Goal: Information Seeking & Learning: Check status

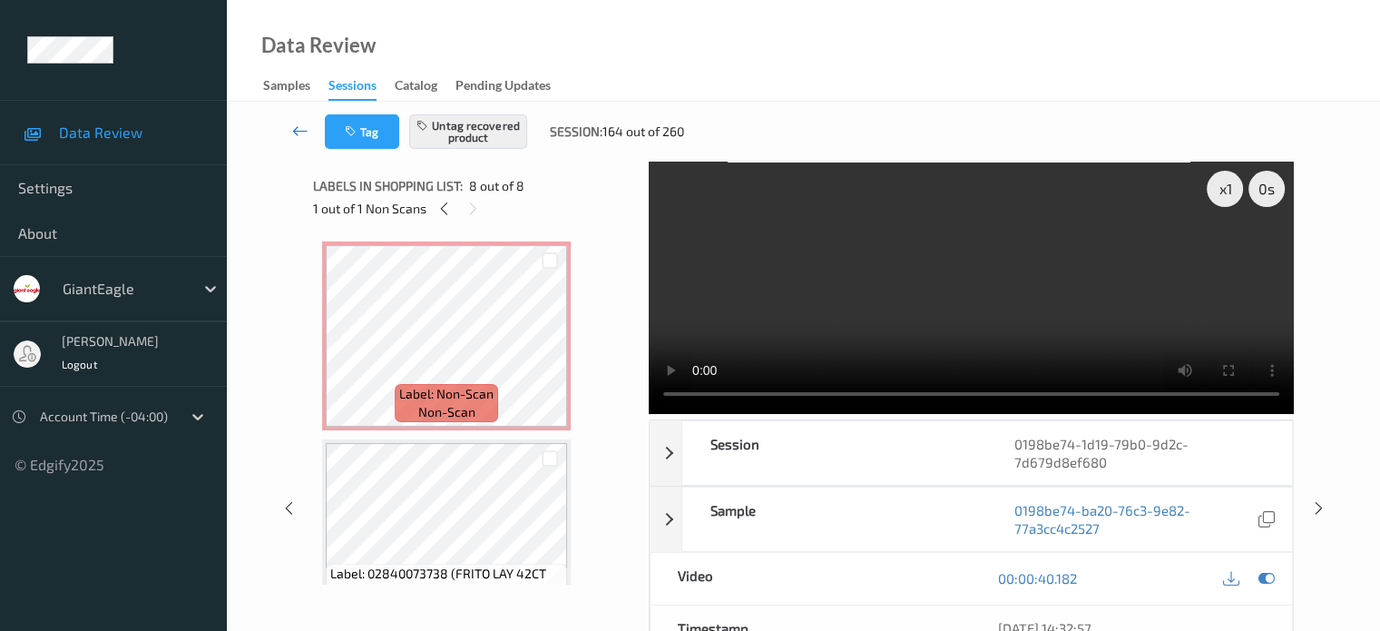
click at [298, 130] on icon at bounding box center [300, 131] width 16 height 18
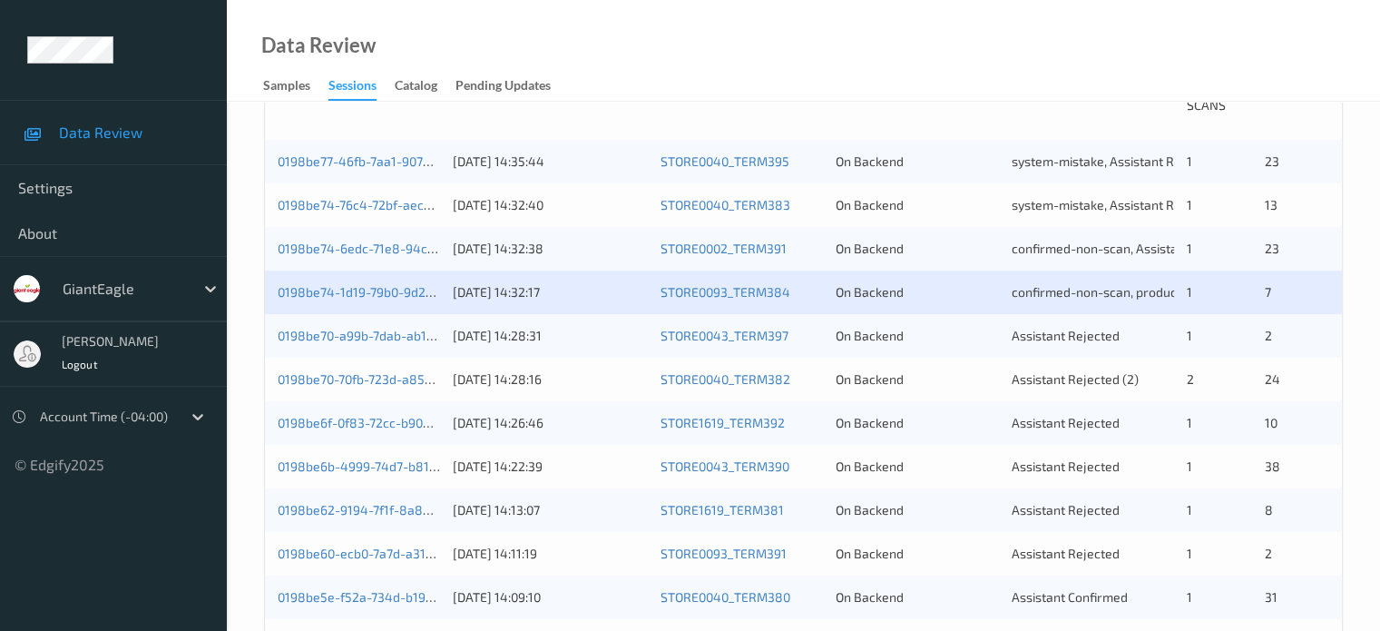
scroll to position [424, 0]
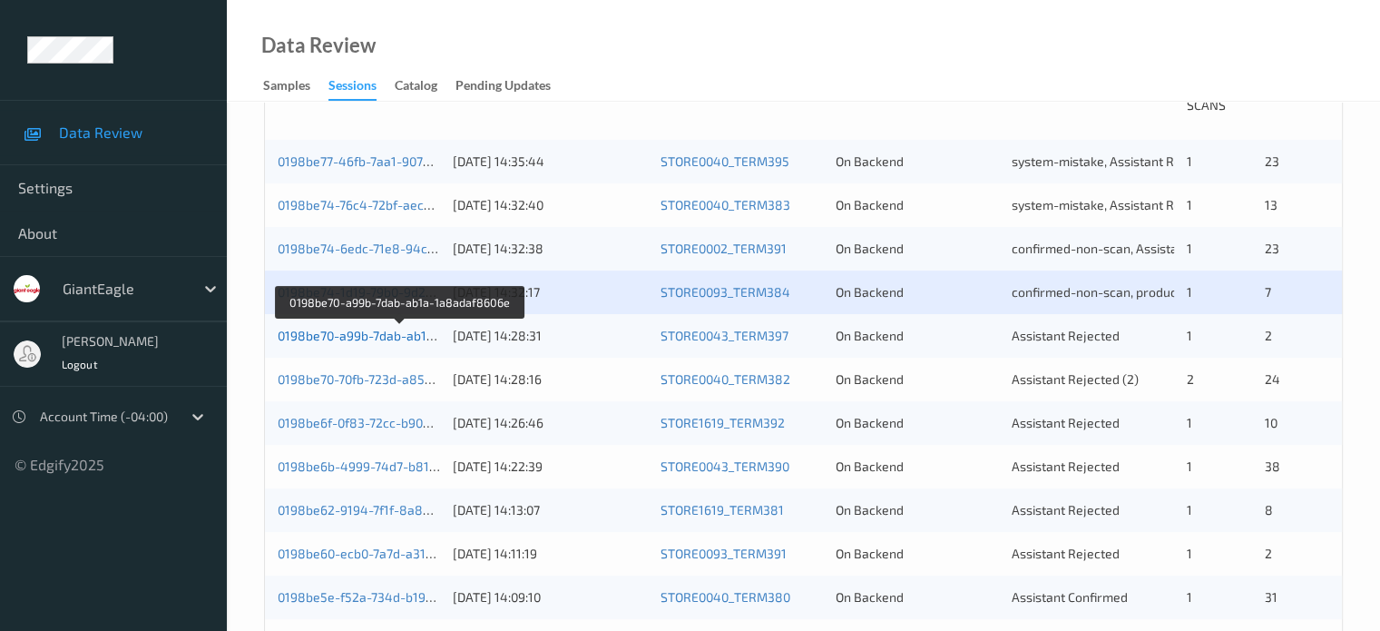
click at [383, 335] on link "0198be70-a99b-7dab-ab1a-1a8adaf8606e" at bounding box center [401, 335] width 246 height 15
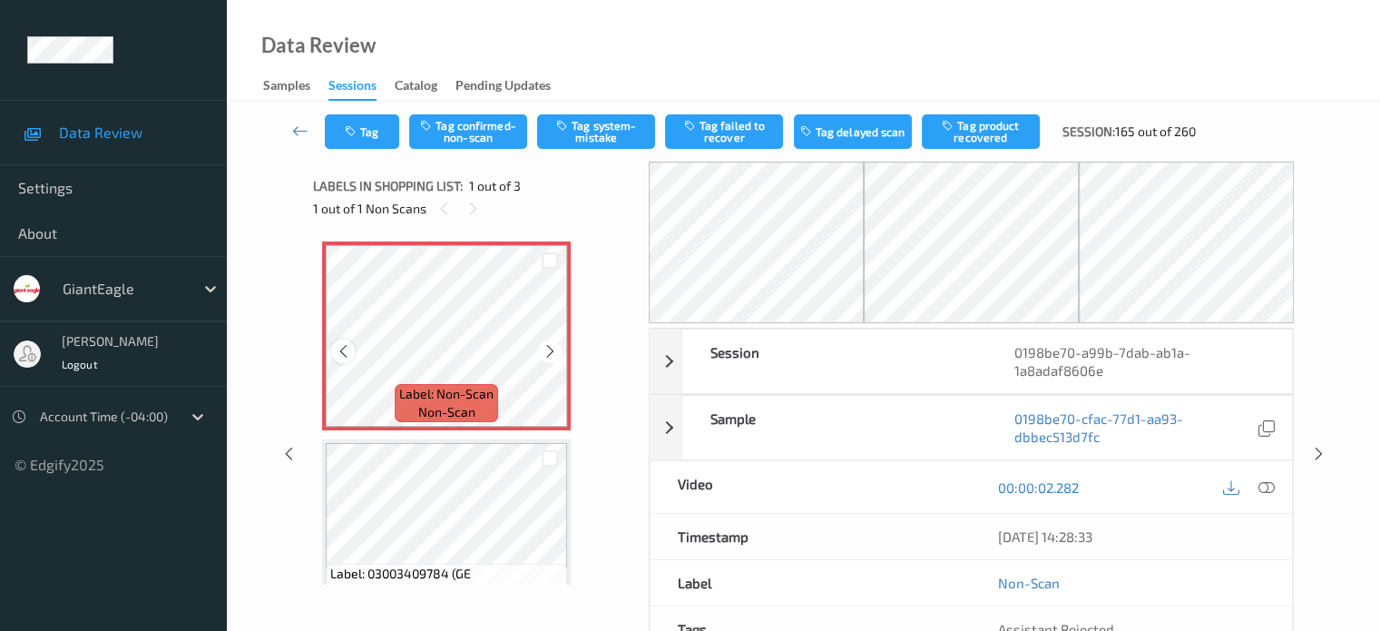
click at [338, 356] on icon at bounding box center [343, 351] width 15 height 16
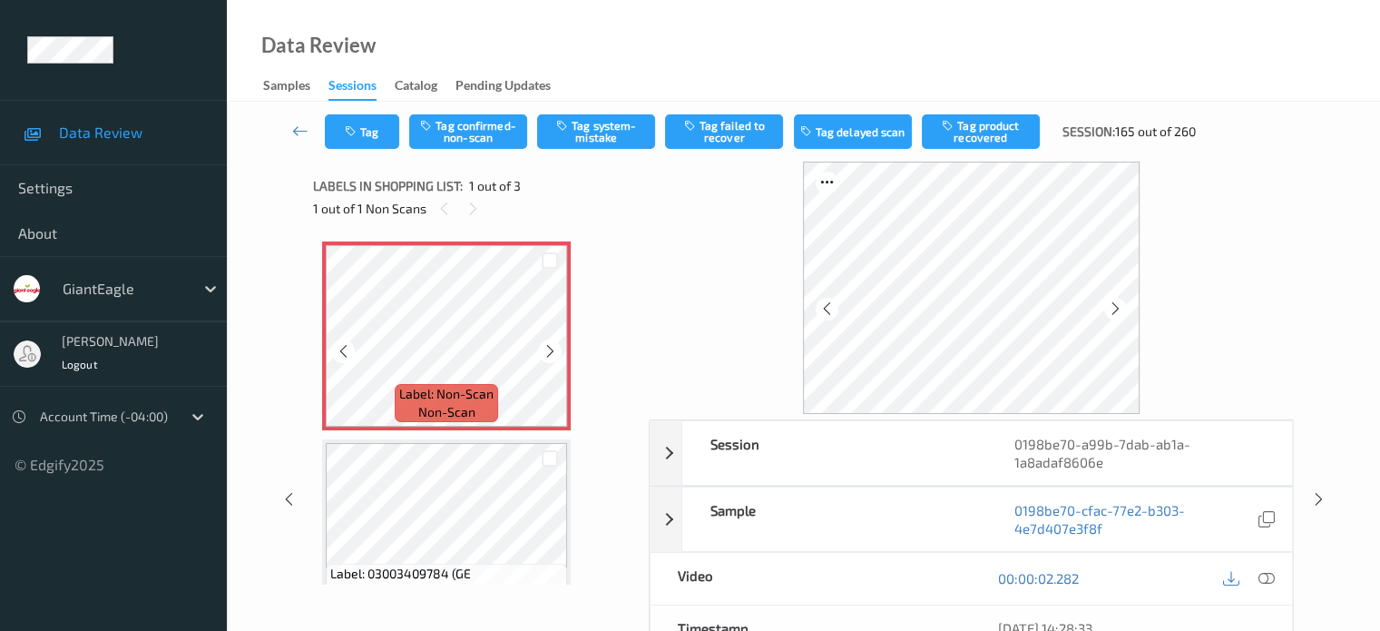
click at [338, 356] on icon at bounding box center [343, 351] width 15 height 16
click at [465, 408] on span "non-scan" at bounding box center [446, 412] width 57 height 18
click at [1266, 575] on icon at bounding box center [1266, 578] width 16 height 16
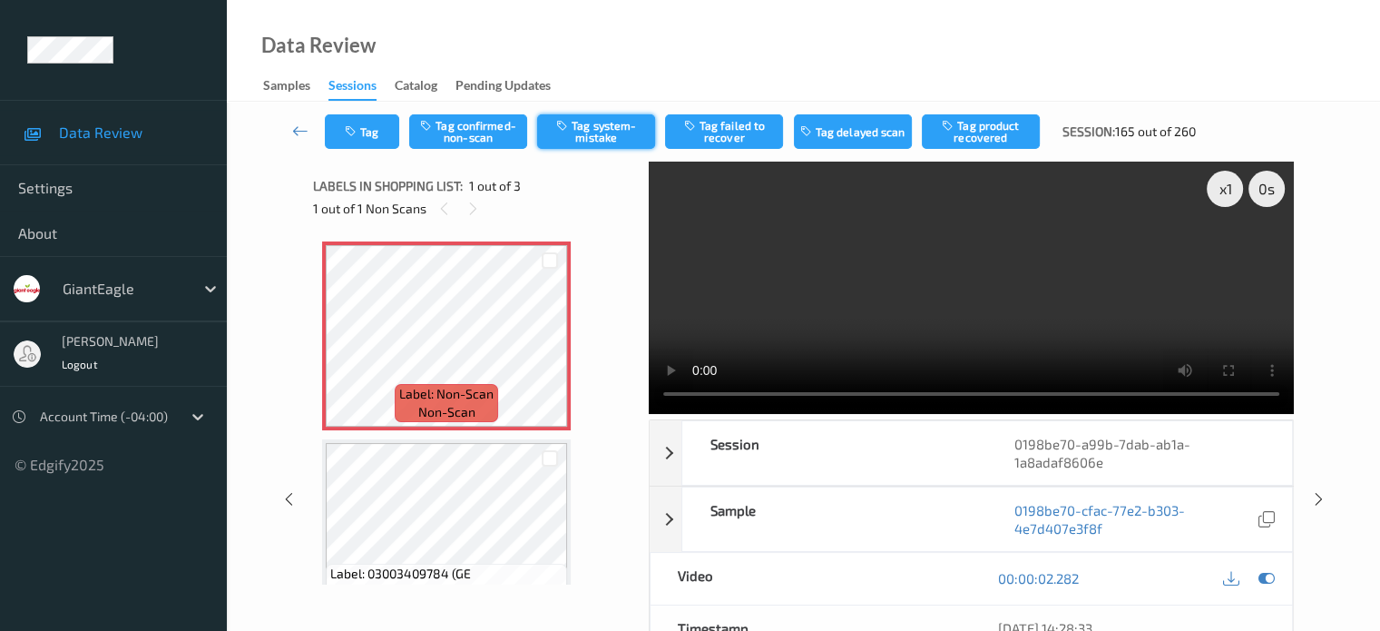
click at [603, 135] on button "Tag system-mistake" at bounding box center [596, 131] width 118 height 34
click at [367, 132] on button "Tag" at bounding box center [362, 131] width 74 height 34
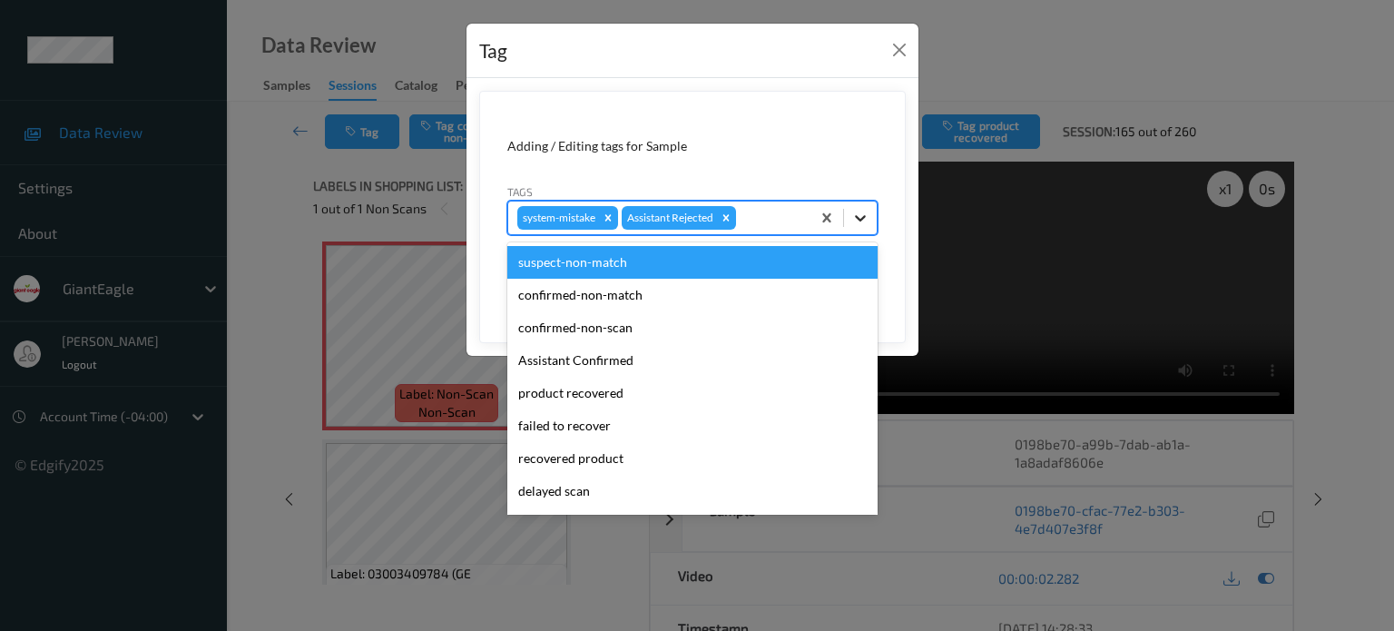
click at [864, 217] on icon at bounding box center [860, 218] width 11 height 6
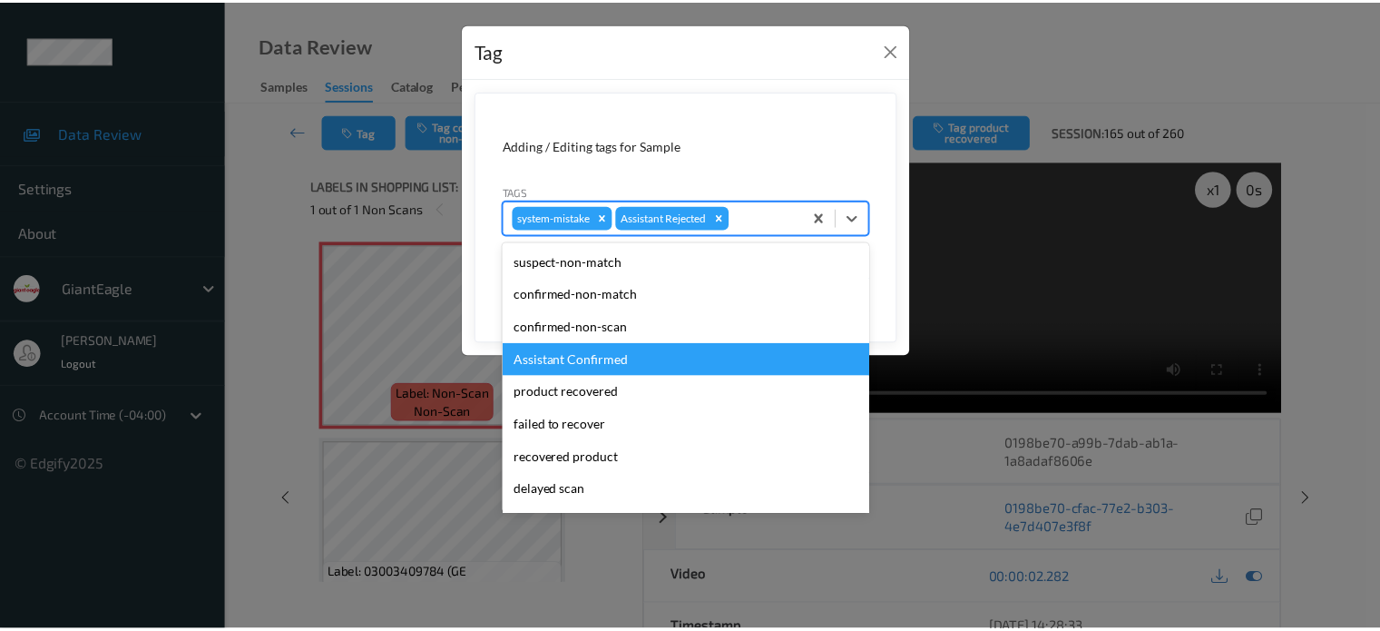
scroll to position [160, 0]
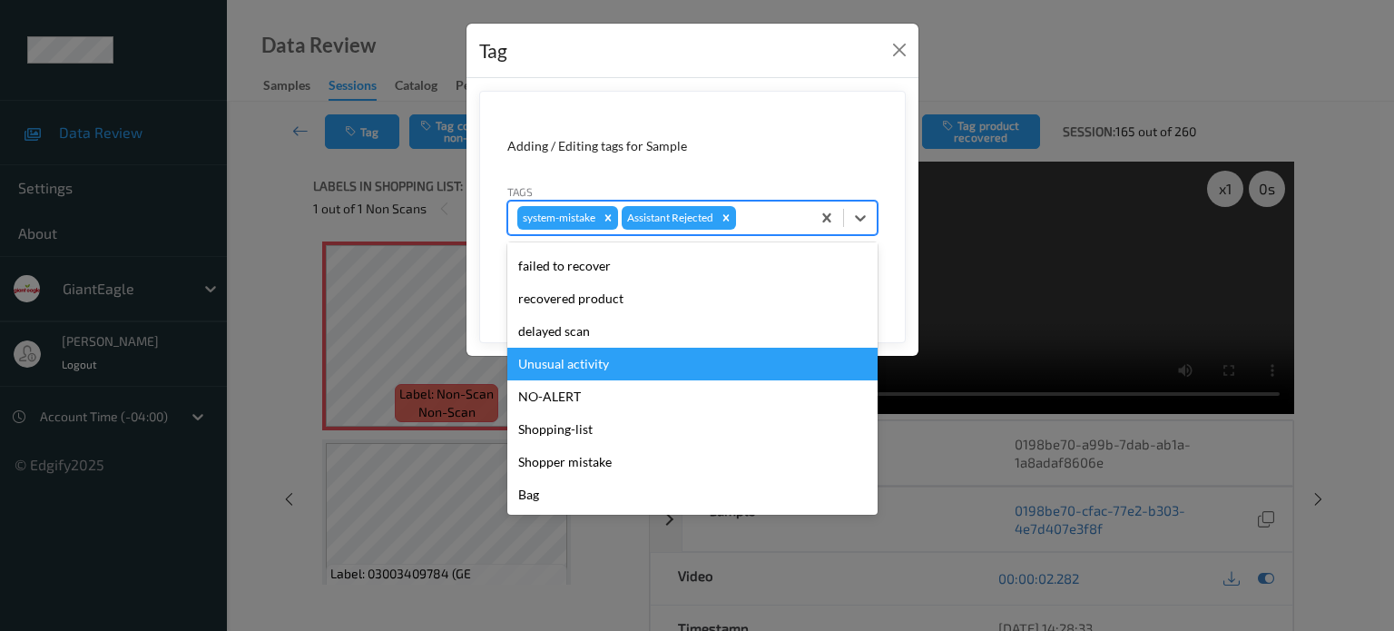
click at [577, 369] on div "Unusual activity" at bounding box center [692, 363] width 370 height 33
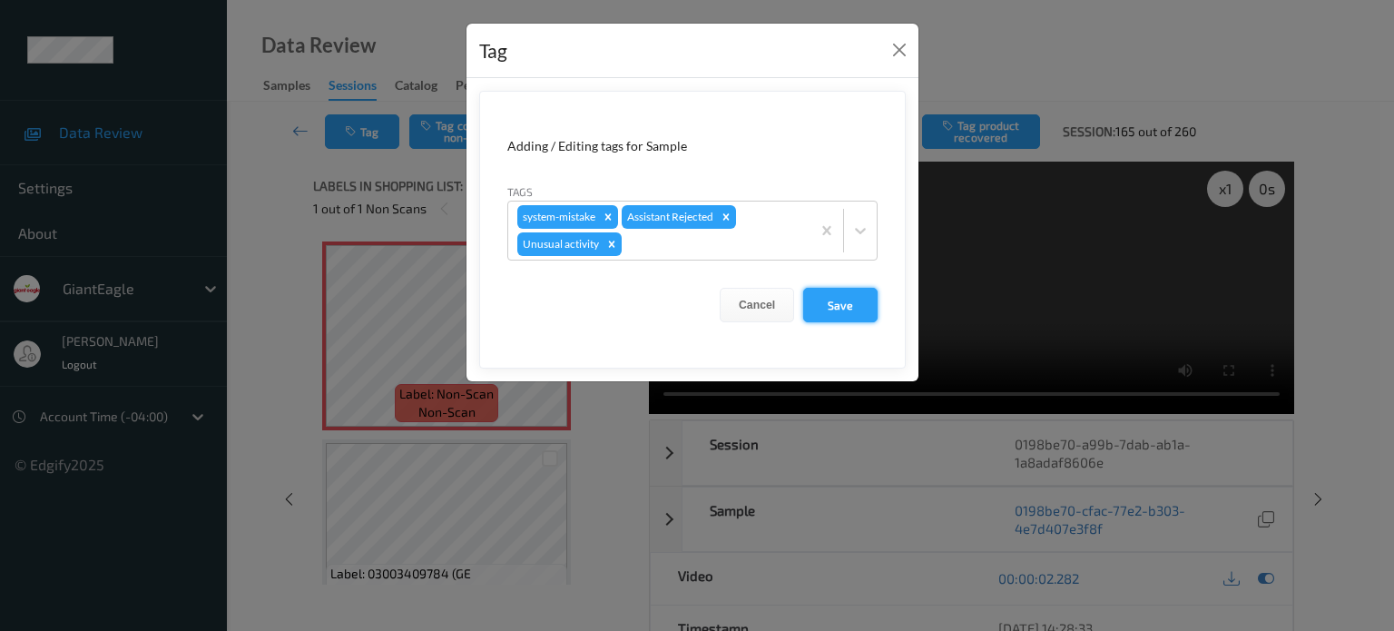
click at [855, 299] on button "Save" at bounding box center [840, 305] width 74 height 34
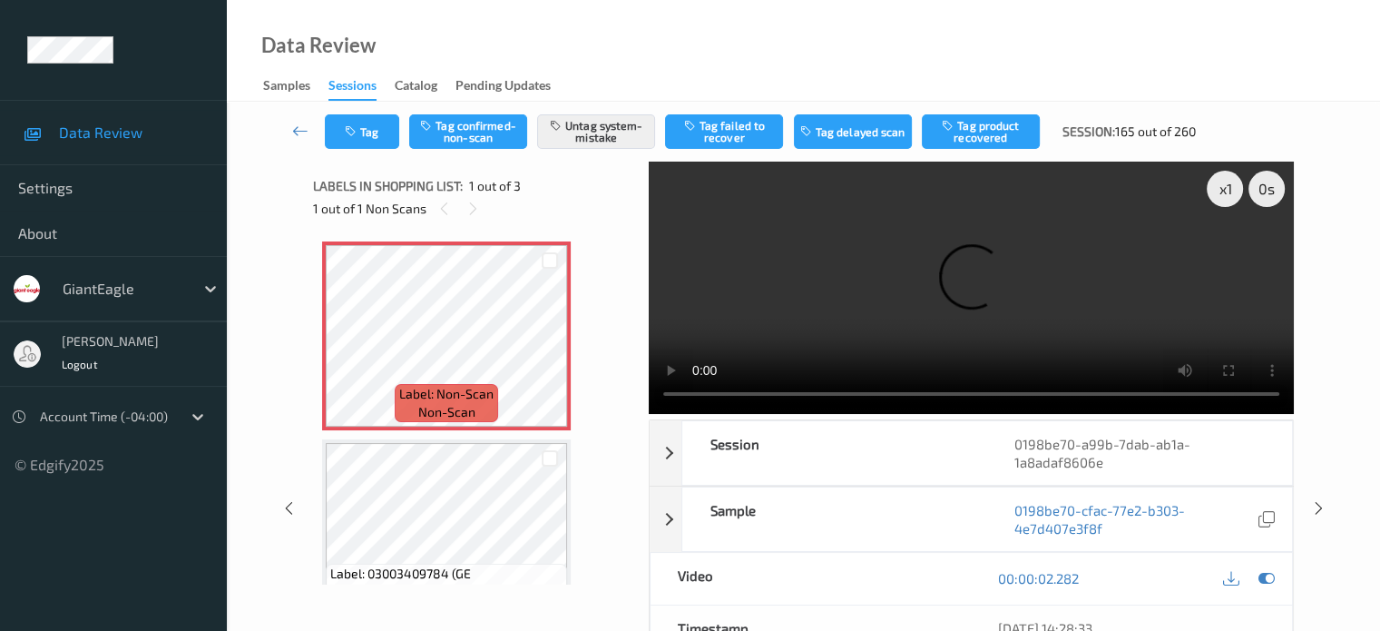
scroll to position [151, 0]
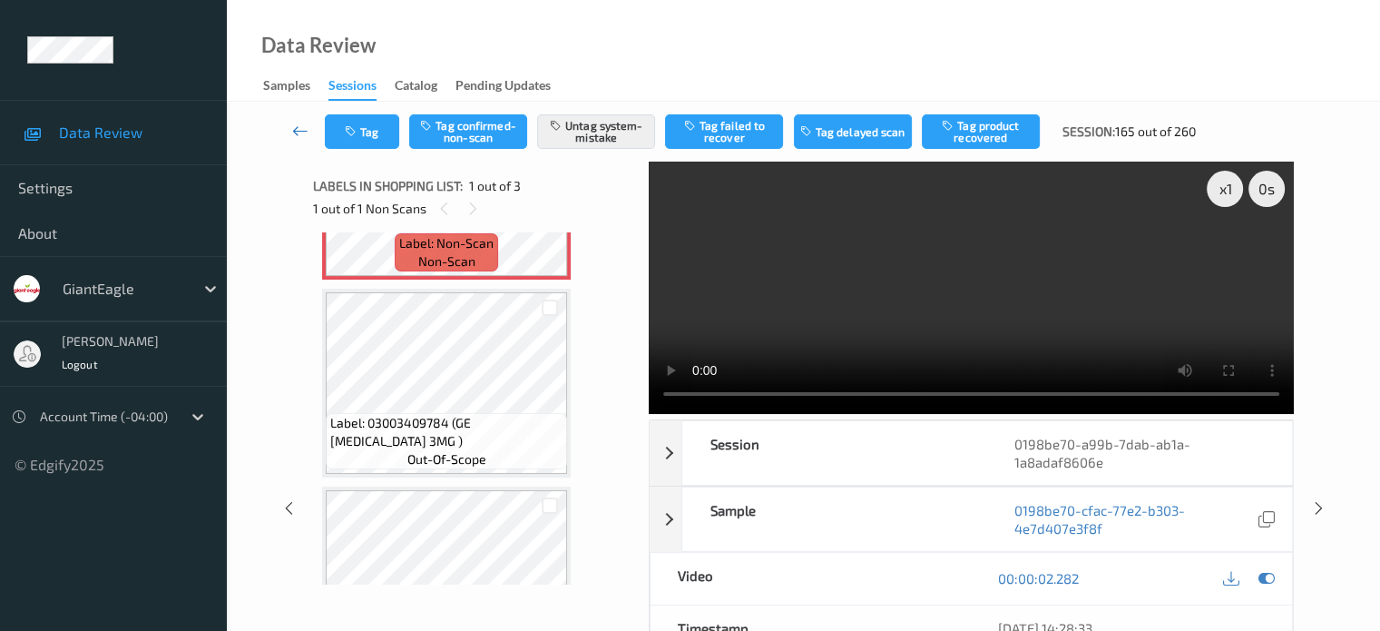
click at [305, 133] on icon at bounding box center [300, 131] width 16 height 18
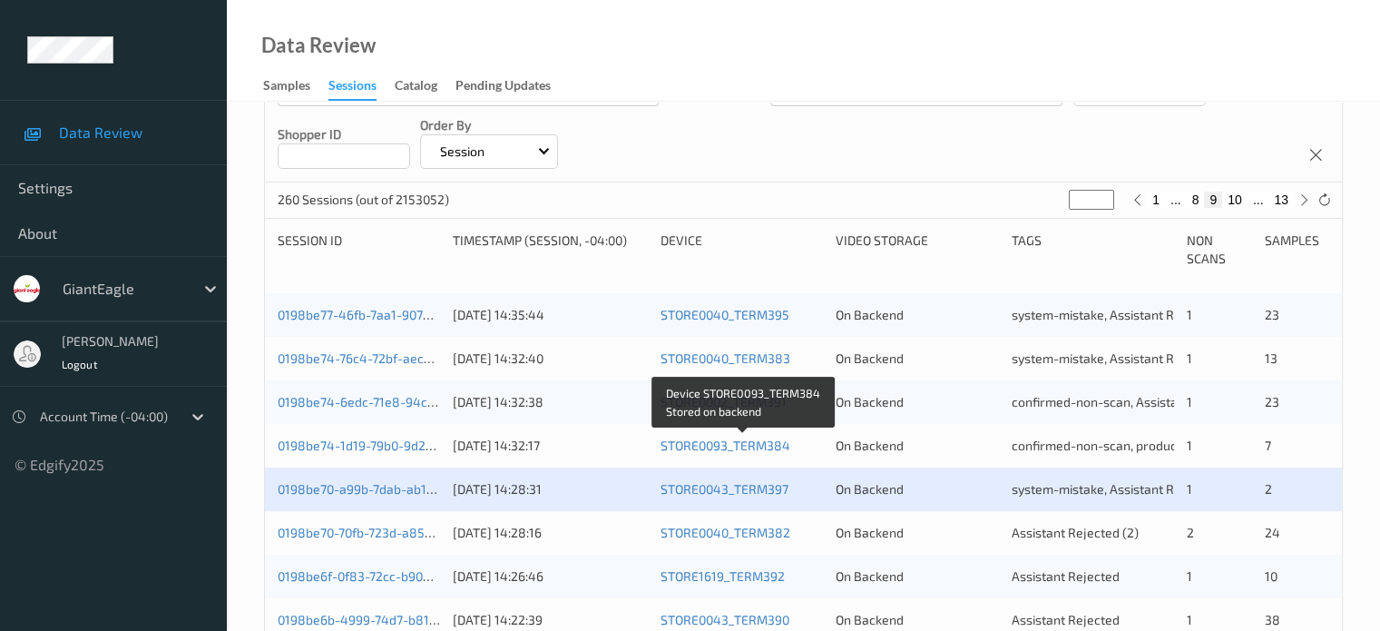
scroll to position [302, 0]
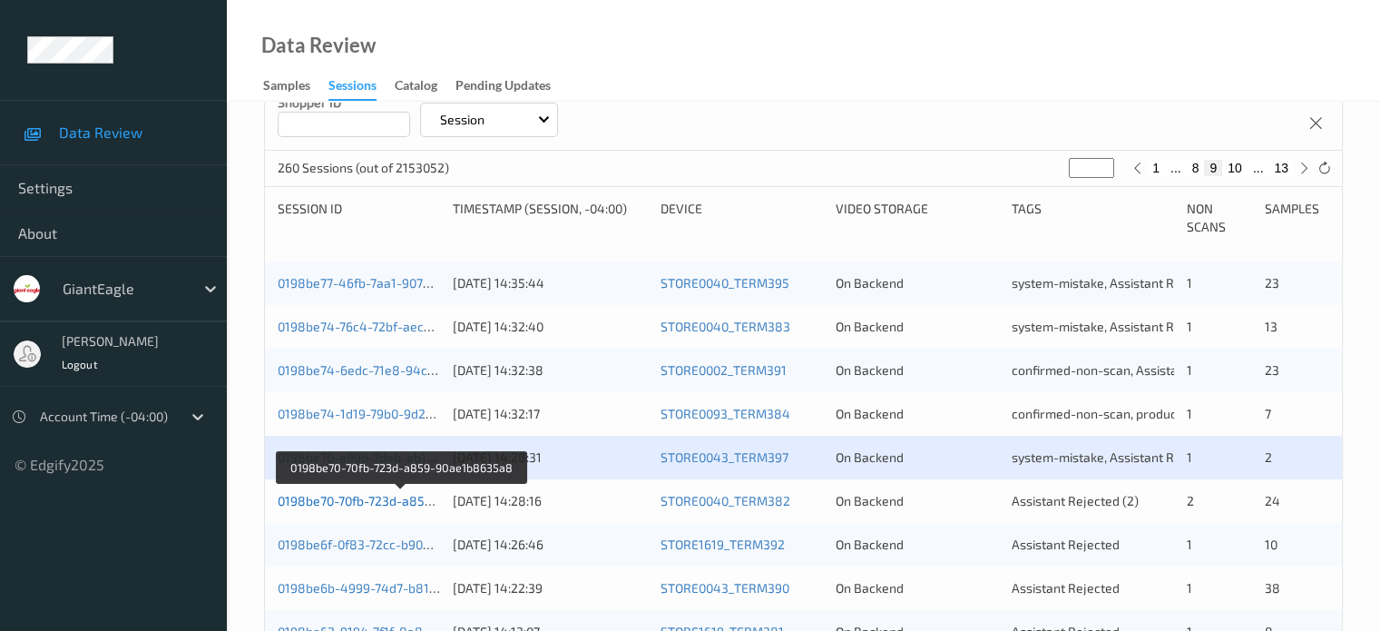
click at [365, 504] on link "0198be70-70fb-723d-a859-90ae1b8635a8" at bounding box center [401, 500] width 247 height 15
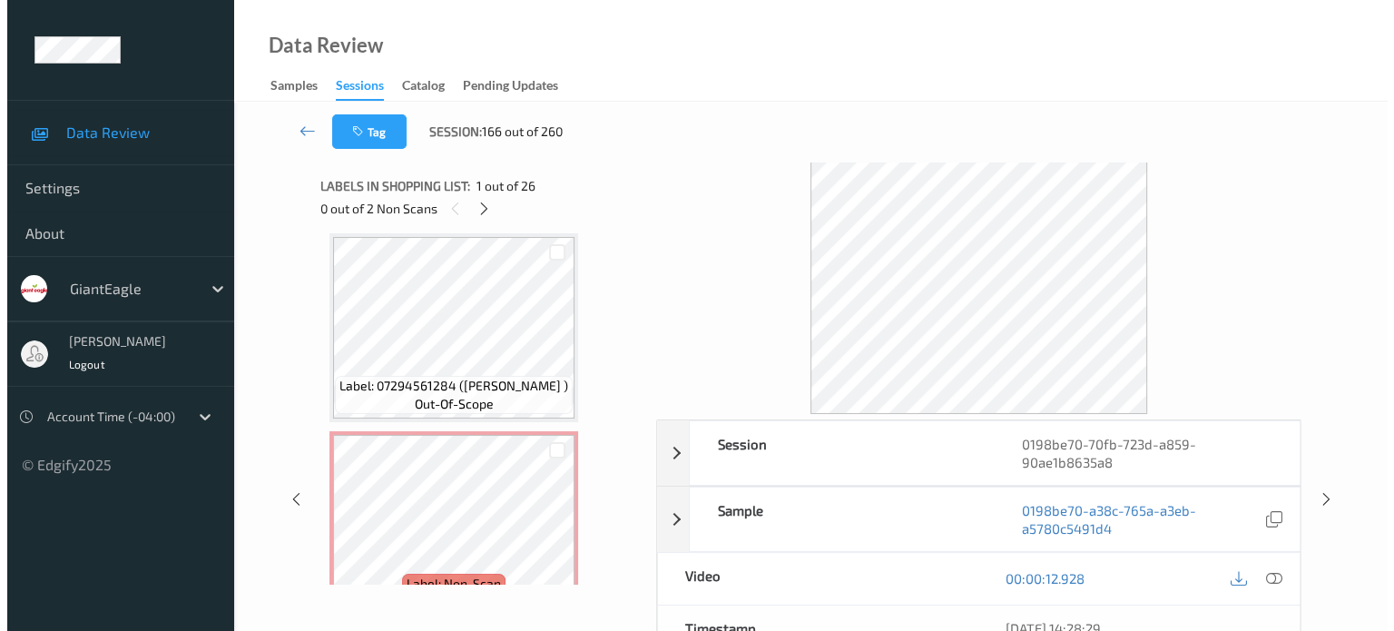
scroll to position [260, 0]
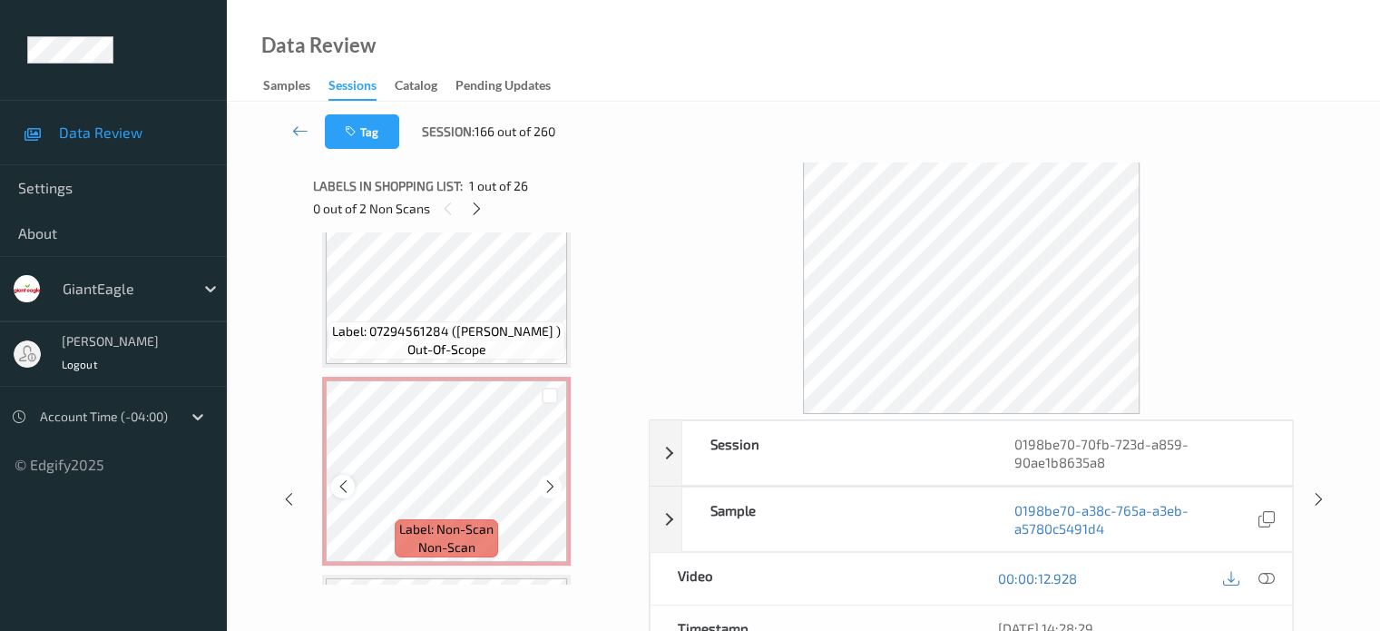
click at [345, 484] on icon at bounding box center [343, 486] width 15 height 16
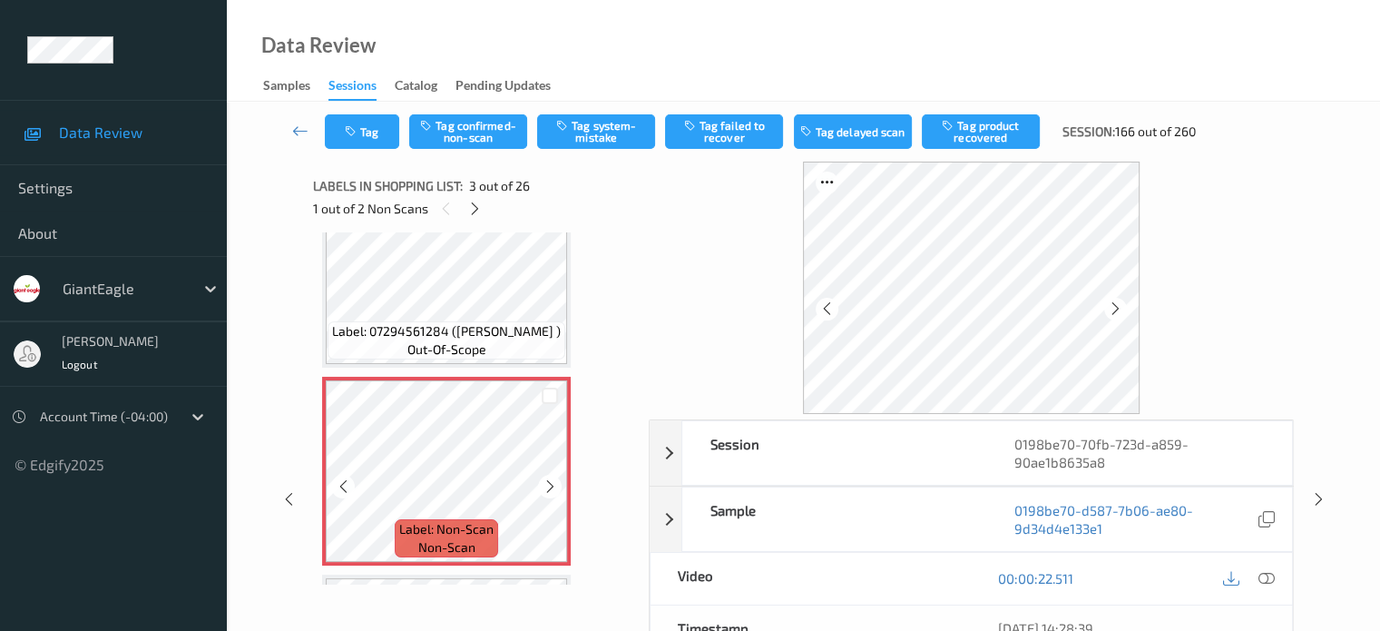
click at [345, 484] on icon at bounding box center [343, 486] width 15 height 16
click at [449, 538] on span "non-scan" at bounding box center [446, 547] width 57 height 18
click at [1273, 576] on icon at bounding box center [1266, 578] width 16 height 16
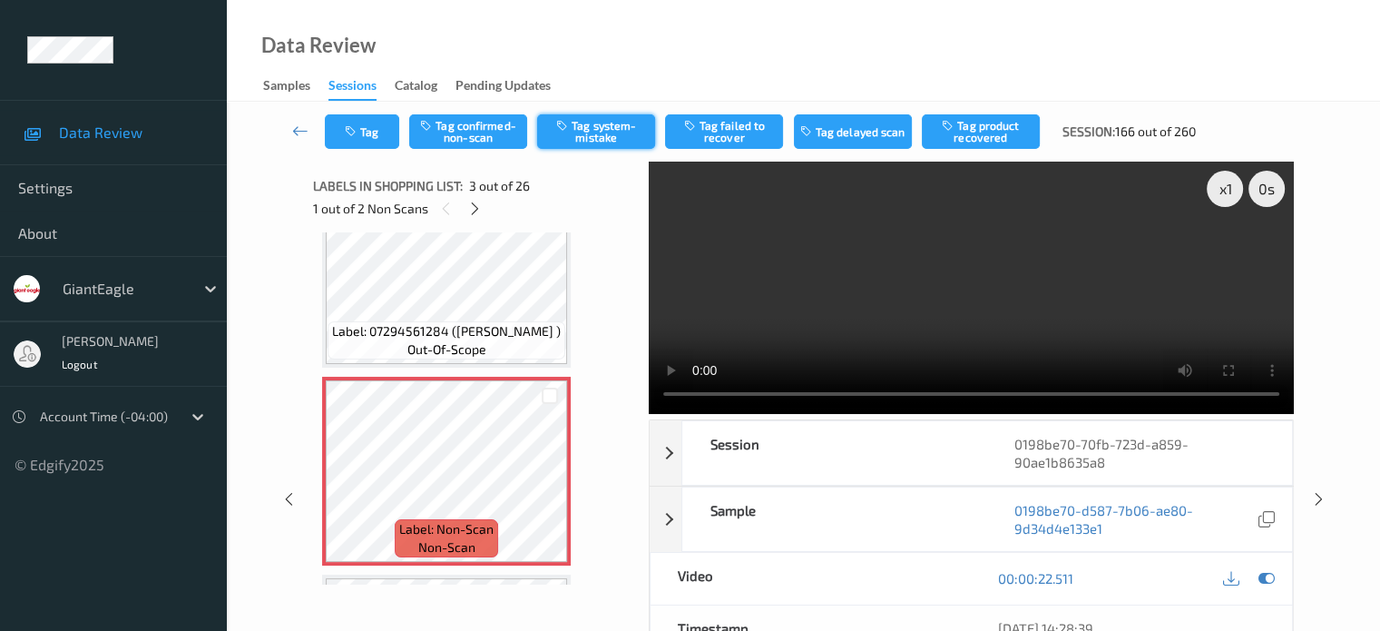
click at [595, 125] on button "Tag system-mistake" at bounding box center [596, 131] width 118 height 34
click at [367, 141] on button "Tag" at bounding box center [362, 131] width 74 height 34
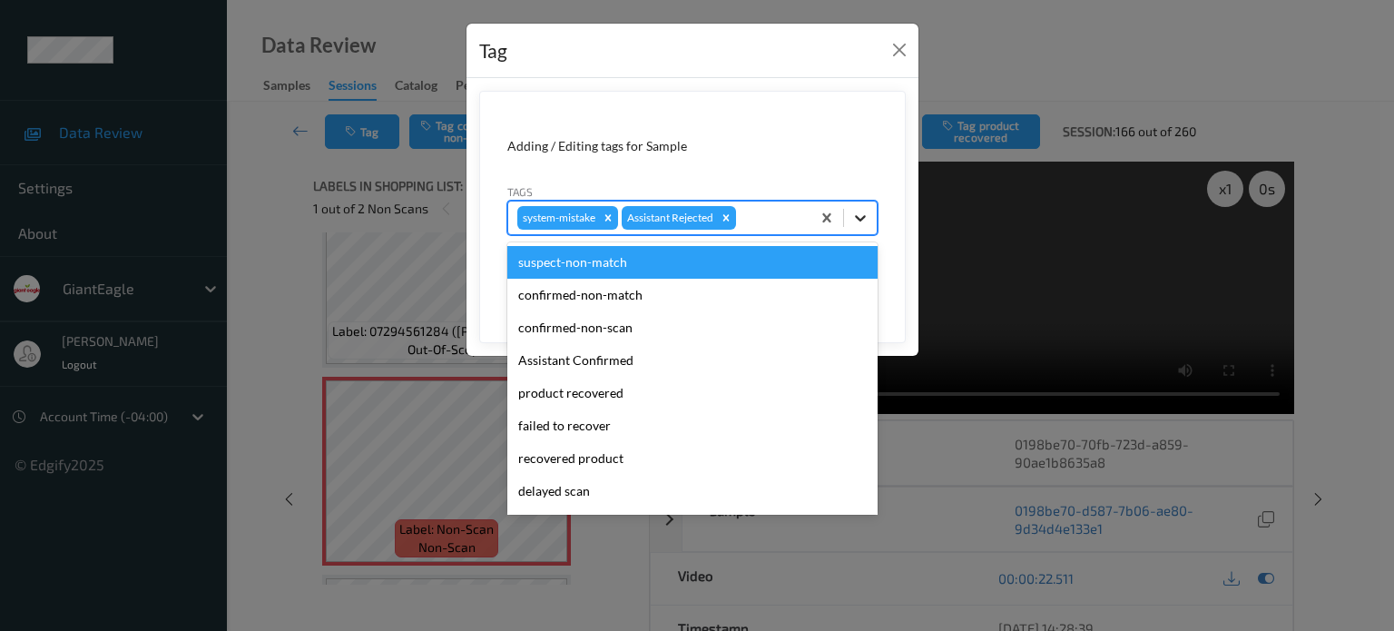
click at [864, 217] on icon at bounding box center [860, 218] width 11 height 6
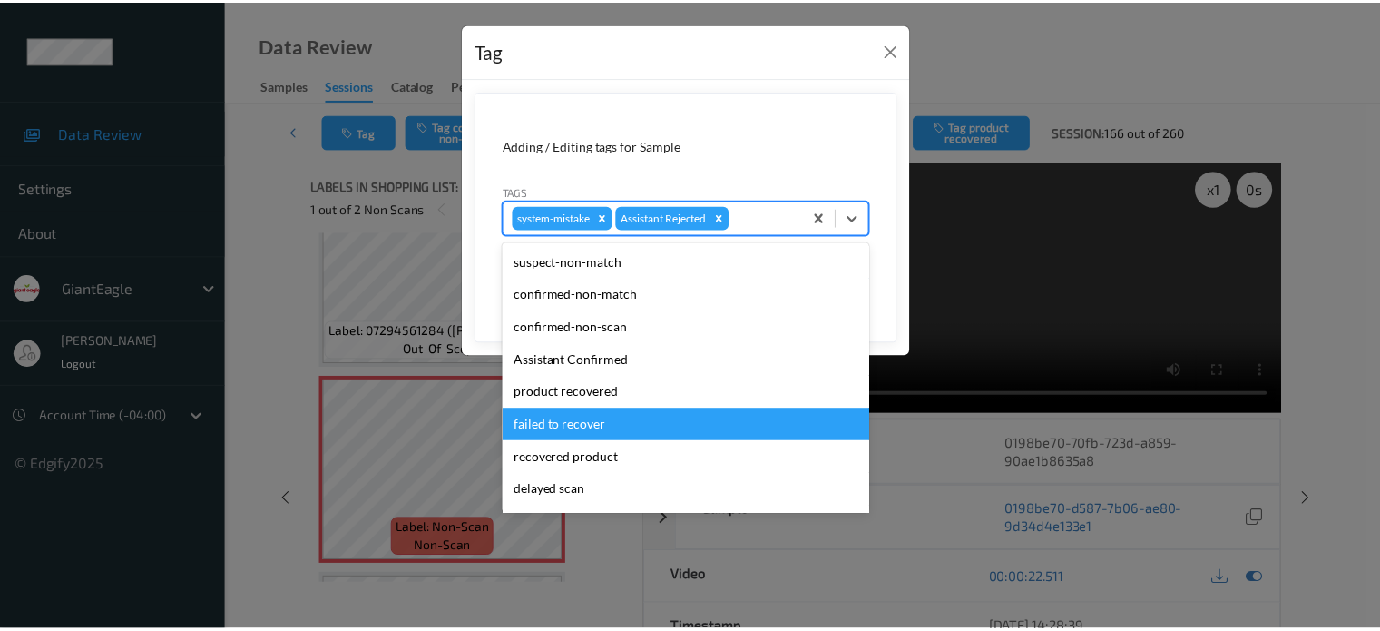
scroll to position [160, 0]
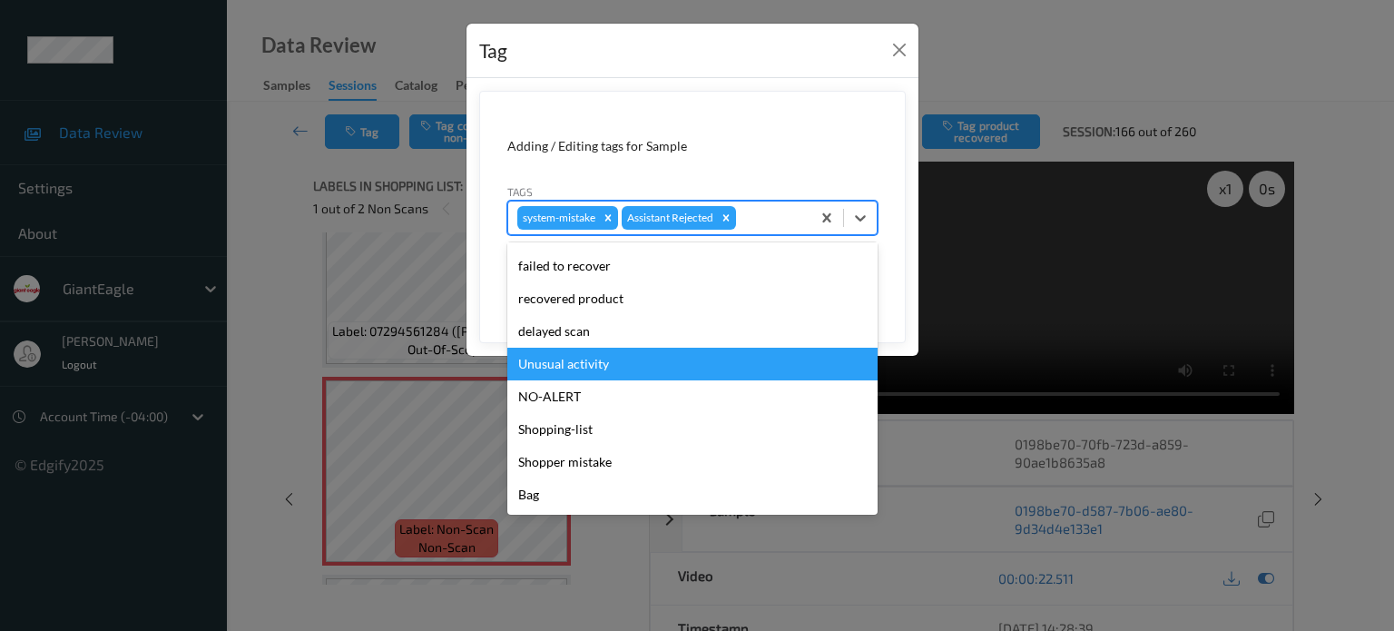
click at [552, 369] on div "Unusual activity" at bounding box center [692, 363] width 370 height 33
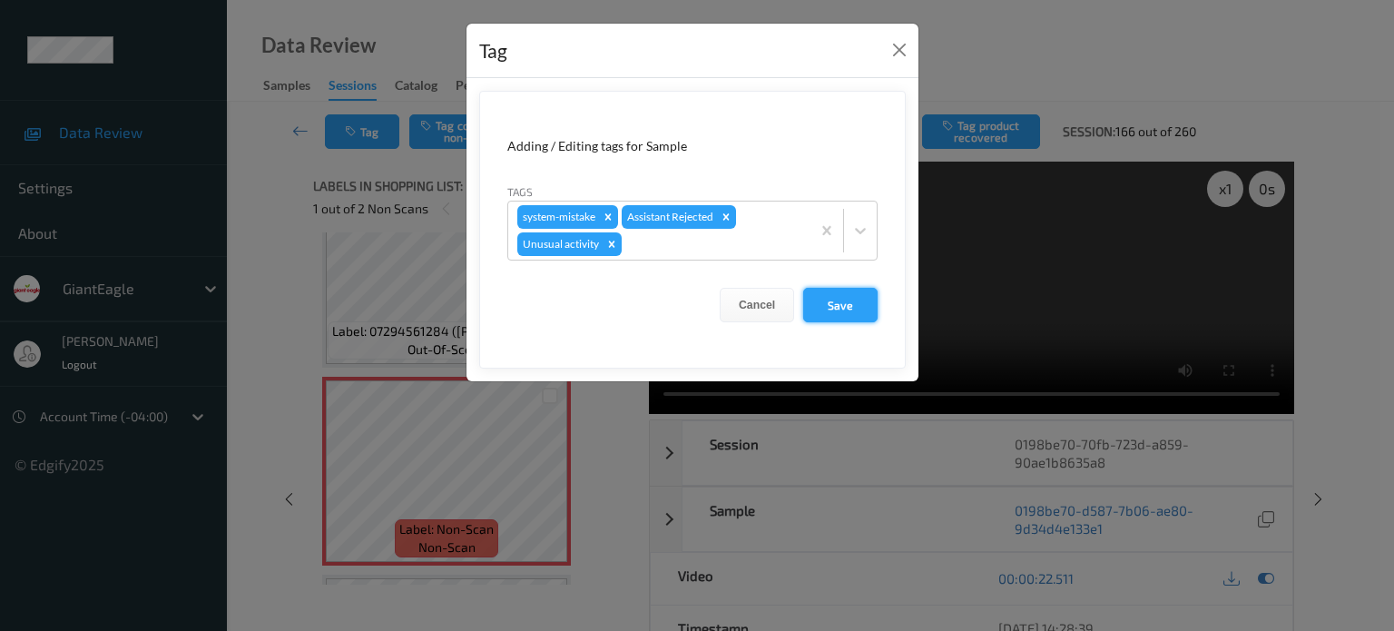
click at [833, 315] on button "Save" at bounding box center [840, 305] width 74 height 34
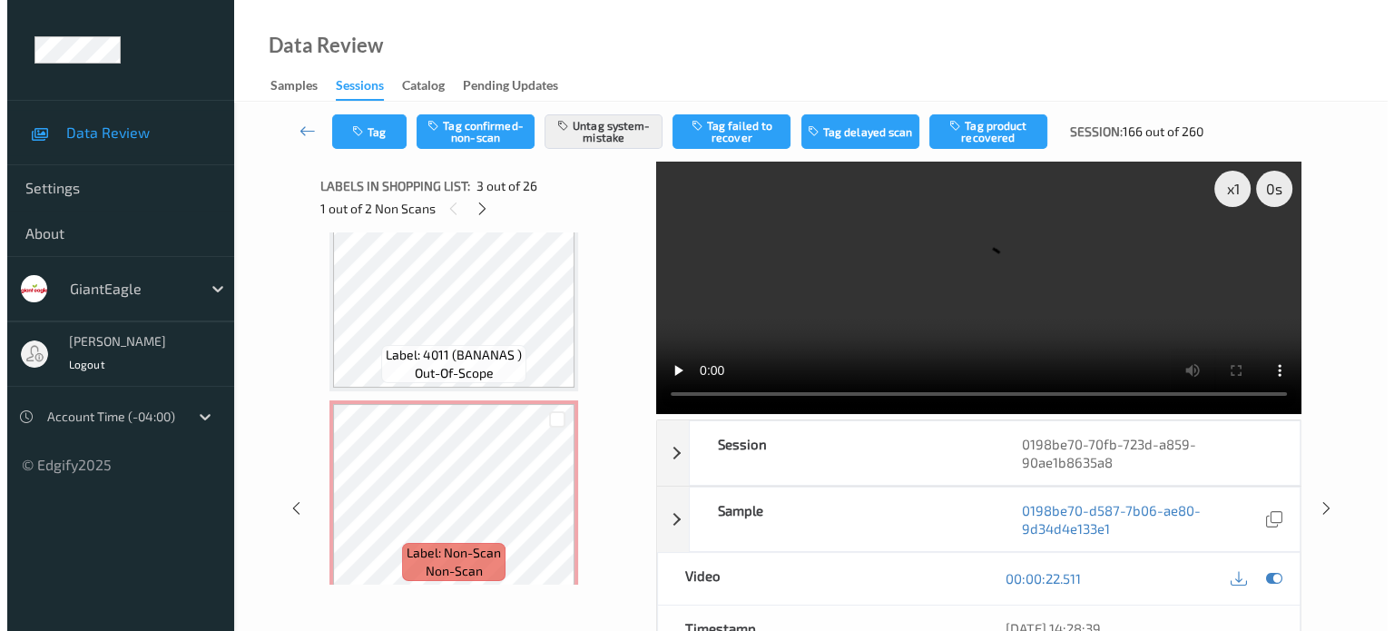
scroll to position [4494, 0]
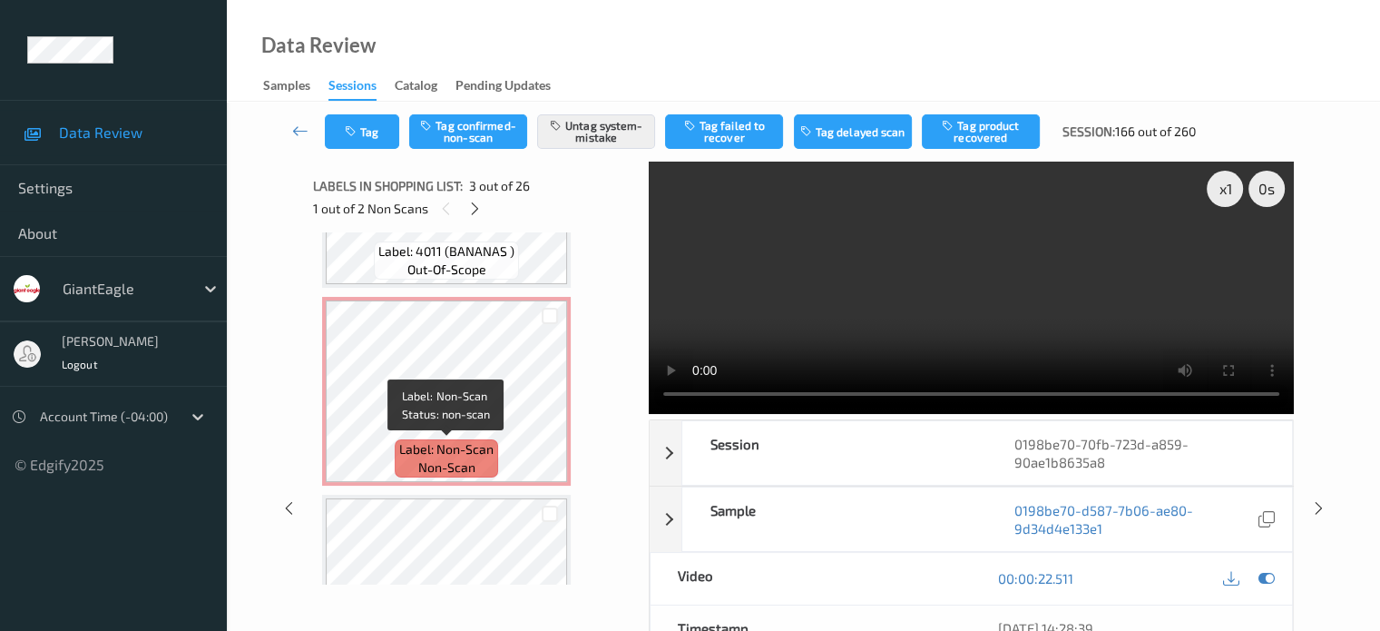
click at [465, 465] on span "non-scan" at bounding box center [446, 467] width 57 height 18
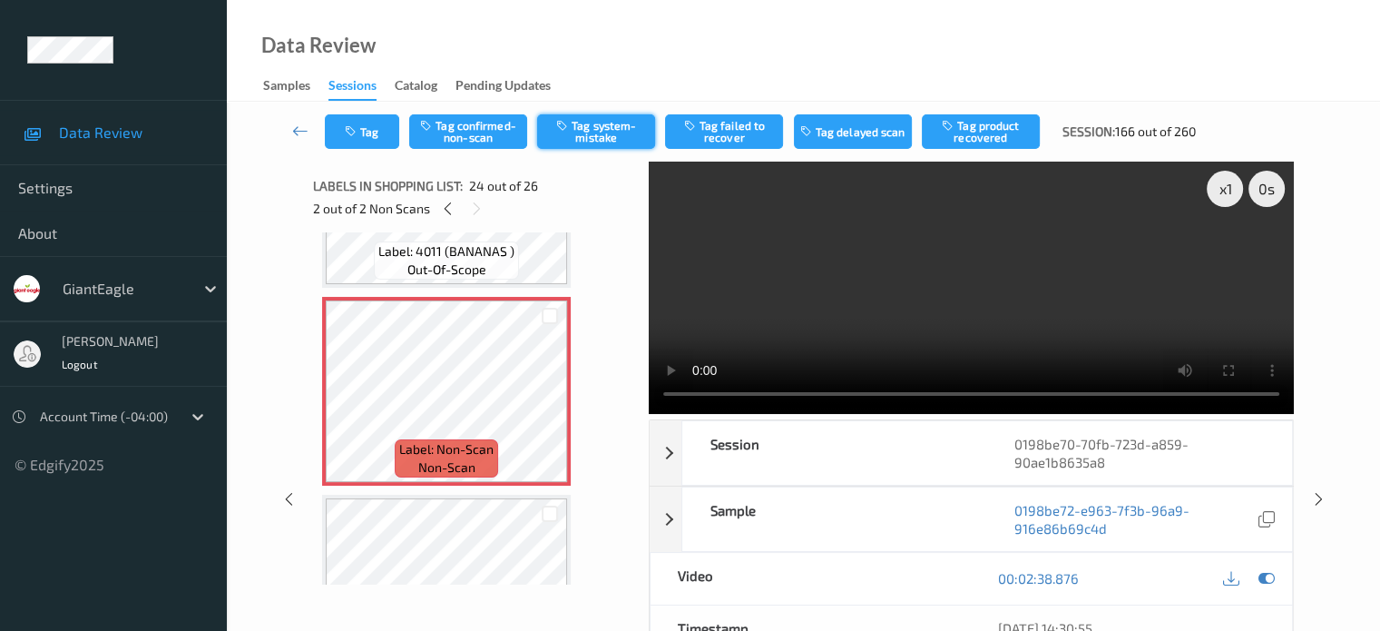
click at [586, 136] on button "Tag system-mistake" at bounding box center [596, 131] width 118 height 34
click at [367, 137] on button "Tag" at bounding box center [362, 131] width 74 height 34
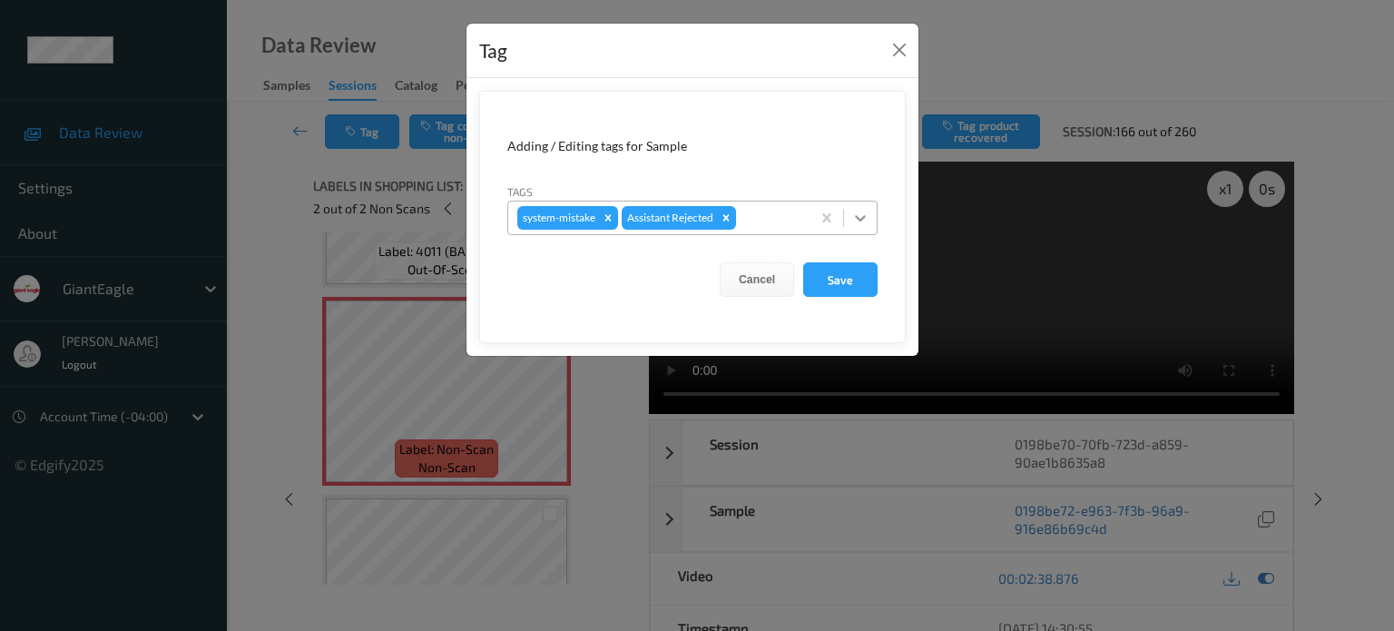
click at [869, 220] on icon at bounding box center [860, 218] width 18 height 18
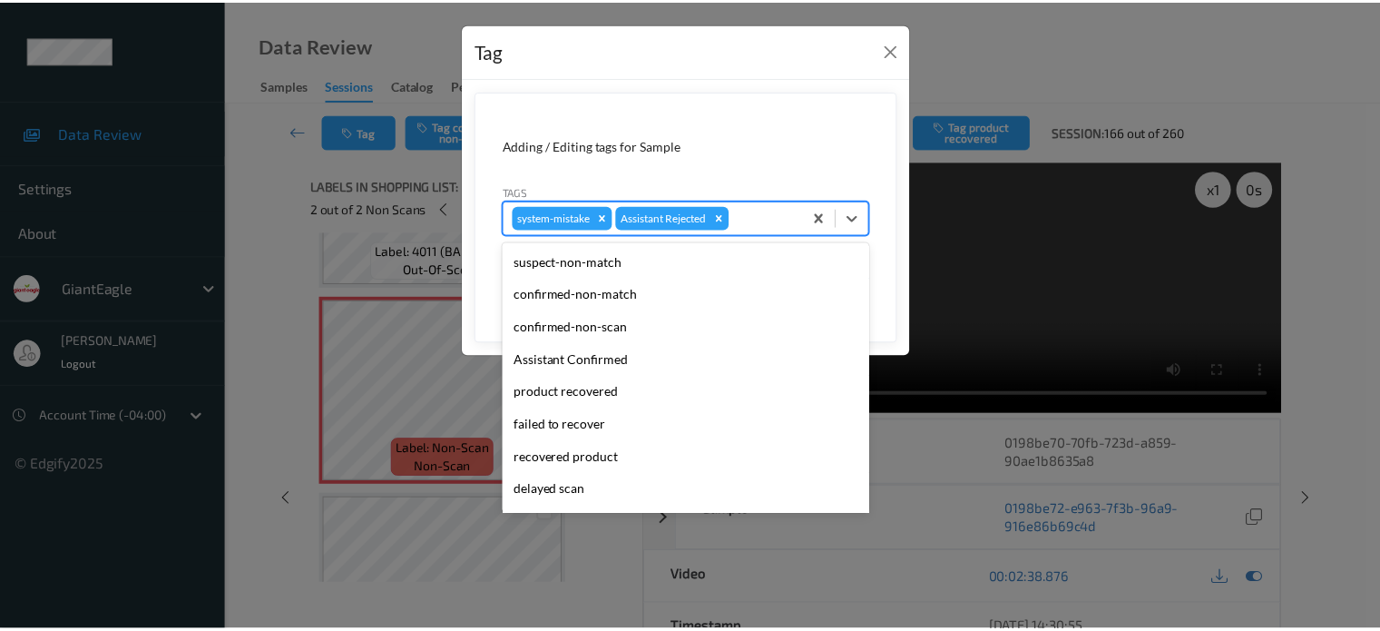
scroll to position [160, 0]
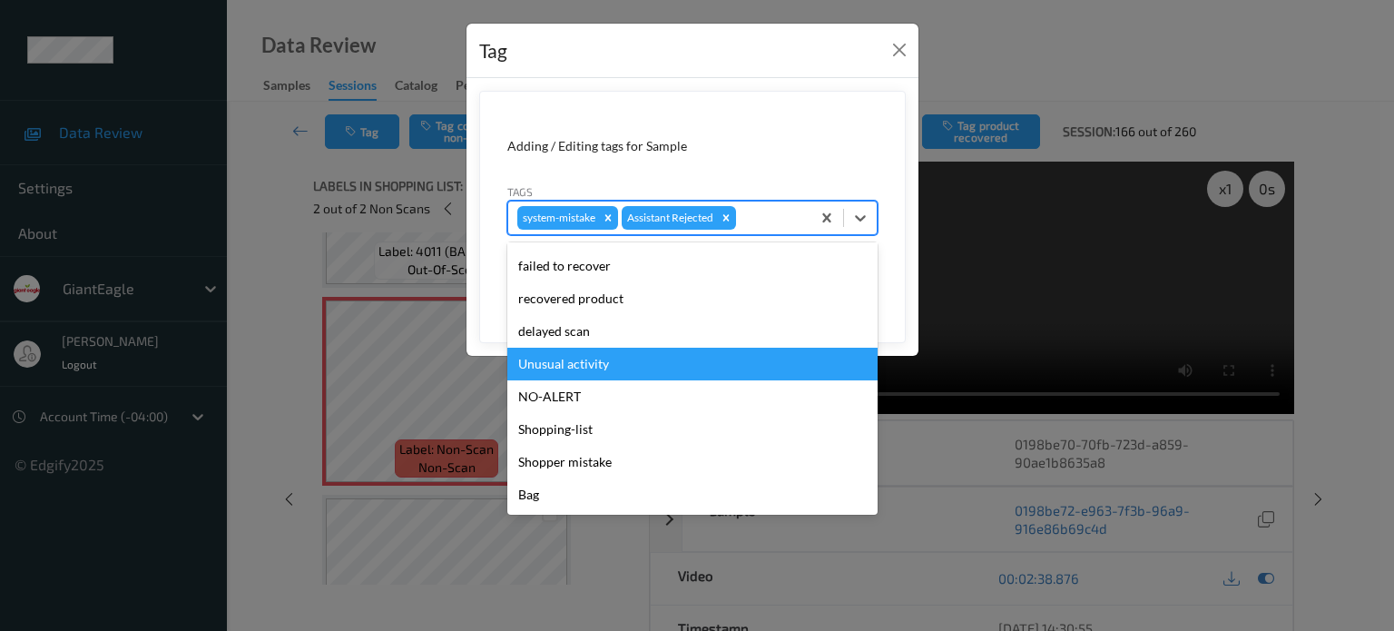
click at [600, 357] on div "Unusual activity" at bounding box center [692, 363] width 370 height 33
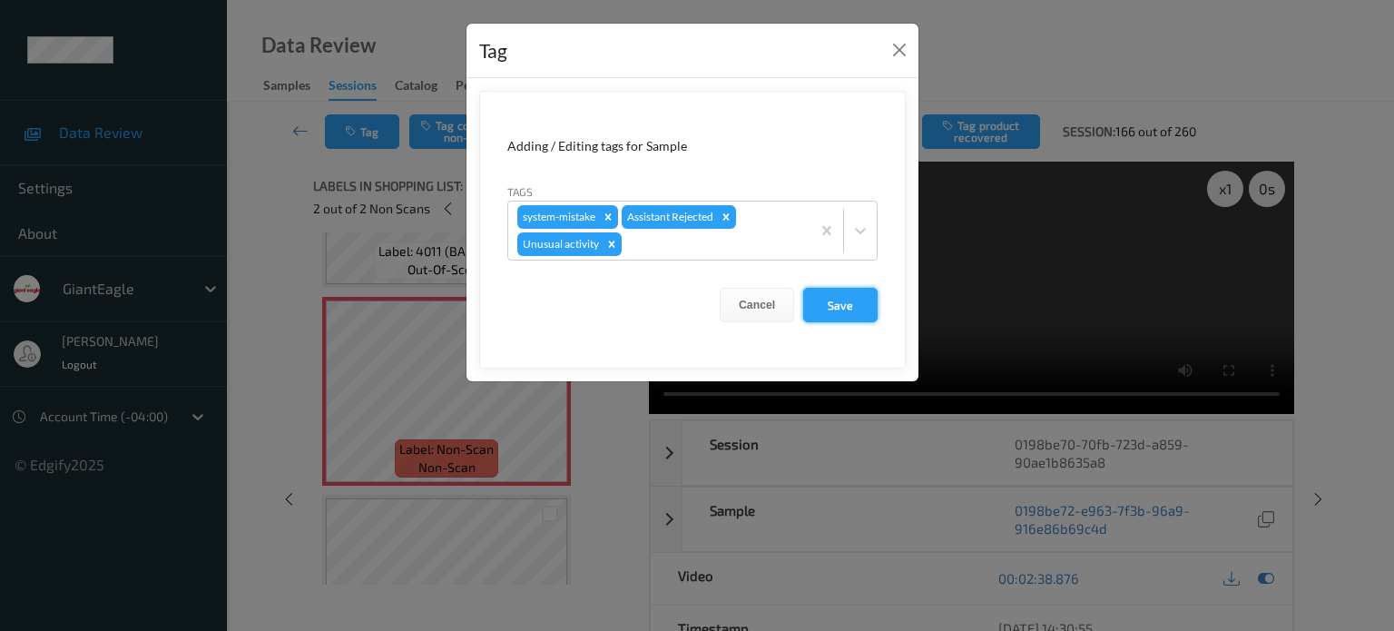
click at [841, 305] on button "Save" at bounding box center [840, 305] width 74 height 34
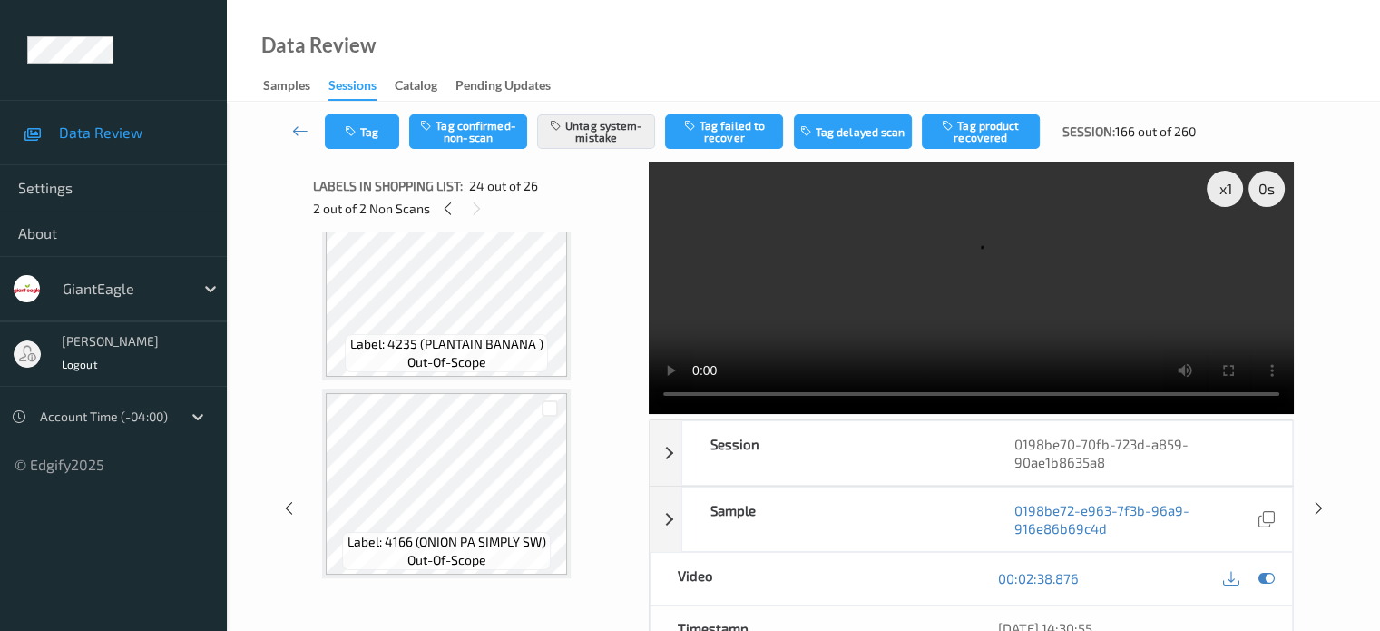
scroll to position [4799, 0]
click at [303, 132] on icon at bounding box center [300, 131] width 16 height 18
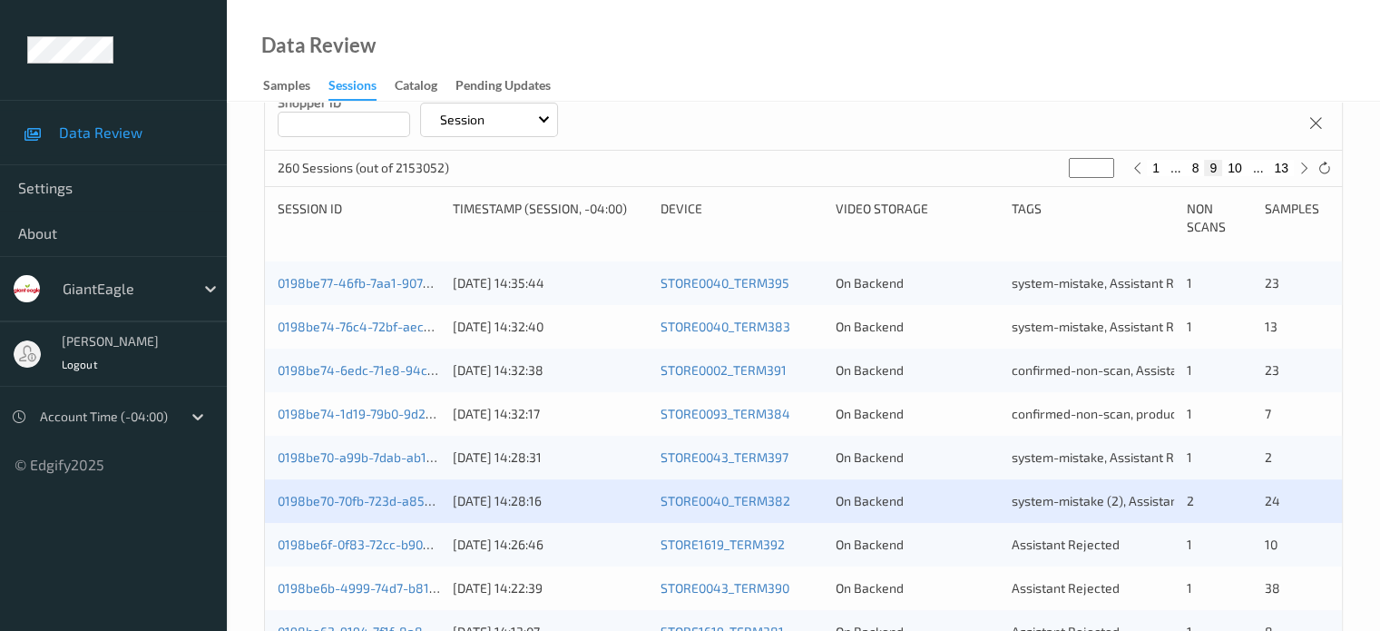
scroll to position [454, 0]
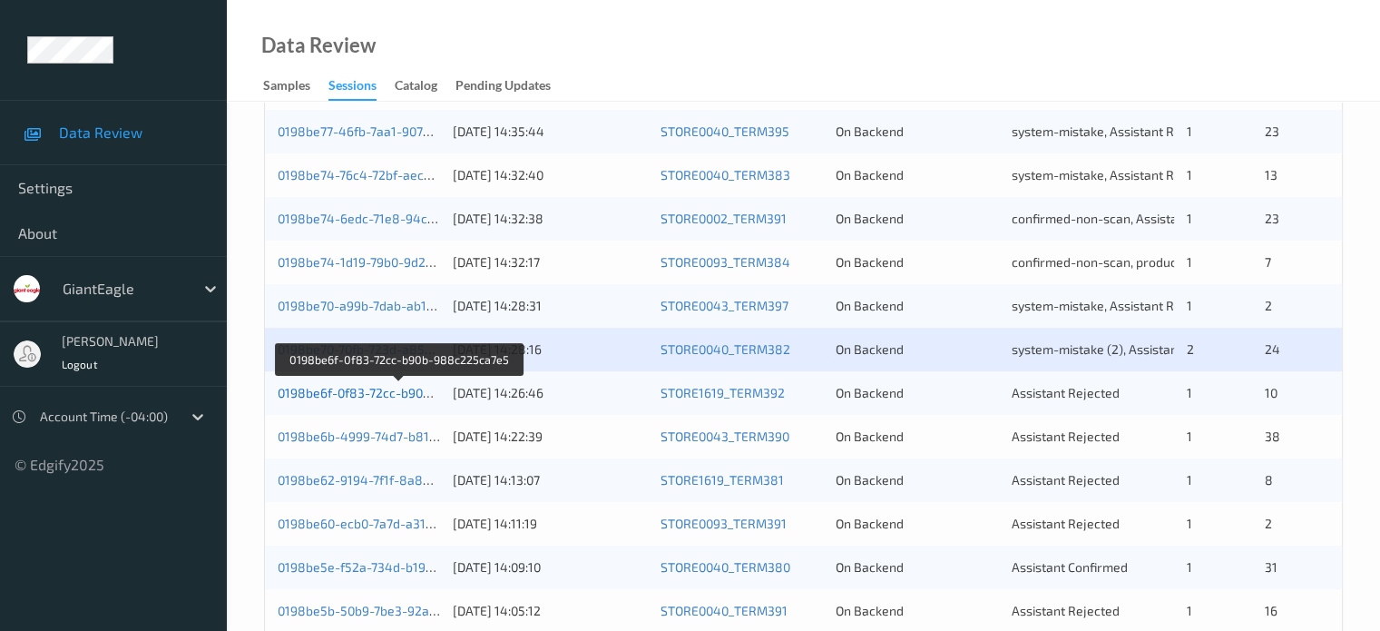
click at [392, 398] on link "0198be6f-0f83-72cc-b90b-988c225ca7e5" at bounding box center [400, 392] width 244 height 15
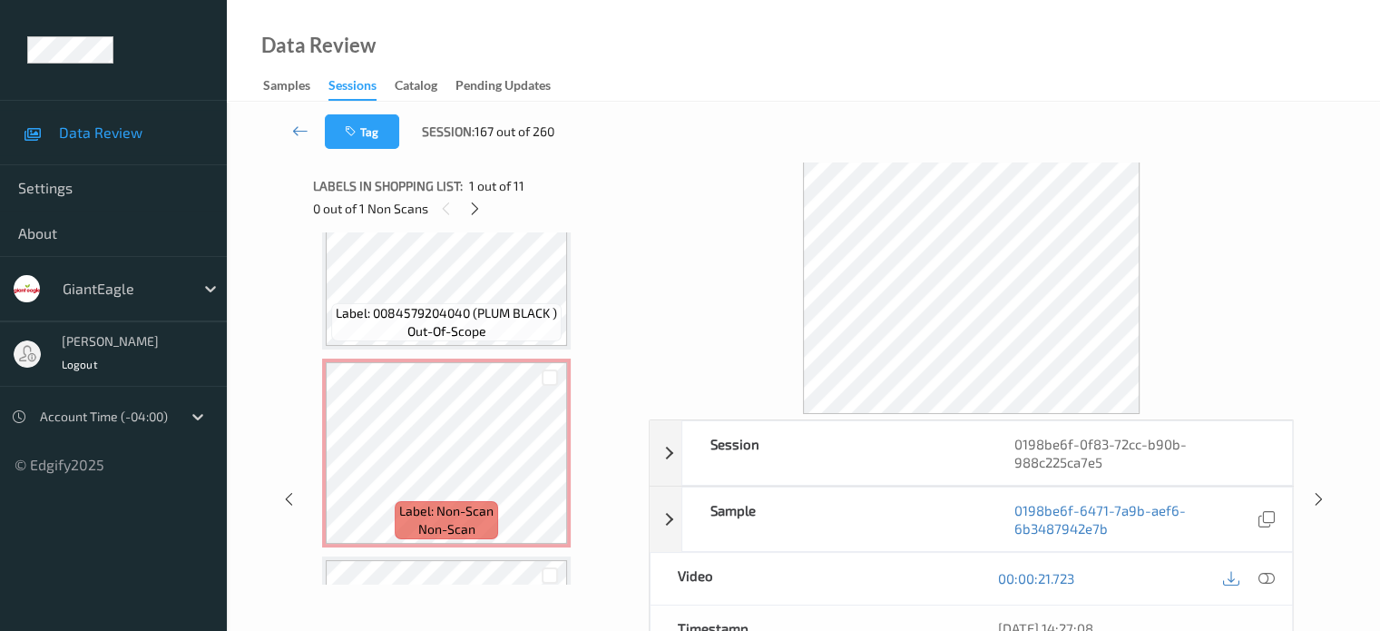
scroll to position [1815, 0]
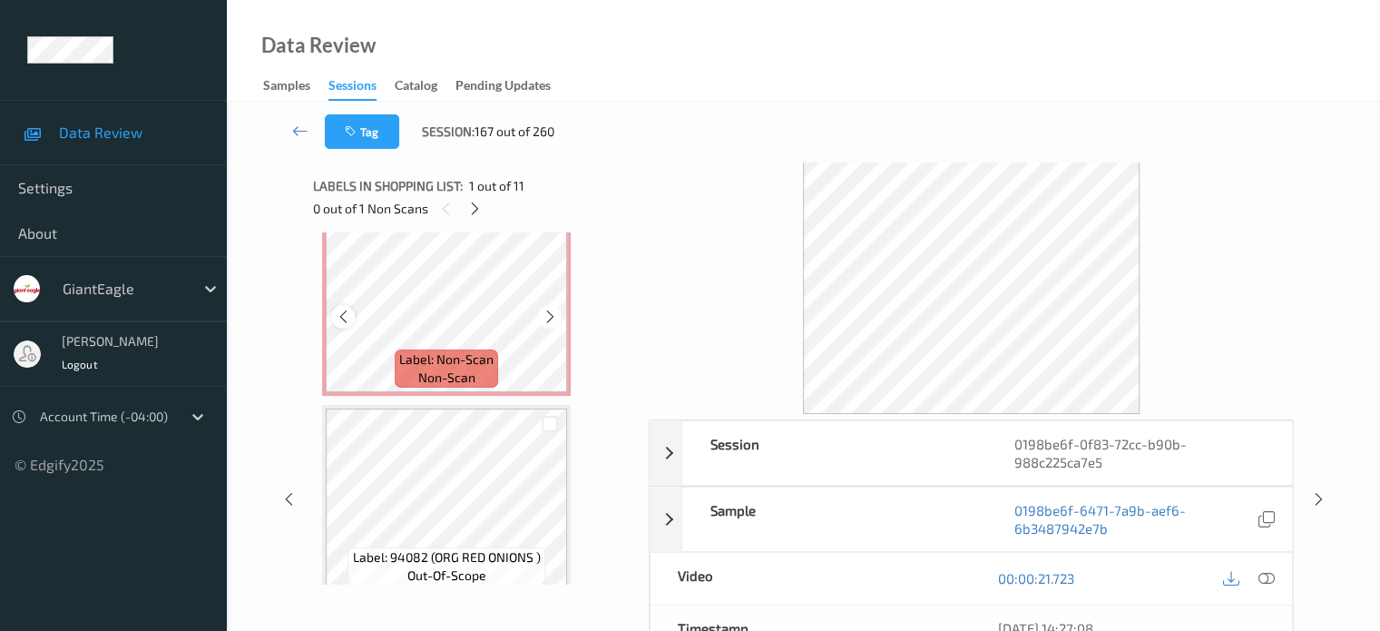
click at [338, 322] on icon at bounding box center [343, 316] width 15 height 16
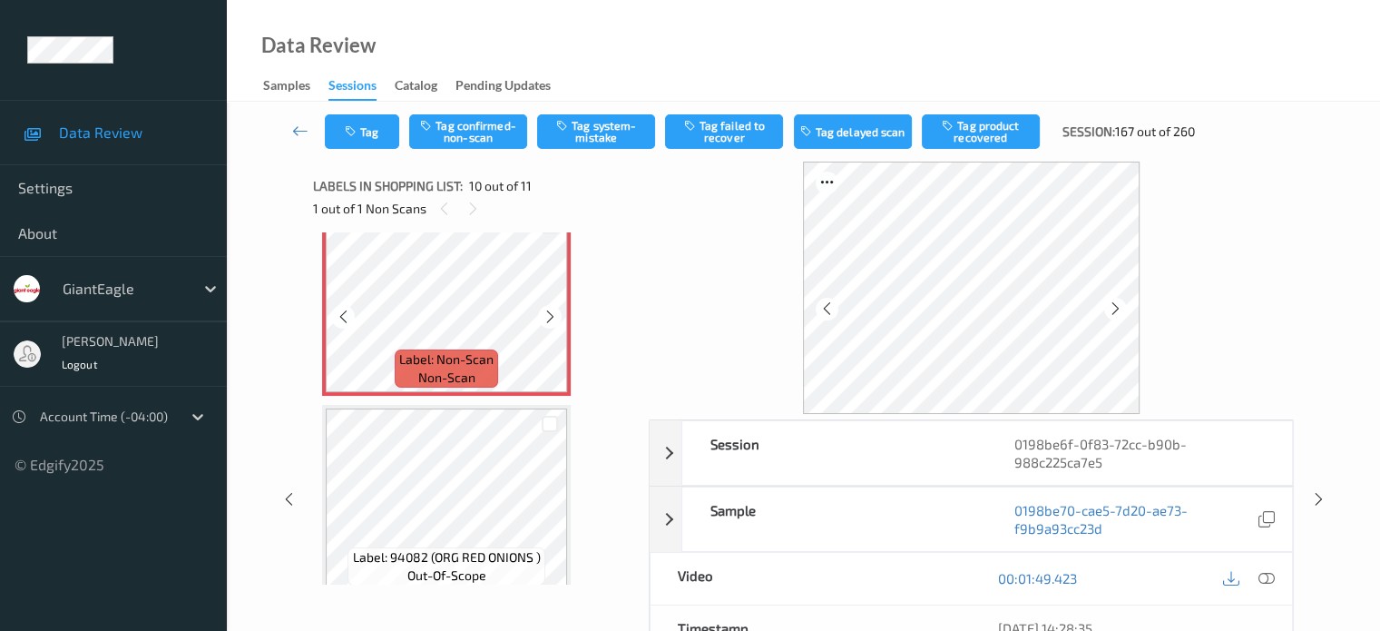
click at [338, 322] on icon at bounding box center [343, 316] width 15 height 16
click at [442, 369] on span "non-scan" at bounding box center [446, 377] width 57 height 18
click at [1264, 576] on icon at bounding box center [1266, 578] width 16 height 16
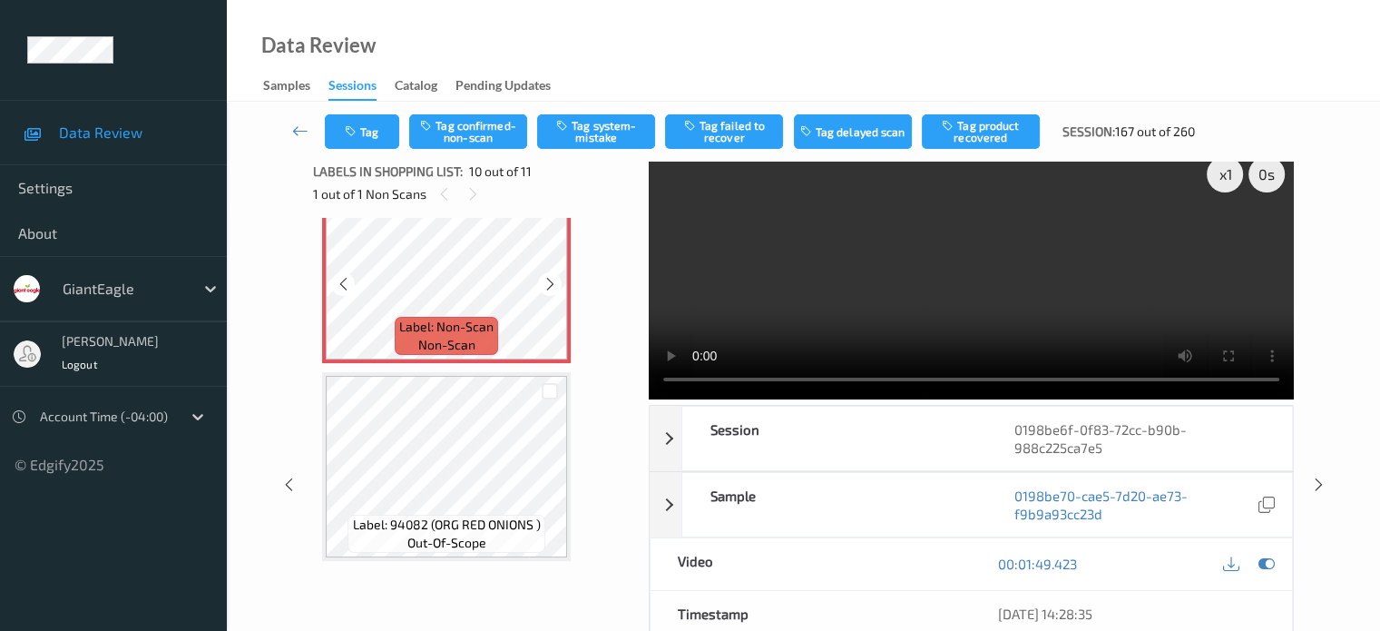
scroll to position [0, 0]
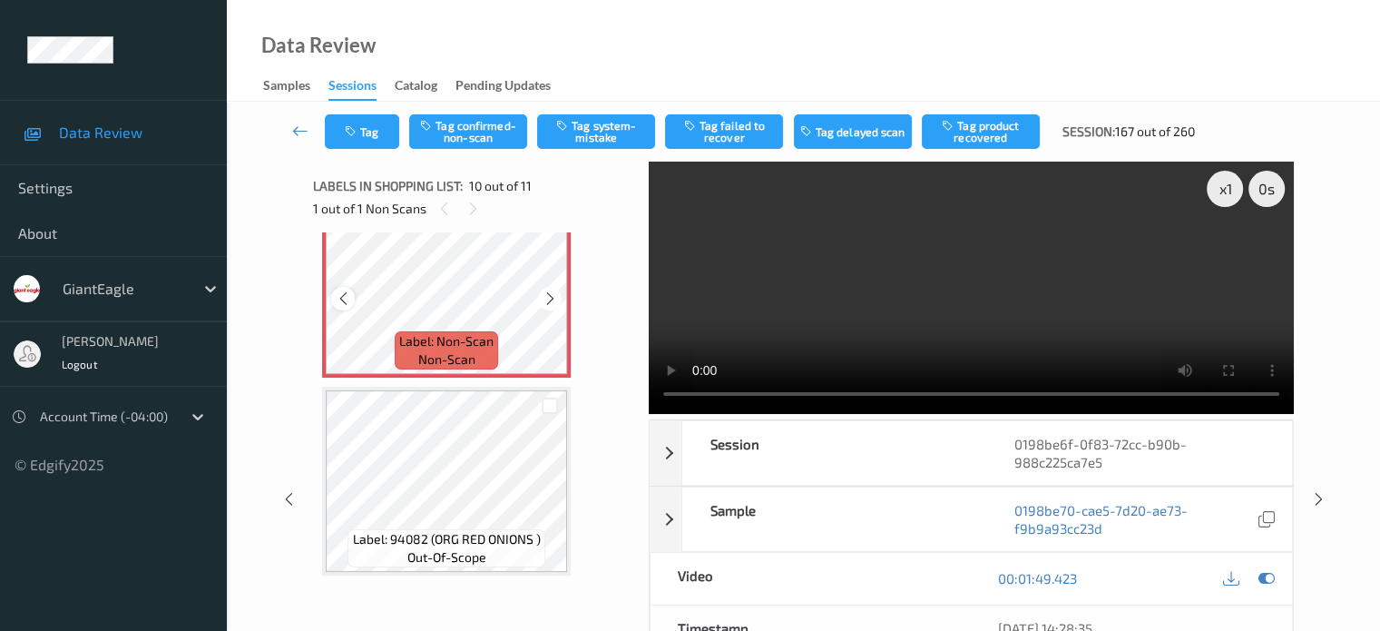
click at [337, 299] on icon at bounding box center [343, 298] width 15 height 16
click at [546, 300] on icon at bounding box center [550, 298] width 15 height 16
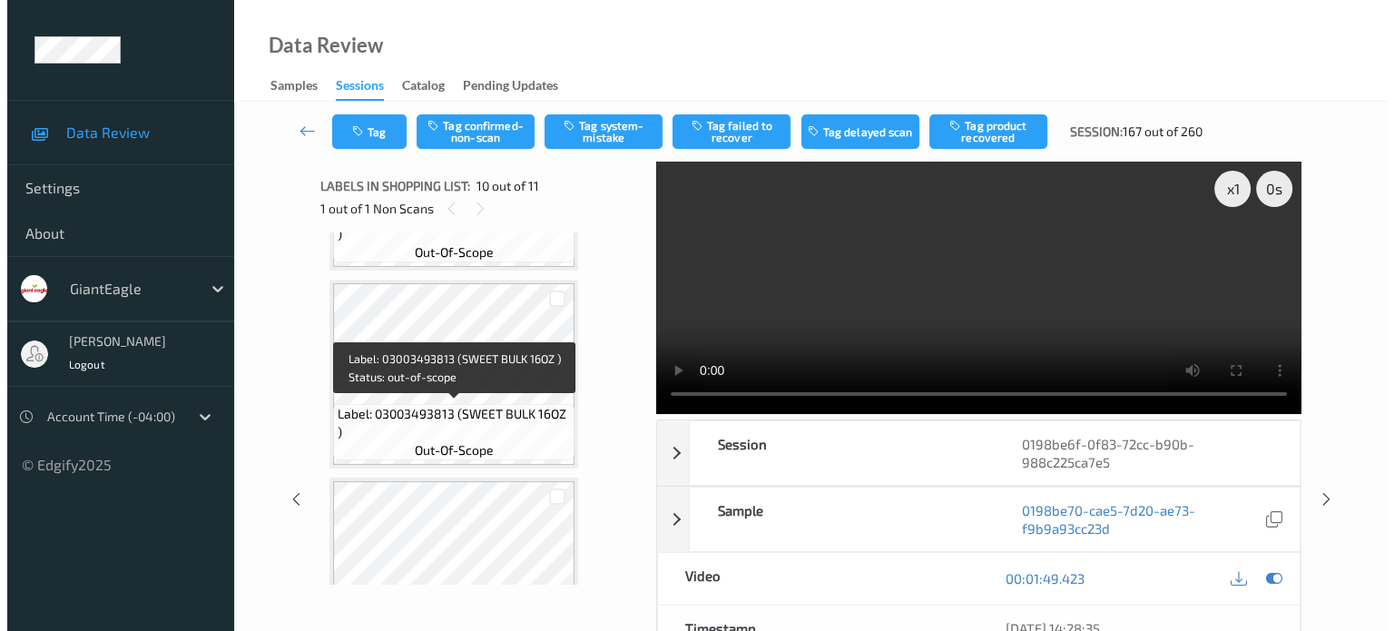
scroll to position [1346, 0]
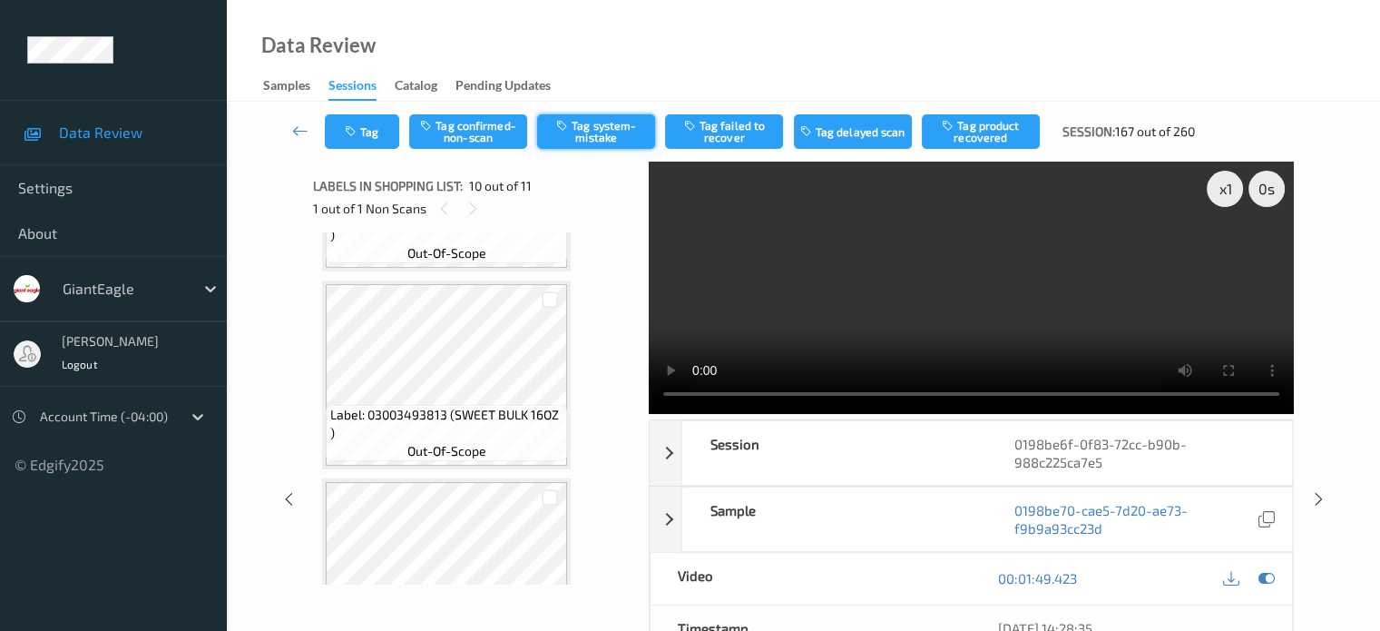
click at [579, 124] on button "Tag system-mistake" at bounding box center [596, 131] width 118 height 34
click at [597, 133] on button "Tag system-mistake" at bounding box center [596, 131] width 118 height 34
click at [361, 121] on button "Tag" at bounding box center [362, 131] width 74 height 34
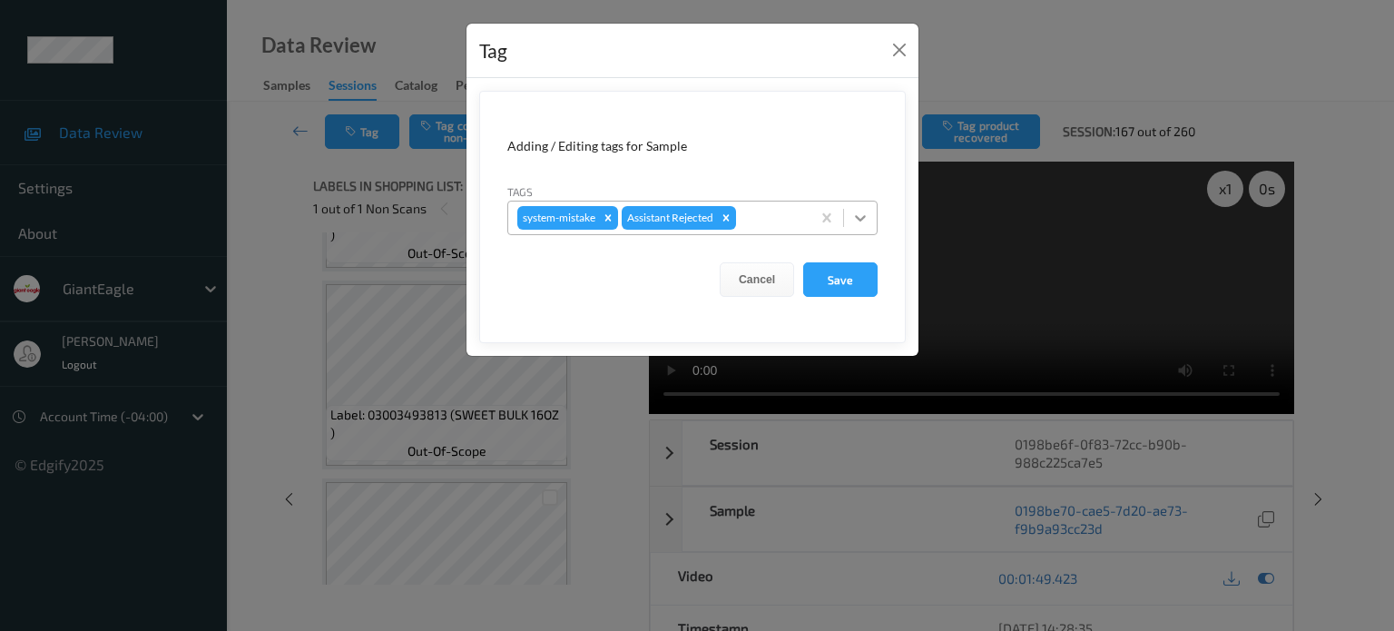
click at [854, 216] on icon at bounding box center [860, 218] width 18 height 18
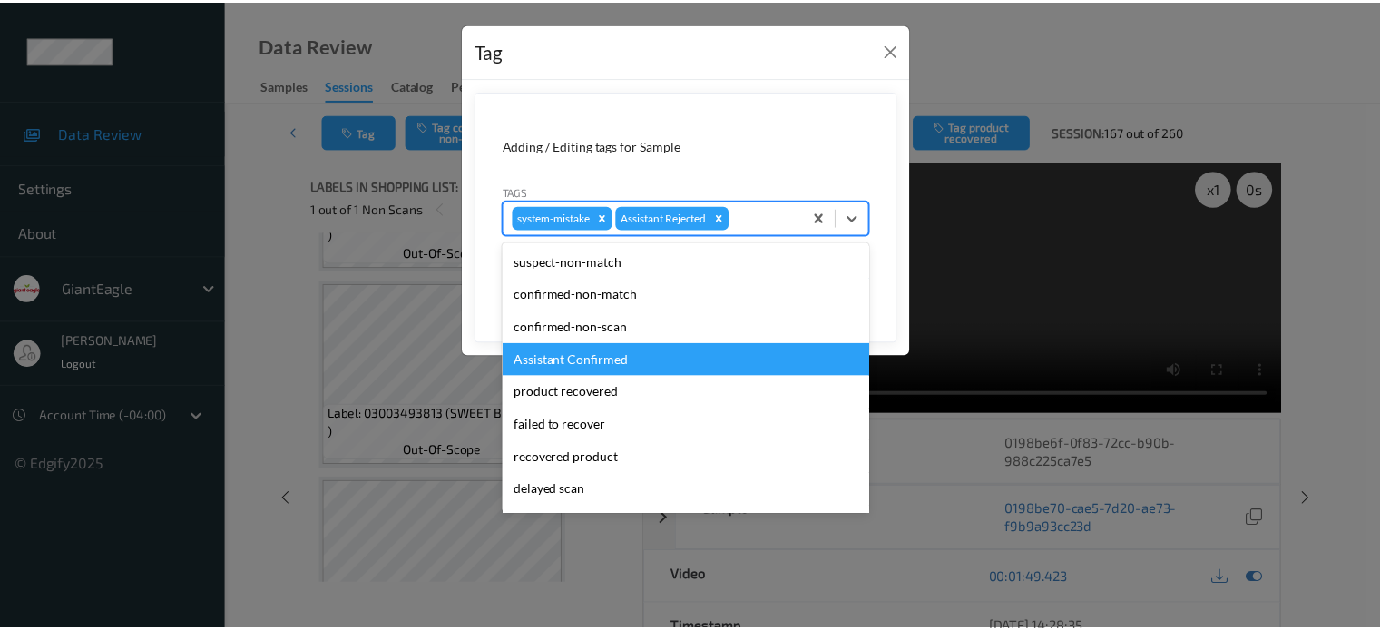
scroll to position [160, 0]
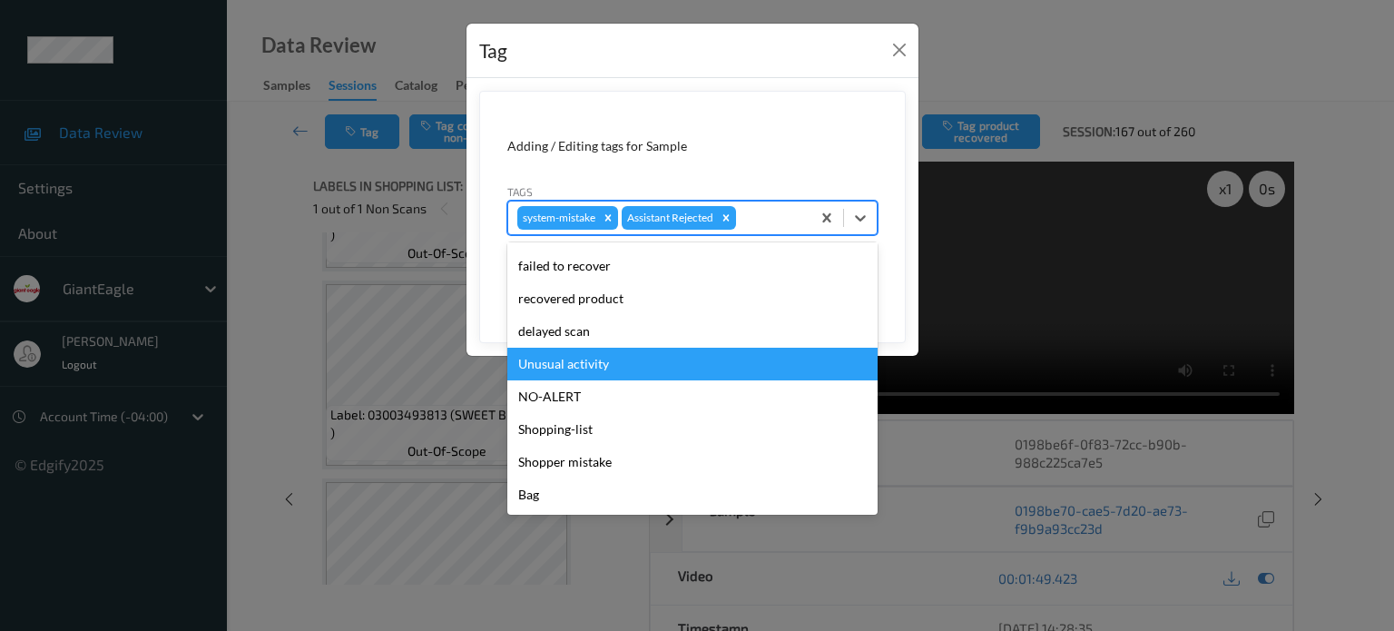
click at [552, 362] on div "Unusual activity" at bounding box center [692, 363] width 370 height 33
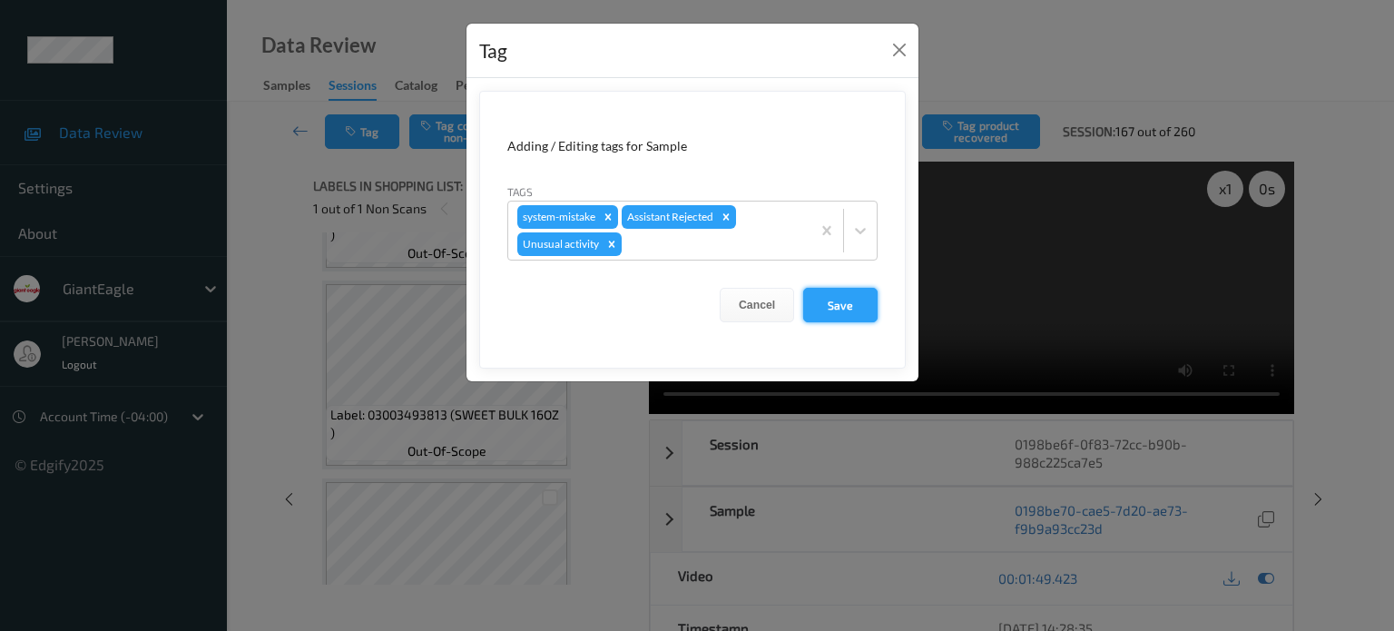
click at [838, 305] on button "Save" at bounding box center [840, 305] width 74 height 34
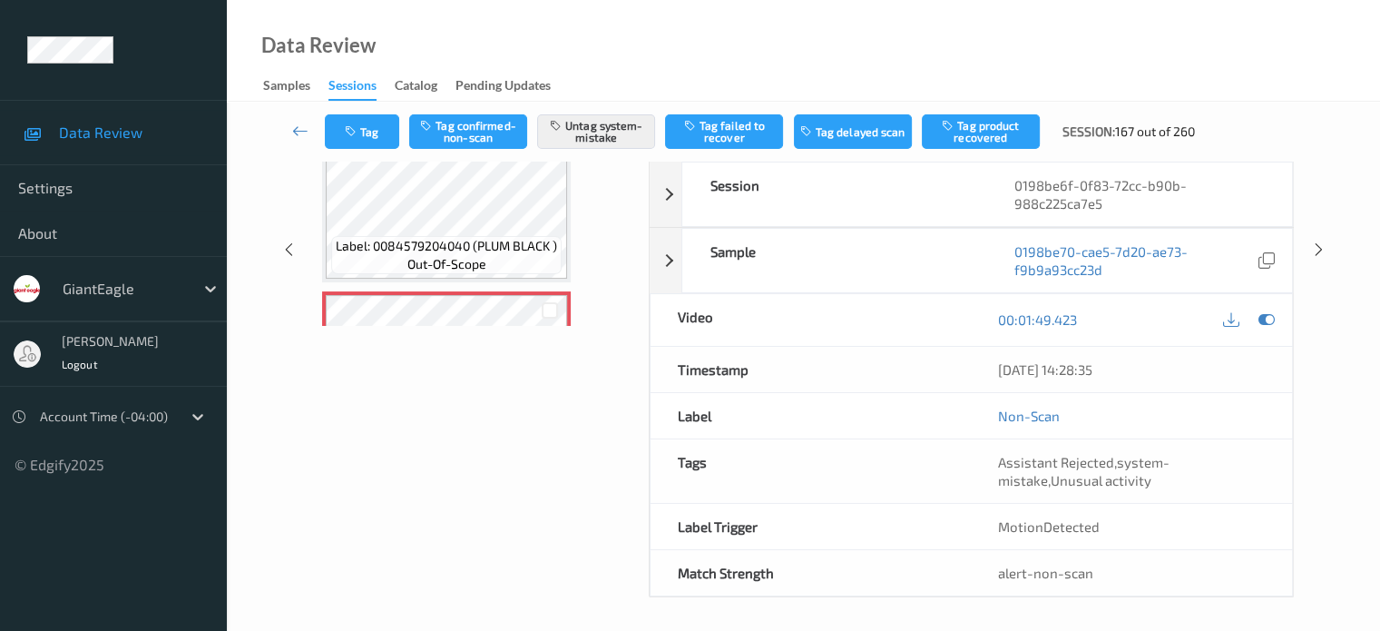
scroll to position [1417, 0]
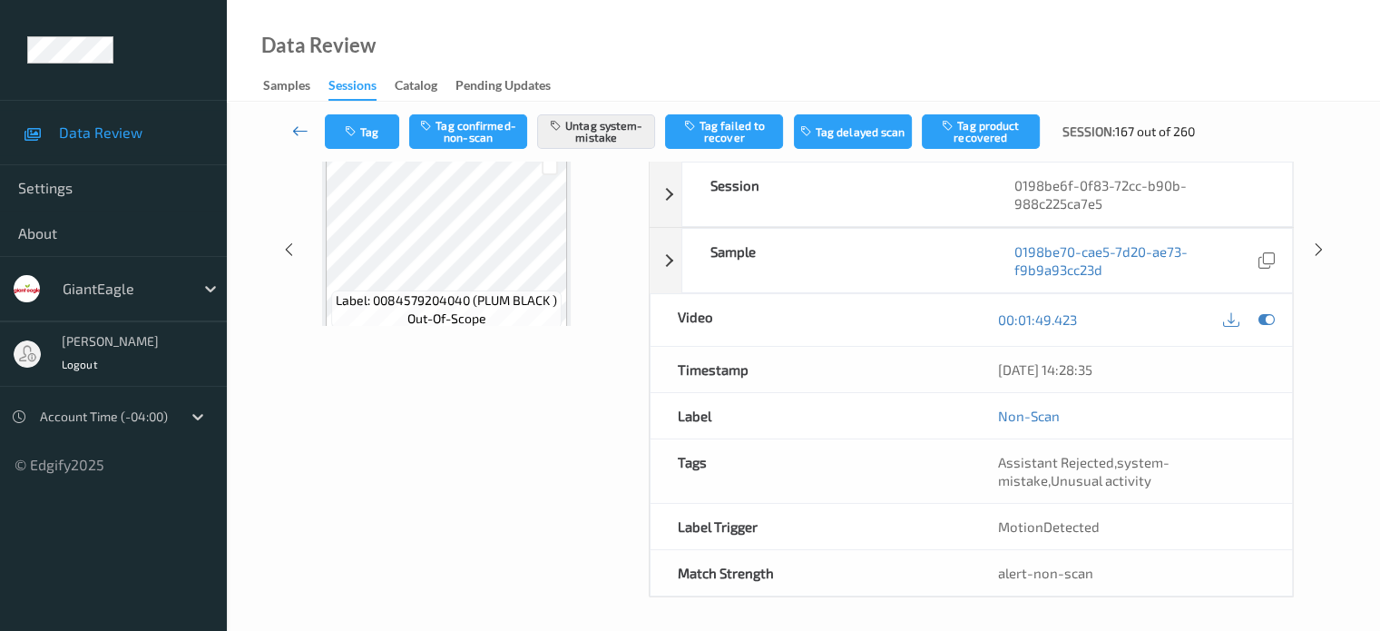
click at [305, 131] on icon at bounding box center [300, 131] width 16 height 18
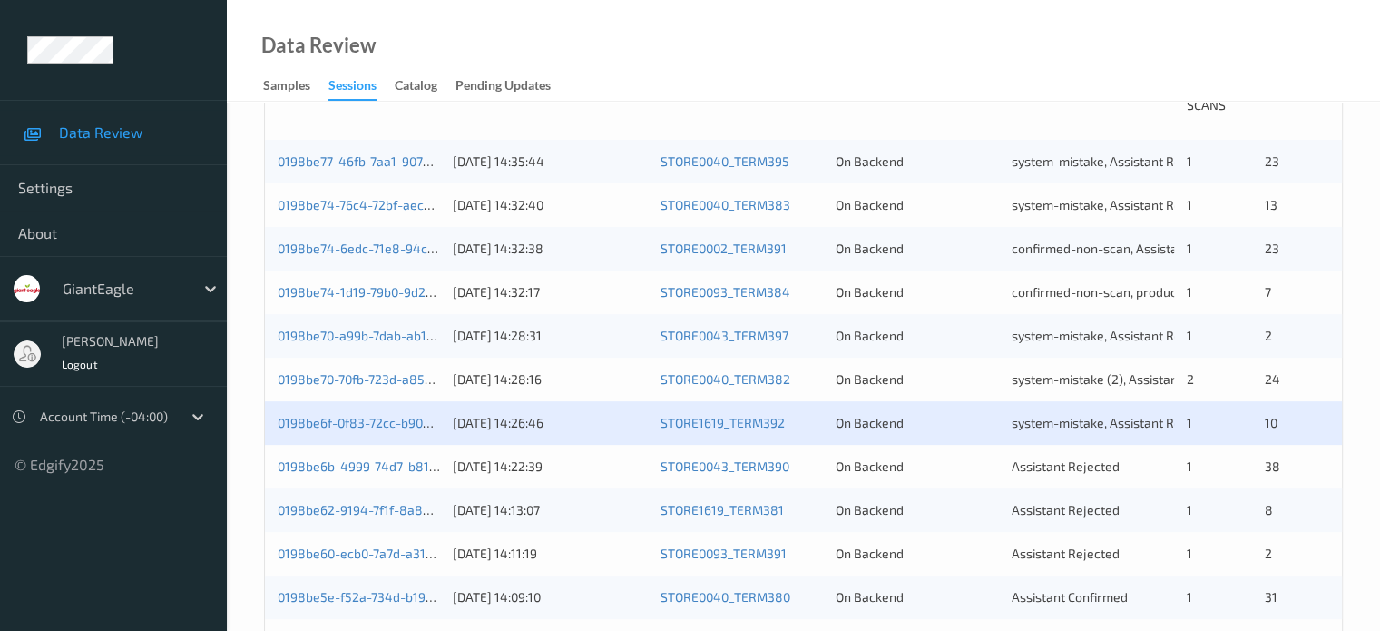
scroll to position [423, 0]
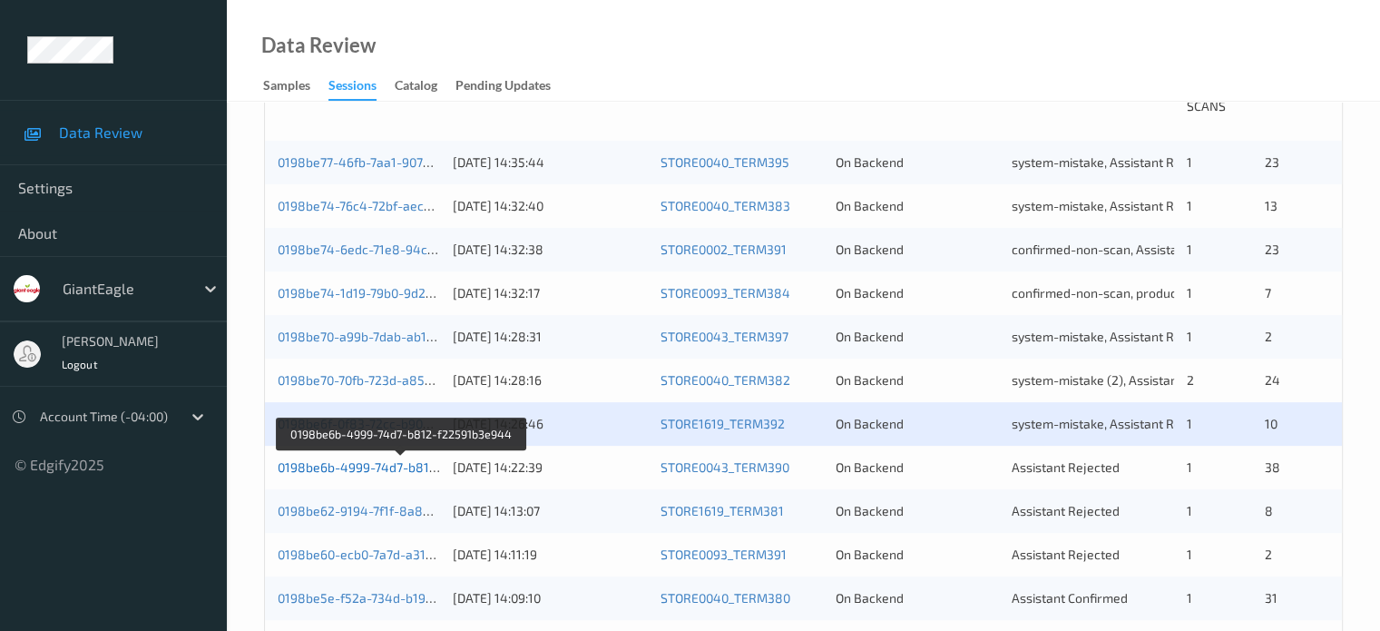
click at [369, 466] on link "0198be6b-4999-74d7-b812-f22591b3e944" at bounding box center [402, 466] width 249 height 15
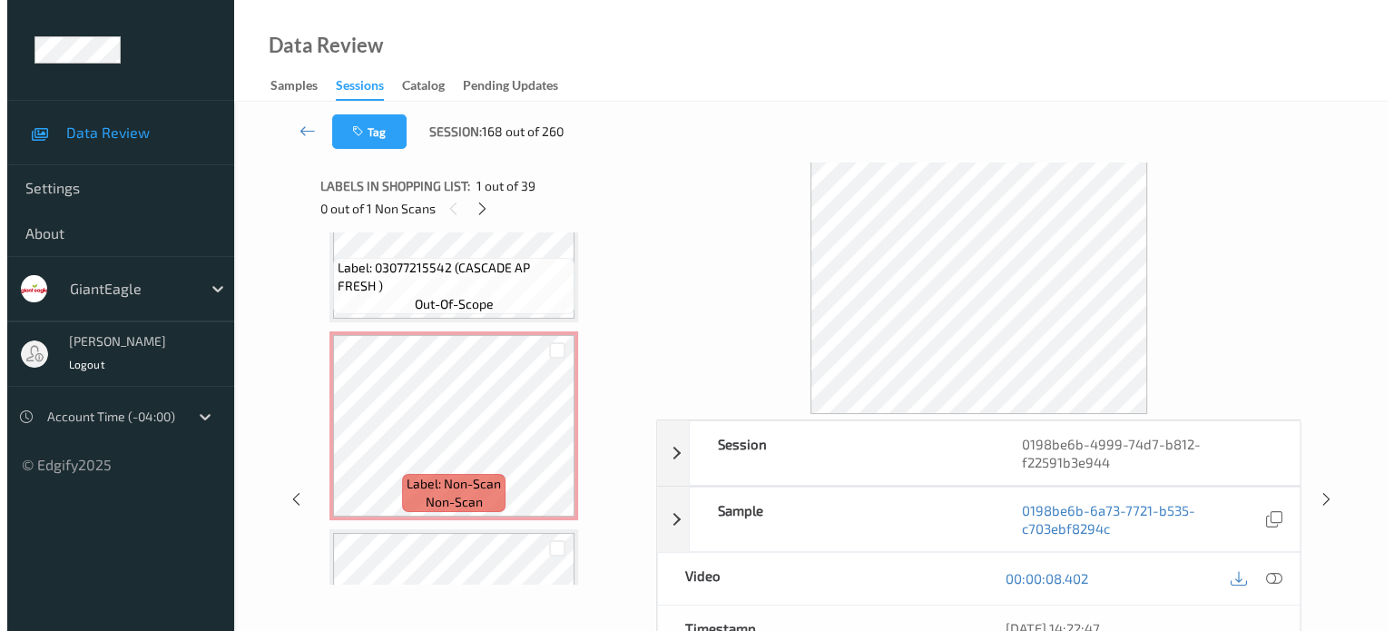
scroll to position [1690, 0]
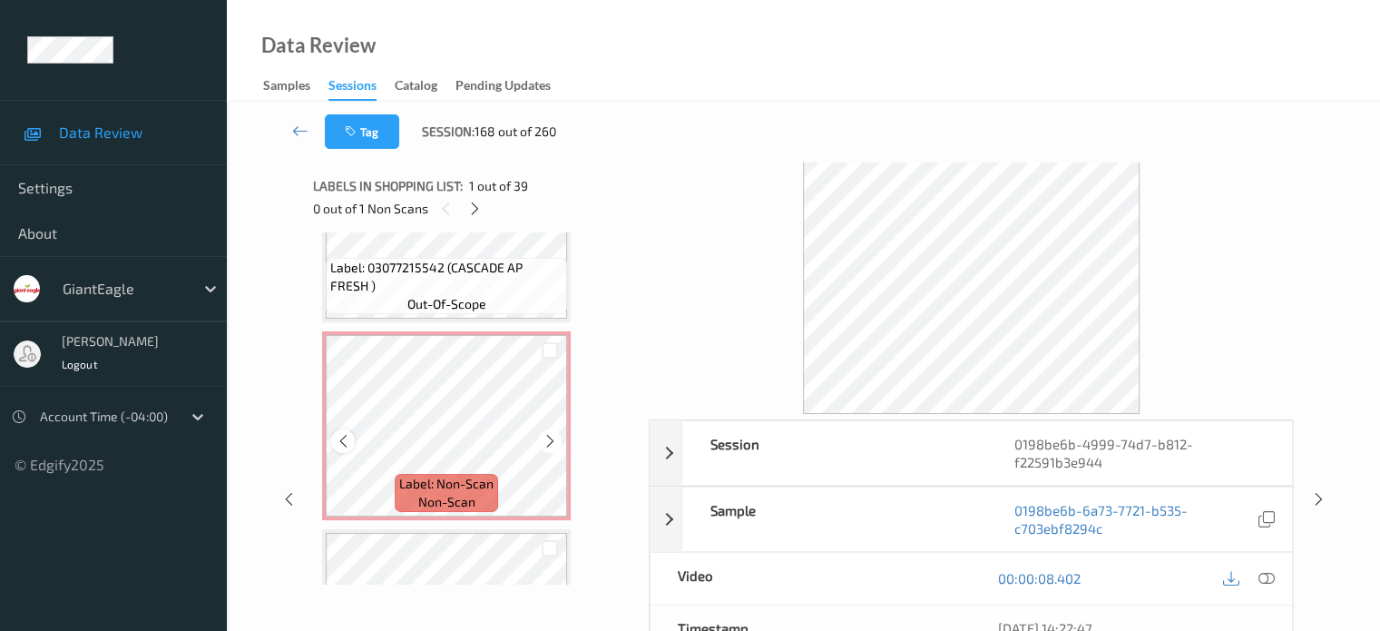
click at [337, 438] on icon at bounding box center [343, 441] width 15 height 16
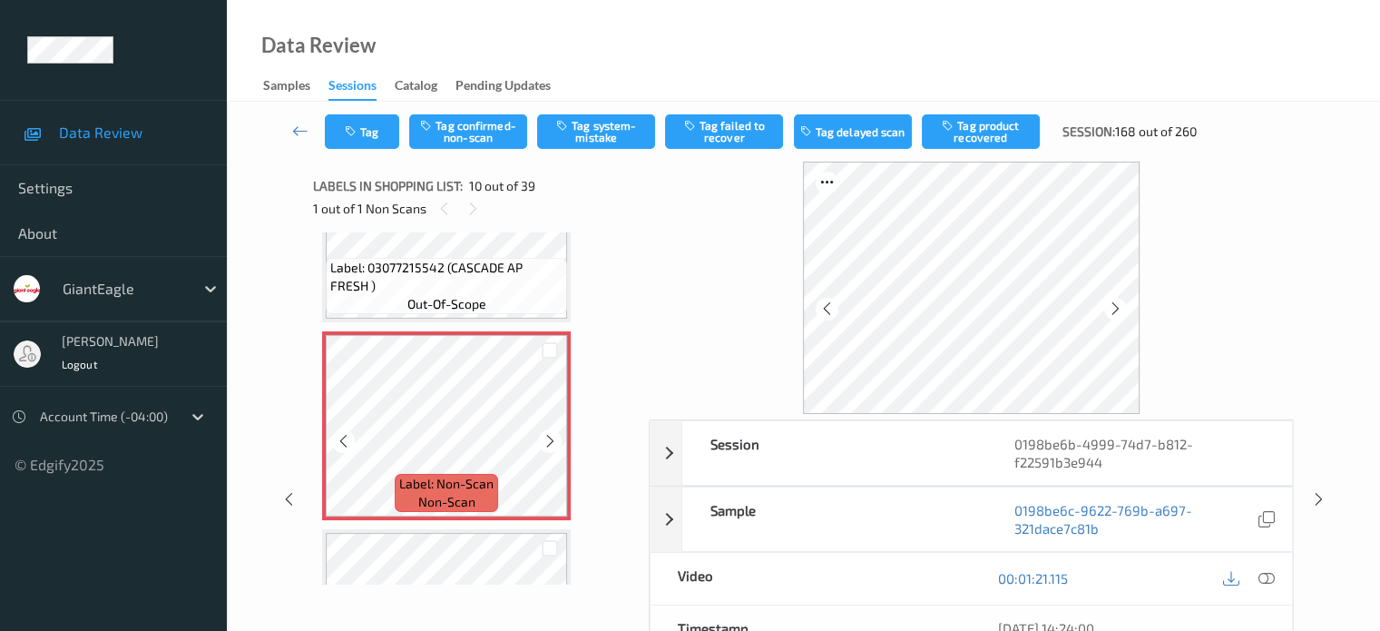
click at [337, 438] on icon at bounding box center [343, 441] width 15 height 16
click at [1267, 583] on icon at bounding box center [1266, 578] width 16 height 16
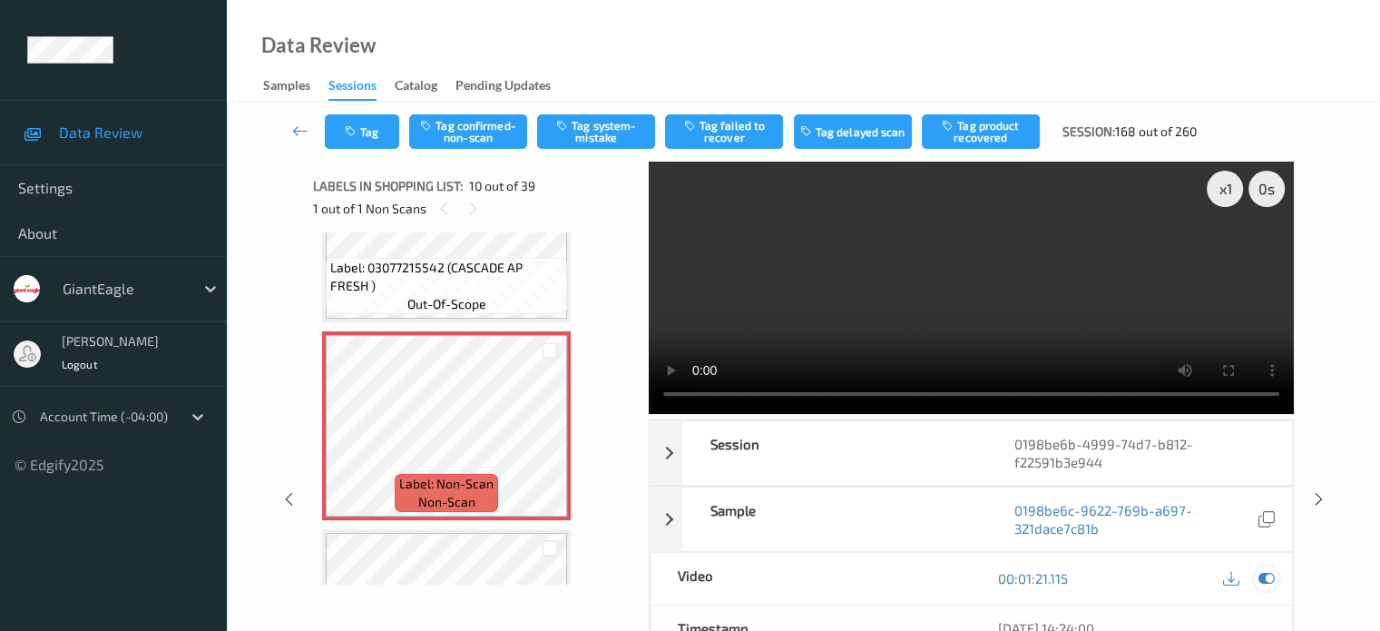
click at [1261, 573] on icon at bounding box center [1266, 578] width 16 height 16
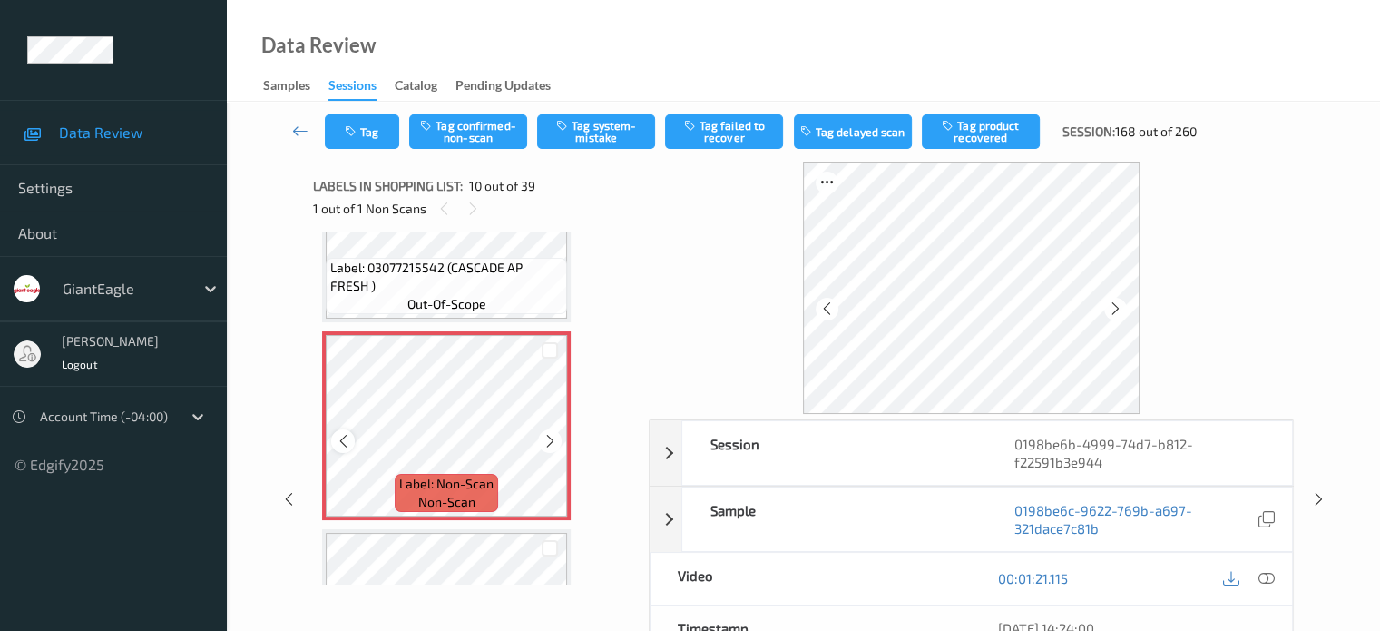
click at [345, 448] on icon at bounding box center [343, 441] width 15 height 16
click at [1269, 582] on icon at bounding box center [1266, 578] width 16 height 16
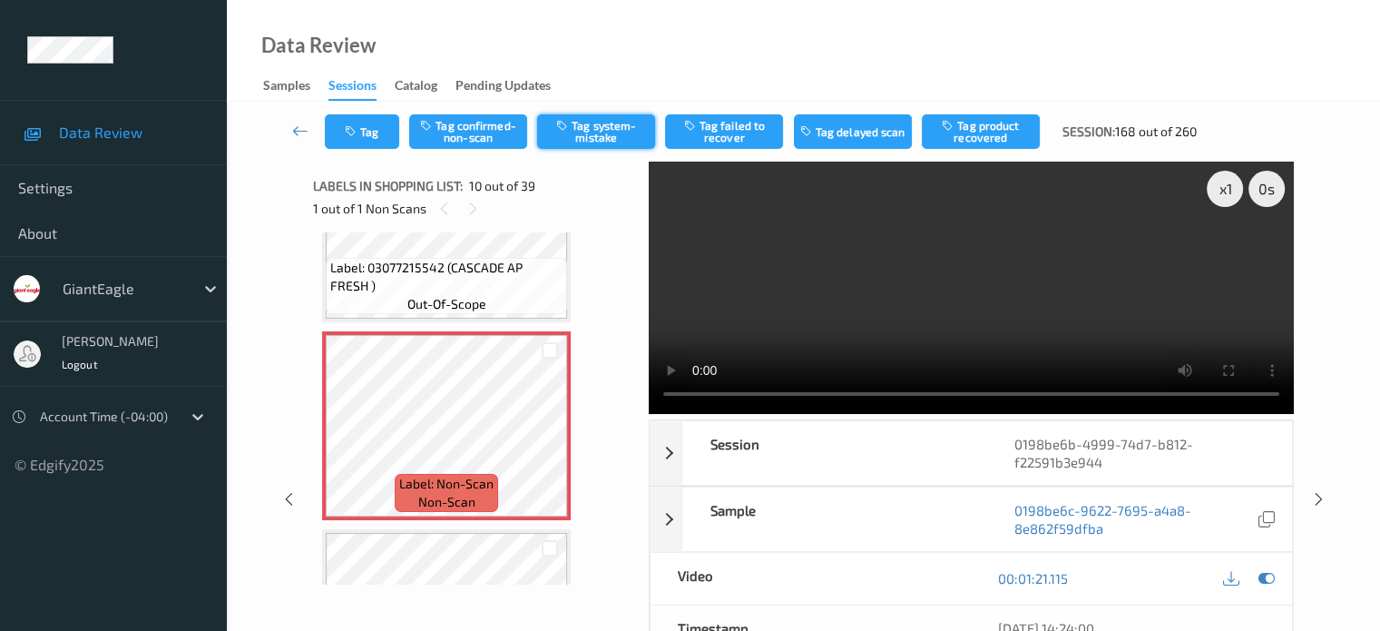
click at [589, 125] on button "Tag system-mistake" at bounding box center [596, 131] width 118 height 34
click at [359, 141] on button "Tag" at bounding box center [362, 131] width 74 height 34
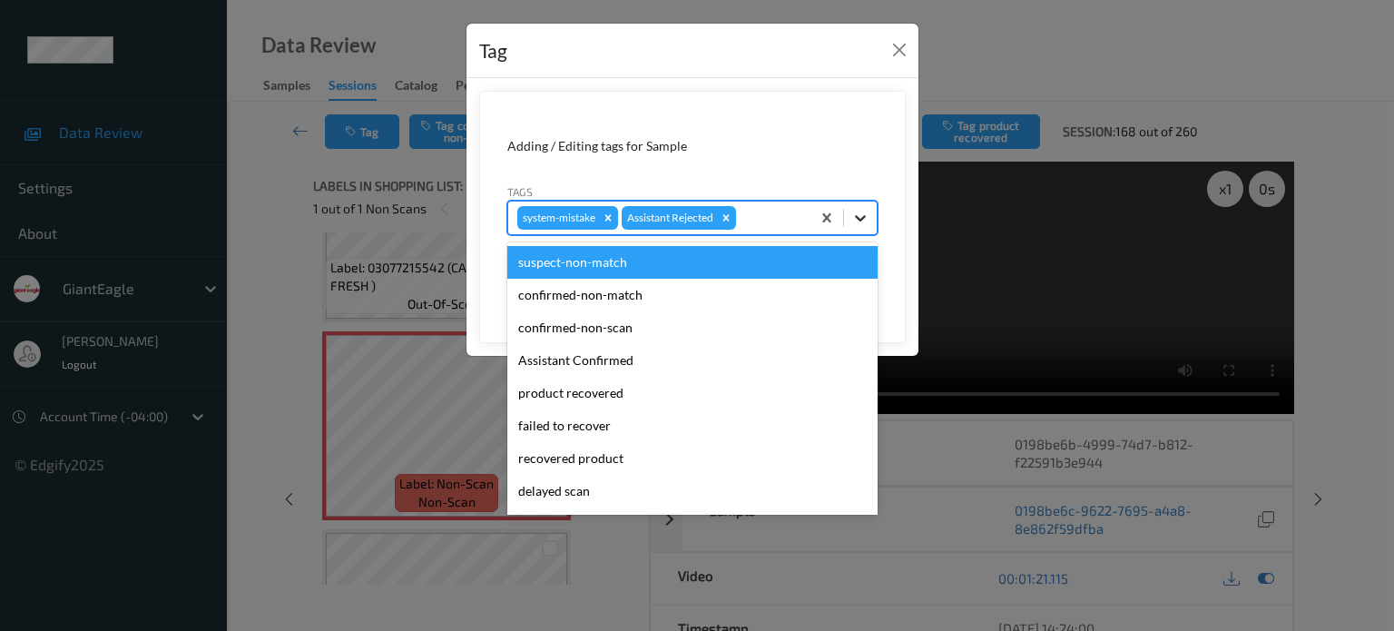
click at [857, 224] on icon at bounding box center [860, 218] width 18 height 18
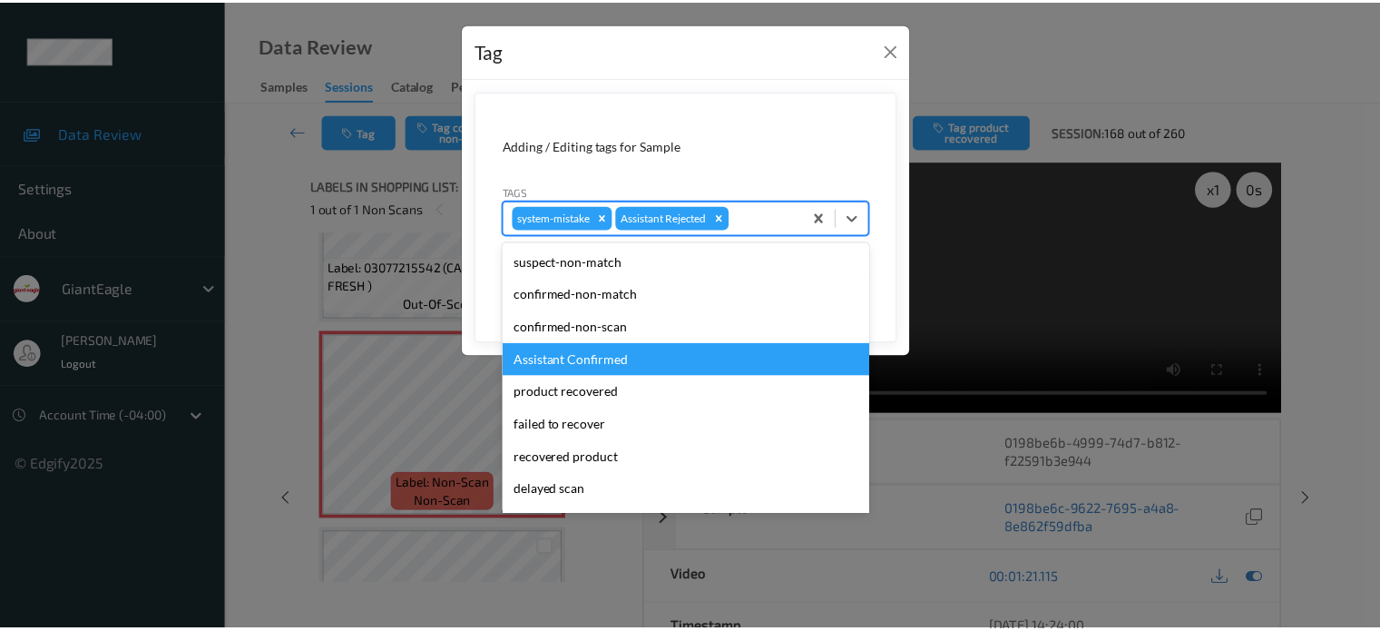
scroll to position [160, 0]
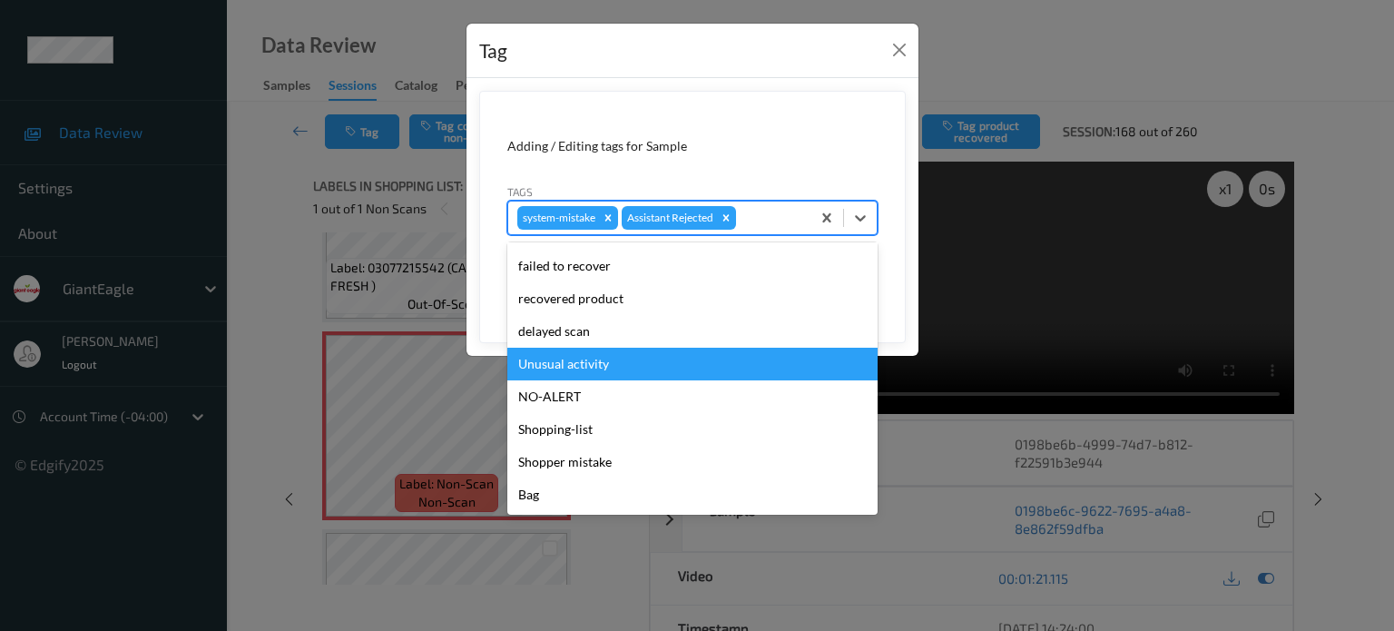
click at [576, 358] on div "Unusual activity" at bounding box center [692, 363] width 370 height 33
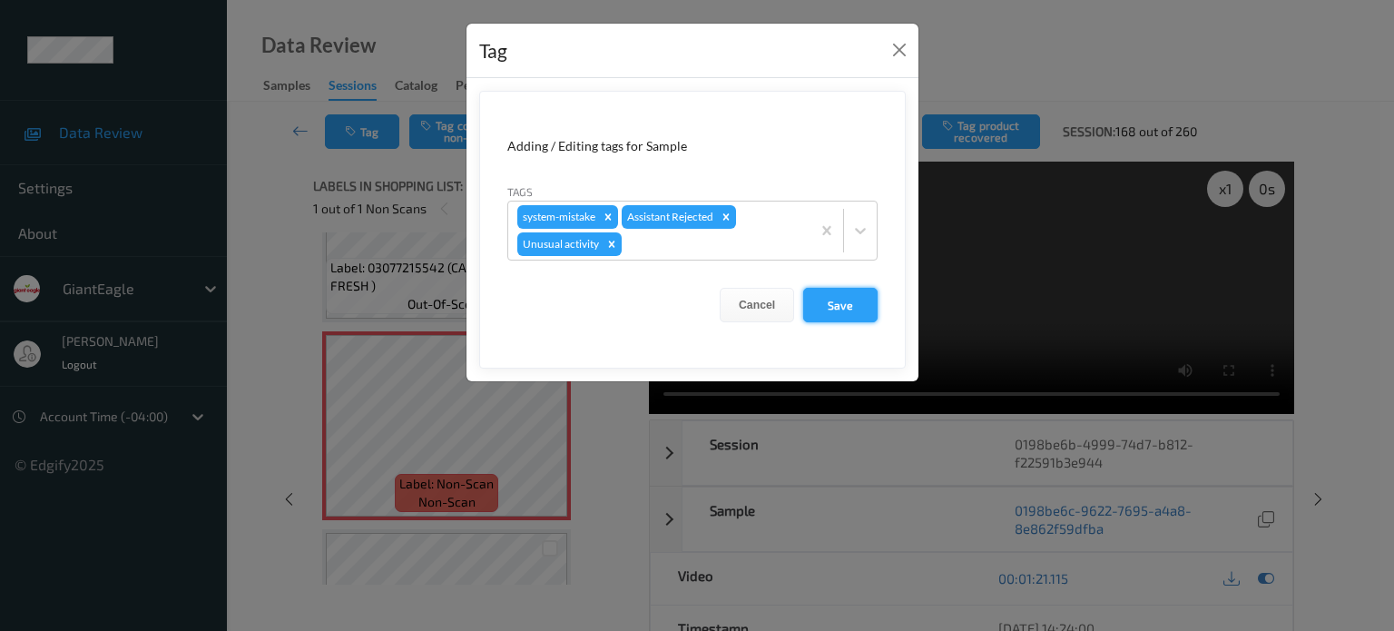
click at [848, 307] on button "Save" at bounding box center [840, 305] width 74 height 34
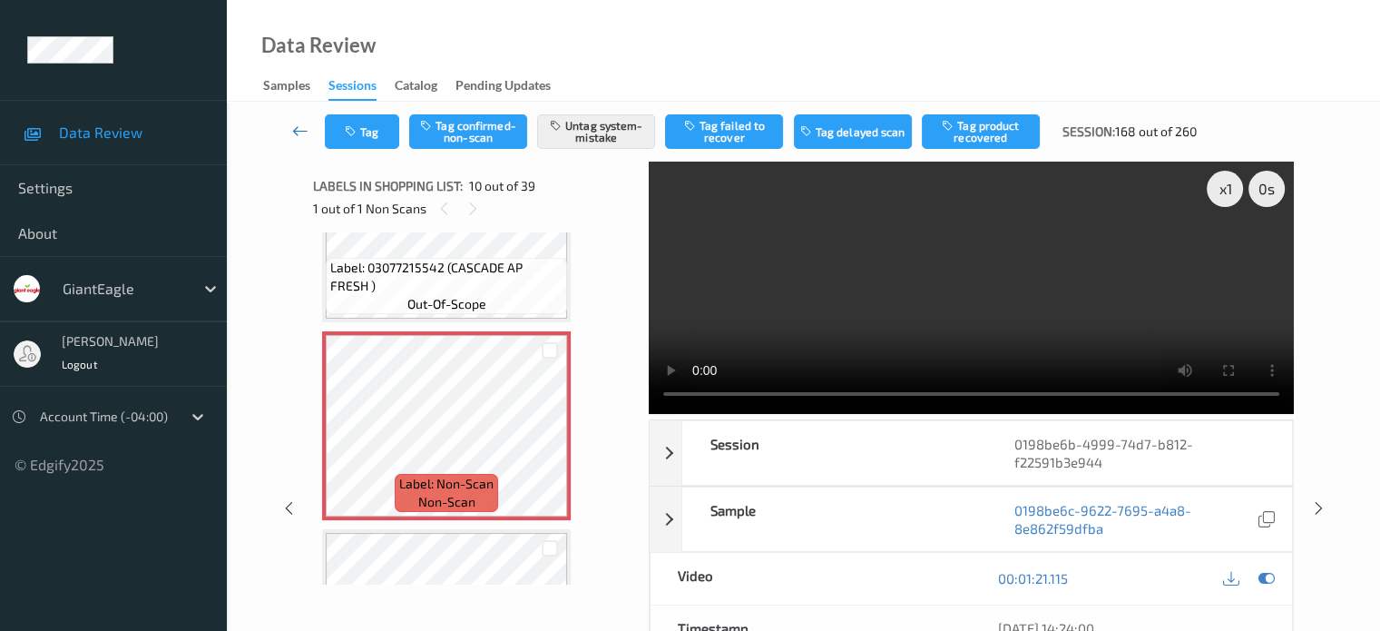
click at [294, 130] on icon at bounding box center [300, 131] width 16 height 18
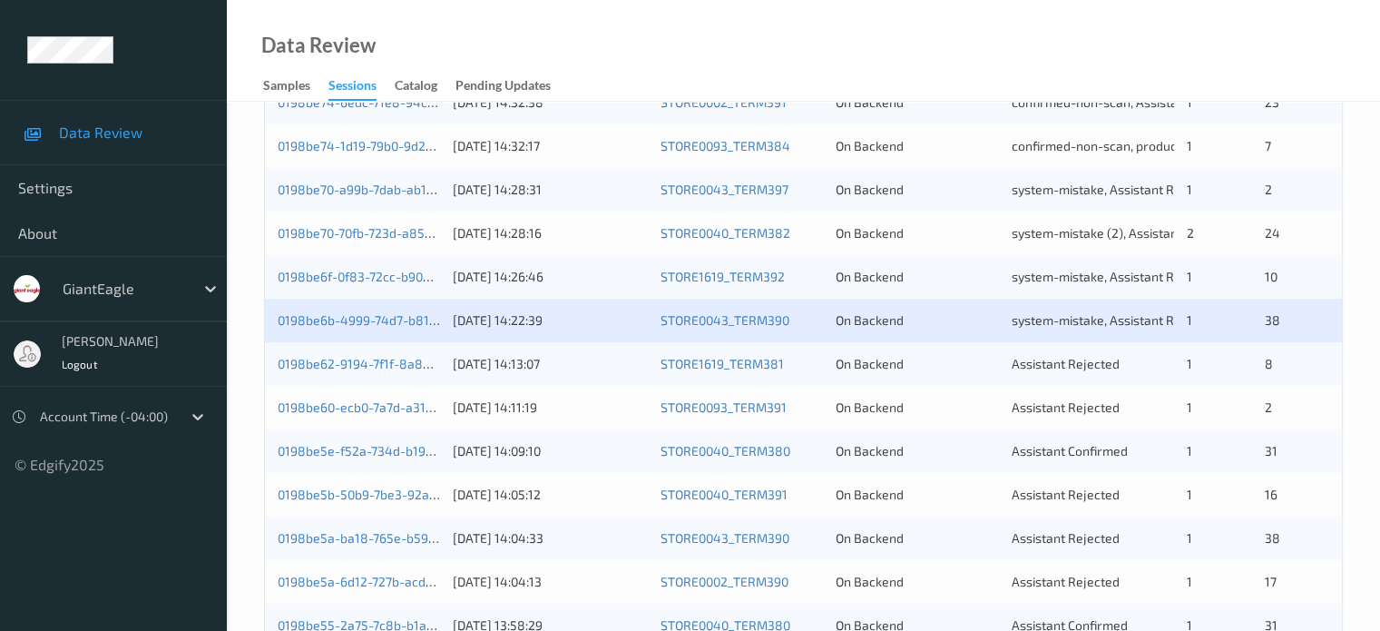
scroll to position [604, 0]
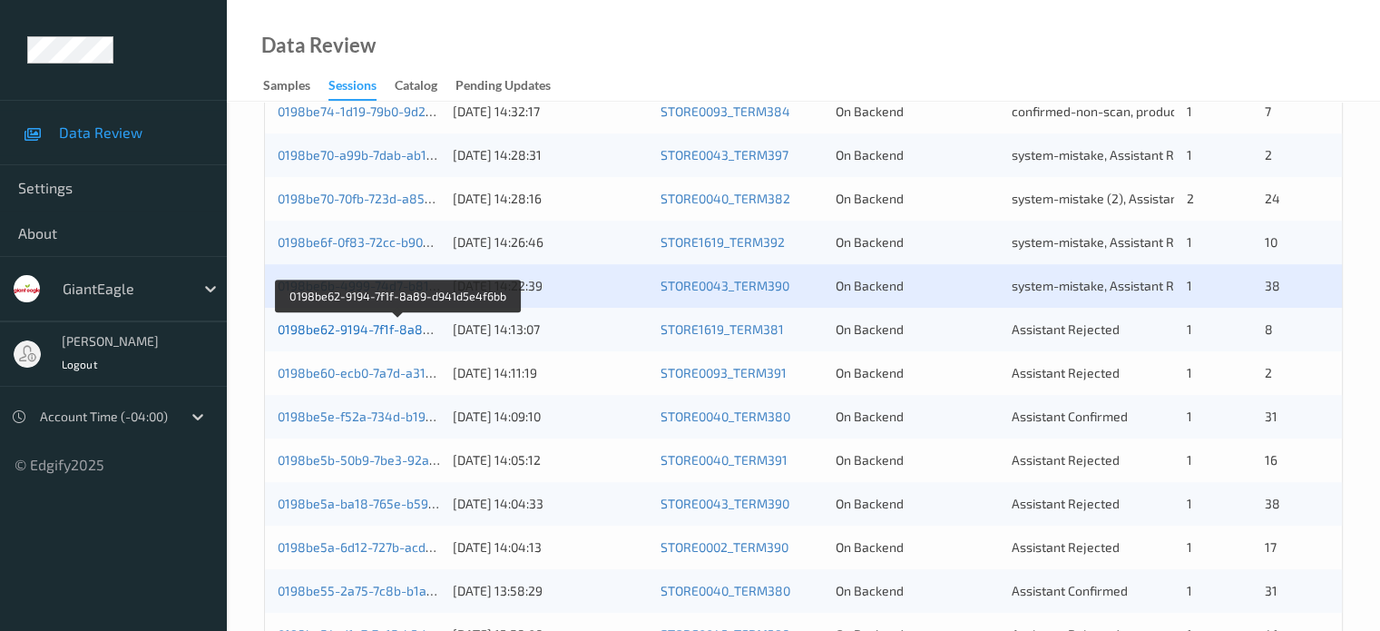
click at [328, 327] on link "0198be62-9194-7f1f-8a89-d941d5e4f6bb" at bounding box center [399, 328] width 242 height 15
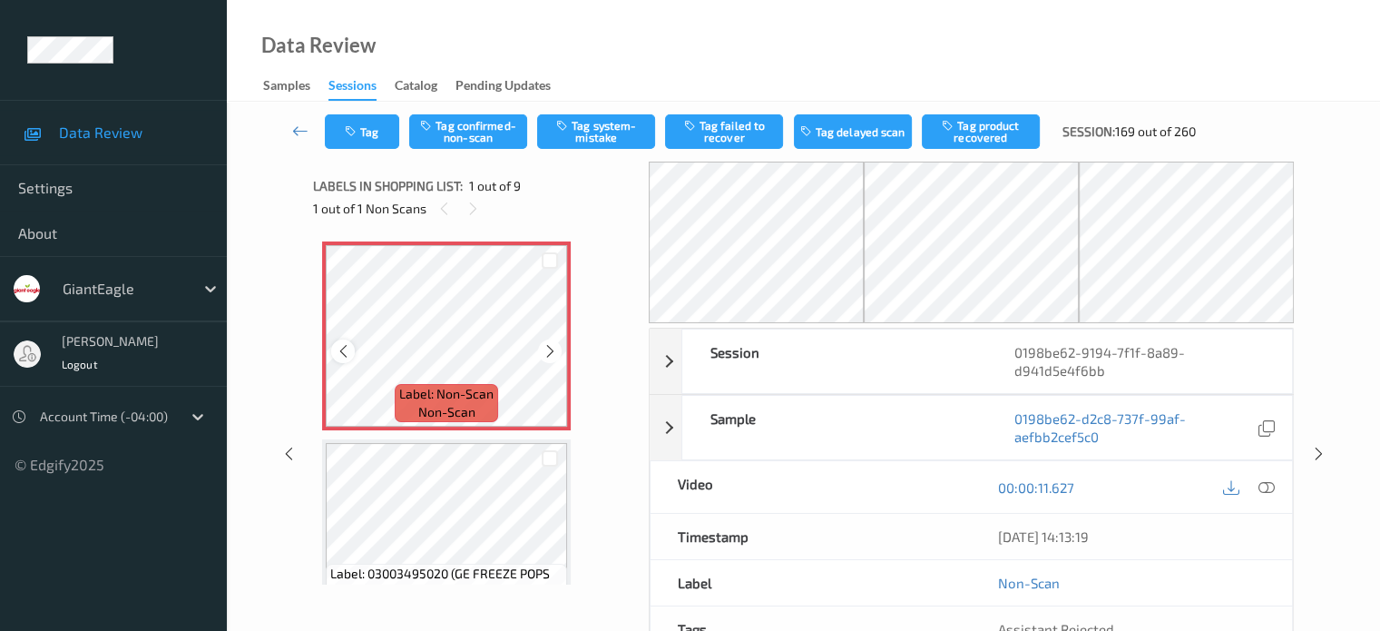
click at [347, 349] on icon at bounding box center [343, 351] width 15 height 16
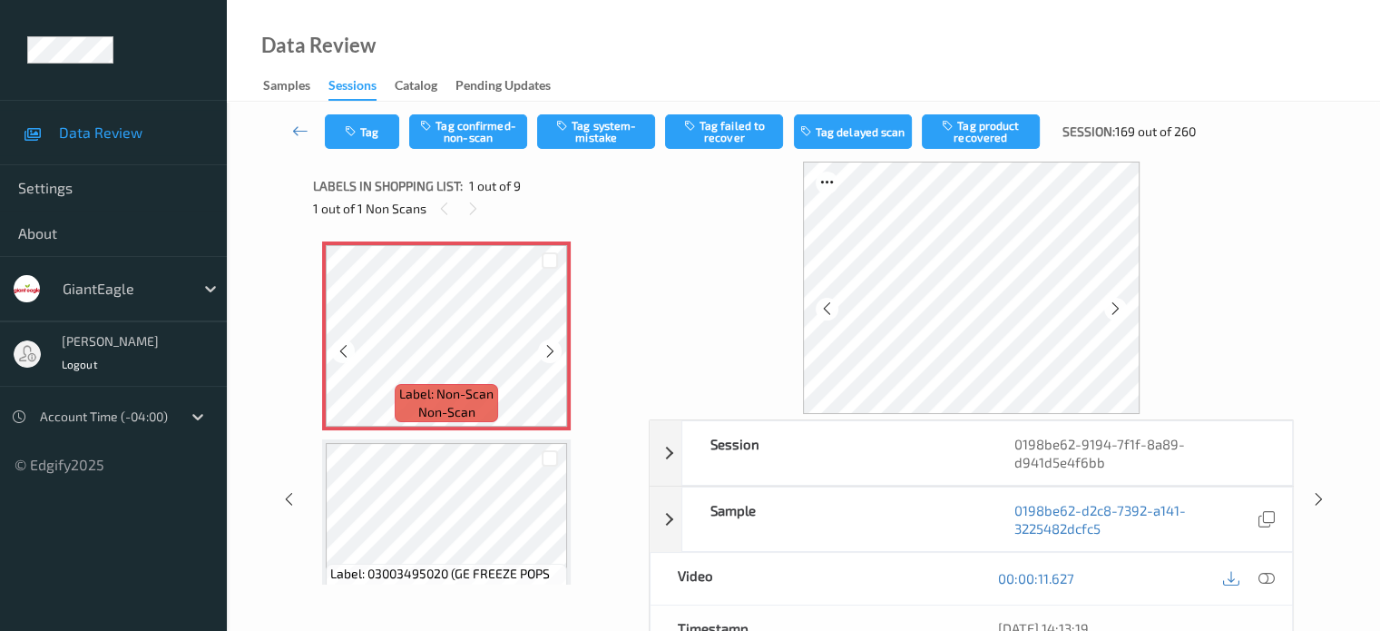
click at [347, 349] on icon at bounding box center [343, 351] width 15 height 16
click at [440, 398] on span "Label: Non-Scan" at bounding box center [446, 394] width 94 height 18
click at [1269, 577] on icon at bounding box center [1266, 578] width 16 height 16
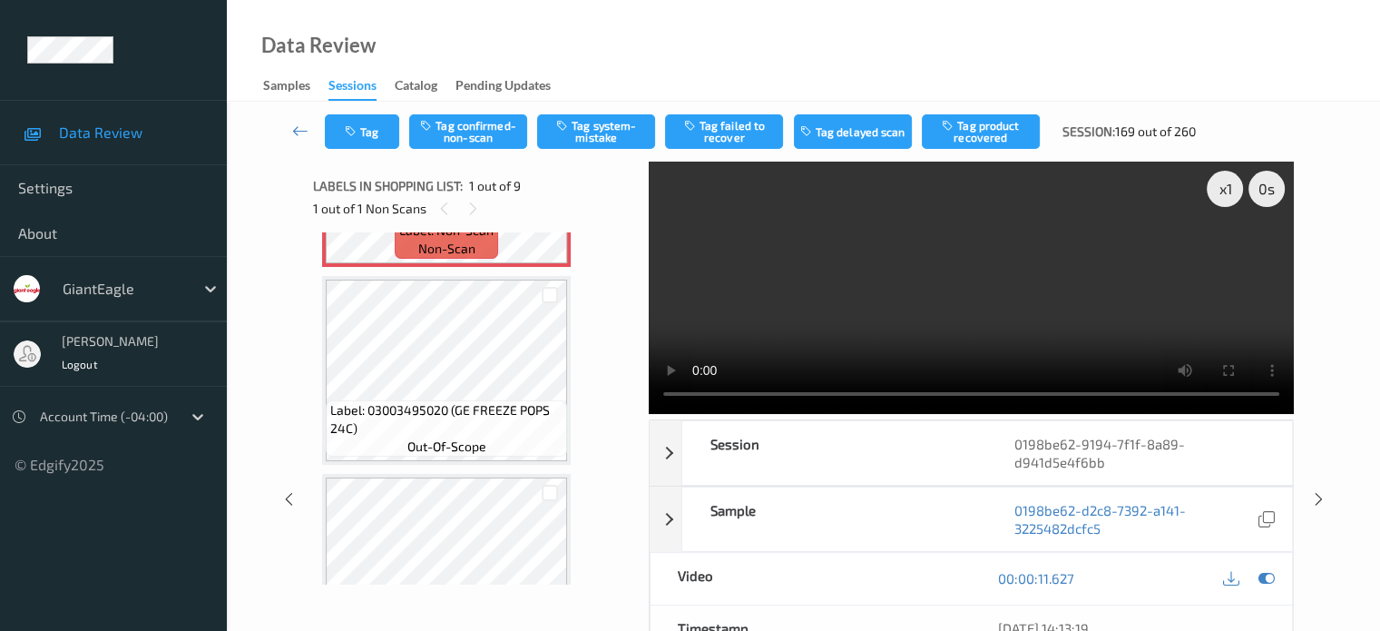
scroll to position [160, 0]
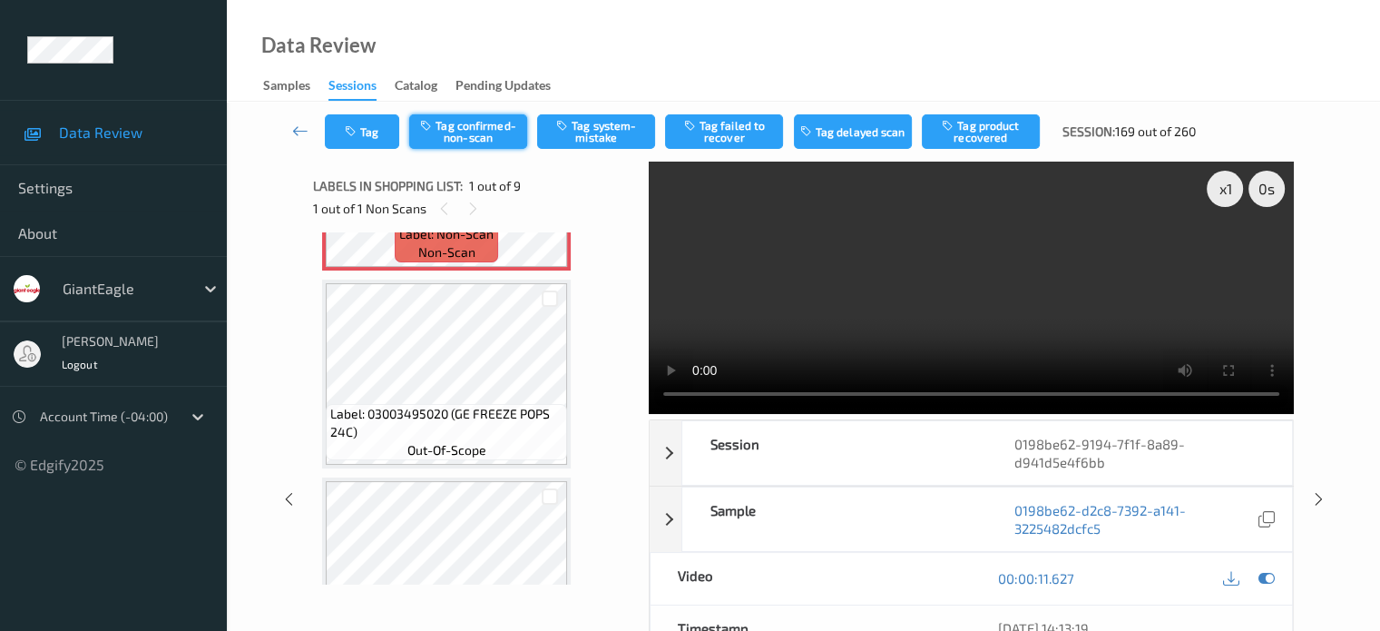
click at [471, 122] on button "Tag confirmed-non-scan" at bounding box center [468, 131] width 118 height 34
click at [985, 133] on button "Tag product recovered" at bounding box center [981, 131] width 118 height 34
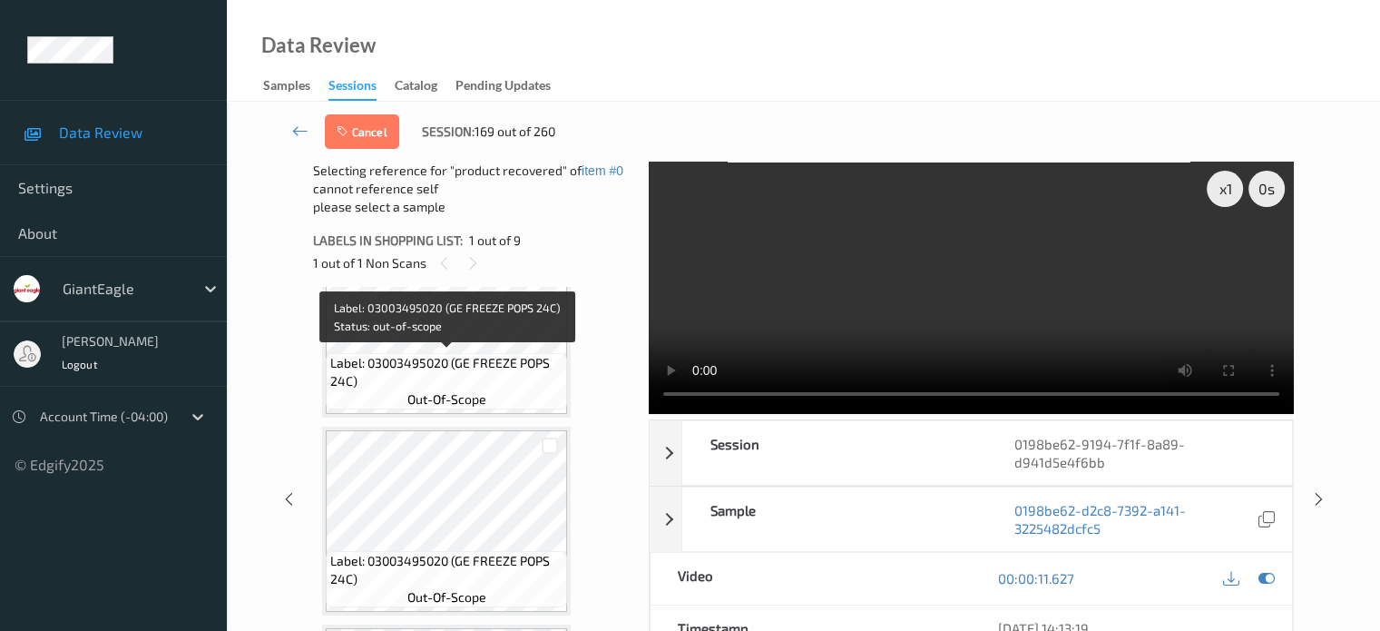
scroll to position [267, 0]
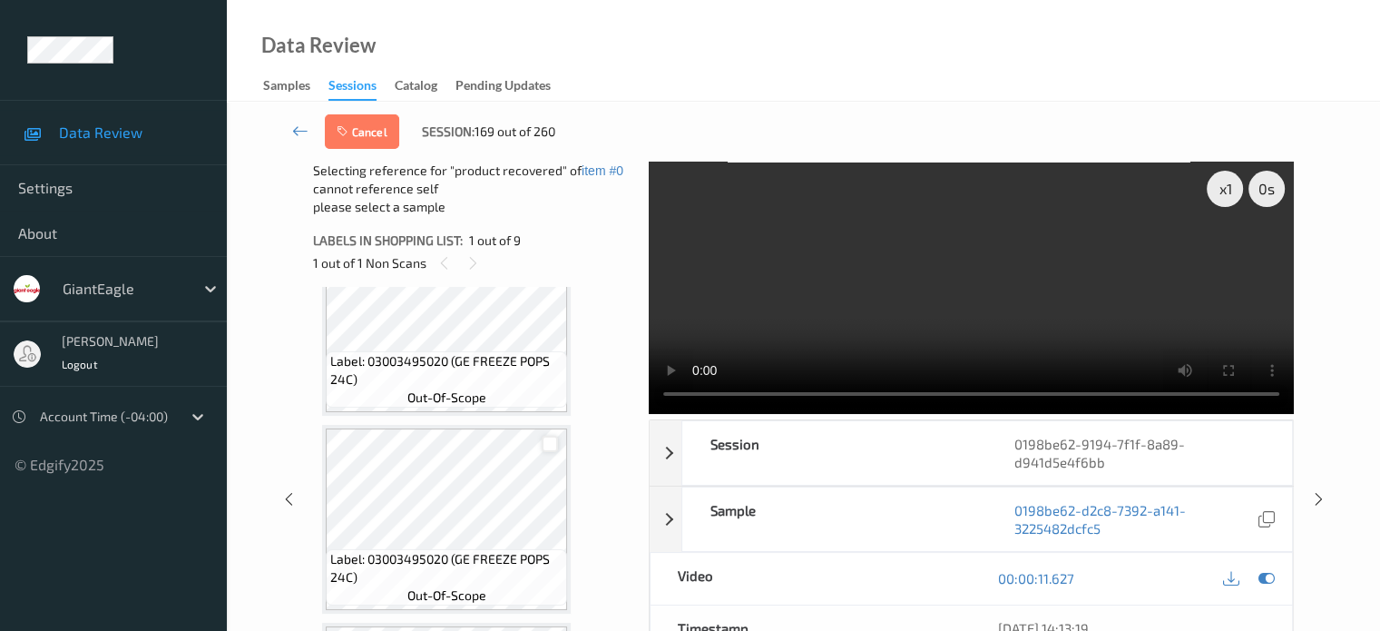
click at [552, 445] on div at bounding box center [550, 444] width 17 height 17
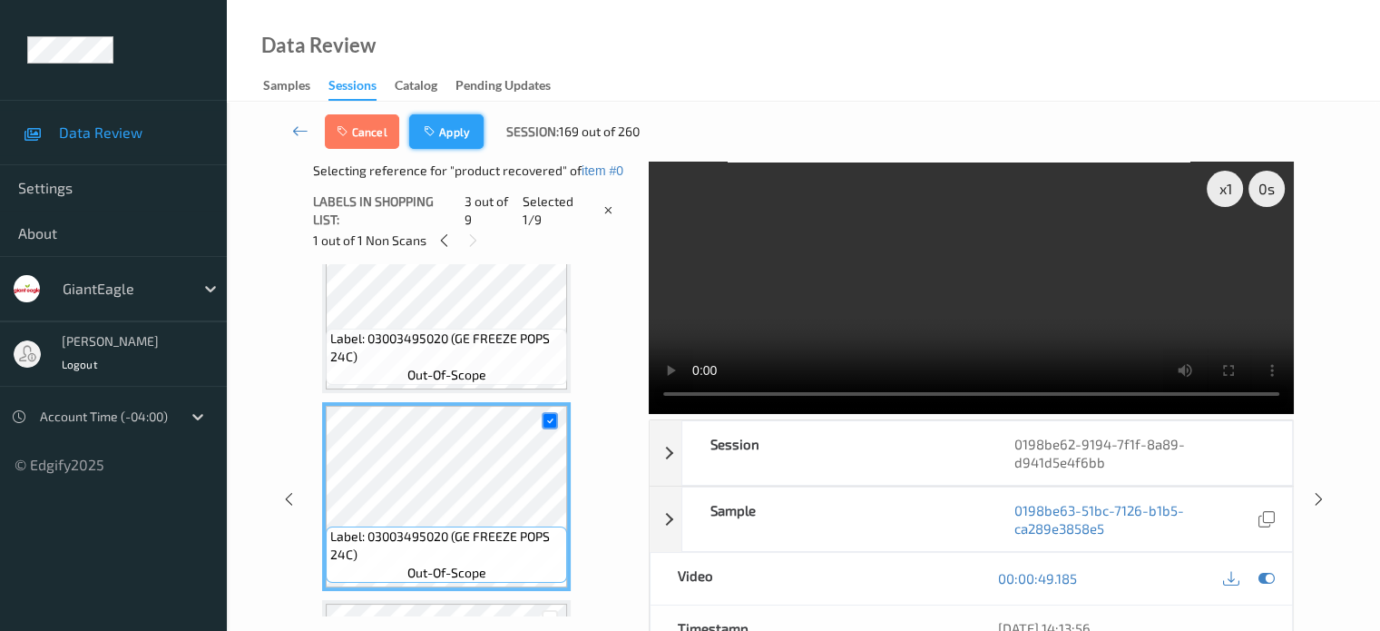
click at [453, 133] on button "Apply" at bounding box center [446, 131] width 74 height 34
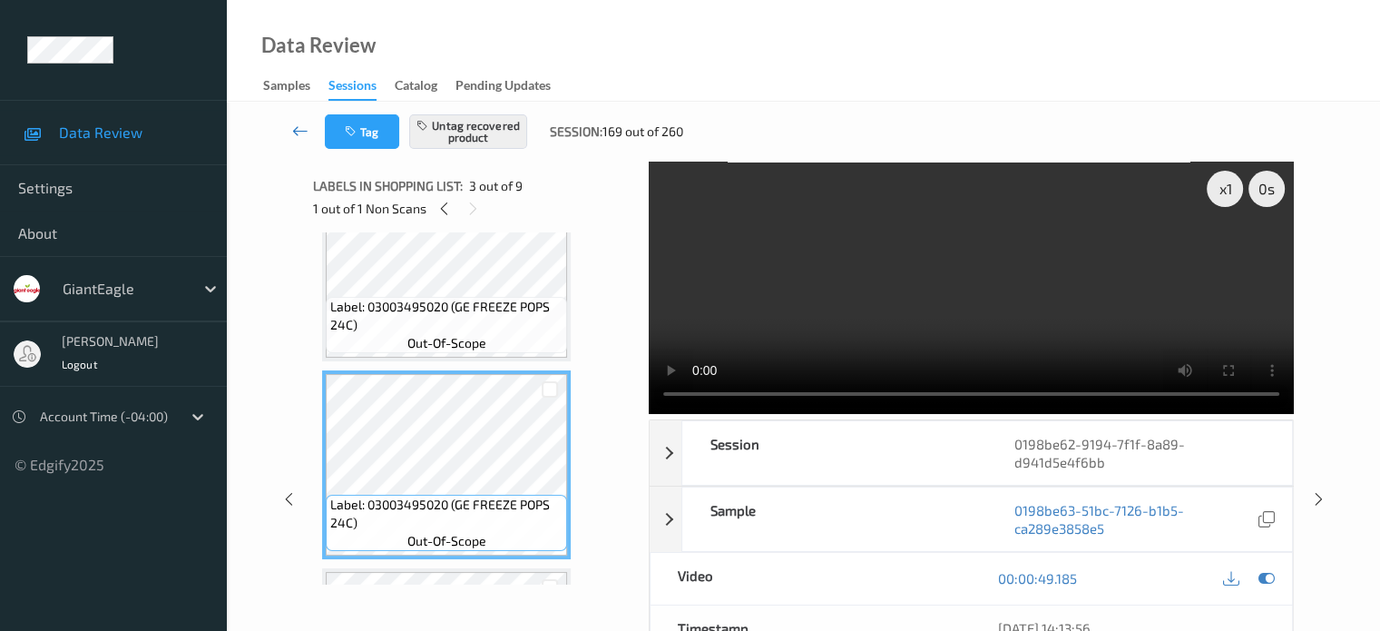
click at [300, 124] on icon at bounding box center [300, 131] width 16 height 18
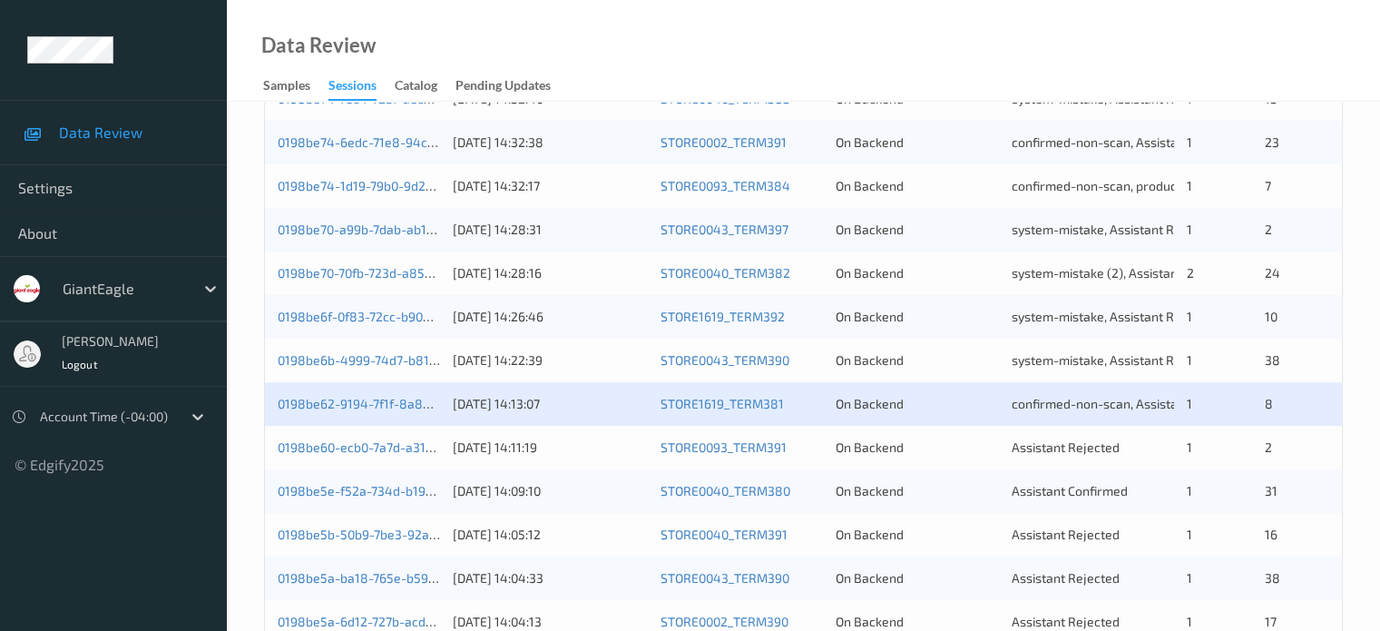
scroll to position [530, 0]
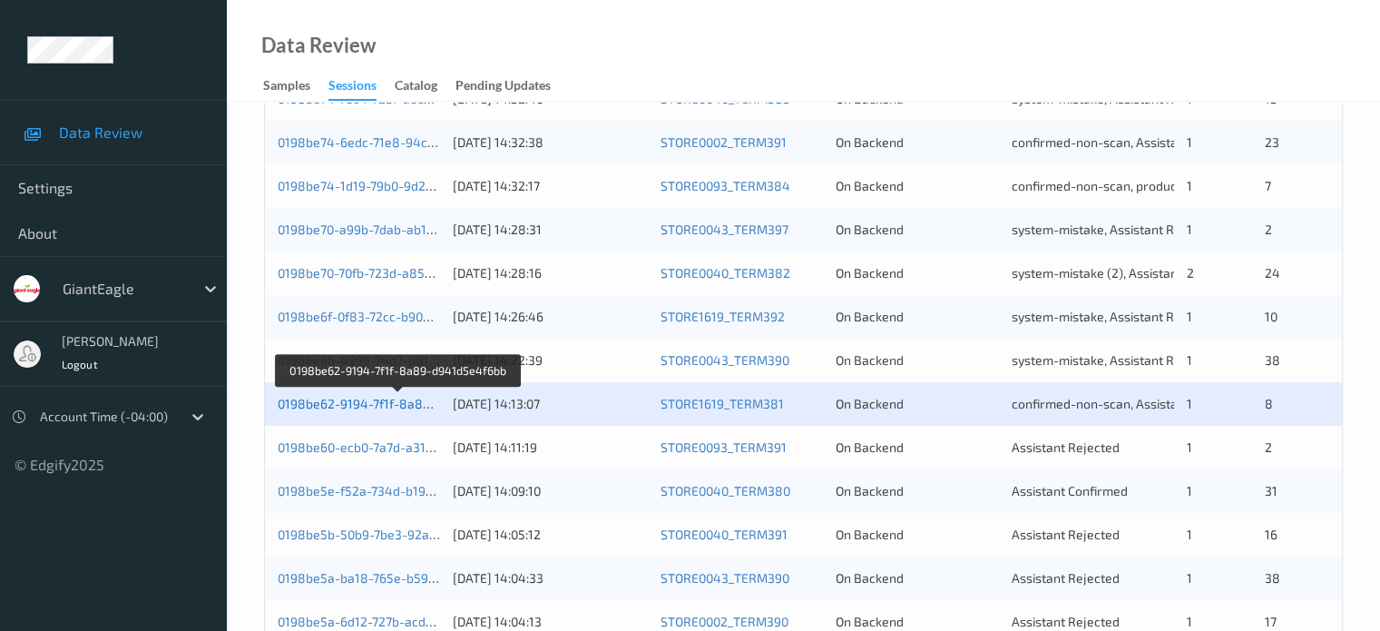
click at [374, 396] on link "0198be62-9194-7f1f-8a89-d941d5e4f6bb" at bounding box center [399, 403] width 242 height 15
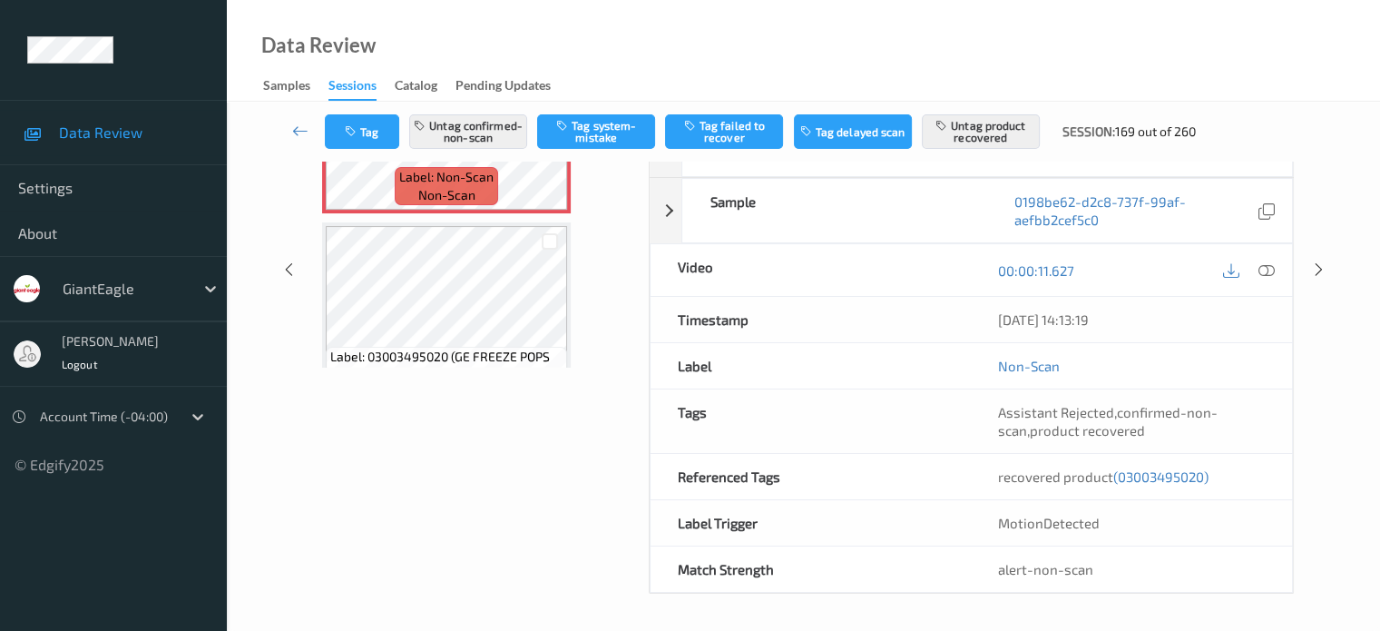
scroll to position [214, 0]
click at [294, 126] on icon at bounding box center [300, 131] width 16 height 18
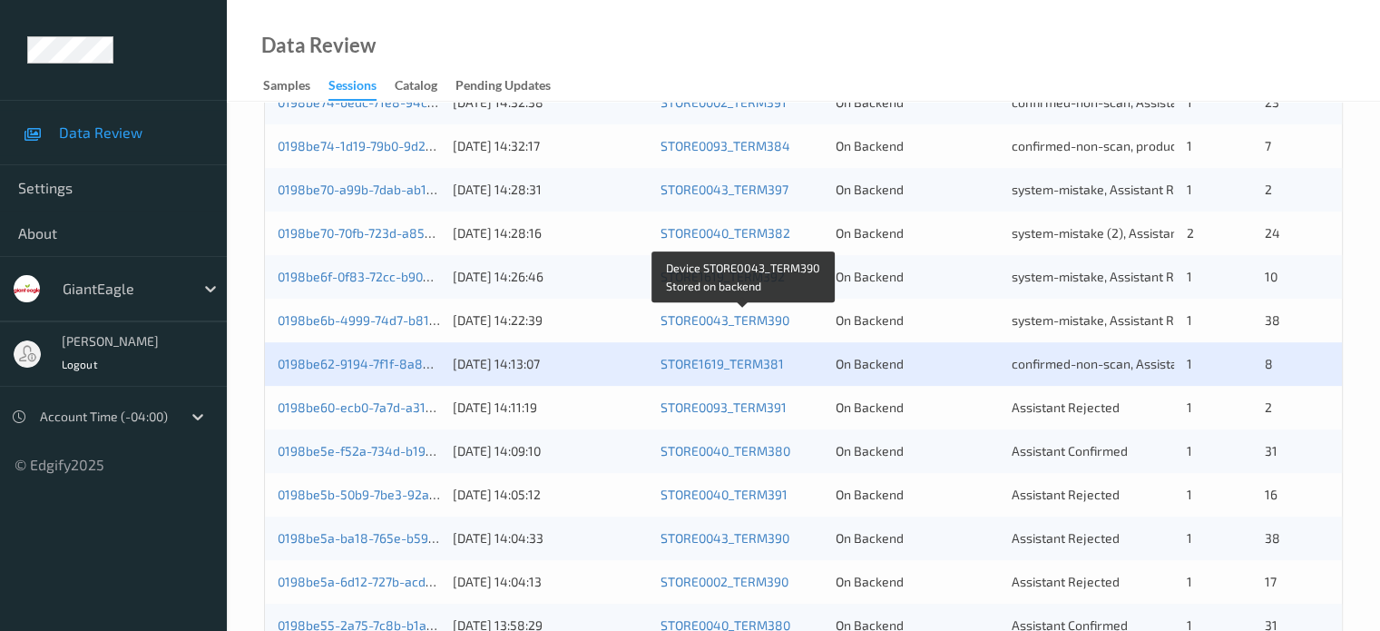
scroll to position [604, 0]
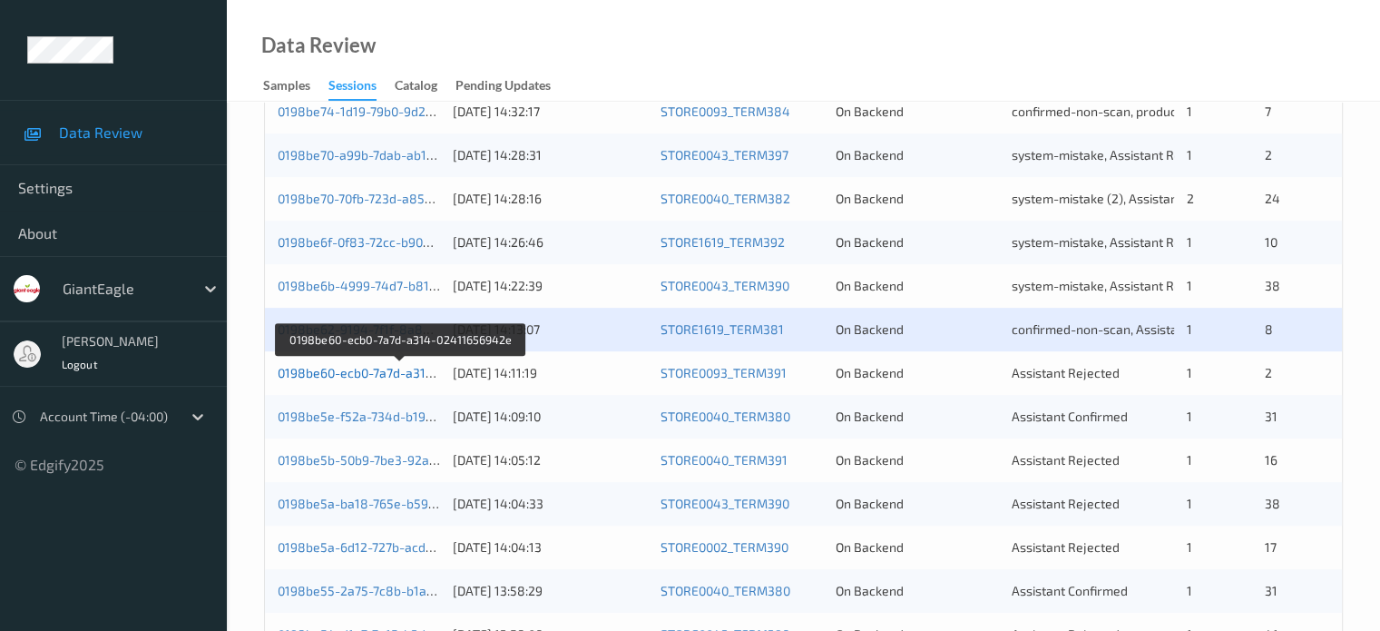
click at [360, 377] on link "0198be60-ecb0-7a7d-a314-02411656942e" at bounding box center [401, 372] width 247 height 15
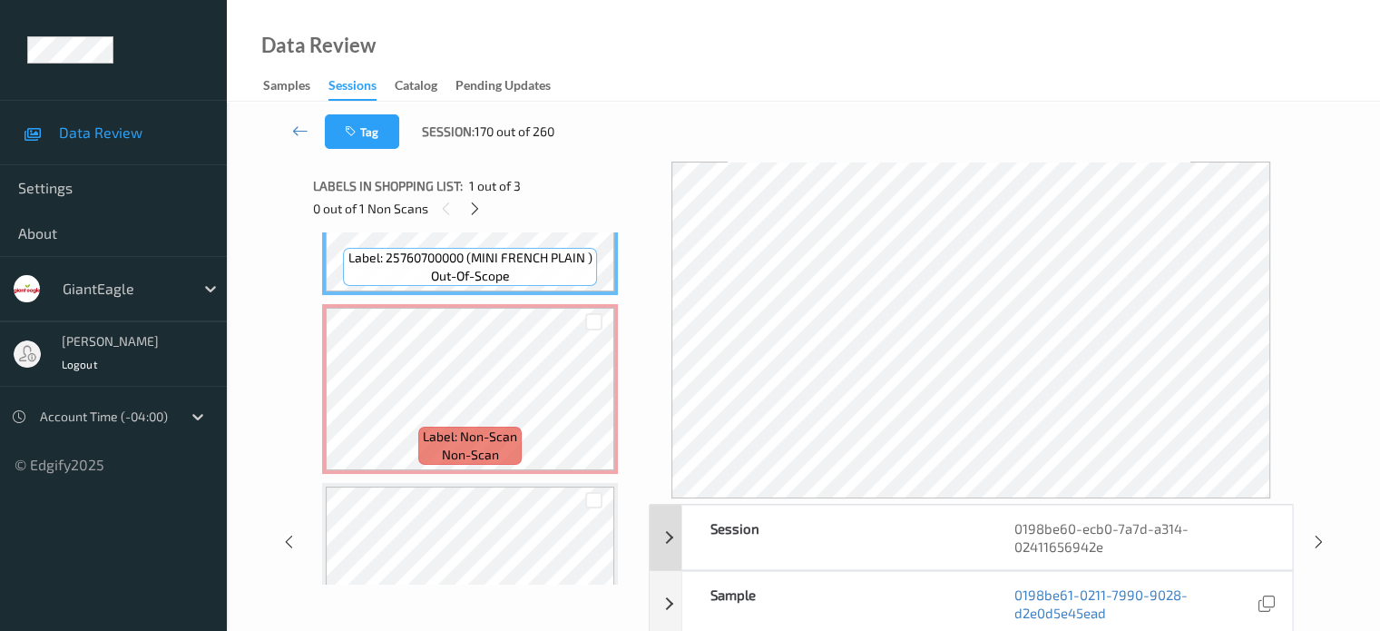
scroll to position [151, 0]
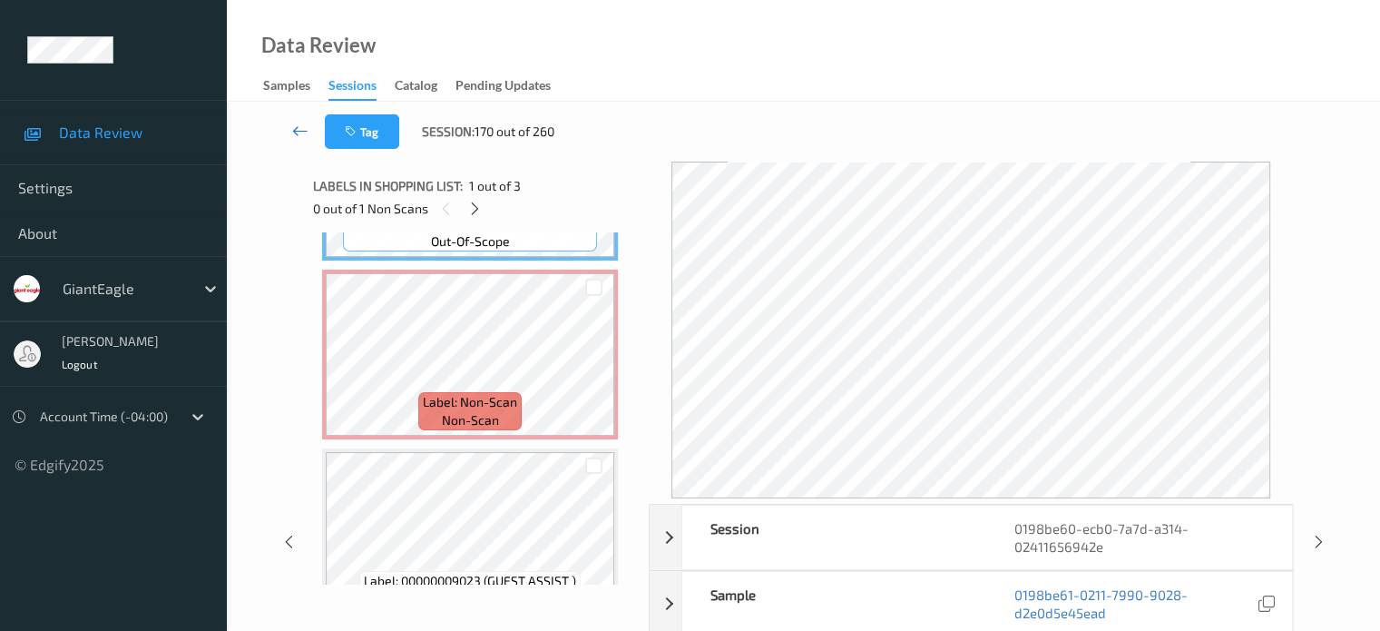
click at [299, 128] on icon at bounding box center [300, 131] width 16 height 18
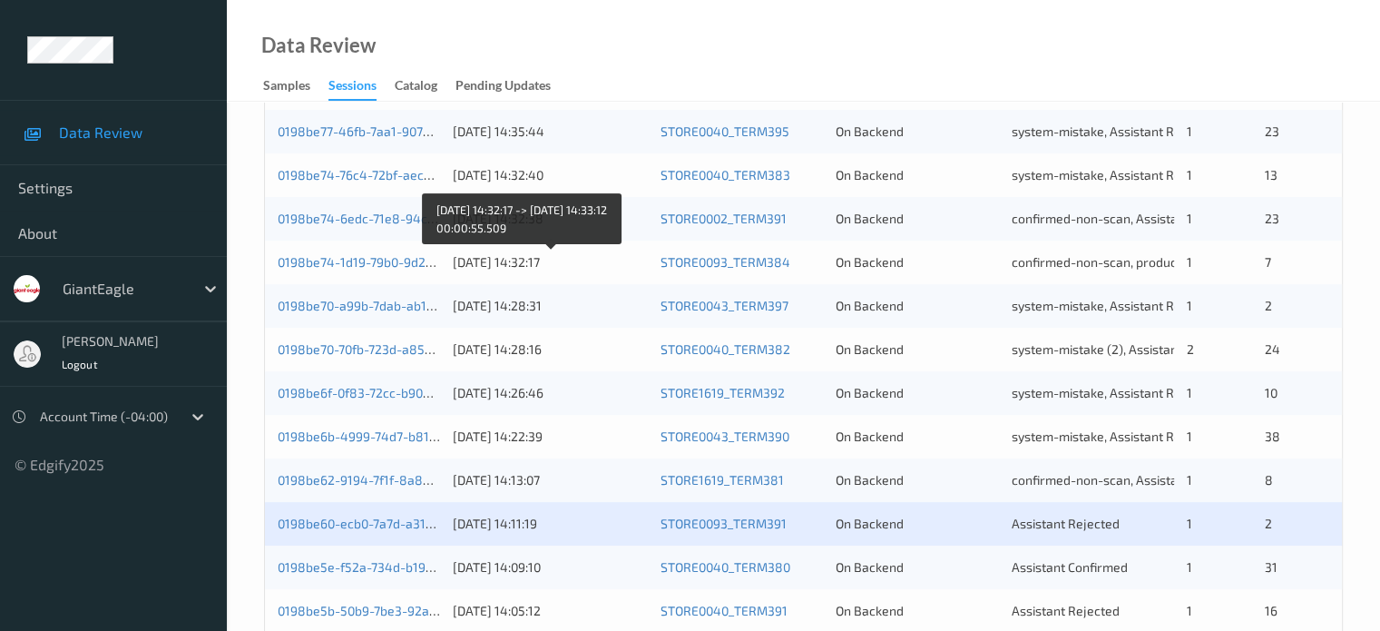
scroll to position [604, 0]
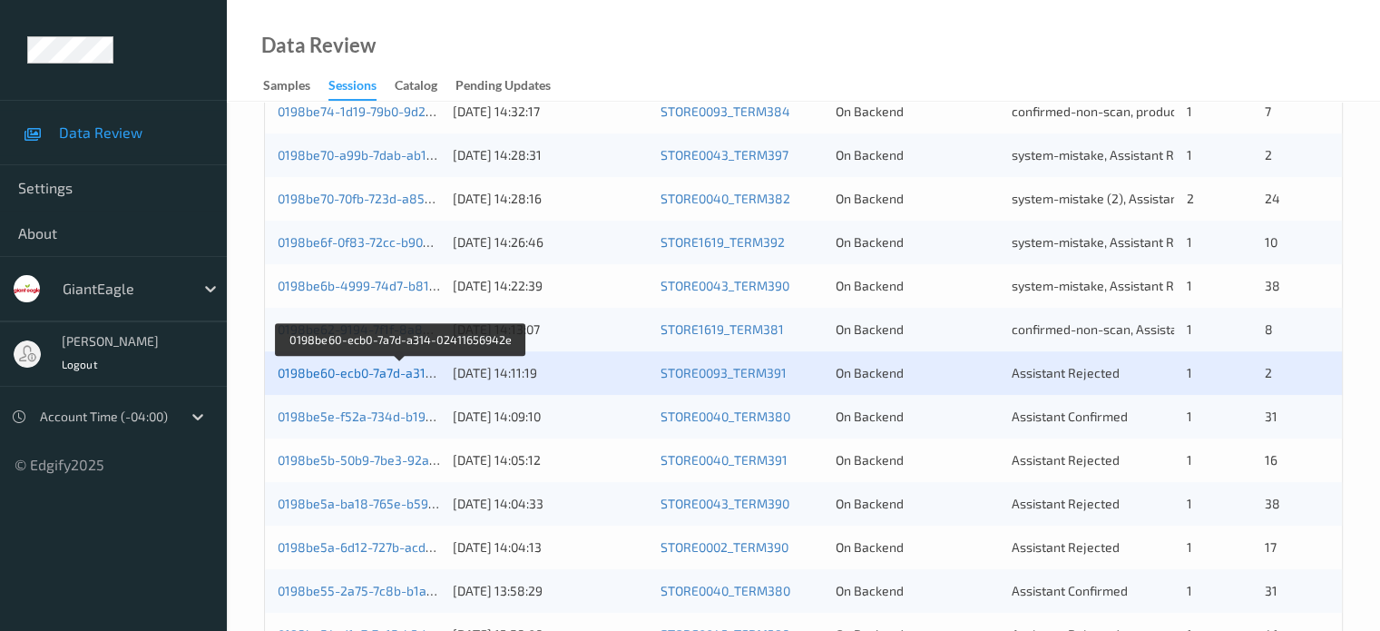
click at [361, 372] on link "0198be60-ecb0-7a7d-a314-02411656942e" at bounding box center [401, 372] width 247 height 15
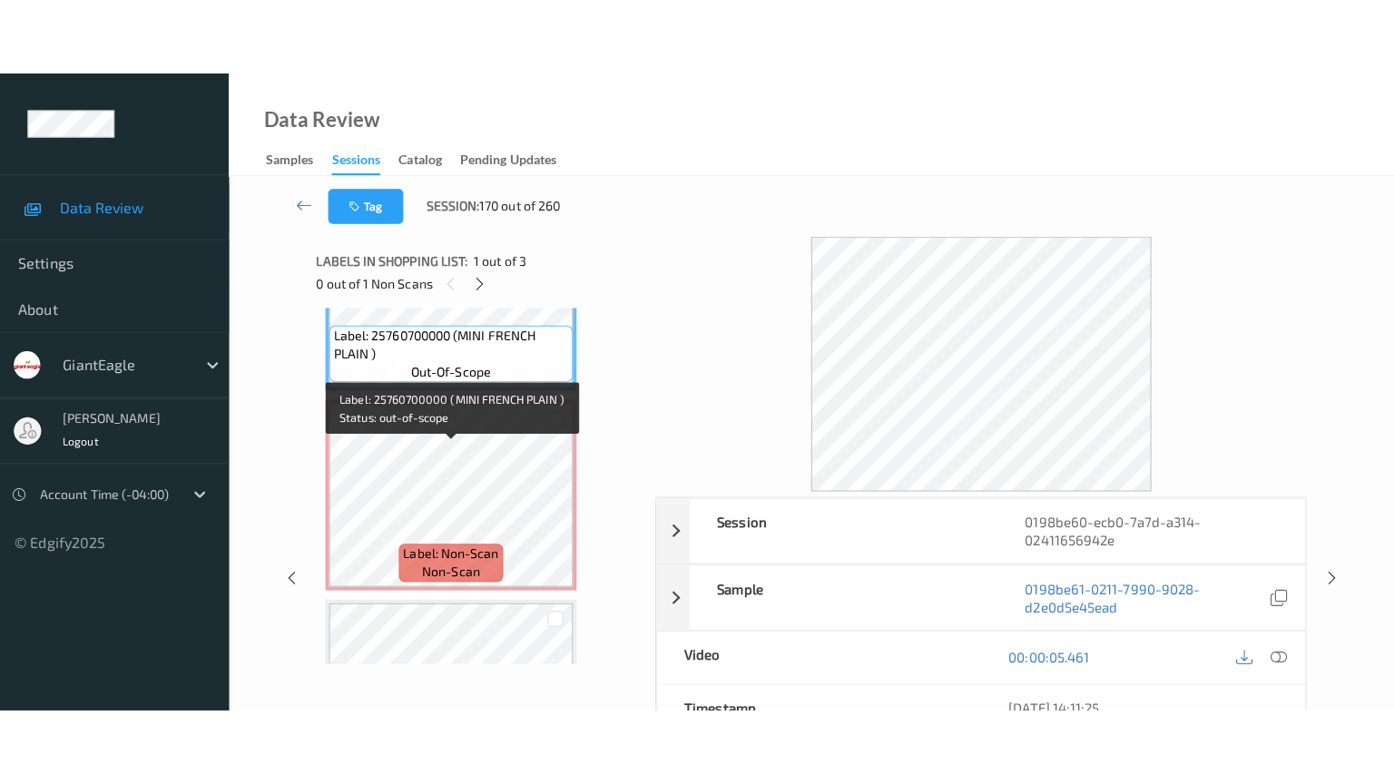
scroll to position [151, 0]
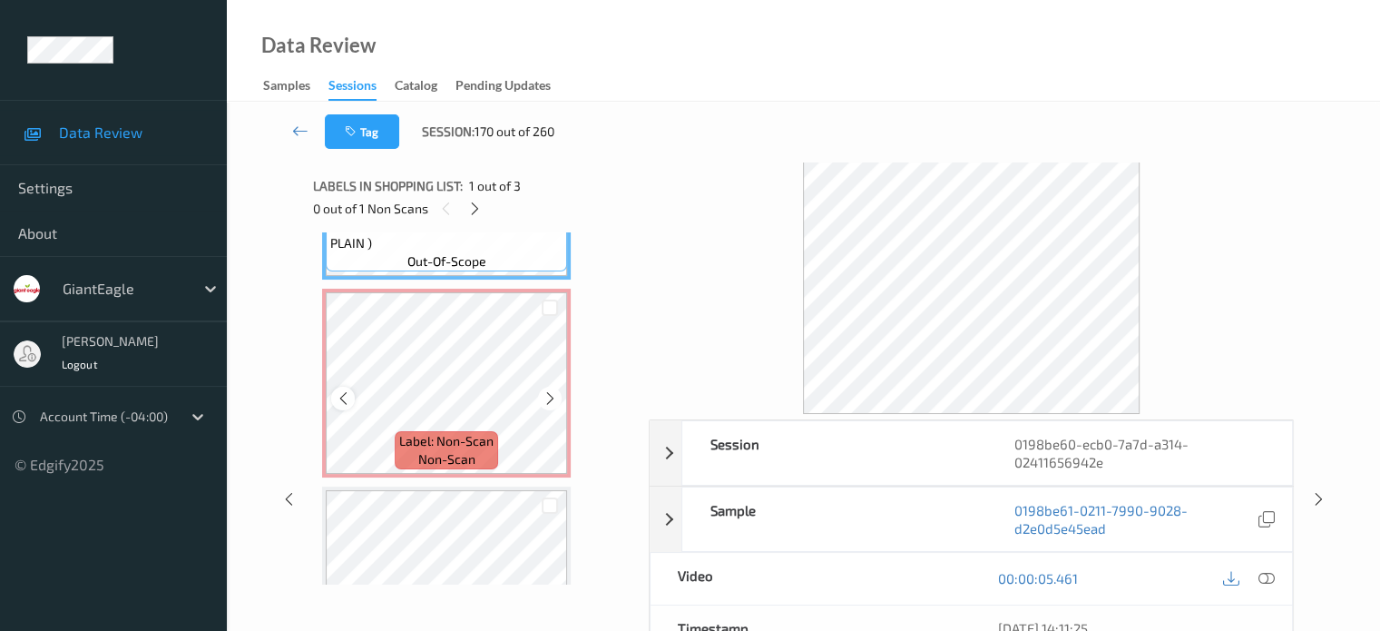
click at [350, 402] on icon at bounding box center [343, 398] width 15 height 16
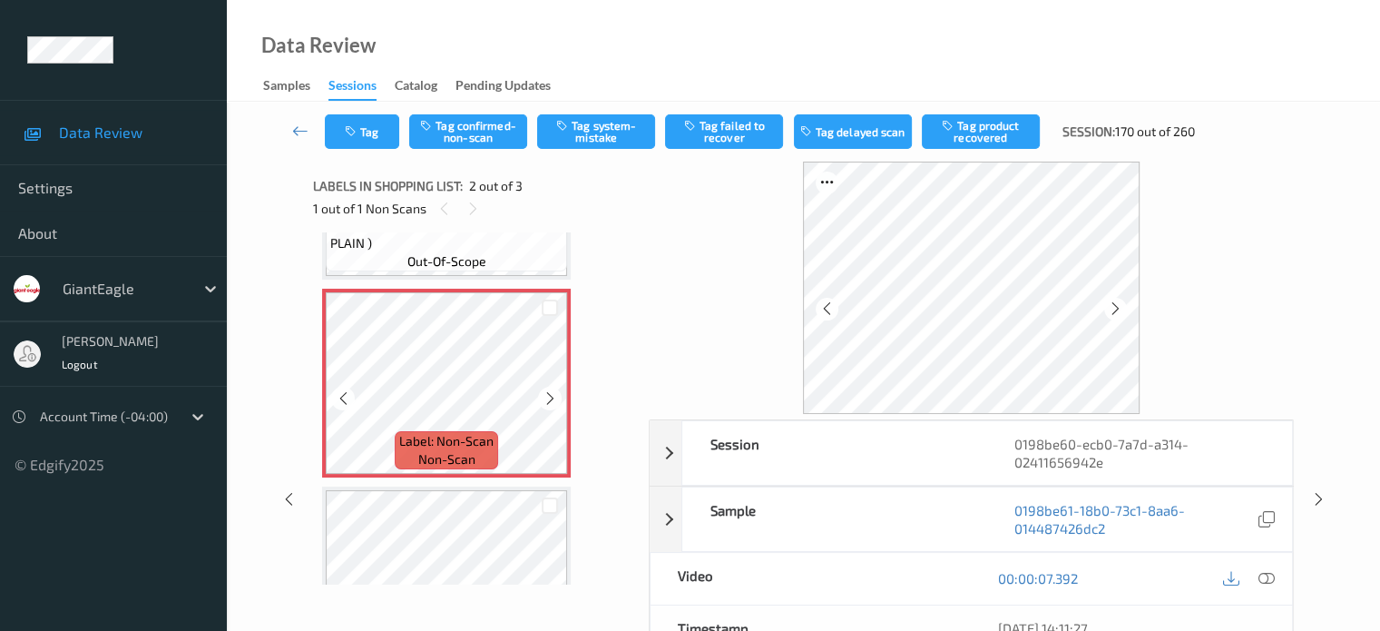
click at [350, 402] on icon at bounding box center [343, 398] width 15 height 16
click at [439, 454] on span "non-scan" at bounding box center [446, 459] width 57 height 18
click at [1270, 573] on icon at bounding box center [1266, 578] width 16 height 16
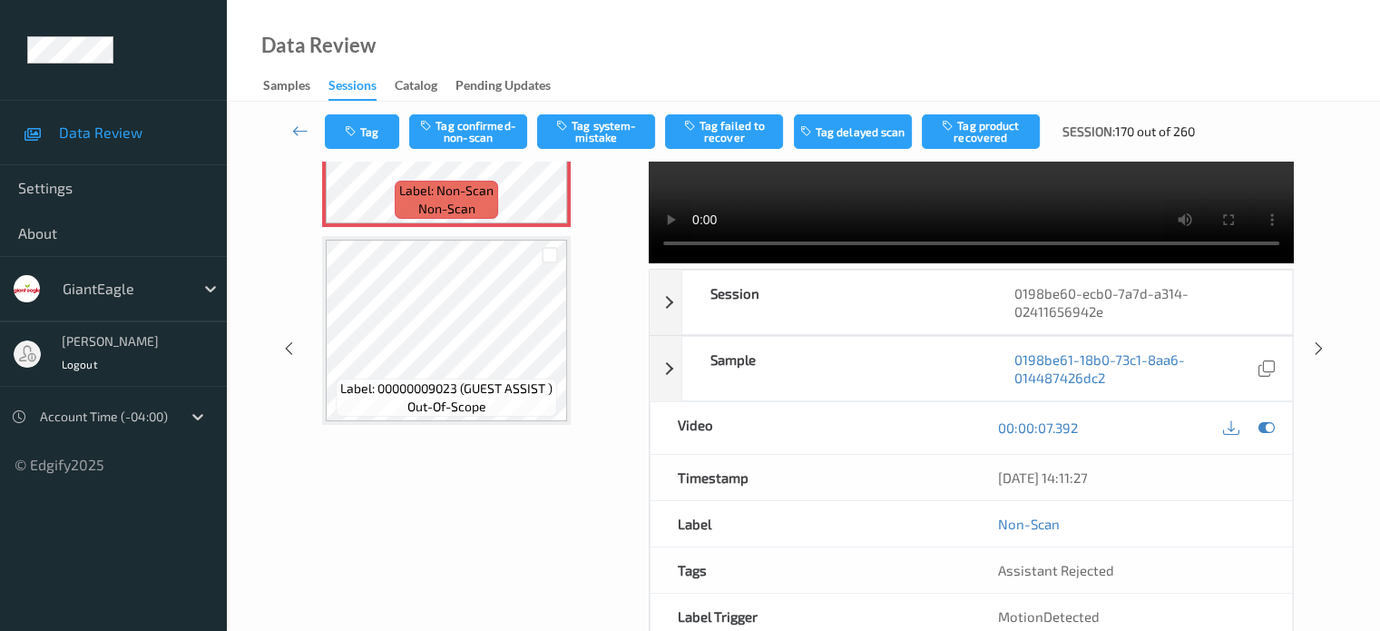
scroll to position [0, 0]
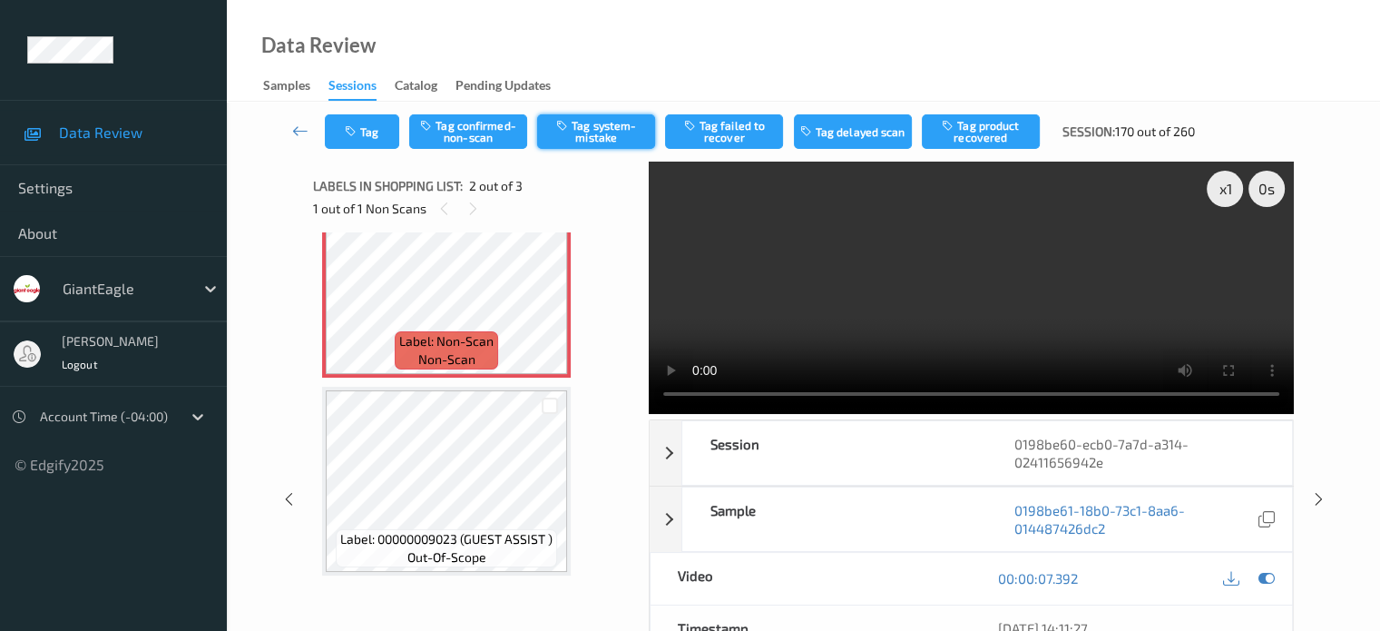
click at [573, 132] on button "Tag system-mistake" at bounding box center [596, 131] width 118 height 34
click at [367, 119] on button "Tag" at bounding box center [362, 131] width 74 height 34
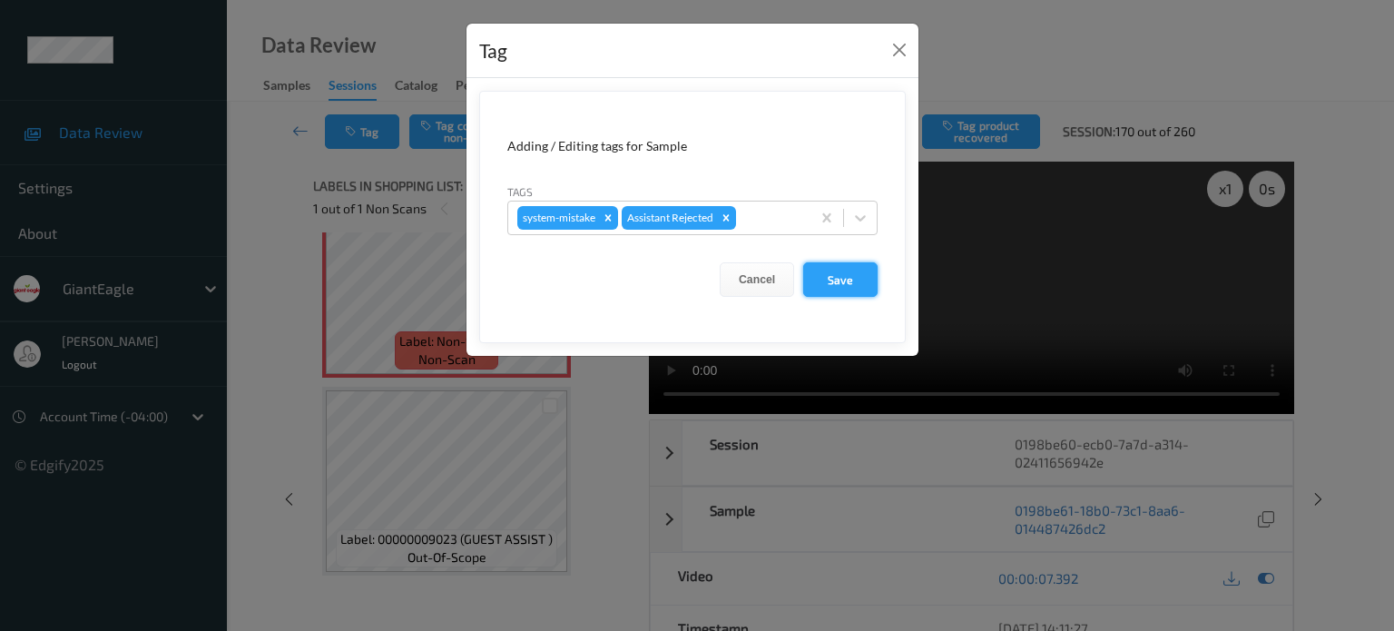
click at [848, 284] on button "Save" at bounding box center [840, 279] width 74 height 34
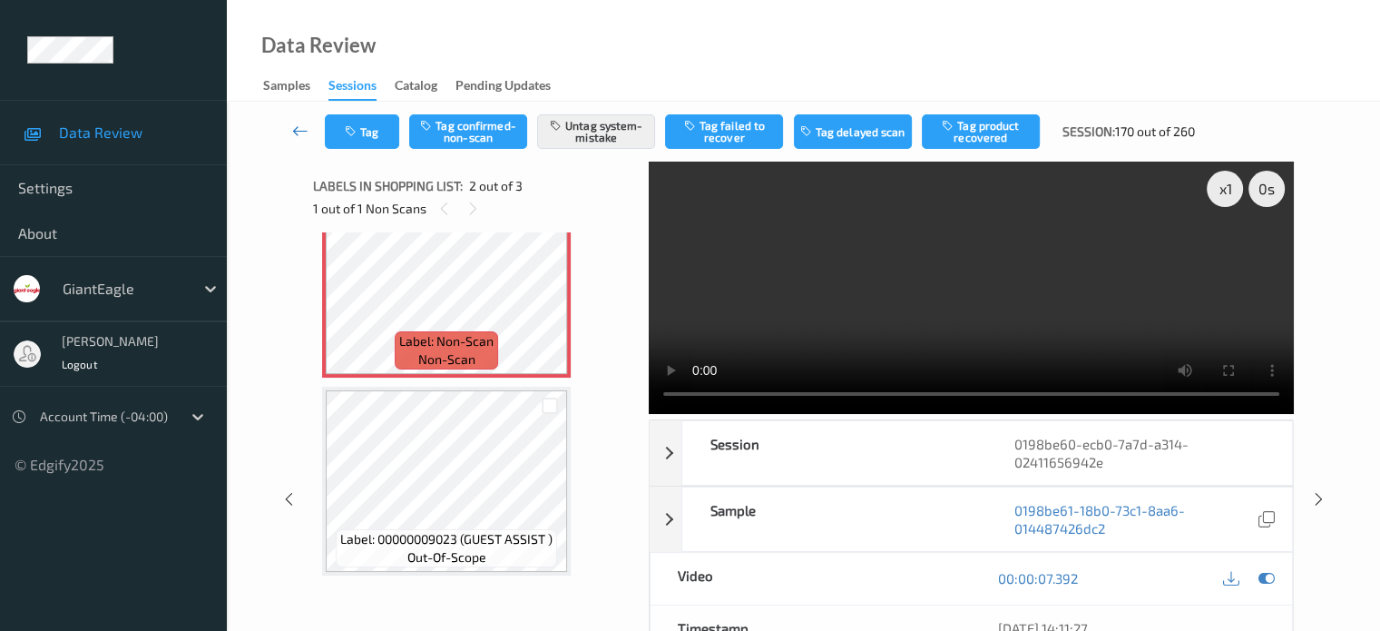
click at [298, 126] on icon at bounding box center [300, 131] width 16 height 18
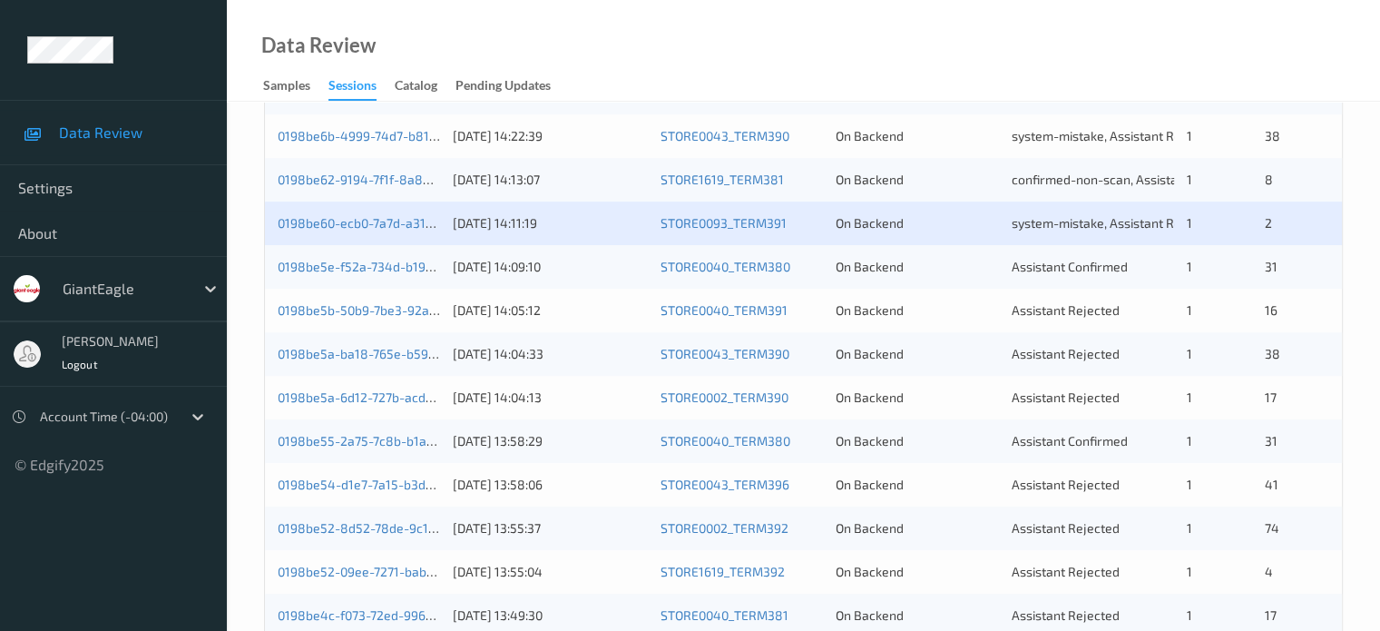
scroll to position [756, 0]
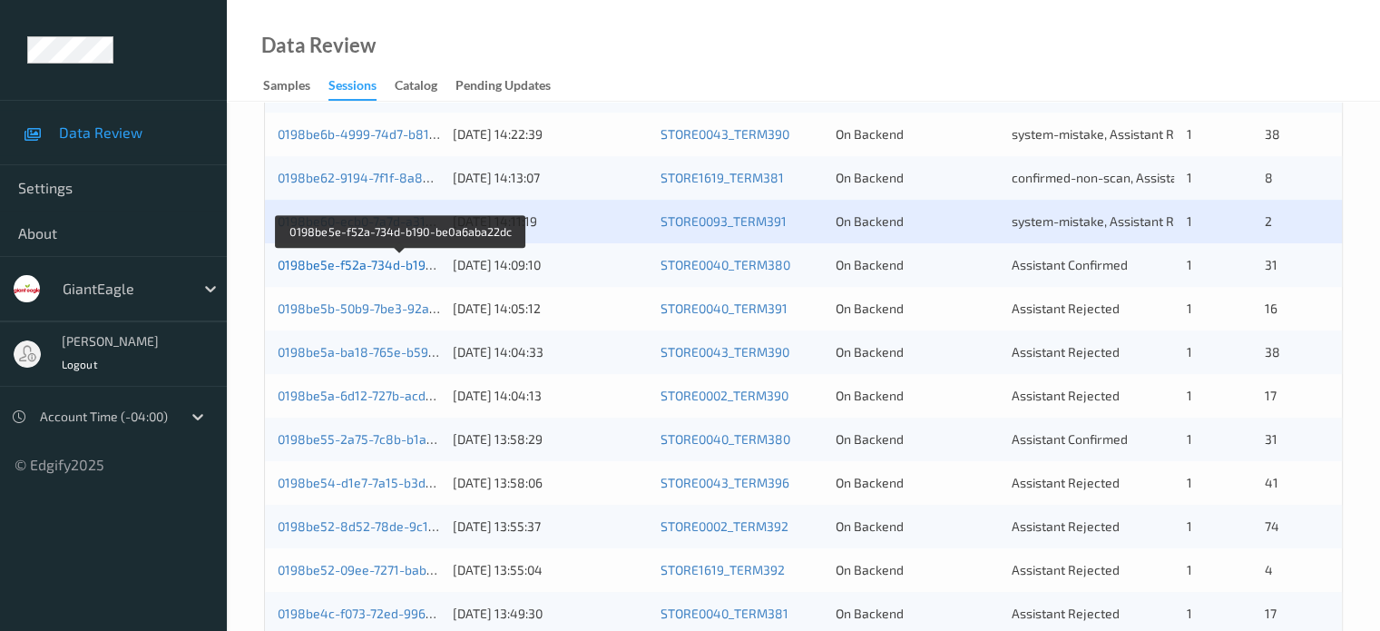
click at [368, 261] on link "0198be5e-f52a-734d-b190-be0a6aba22dc" at bounding box center [401, 264] width 247 height 15
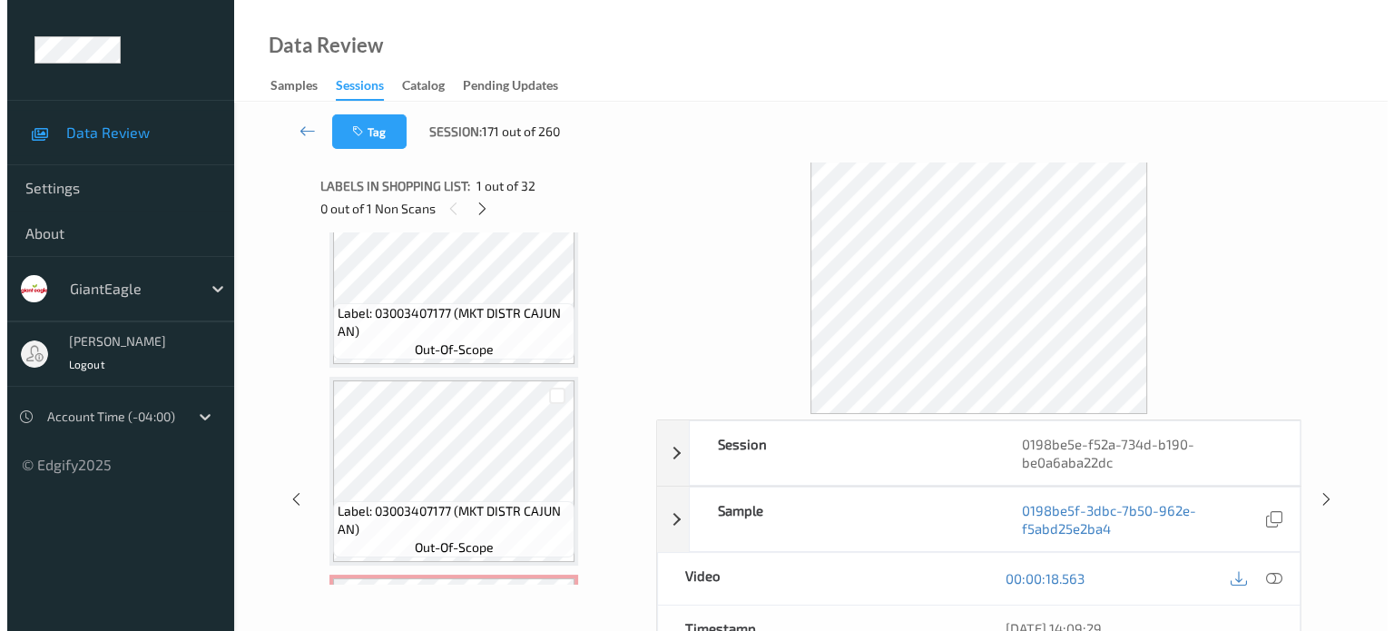
scroll to position [3277, 0]
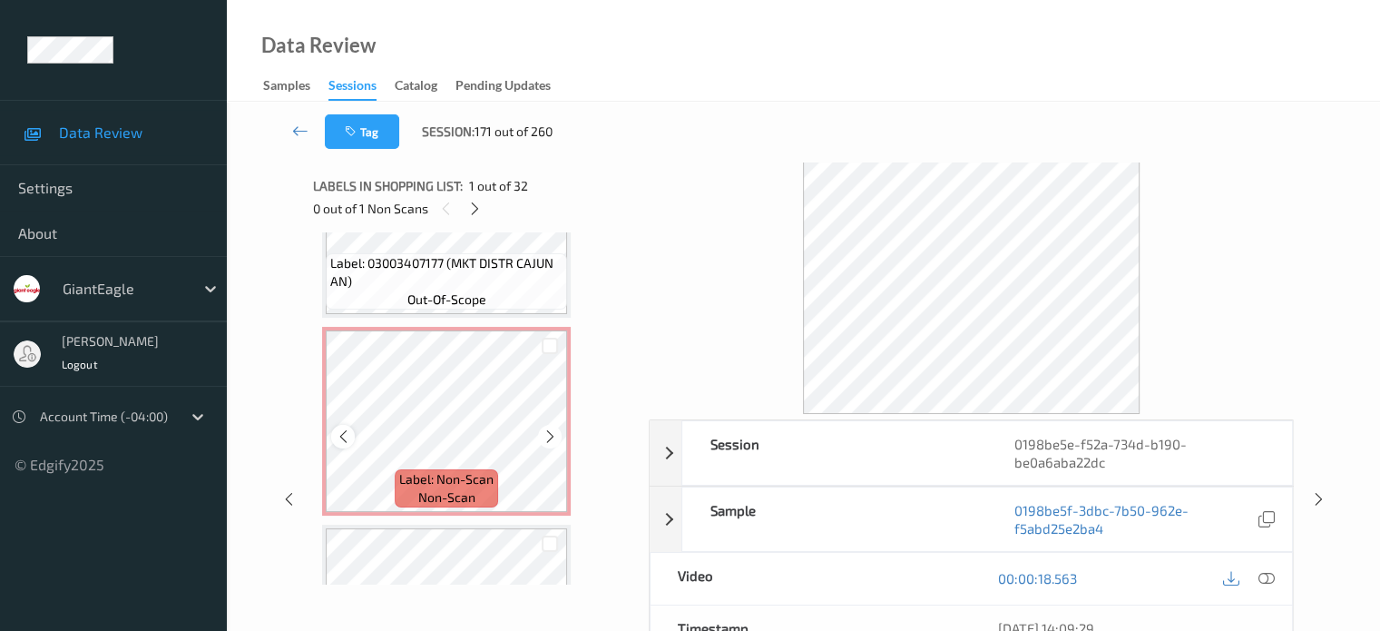
click at [347, 431] on icon at bounding box center [343, 436] width 15 height 16
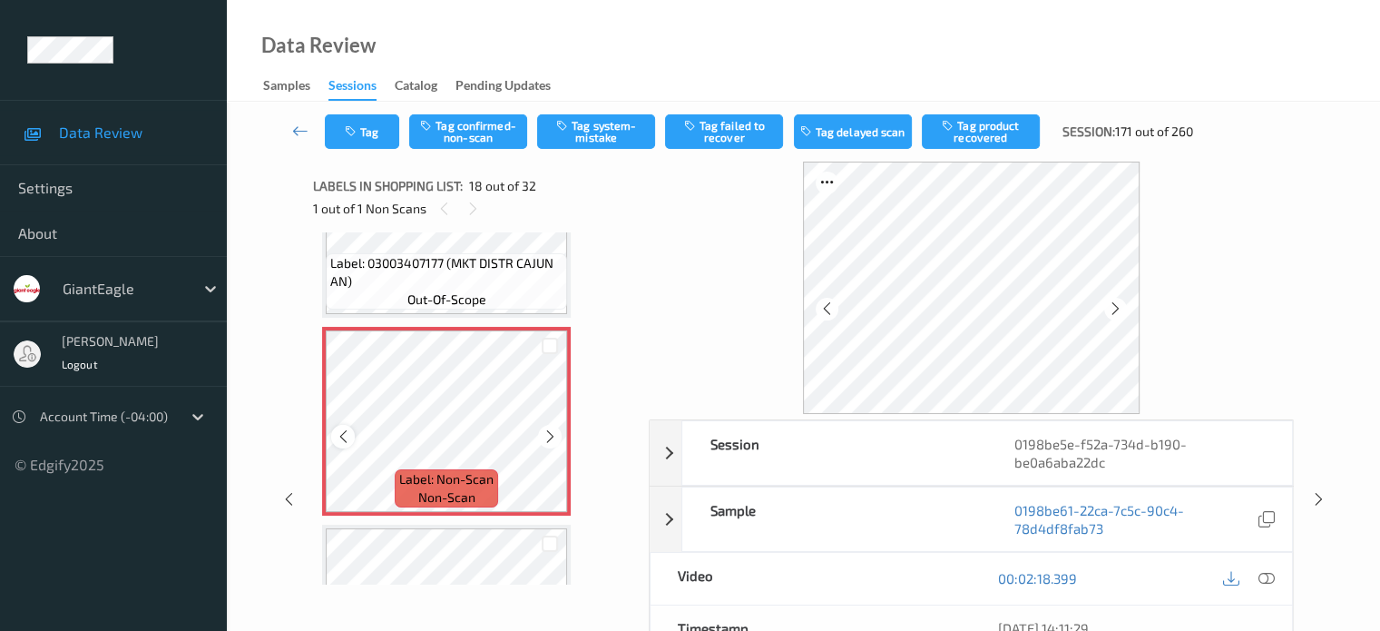
click at [339, 429] on icon at bounding box center [343, 436] width 15 height 16
click at [1272, 573] on icon at bounding box center [1266, 578] width 16 height 16
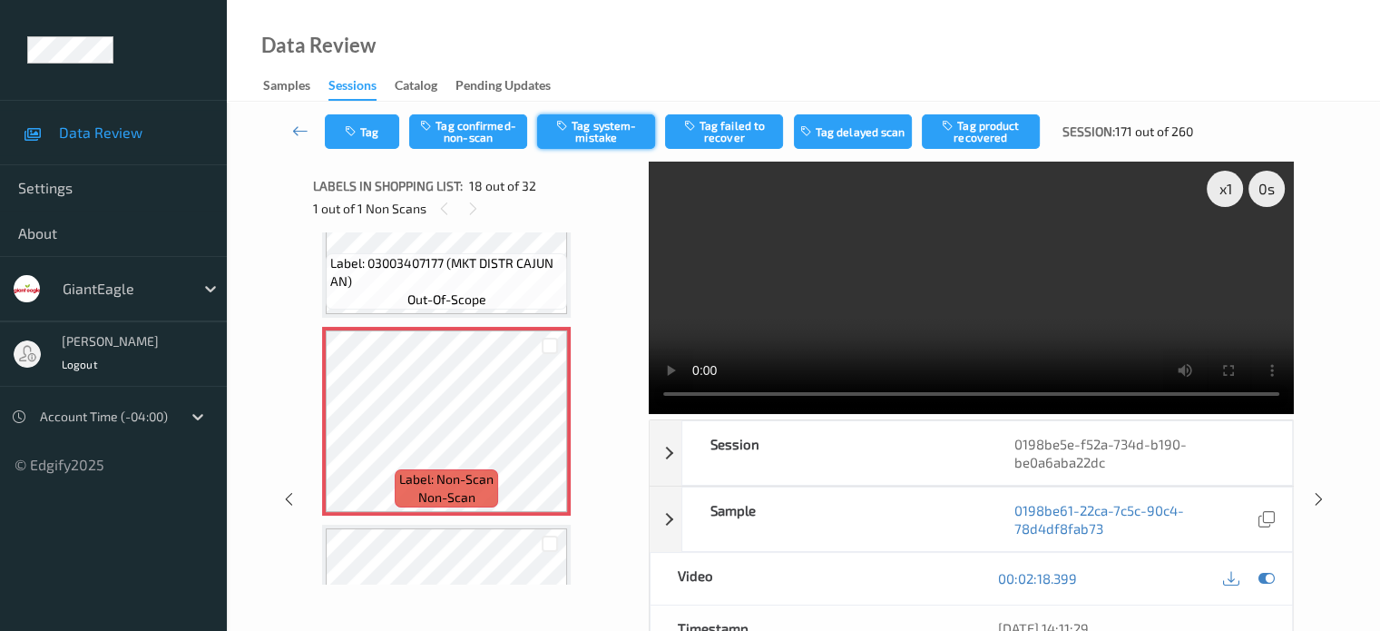
click at [602, 129] on button "Tag system-mistake" at bounding box center [596, 131] width 118 height 34
click at [370, 133] on button "Tag" at bounding box center [362, 131] width 74 height 34
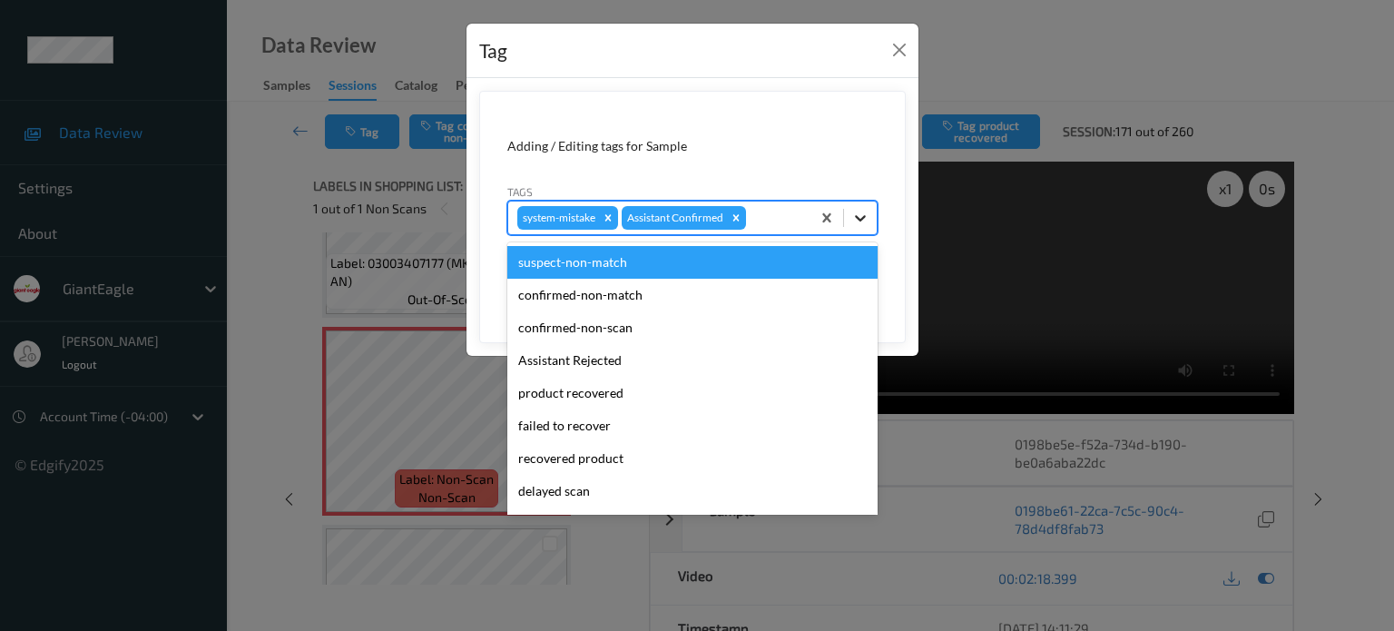
click at [861, 217] on icon at bounding box center [860, 218] width 11 height 6
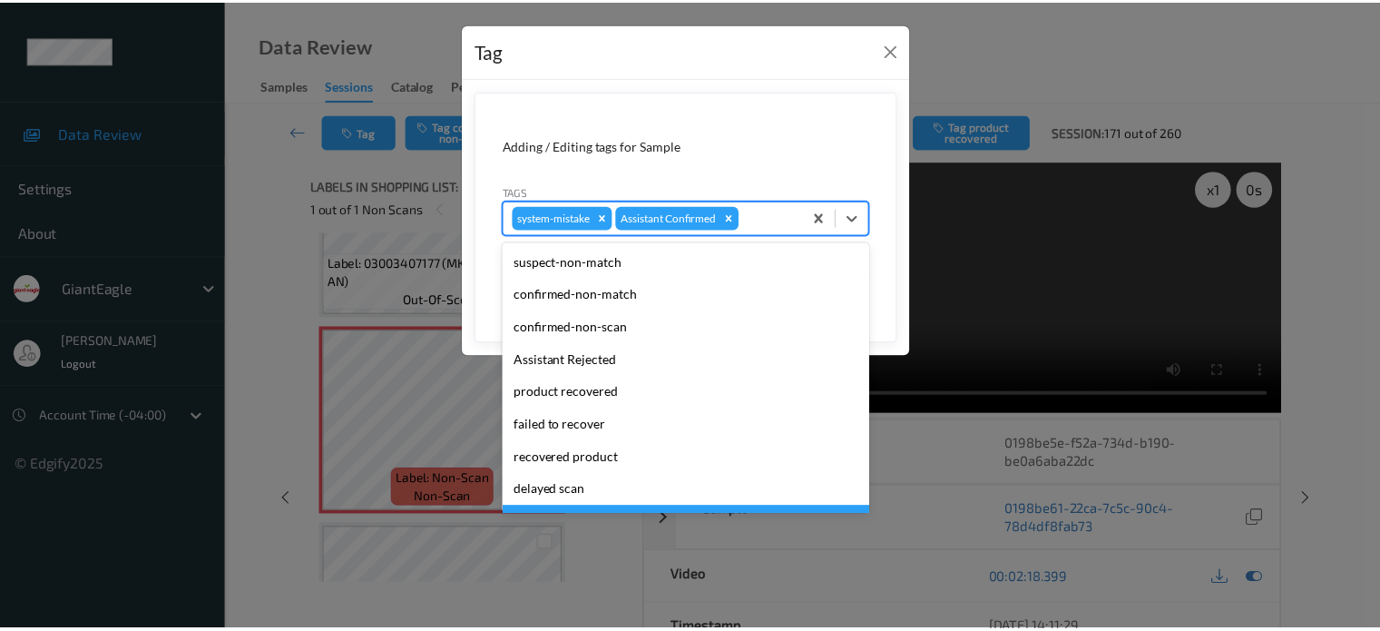
scroll to position [160, 0]
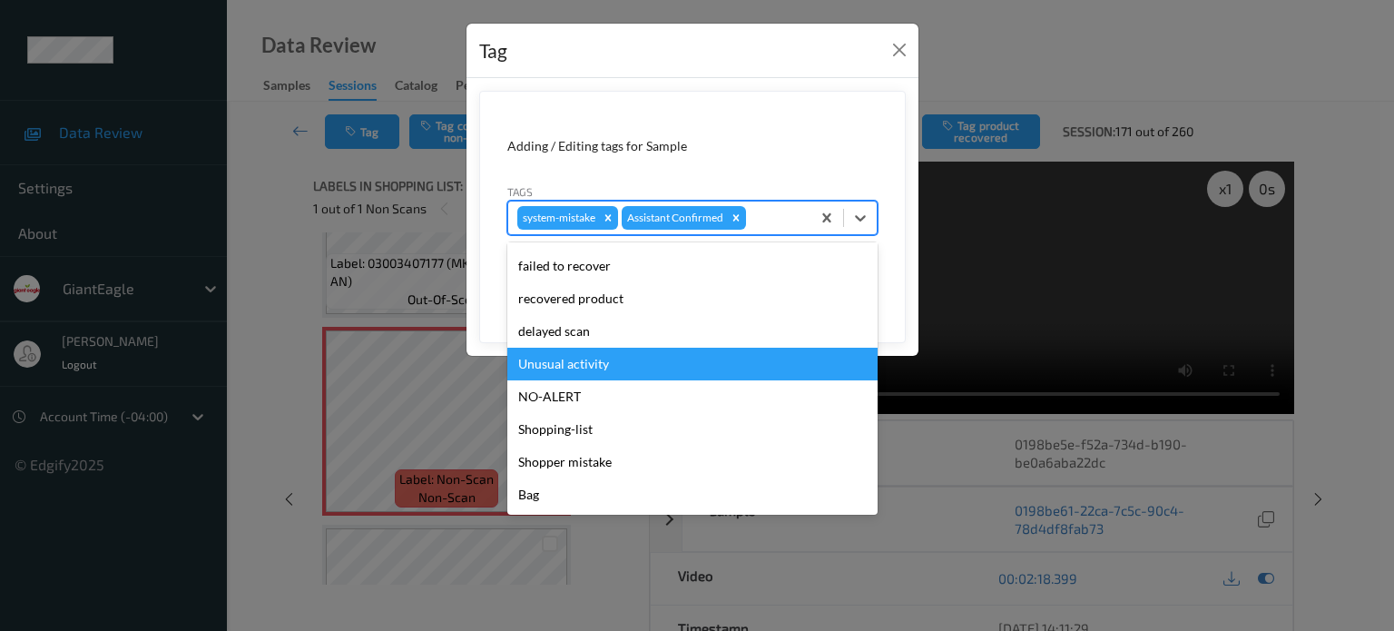
click at [580, 377] on div "Unusual activity" at bounding box center [692, 363] width 370 height 33
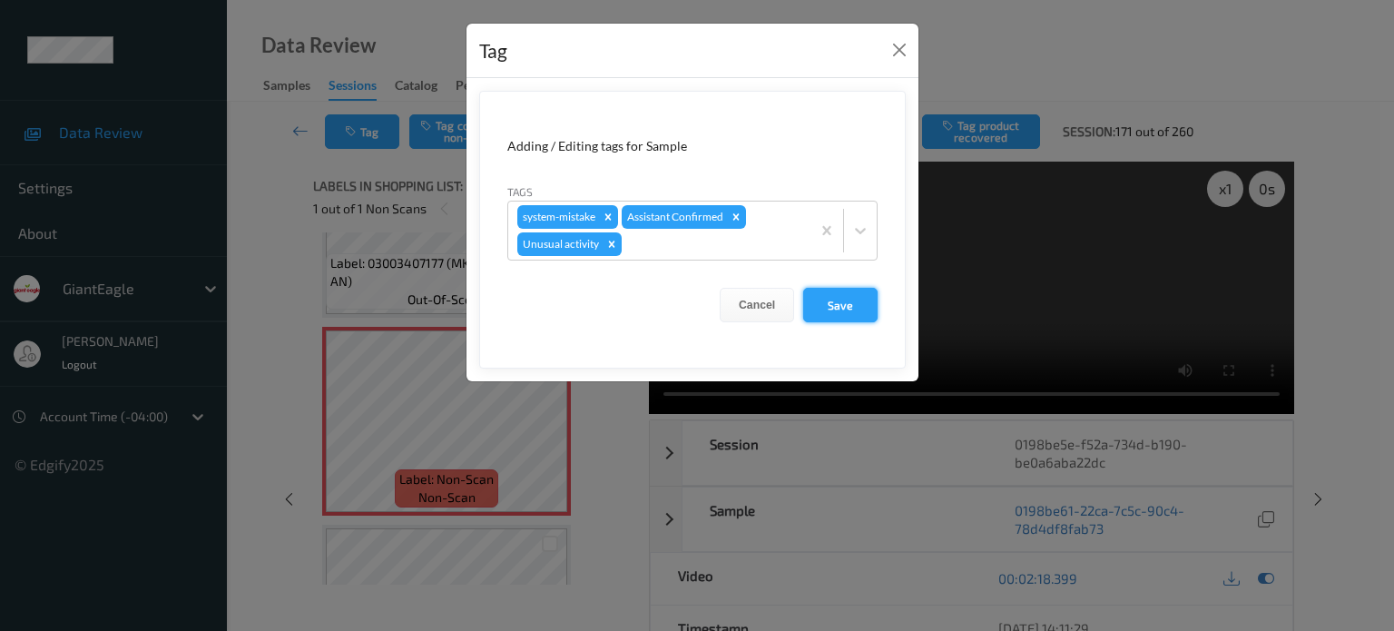
click at [844, 302] on button "Save" at bounding box center [840, 305] width 74 height 34
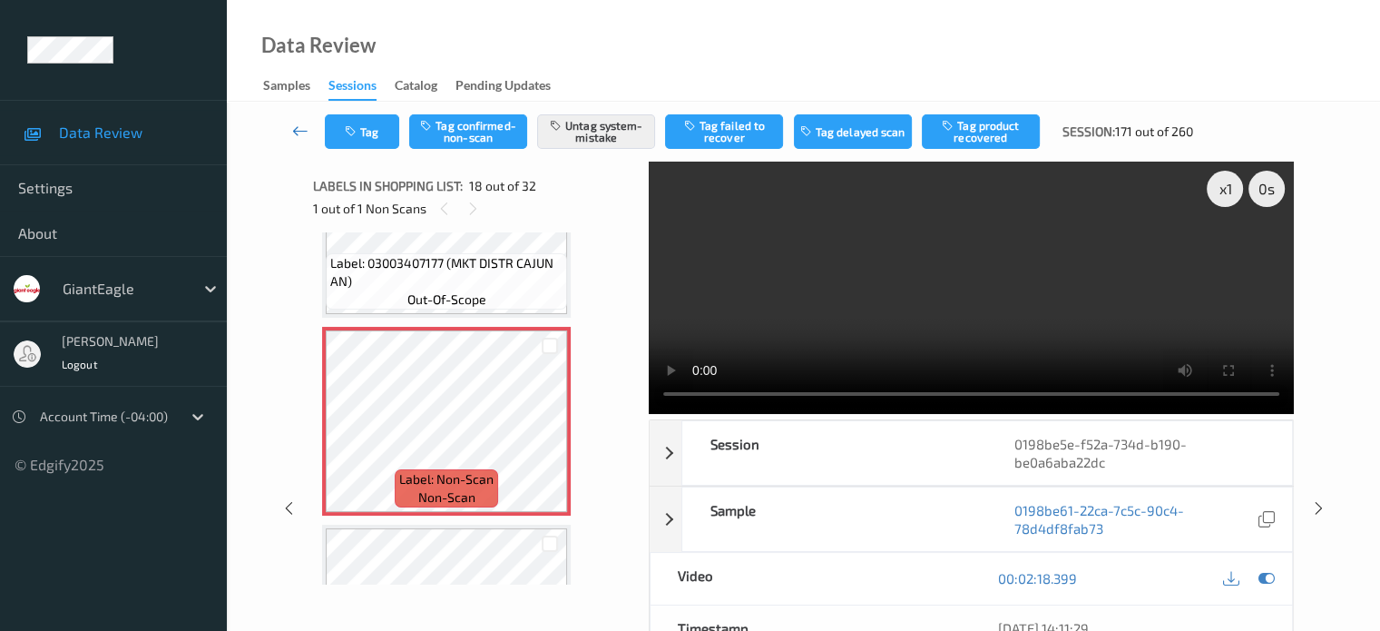
click at [305, 130] on icon at bounding box center [300, 131] width 16 height 18
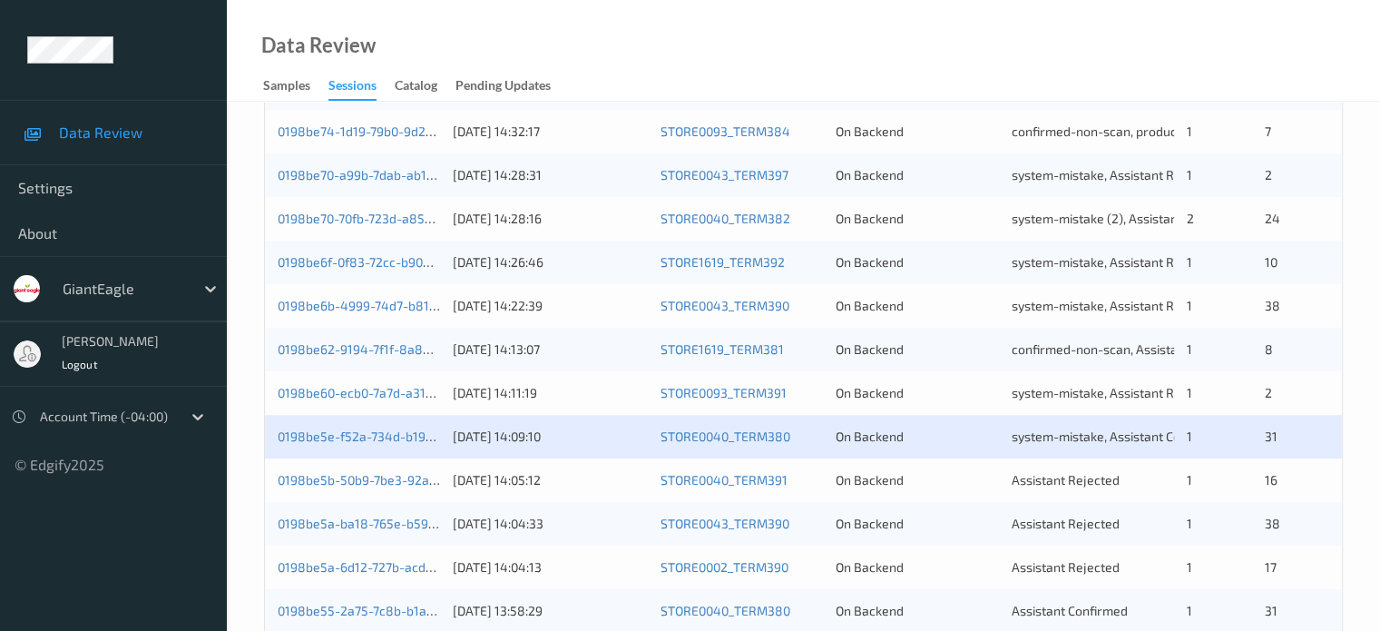
scroll to position [670, 0]
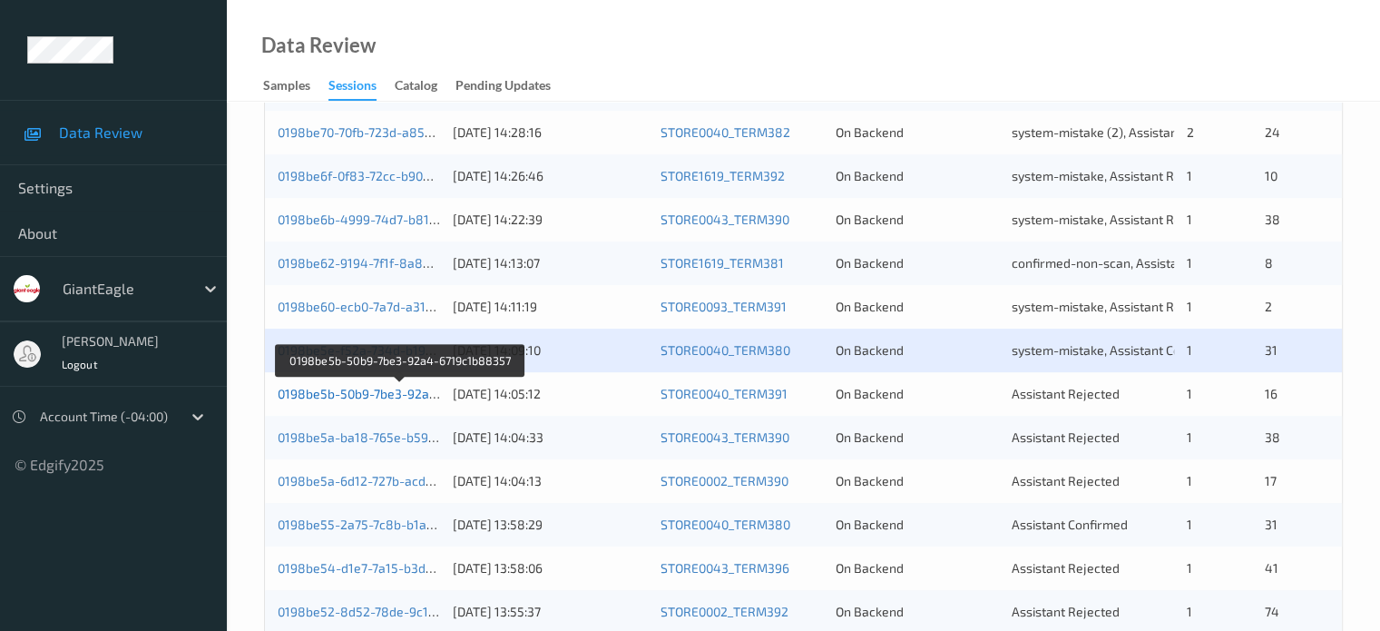
click at [369, 395] on link "0198be5b-50b9-7be3-92a4-6719c1b88357" at bounding box center [402, 393] width 248 height 15
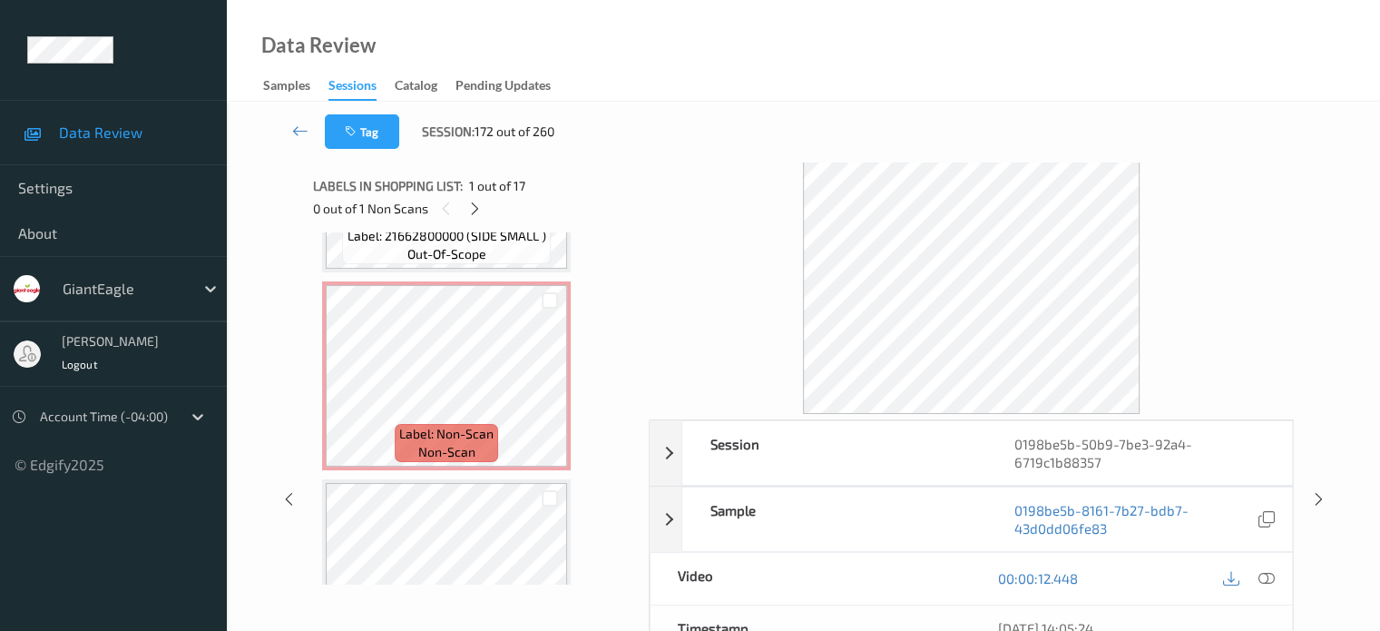
scroll to position [1937, 0]
click at [349, 395] on icon at bounding box center [343, 392] width 15 height 16
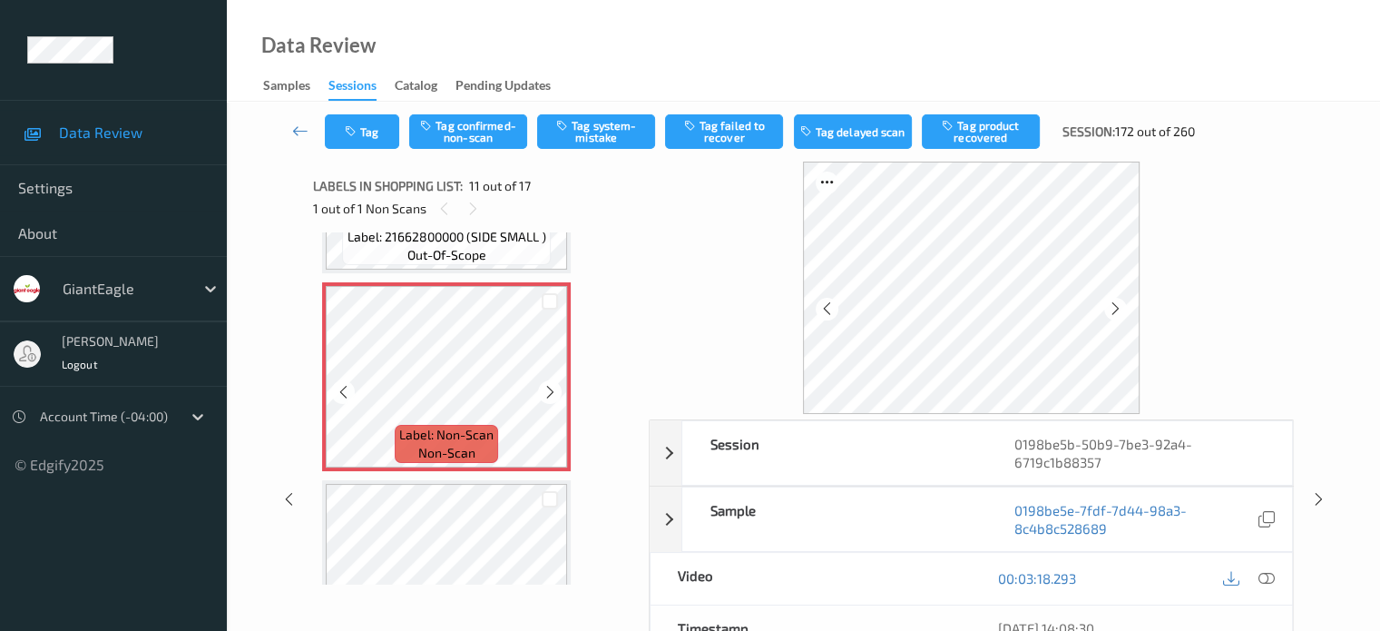
click at [349, 395] on icon at bounding box center [343, 392] width 15 height 16
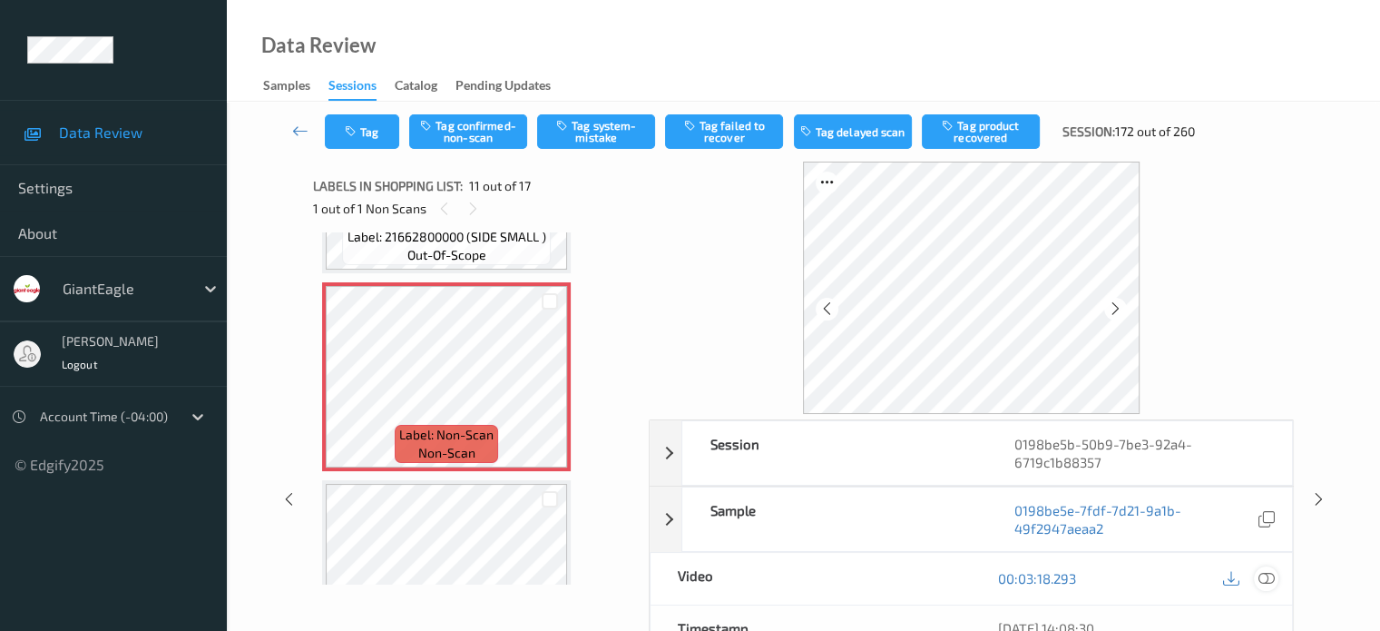
click at [1274, 573] on div at bounding box center [1266, 578] width 24 height 24
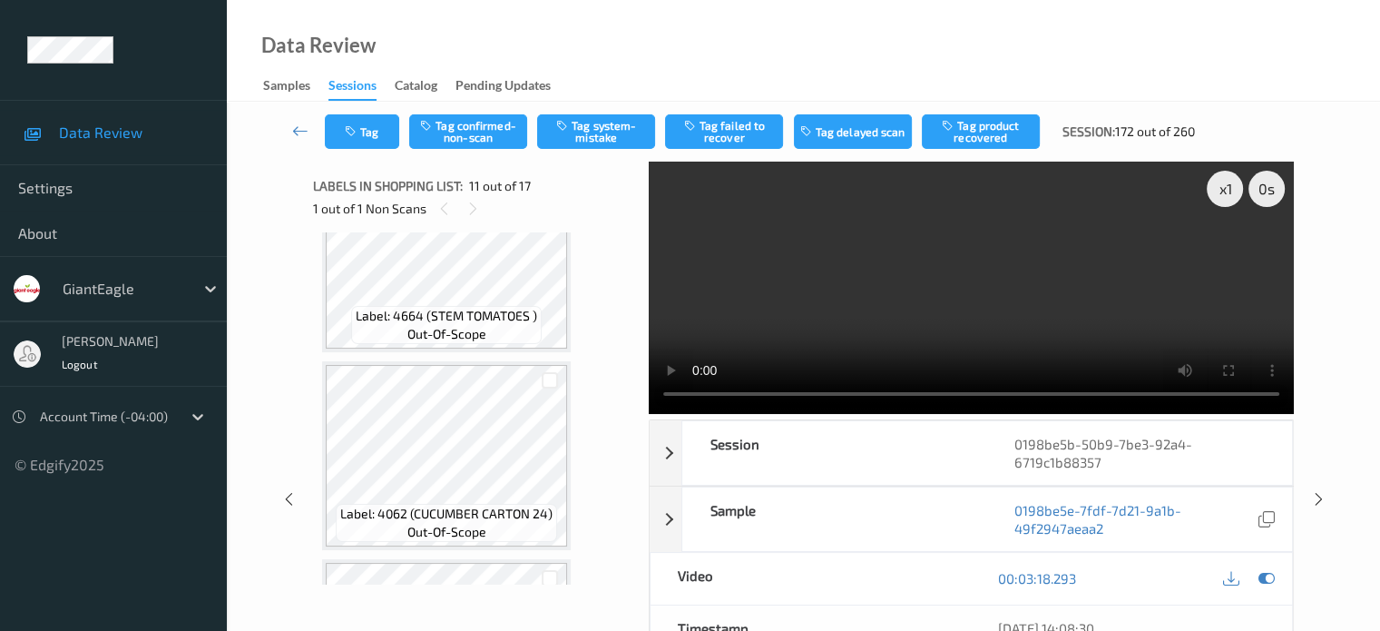
scroll to position [2846, 0]
click at [475, 133] on button "Tag confirmed-non-scan" at bounding box center [468, 131] width 118 height 34
click at [974, 122] on button "Tag product recovered" at bounding box center [981, 131] width 118 height 34
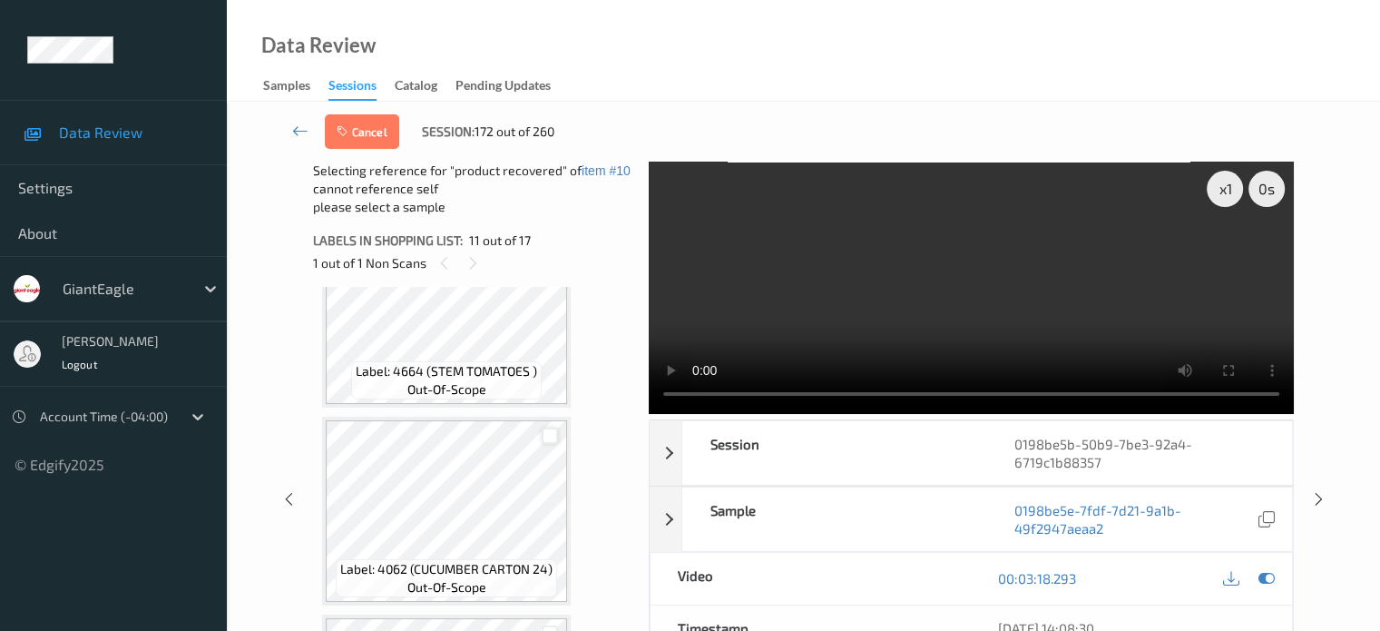
click at [545, 441] on div at bounding box center [550, 435] width 17 height 17
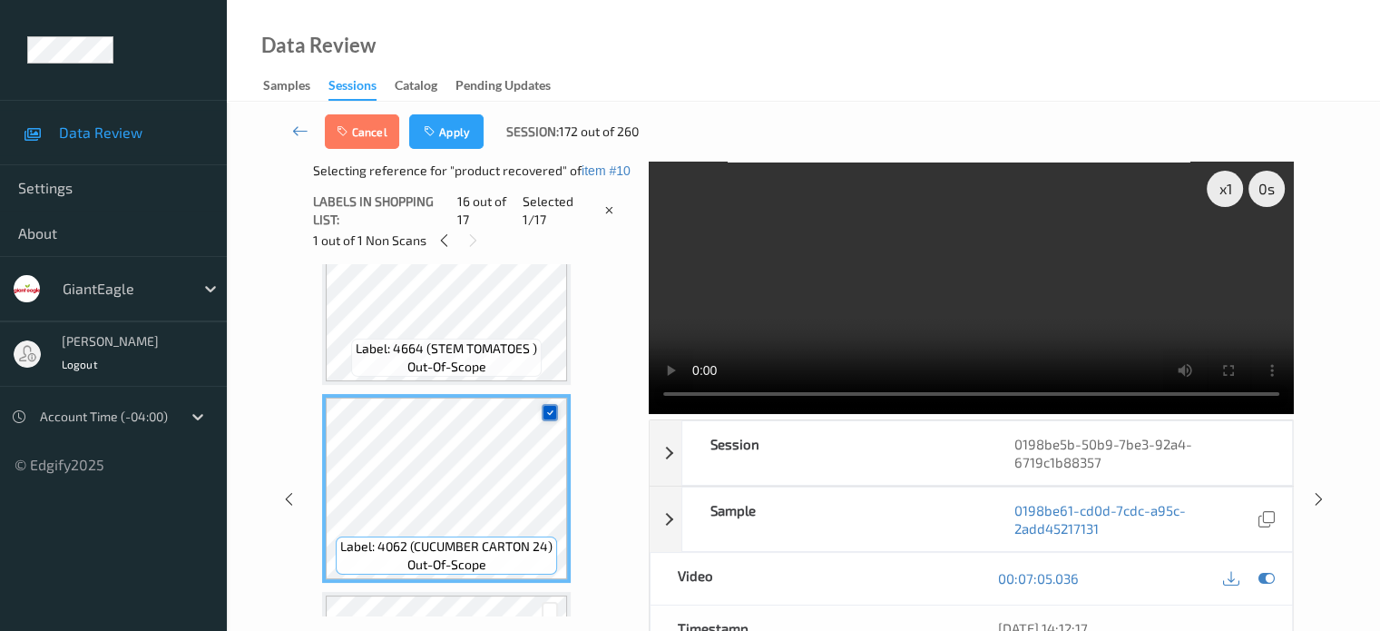
scroll to position [2998, 0]
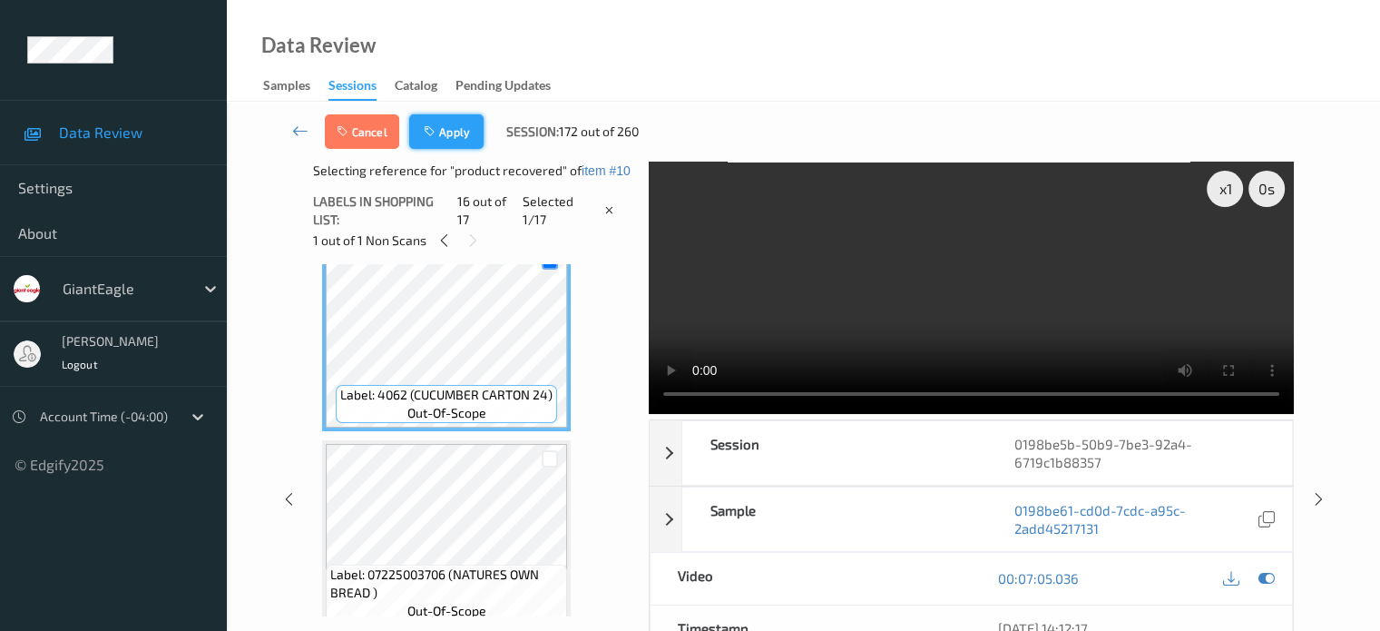
click at [453, 132] on button "Apply" at bounding box center [446, 131] width 74 height 34
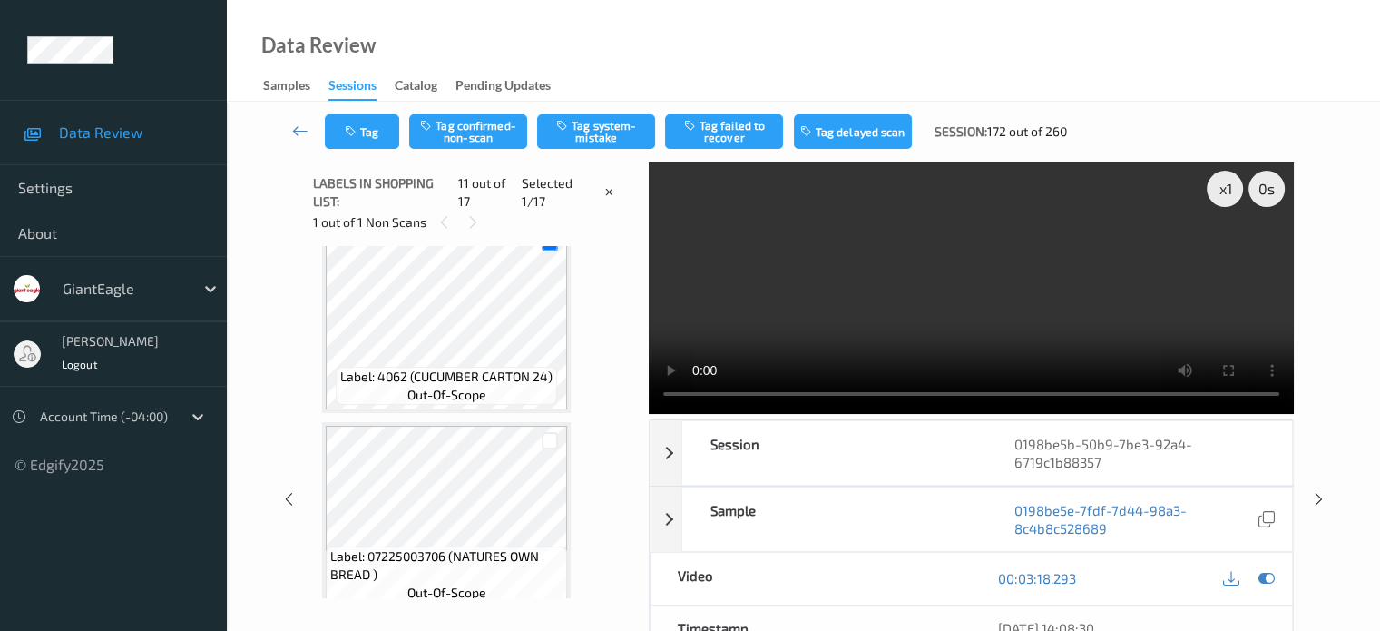
scroll to position [1789, 0]
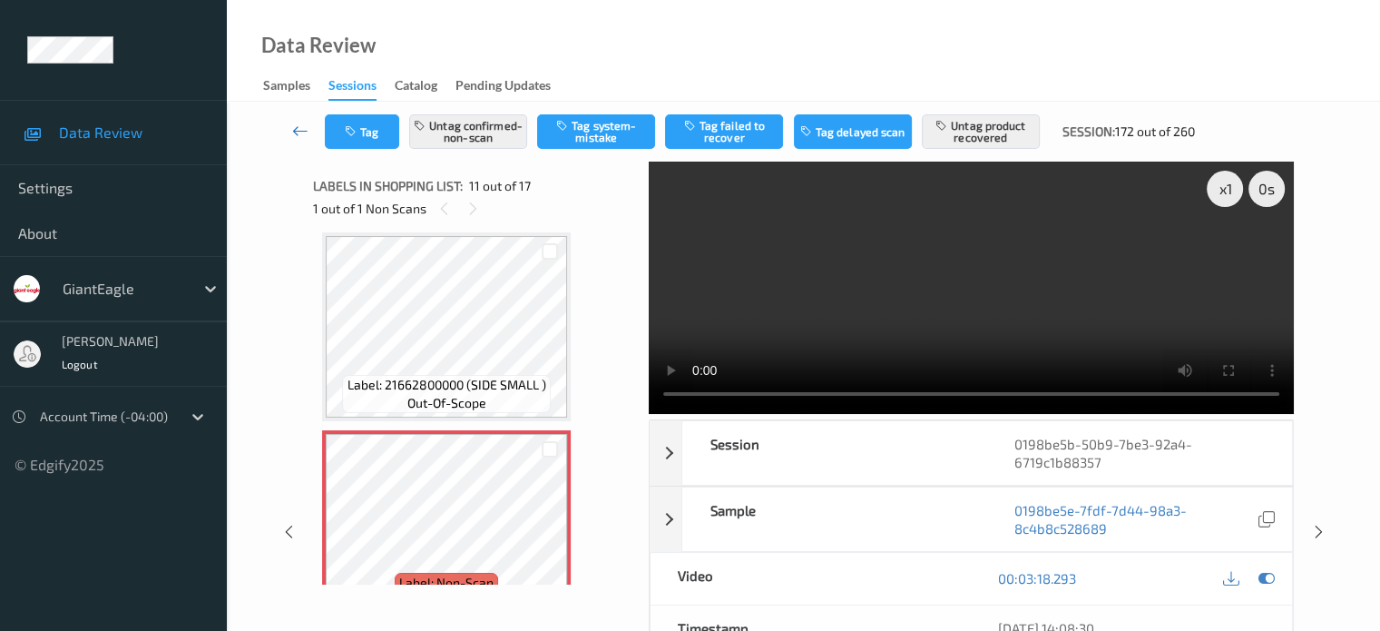
click at [299, 134] on icon at bounding box center [300, 131] width 16 height 18
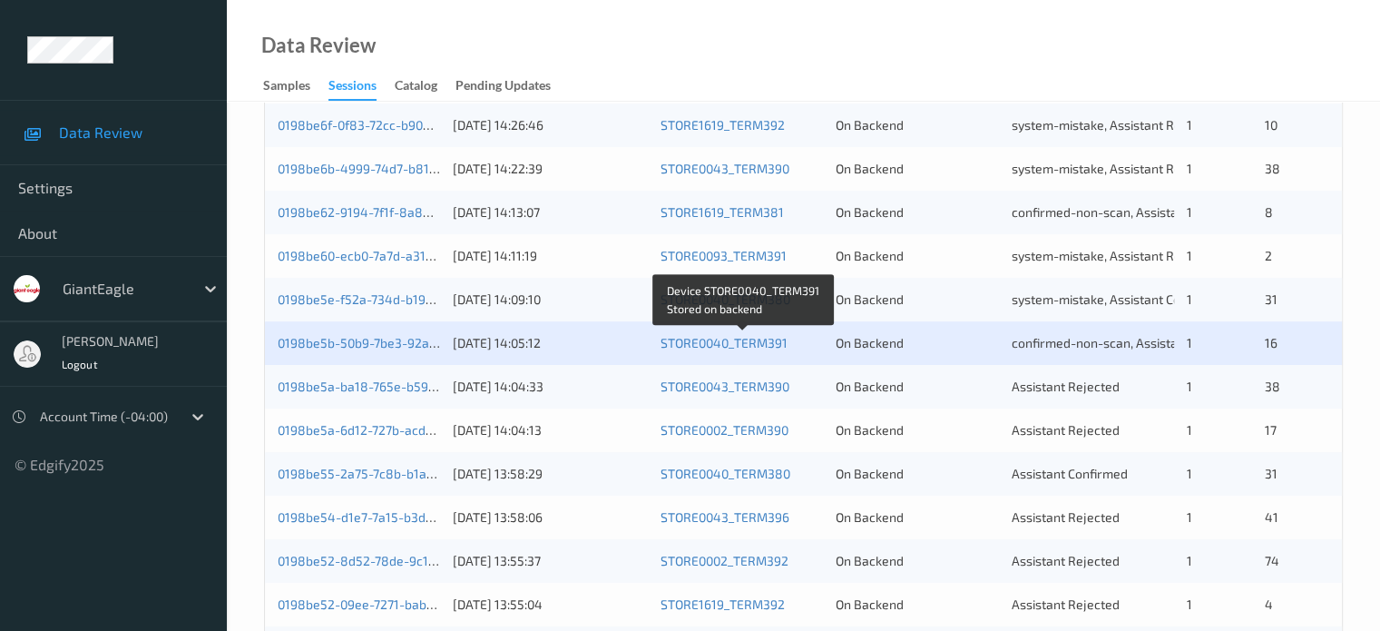
scroll to position [756, 0]
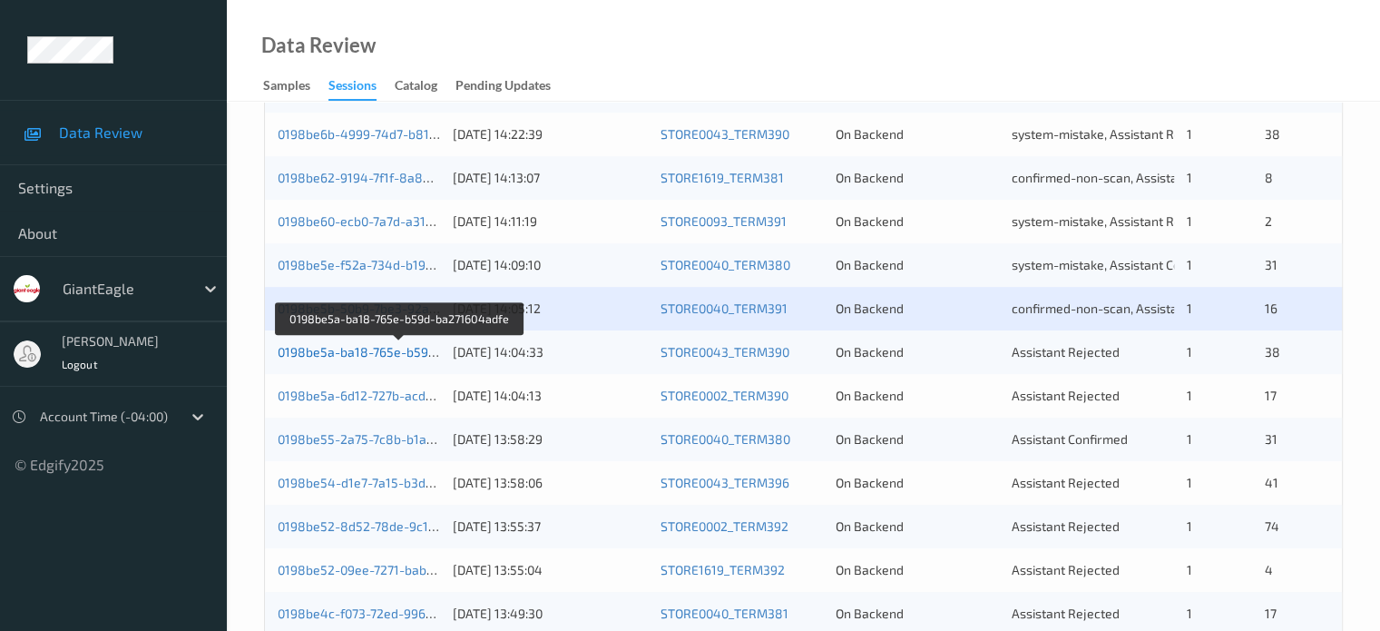
click at [357, 352] on link "0198be5a-ba18-765e-b59d-ba271604adfe" at bounding box center [401, 351] width 246 height 15
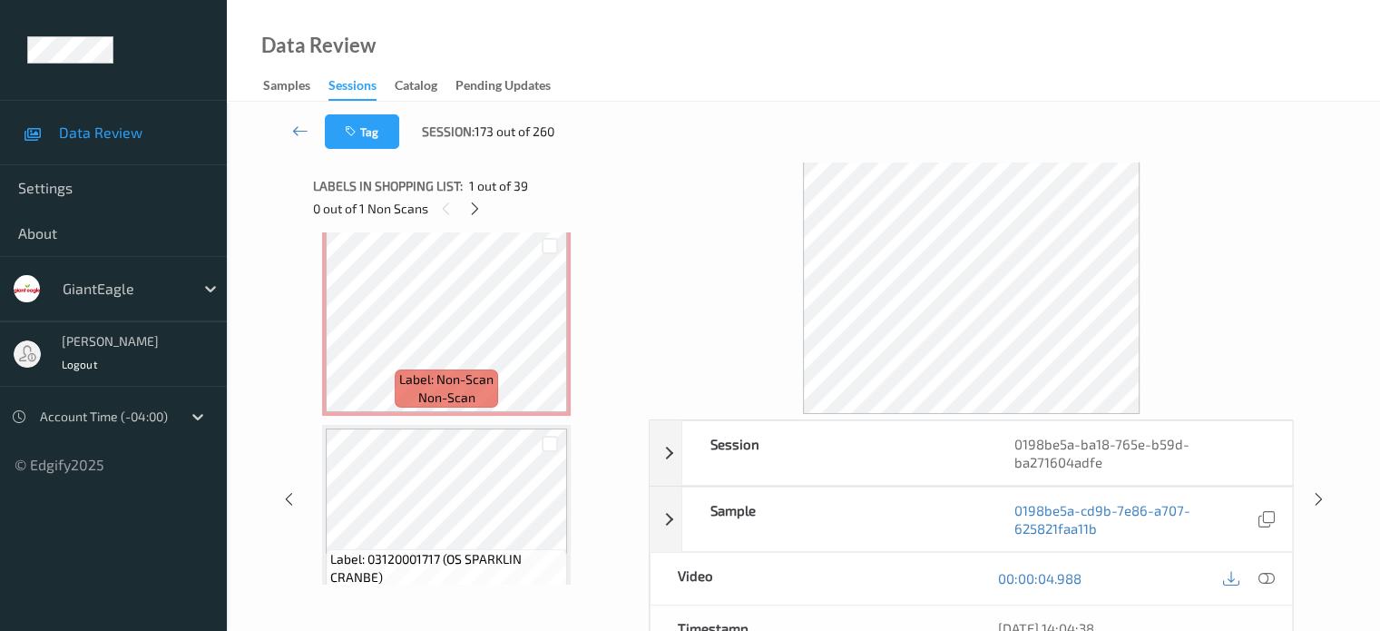
scroll to position [7107, 0]
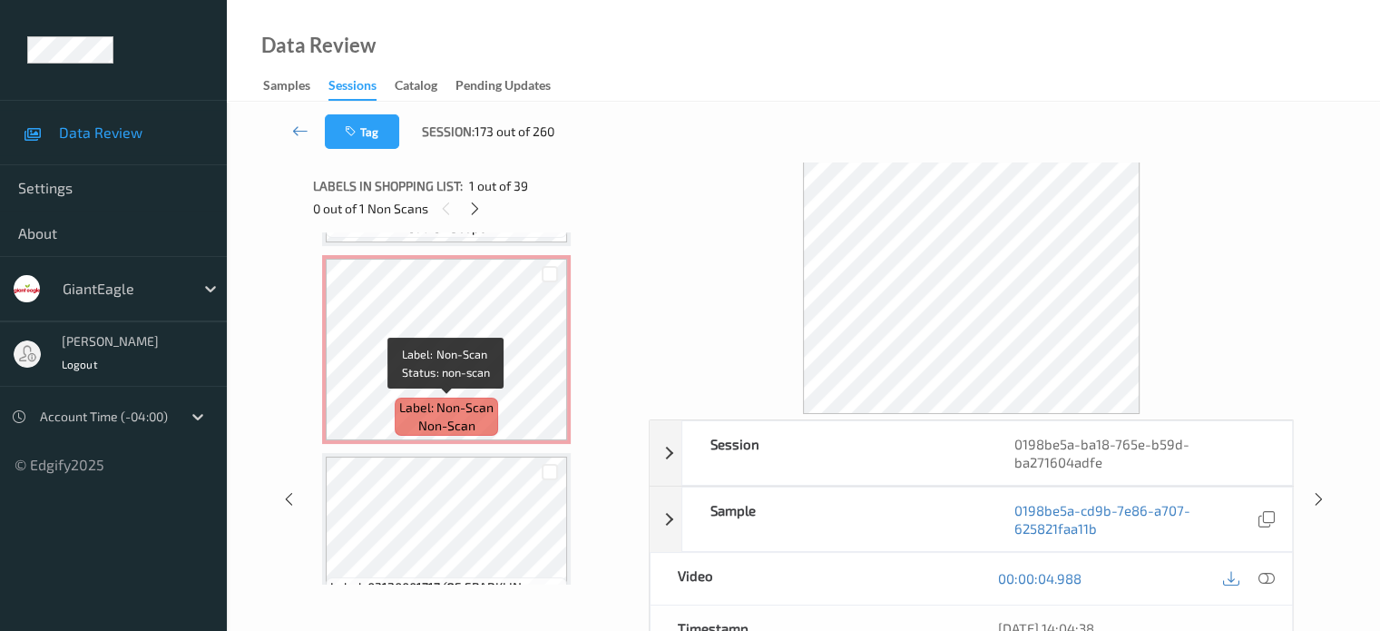
click at [447, 422] on span "non-scan" at bounding box center [446, 425] width 57 height 18
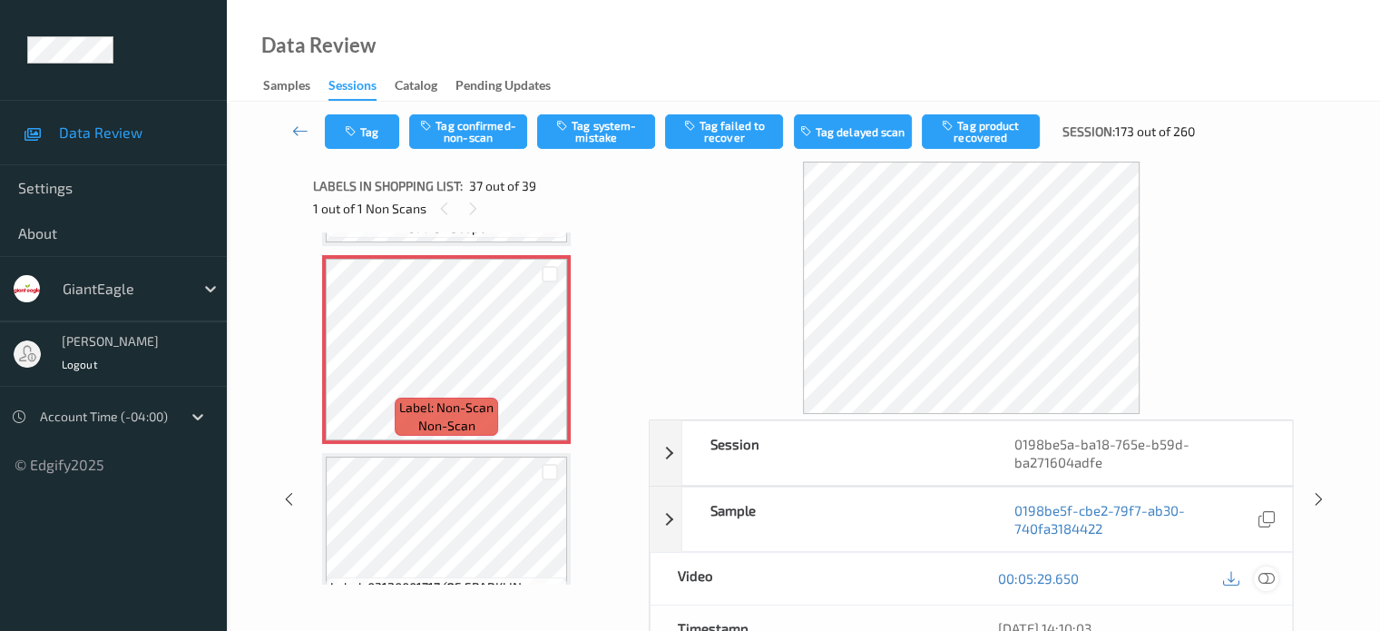
click at [1265, 570] on icon at bounding box center [1266, 578] width 16 height 16
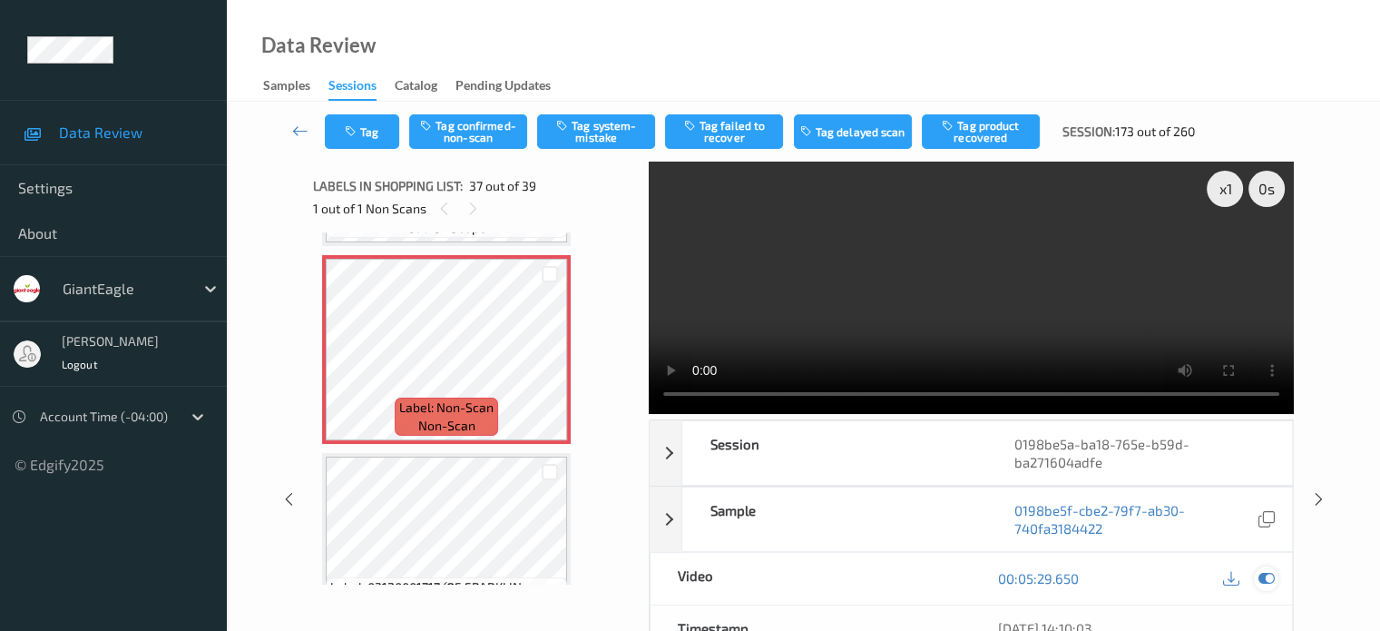
click at [1264, 584] on icon at bounding box center [1266, 578] width 16 height 16
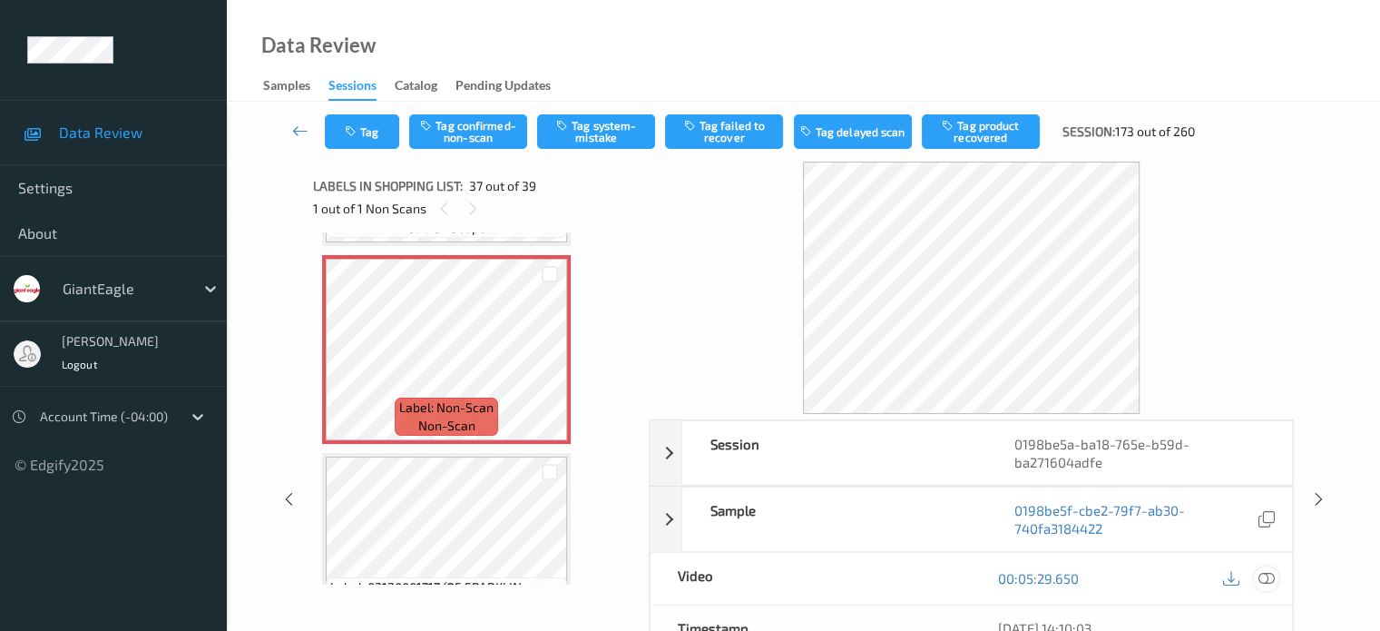
click at [1272, 573] on icon at bounding box center [1266, 578] width 16 height 16
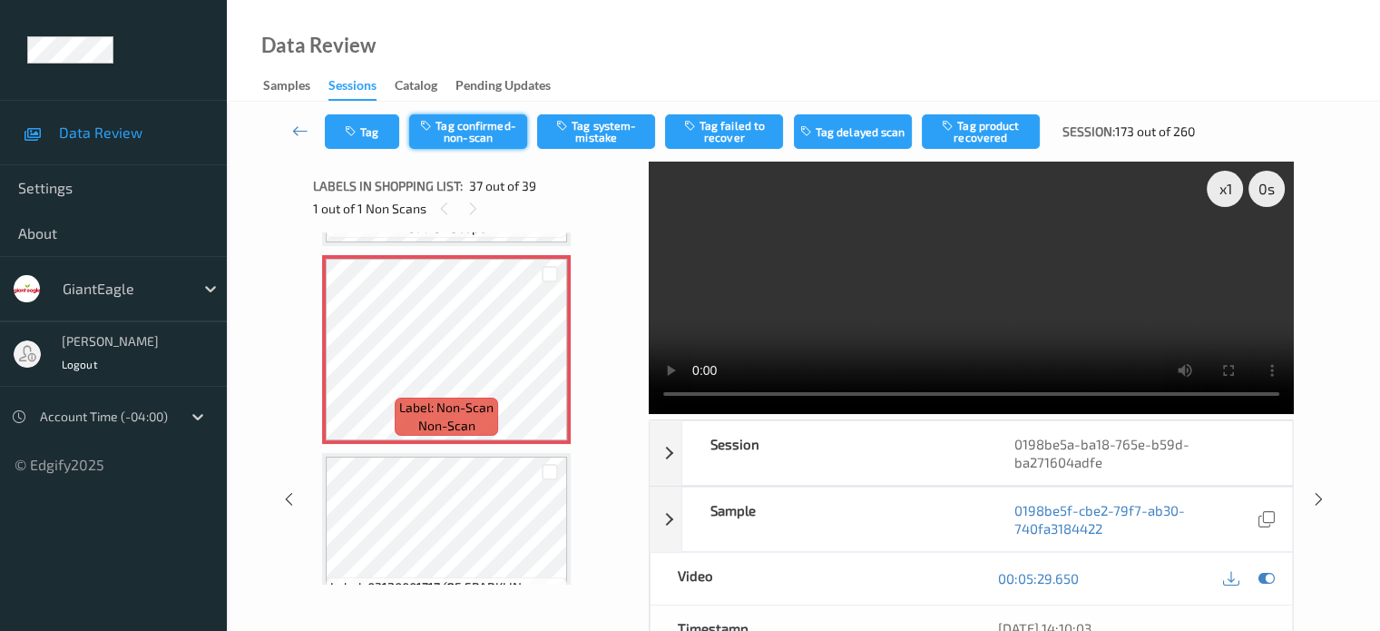
click at [454, 133] on button "Tag confirmed-non-scan" at bounding box center [468, 131] width 118 height 34
click at [965, 130] on button "Tag product recovered" at bounding box center [981, 131] width 118 height 34
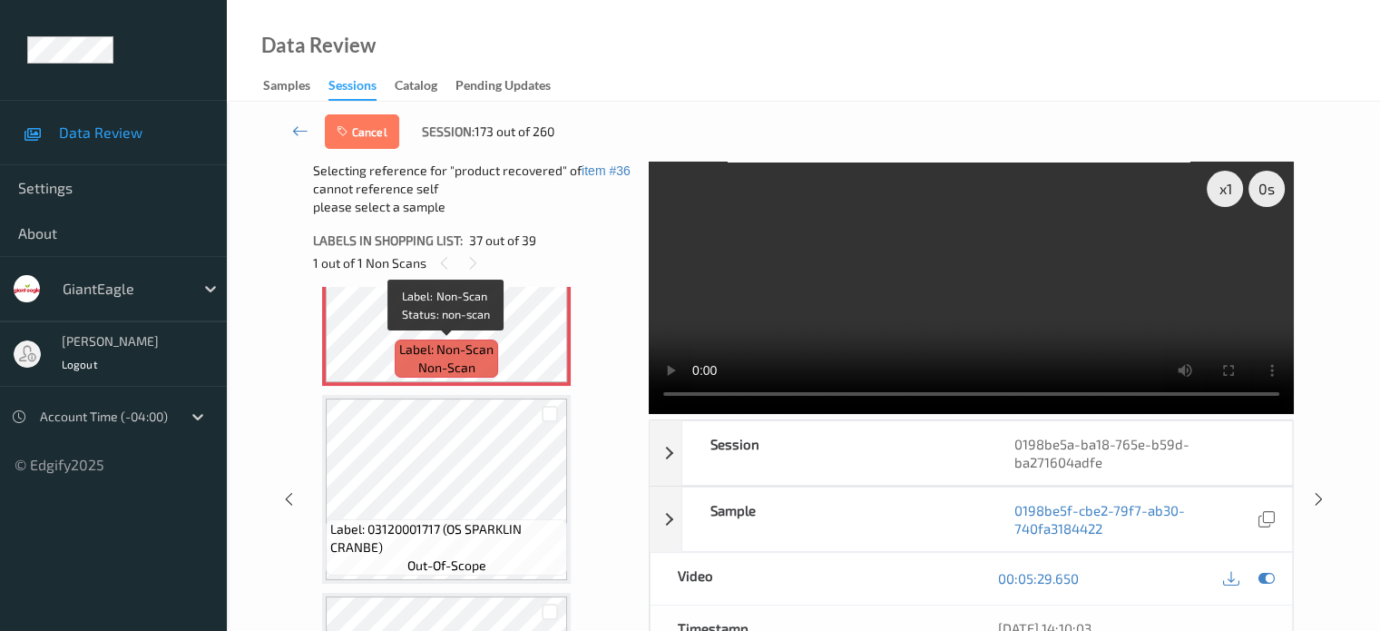
scroll to position [7068, 0]
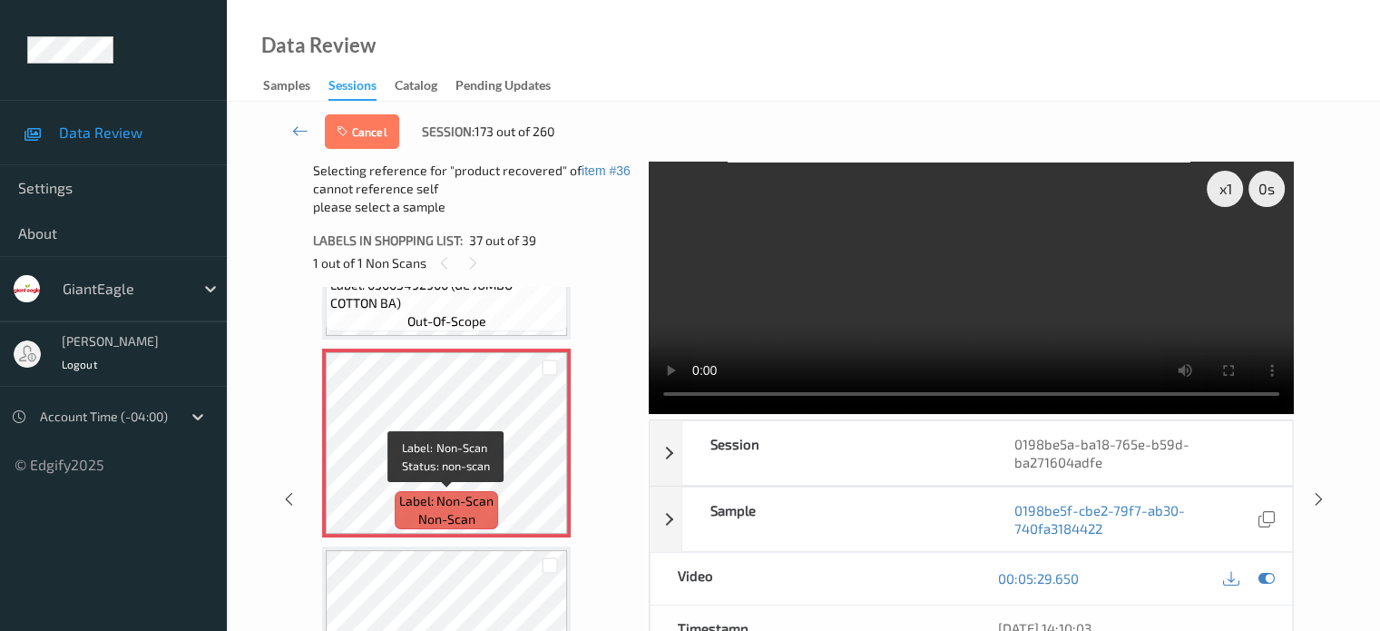
click at [431, 517] on span "non-scan" at bounding box center [446, 519] width 57 height 18
click at [1261, 573] on icon at bounding box center [1266, 578] width 16 height 16
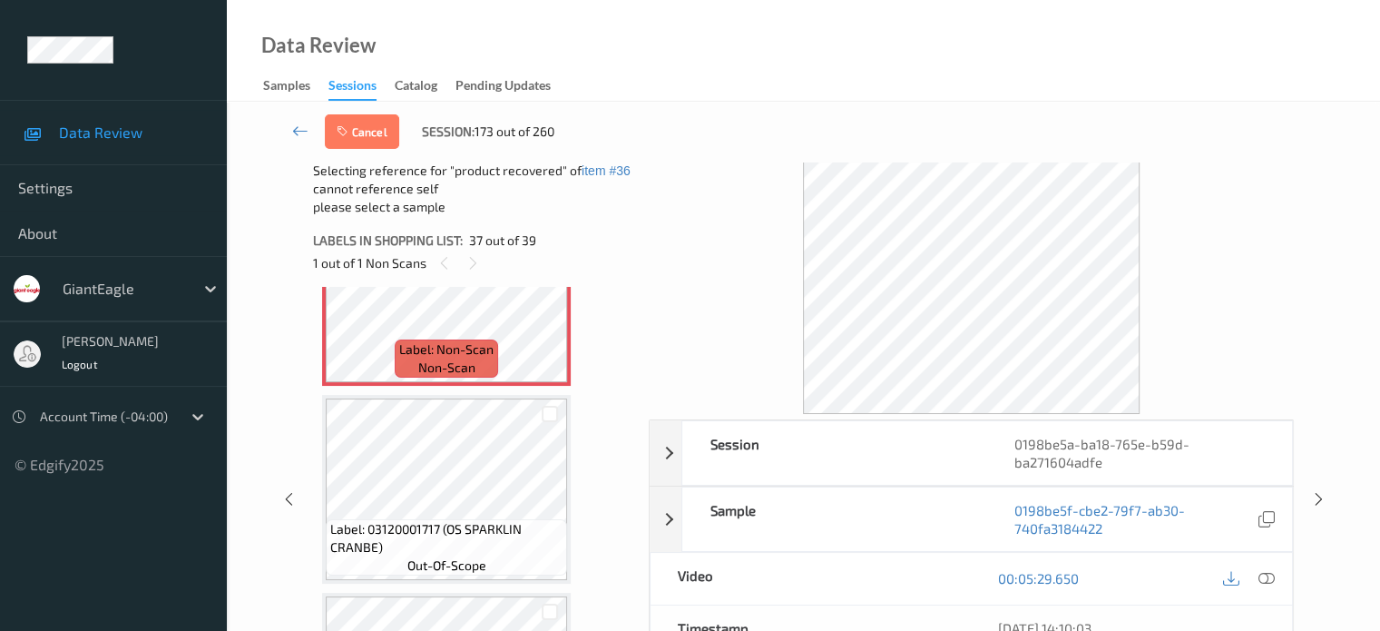
scroll to position [7371, 0]
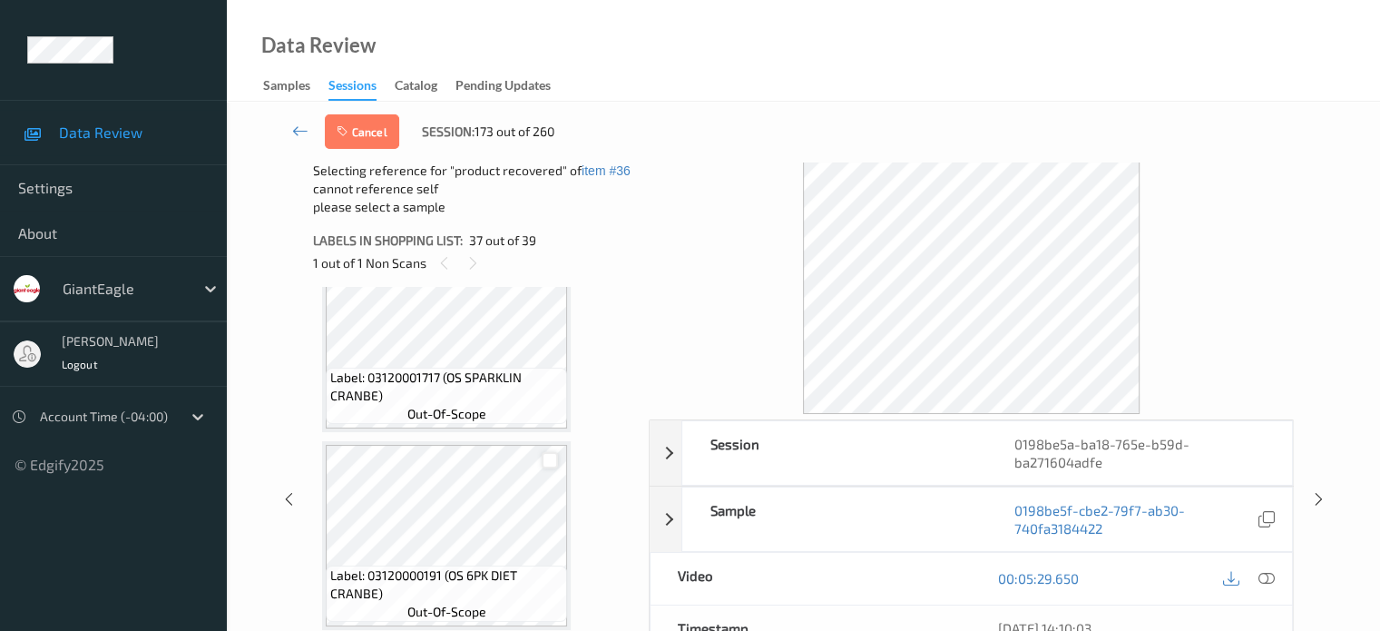
click at [549, 465] on div at bounding box center [550, 460] width 17 height 17
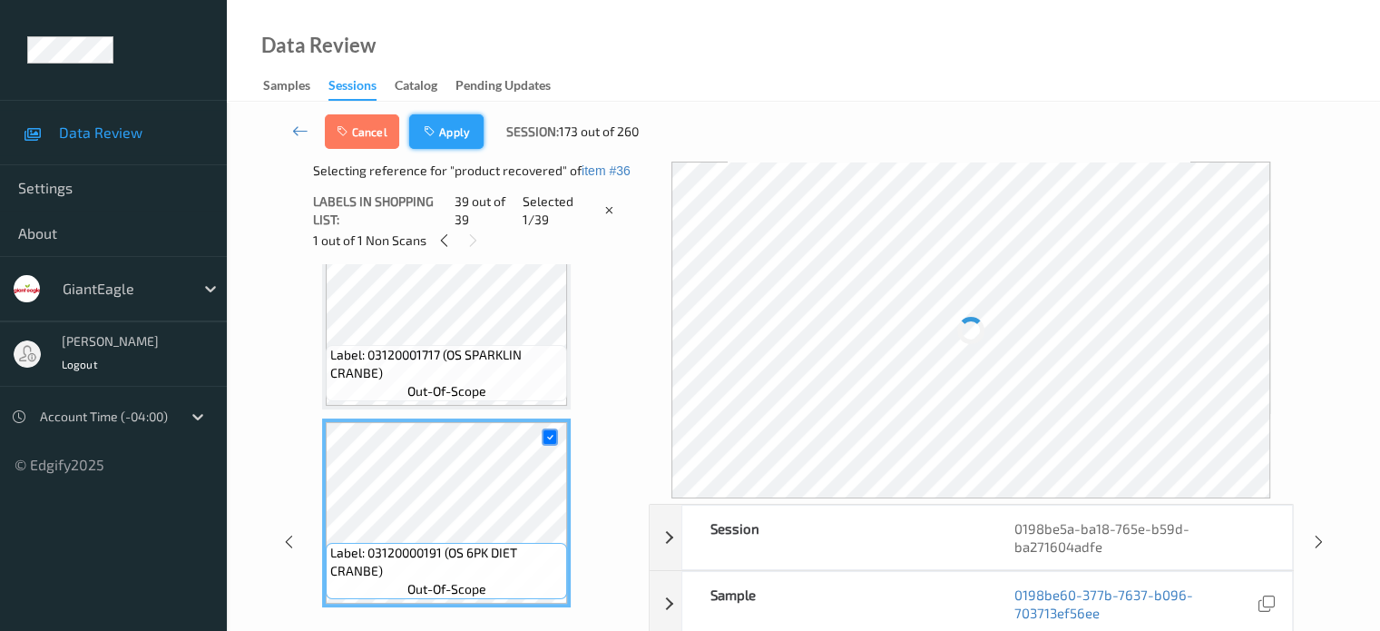
click at [448, 123] on button "Apply" at bounding box center [446, 131] width 74 height 34
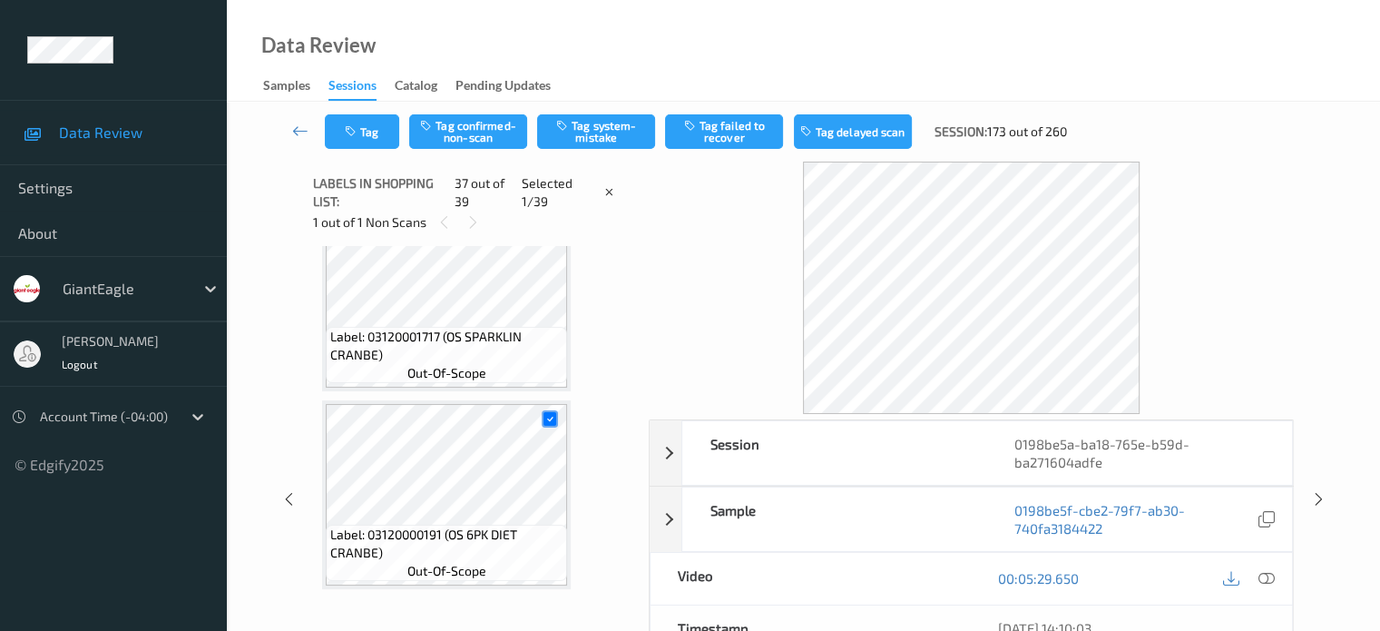
scroll to position [6932, 0]
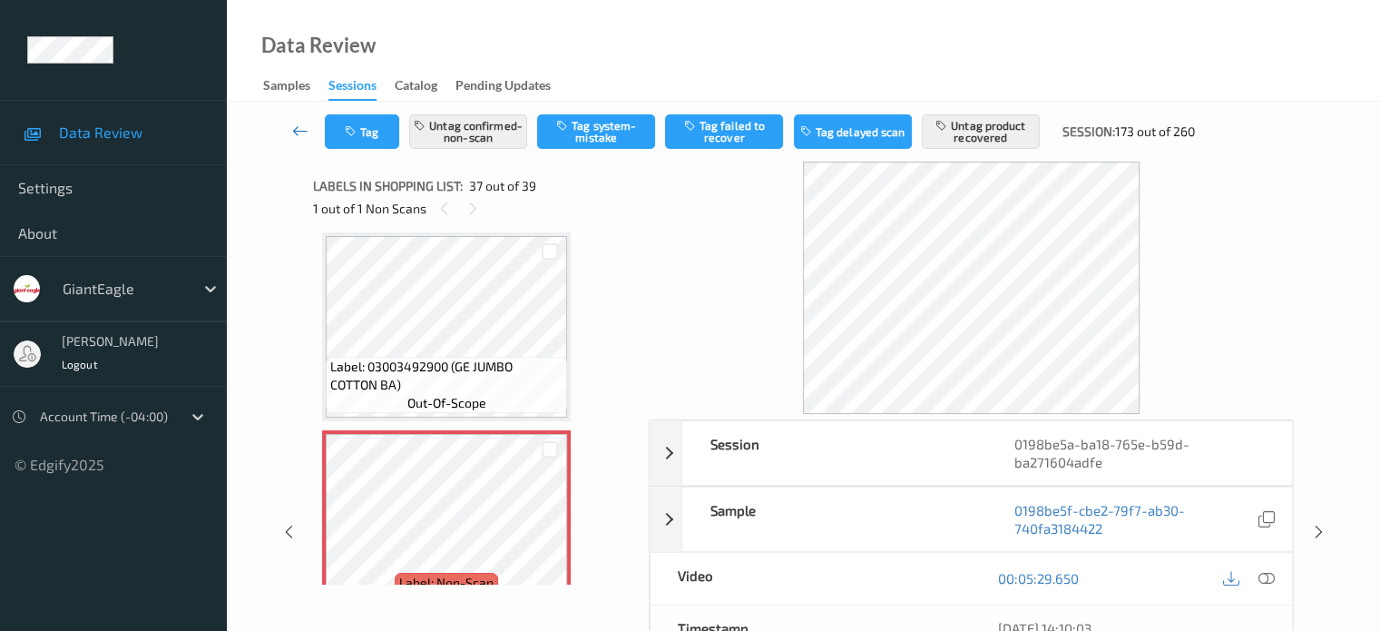
click at [297, 133] on icon at bounding box center [300, 131] width 16 height 18
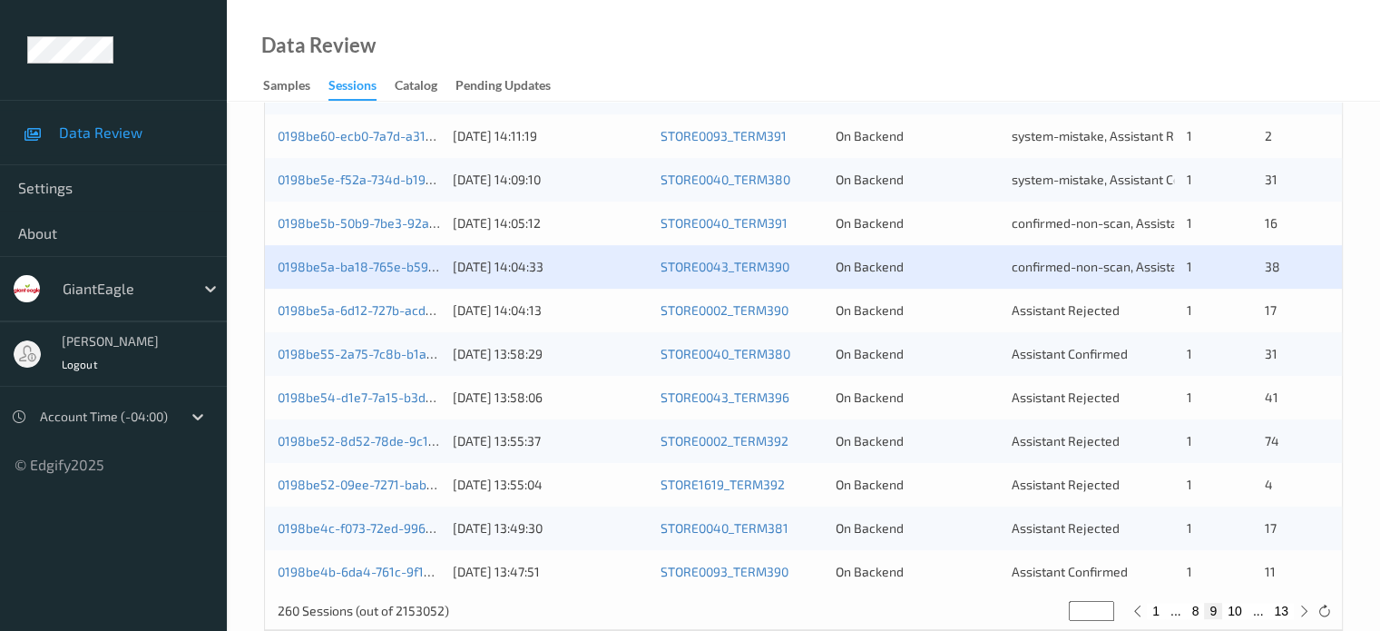
scroll to position [876, 0]
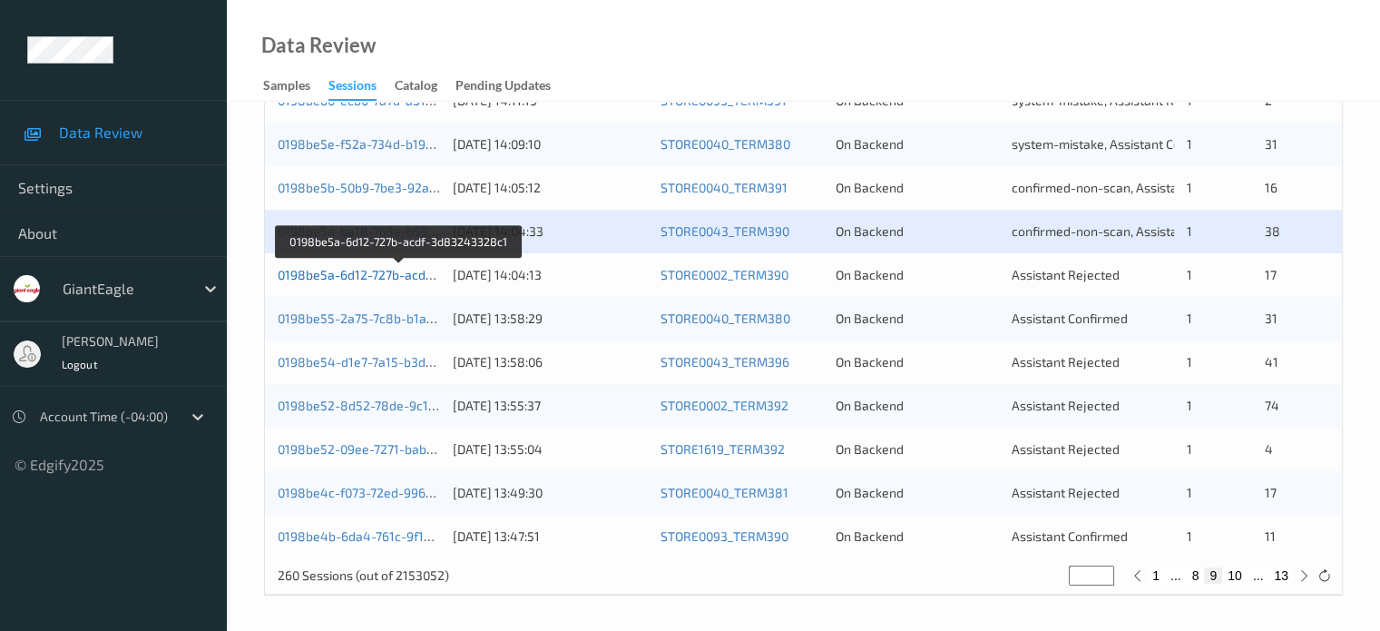
click at [379, 270] on link "0198be5a-6d12-727b-acdf-3d83243328c1" at bounding box center [400, 274] width 245 height 15
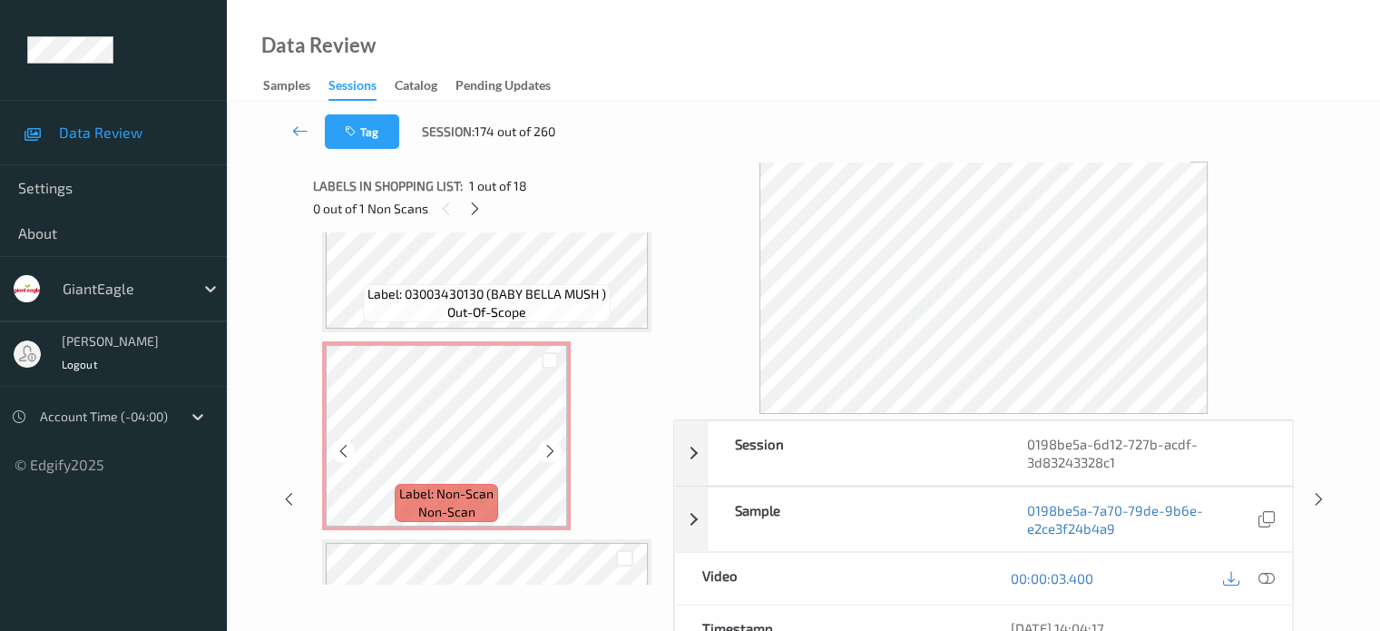
scroll to position [2275, 0]
click at [334, 454] on div at bounding box center [342, 449] width 23 height 23
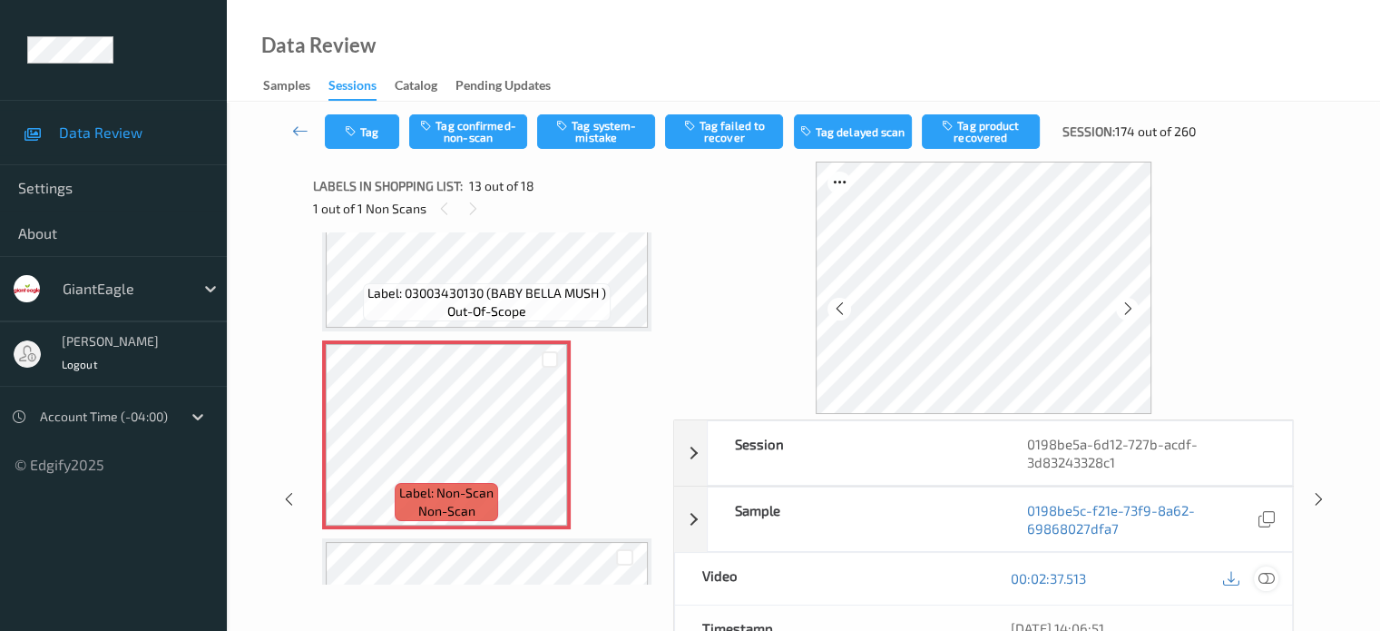
click at [1259, 571] on icon at bounding box center [1266, 578] width 16 height 16
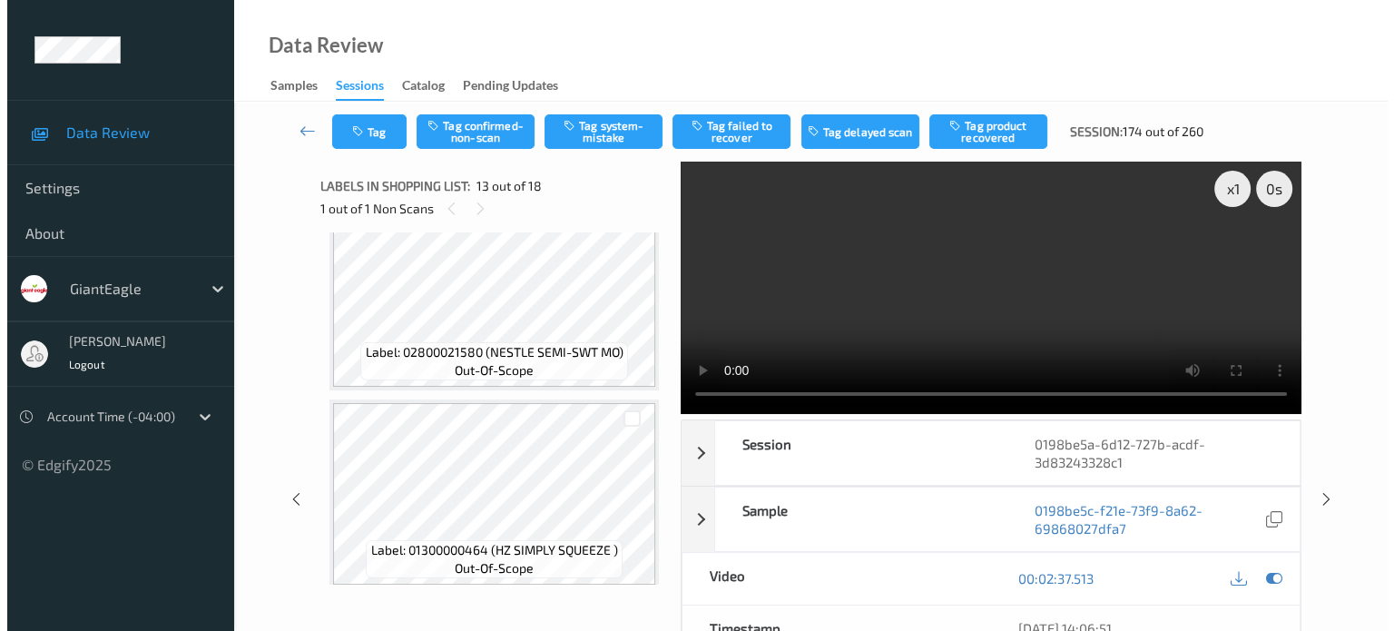
scroll to position [2577, 0]
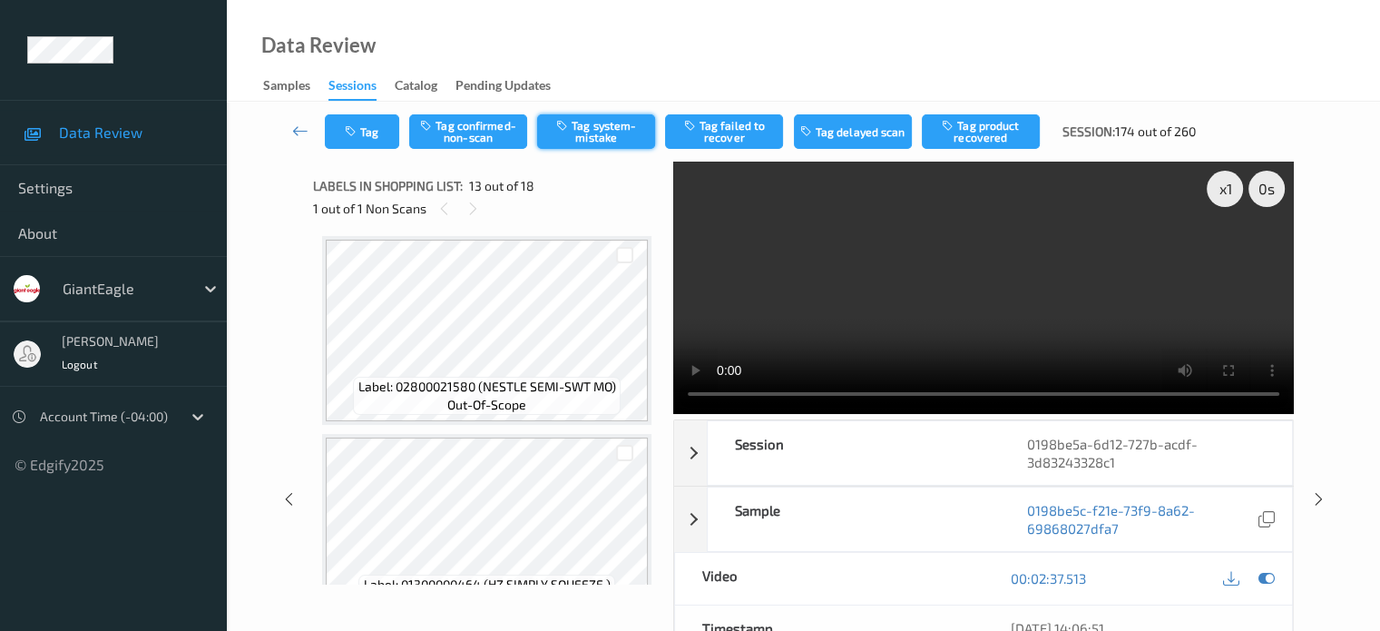
click at [599, 132] on button "Tag system-mistake" at bounding box center [596, 131] width 118 height 34
click at [345, 130] on icon "button" at bounding box center [352, 131] width 15 height 13
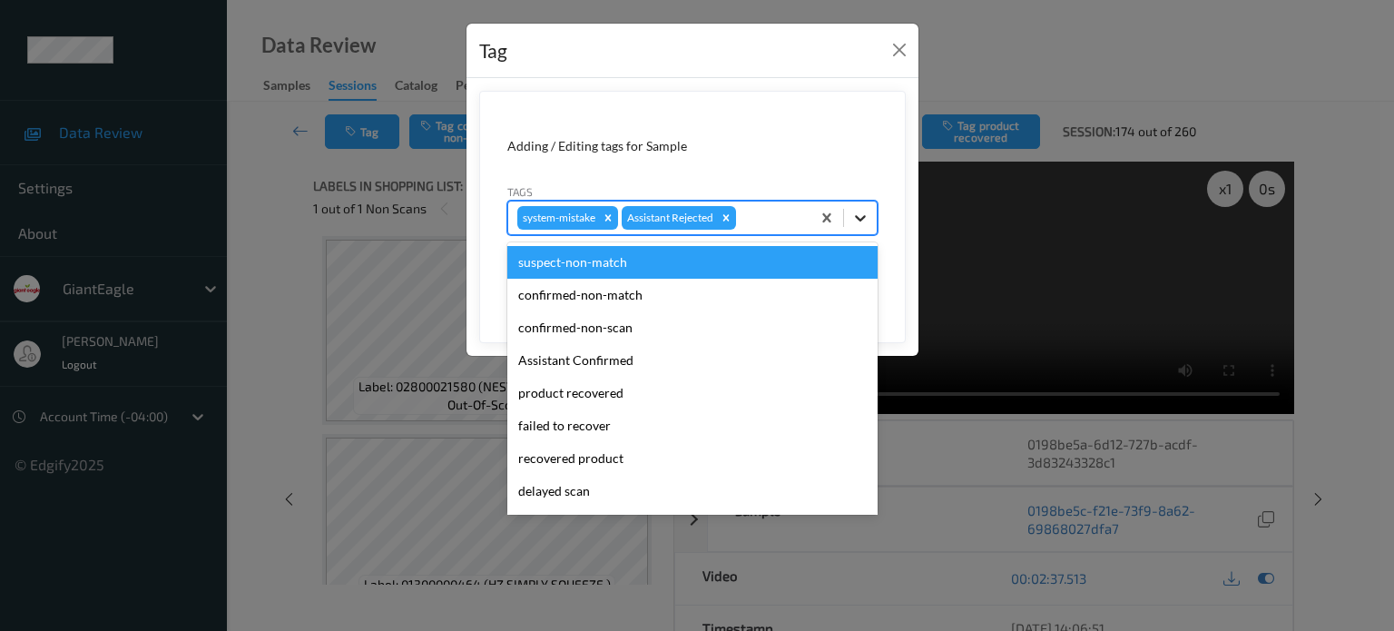
click at [853, 221] on icon at bounding box center [860, 218] width 18 height 18
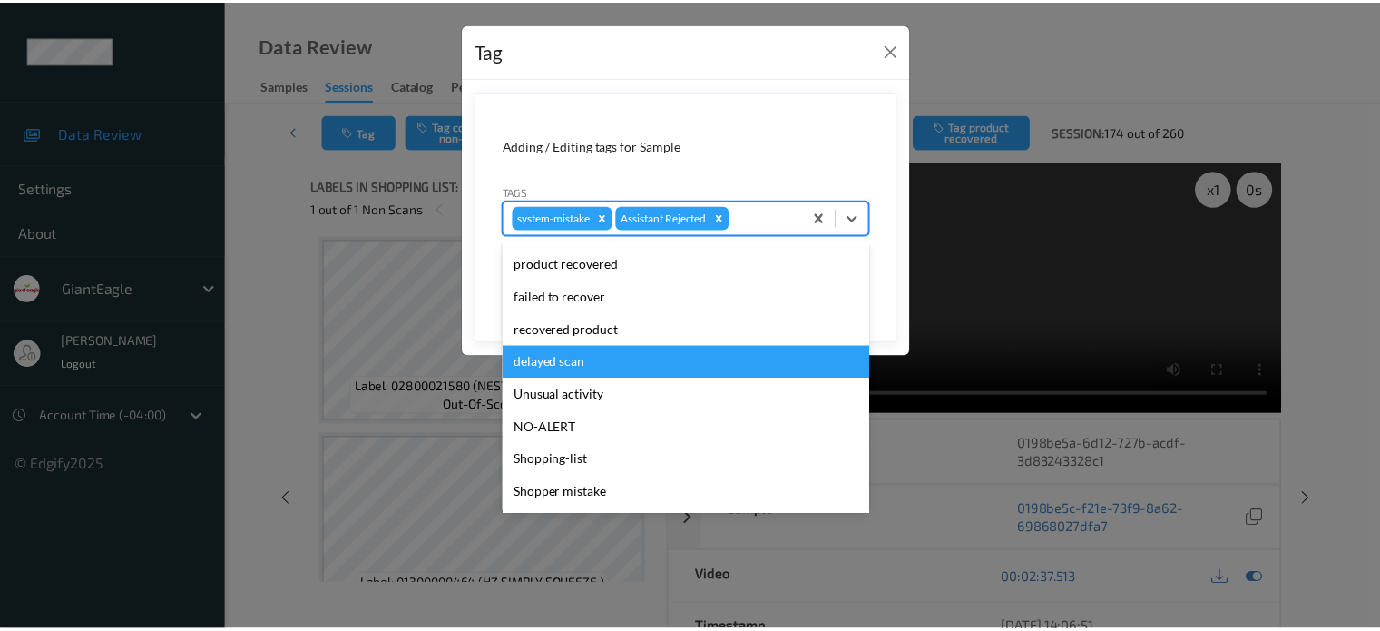
scroll to position [151, 0]
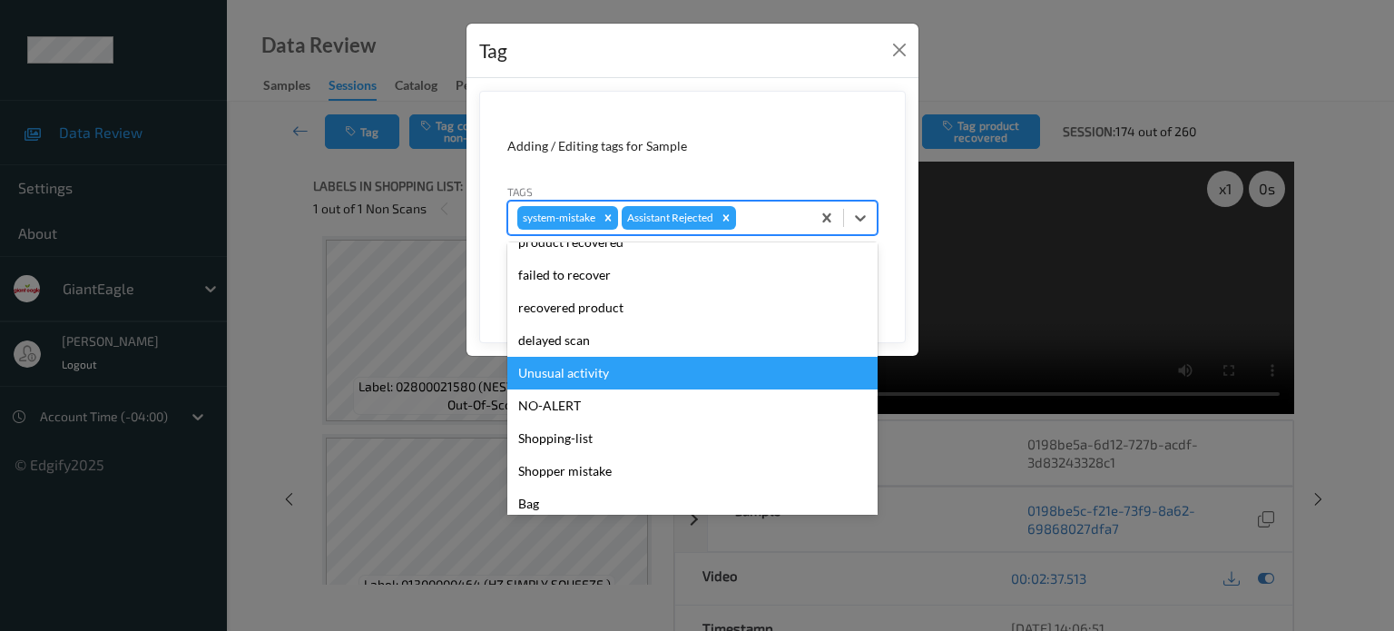
click at [568, 378] on div "Unusual activity" at bounding box center [692, 373] width 370 height 33
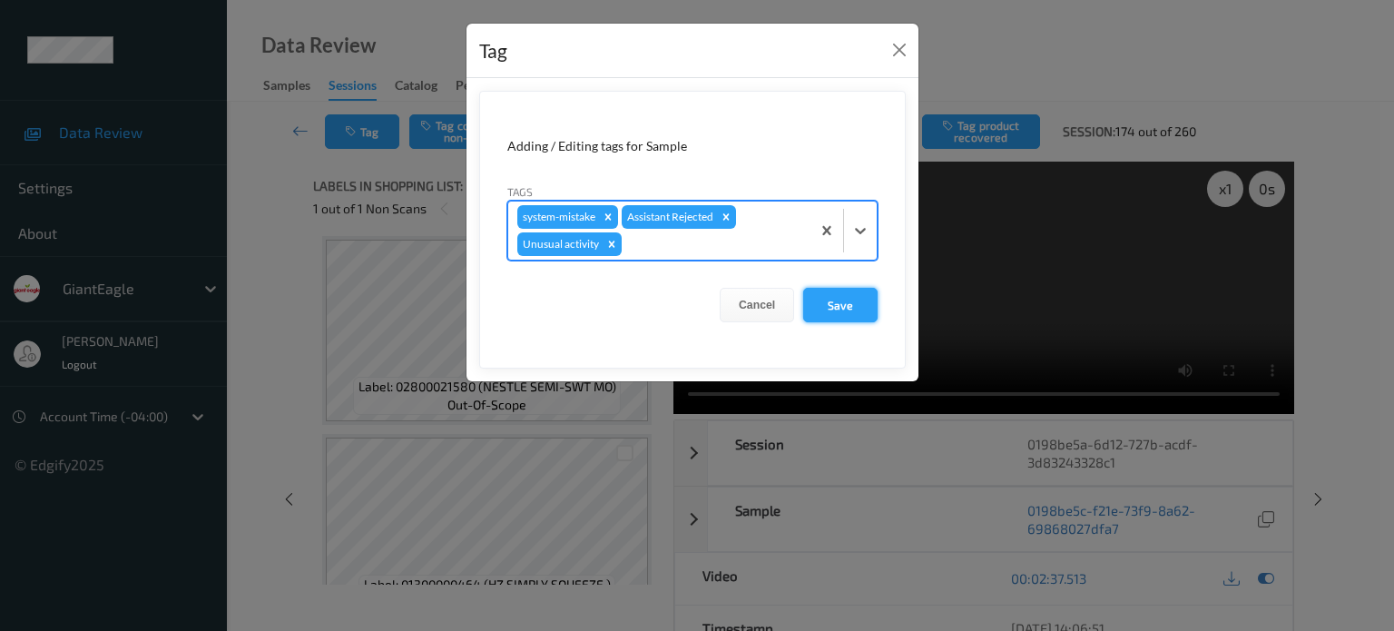
click at [839, 302] on button "Save" at bounding box center [840, 305] width 74 height 34
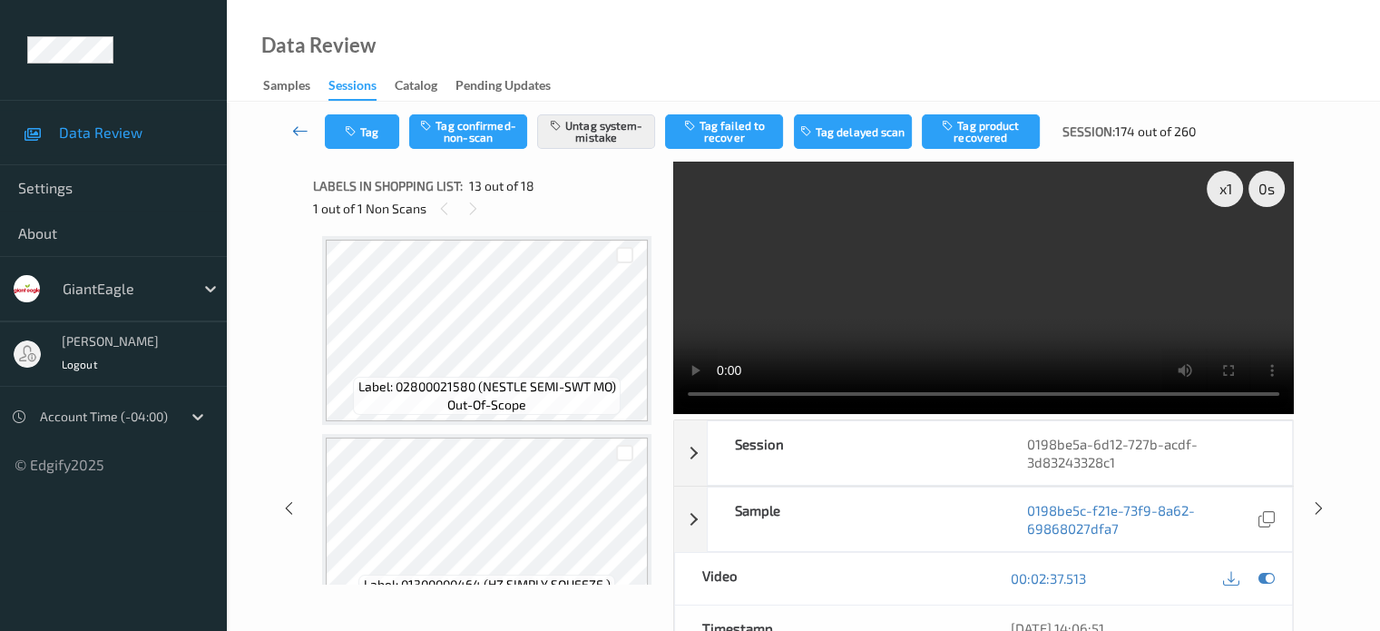
click at [302, 131] on icon at bounding box center [300, 131] width 16 height 18
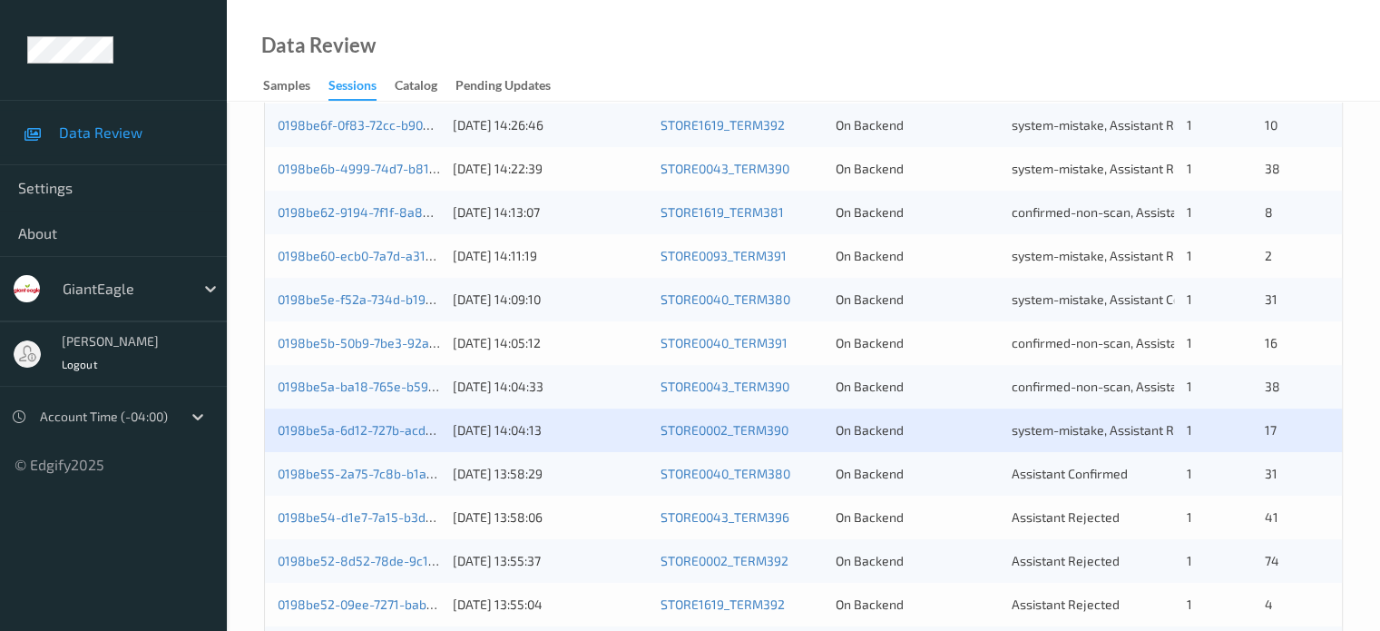
scroll to position [756, 0]
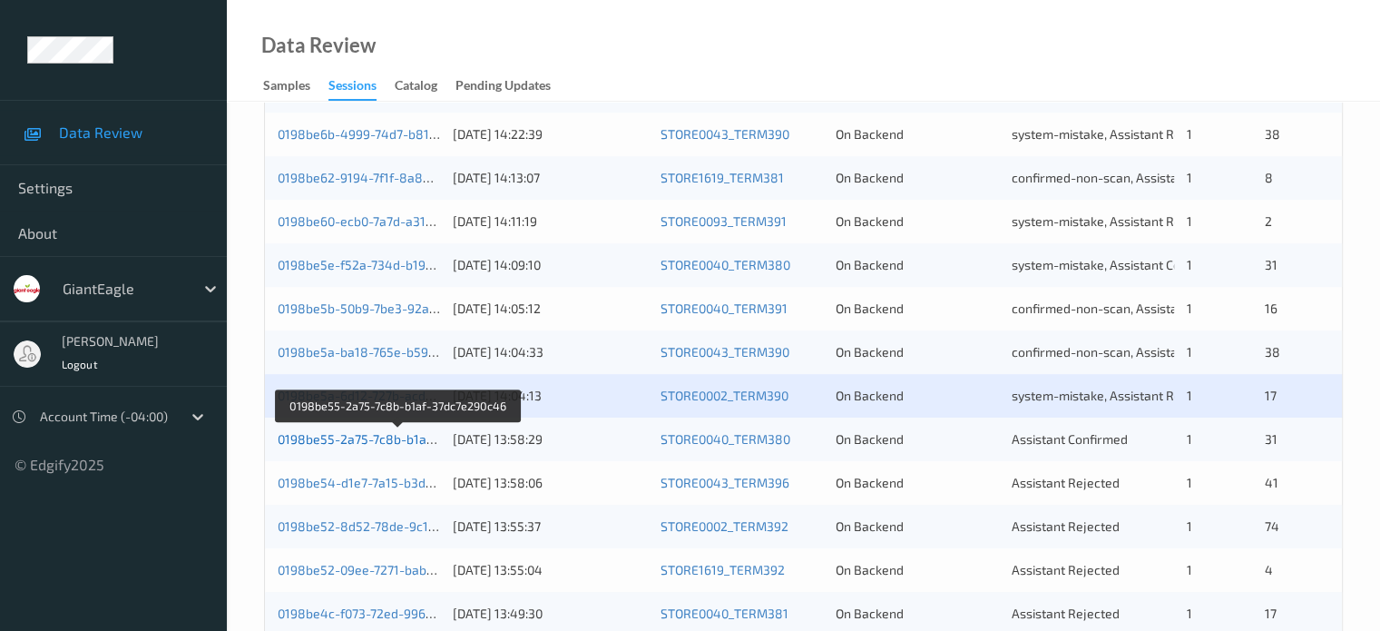
click at [335, 442] on link "0198be55-2a75-7c8b-b1af-37dc7e290c46" at bounding box center [399, 438] width 243 height 15
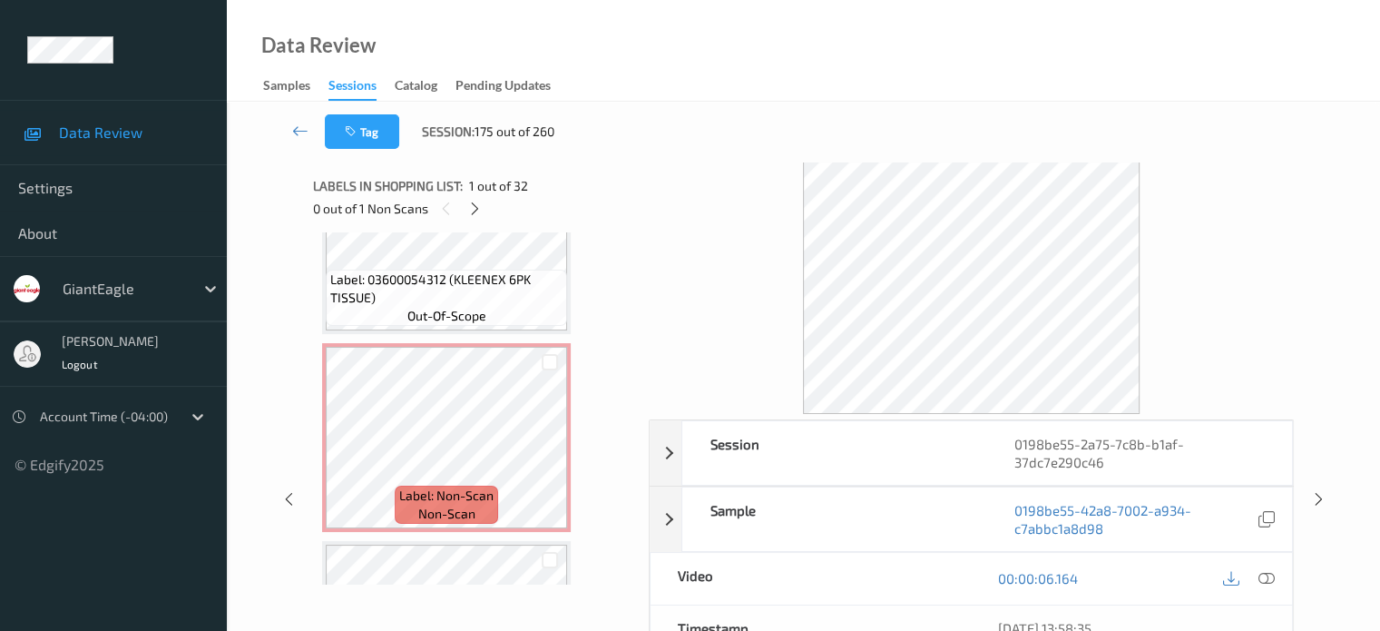
scroll to position [290, 0]
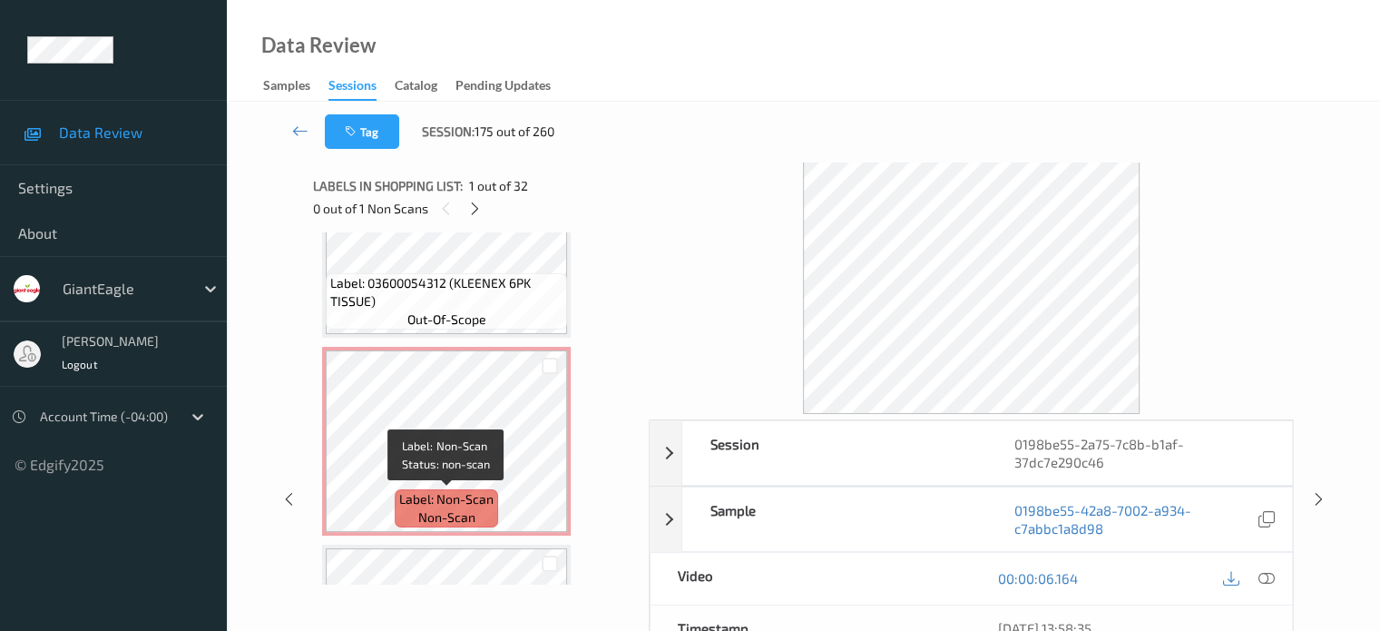
click at [441, 510] on span "non-scan" at bounding box center [446, 517] width 57 height 18
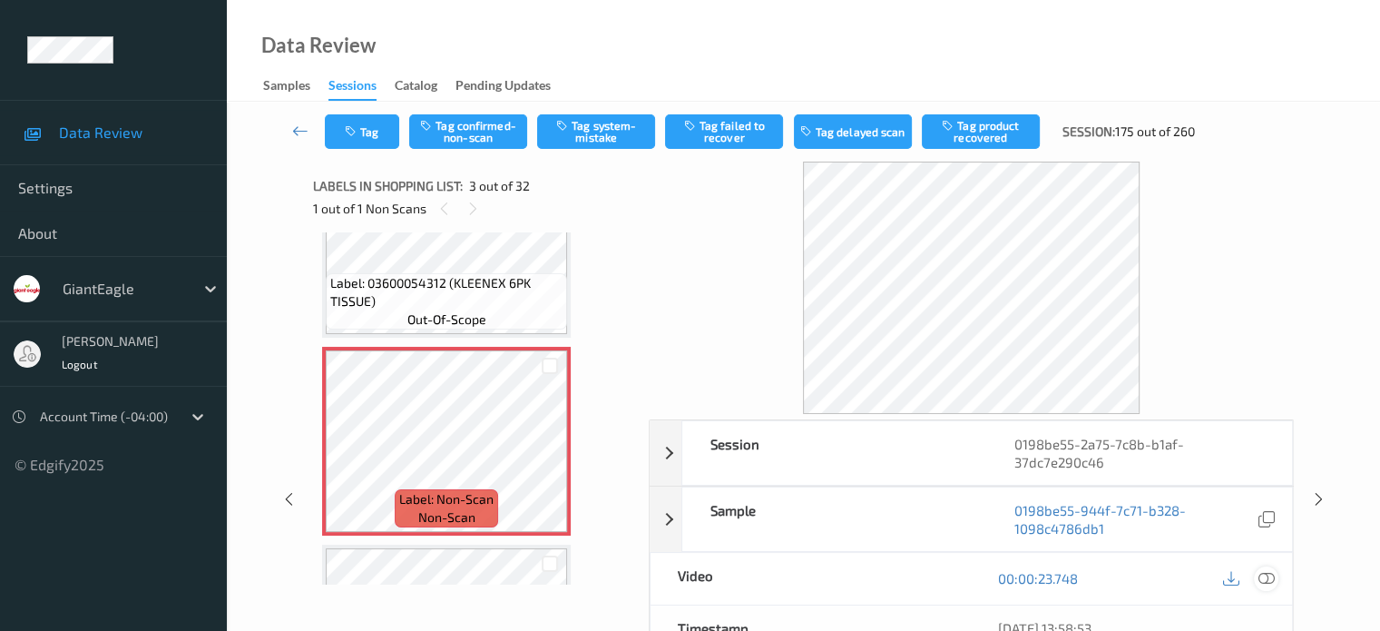
click at [1264, 580] on icon at bounding box center [1266, 578] width 16 height 16
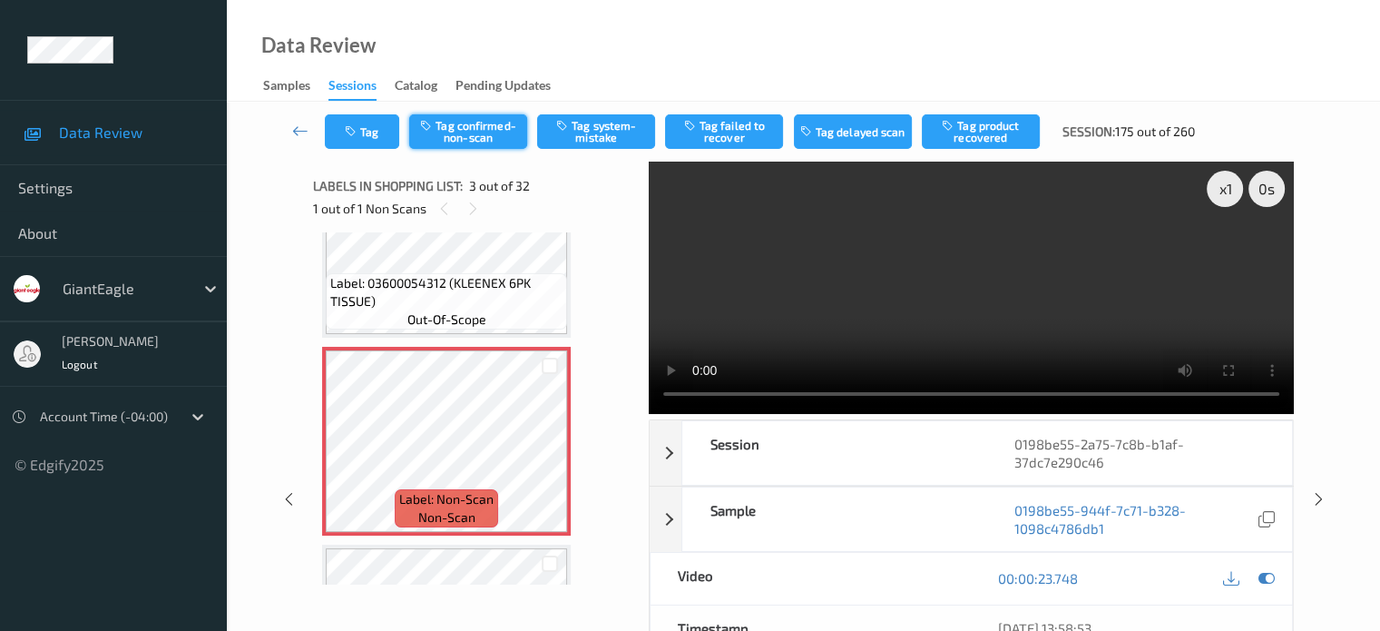
click at [468, 130] on button "Tag confirmed-non-scan" at bounding box center [468, 131] width 118 height 34
click at [742, 131] on button "Tag failed to recover" at bounding box center [724, 131] width 118 height 34
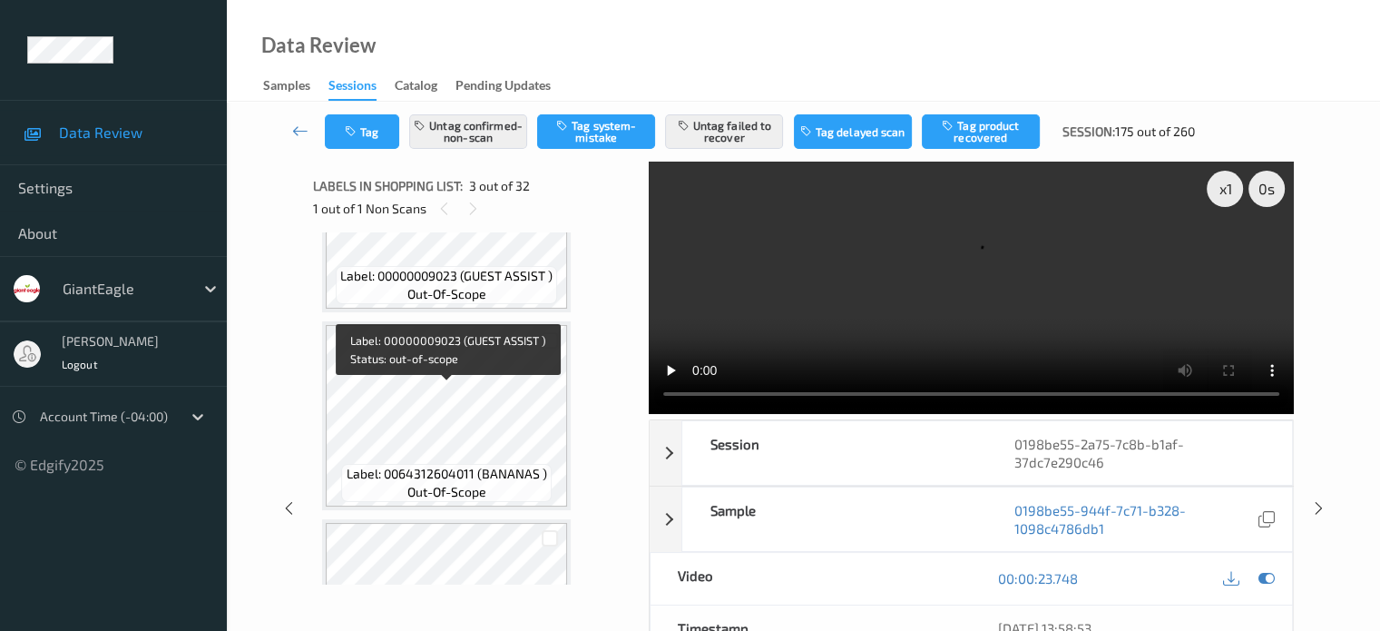
scroll to position [744, 0]
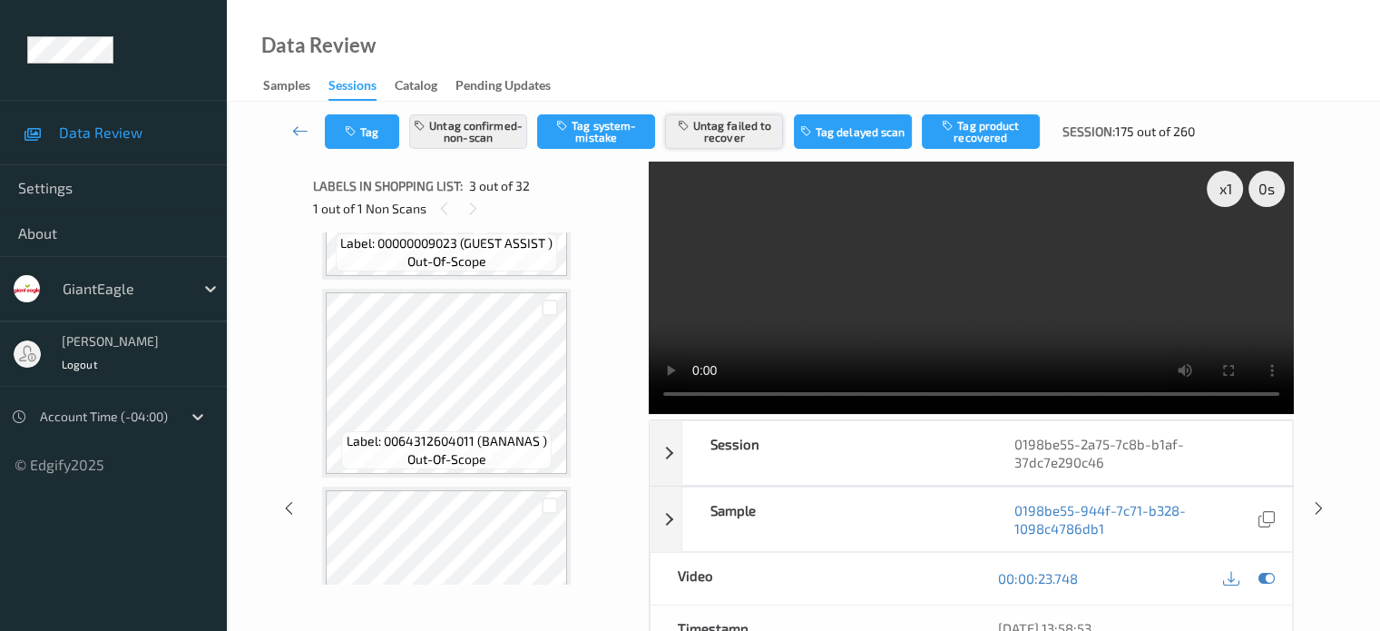
click at [745, 134] on button "Untag failed to recover" at bounding box center [724, 131] width 118 height 34
click at [969, 138] on button "Tag product recovered" at bounding box center [981, 131] width 118 height 34
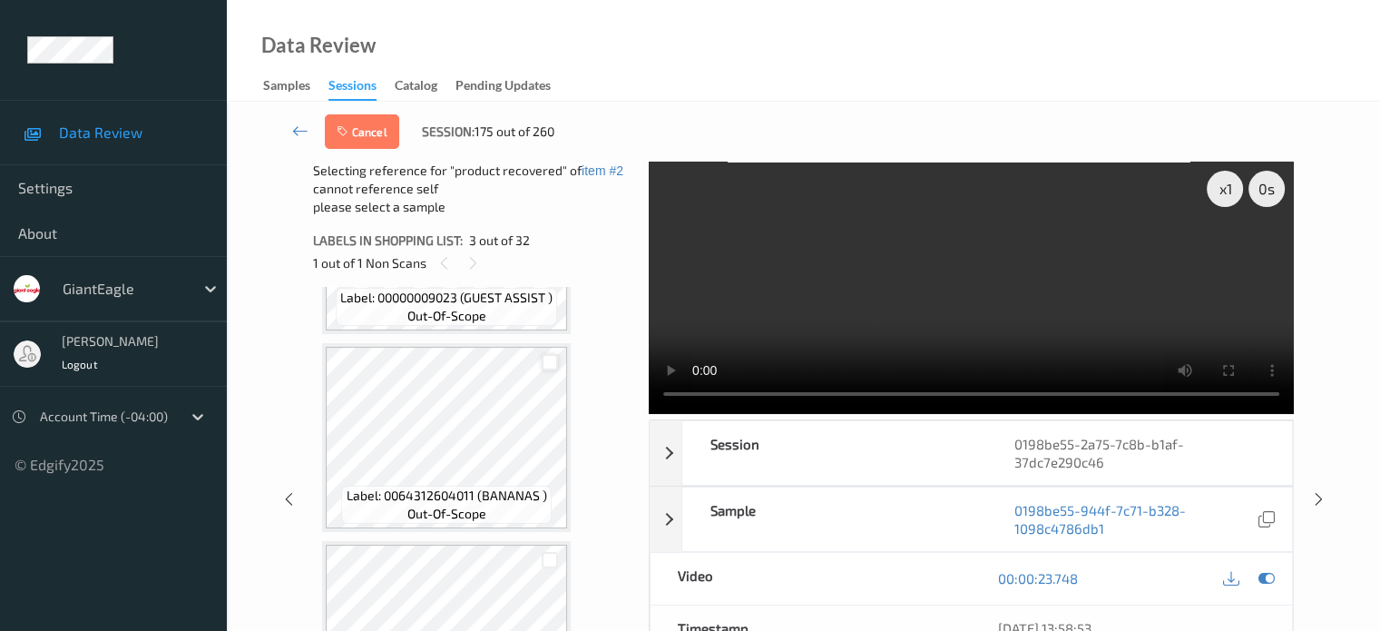
click at [551, 360] on div at bounding box center [550, 362] width 17 height 17
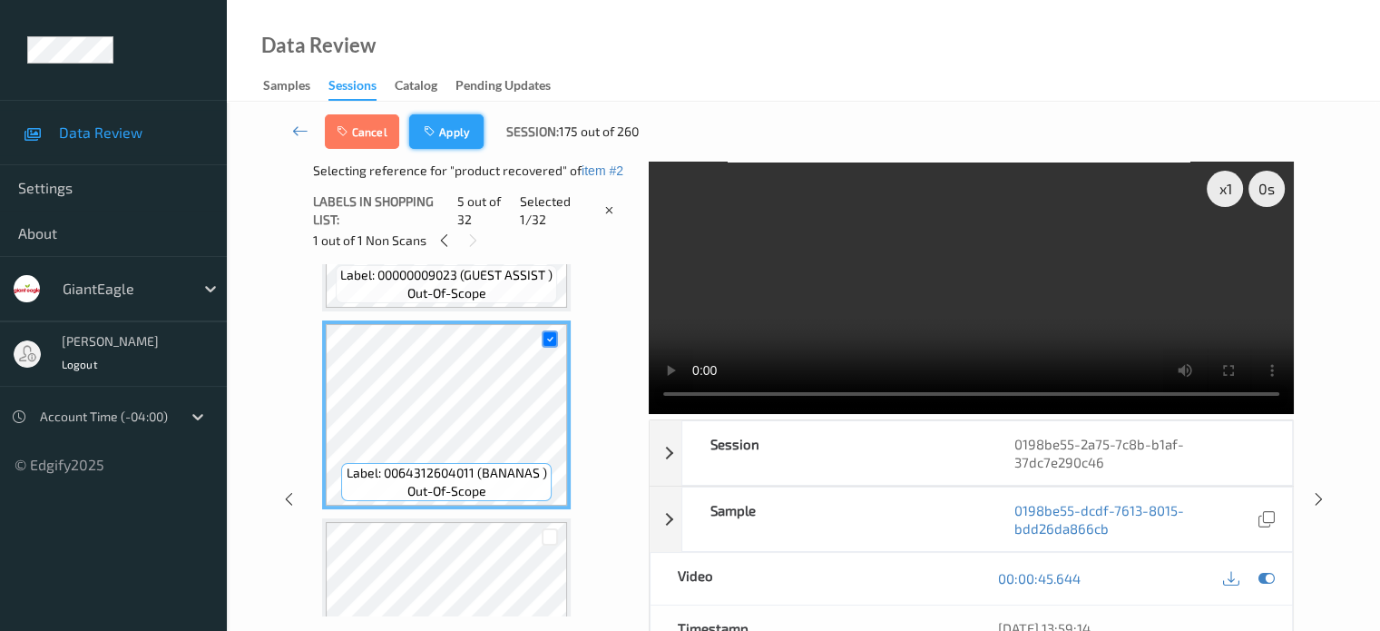
click at [452, 132] on button "Apply" at bounding box center [446, 131] width 74 height 34
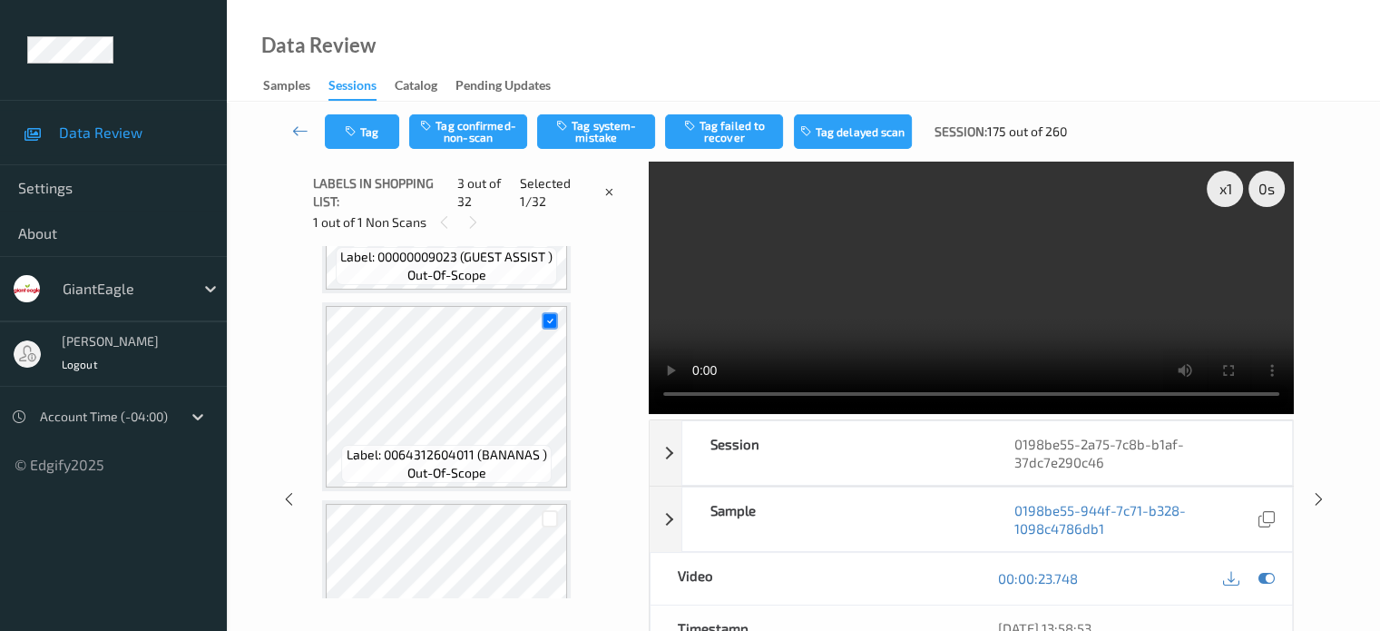
scroll to position [207, 0]
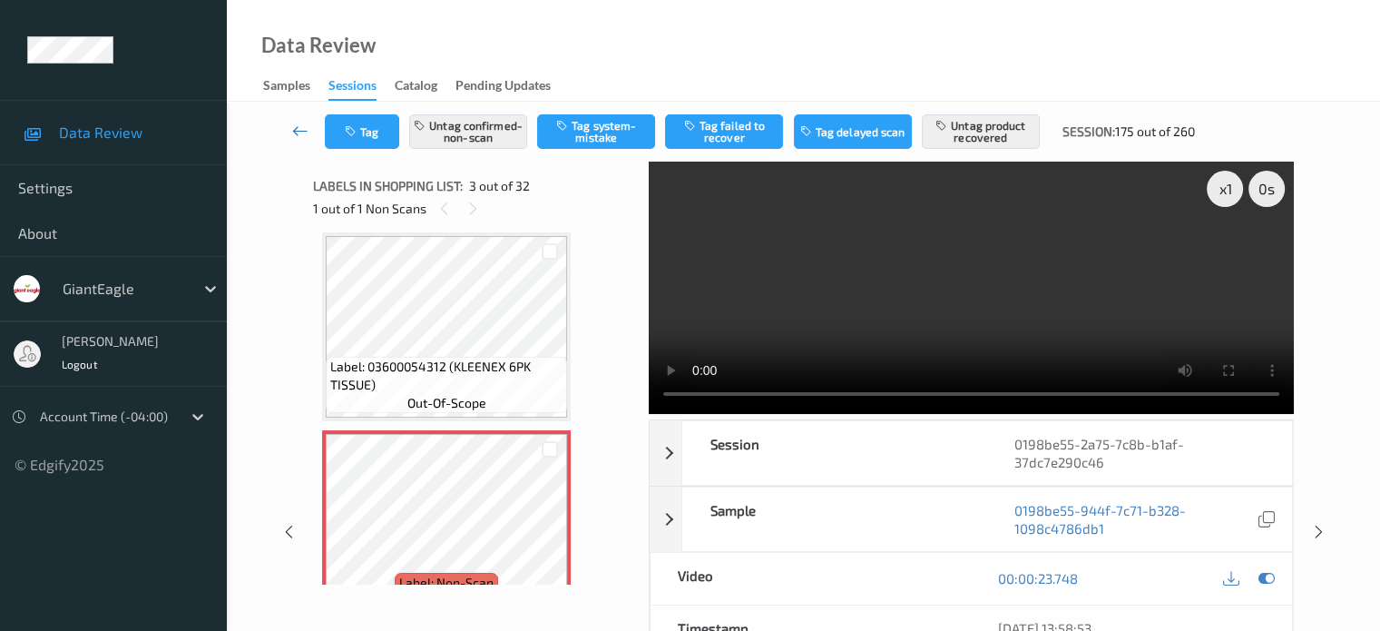
click at [295, 133] on icon at bounding box center [300, 131] width 16 height 18
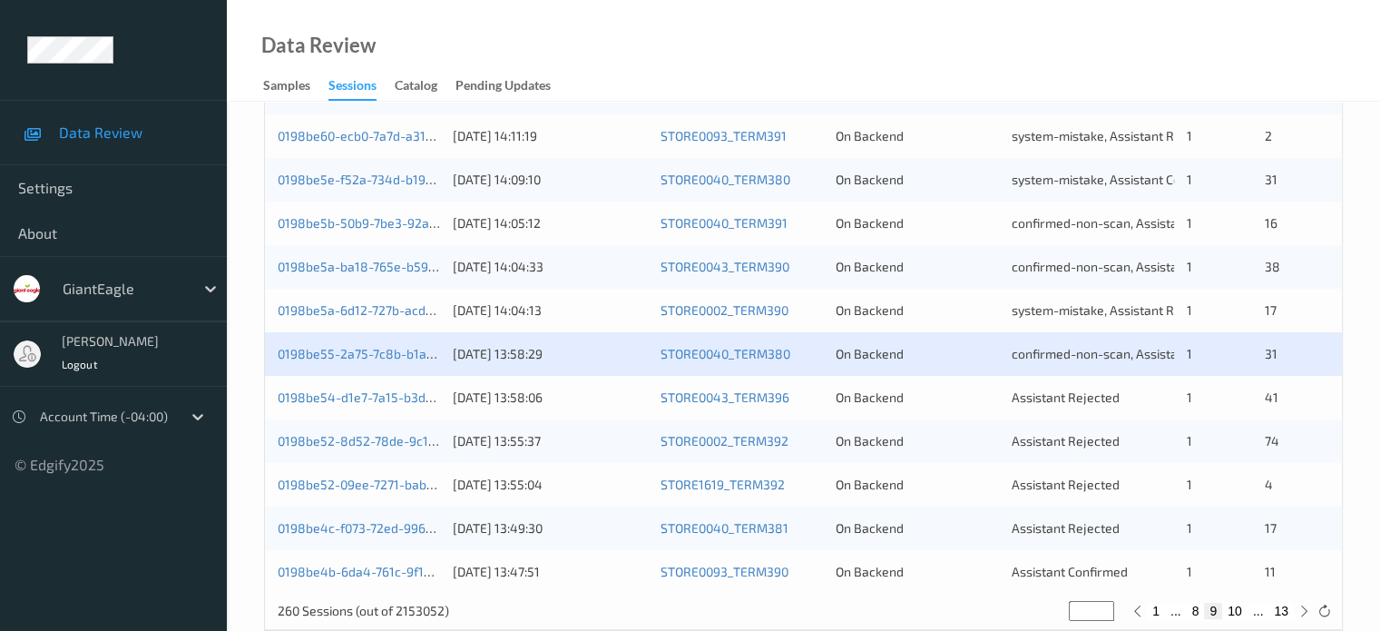
scroll to position [876, 0]
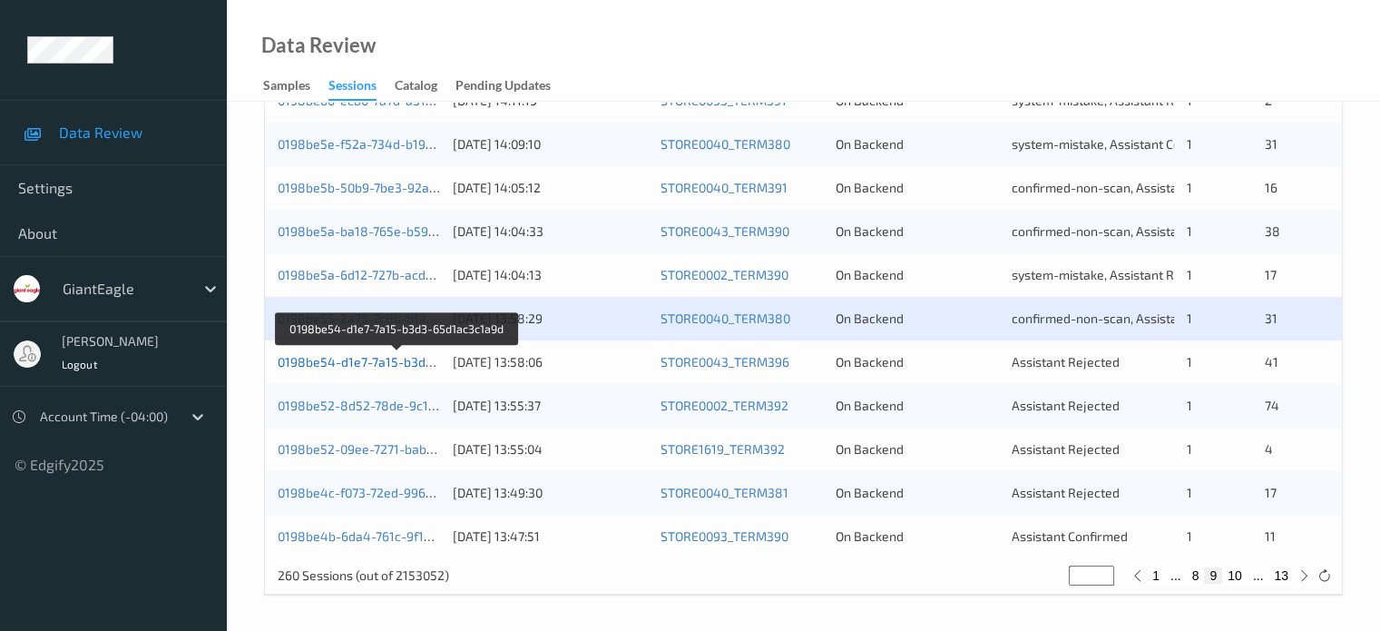
click at [353, 357] on link "0198be54-d1e7-7a15-b3d3-65d1ac3c1a9d" at bounding box center [399, 361] width 242 height 15
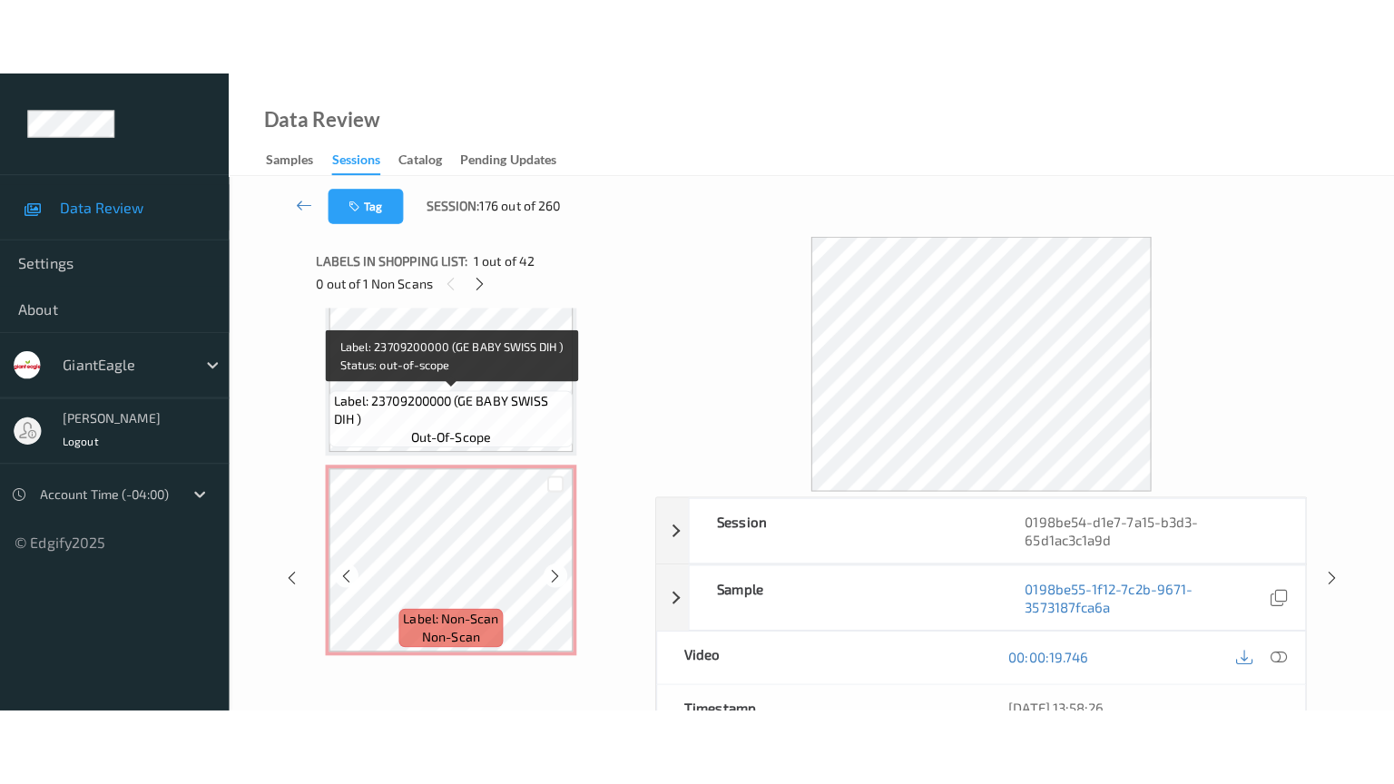
scroll to position [7963, 0]
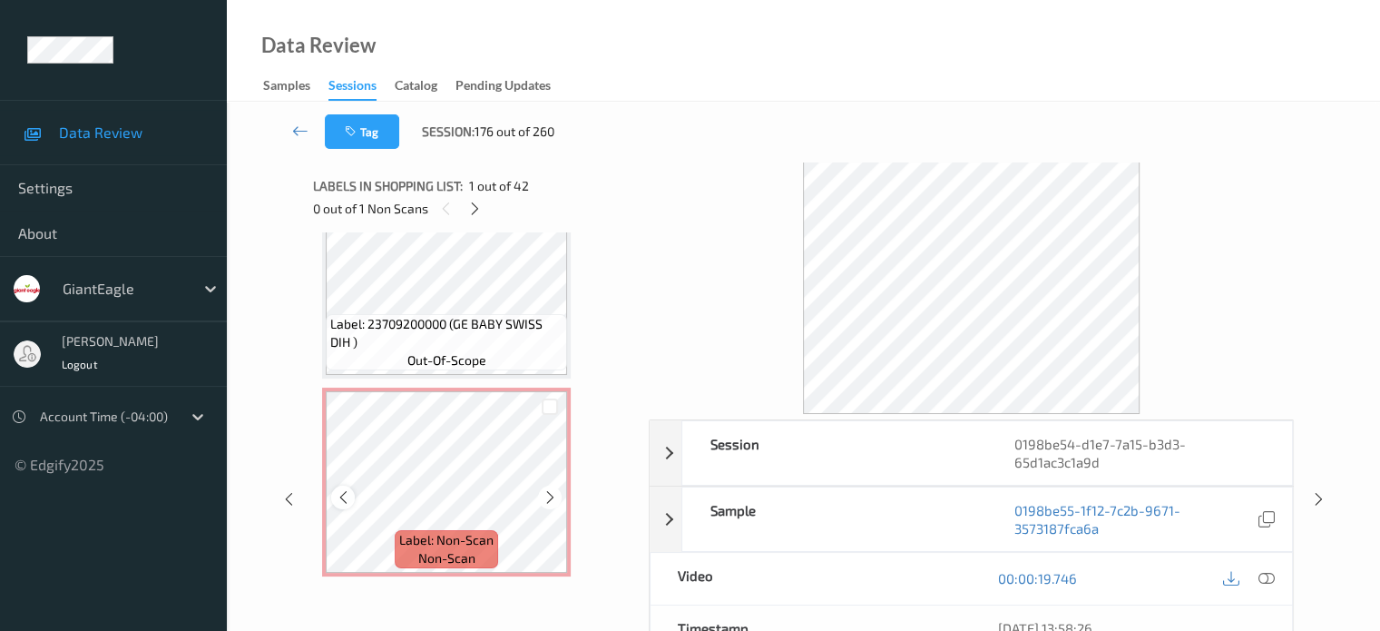
click at [341, 494] on icon at bounding box center [343, 497] width 15 height 16
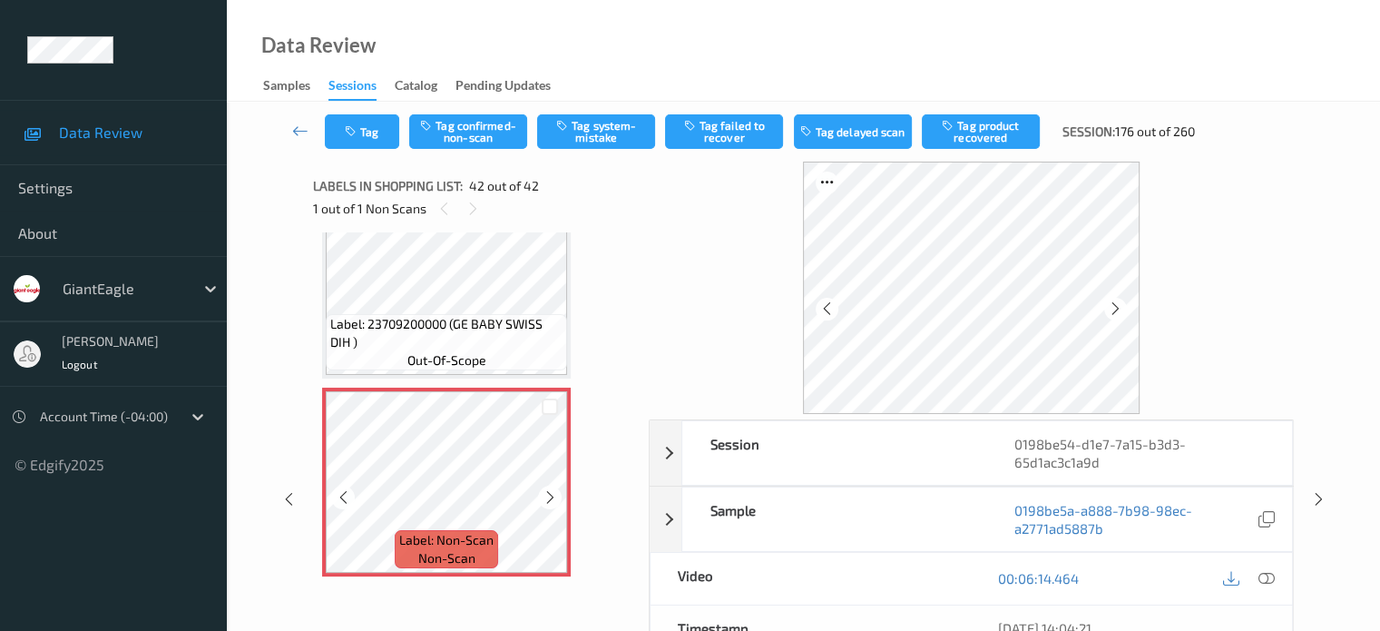
click at [341, 494] on icon at bounding box center [343, 497] width 15 height 16
click at [454, 549] on span "non-scan" at bounding box center [446, 558] width 57 height 18
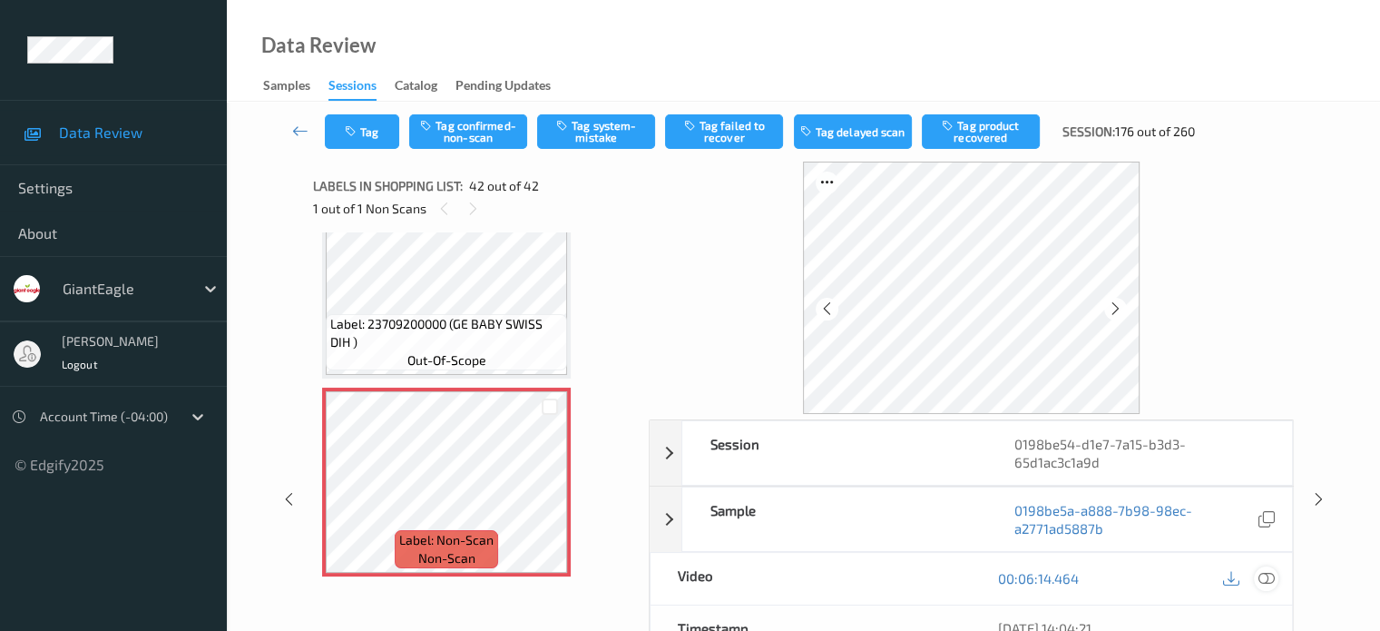
click at [1273, 577] on icon at bounding box center [1266, 578] width 16 height 16
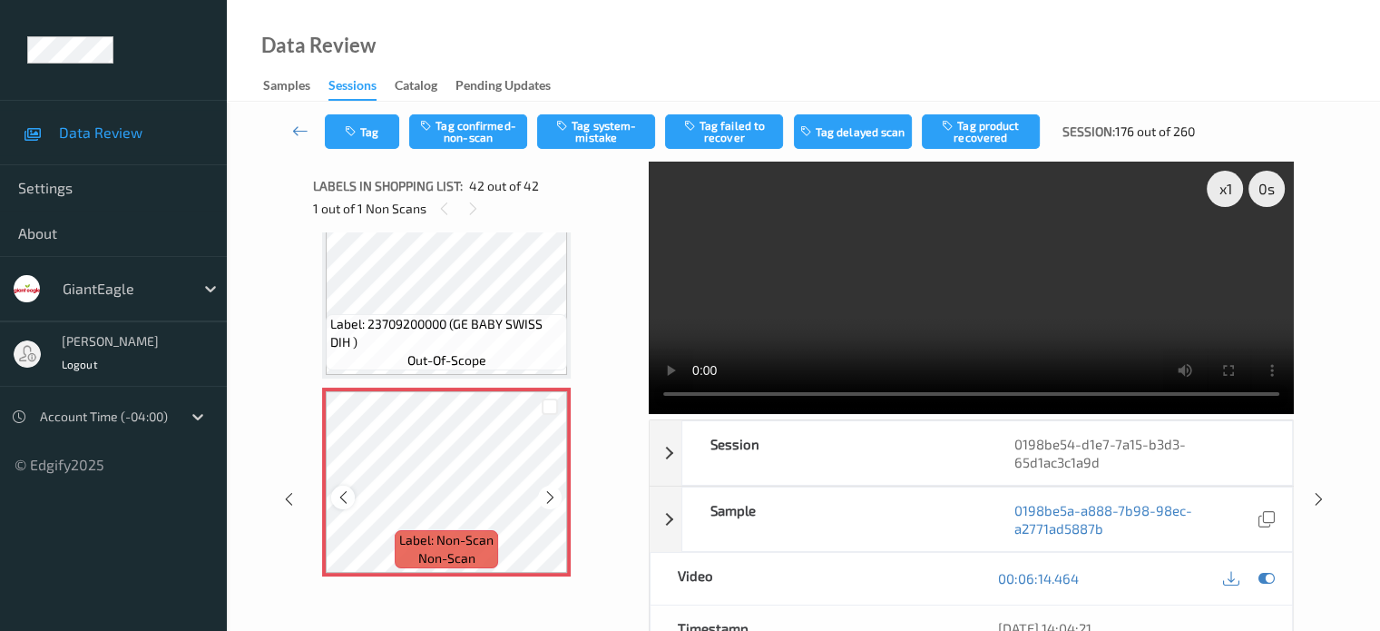
click at [341, 485] on div at bounding box center [342, 496] width 23 height 23
click at [548, 494] on icon at bounding box center [550, 497] width 15 height 16
click at [341, 498] on icon at bounding box center [343, 497] width 15 height 16
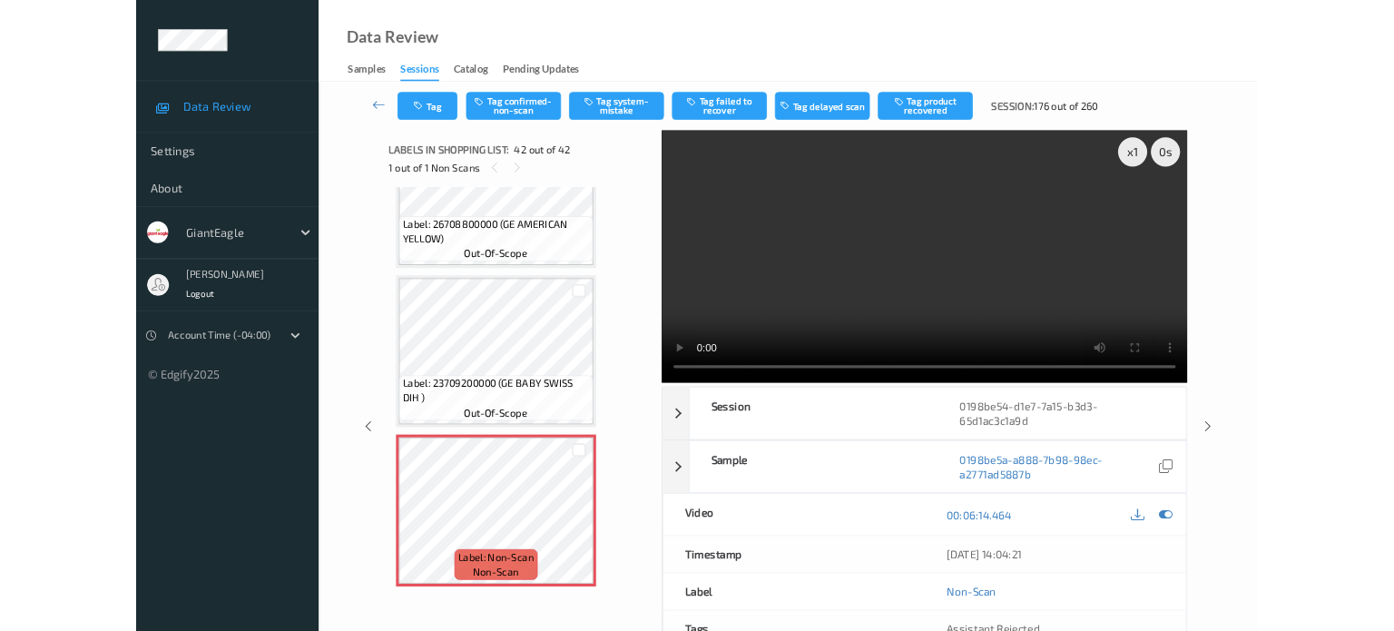
scroll to position [7811, 0]
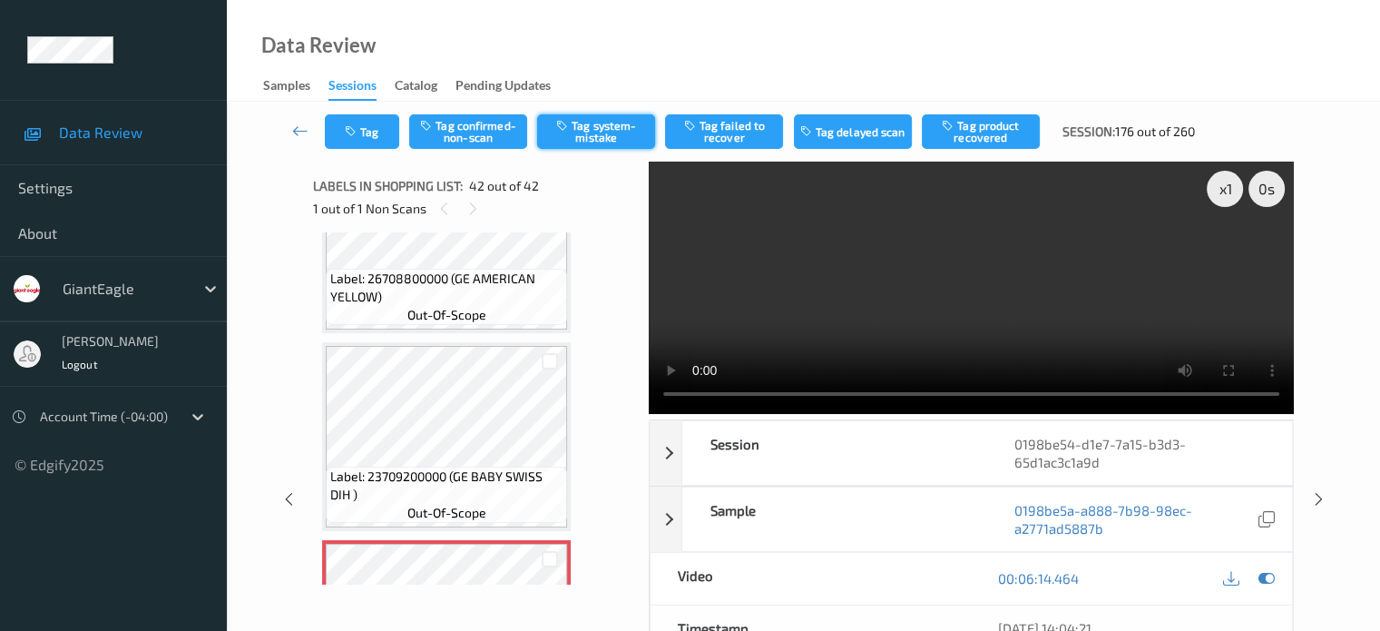
click at [581, 135] on button "Tag system-mistake" at bounding box center [596, 131] width 118 height 34
click at [367, 128] on button "Tag" at bounding box center [362, 131] width 74 height 34
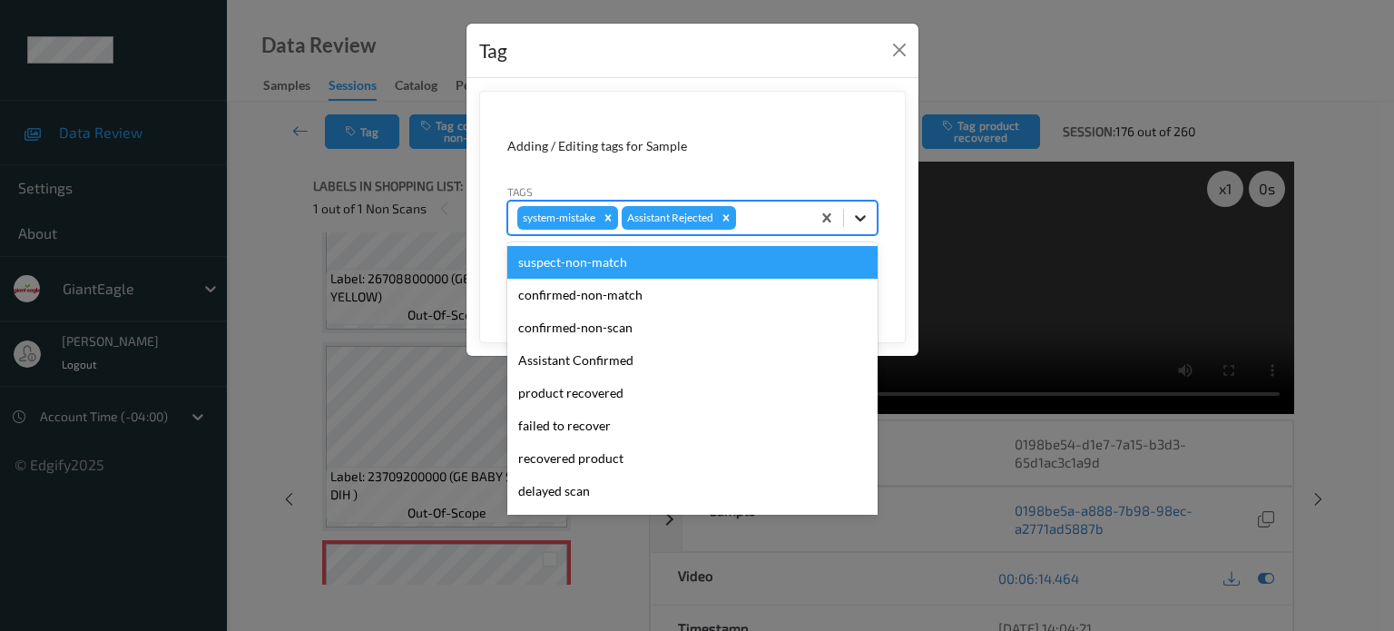
click at [860, 220] on icon at bounding box center [860, 218] width 11 height 6
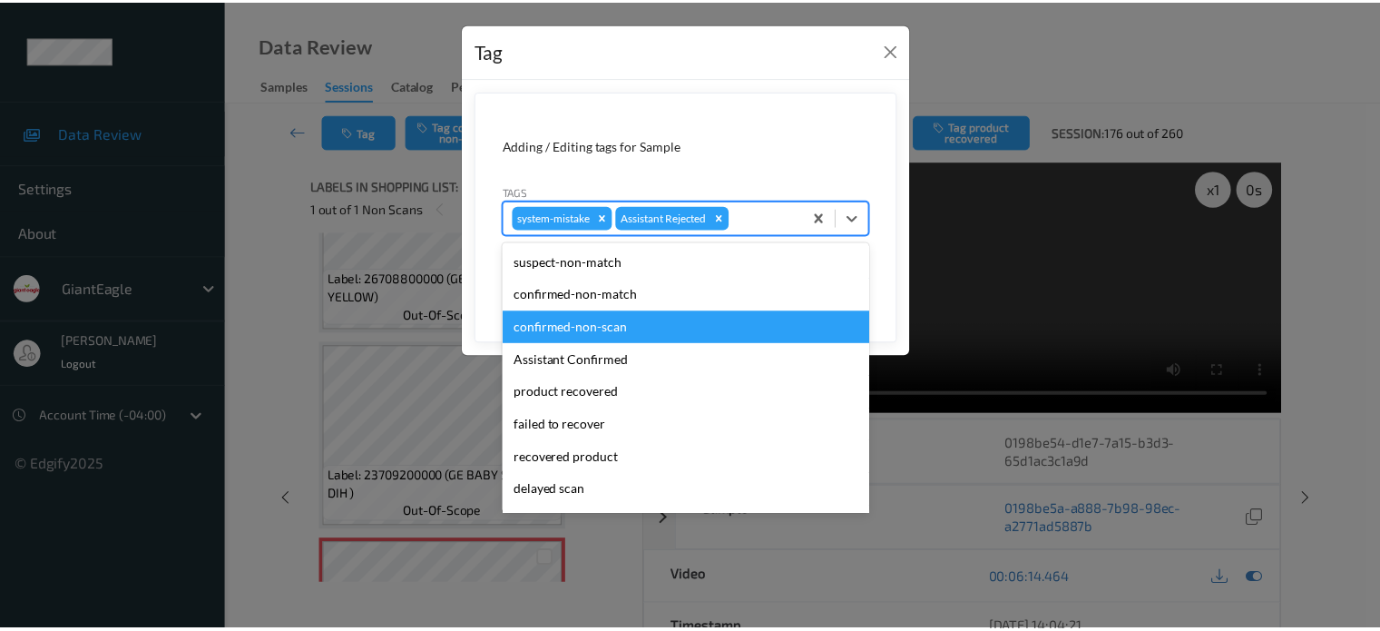
scroll to position [160, 0]
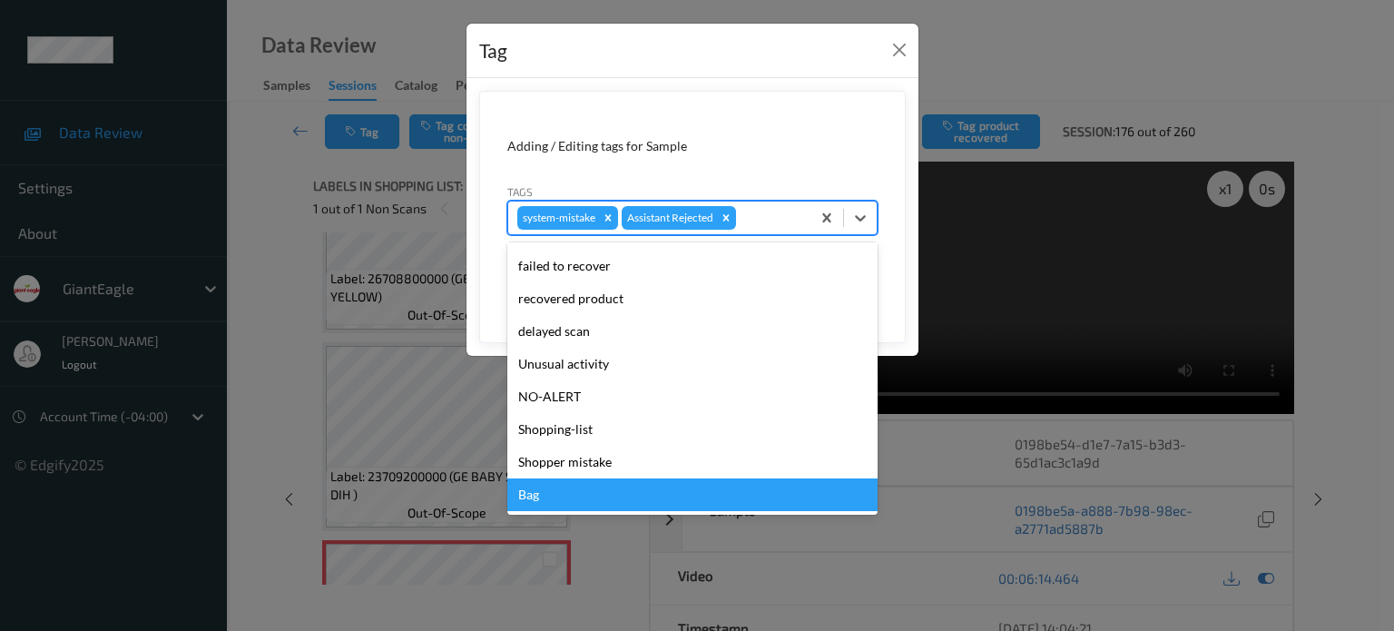
click at [543, 492] on div "Bag" at bounding box center [692, 494] width 370 height 33
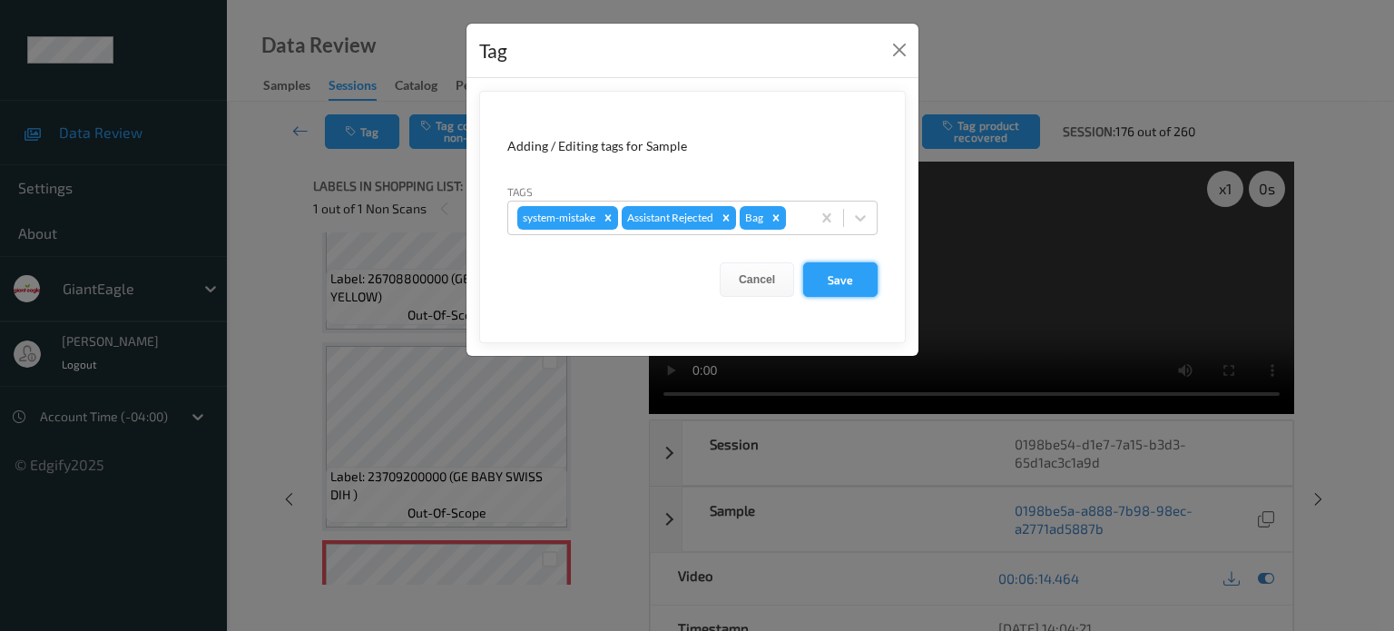
click at [854, 281] on button "Save" at bounding box center [840, 279] width 74 height 34
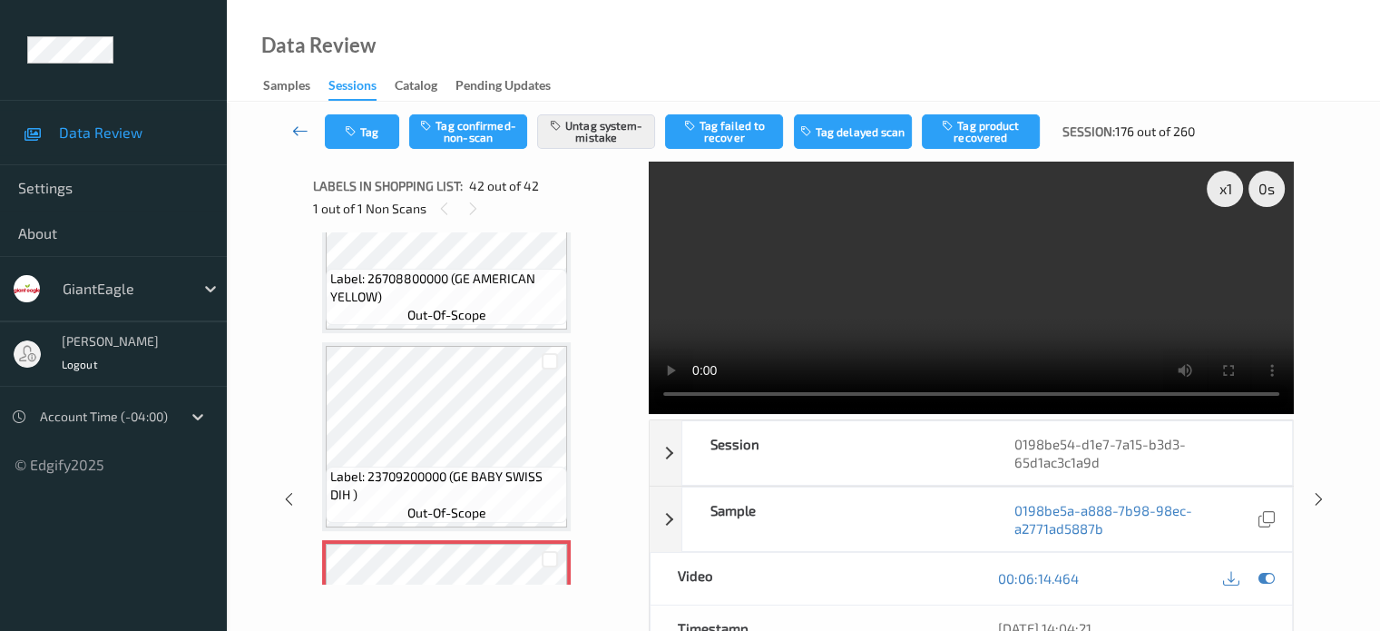
click at [301, 130] on icon at bounding box center [300, 131] width 16 height 18
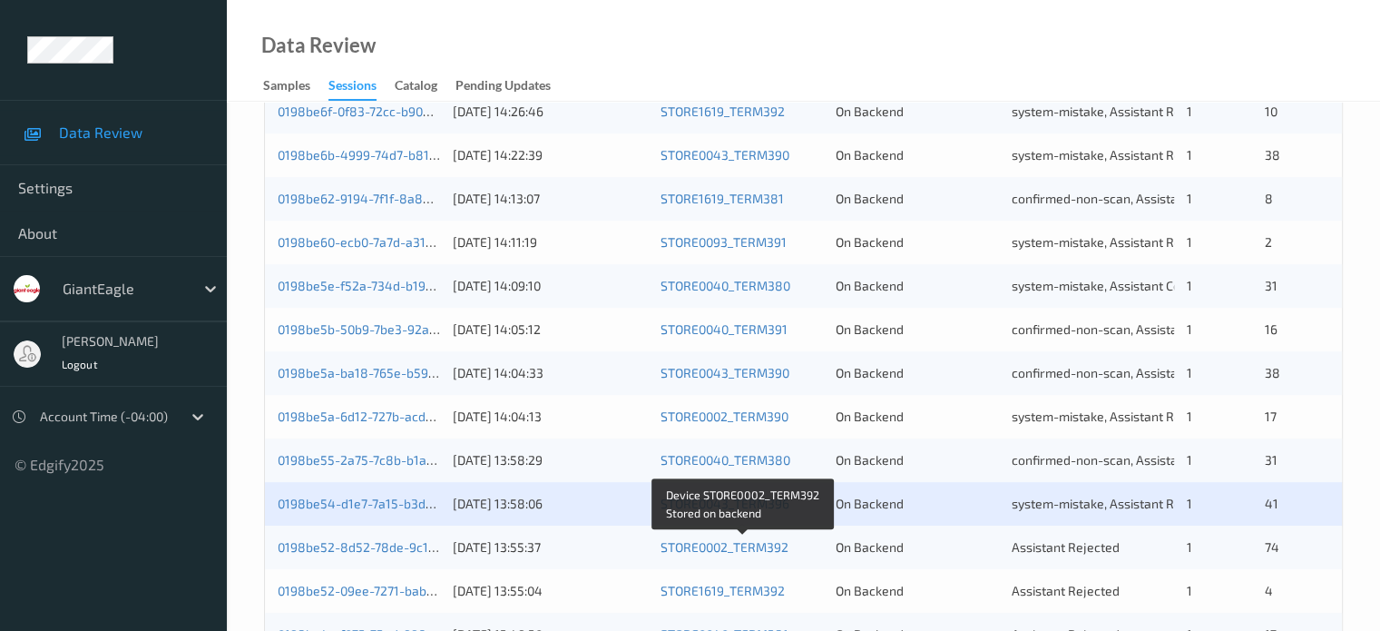
scroll to position [876, 0]
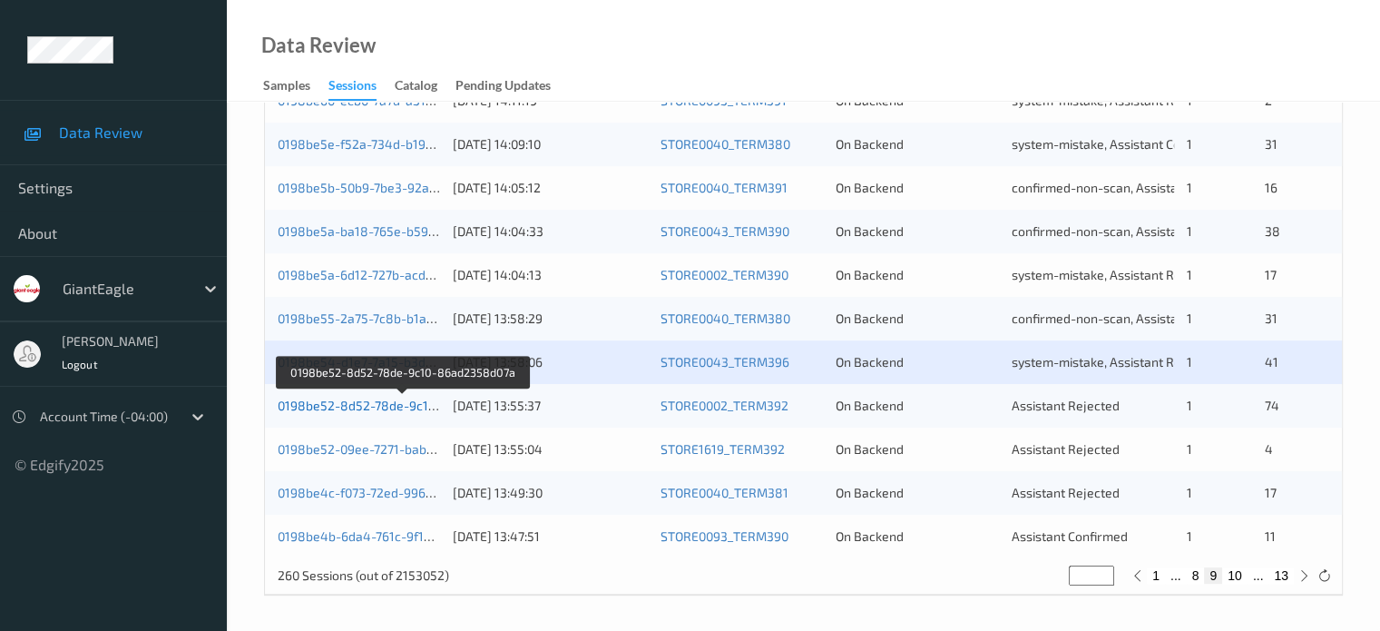
click at [377, 400] on link "0198be52-8d52-78de-9c10-86ad2358d07a" at bounding box center [403, 404] width 251 height 15
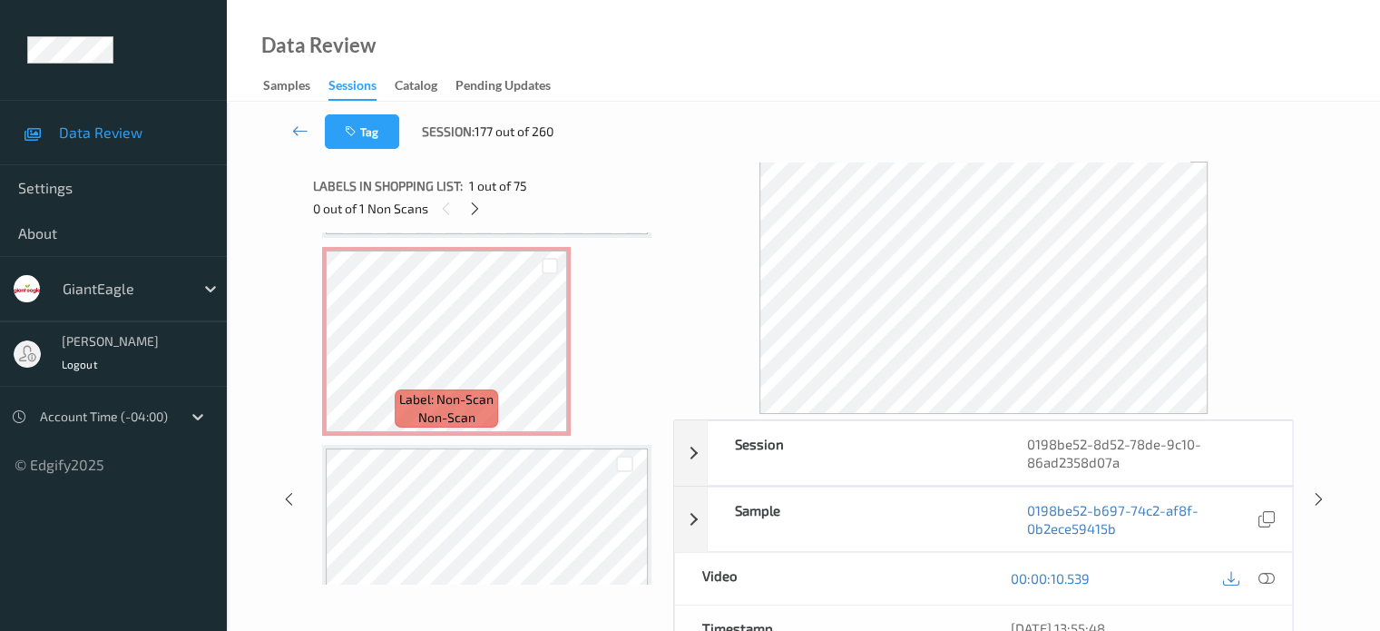
scroll to position [5531, 0]
click at [468, 410] on span "non-scan" at bounding box center [446, 419] width 57 height 18
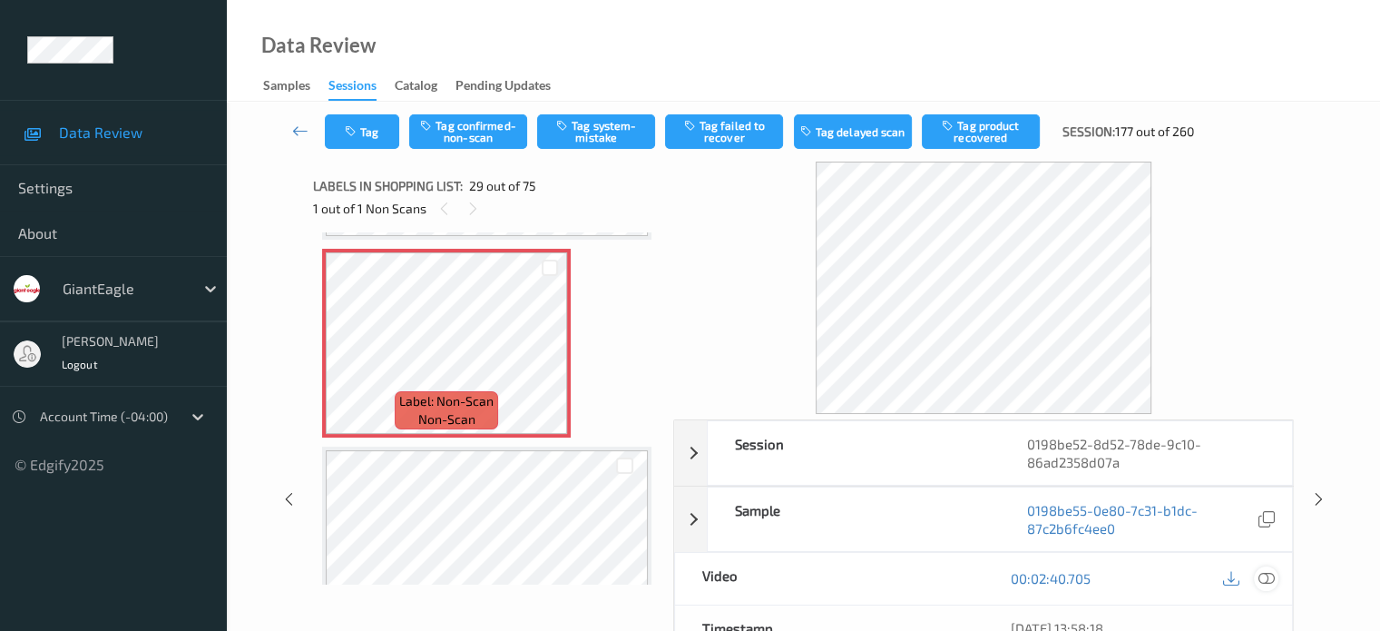
click at [1267, 576] on icon at bounding box center [1266, 578] width 16 height 16
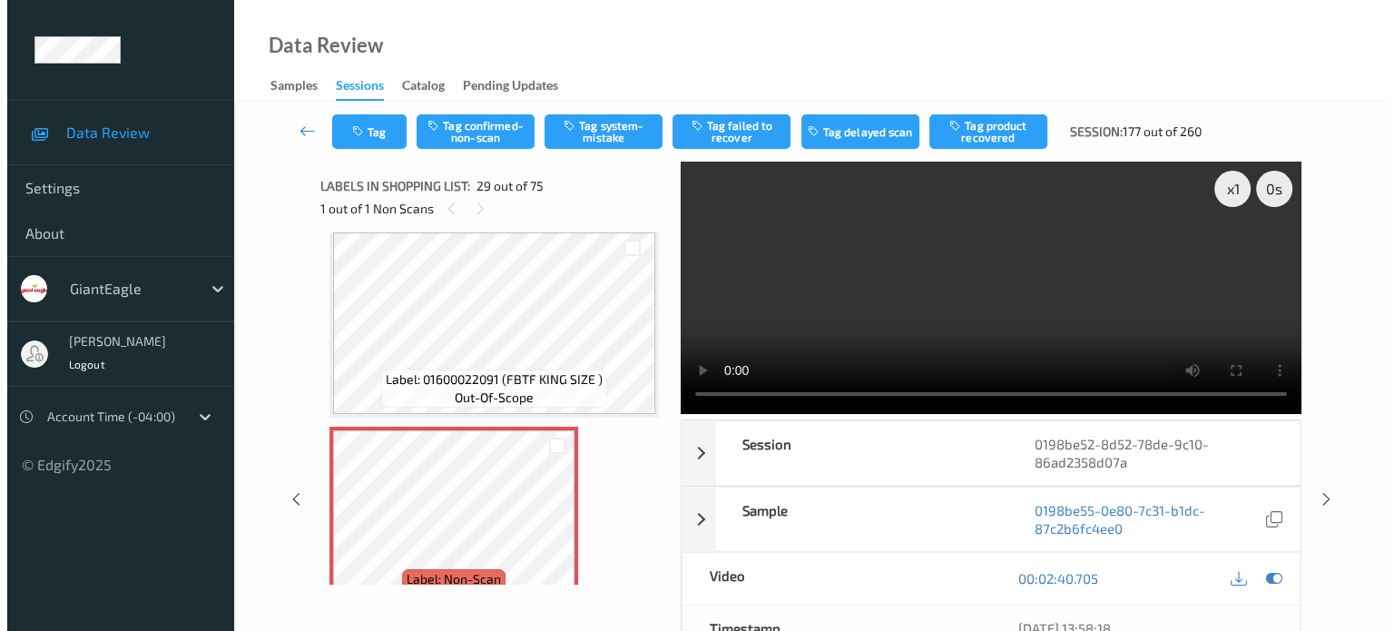
scroll to position [5349, 0]
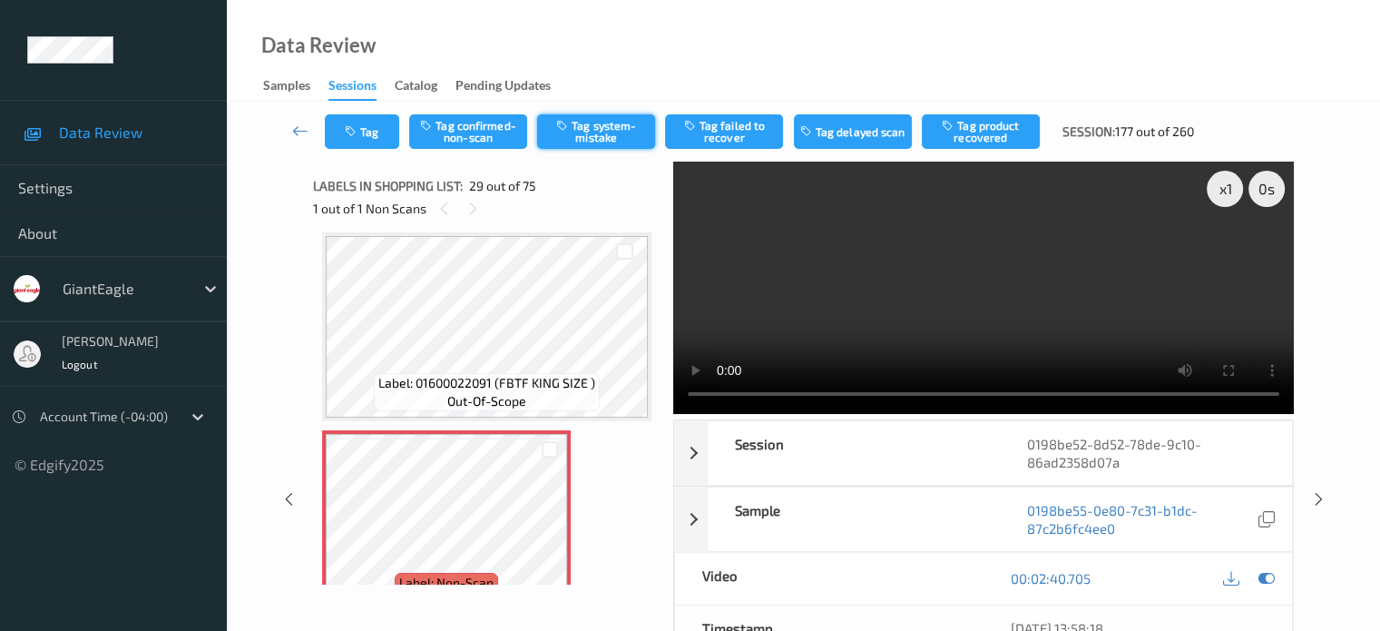
click at [597, 134] on button "Tag system-mistake" at bounding box center [596, 131] width 118 height 34
click at [362, 132] on button "Tag" at bounding box center [362, 131] width 74 height 34
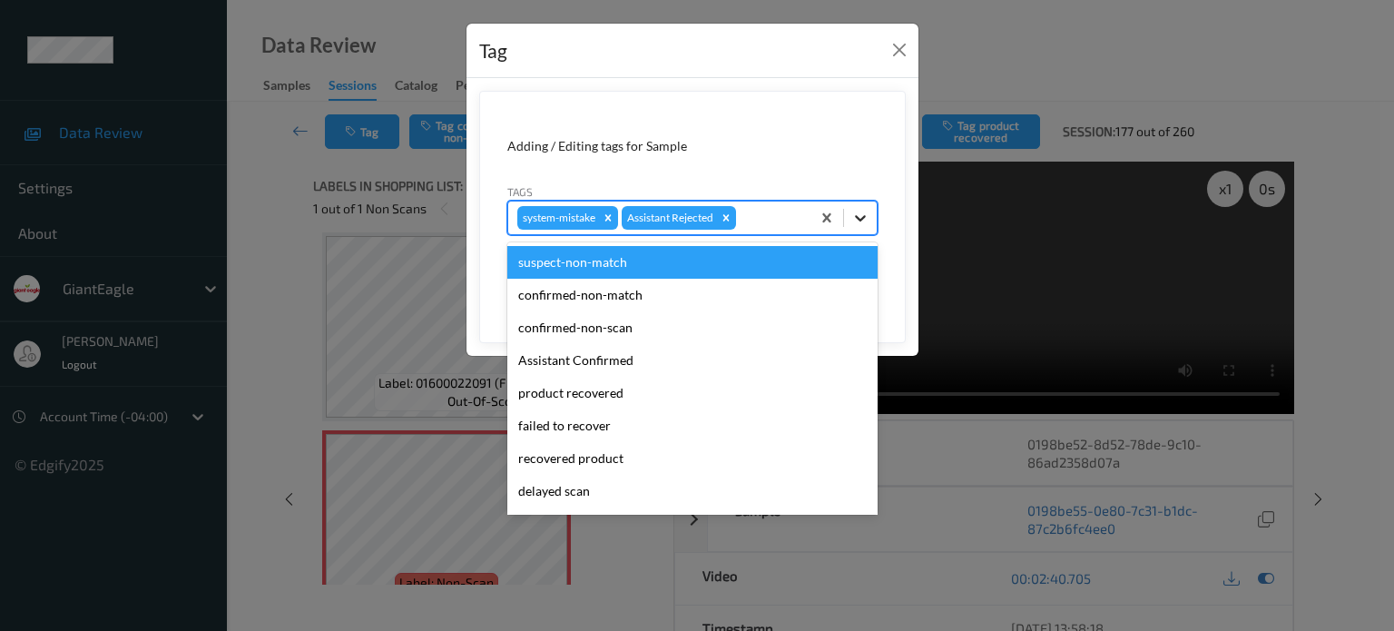
click at [860, 220] on icon at bounding box center [860, 218] width 11 height 6
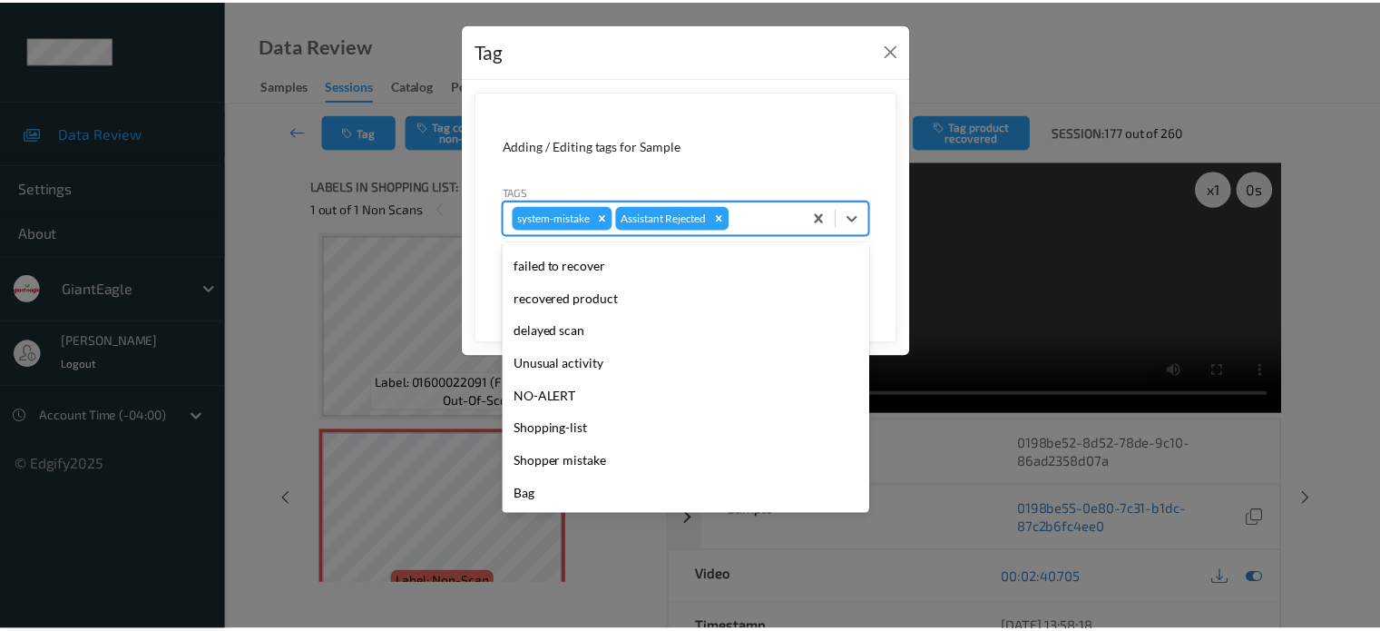
scroll to position [0, 0]
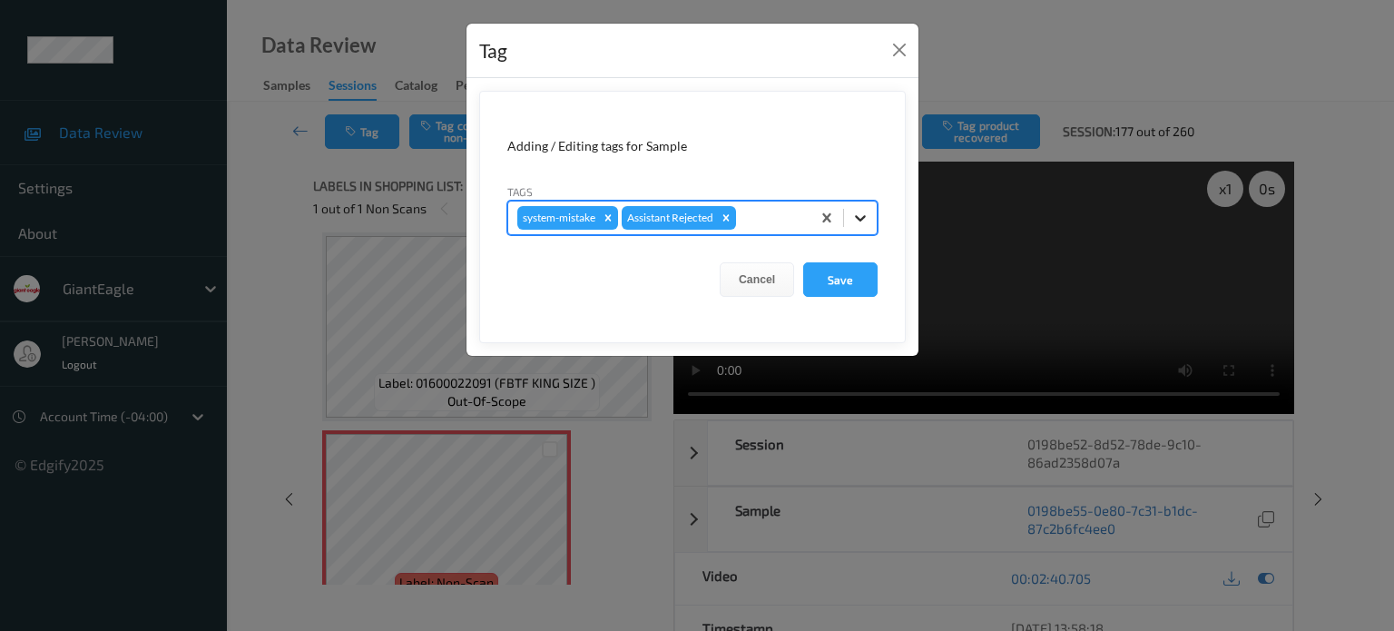
click at [864, 221] on icon at bounding box center [860, 218] width 18 height 18
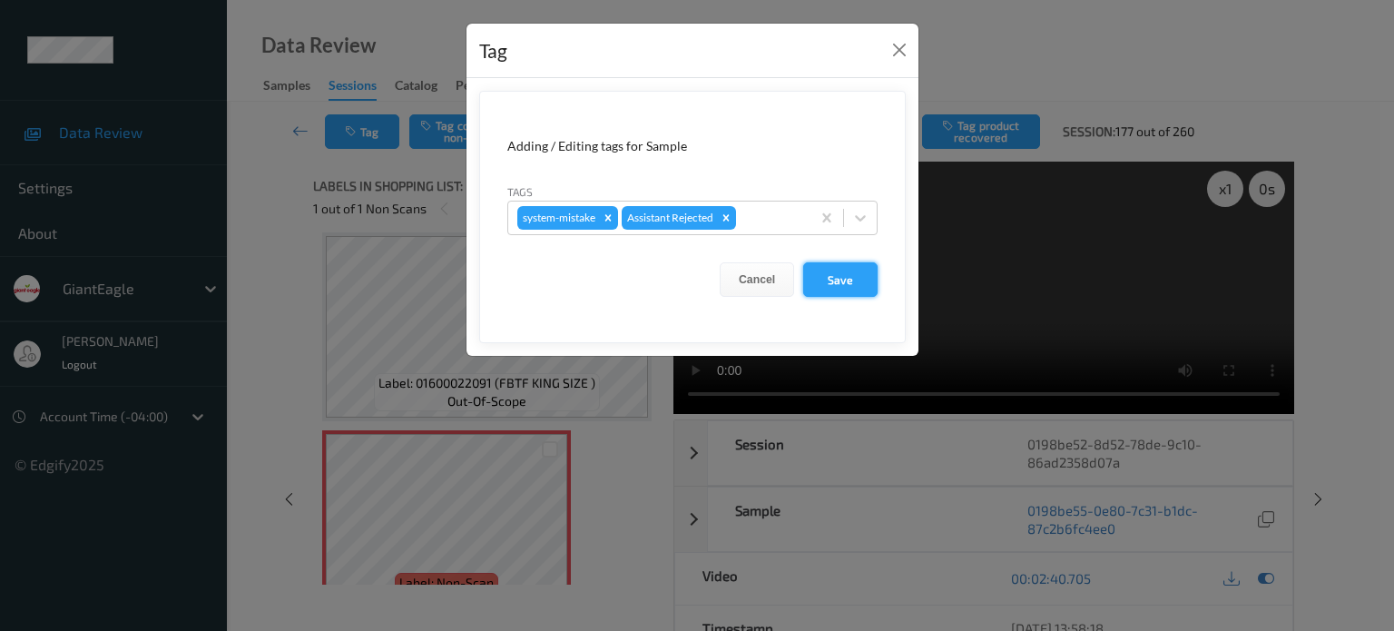
click at [847, 283] on button "Save" at bounding box center [840, 279] width 74 height 34
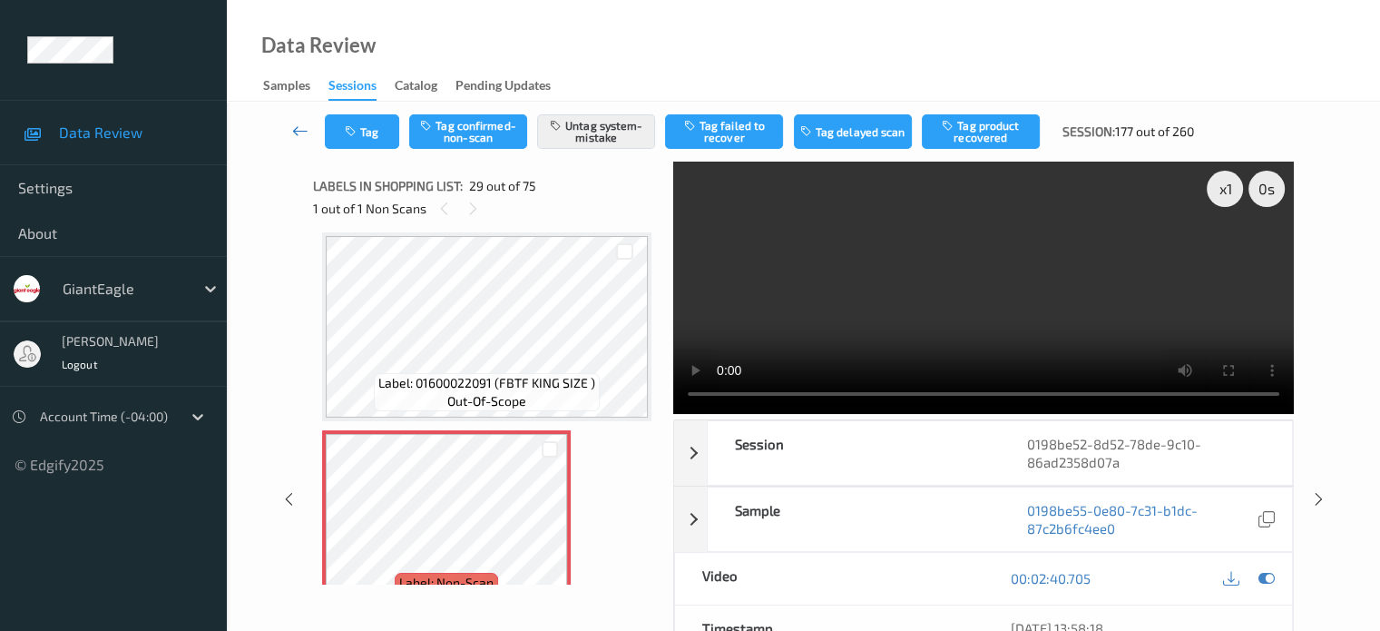
click at [294, 132] on icon at bounding box center [300, 131] width 16 height 18
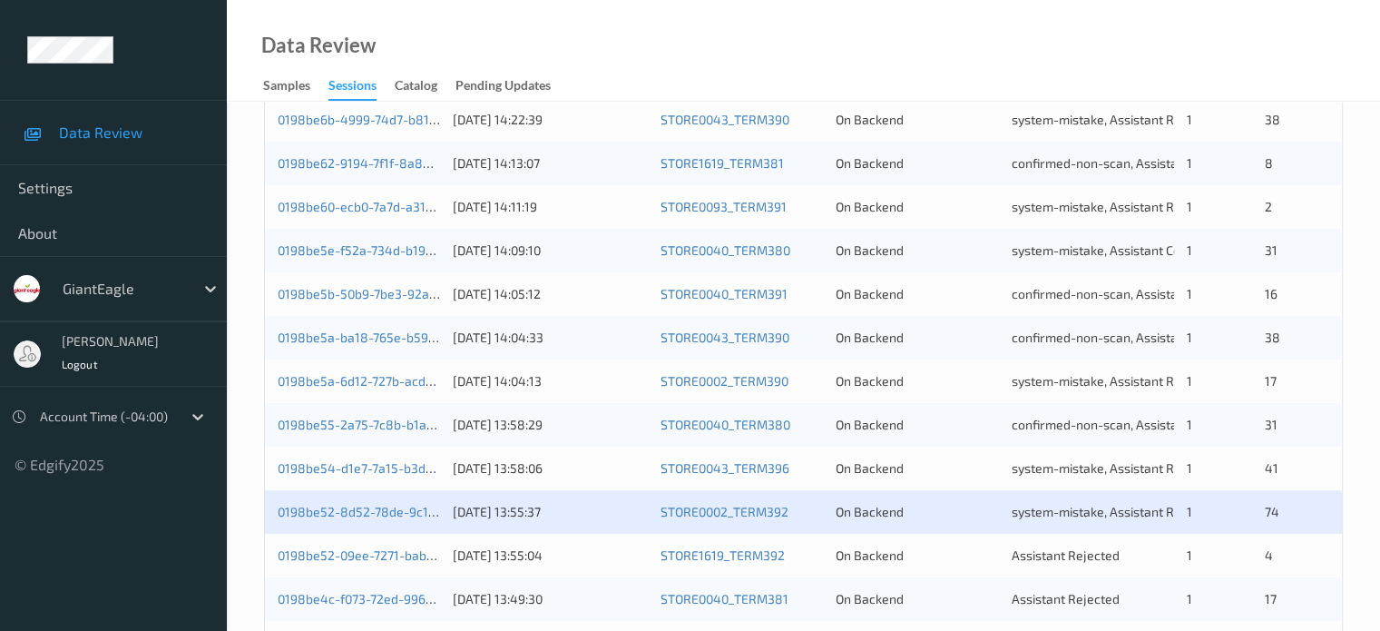
scroll to position [876, 0]
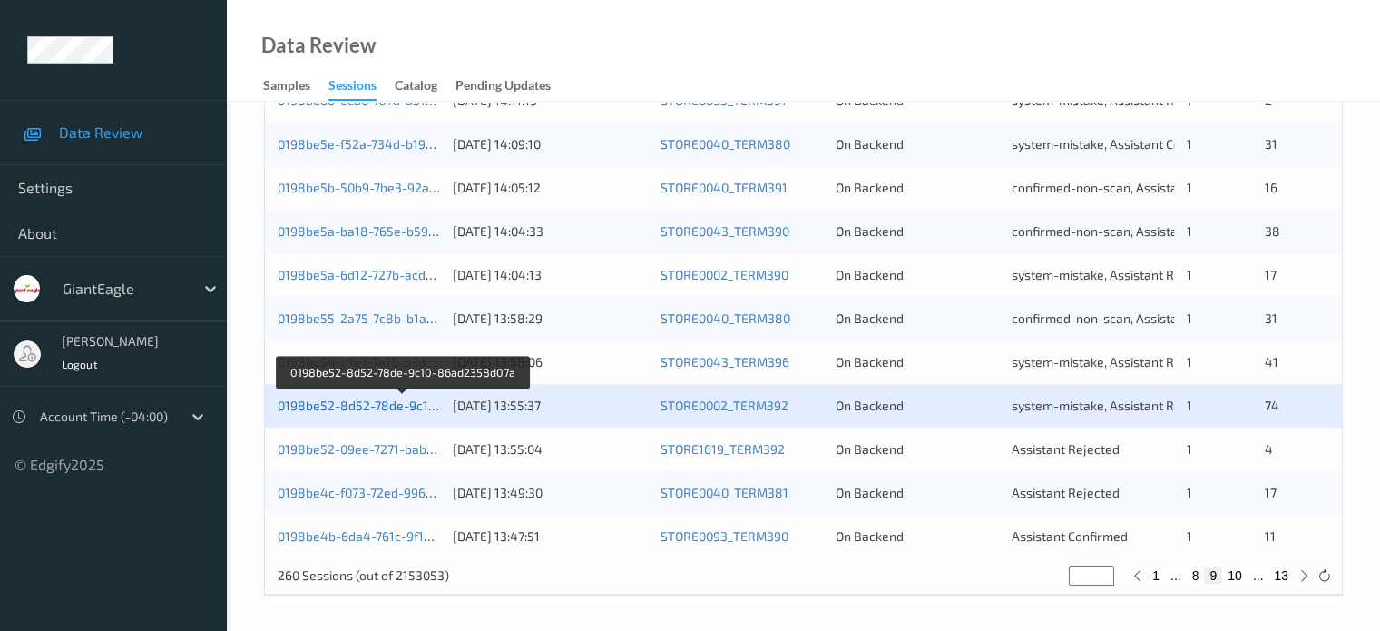
click at [352, 401] on link "0198be52-8d52-78de-9c10-86ad2358d07a" at bounding box center [403, 404] width 251 height 15
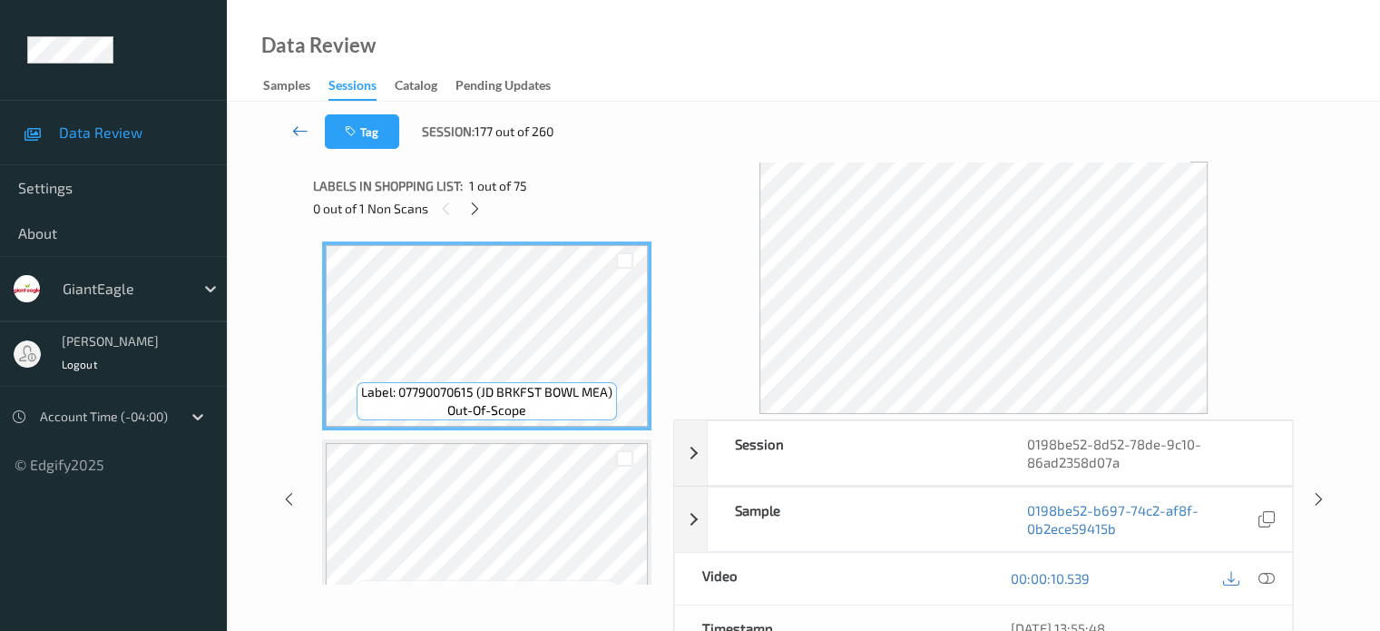
click at [300, 132] on icon at bounding box center [300, 131] width 16 height 18
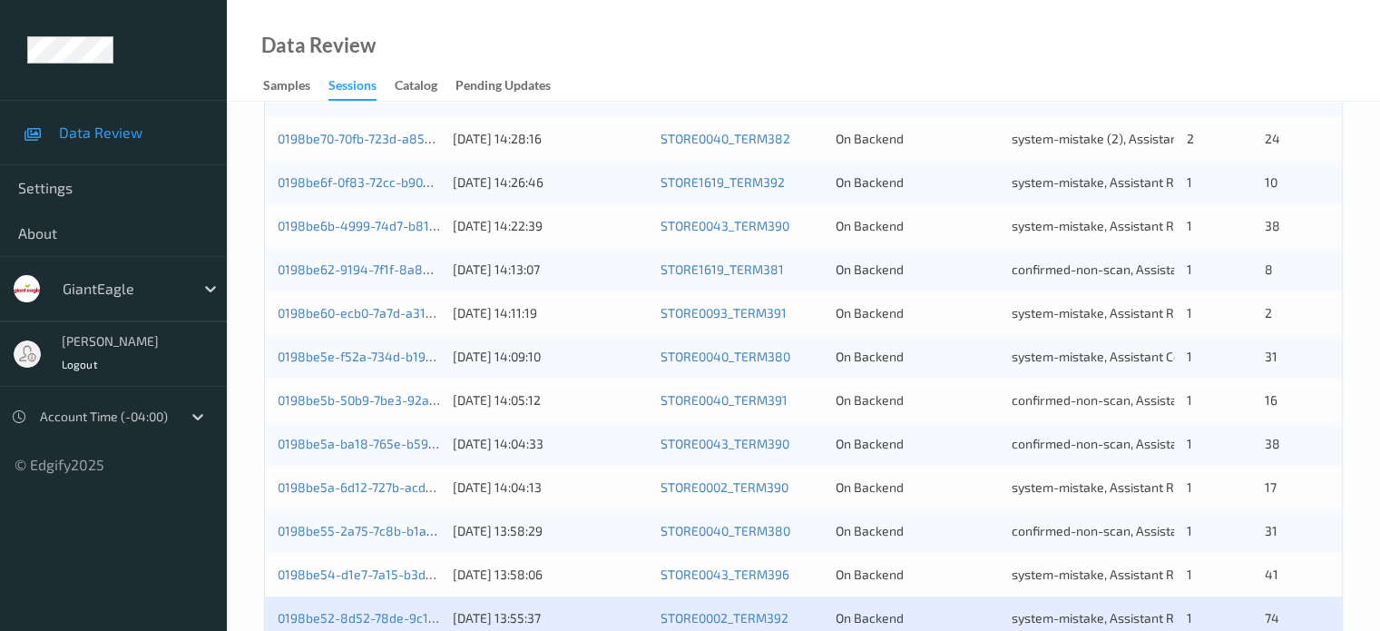
scroll to position [756, 0]
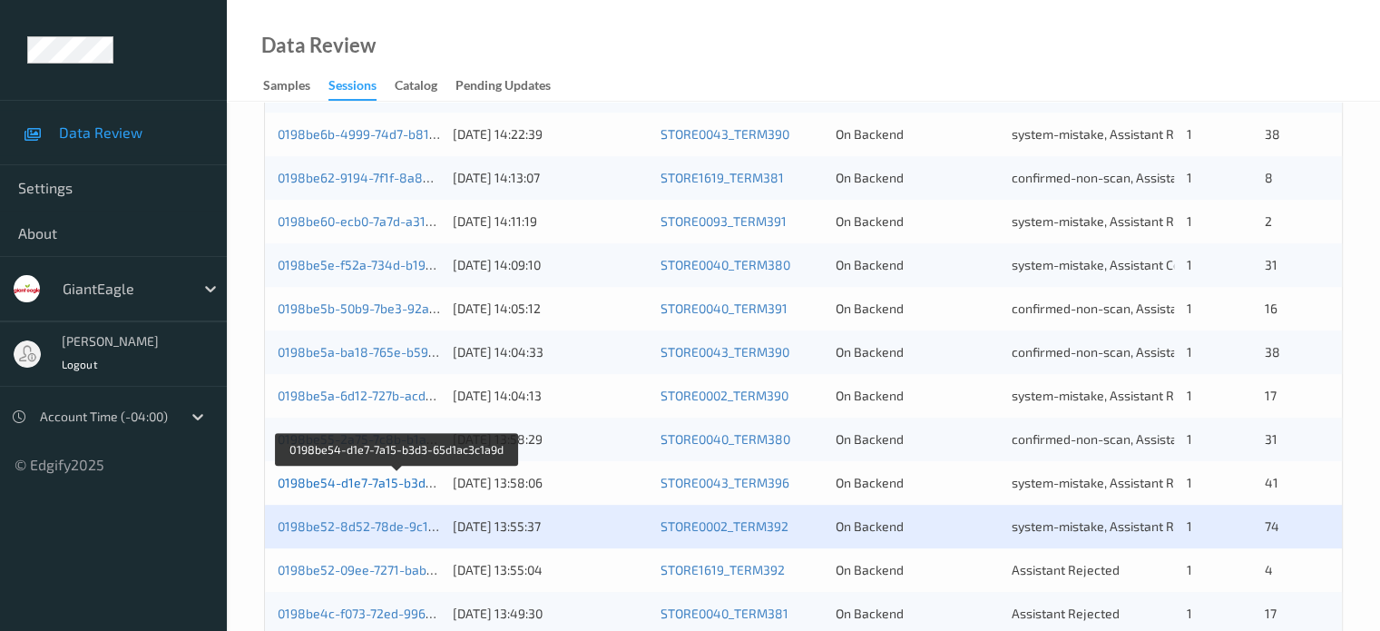
click at [373, 482] on link "0198be54-d1e7-7a15-b3d3-65d1ac3c1a9d" at bounding box center [399, 482] width 242 height 15
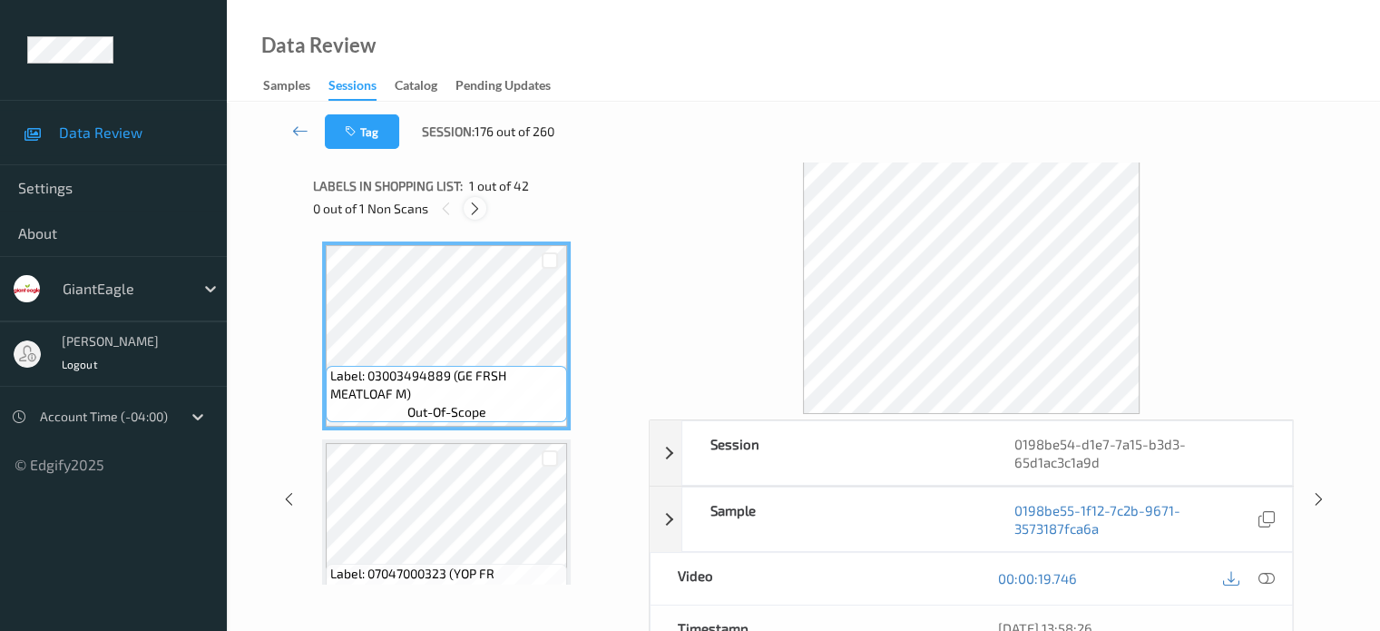
click at [475, 210] on icon at bounding box center [474, 209] width 15 height 16
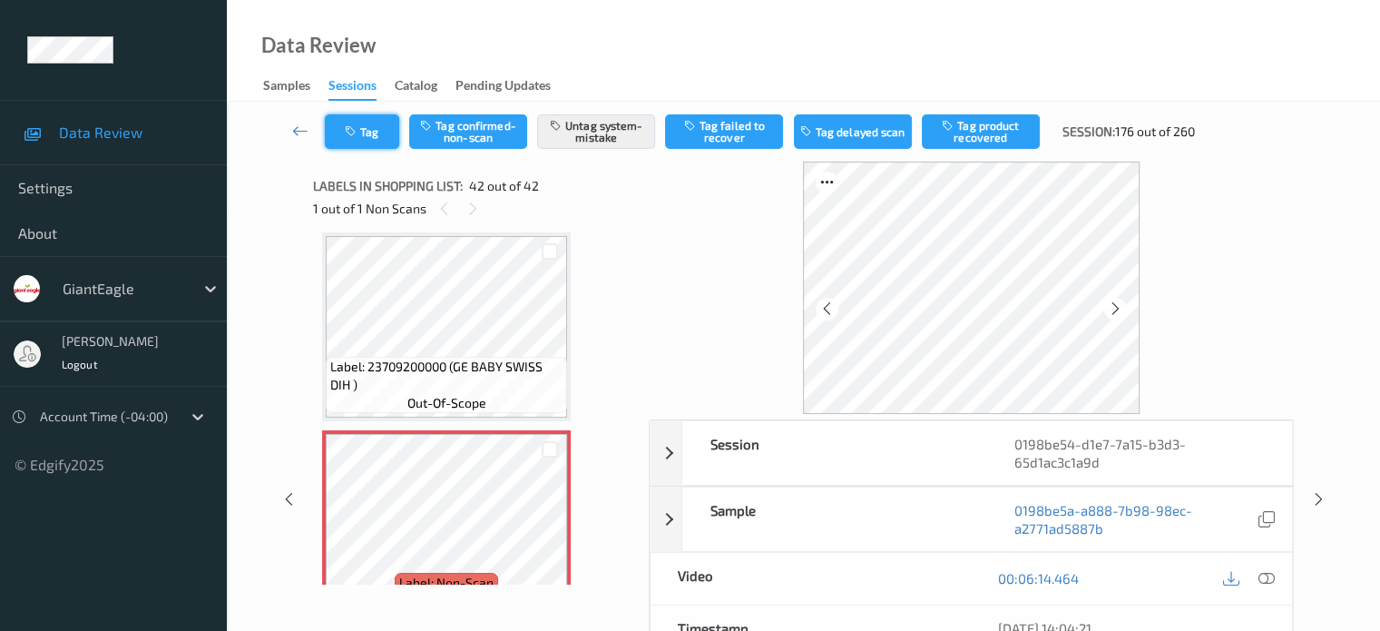
click at [374, 134] on button "Tag" at bounding box center [362, 131] width 74 height 34
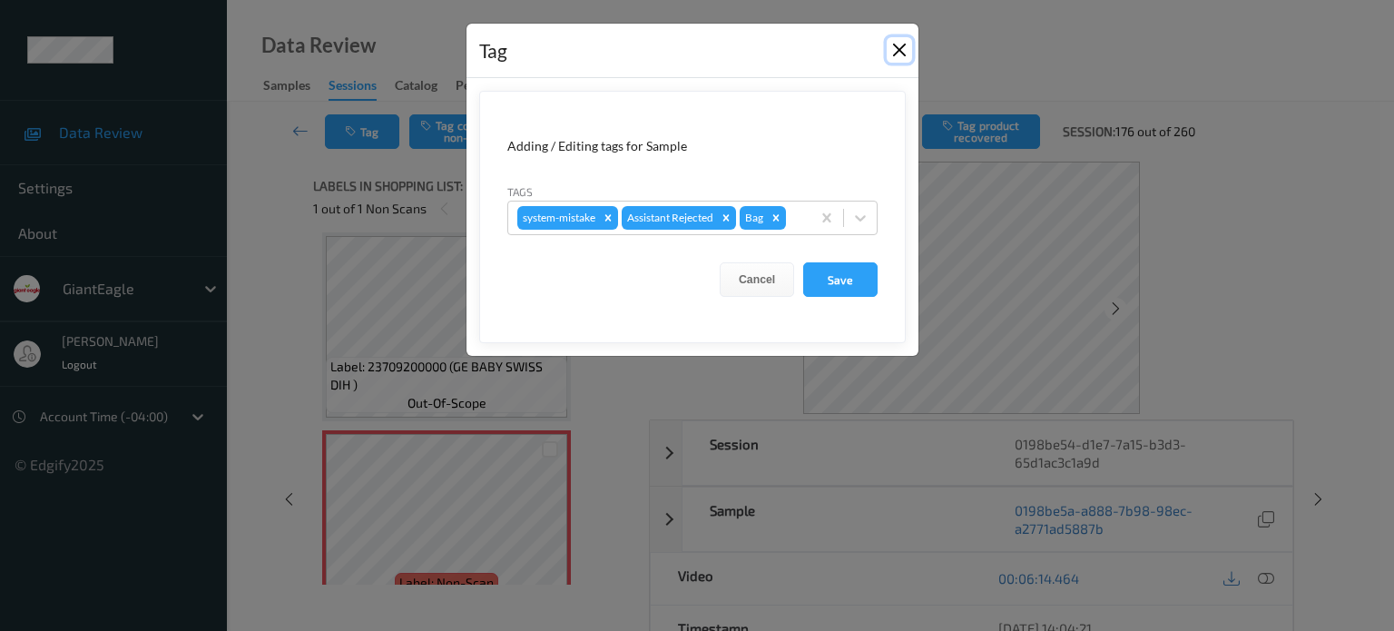
click at [898, 58] on button "Close" at bounding box center [898, 49] width 25 height 25
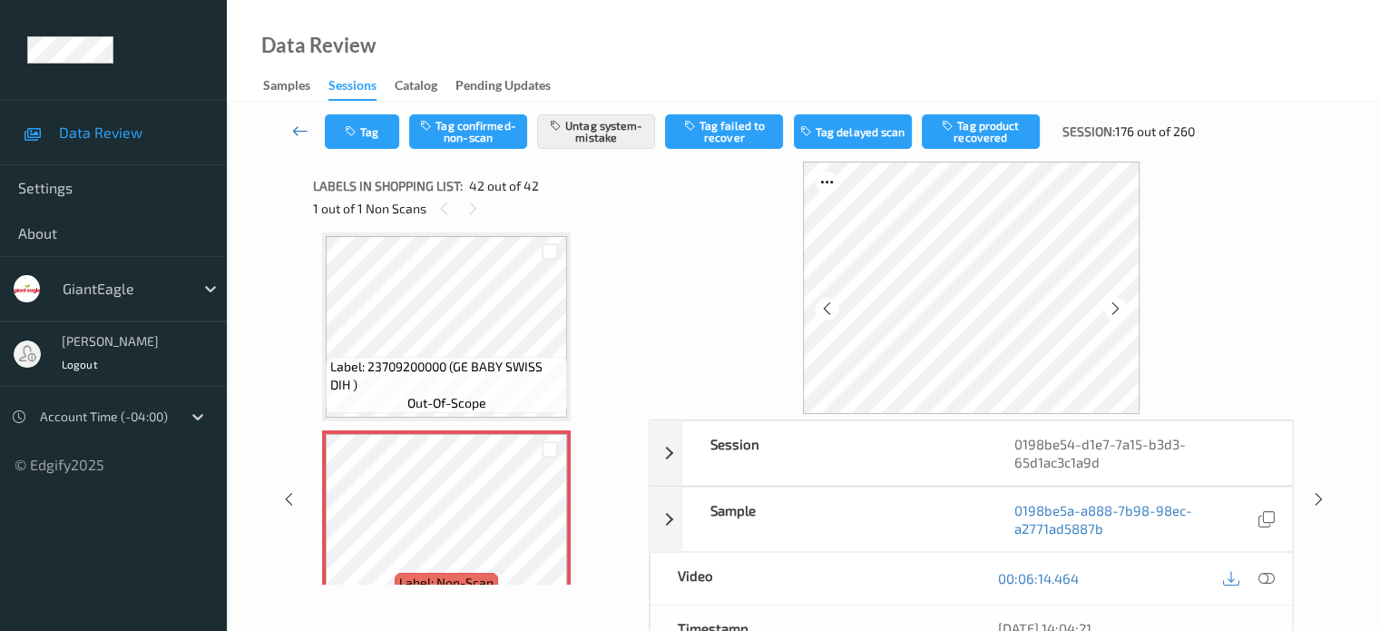
click at [299, 133] on icon at bounding box center [300, 131] width 16 height 18
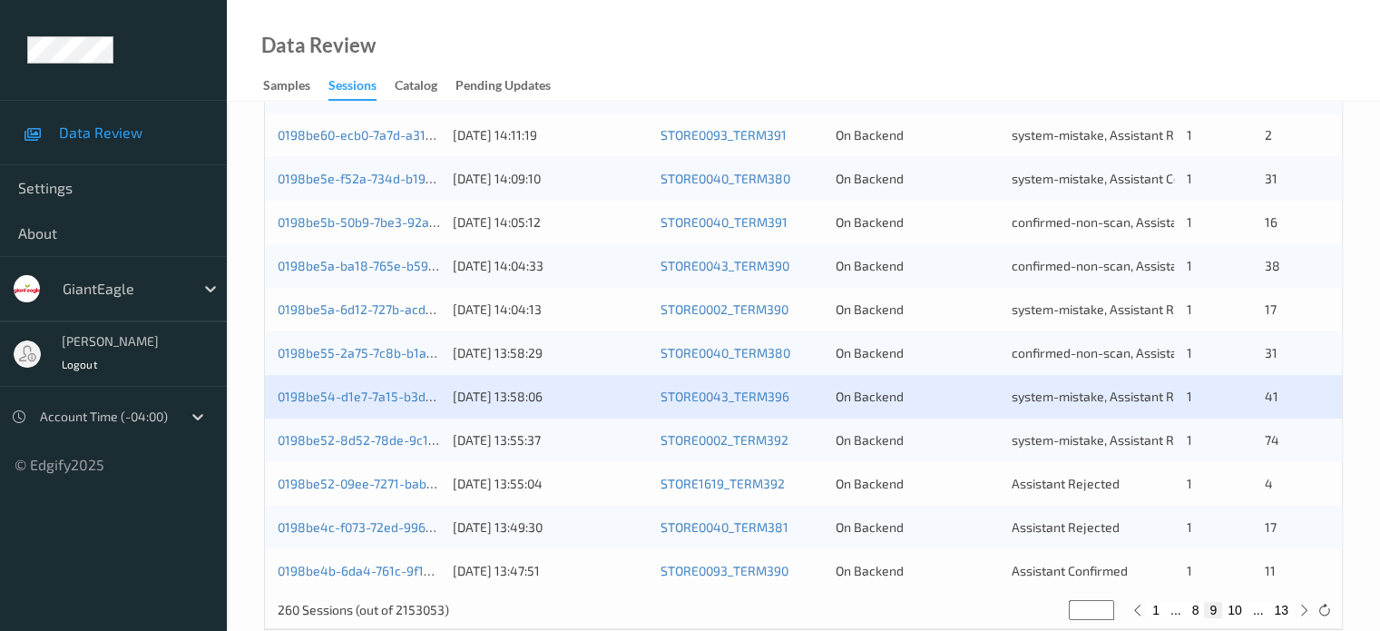
scroll to position [876, 0]
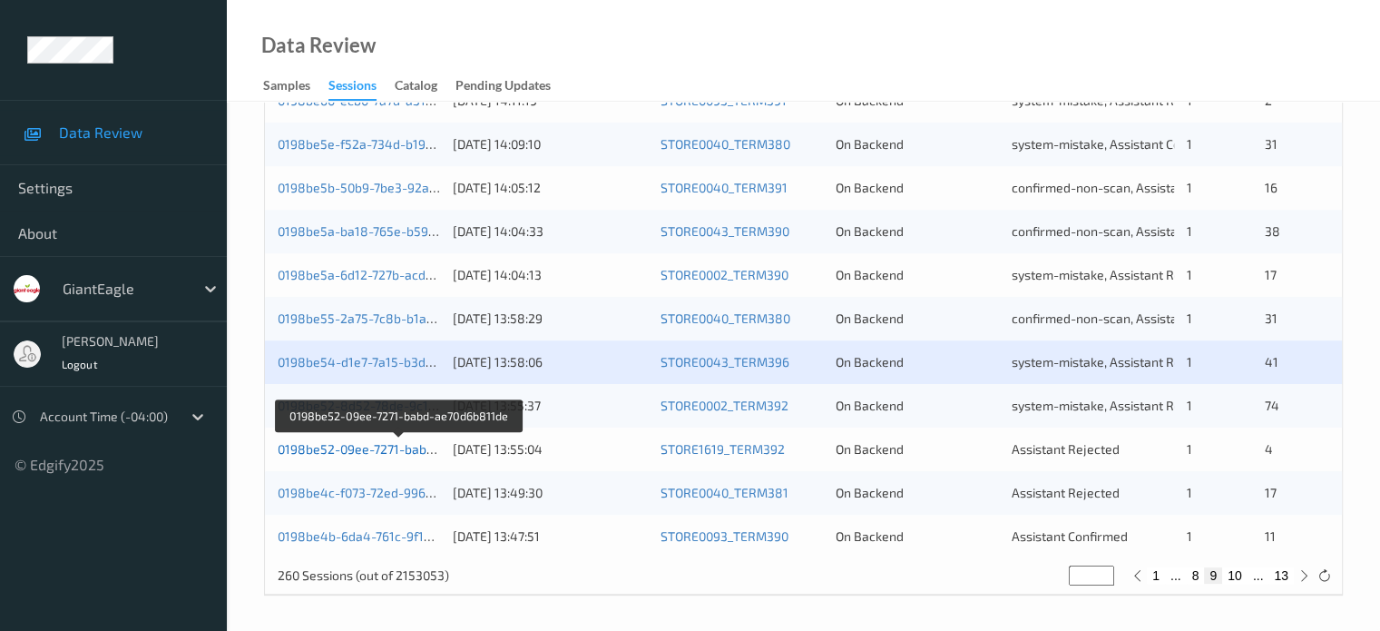
click at [356, 445] on link "0198be52-09ee-7271-babd-ae70d6b811de" at bounding box center [400, 448] width 245 height 15
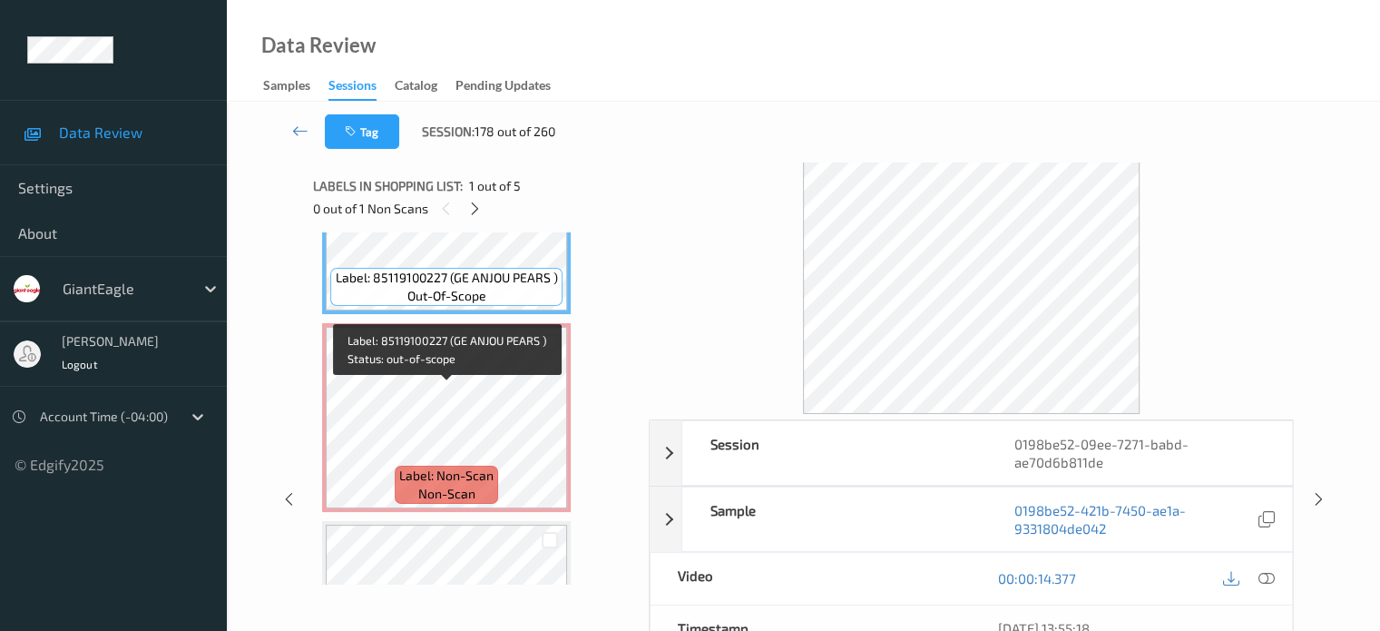
scroll to position [151, 0]
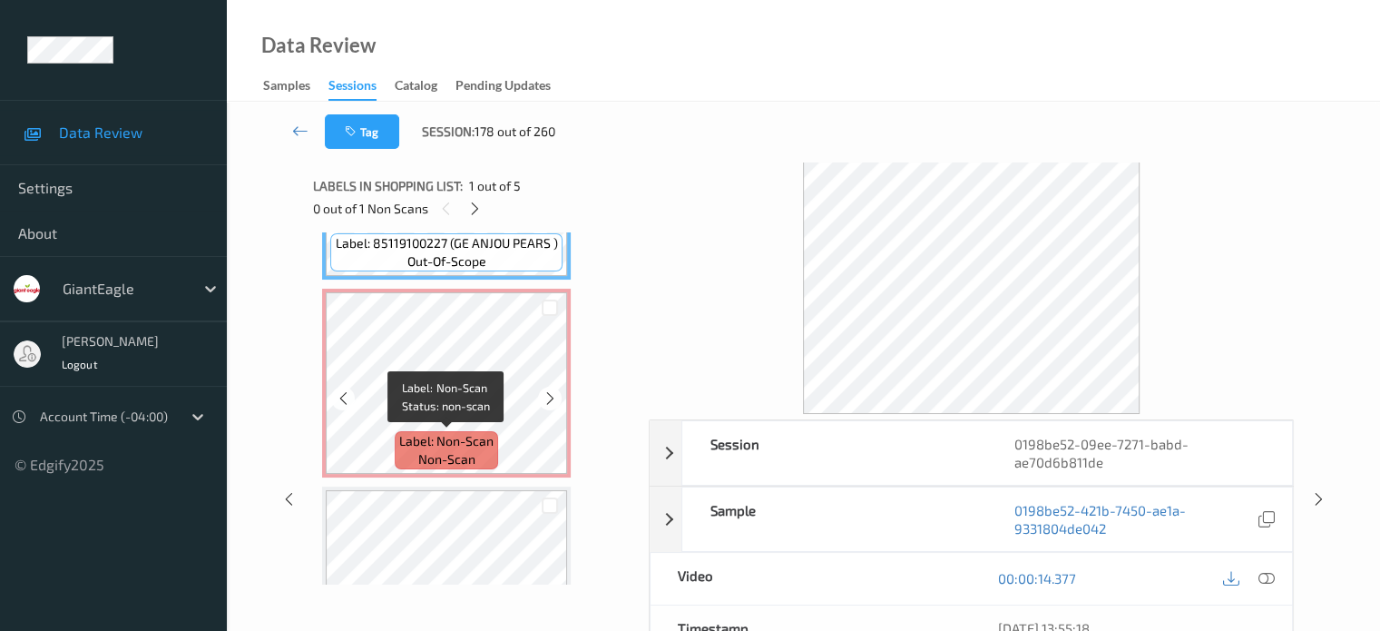
click at [472, 458] on span "non-scan" at bounding box center [446, 459] width 57 height 18
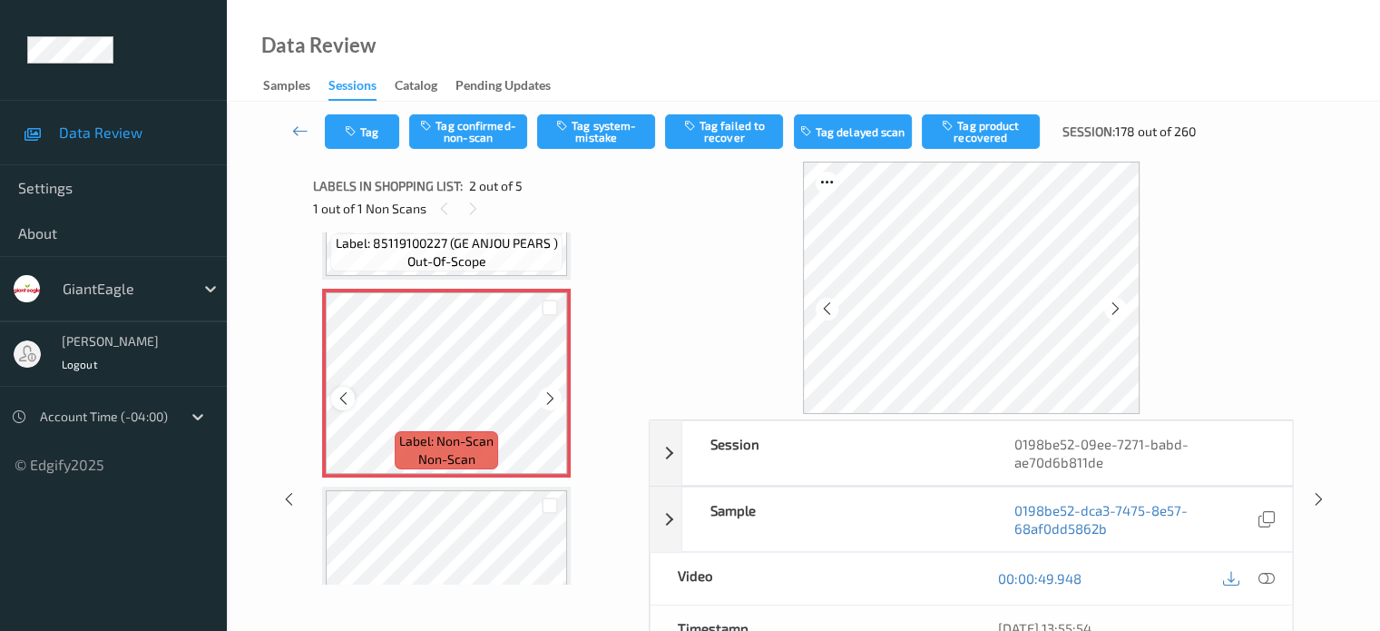
click at [341, 398] on icon at bounding box center [343, 398] width 15 height 16
click at [1270, 578] on icon at bounding box center [1266, 578] width 16 height 16
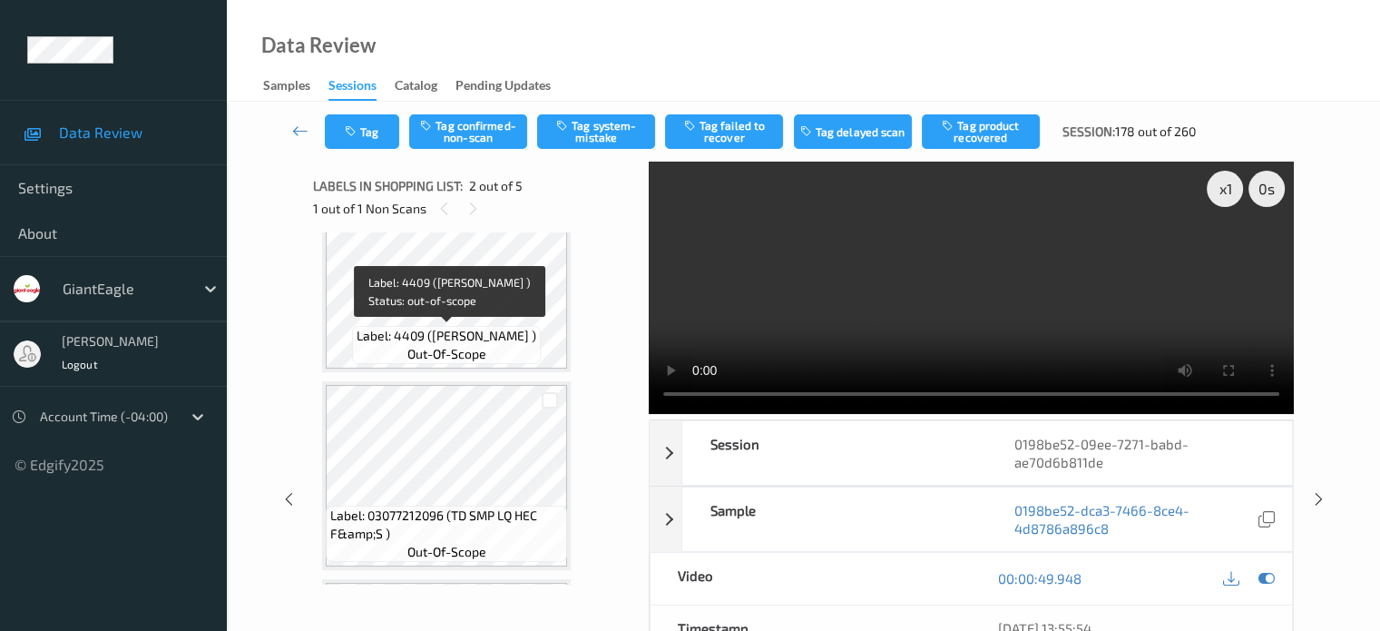
scroll to position [302, 0]
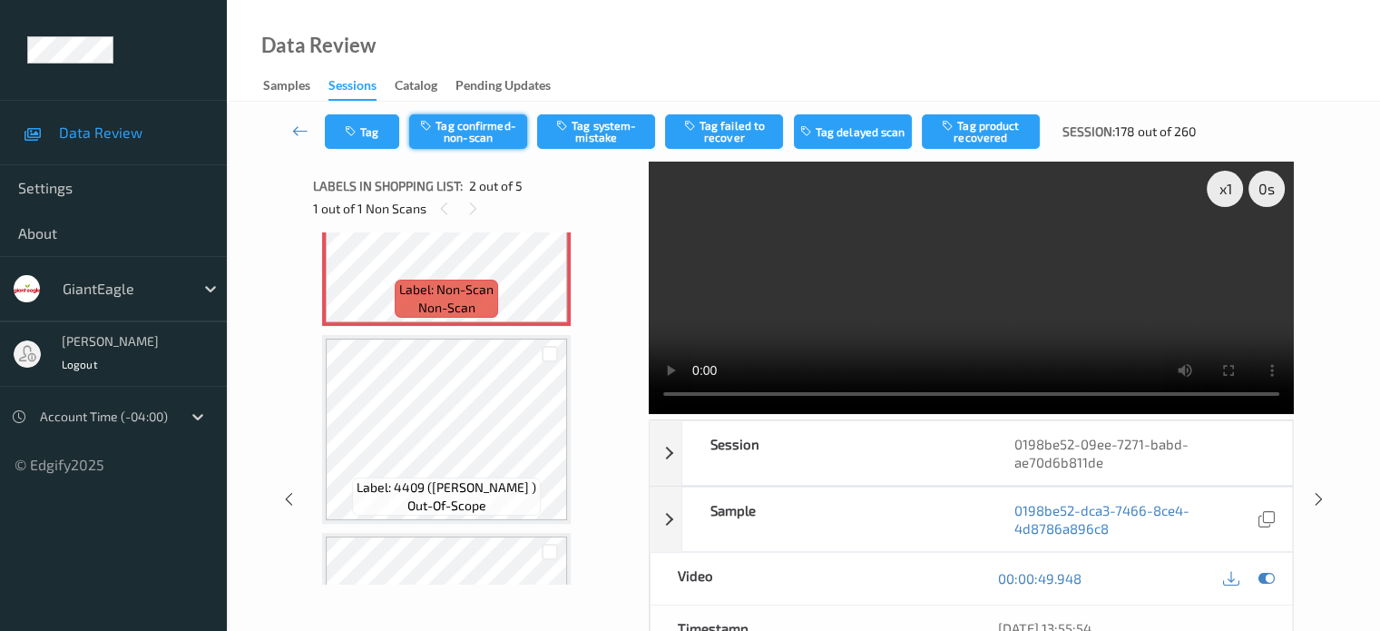
click at [477, 133] on button "Tag confirmed-non-scan" at bounding box center [468, 131] width 118 height 34
click at [999, 138] on button "Tag product recovered" at bounding box center [981, 131] width 118 height 34
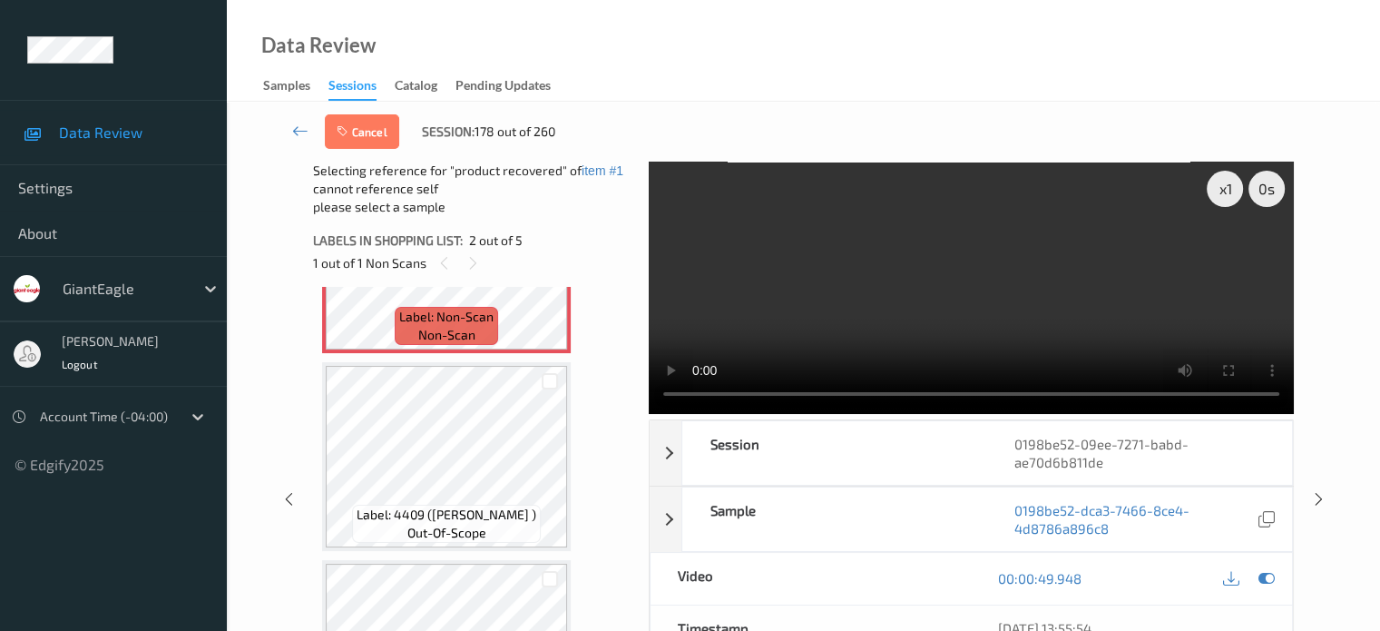
scroll to position [328, 0]
click at [551, 384] on div at bounding box center [550, 382] width 17 height 17
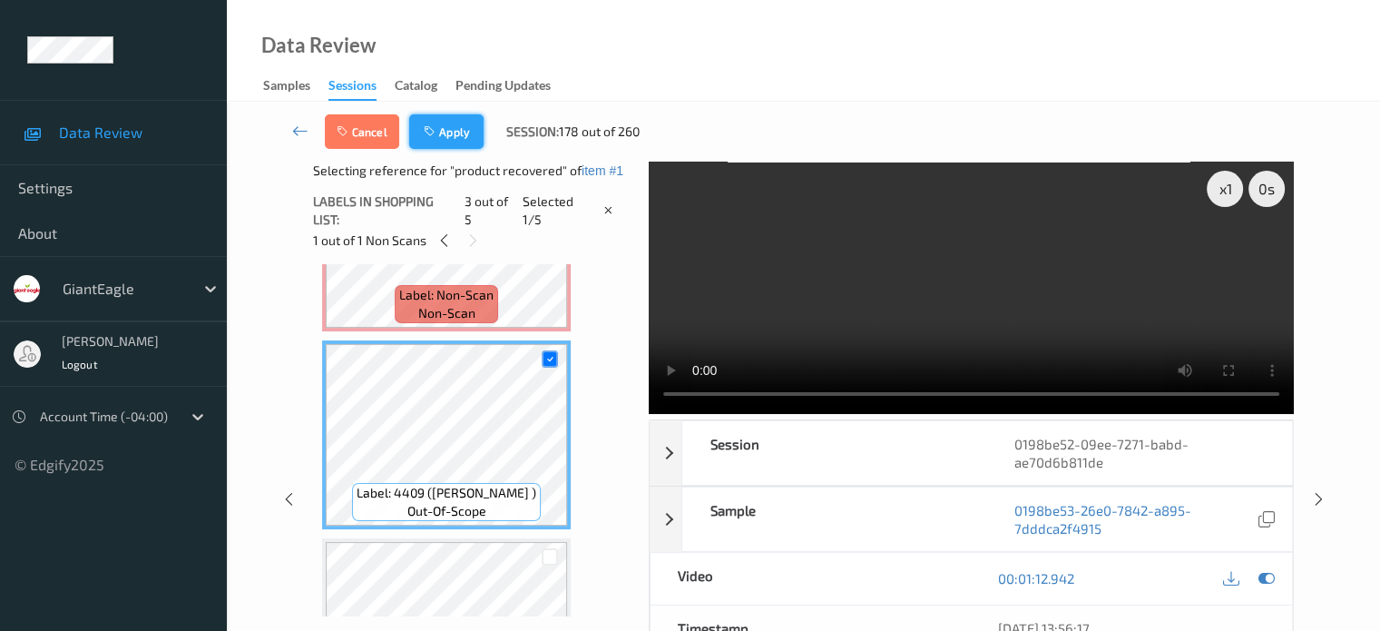
click at [455, 132] on button "Apply" at bounding box center [446, 131] width 74 height 34
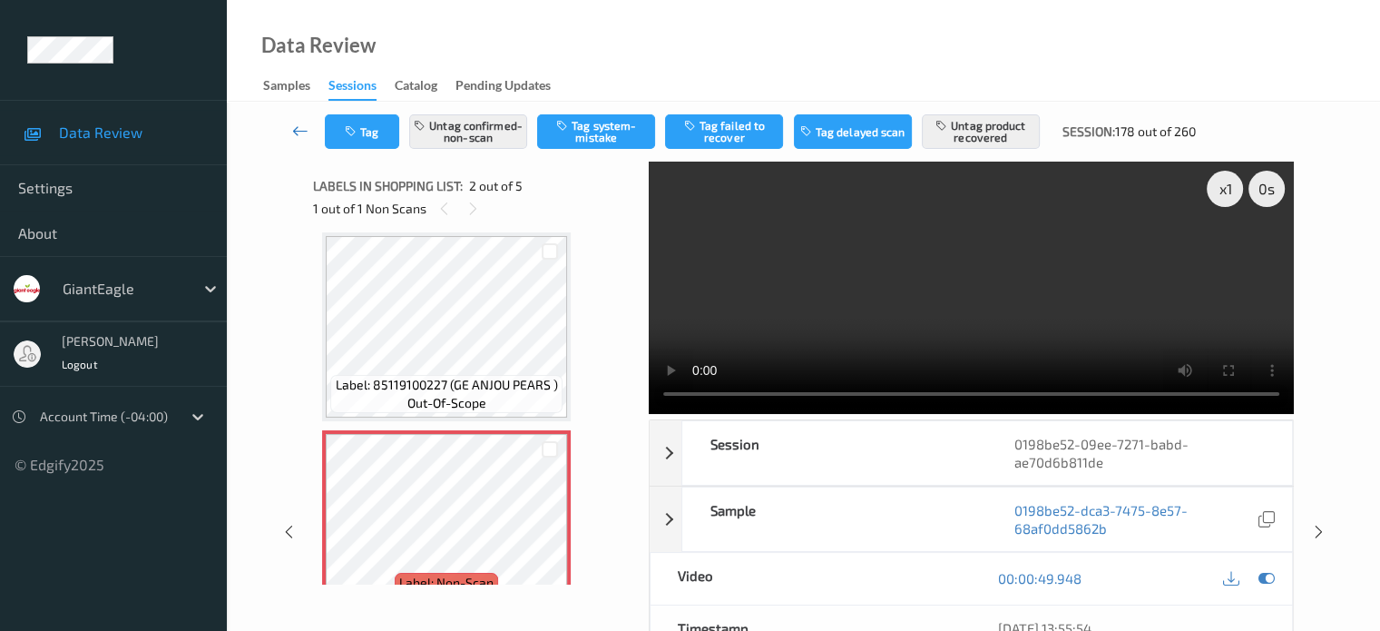
click at [299, 132] on icon at bounding box center [300, 131] width 16 height 18
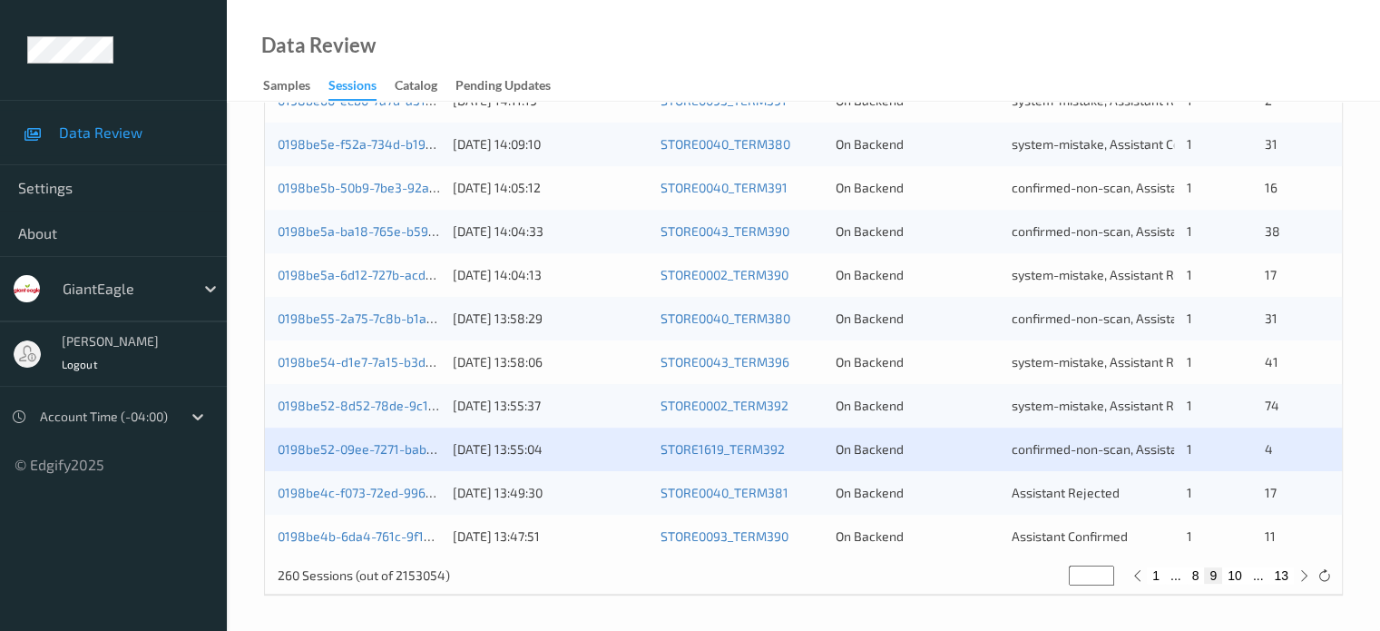
scroll to position [876, 0]
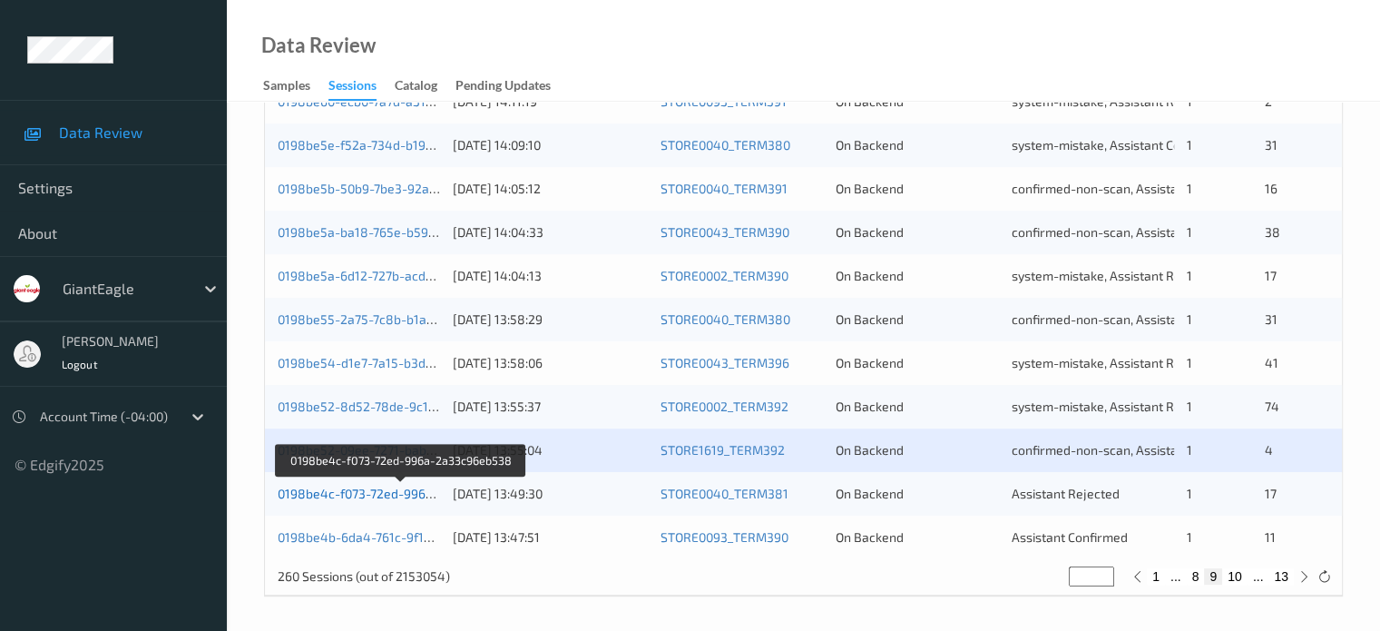
click at [367, 490] on link "0198be4c-f073-72ed-996a-2a33c96eb538" at bounding box center [402, 492] width 248 height 15
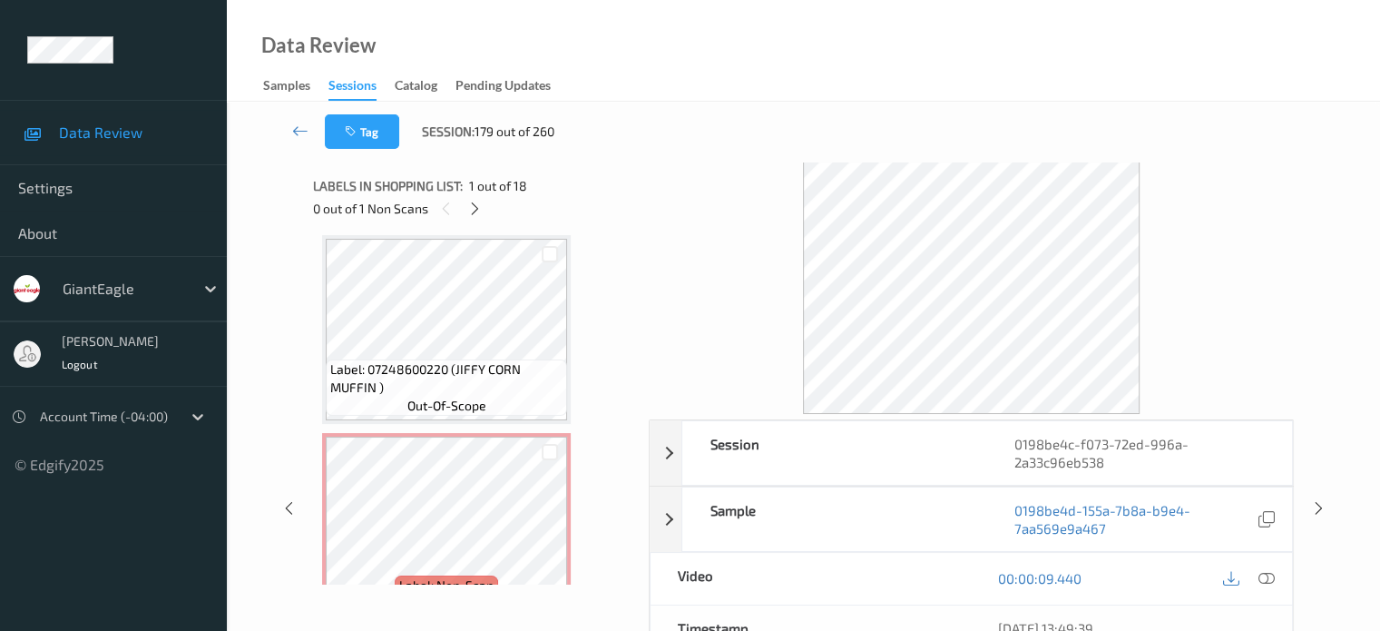
scroll to position [907, 0]
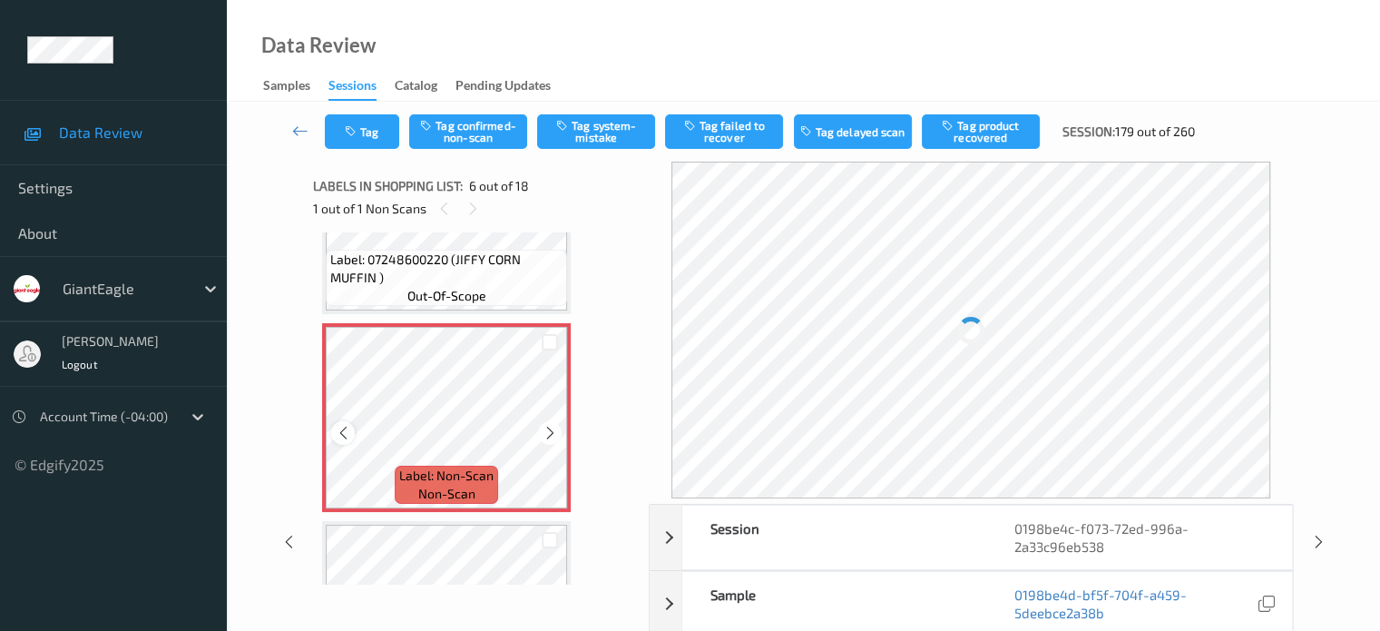
click at [344, 431] on icon at bounding box center [343, 433] width 15 height 16
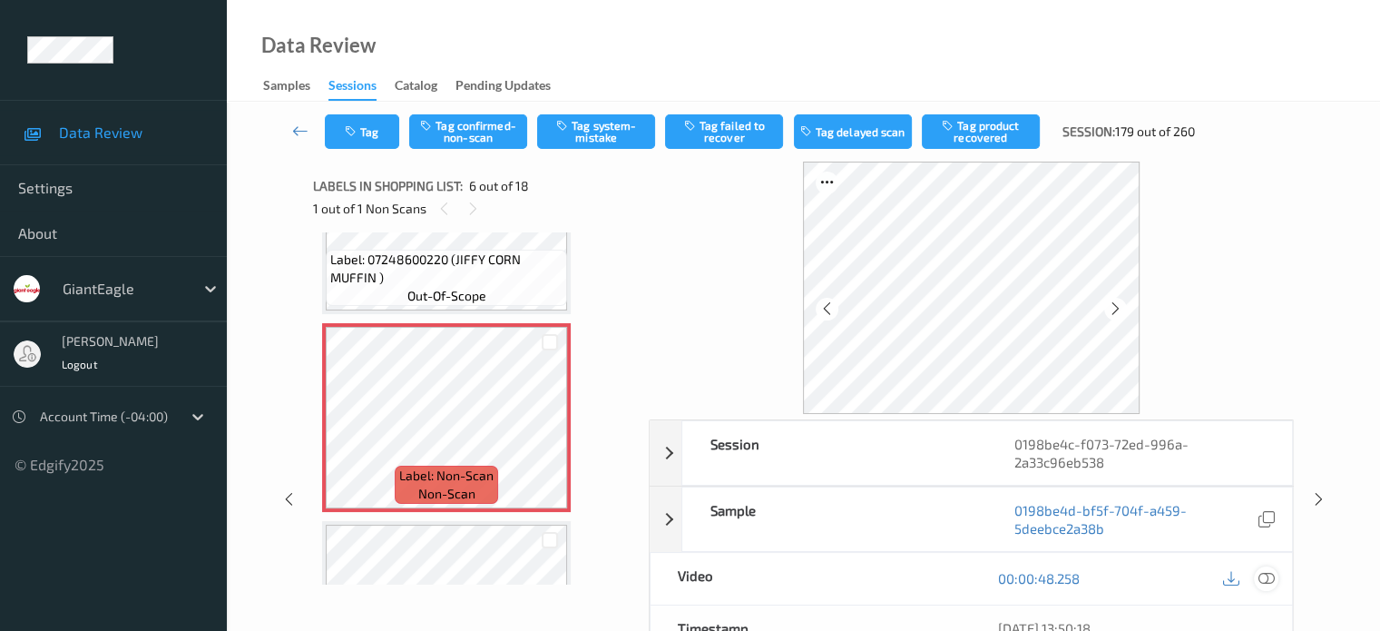
click at [1262, 580] on icon at bounding box center [1266, 578] width 16 height 16
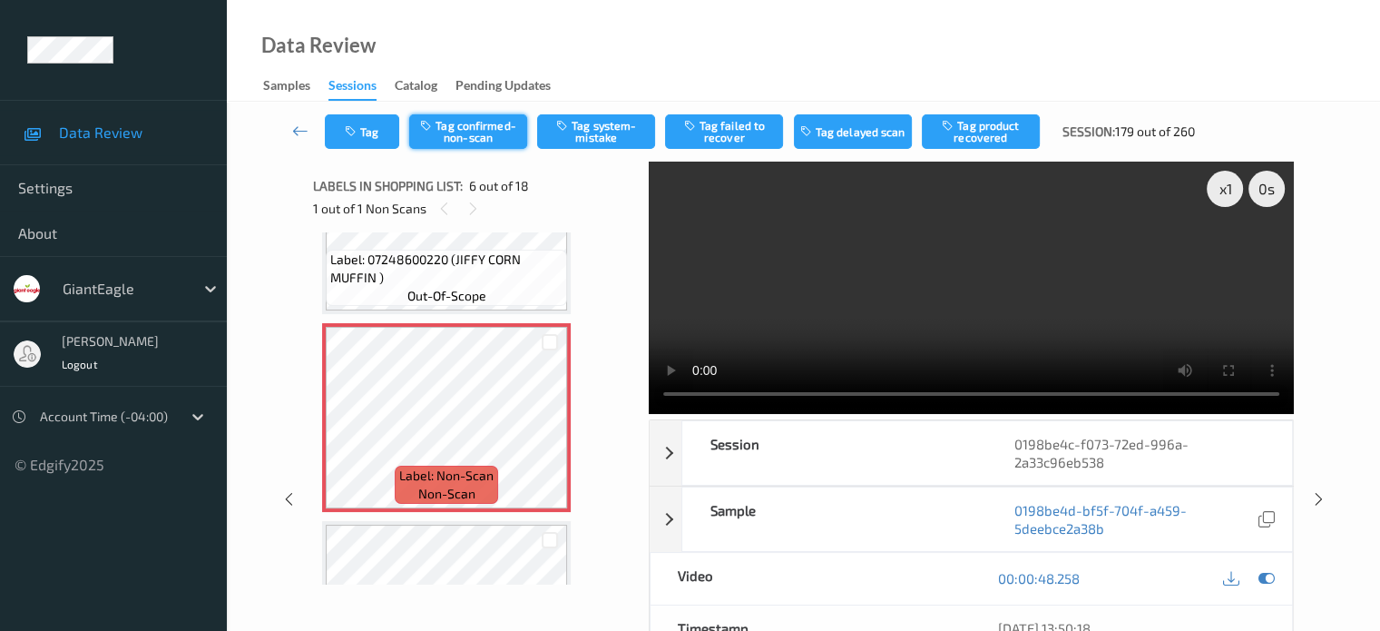
click at [475, 134] on button "Tag confirmed-non-scan" at bounding box center [468, 131] width 118 height 34
click at [342, 432] on icon at bounding box center [343, 433] width 15 height 16
click at [733, 134] on button "Tag failed to recover" at bounding box center [724, 131] width 118 height 34
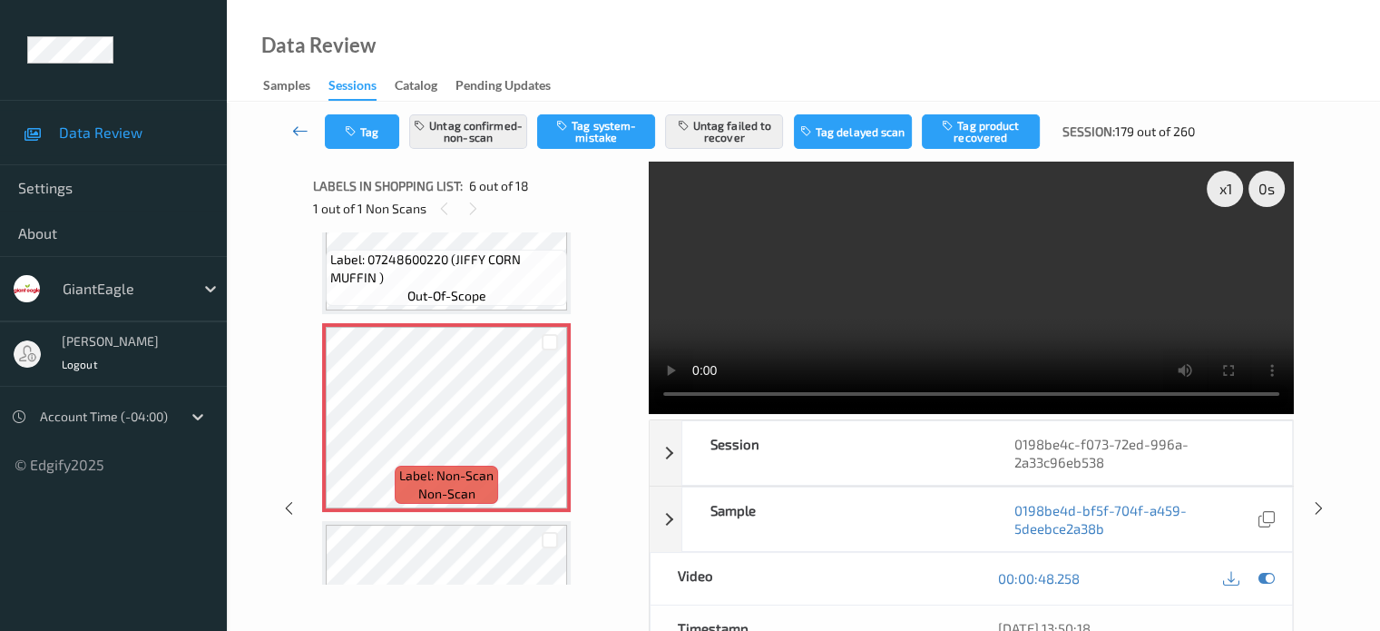
click at [299, 131] on icon at bounding box center [300, 131] width 16 height 18
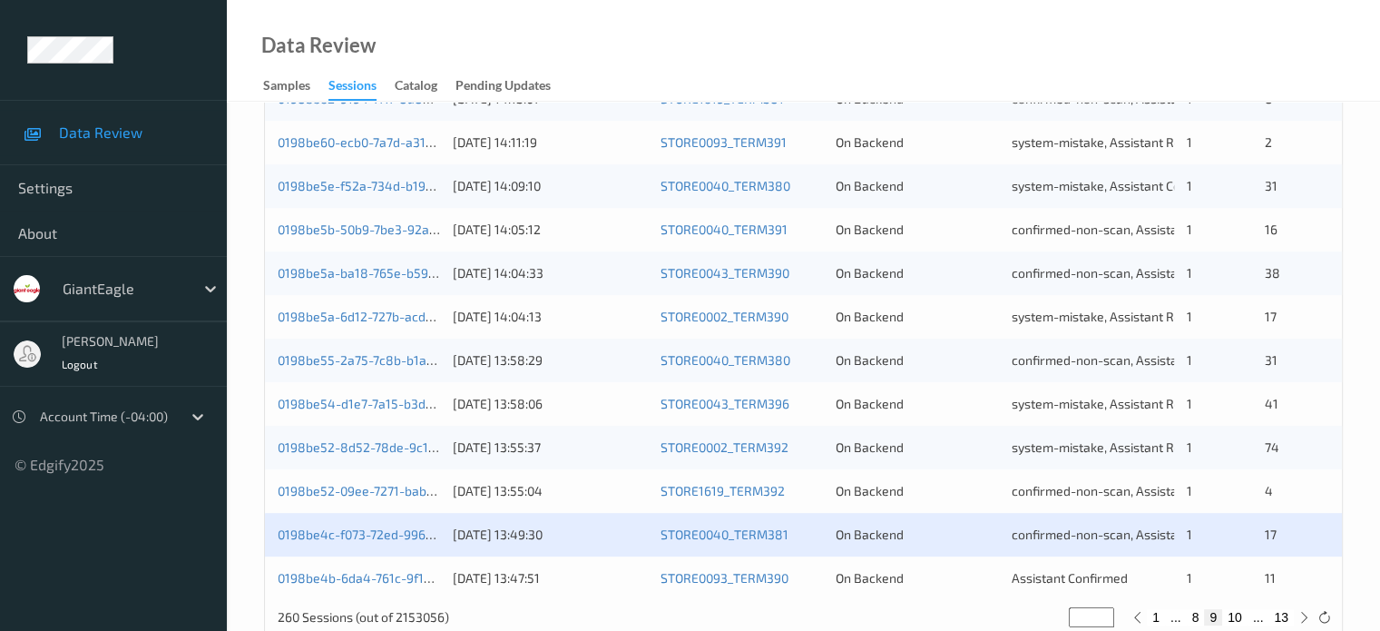
scroll to position [876, 0]
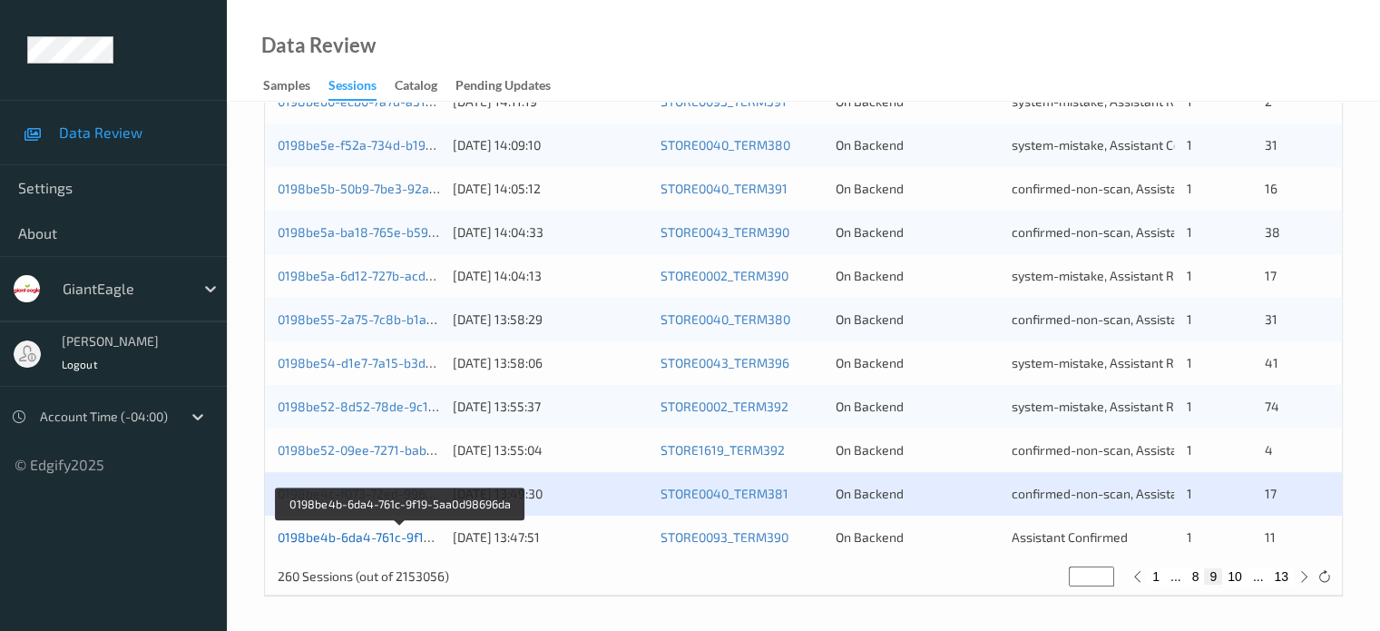
click at [387, 540] on link "0198be4b-6da4-761c-9f19-5aa0d98696da" at bounding box center [401, 536] width 247 height 15
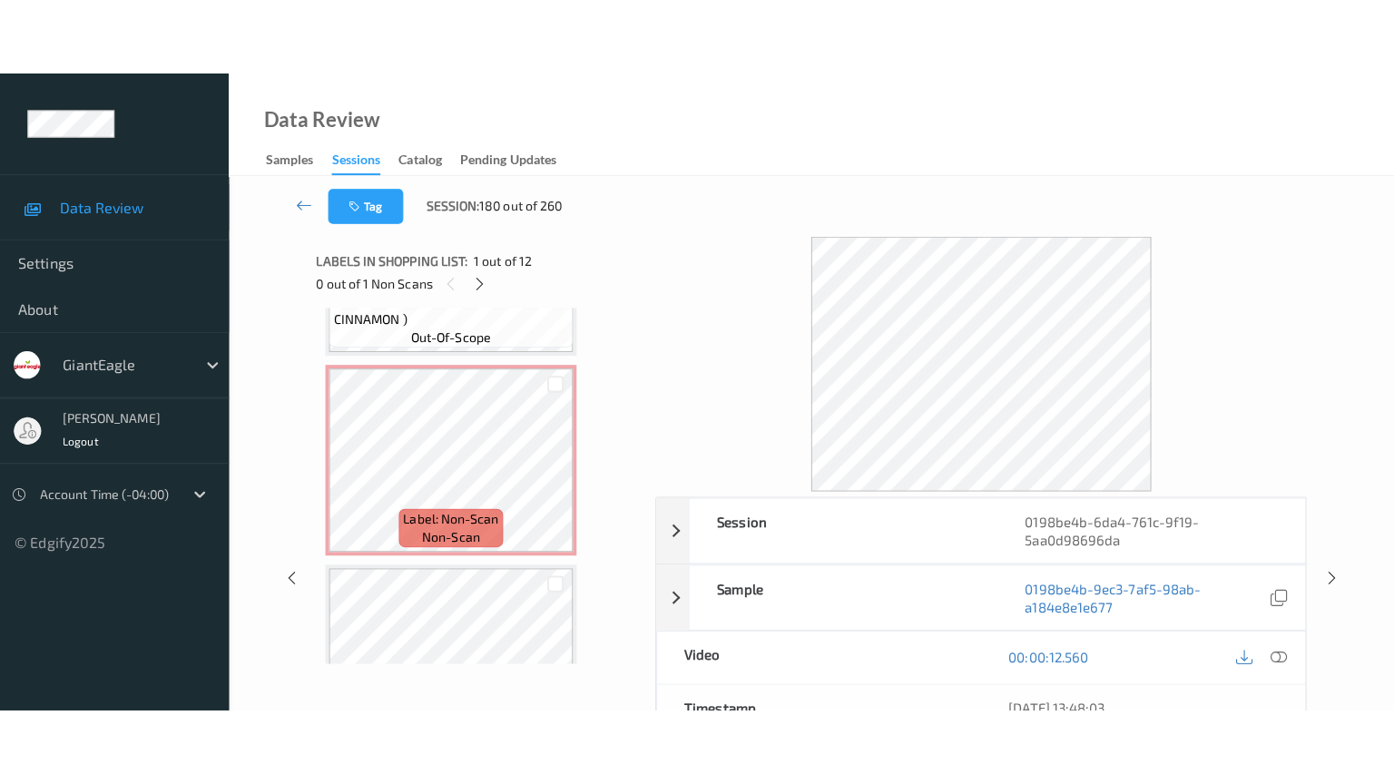
scroll to position [1933, 0]
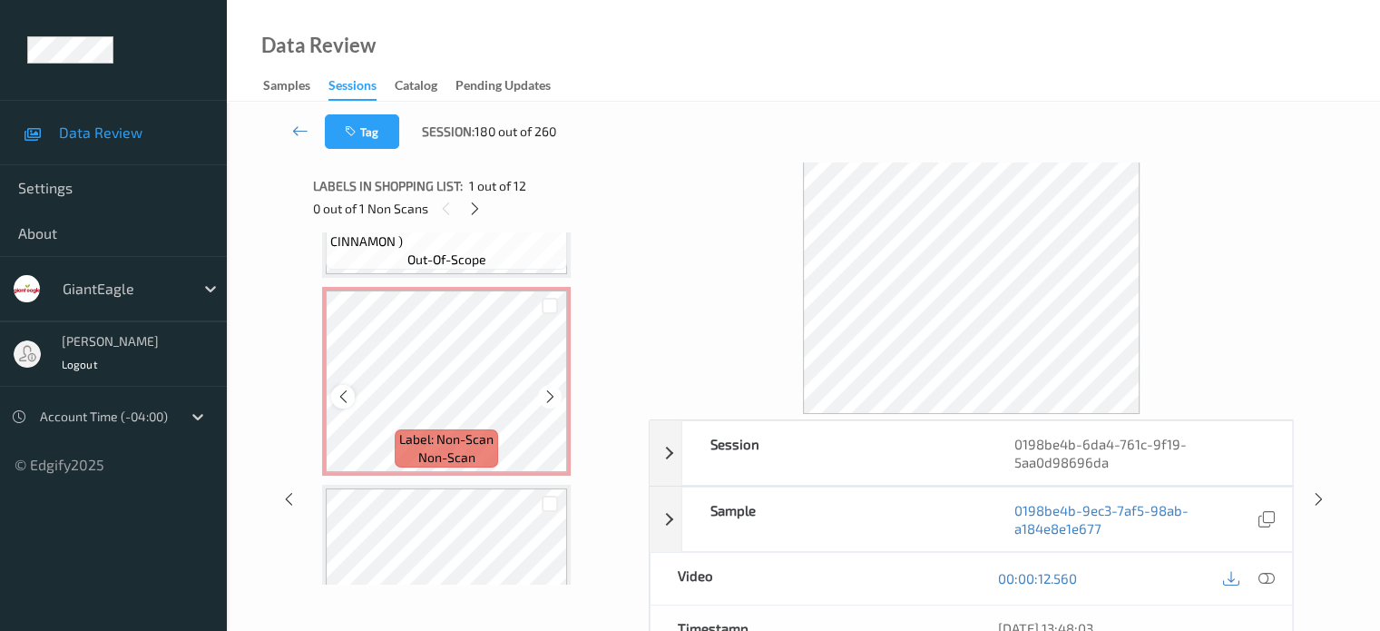
click at [338, 395] on icon at bounding box center [343, 396] width 15 height 16
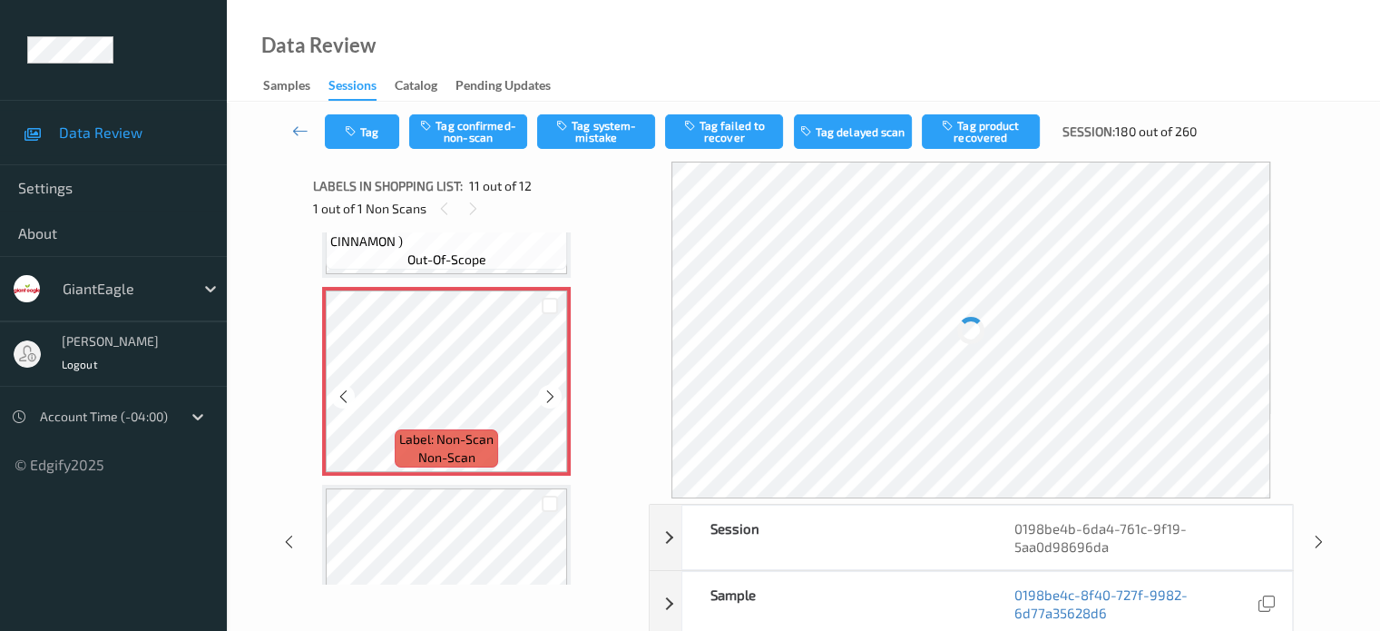
click at [338, 395] on icon at bounding box center [343, 396] width 15 height 16
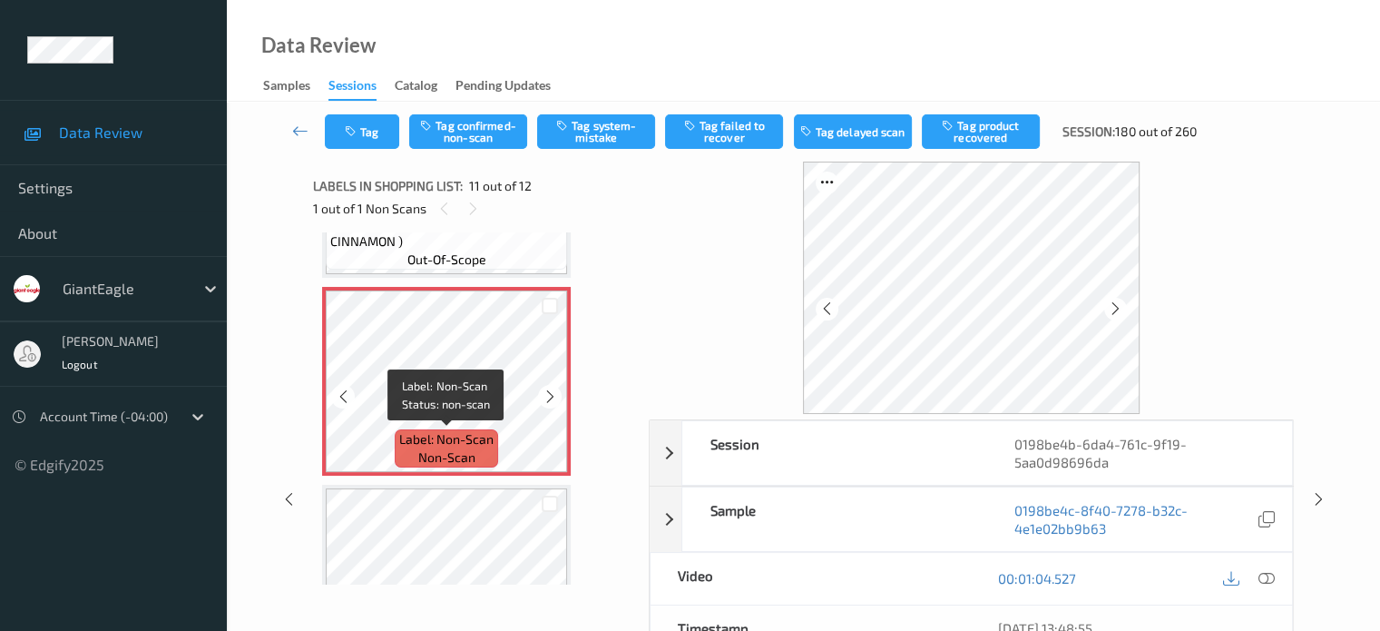
click at [457, 452] on span "non-scan" at bounding box center [446, 457] width 57 height 18
click at [1267, 576] on icon at bounding box center [1266, 578] width 16 height 16
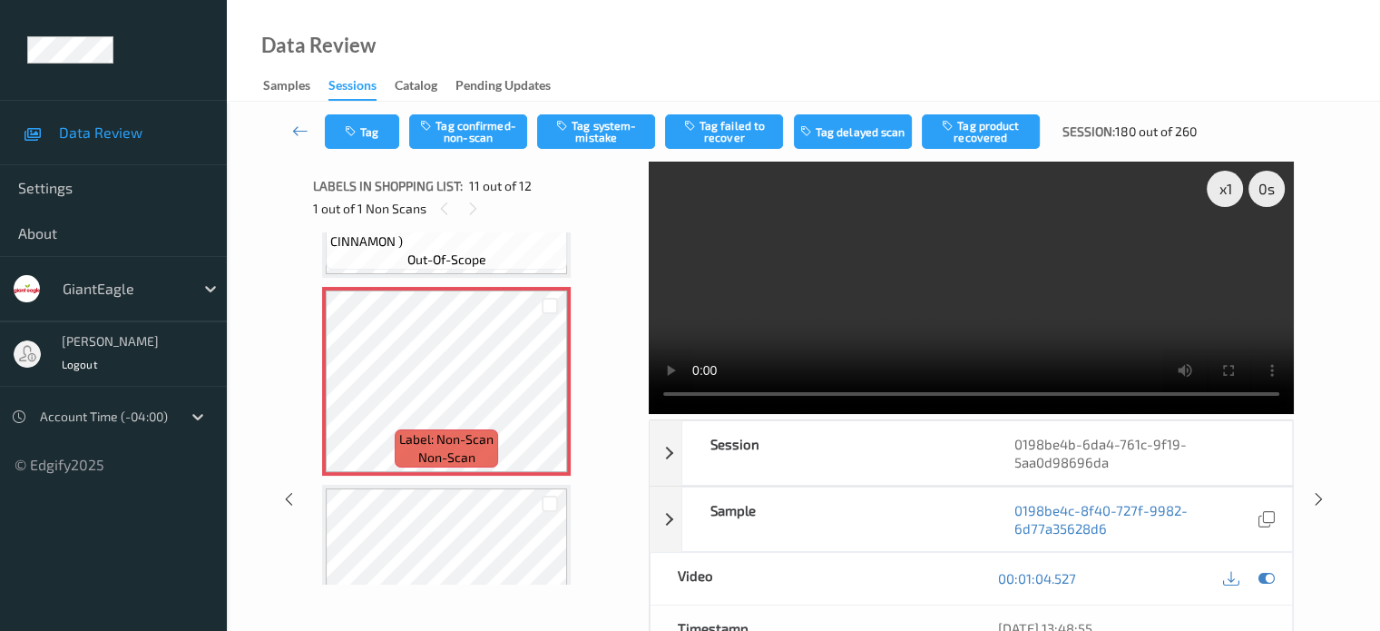
scroll to position [1877, 0]
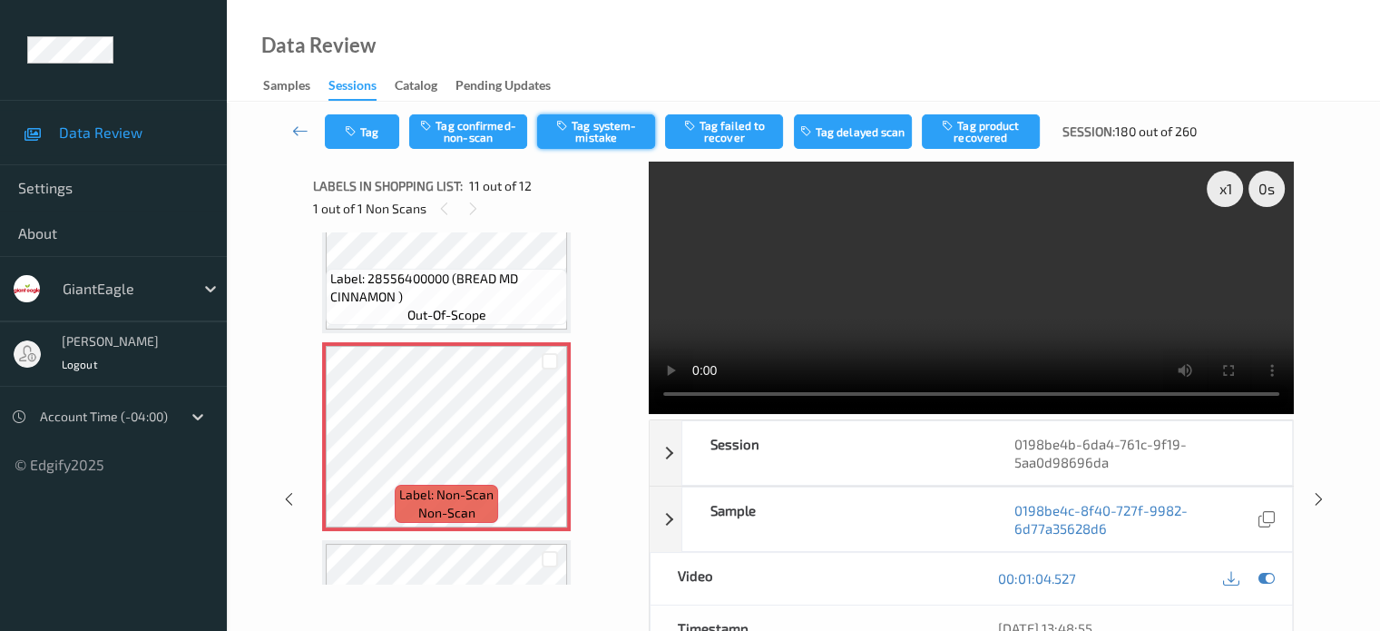
click at [605, 137] on button "Tag system-mistake" at bounding box center [596, 131] width 118 height 34
click at [357, 137] on icon "button" at bounding box center [352, 131] width 15 height 13
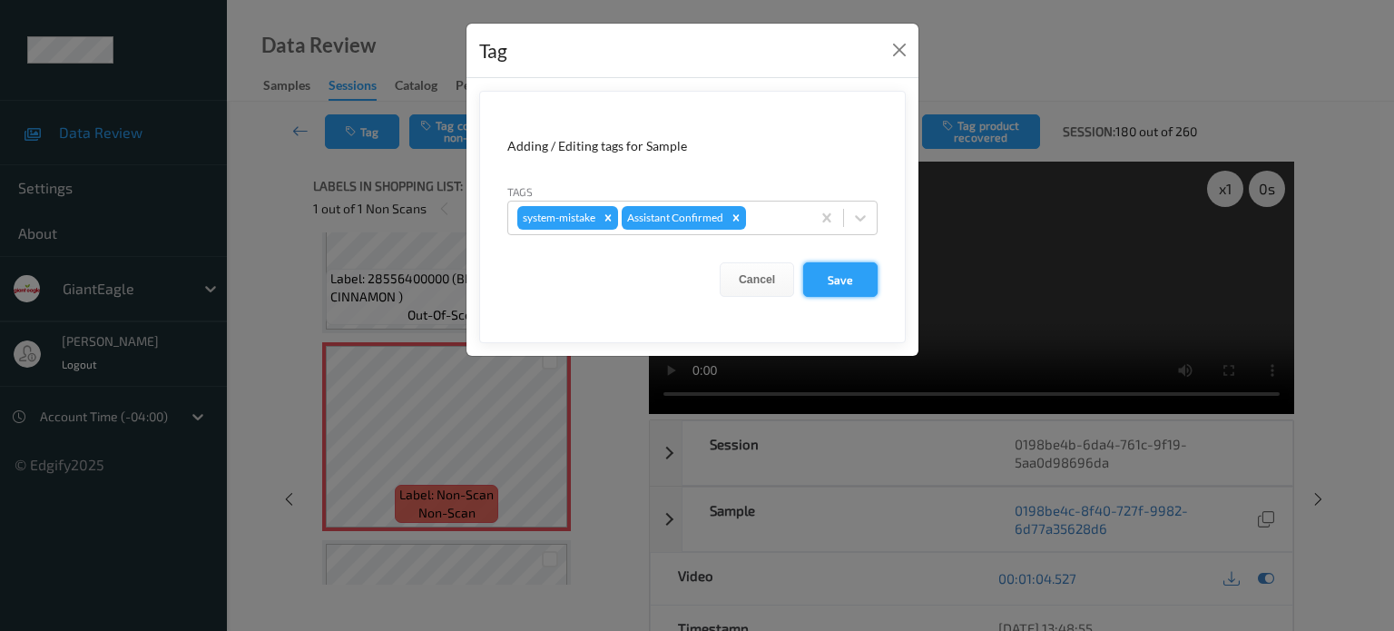
click at [834, 273] on button "Save" at bounding box center [840, 279] width 74 height 34
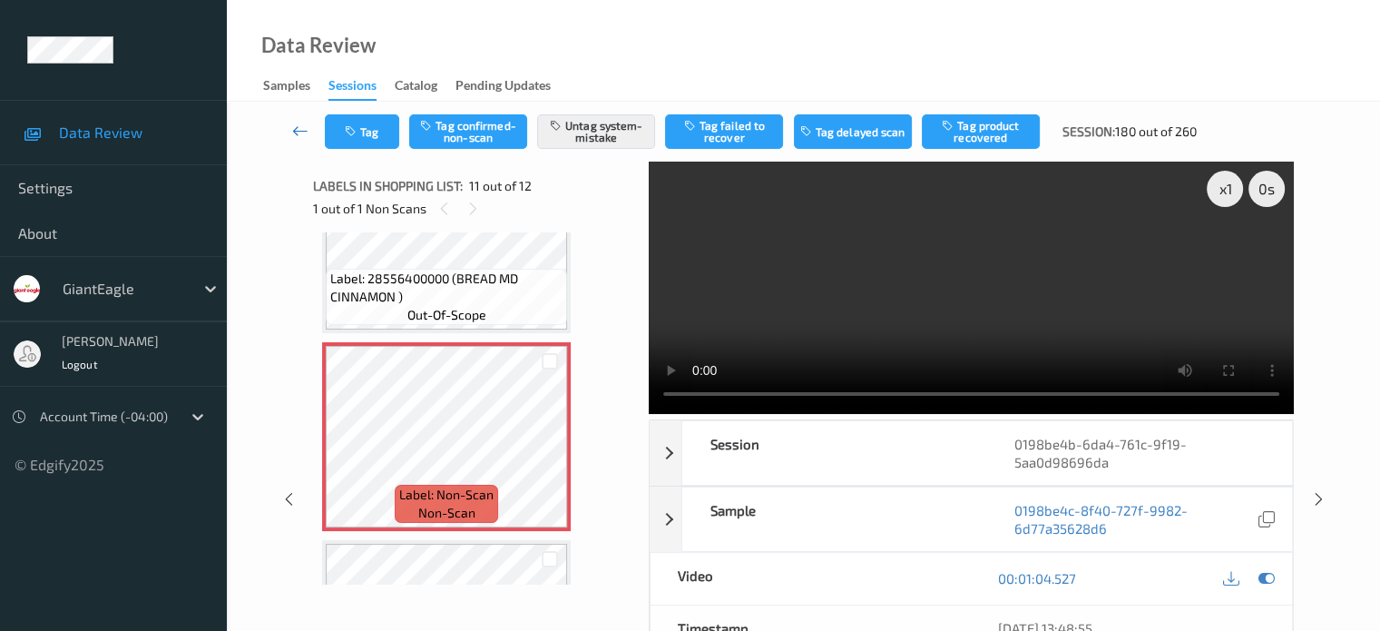
click at [298, 130] on icon at bounding box center [300, 131] width 16 height 18
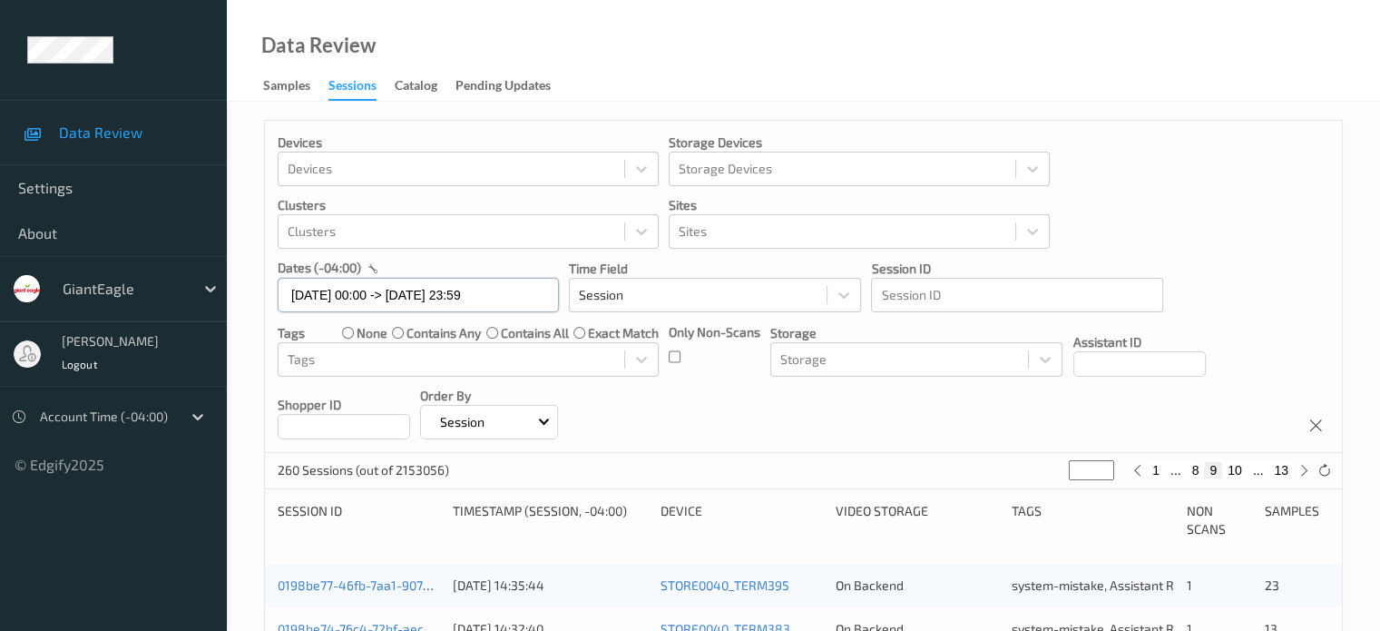
click at [339, 293] on input "18/08/2025 00:00 -> 18/08/2025 23:59" at bounding box center [418, 295] width 281 height 34
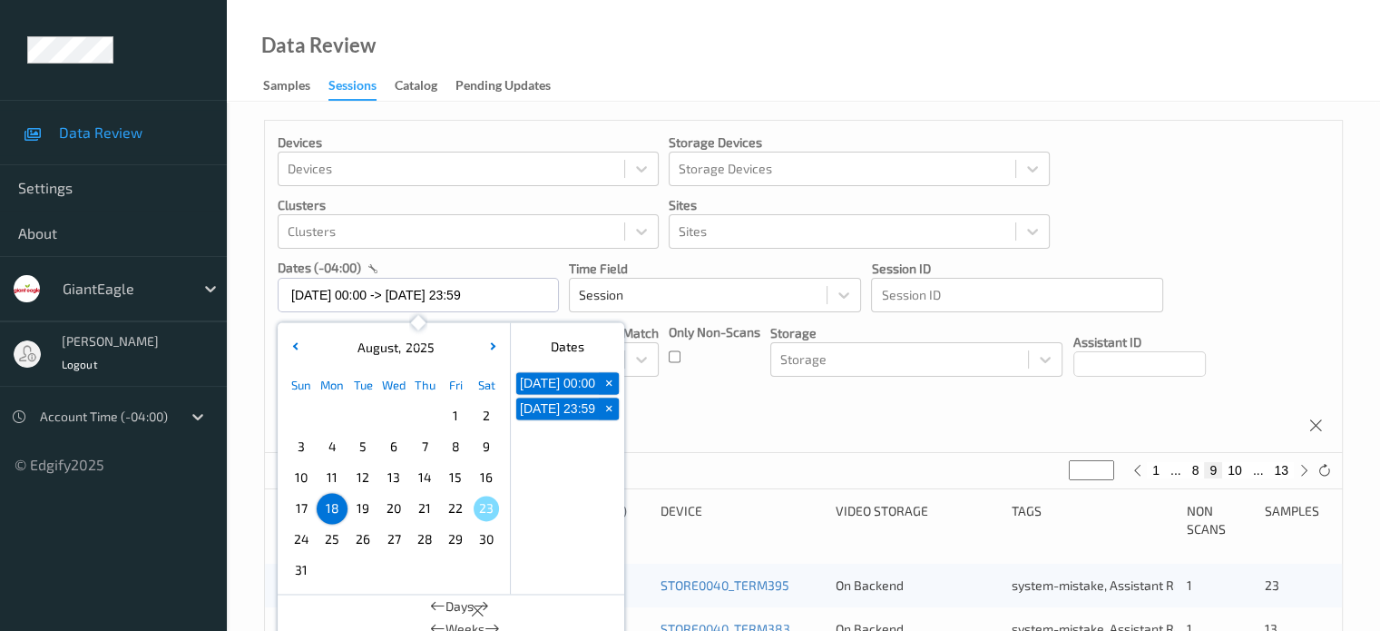
click at [363, 504] on span "19" at bounding box center [362, 507] width 25 height 25
type input "[DATE] 00:00"
type input "*"
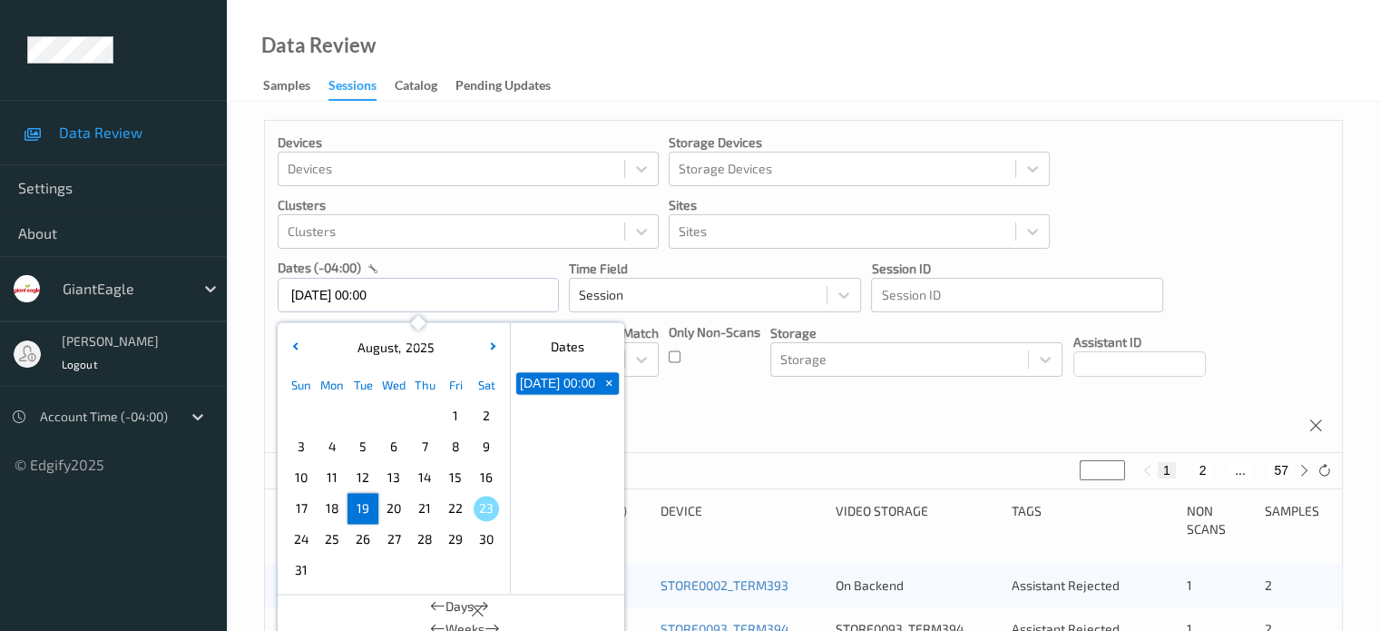
click at [363, 504] on span "19" at bounding box center [362, 507] width 25 height 25
type input "[DATE] 00:00 -> [DATE] 23:59"
click at [1301, 468] on icon at bounding box center [1304, 471] width 14 height 14
type input "*"
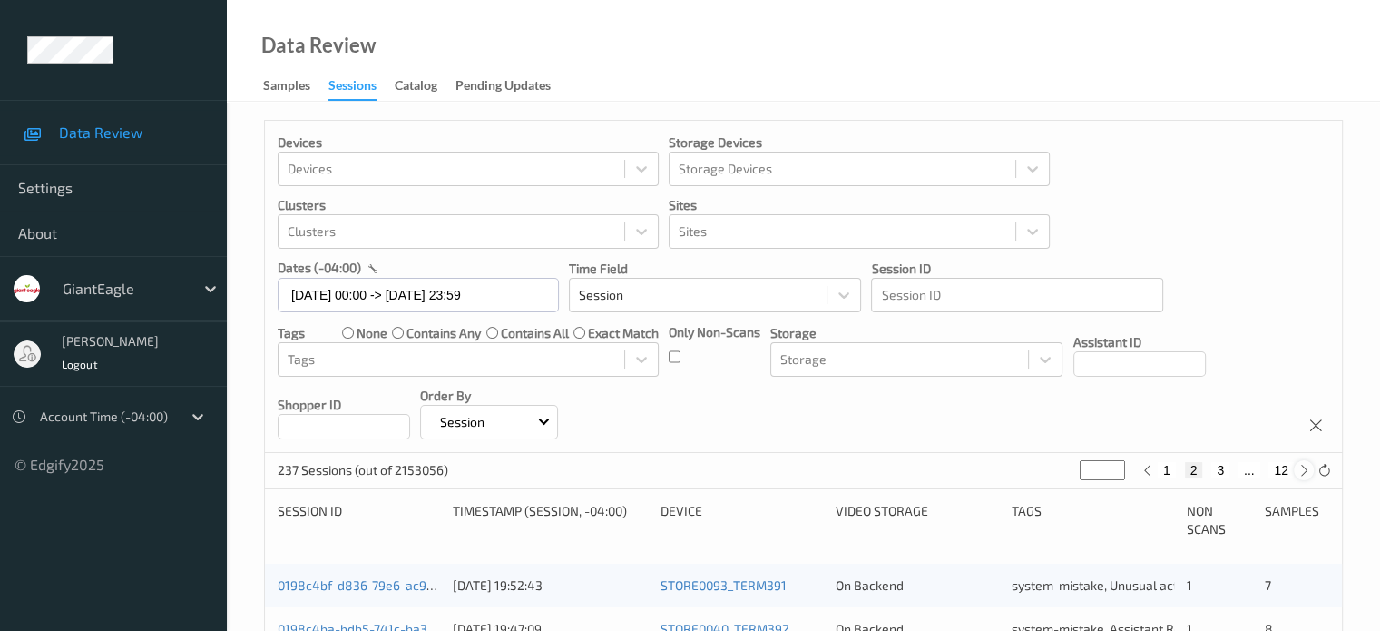
click at [1304, 465] on icon at bounding box center [1304, 471] width 14 height 14
type input "*"
click at [1304, 465] on icon at bounding box center [1304, 471] width 14 height 14
type input "*"
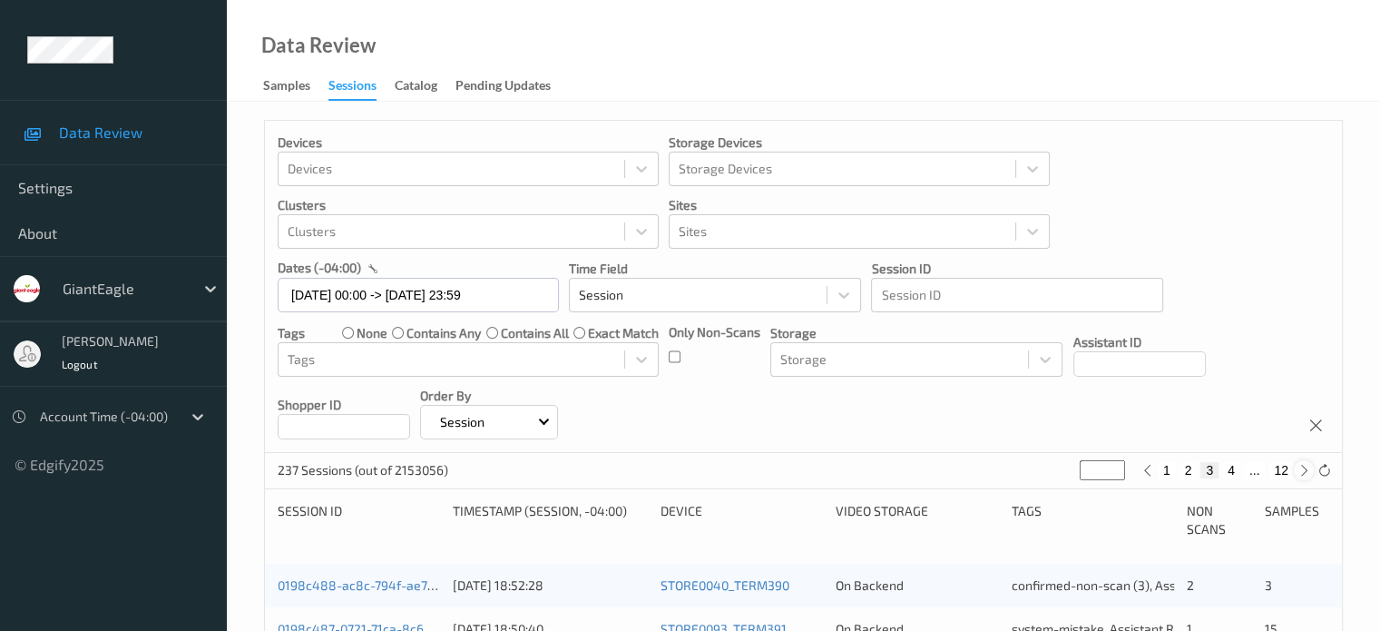
type input "*"
click at [1304, 465] on icon at bounding box center [1304, 471] width 14 height 14
type input "*"
click at [1304, 465] on icon at bounding box center [1304, 471] width 14 height 14
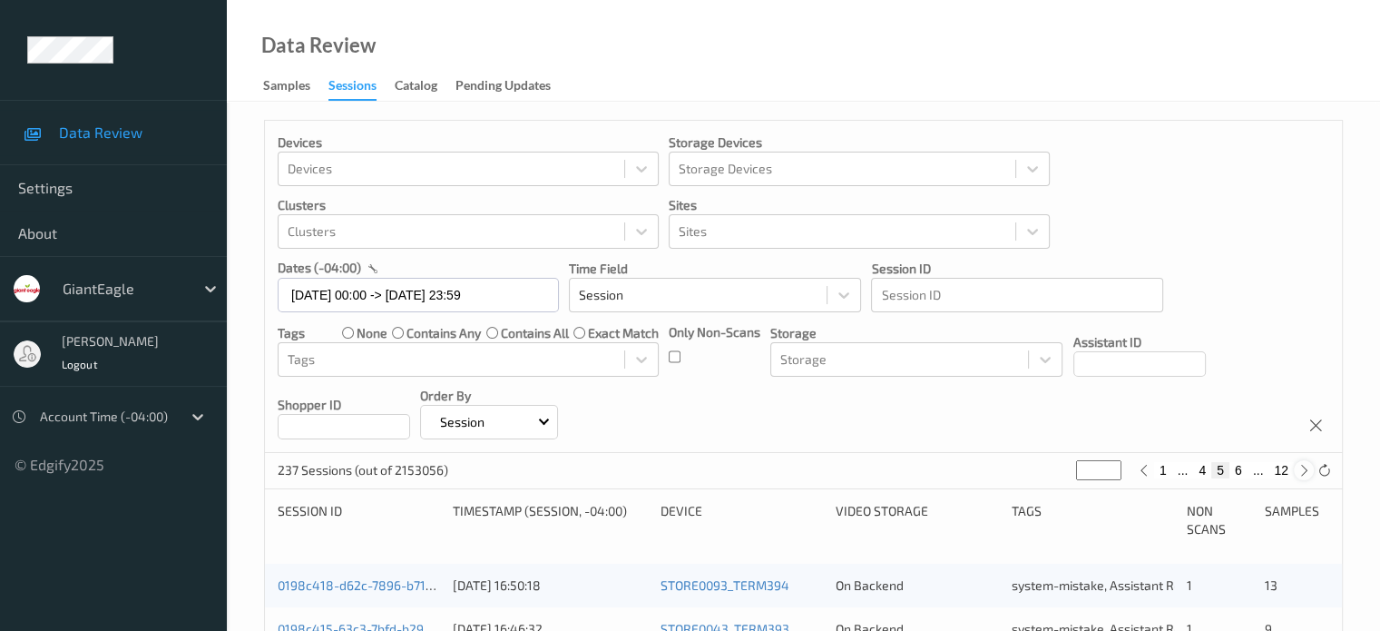
type input "*"
click at [1304, 465] on icon at bounding box center [1304, 471] width 14 height 14
type input "*"
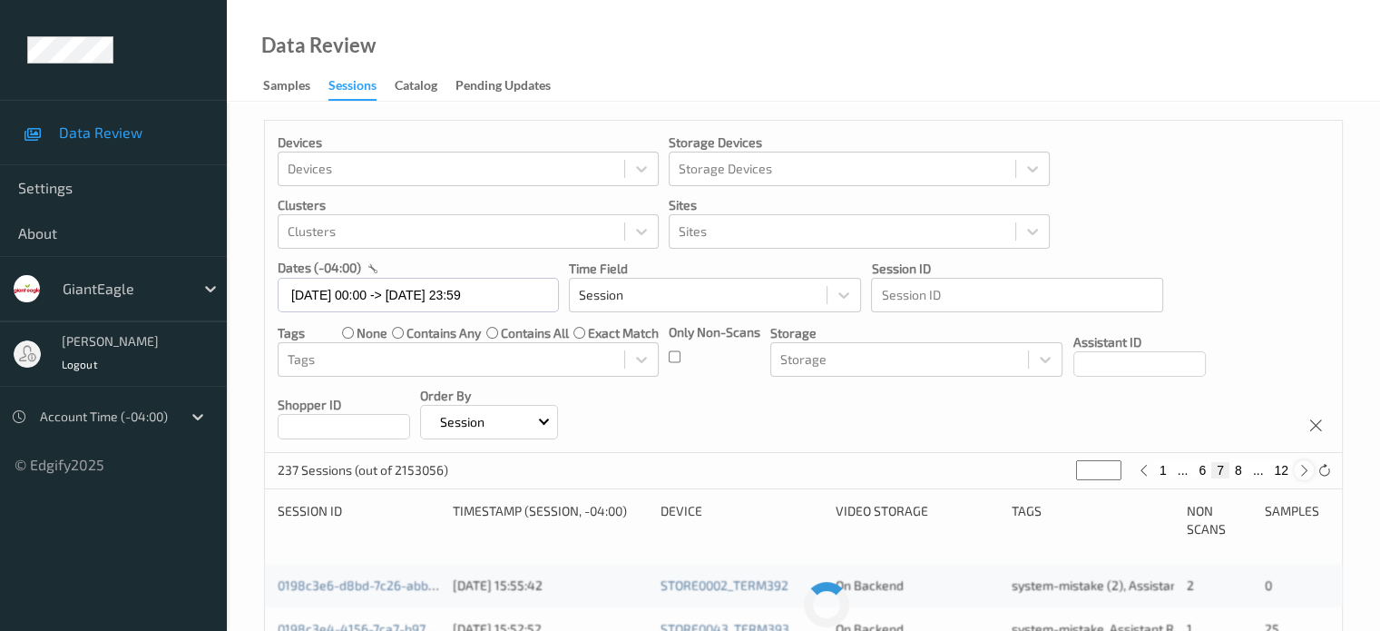
click at [1304, 465] on icon at bounding box center [1304, 471] width 14 height 14
type input "*"
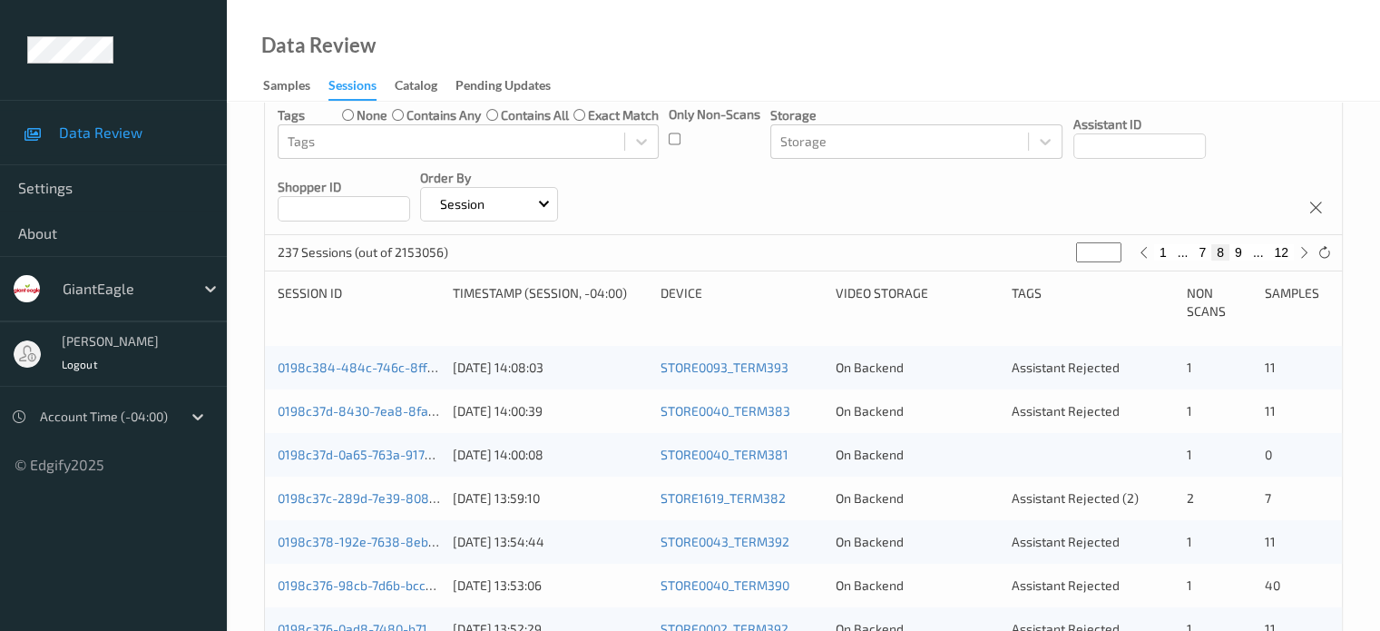
scroll to position [218, 0]
click at [377, 364] on link "0198c384-484c-746c-8ffd-7259288e5ca8" at bounding box center [403, 366] width 250 height 15
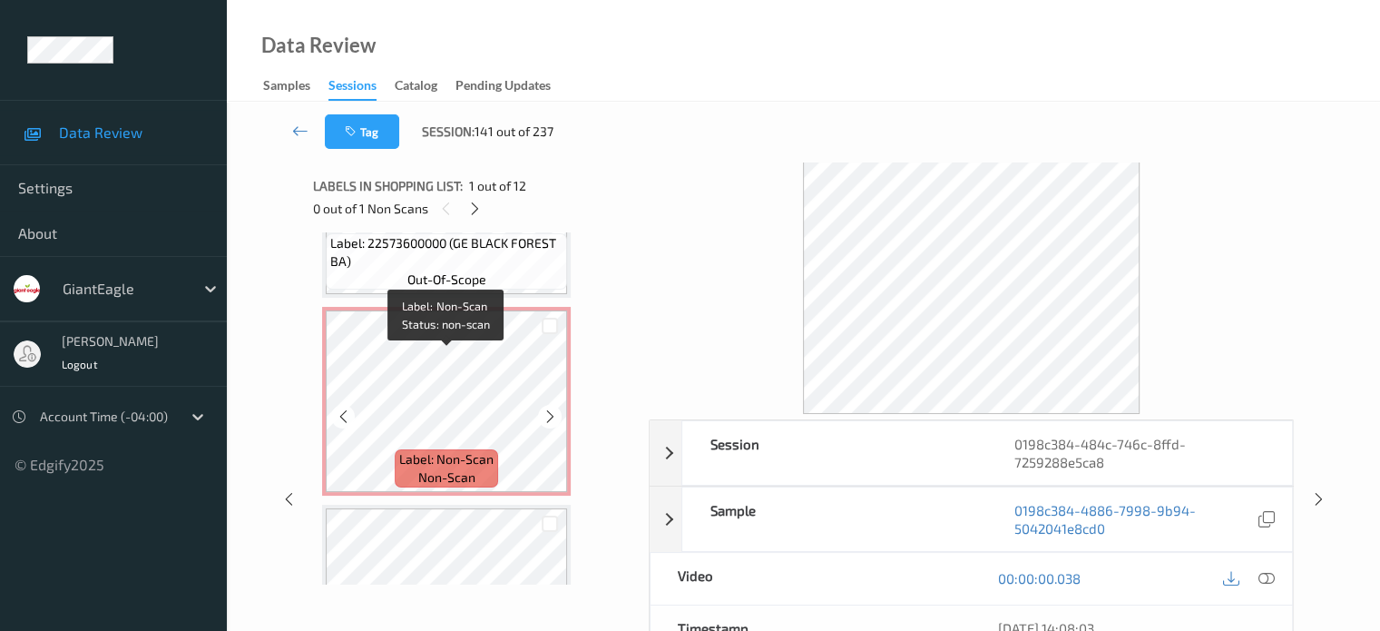
scroll to position [1663, 0]
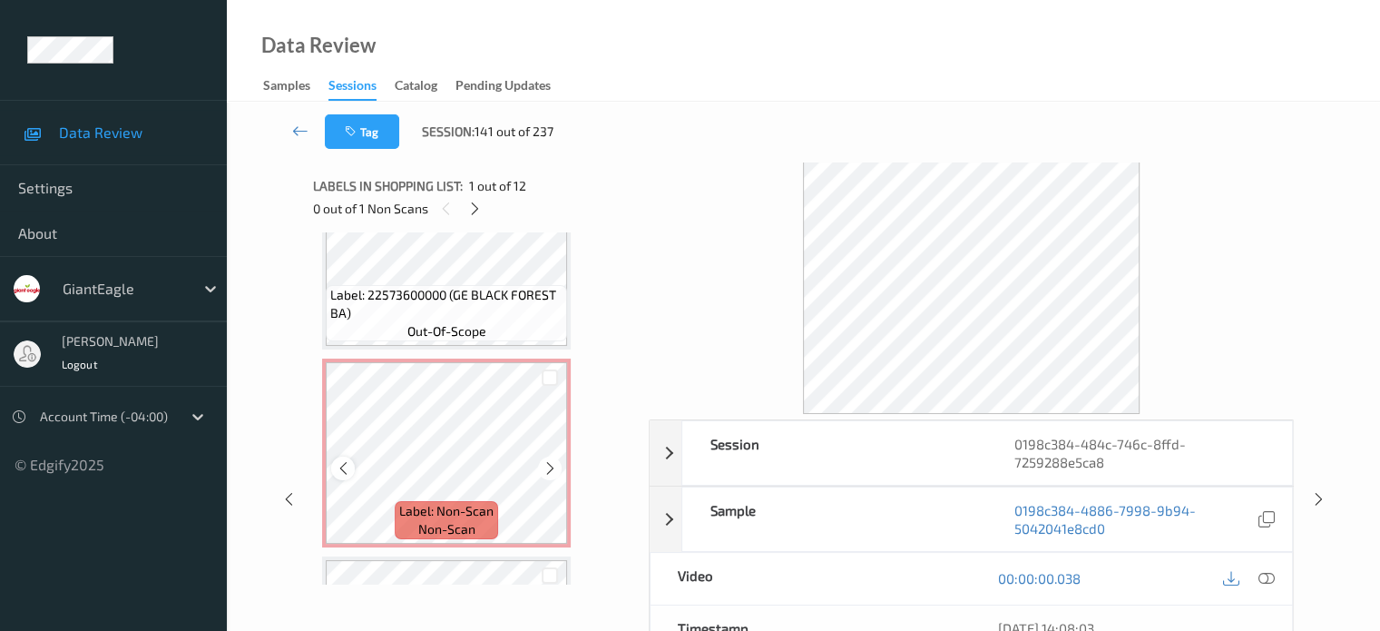
click at [339, 467] on icon at bounding box center [343, 468] width 15 height 16
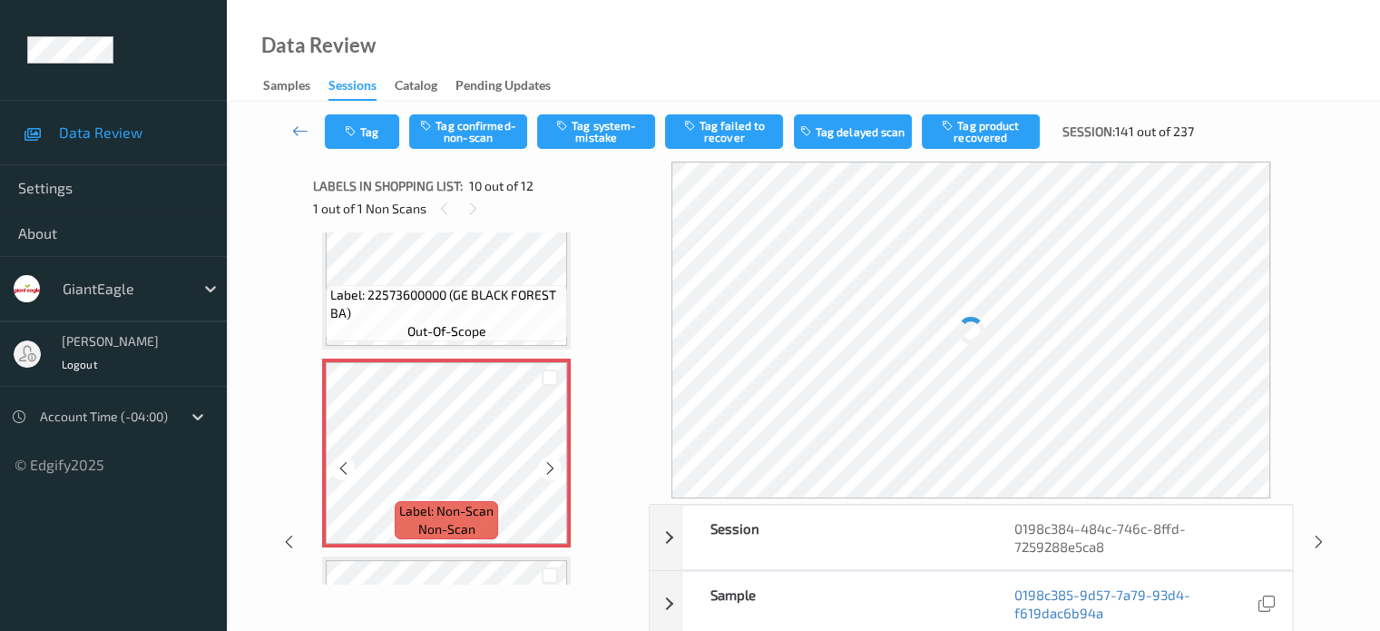
click at [339, 467] on icon at bounding box center [343, 468] width 15 height 16
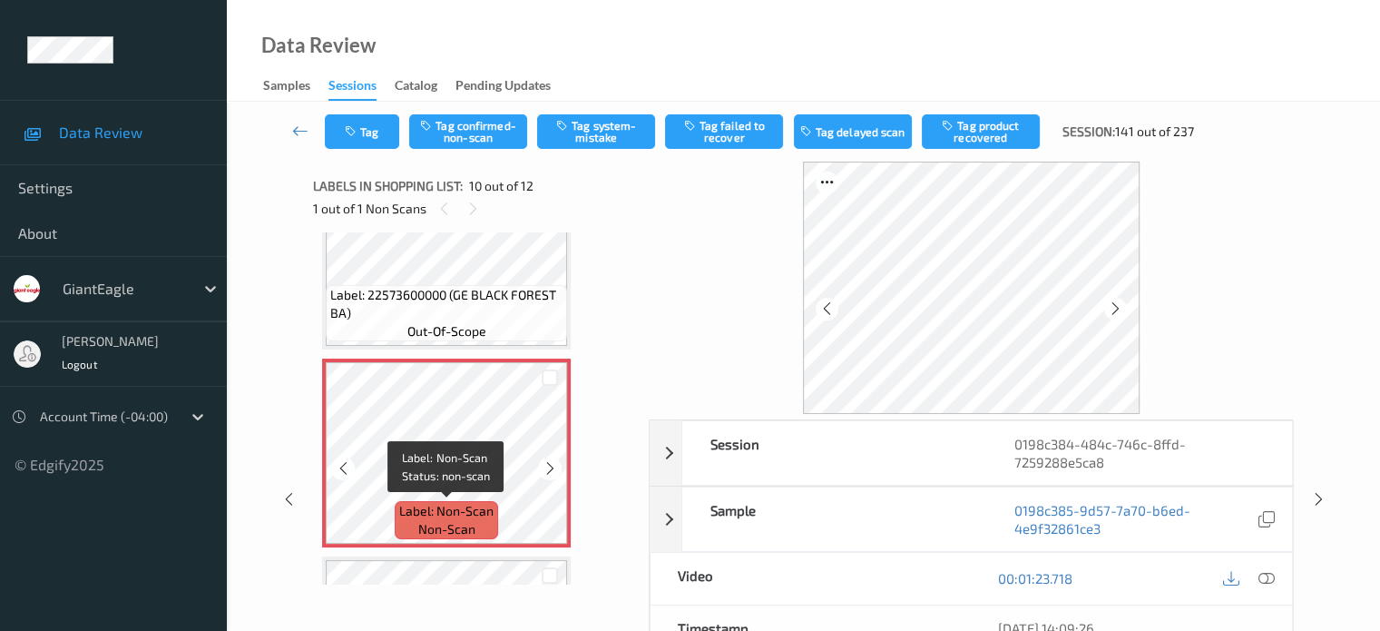
click at [458, 524] on span "non-scan" at bounding box center [446, 529] width 57 height 18
click at [1263, 582] on icon at bounding box center [1266, 578] width 16 height 16
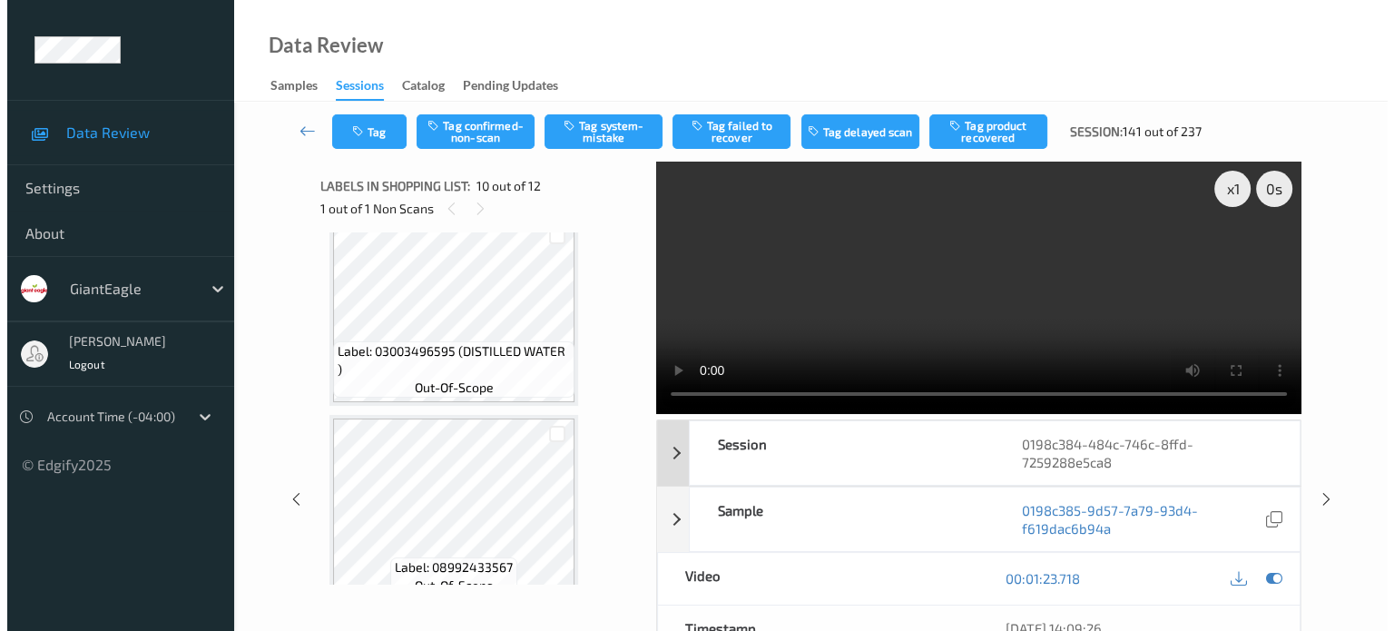
scroll to position [225, 0]
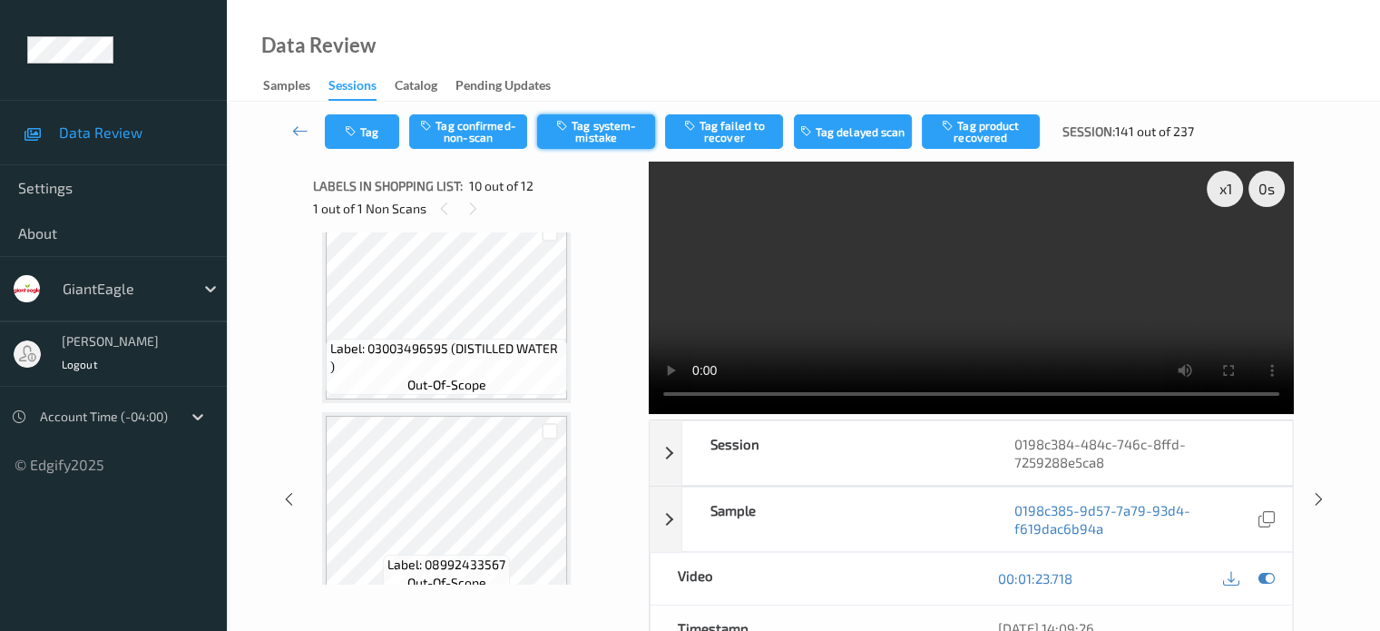
click at [602, 137] on button "Tag system-mistake" at bounding box center [596, 131] width 118 height 34
click at [374, 132] on button "Tag" at bounding box center [362, 131] width 74 height 34
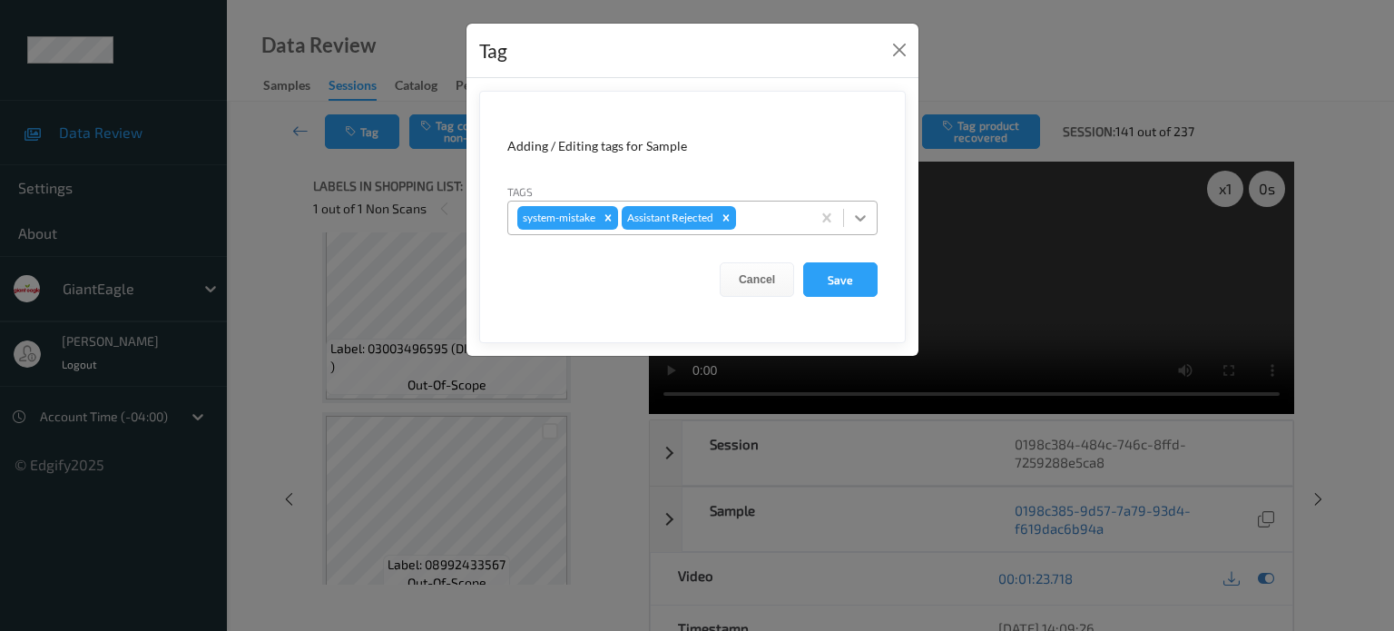
click at [864, 220] on icon at bounding box center [860, 218] width 18 height 18
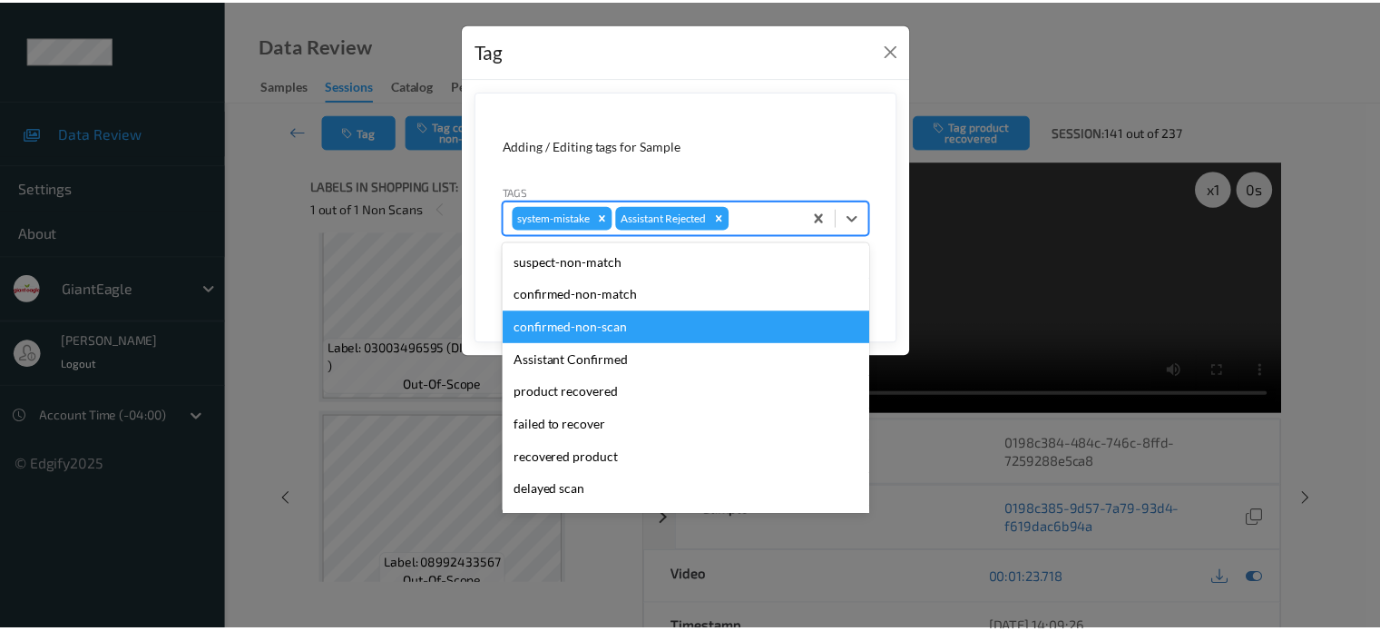
scroll to position [160, 0]
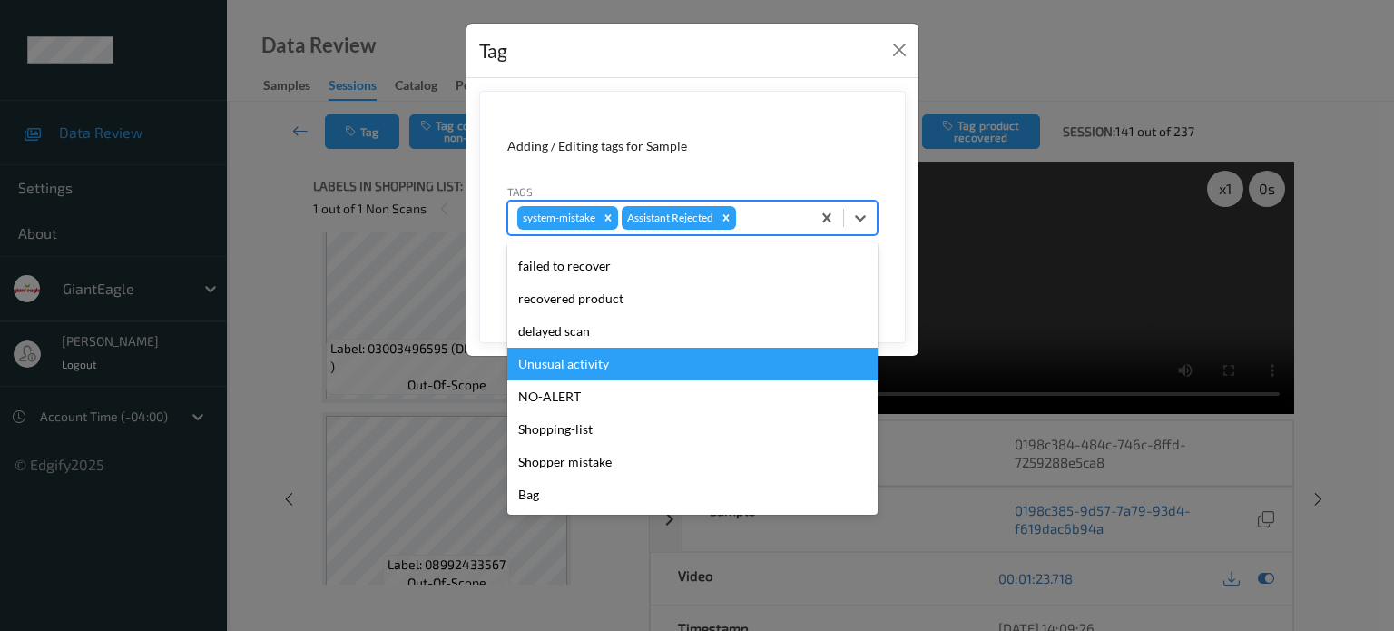
click at [571, 369] on div "Unusual activity" at bounding box center [692, 363] width 370 height 33
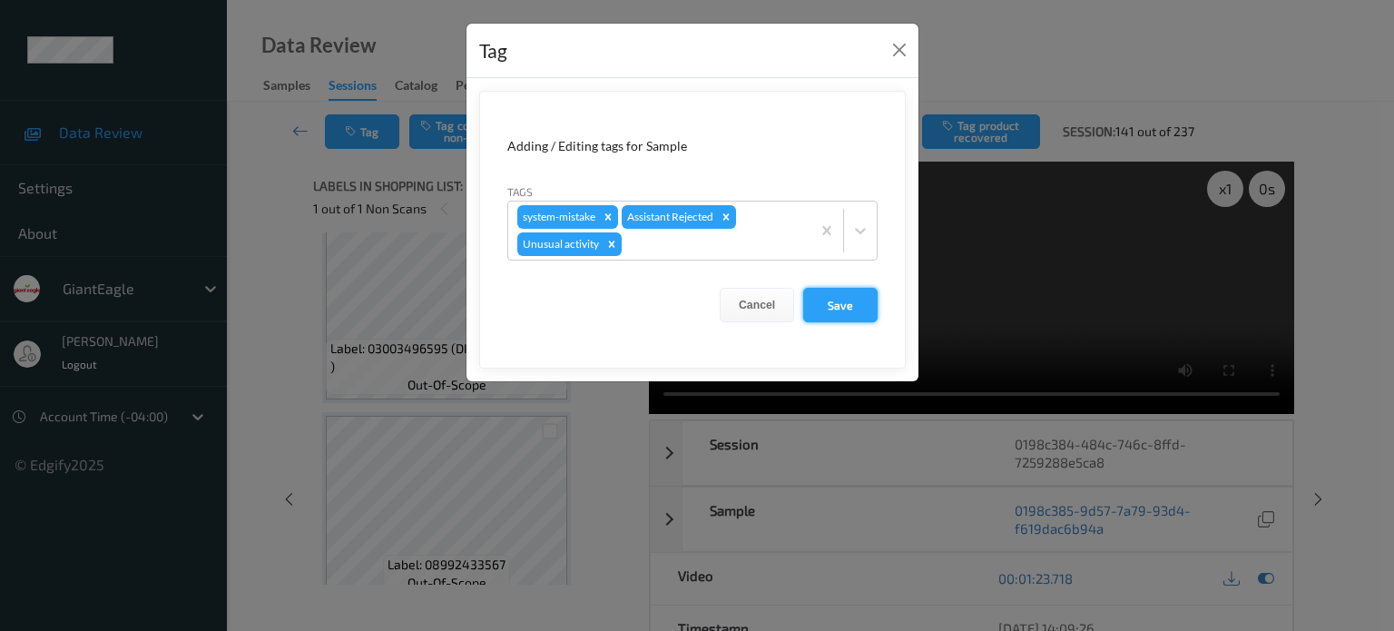
click at [847, 304] on button "Save" at bounding box center [840, 305] width 74 height 34
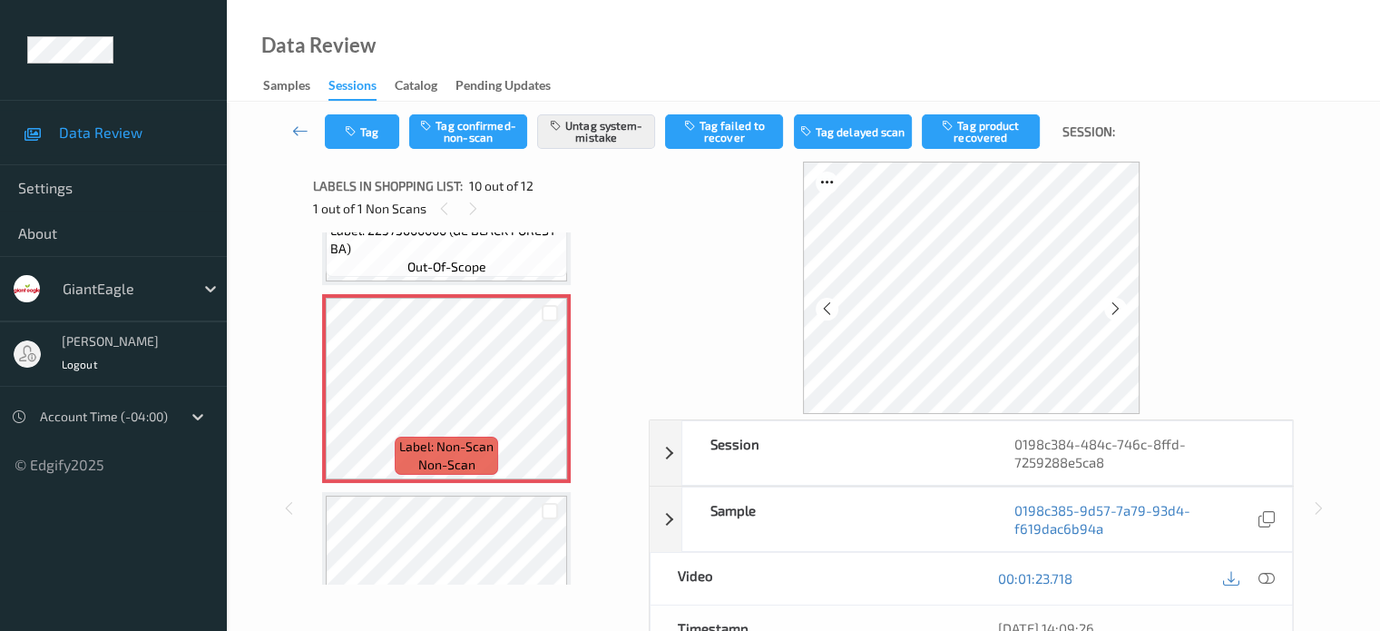
click at [685, 224] on div at bounding box center [971, 287] width 645 height 252
click at [299, 130] on icon at bounding box center [300, 131] width 16 height 18
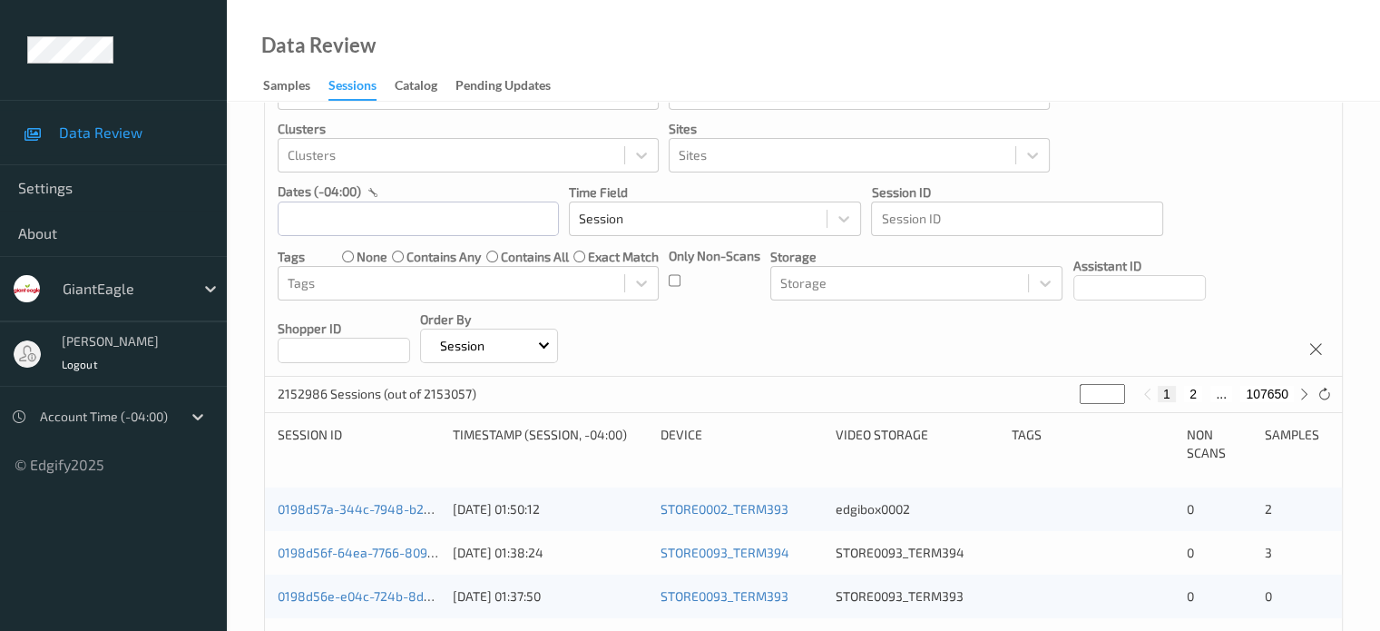
scroll to position [75, 0]
click at [338, 222] on input "text" at bounding box center [418, 219] width 281 height 34
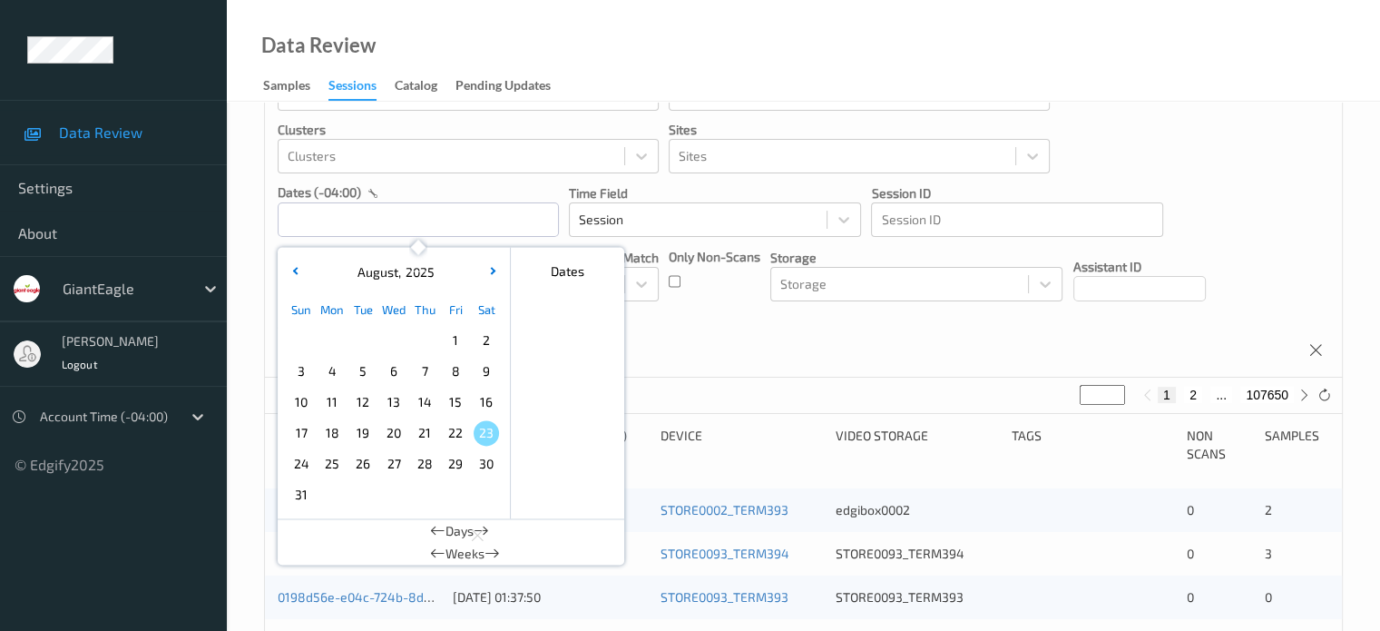
click at [357, 436] on span "19" at bounding box center [362, 432] width 25 height 25
type input "[DATE] 00:00"
click at [1304, 396] on icon at bounding box center [1304, 395] width 14 height 14
type input "*"
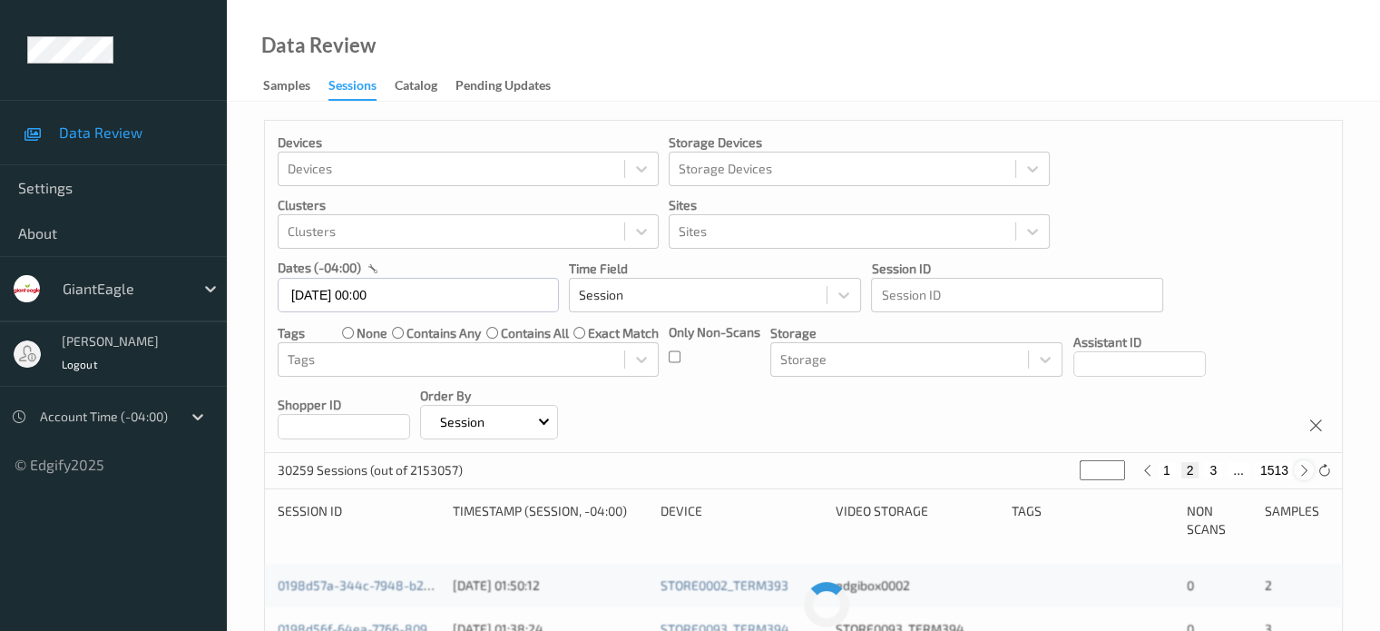
scroll to position [0, 0]
click at [1304, 396] on div at bounding box center [1315, 413] width 27 height 53
click at [1301, 467] on icon at bounding box center [1304, 471] width 14 height 14
type input "*"
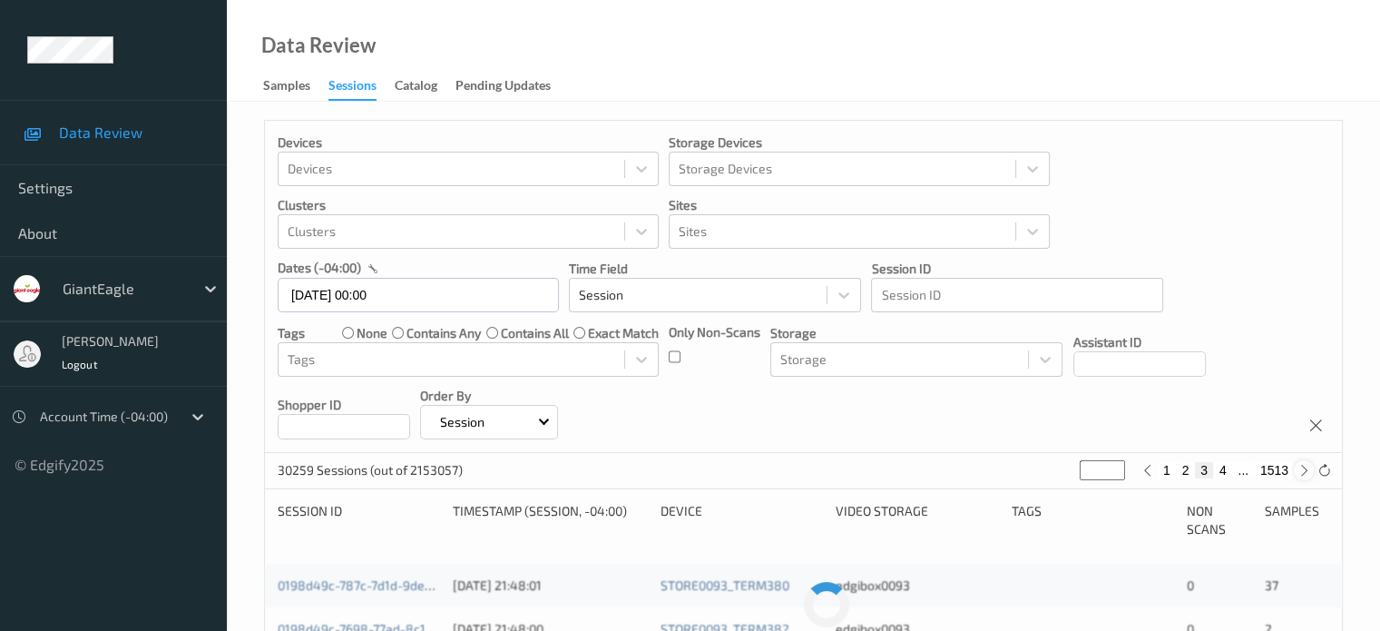
click at [1301, 467] on icon at bounding box center [1304, 471] width 14 height 14
type input "*"
click at [1301, 467] on icon at bounding box center [1304, 471] width 14 height 14
type input "*"
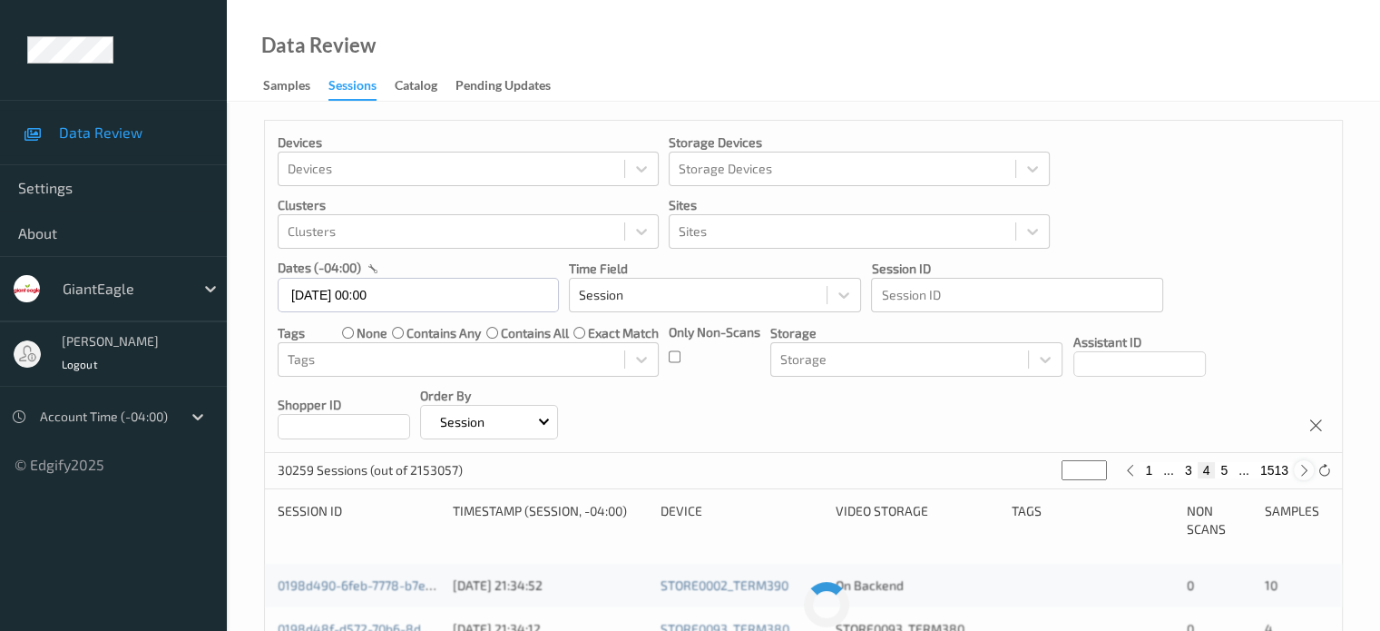
type input "*"
click at [1301, 467] on icon at bounding box center [1304, 471] width 14 height 14
type input "*"
click at [1301, 467] on icon at bounding box center [1304, 471] width 14 height 14
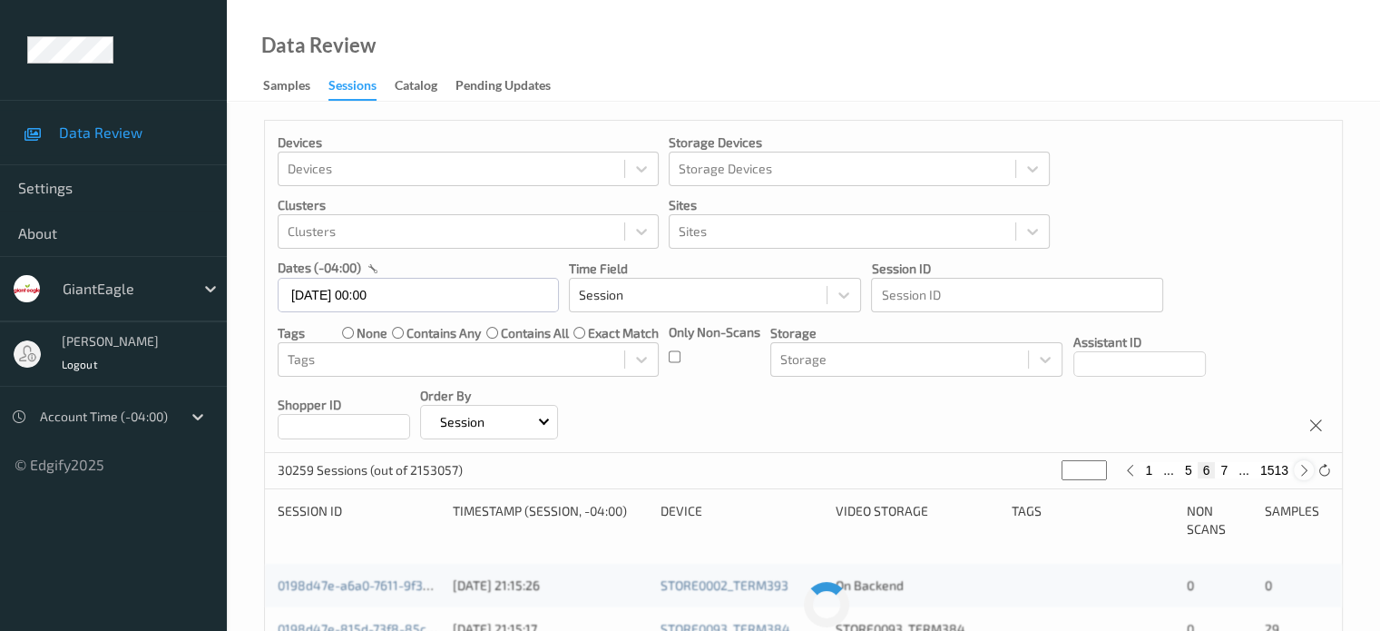
type input "*"
click at [1301, 467] on icon at bounding box center [1304, 471] width 14 height 14
type input "*"
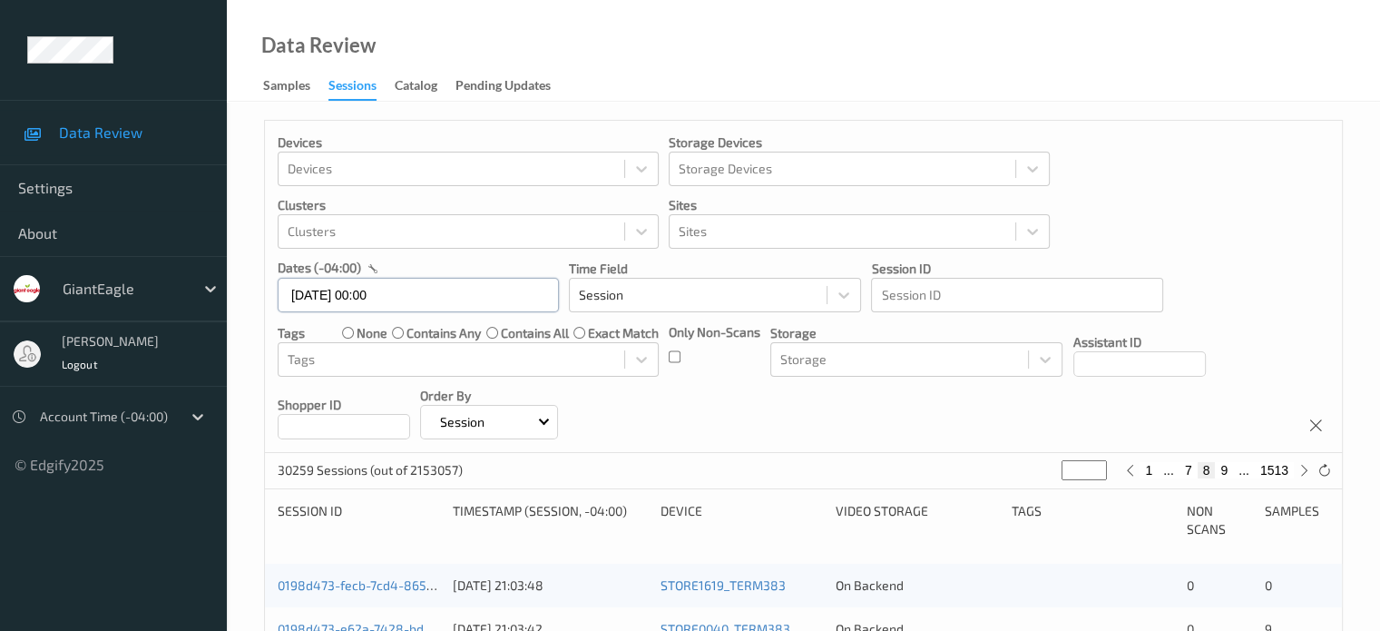
click at [396, 294] on input "[DATE] 00:00" at bounding box center [418, 295] width 281 height 34
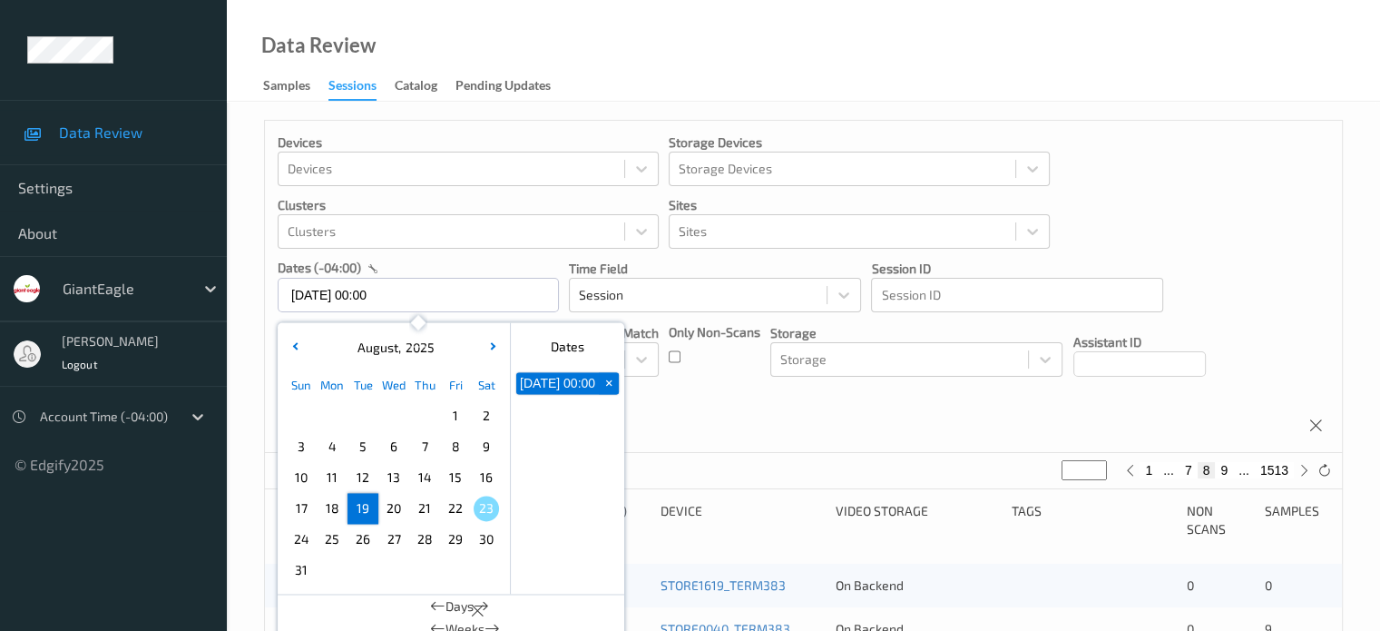
click at [363, 508] on span "19" at bounding box center [362, 507] width 25 height 25
type input "[DATE] 00:00 -> [DATE] 23:59"
type input "*"
click at [1302, 474] on icon at bounding box center [1304, 471] width 14 height 14
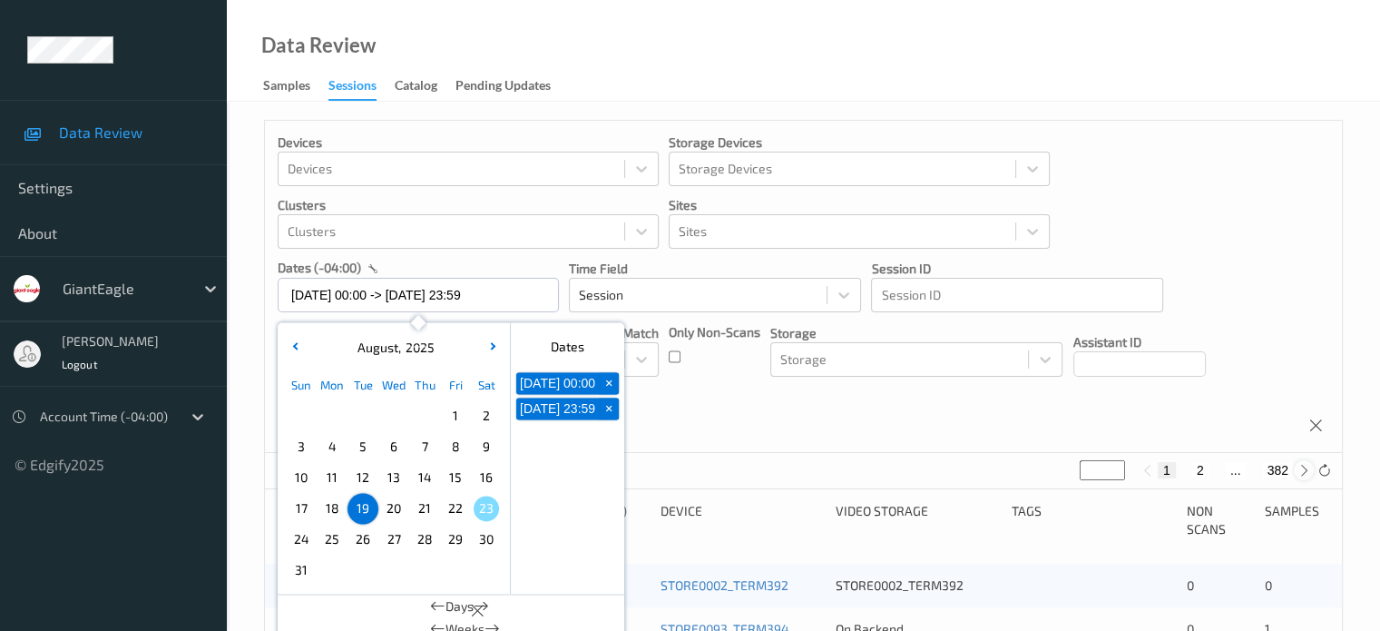
type input "*"
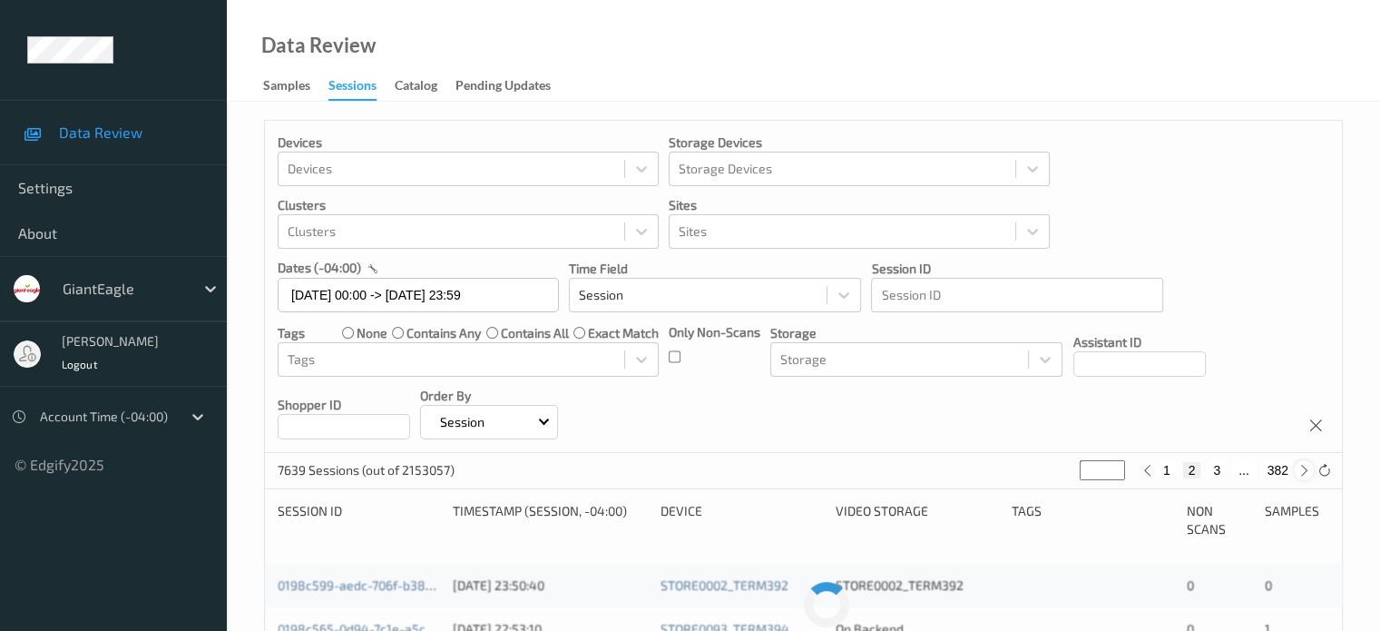
click at [1302, 474] on icon at bounding box center [1304, 471] width 14 height 14
type input "*"
click at [1302, 474] on icon at bounding box center [1304, 471] width 14 height 14
type input "*"
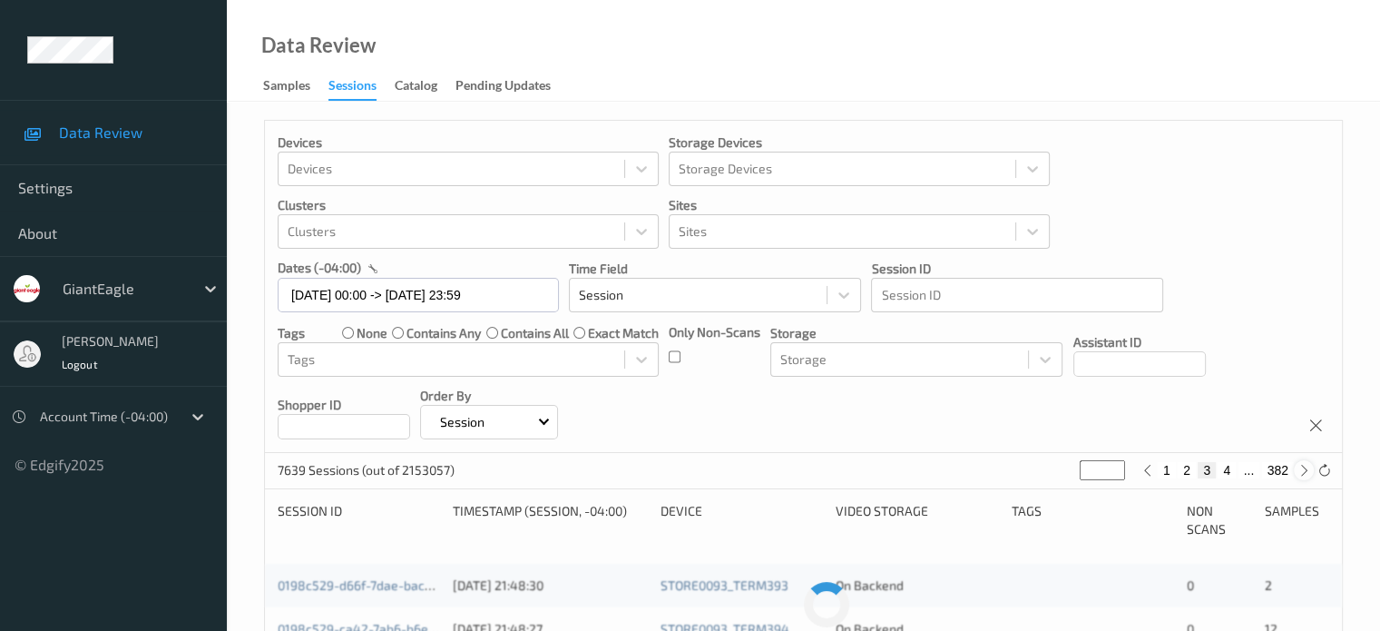
type input "*"
click at [1302, 474] on icon at bounding box center [1304, 471] width 14 height 14
type input "*"
click at [1302, 474] on icon at bounding box center [1304, 471] width 14 height 14
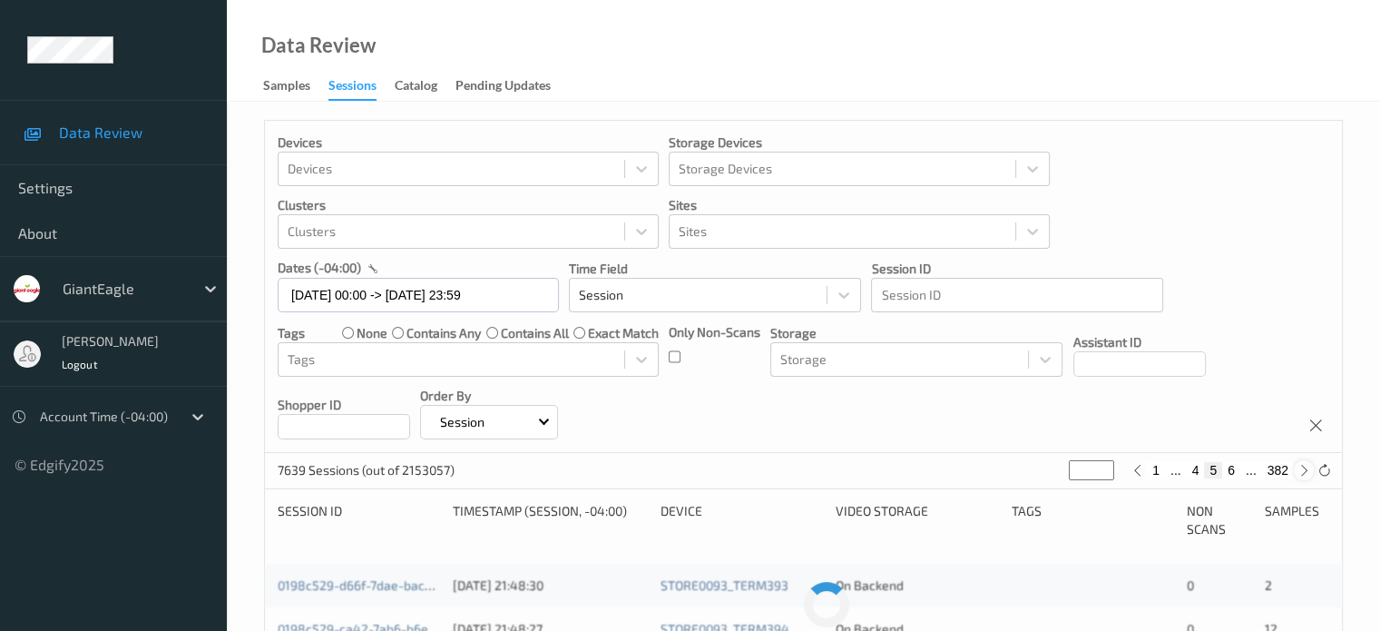
type input "*"
click at [1302, 474] on icon at bounding box center [1304, 471] width 14 height 14
type input "*"
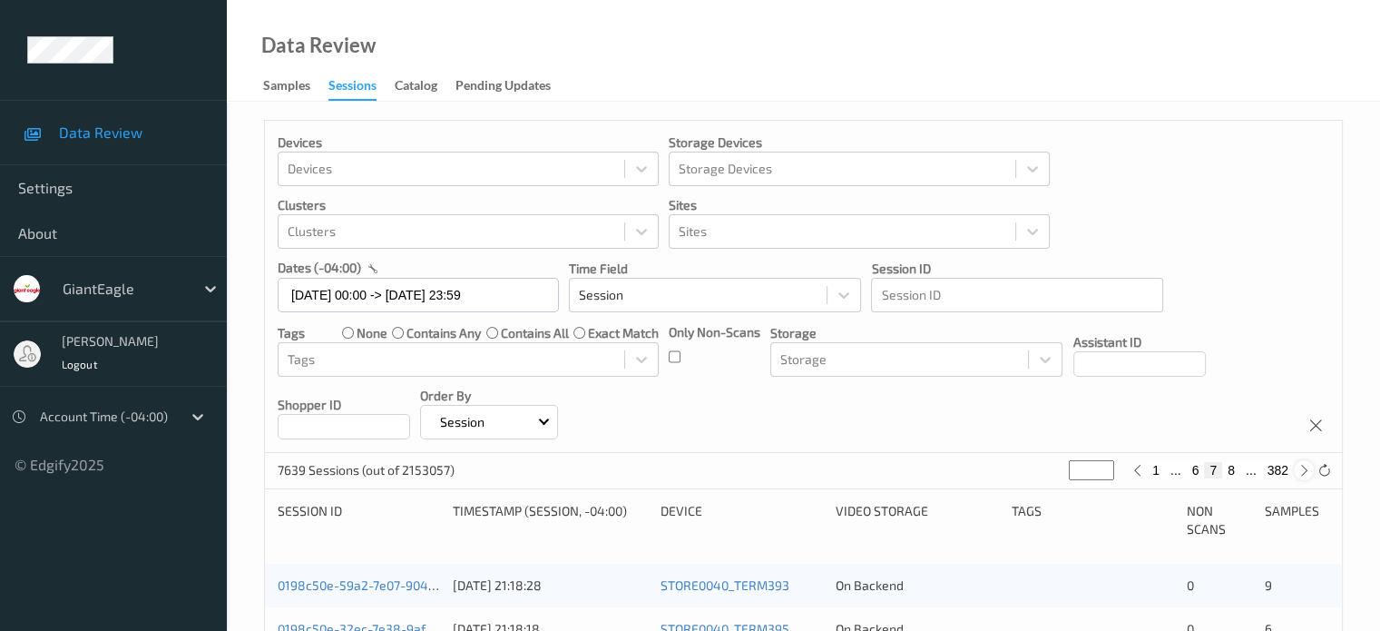
click at [1302, 474] on icon at bounding box center [1304, 471] width 14 height 14
type input "*"
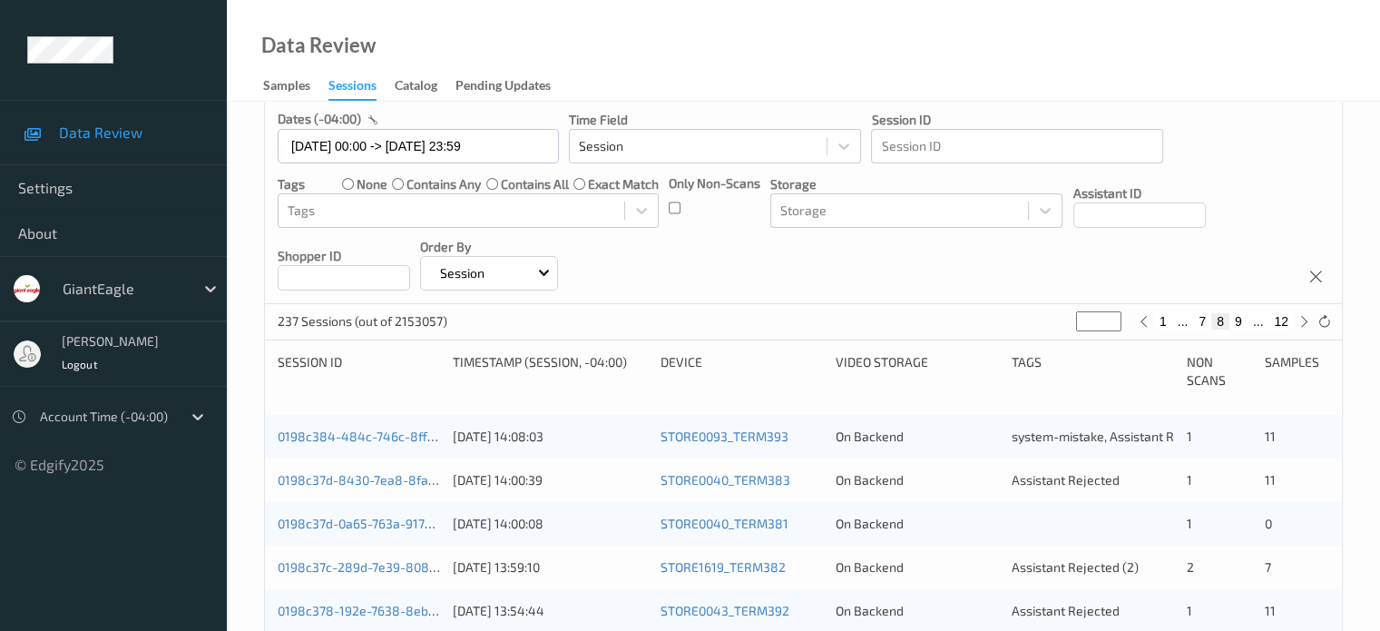
scroll to position [152, 0]
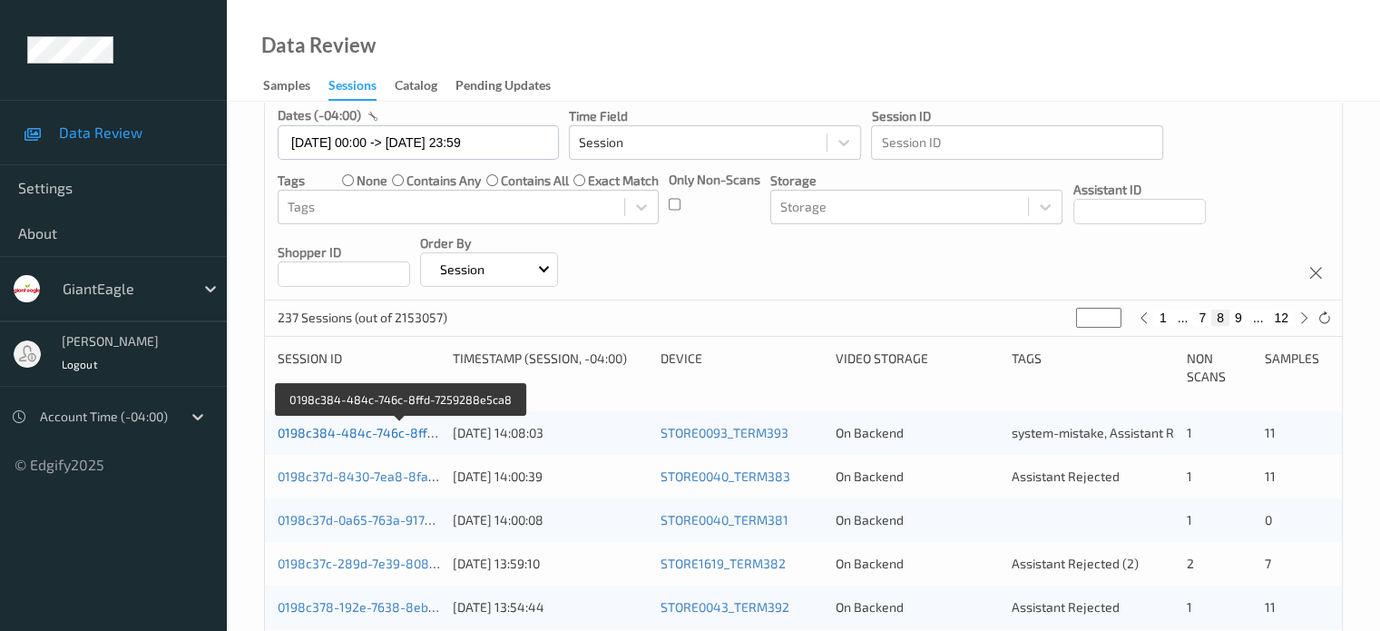
click at [385, 435] on link "0198c384-484c-746c-8ffd-7259288e5ca8" at bounding box center [403, 432] width 250 height 15
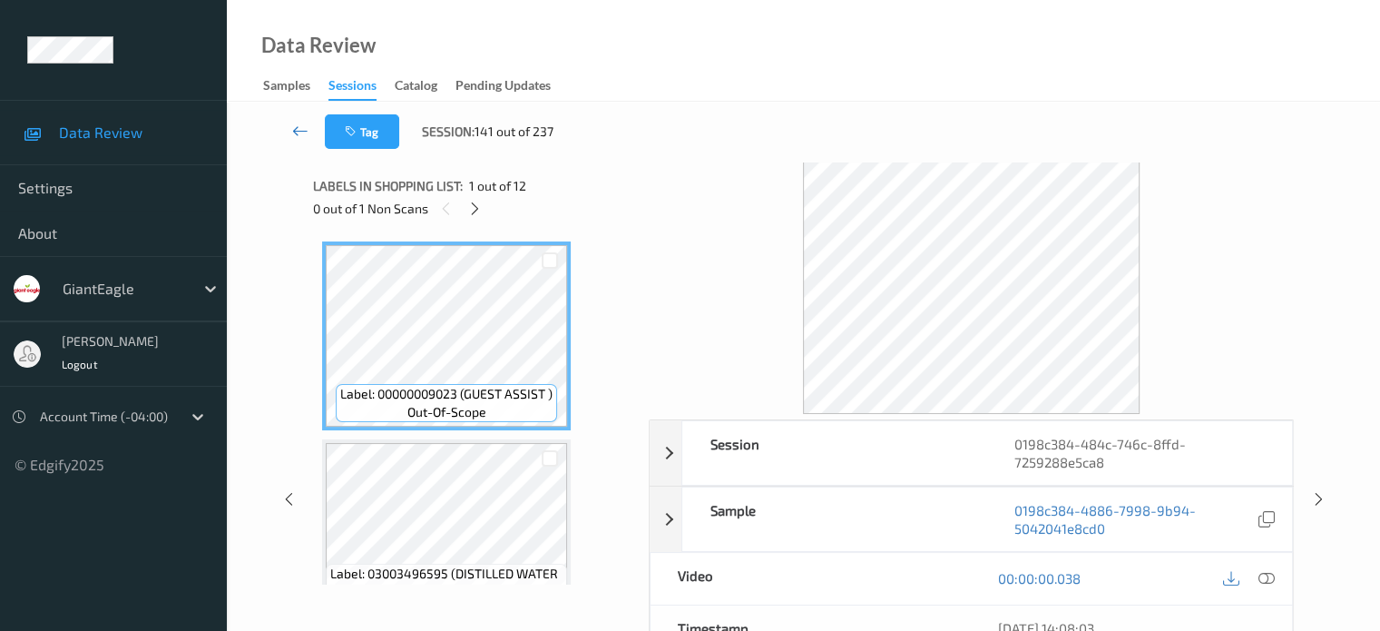
click at [297, 128] on icon at bounding box center [300, 131] width 16 height 18
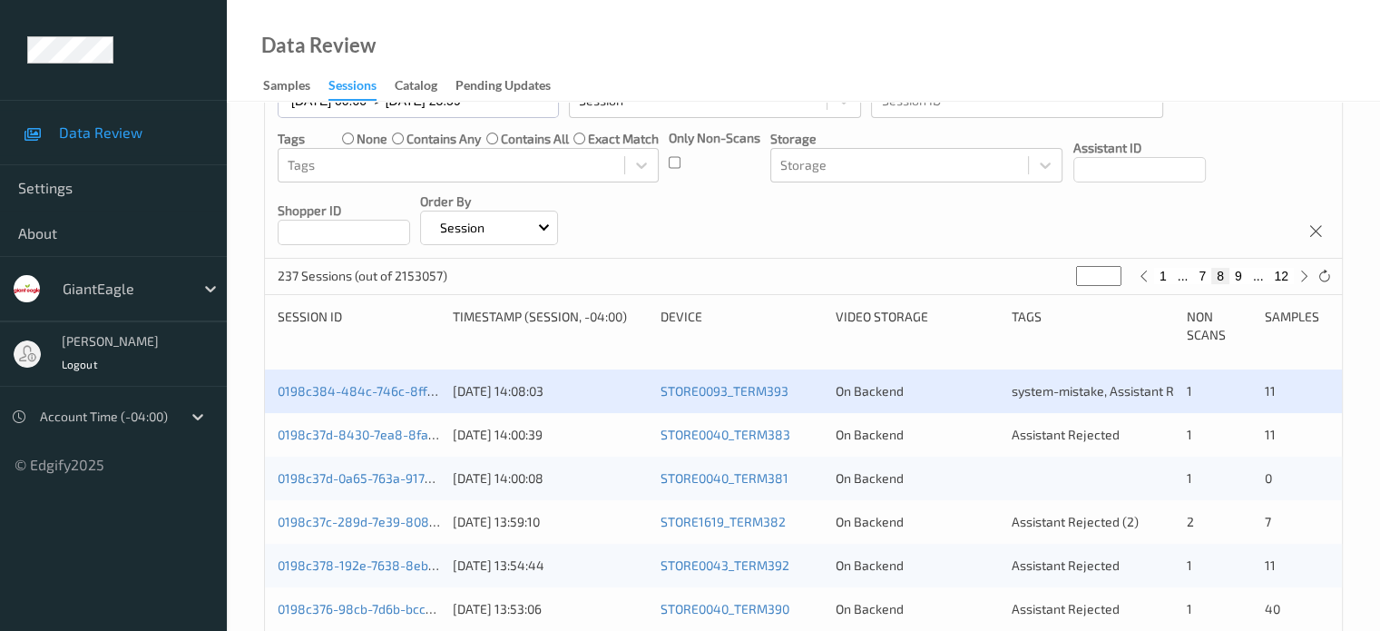
scroll to position [195, 0]
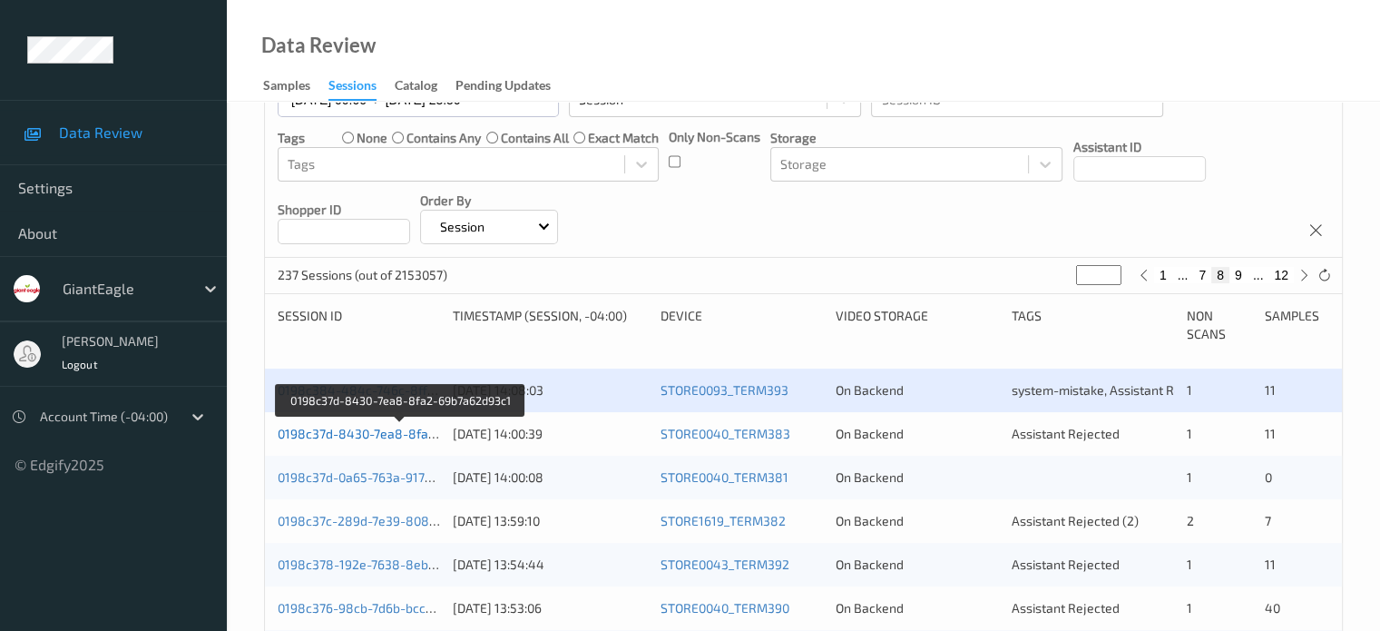
click at [371, 431] on link "0198c37d-8430-7ea8-8fa2-69b7a62d93c1" at bounding box center [401, 433] width 247 height 15
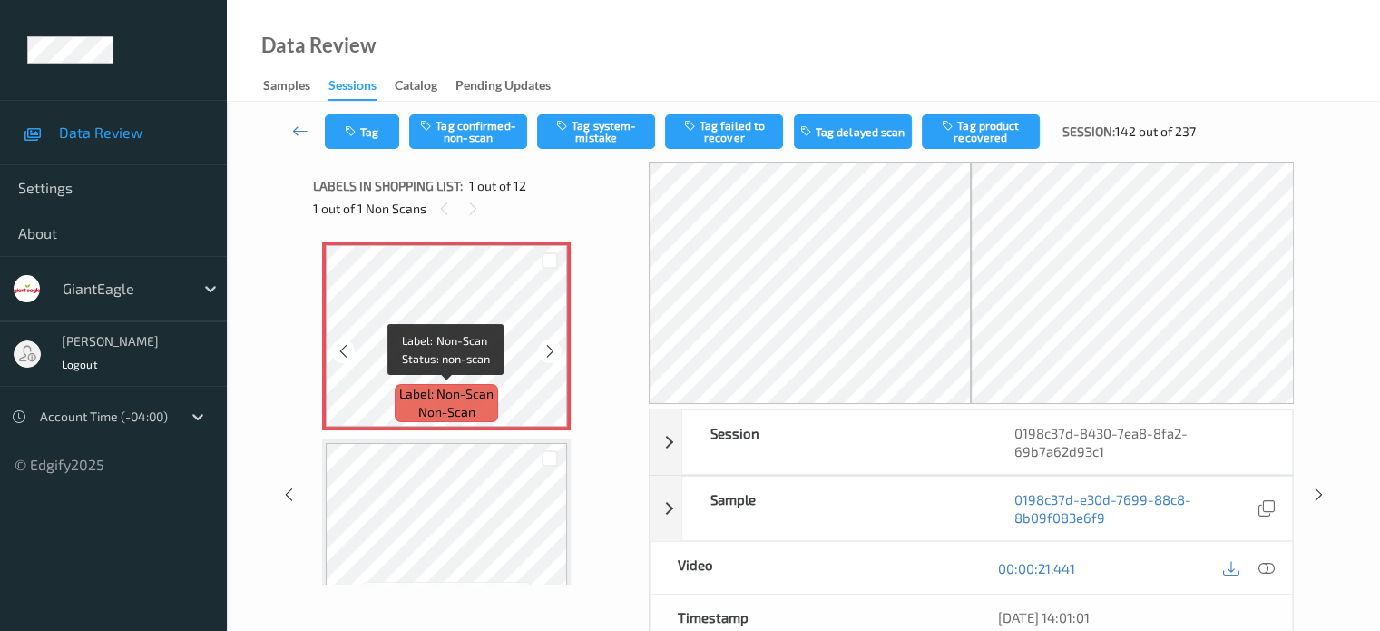
click at [438, 402] on span "Label: Non-Scan" at bounding box center [446, 394] width 94 height 18
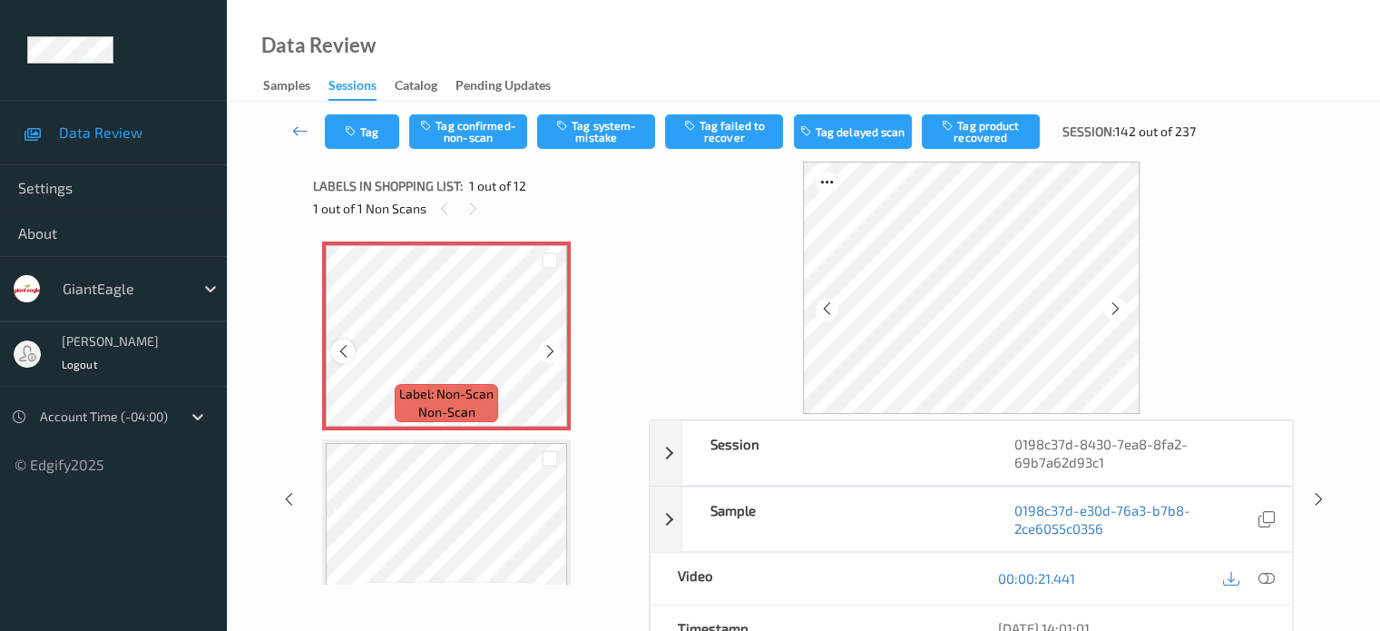
click at [344, 354] on icon at bounding box center [343, 351] width 15 height 16
click at [1263, 580] on icon at bounding box center [1266, 578] width 16 height 16
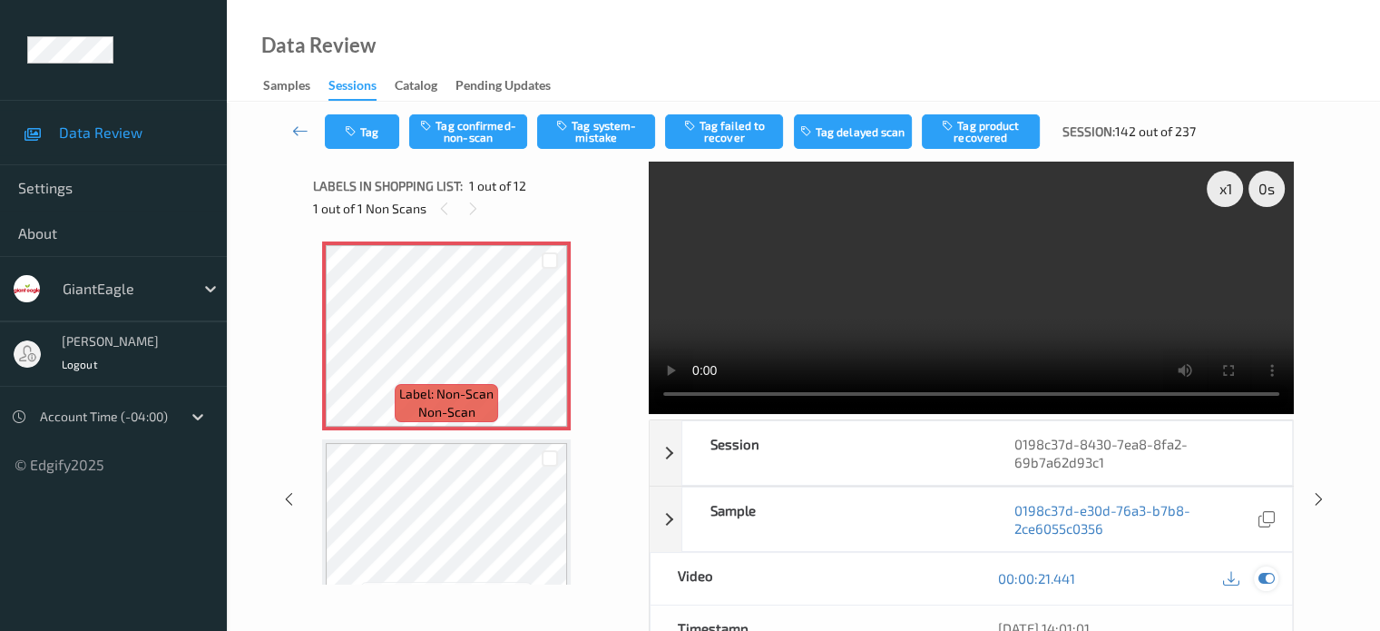
click at [1267, 577] on icon at bounding box center [1266, 578] width 16 height 16
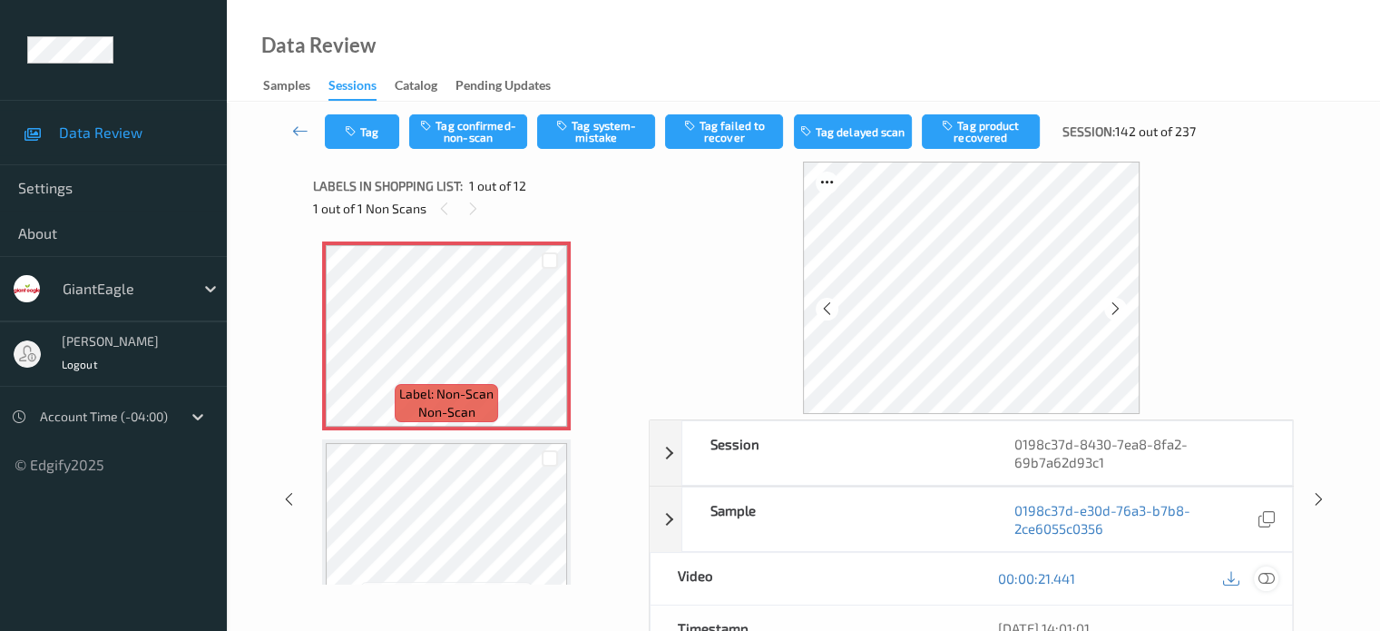
click at [1270, 577] on icon at bounding box center [1266, 578] width 16 height 16
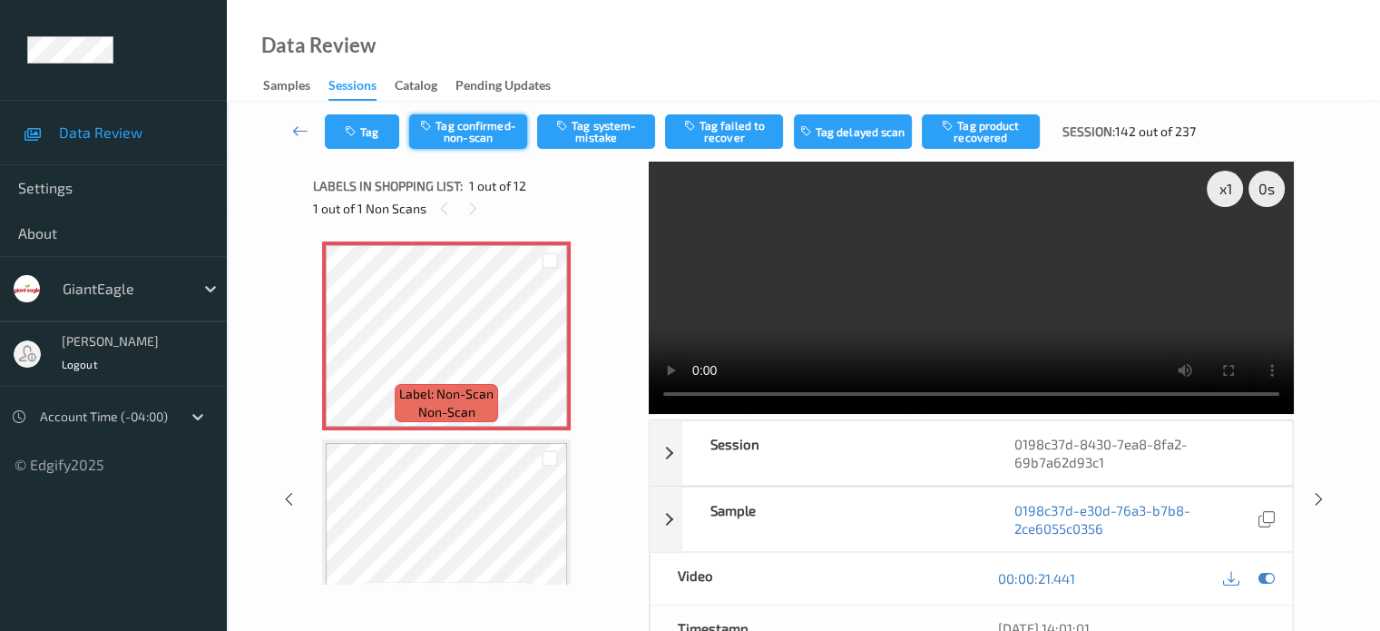
click at [455, 133] on button "Tag confirmed-non-scan" at bounding box center [468, 131] width 118 height 34
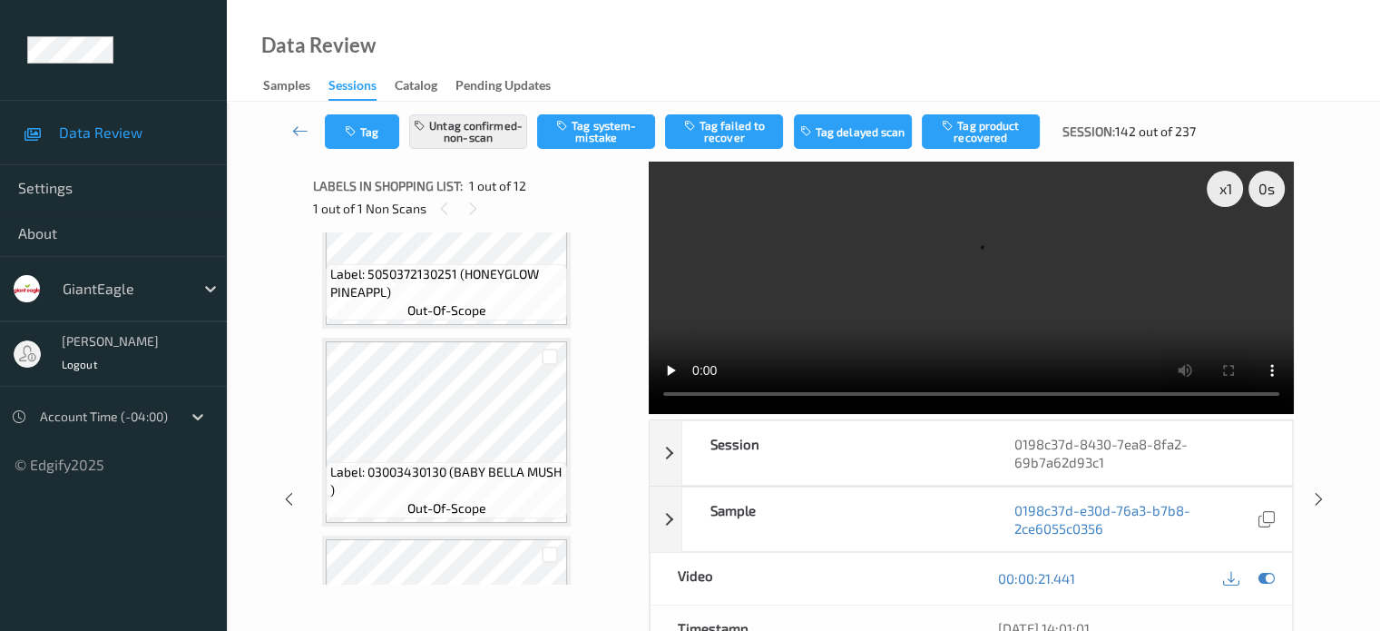
scroll to position [693, 0]
click at [992, 126] on button "Tag product recovered" at bounding box center [981, 131] width 118 height 34
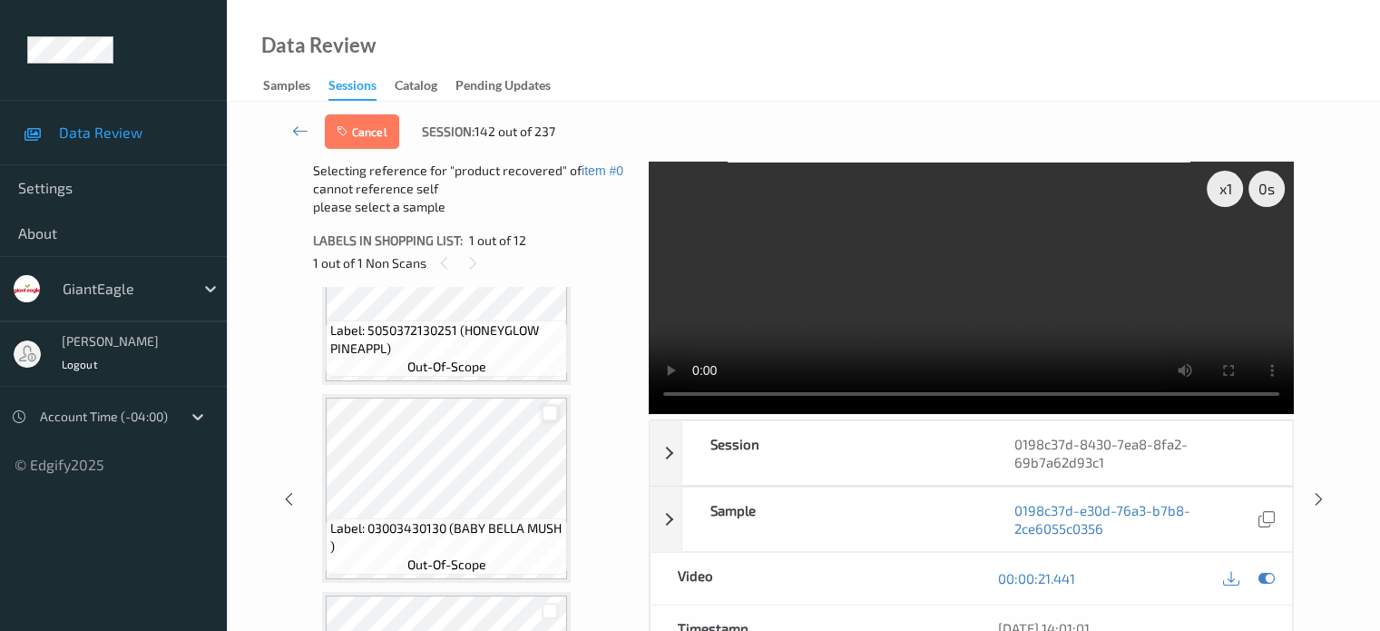
click at [552, 408] on div at bounding box center [550, 413] width 17 height 17
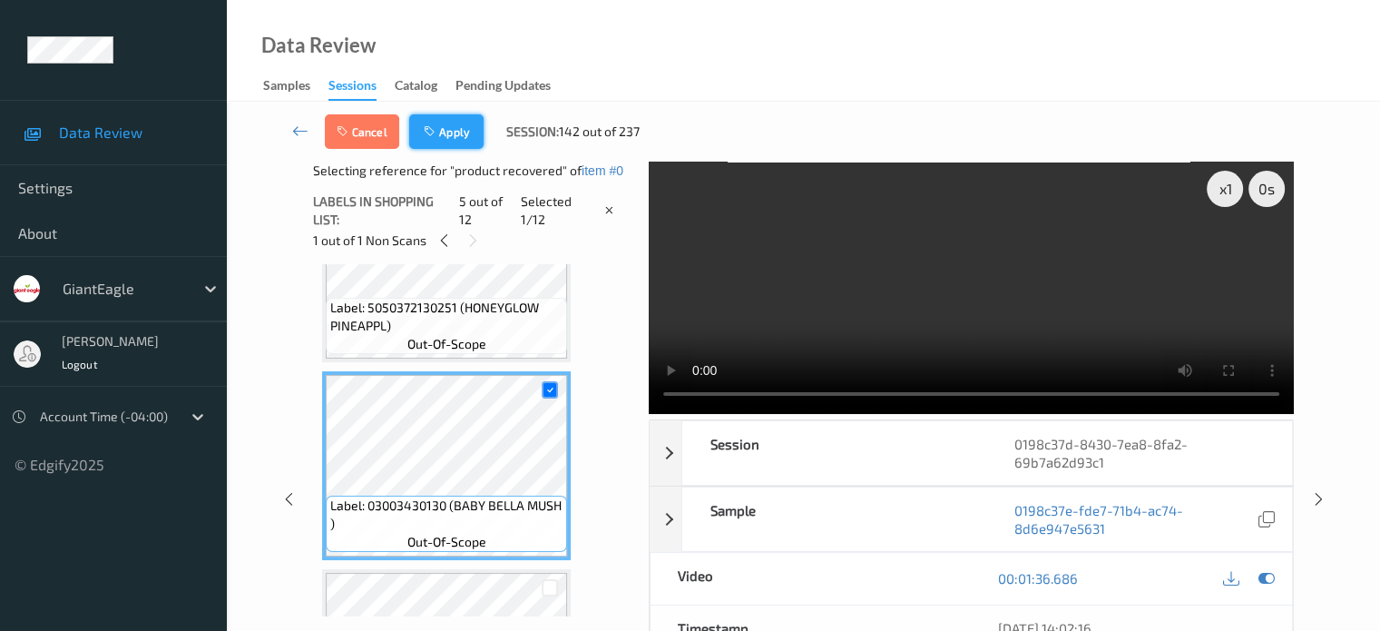
click at [445, 140] on button "Apply" at bounding box center [446, 131] width 74 height 34
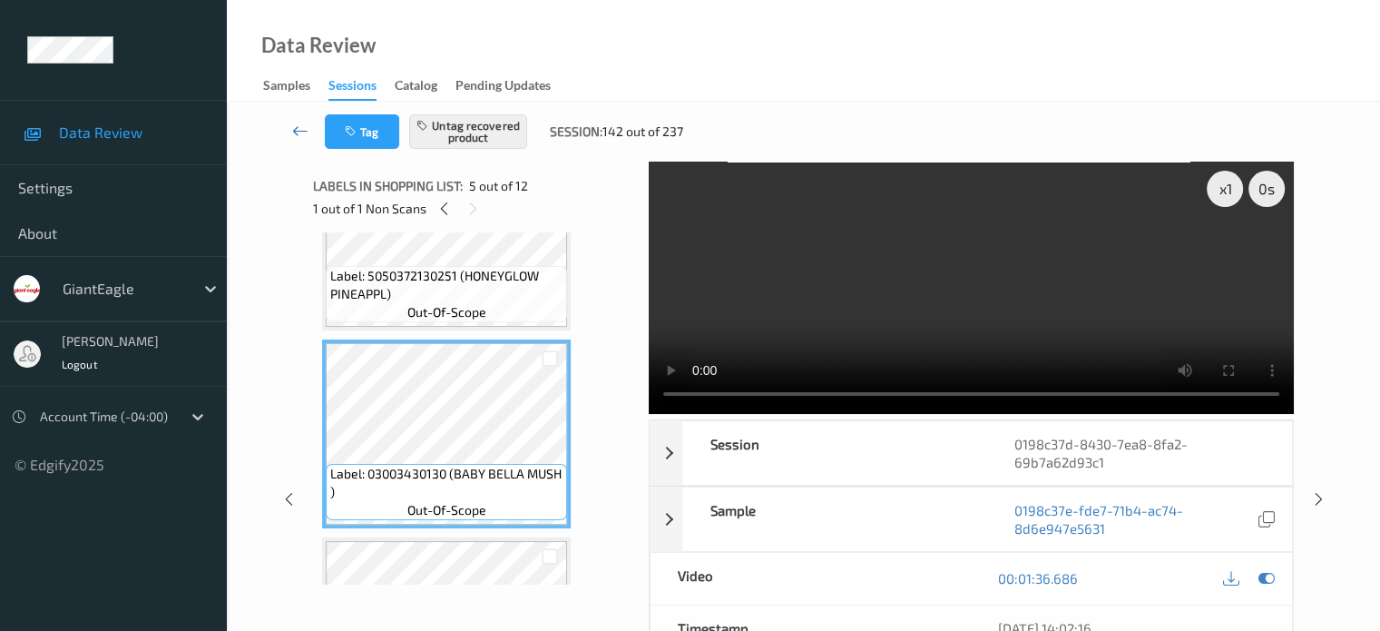
click at [301, 128] on icon at bounding box center [300, 131] width 16 height 18
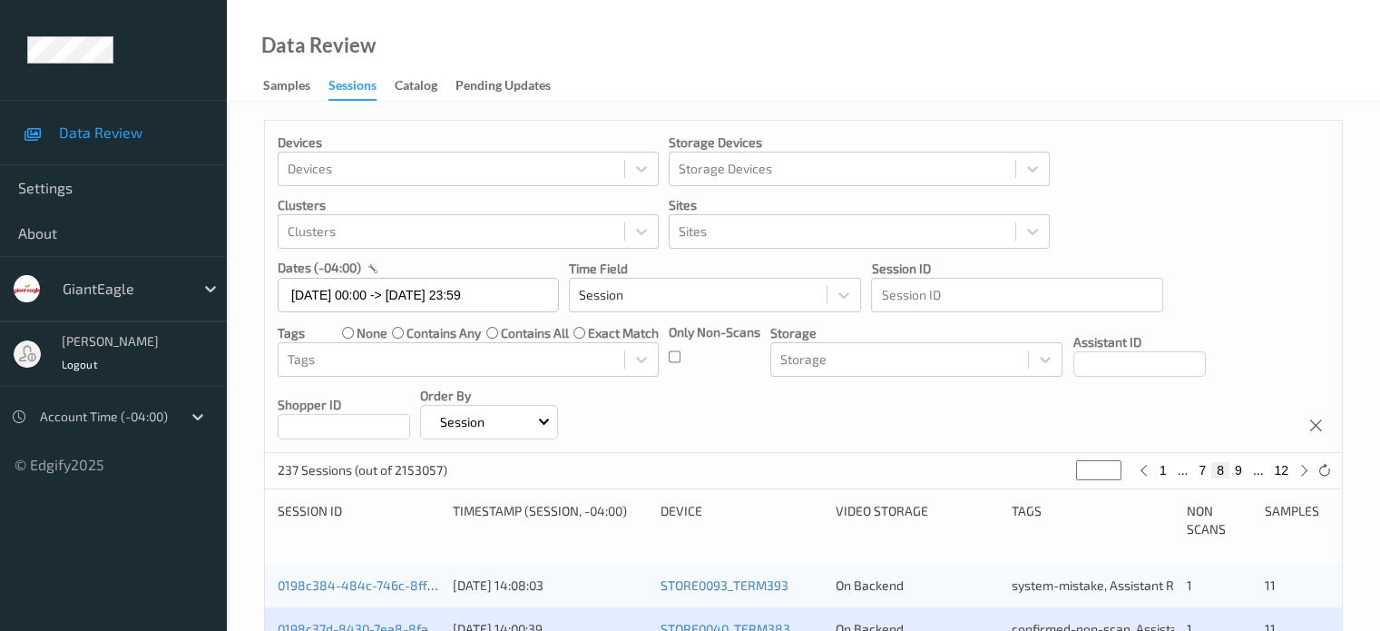
scroll to position [387, 0]
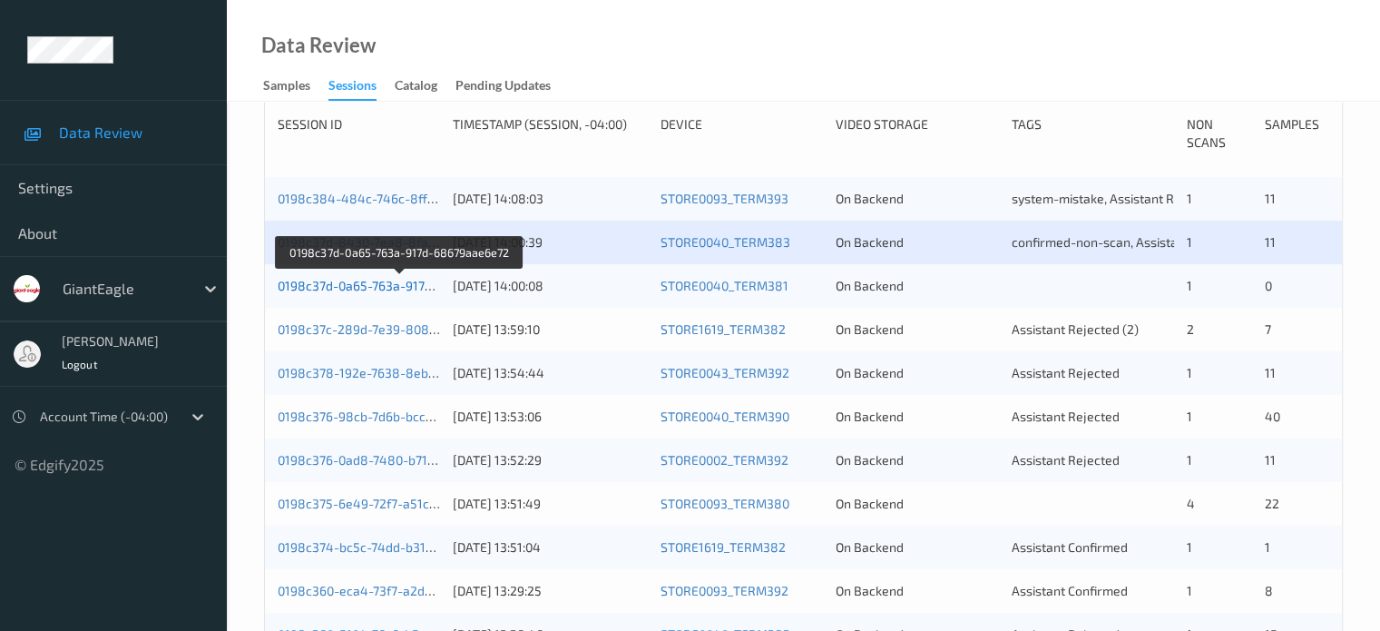
click at [365, 289] on link "0198c37d-0a65-763a-917d-68679aae6e72" at bounding box center [401, 285] width 246 height 15
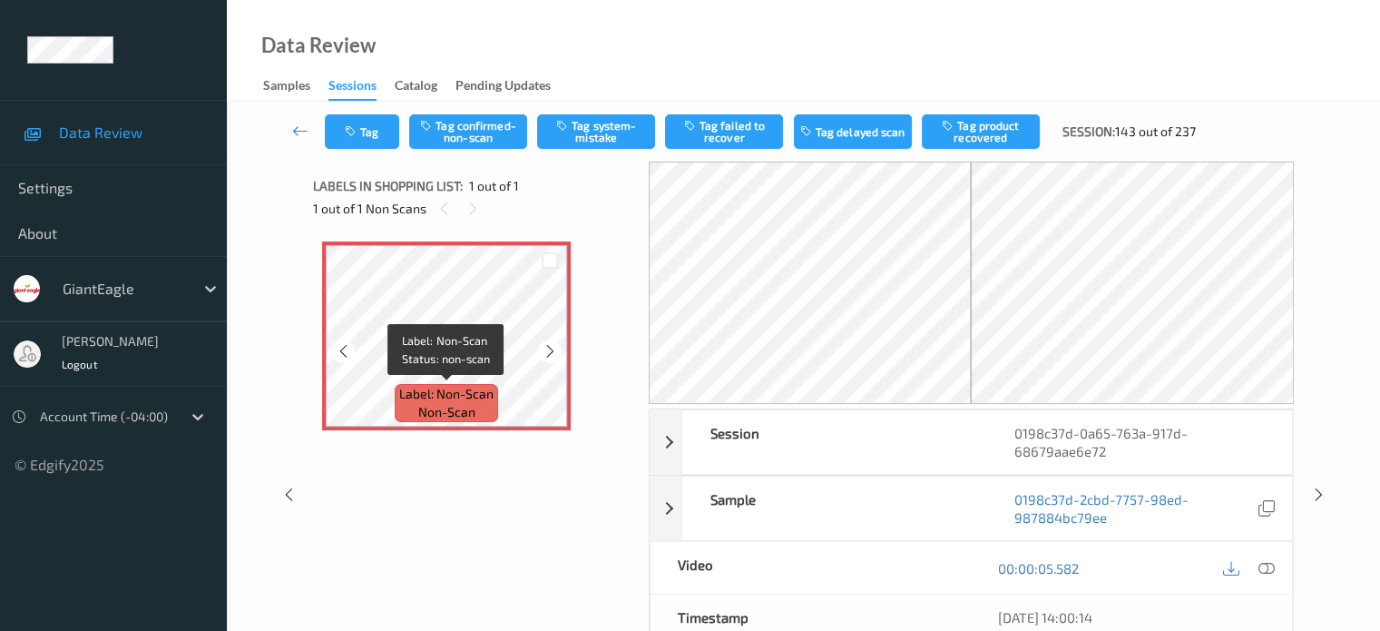
click at [424, 406] on span "non-scan" at bounding box center [446, 412] width 57 height 18
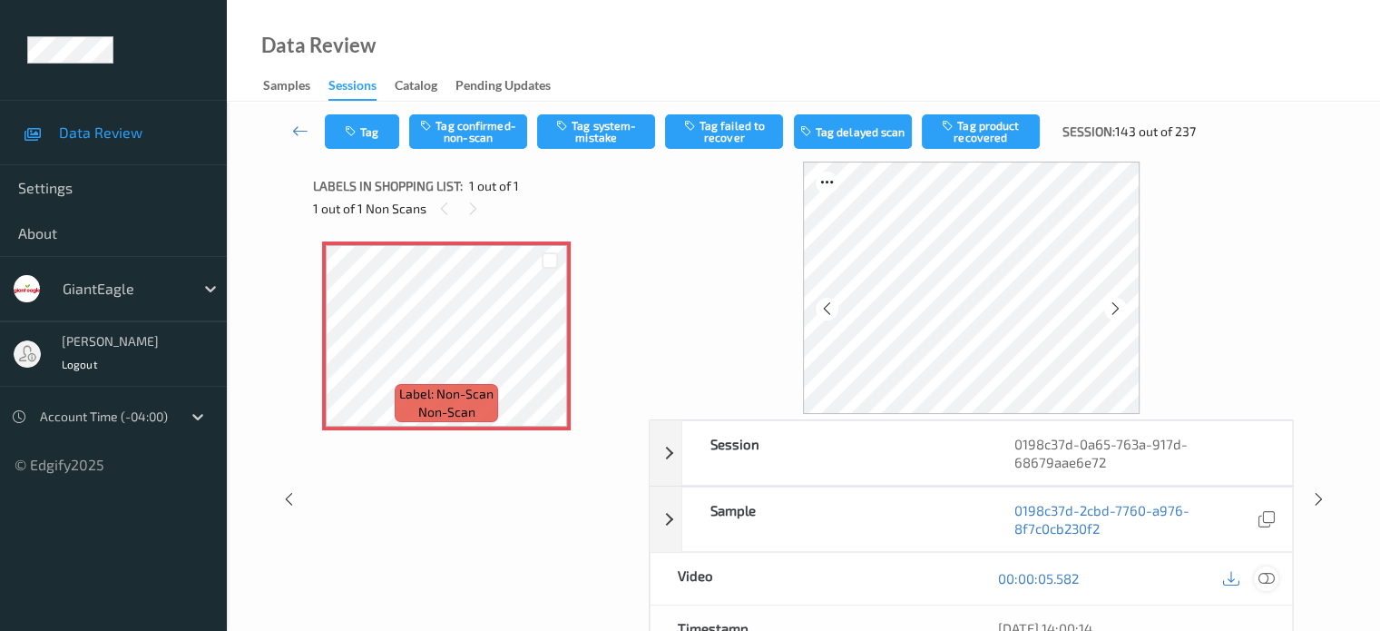
click at [1270, 576] on icon at bounding box center [1266, 578] width 16 height 16
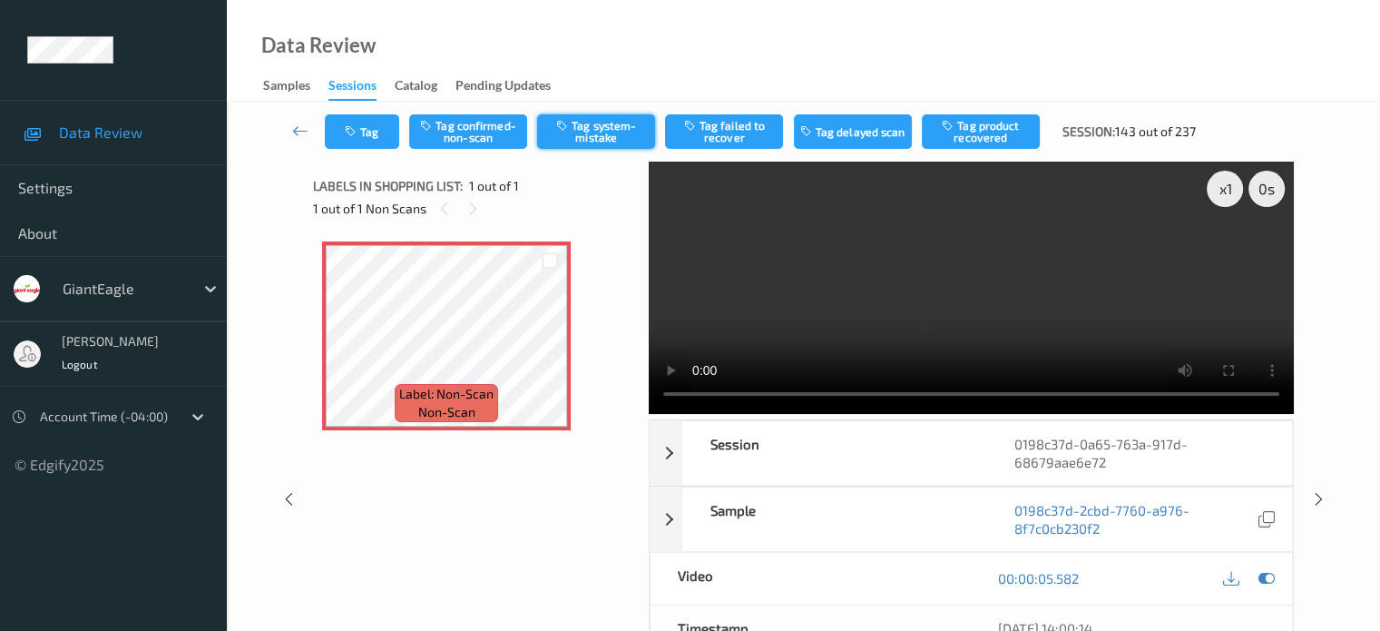
click at [602, 119] on button "Tag system-mistake" at bounding box center [596, 131] width 118 height 34
click at [377, 131] on button "Tag" at bounding box center [362, 131] width 74 height 34
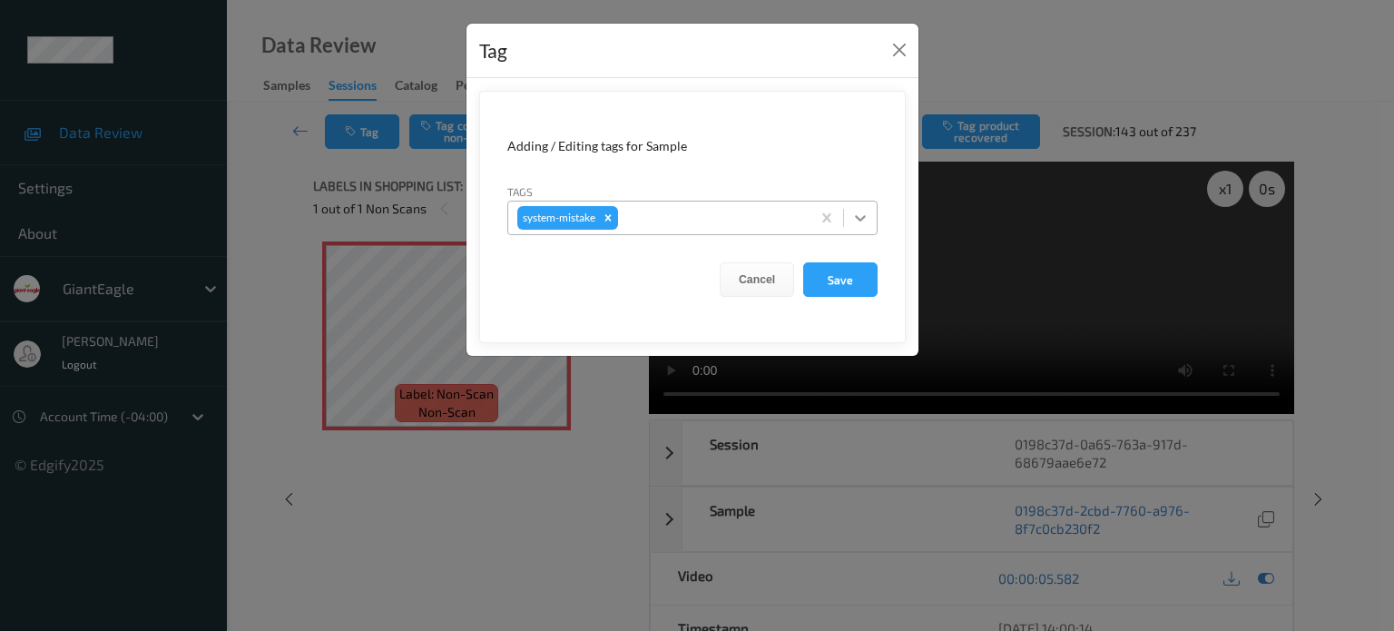
click at [865, 218] on icon at bounding box center [860, 218] width 18 height 18
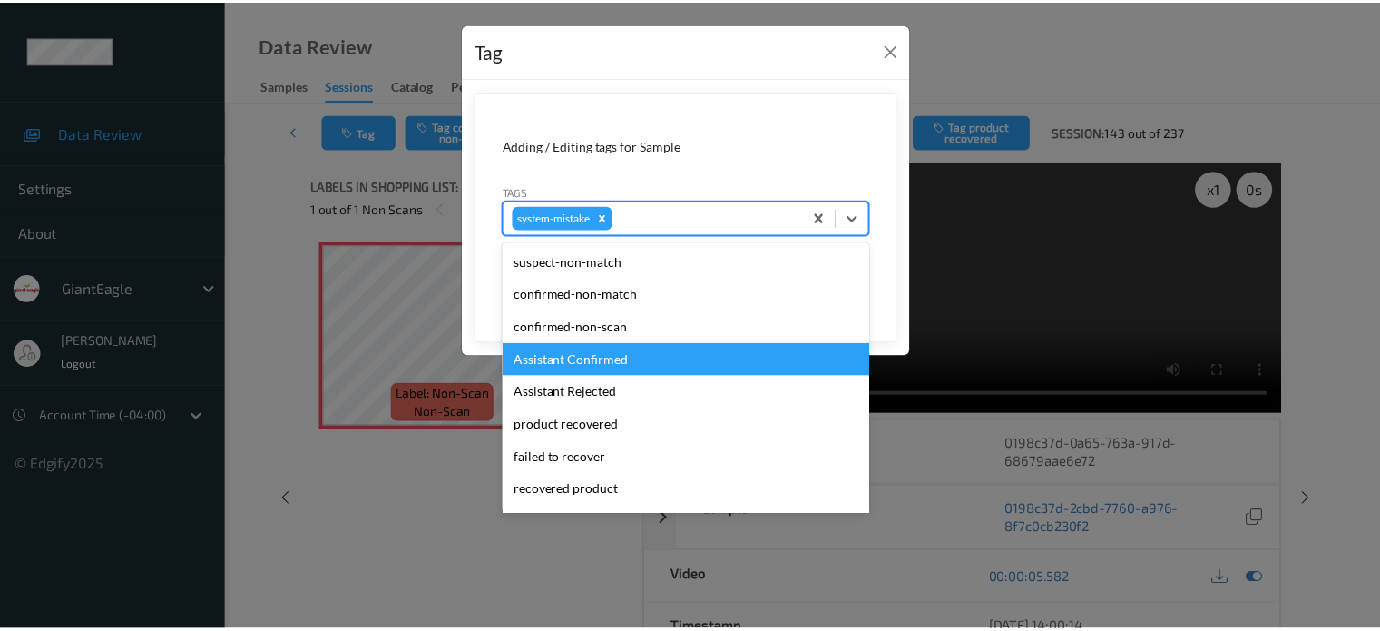
scroll to position [192, 0]
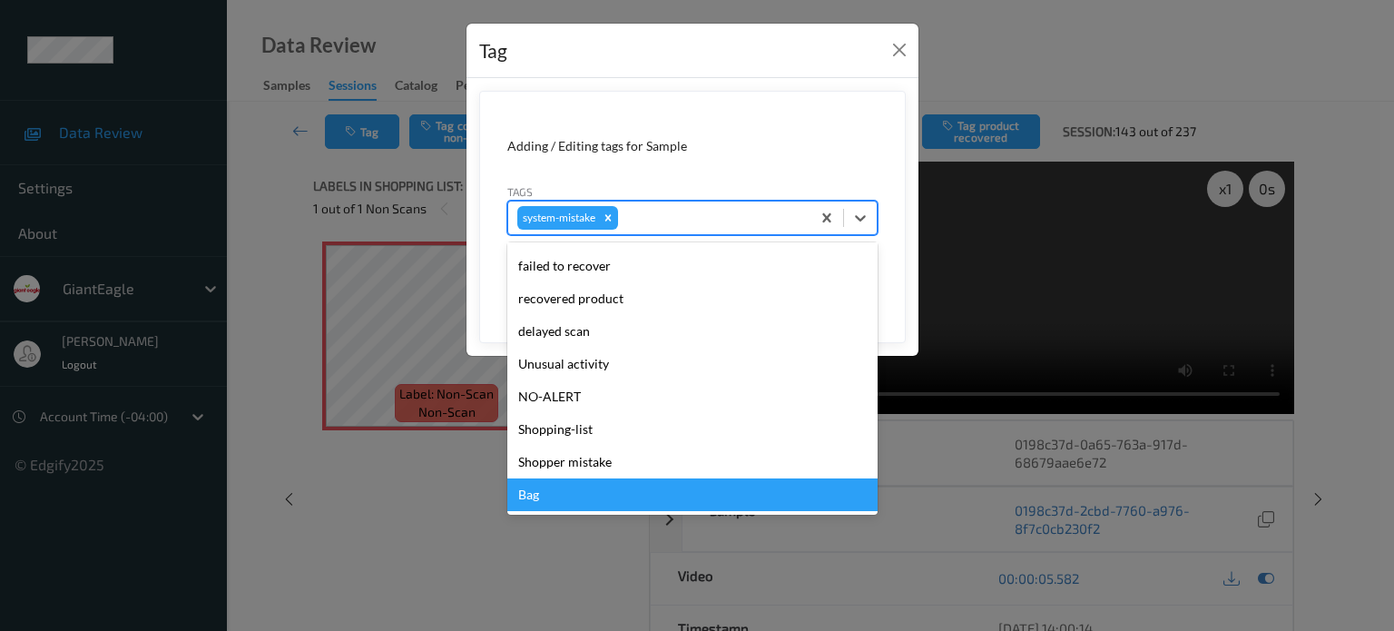
click at [543, 504] on div "Bag" at bounding box center [692, 494] width 370 height 33
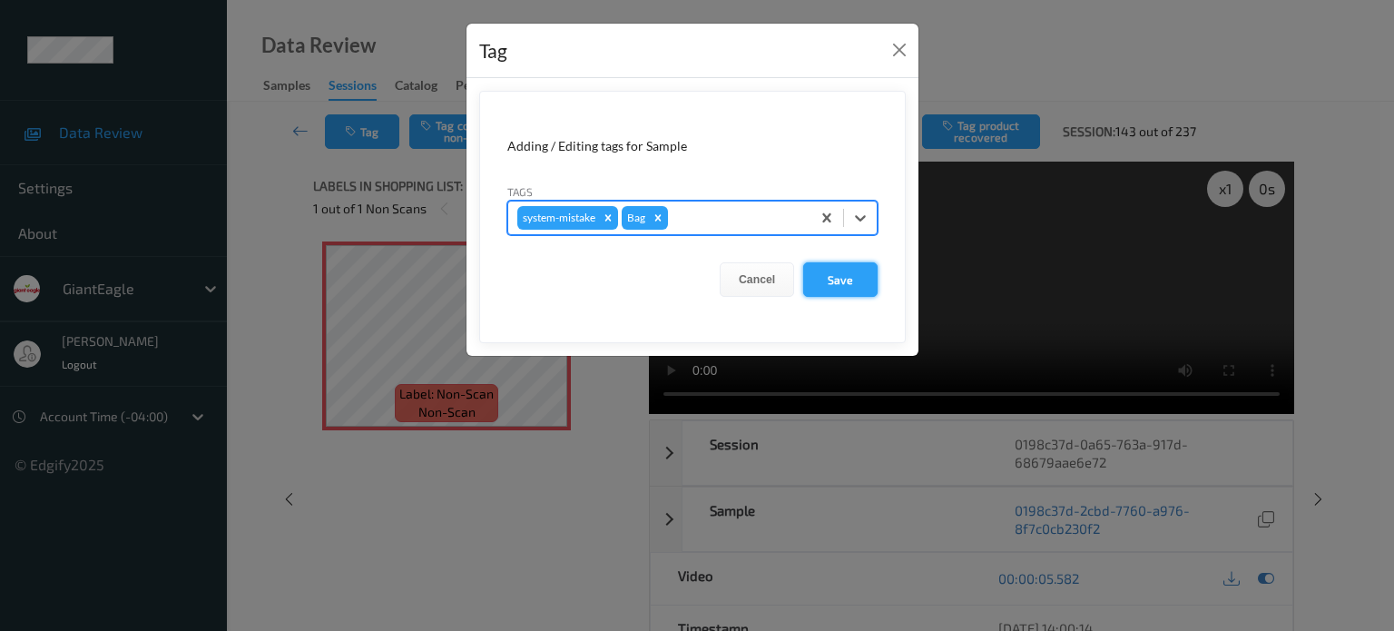
click at [841, 279] on button "Save" at bounding box center [840, 279] width 74 height 34
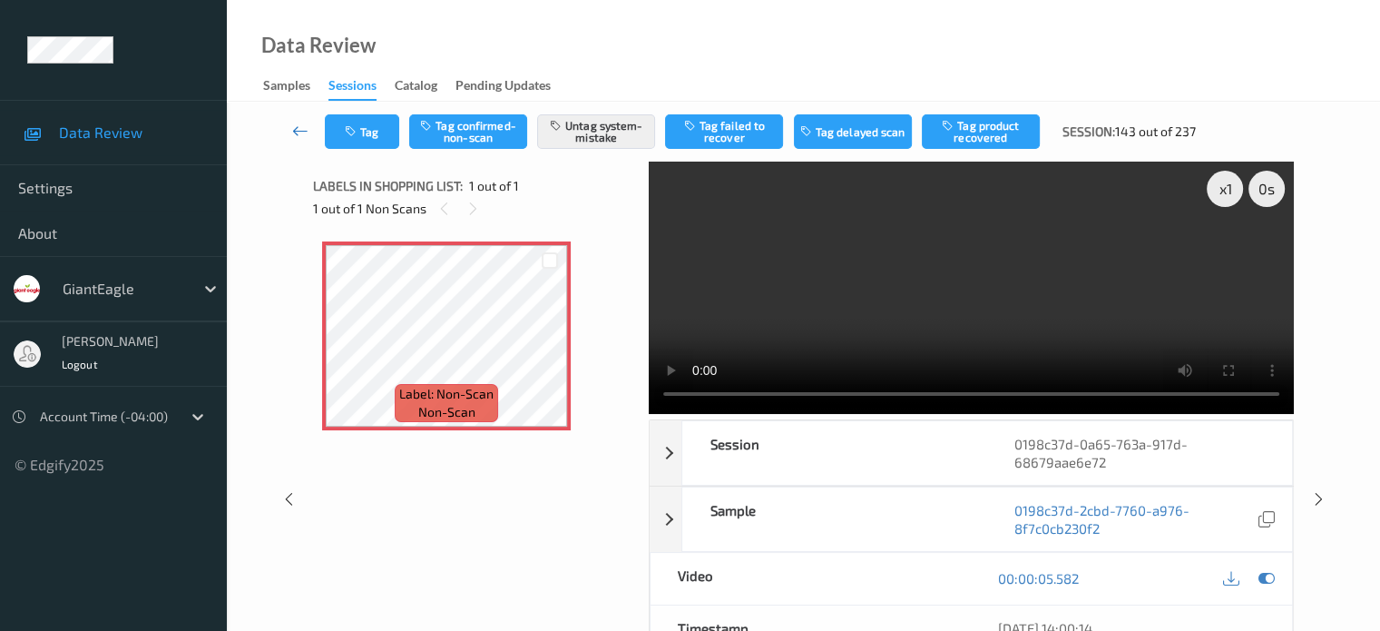
click at [299, 134] on icon at bounding box center [300, 131] width 16 height 18
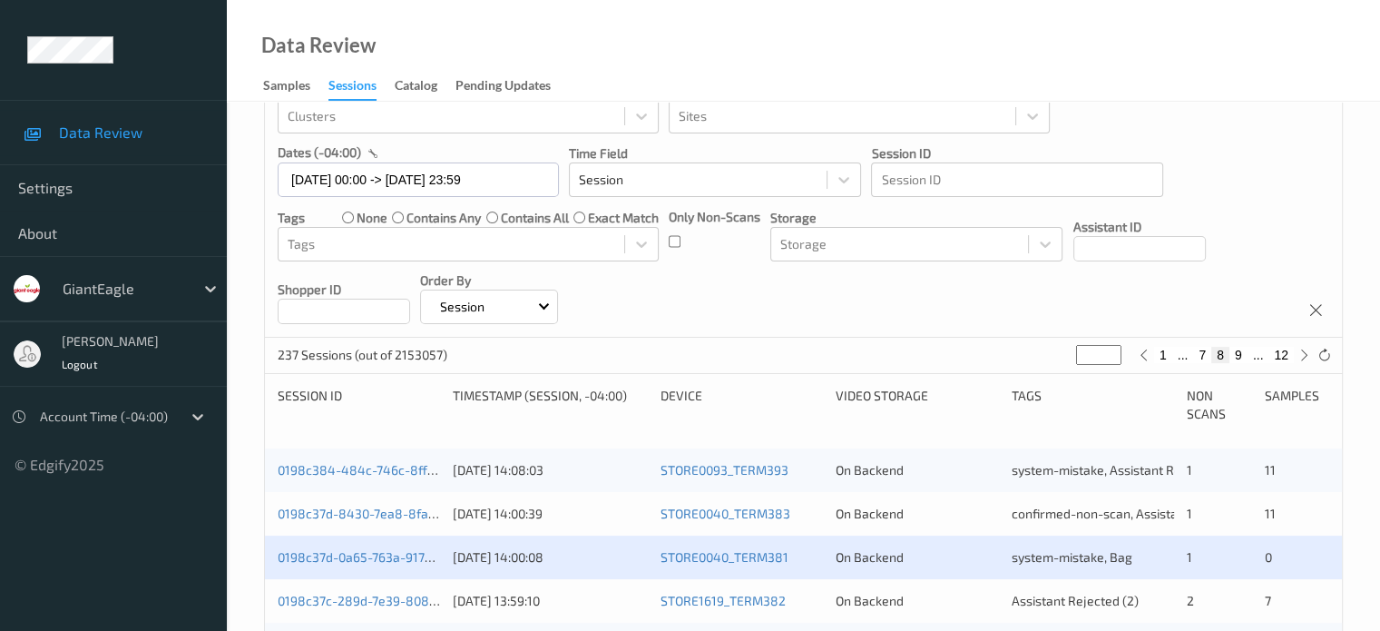
scroll to position [126, 0]
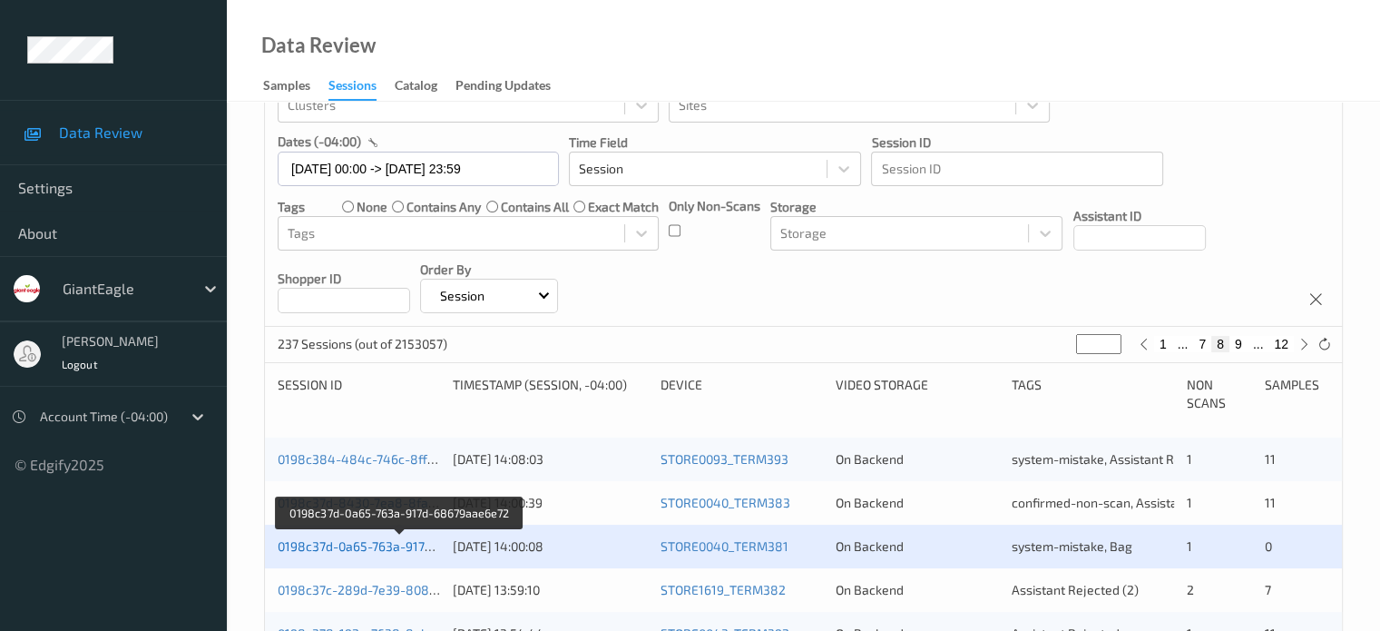
click at [373, 551] on link "0198c37d-0a65-763a-917d-68679aae6e72" at bounding box center [401, 545] width 246 height 15
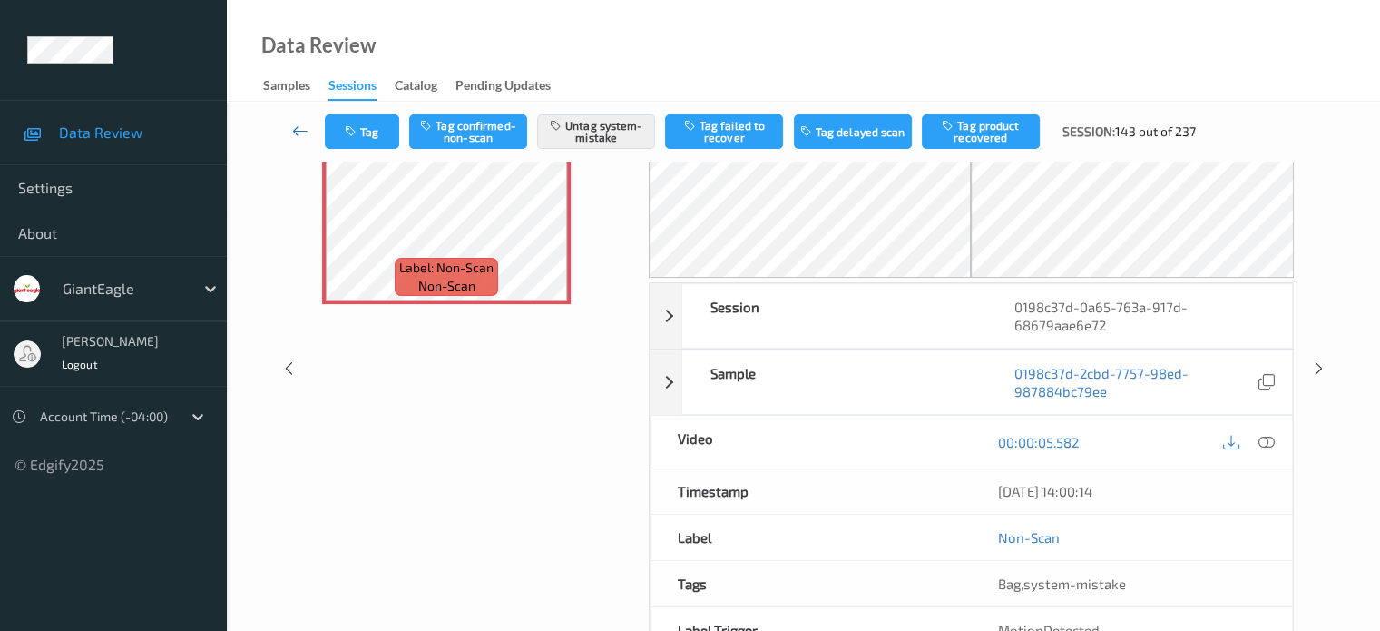
click at [294, 134] on icon at bounding box center [300, 131] width 16 height 18
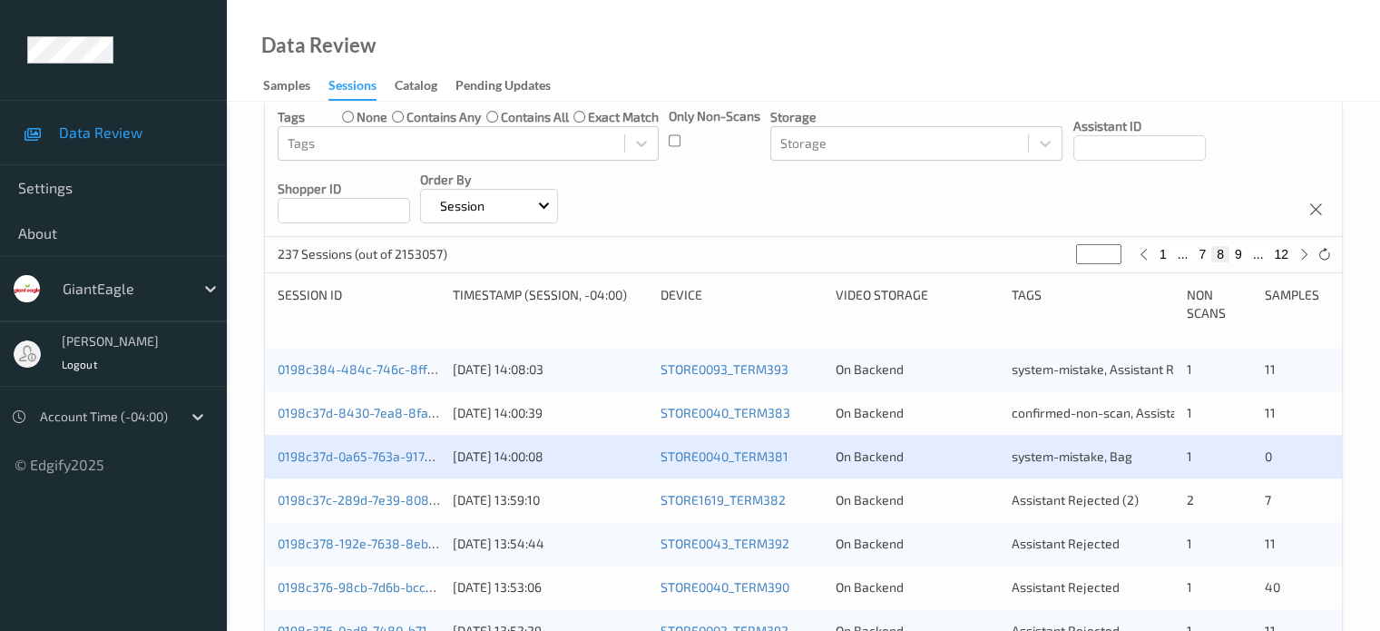
scroll to position [218, 0]
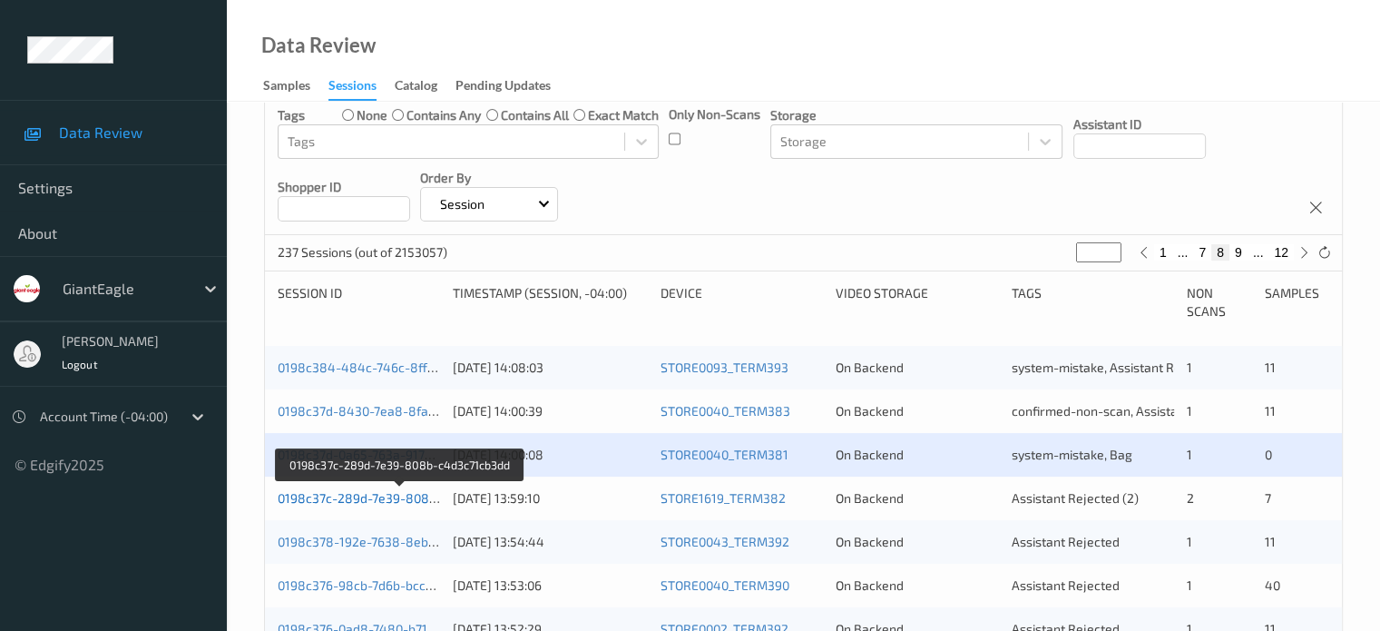
click at [381, 496] on link "0198c37c-289d-7e39-808b-c4d3c71cb3dd" at bounding box center [401, 497] width 247 height 15
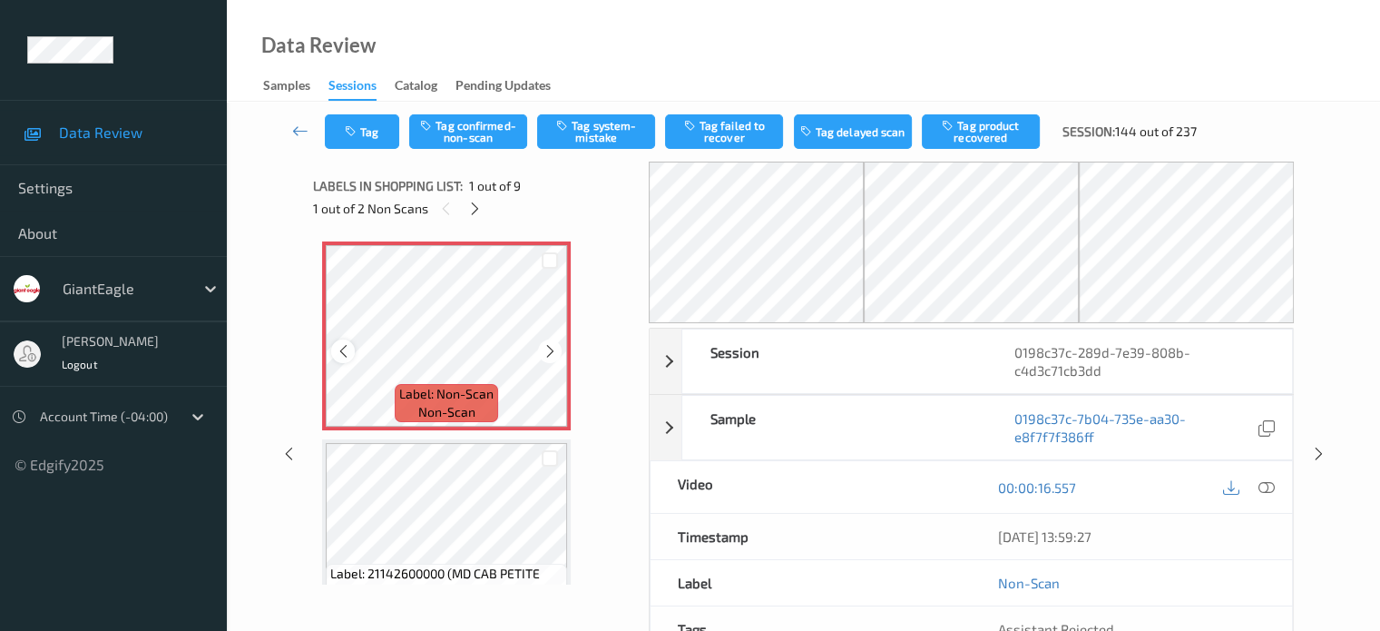
click at [348, 355] on icon at bounding box center [343, 351] width 15 height 16
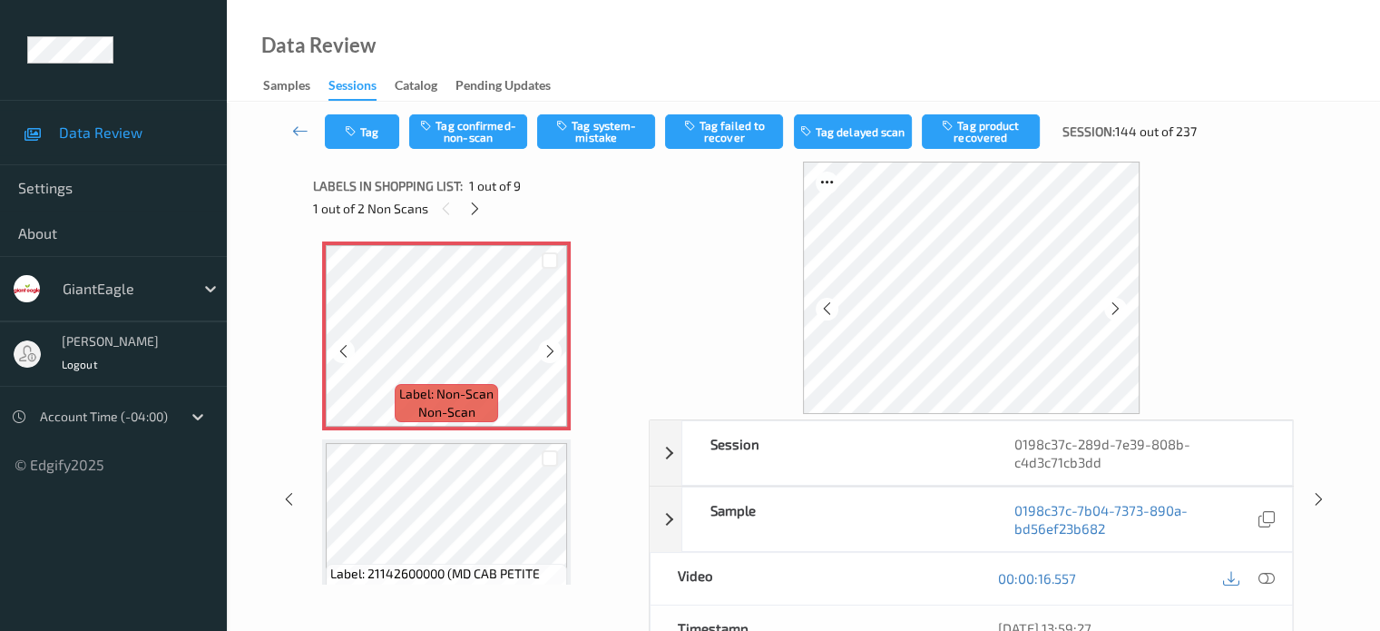
click at [348, 355] on icon at bounding box center [343, 351] width 15 height 16
click at [449, 401] on span "Label: Non-Scan" at bounding box center [446, 394] width 94 height 18
click at [1273, 573] on icon at bounding box center [1266, 578] width 16 height 16
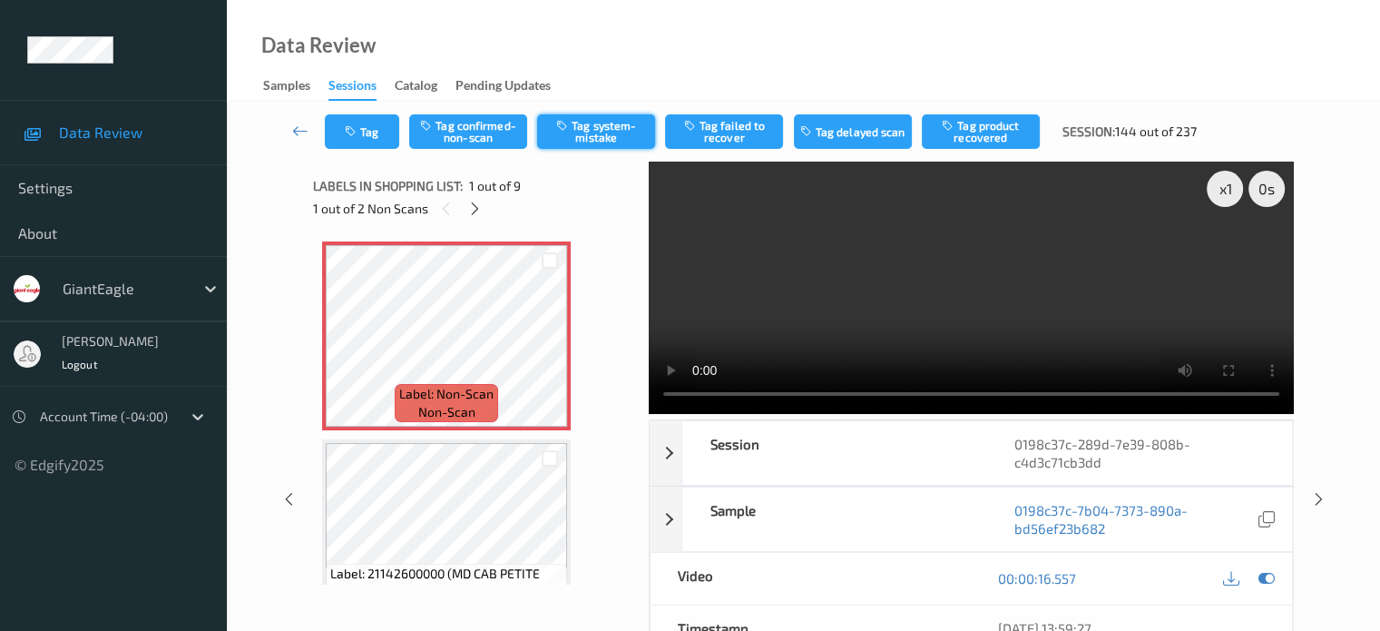
click at [599, 128] on button "Tag system-mistake" at bounding box center [596, 131] width 118 height 34
click at [374, 132] on button "Tag" at bounding box center [362, 131] width 74 height 34
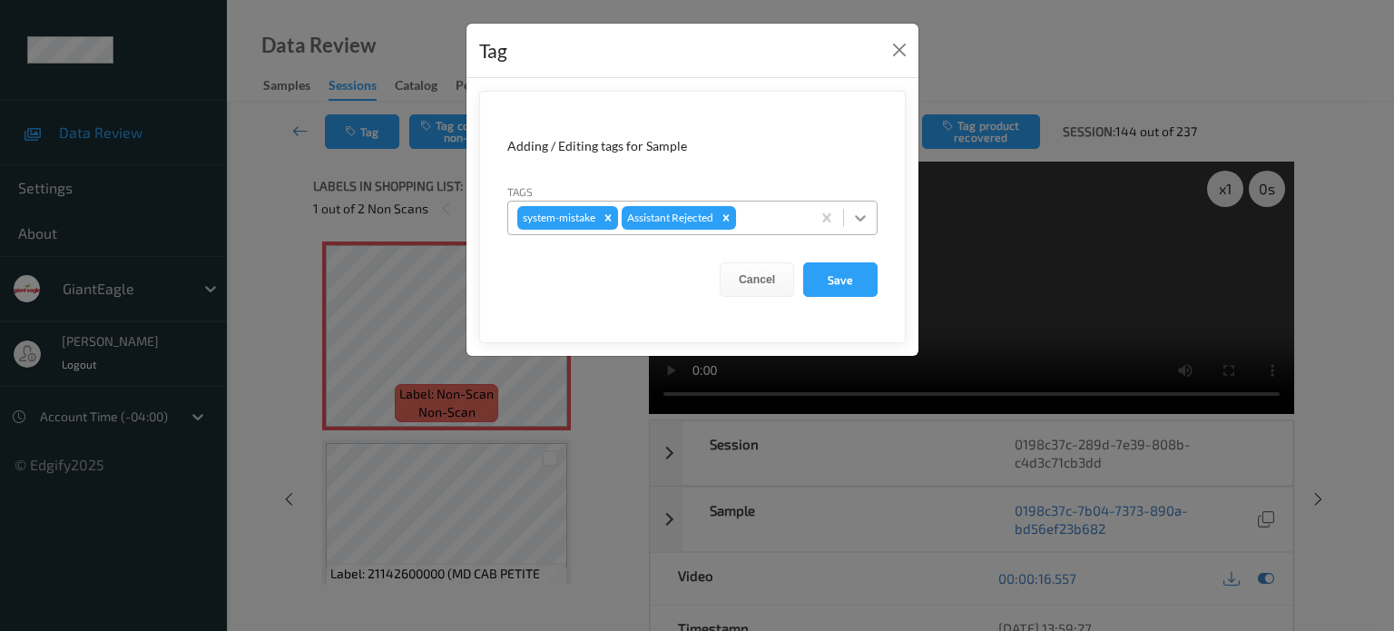
click at [852, 222] on icon at bounding box center [860, 218] width 18 height 18
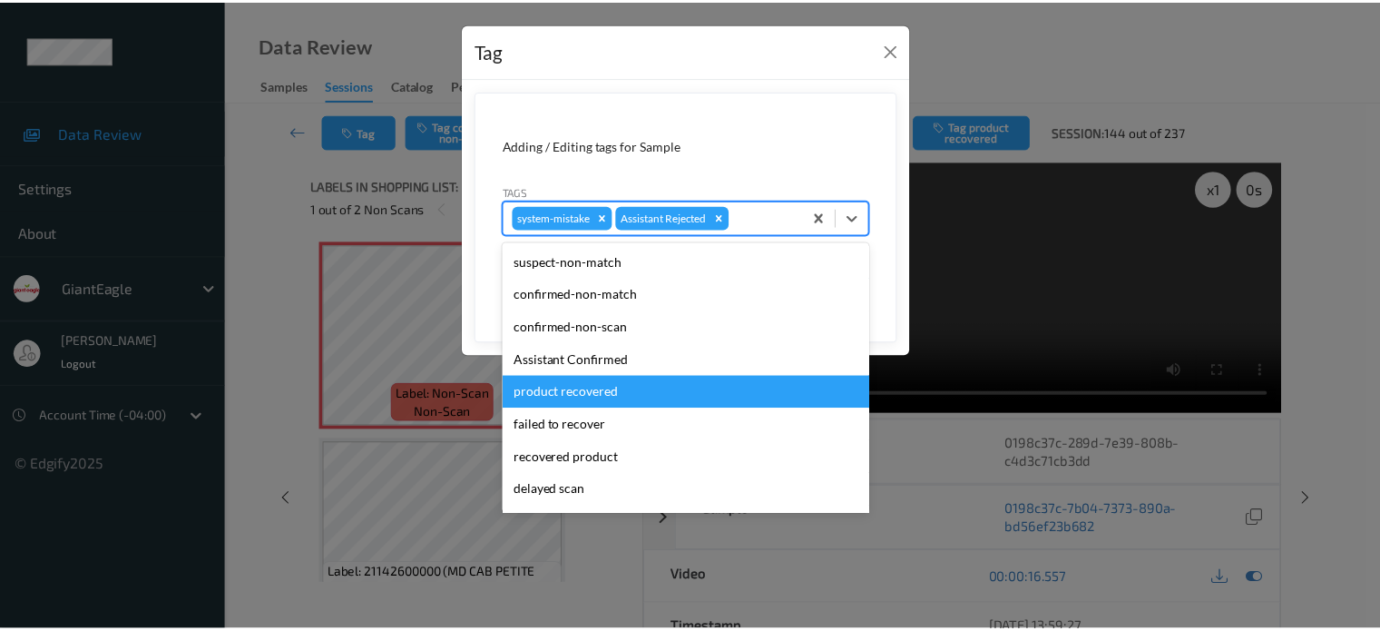
scroll to position [160, 0]
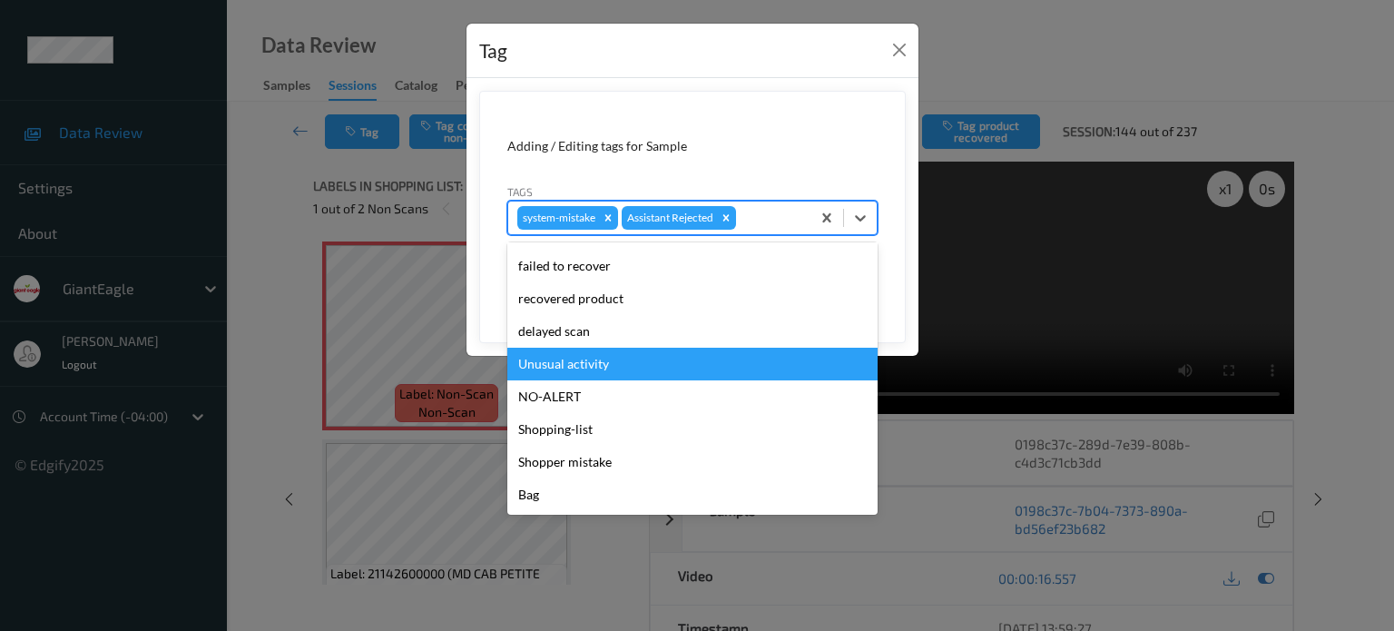
click at [589, 362] on div "Unusual activity" at bounding box center [692, 363] width 370 height 33
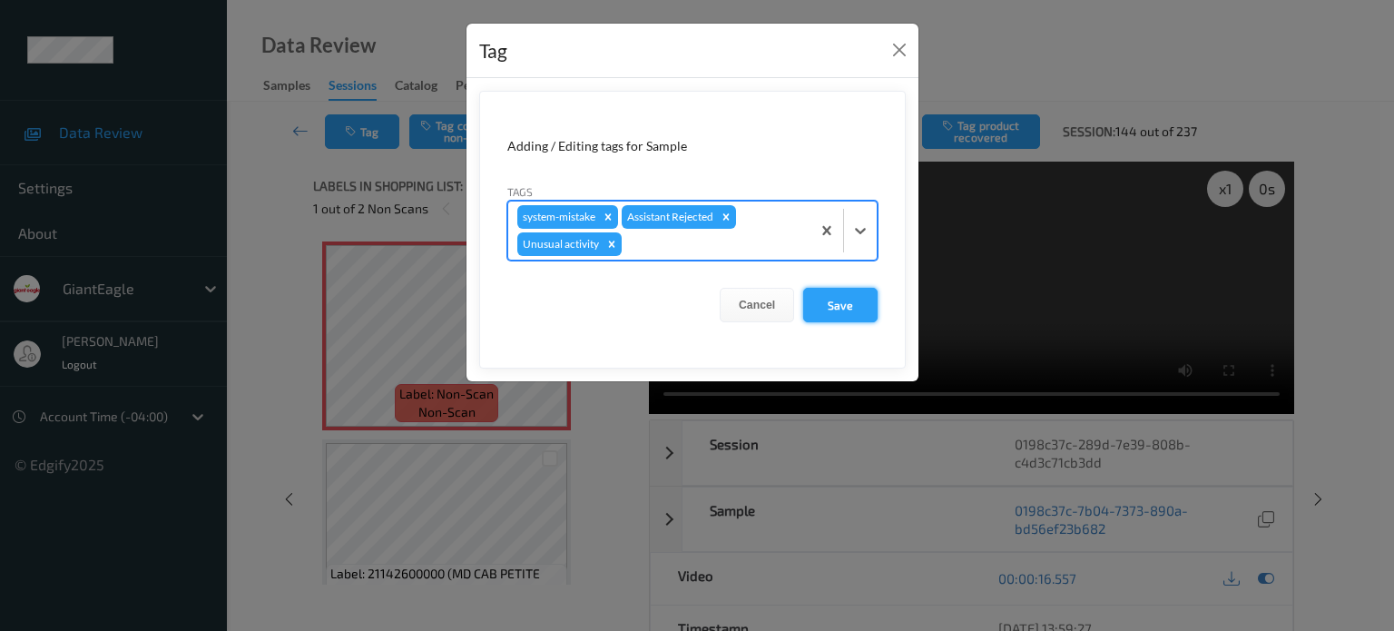
click at [842, 304] on button "Save" at bounding box center [840, 305] width 74 height 34
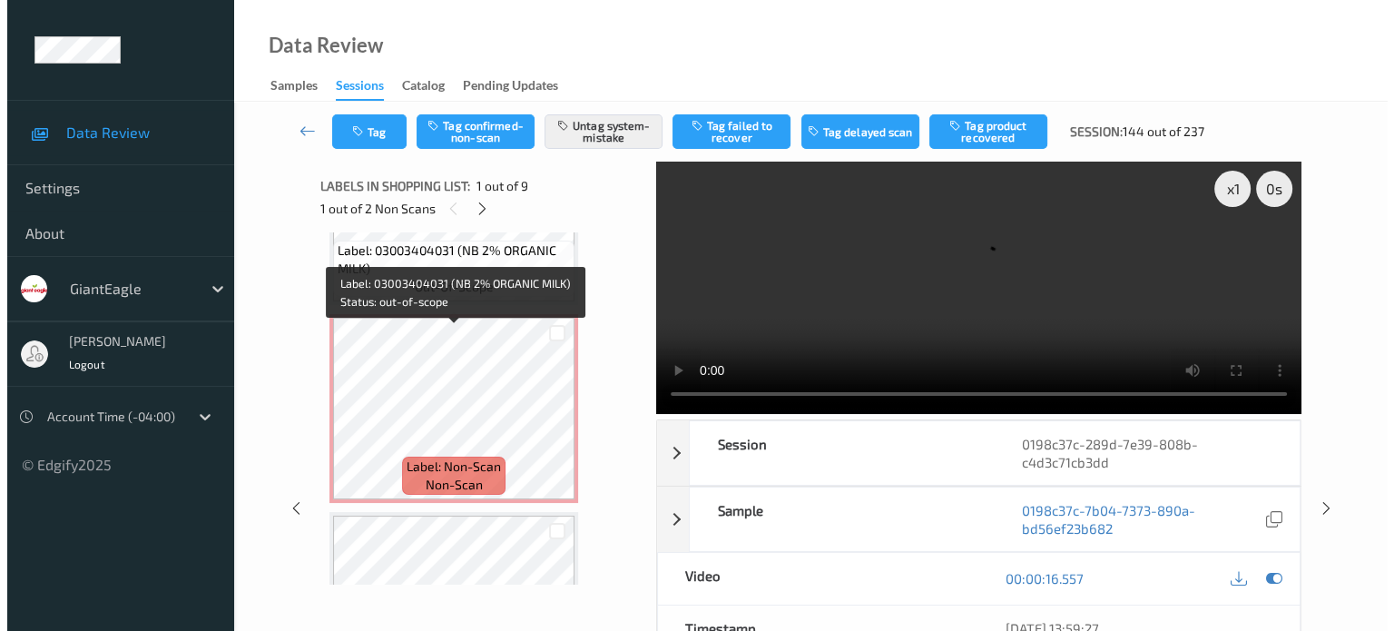
scroll to position [916, 0]
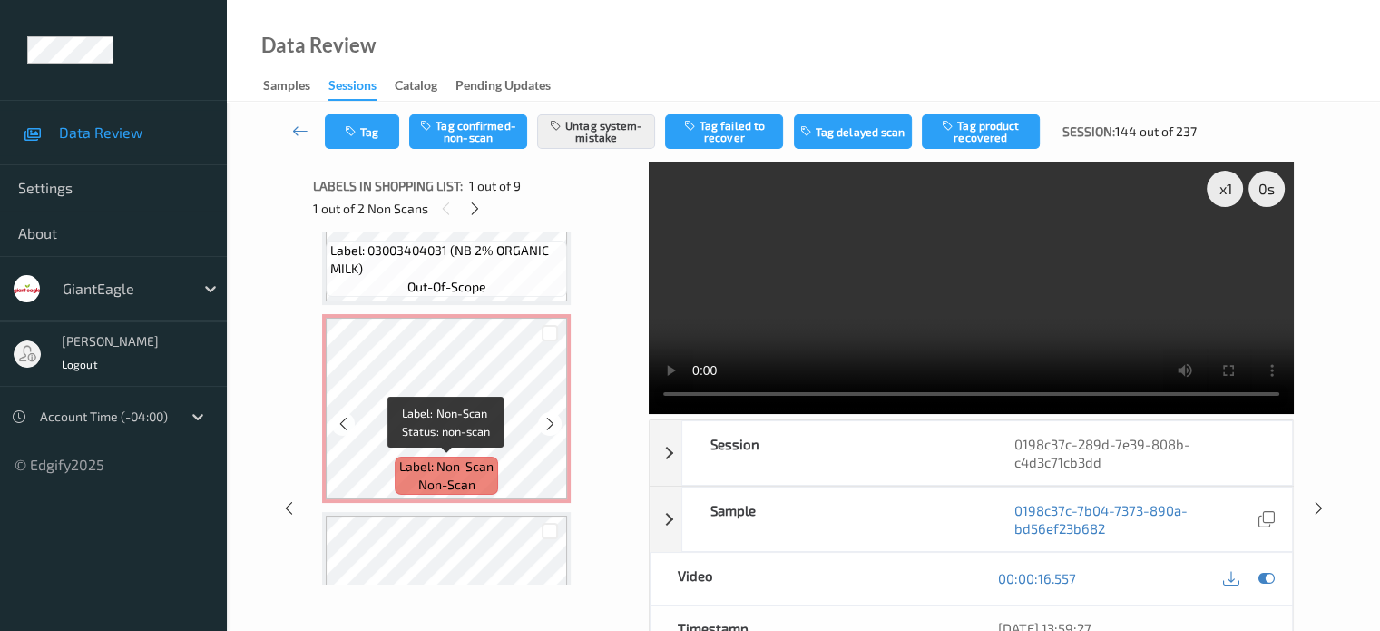
click at [462, 481] on span "non-scan" at bounding box center [446, 484] width 57 height 18
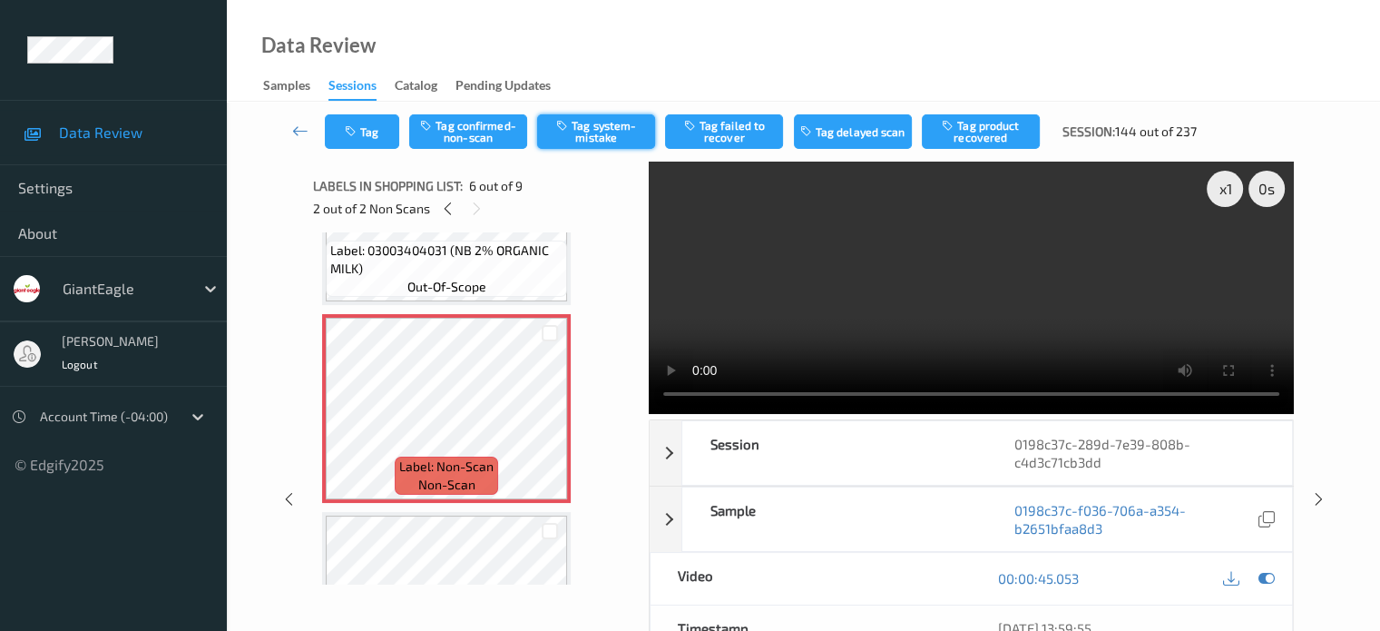
click at [592, 132] on button "Tag system-mistake" at bounding box center [596, 131] width 118 height 34
click at [378, 139] on button "Tag" at bounding box center [362, 131] width 74 height 34
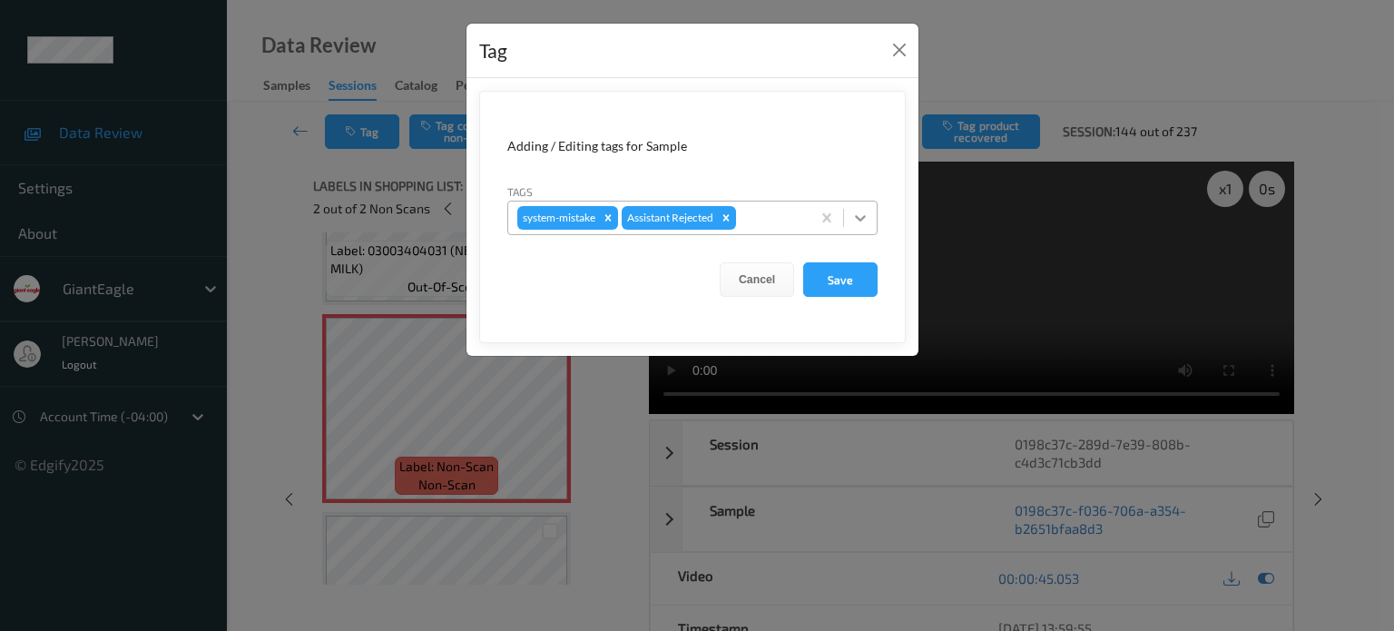
click at [856, 221] on icon at bounding box center [860, 218] width 18 height 18
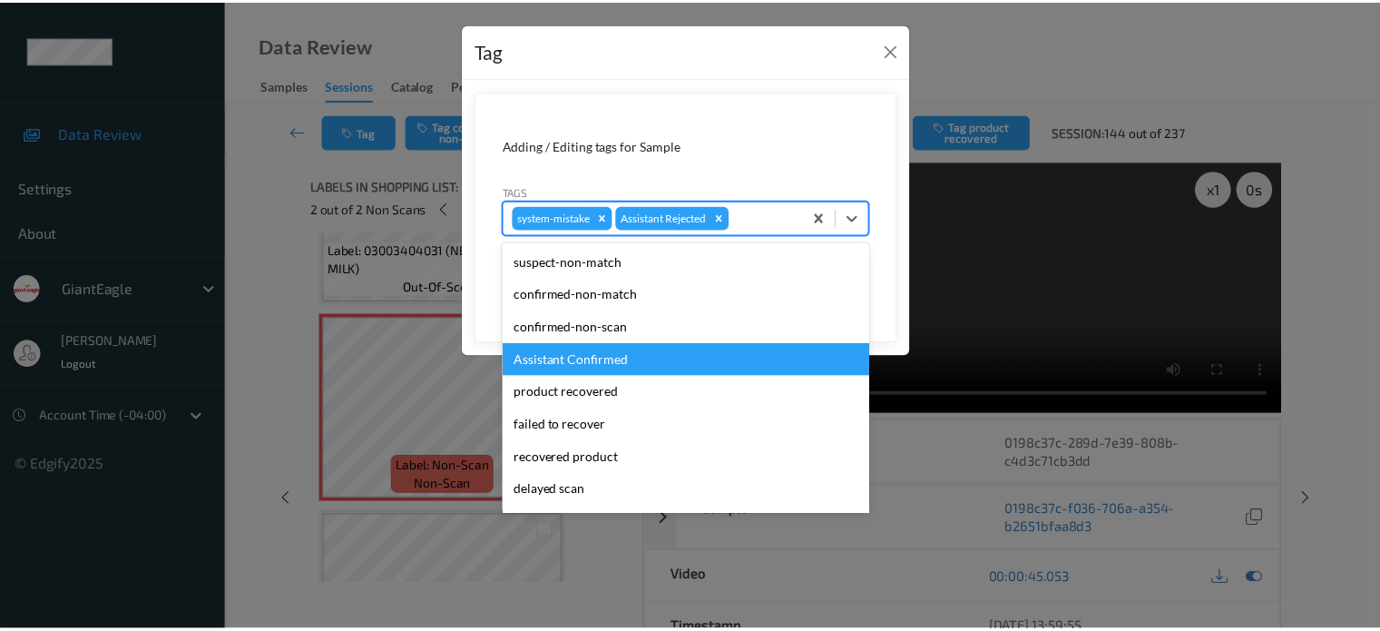
scroll to position [160, 0]
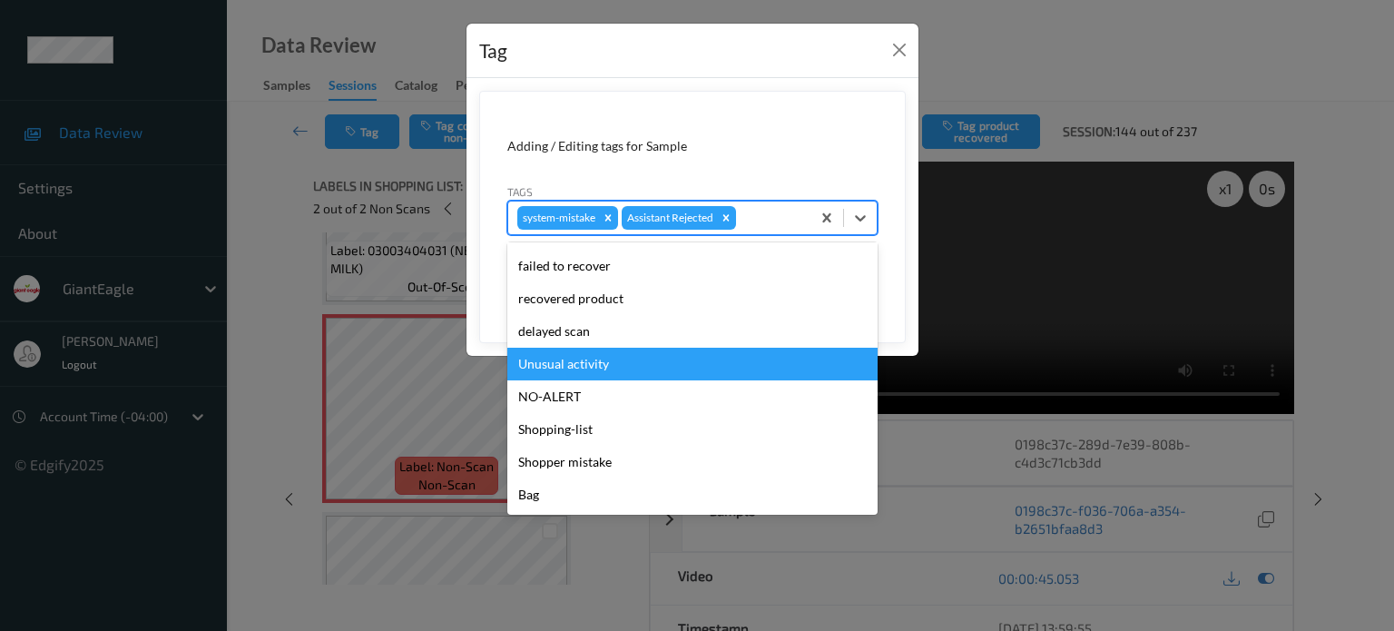
click at [593, 366] on div "Unusual activity" at bounding box center [692, 363] width 370 height 33
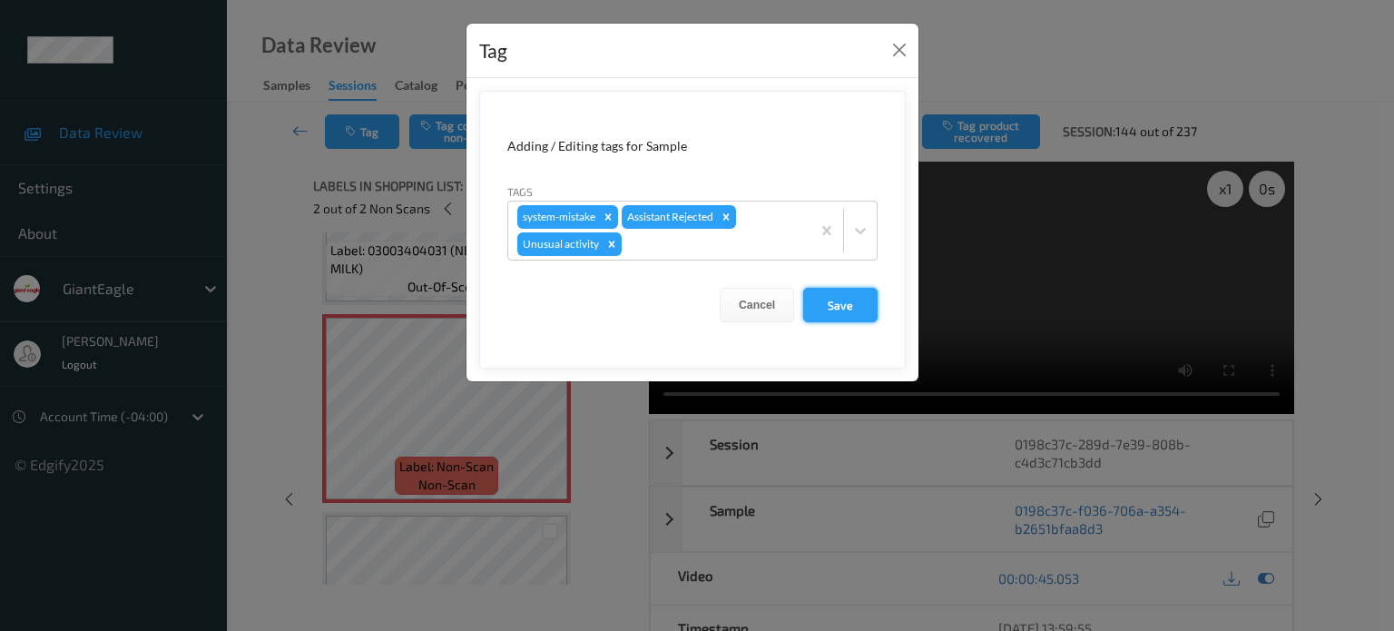
click at [841, 310] on button "Save" at bounding box center [840, 305] width 74 height 34
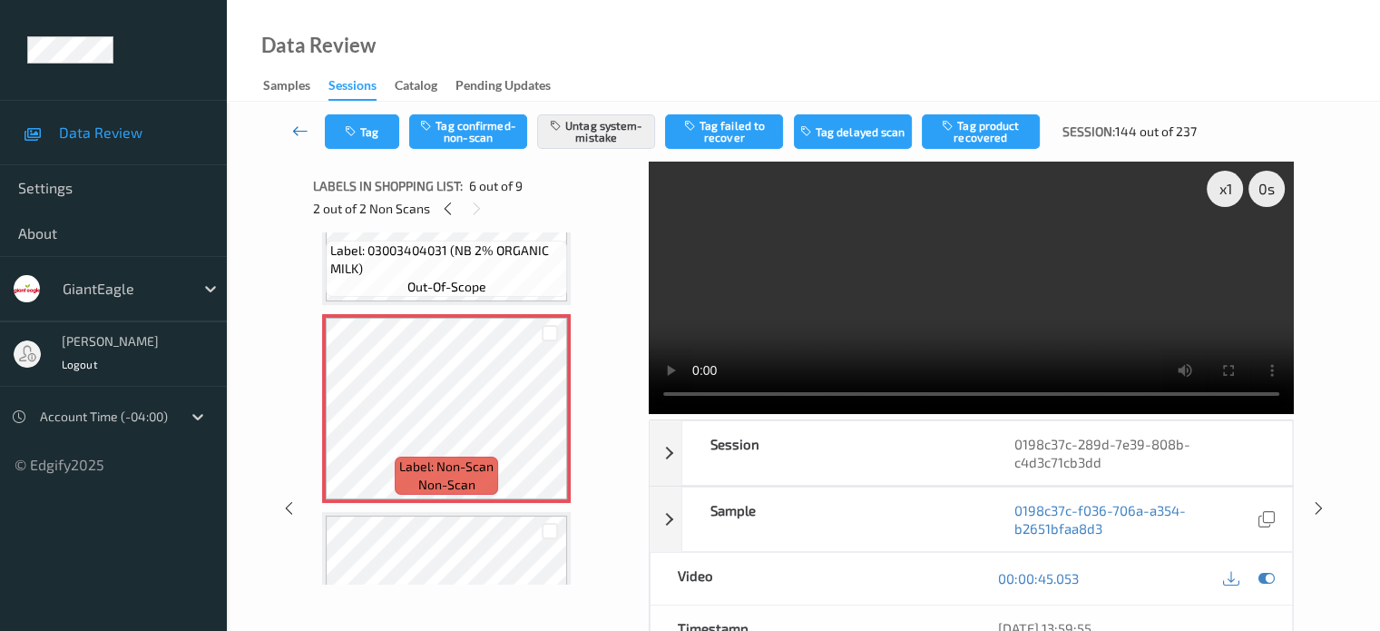
click at [298, 139] on icon at bounding box center [300, 131] width 16 height 18
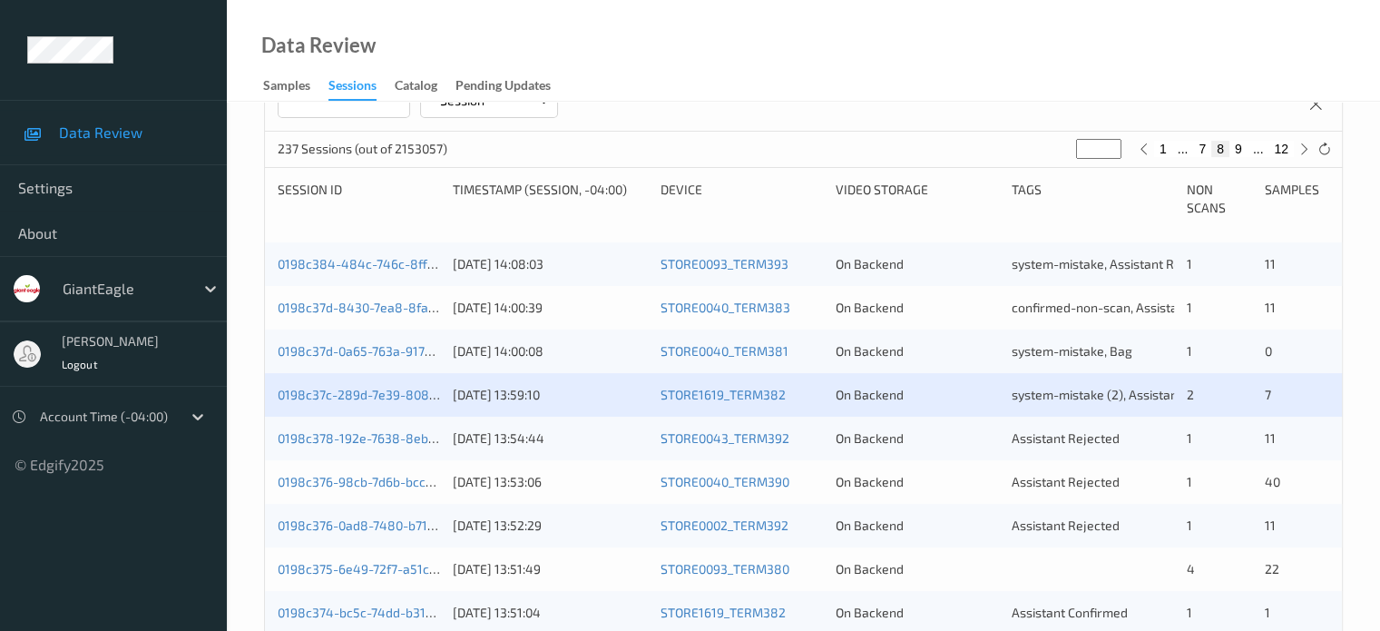
scroll to position [322, 0]
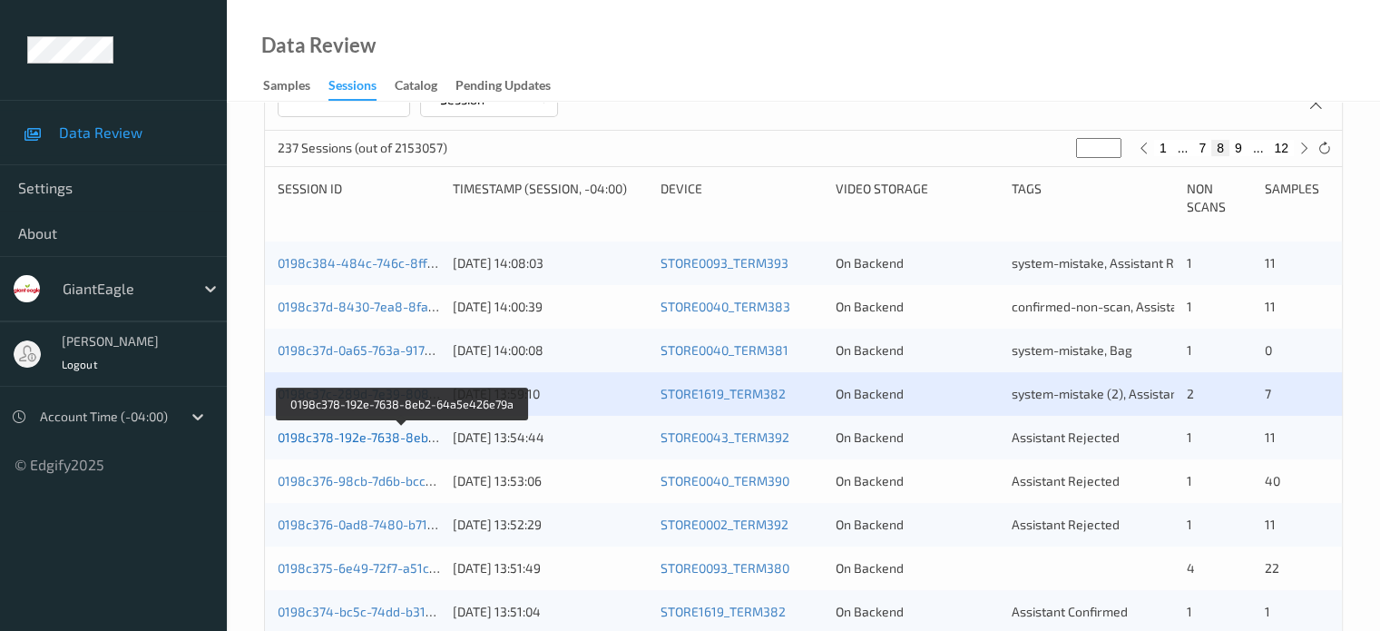
click at [392, 439] on link "0198c378-192e-7638-8eb2-64a5e426e79a" at bounding box center [403, 436] width 251 height 15
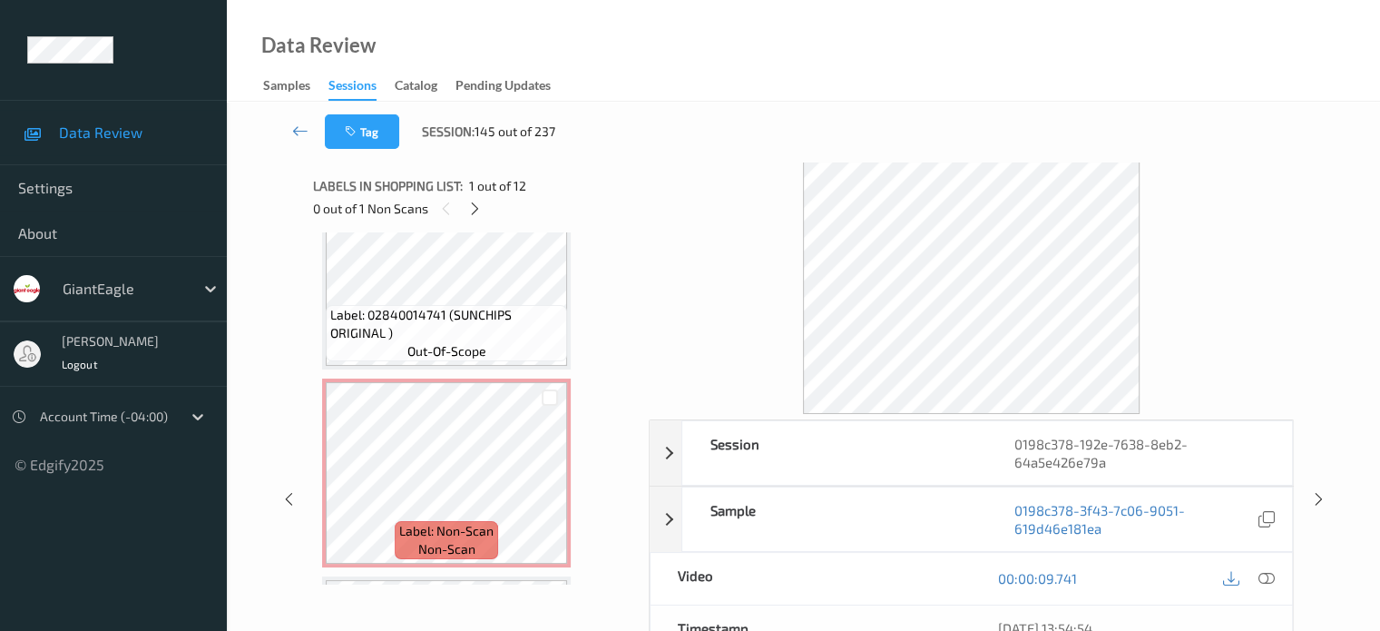
scroll to position [851, 0]
click at [344, 493] on icon at bounding box center [343, 489] width 15 height 16
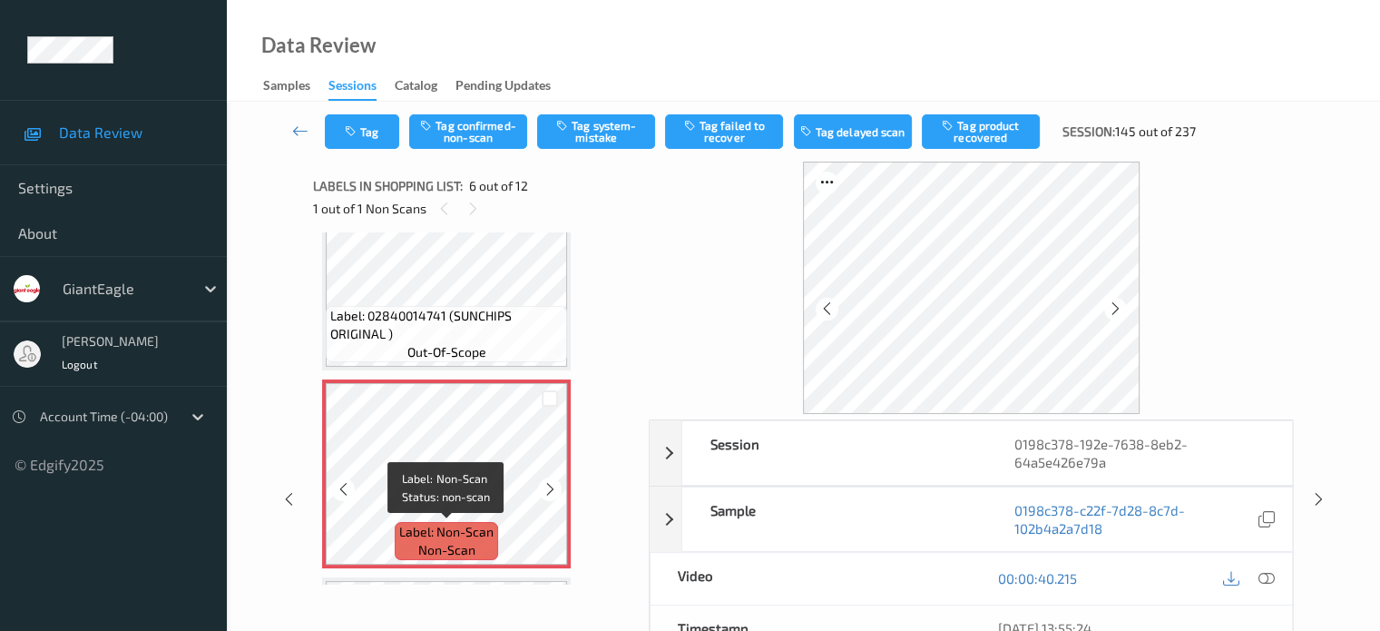
click at [469, 545] on span "non-scan" at bounding box center [446, 550] width 57 height 18
click at [1272, 576] on icon at bounding box center [1266, 578] width 16 height 16
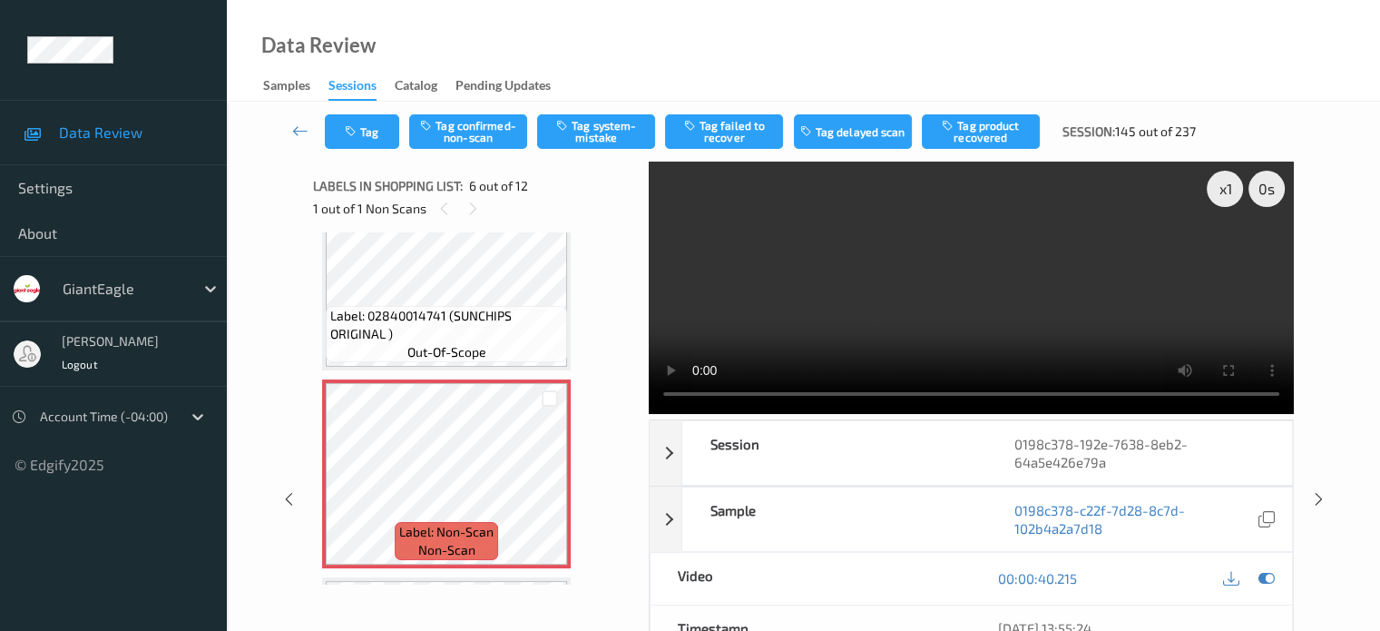
scroll to position [0, 0]
click at [472, 128] on button "Tag confirmed-non-scan" at bounding box center [468, 131] width 118 height 34
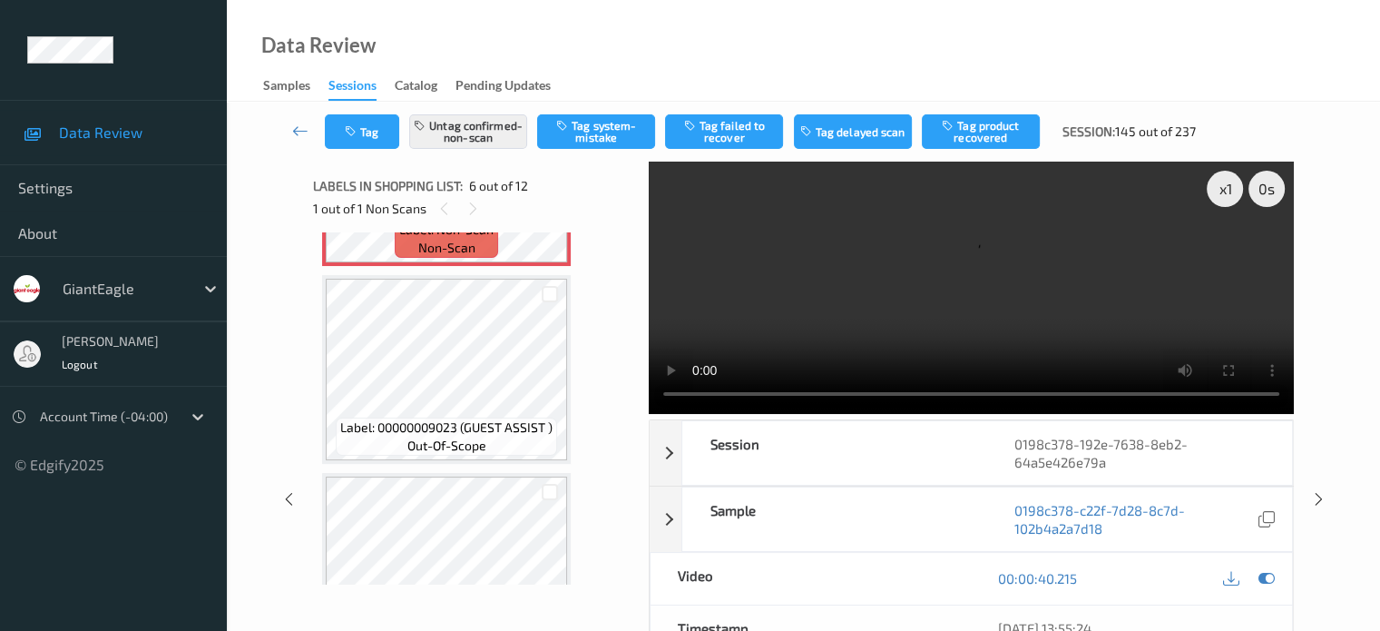
scroll to position [1304, 0]
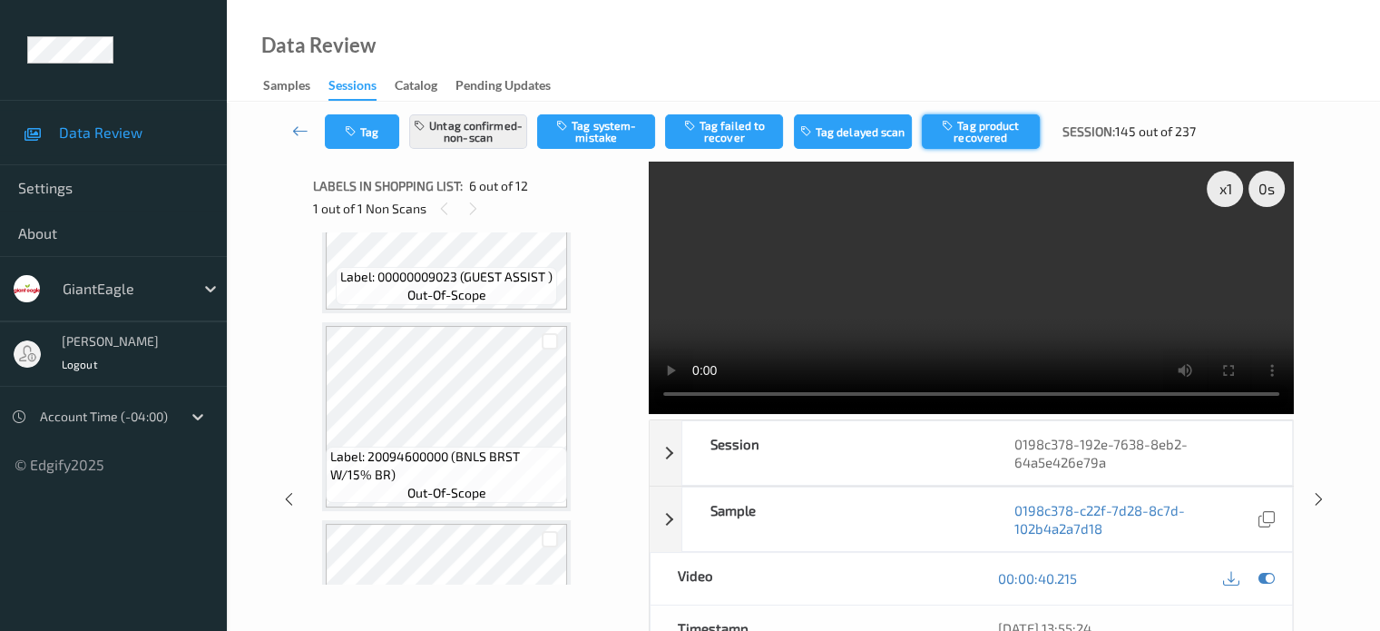
click at [976, 134] on button "Tag product recovered" at bounding box center [981, 131] width 118 height 34
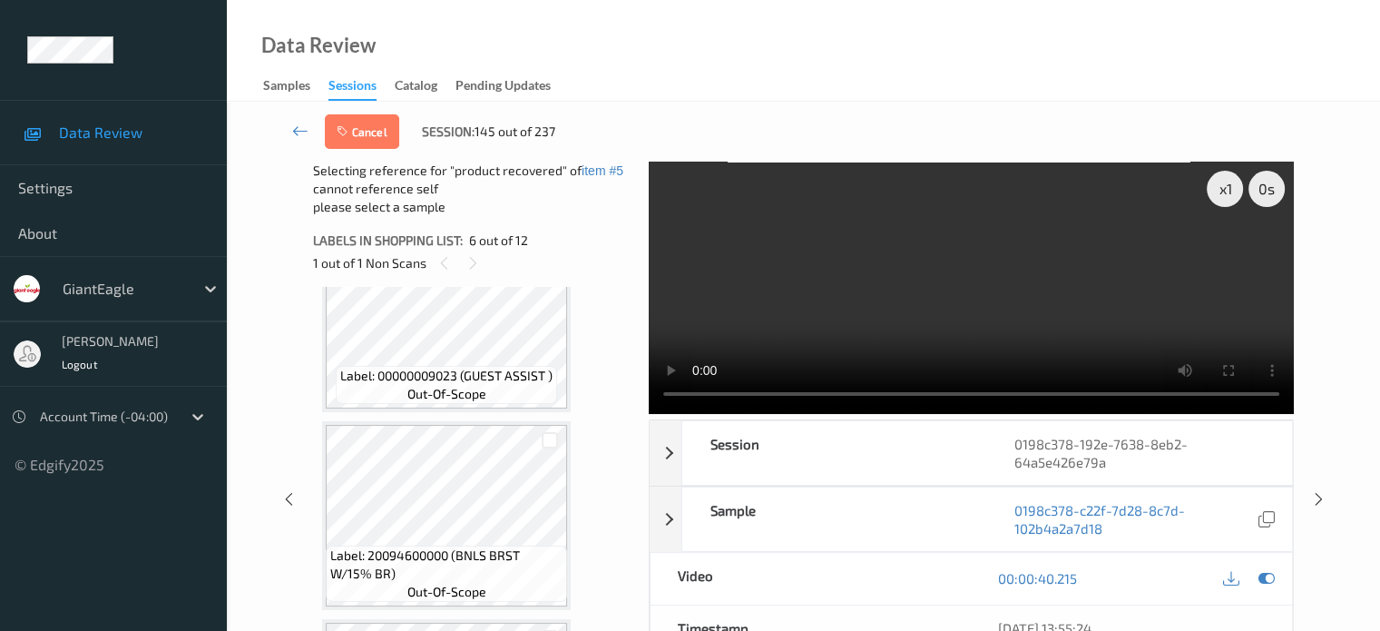
scroll to position [1261, 0]
click at [551, 440] on div at bounding box center [550, 438] width 17 height 17
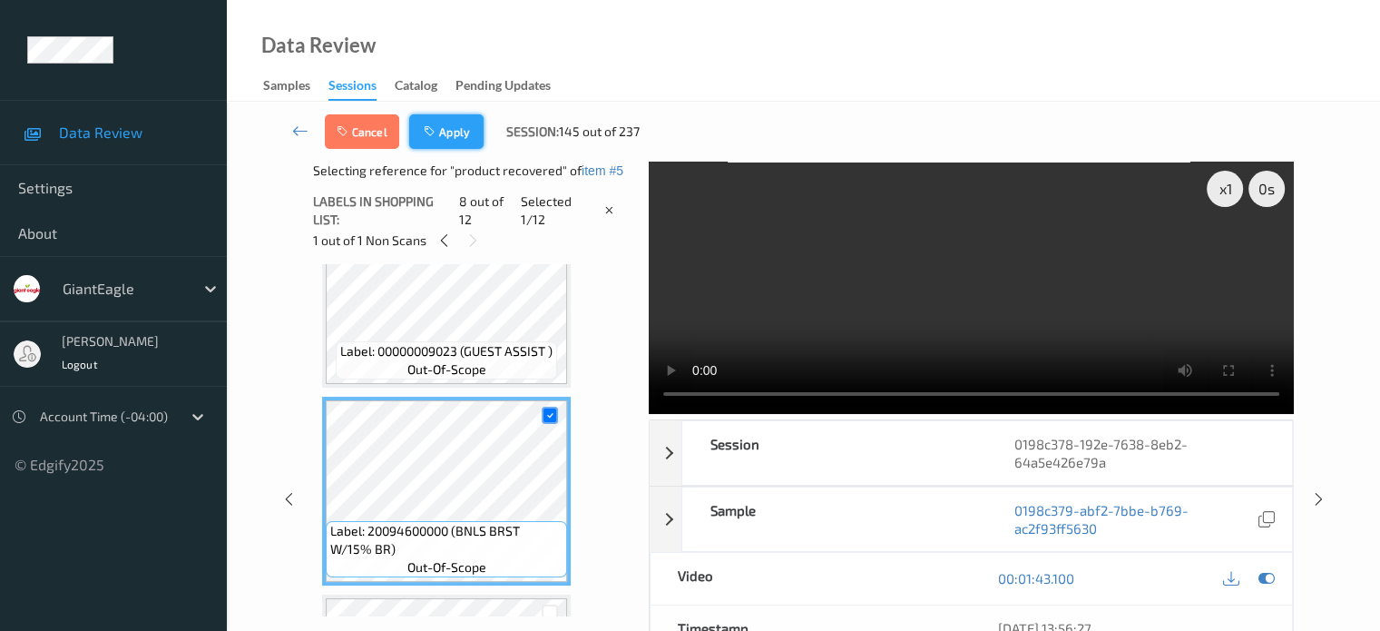
click at [455, 135] on button "Apply" at bounding box center [446, 131] width 74 height 34
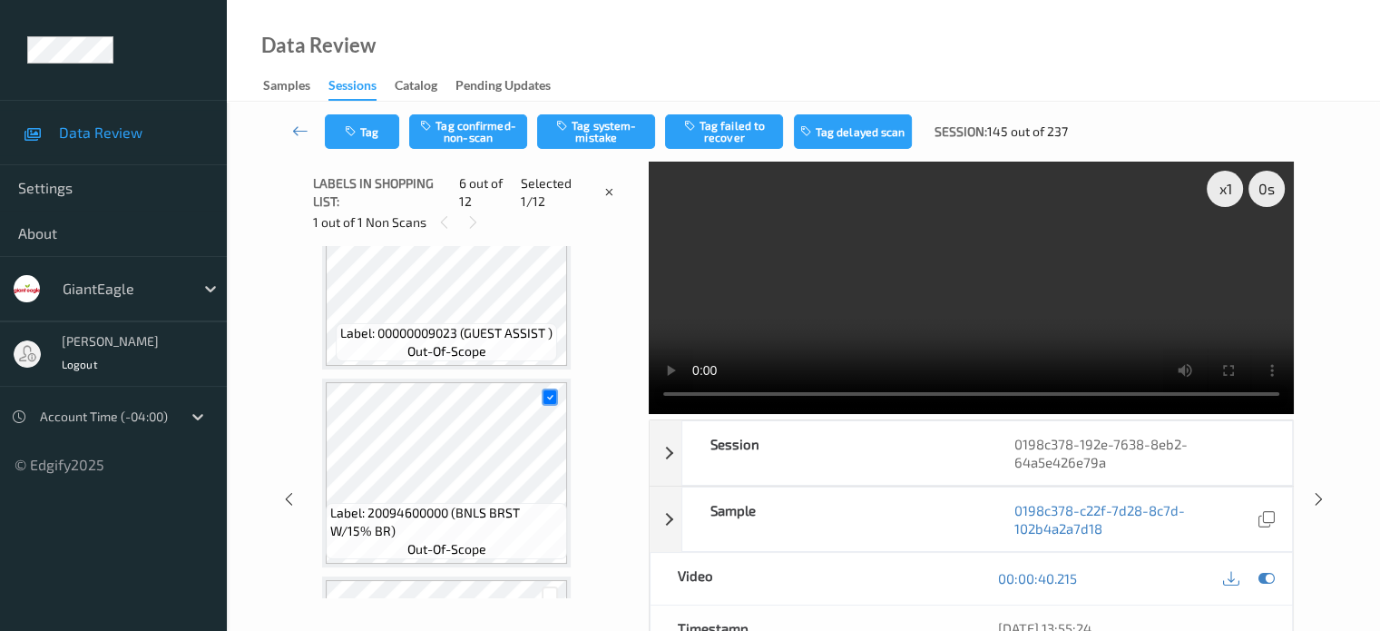
scroll to position [800, 0]
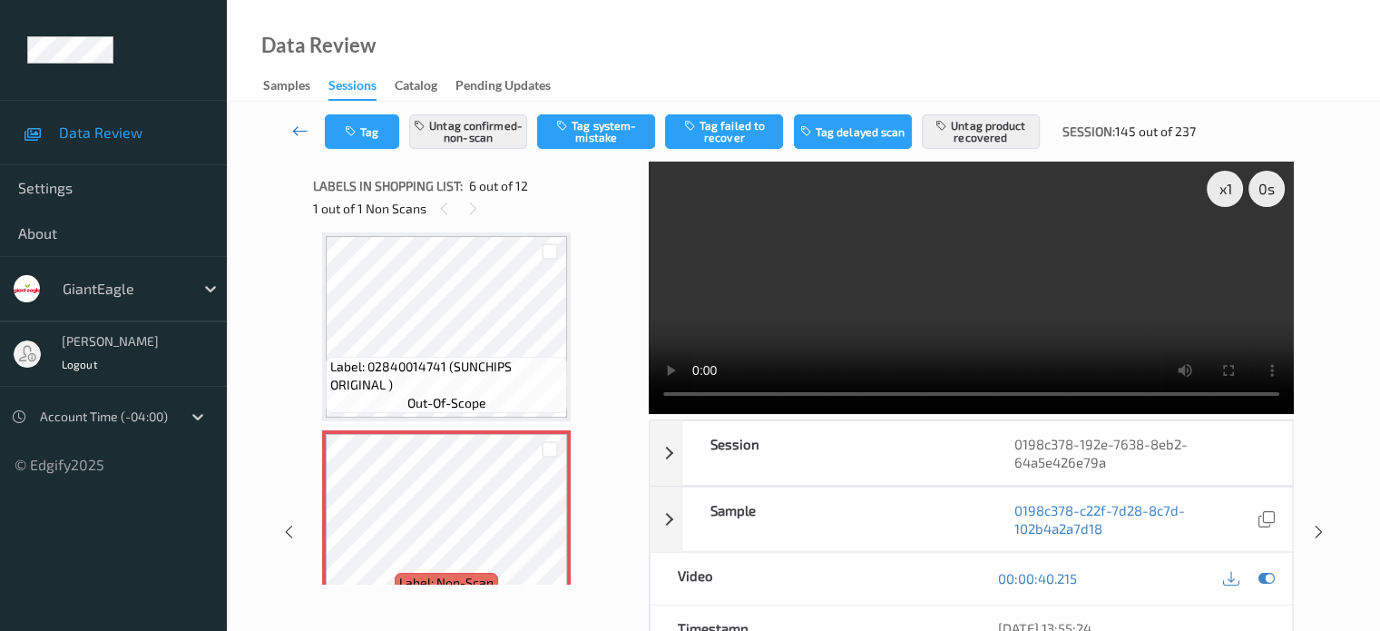
click at [301, 137] on icon at bounding box center [300, 131] width 16 height 18
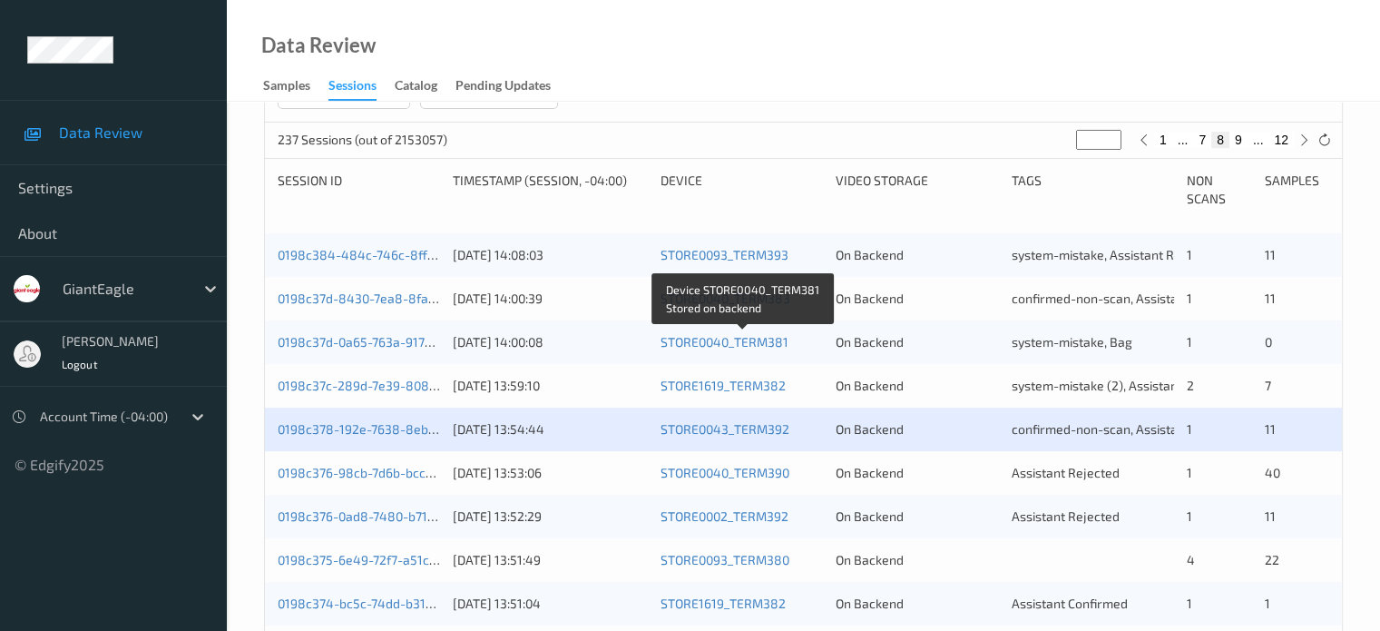
scroll to position [333, 0]
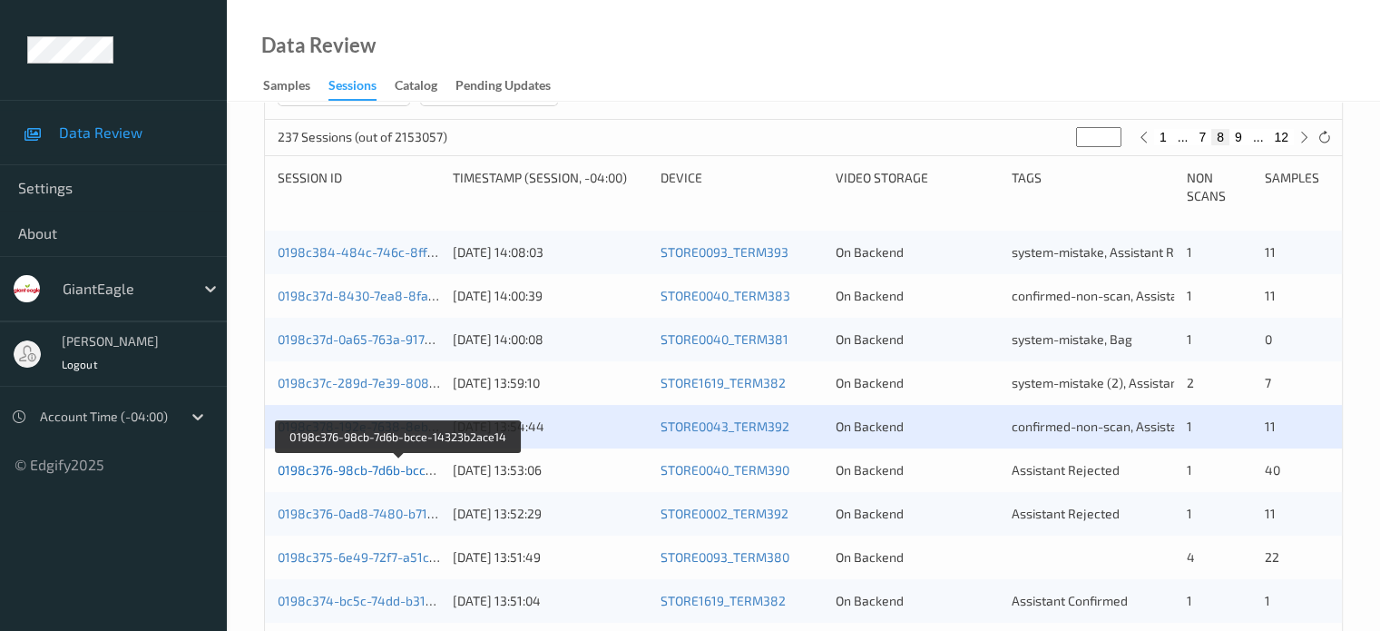
click at [363, 474] on link "0198c376-98cb-7d6b-bcce-14323b2ace14" at bounding box center [400, 469] width 245 height 15
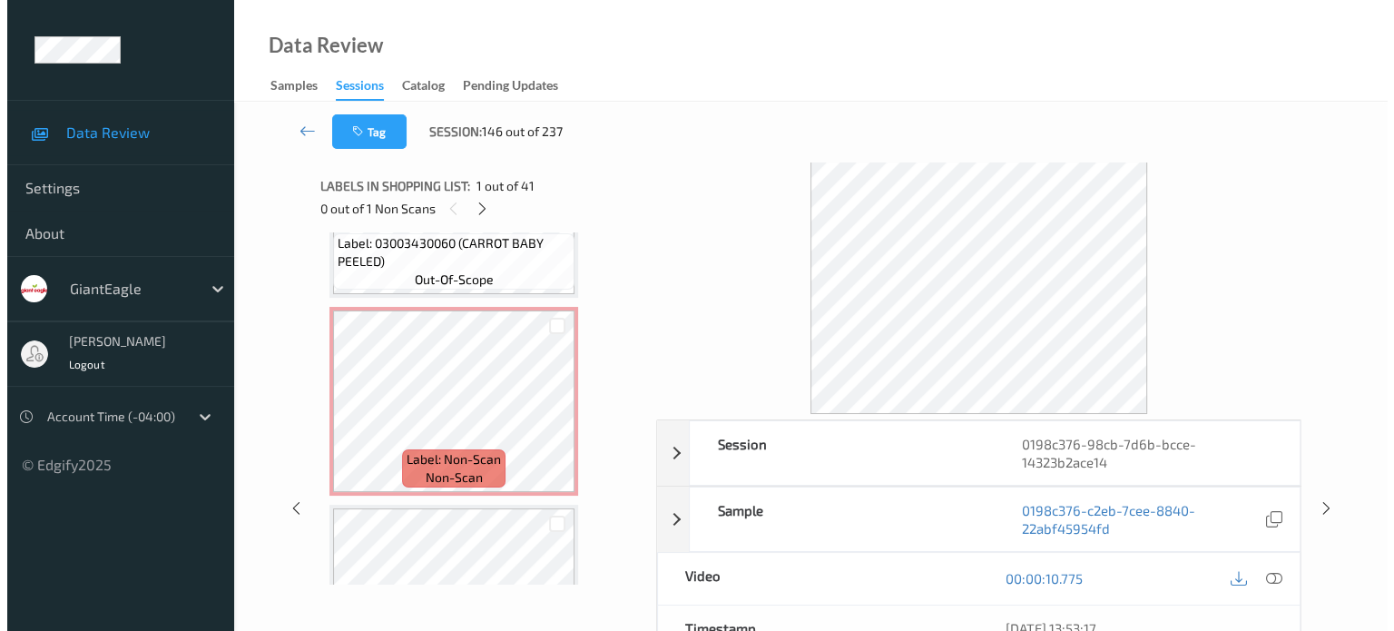
scroll to position [5077, 0]
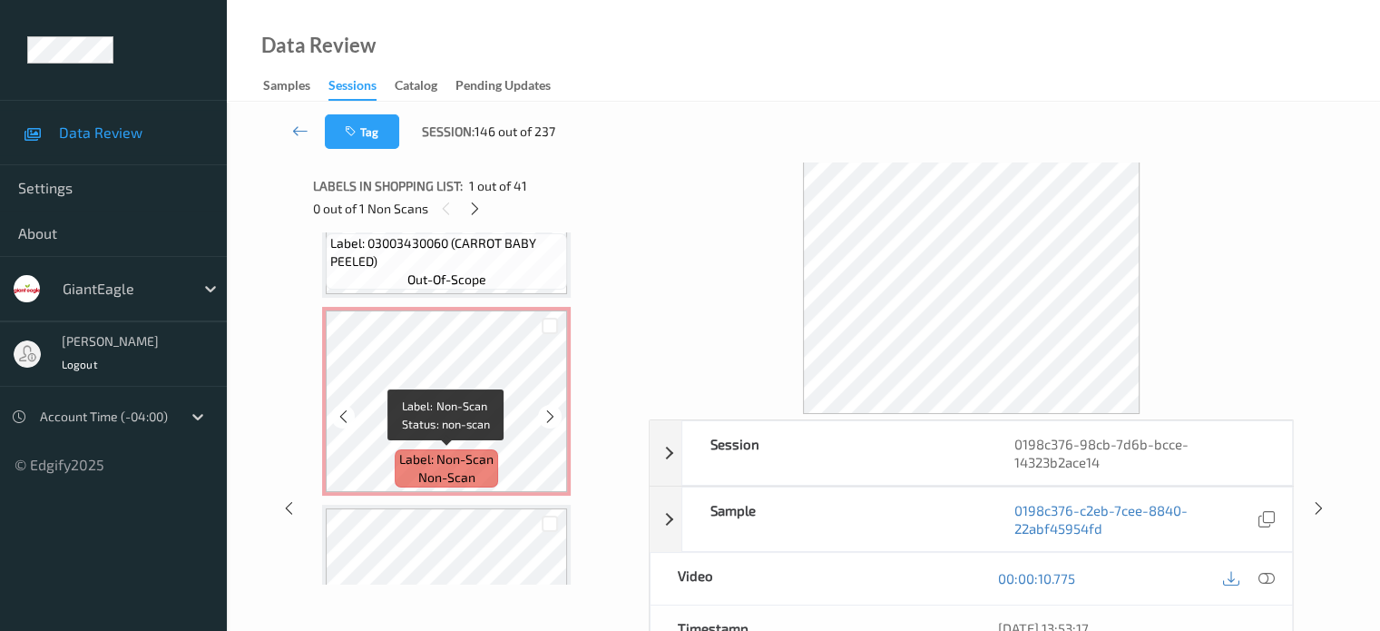
click at [444, 477] on span "non-scan" at bounding box center [446, 477] width 57 height 18
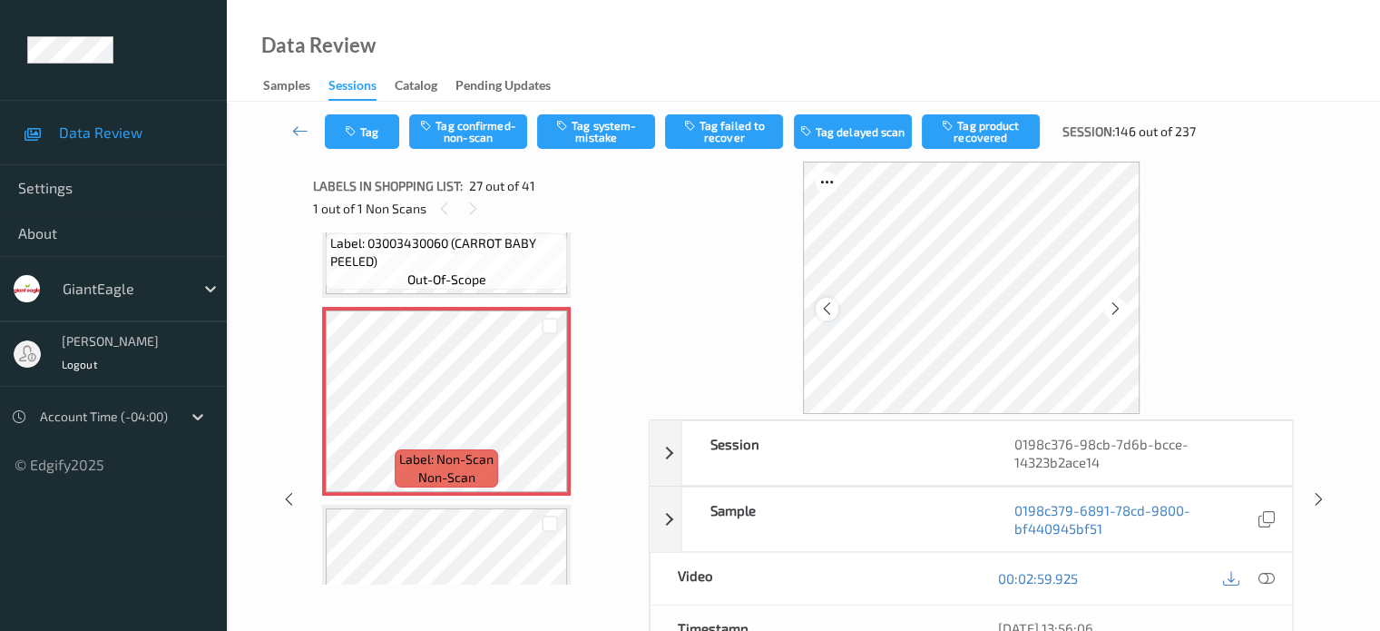
click at [822, 309] on icon at bounding box center [826, 308] width 15 height 16
click at [1277, 576] on div at bounding box center [1266, 578] width 24 height 24
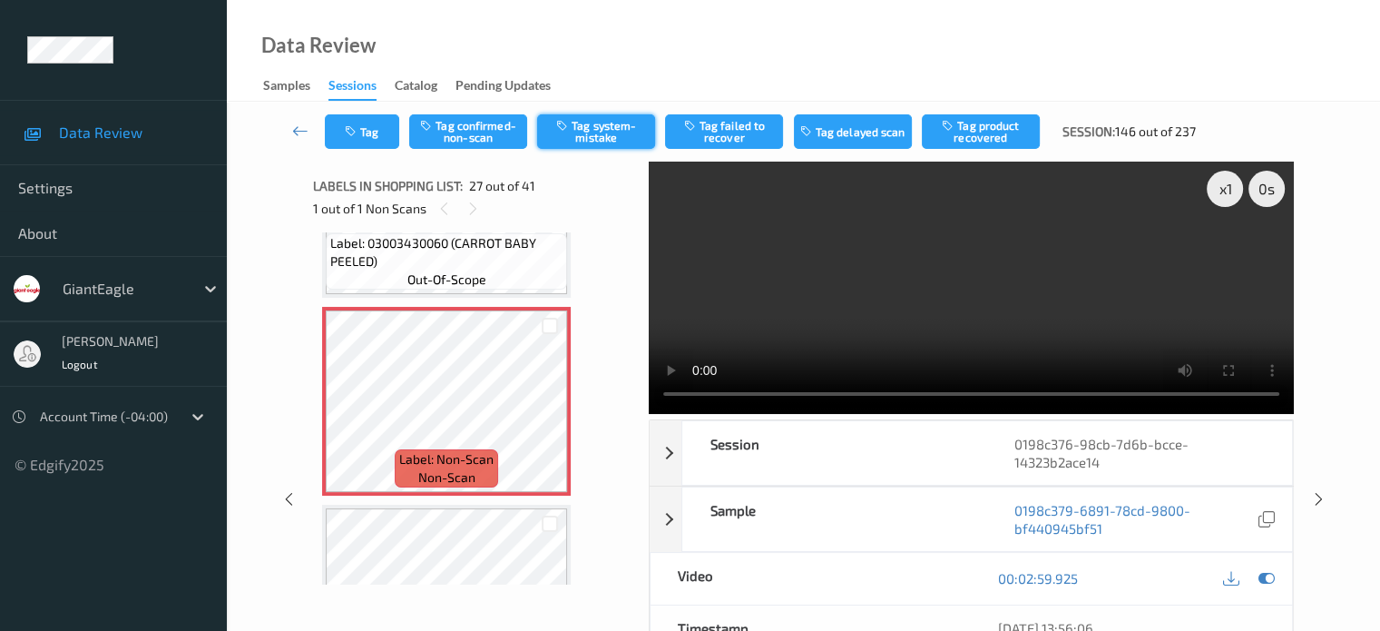
click at [600, 138] on button "Tag system-mistake" at bounding box center [596, 131] width 118 height 34
click at [374, 136] on button "Tag" at bounding box center [362, 131] width 74 height 34
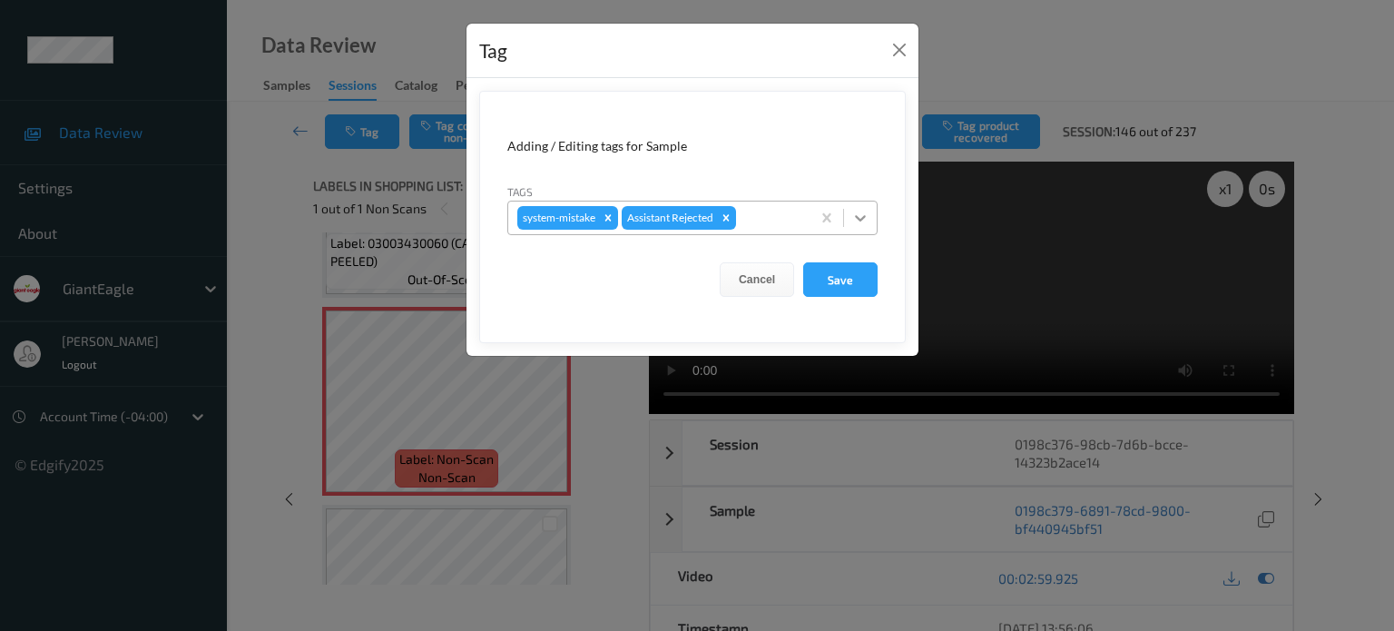
click at [856, 220] on icon at bounding box center [860, 218] width 18 height 18
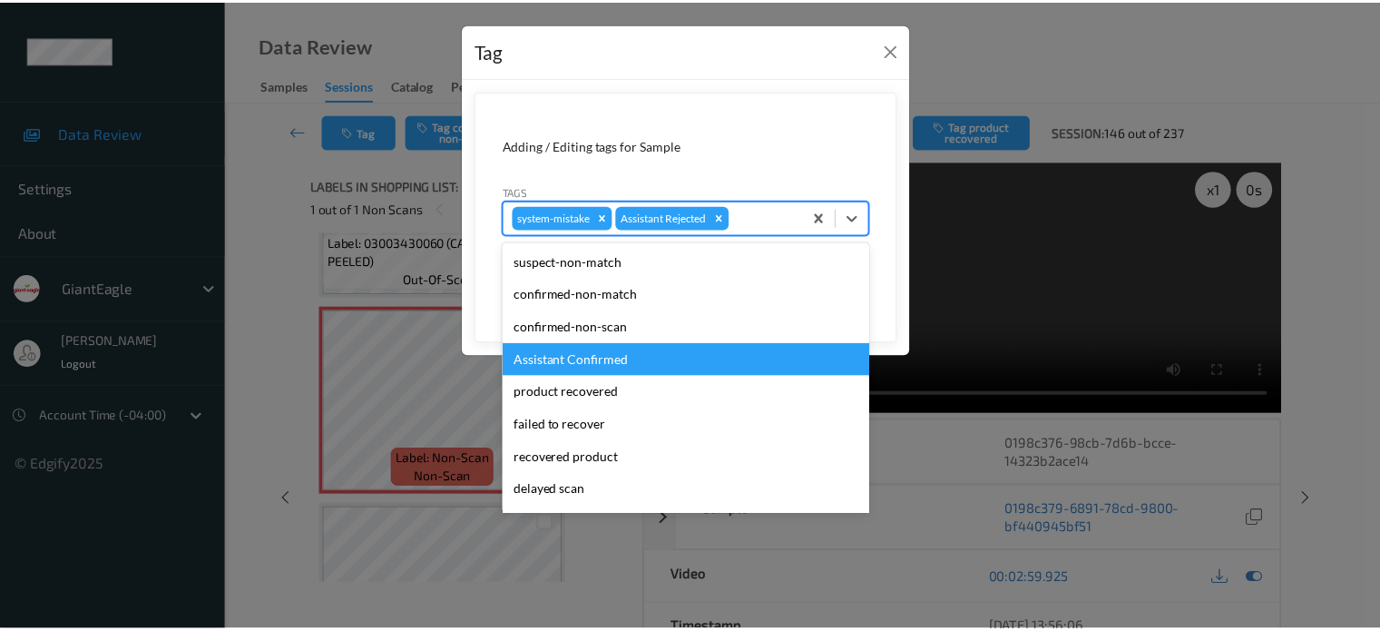
scroll to position [160, 0]
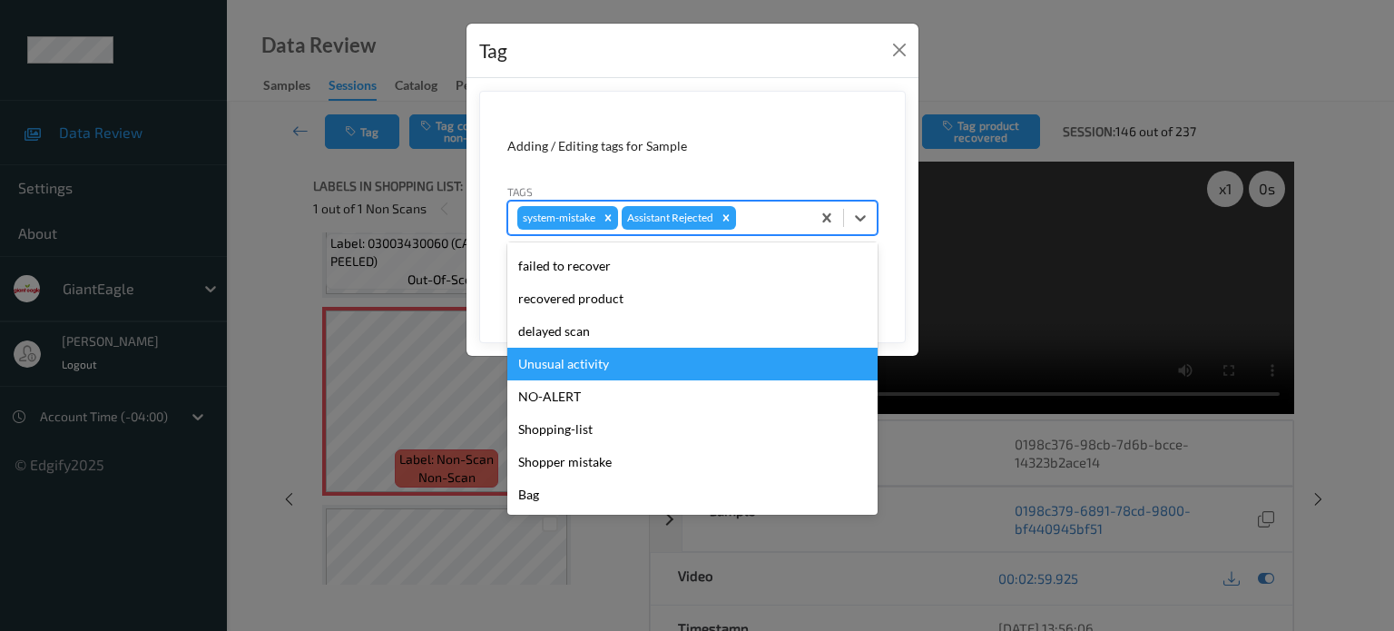
click at [564, 366] on div "Unusual activity" at bounding box center [692, 363] width 370 height 33
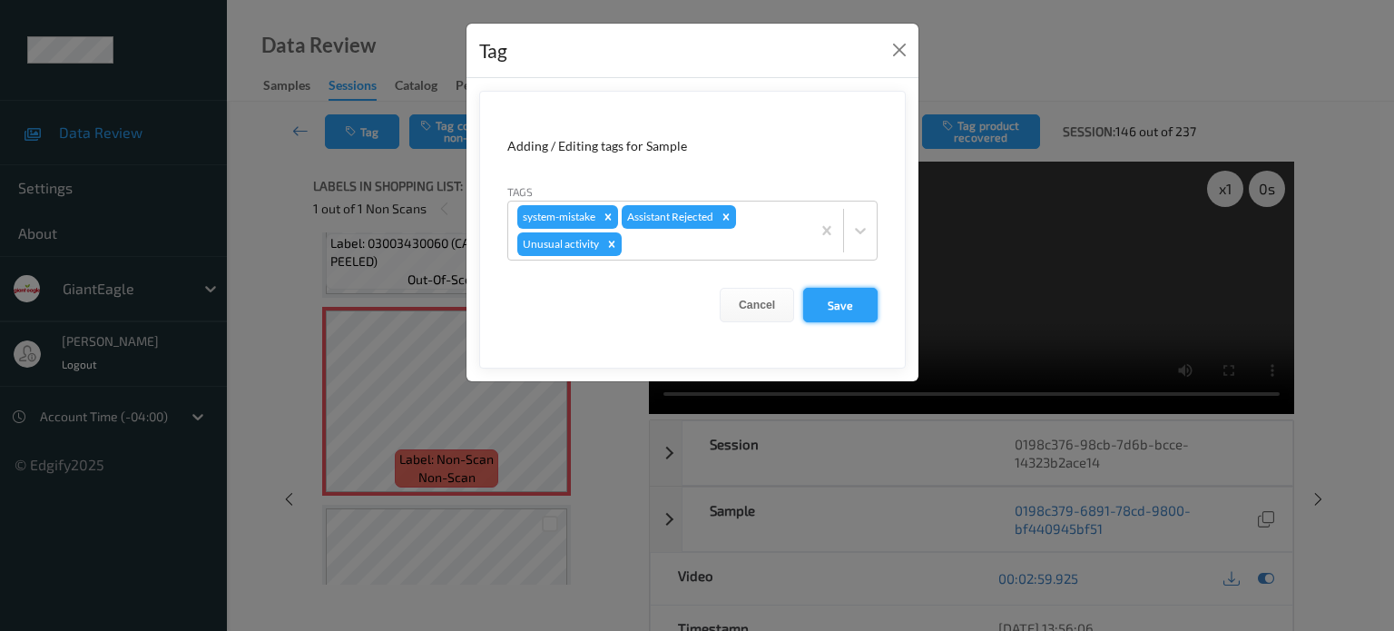
click at [838, 311] on button "Save" at bounding box center [840, 305] width 74 height 34
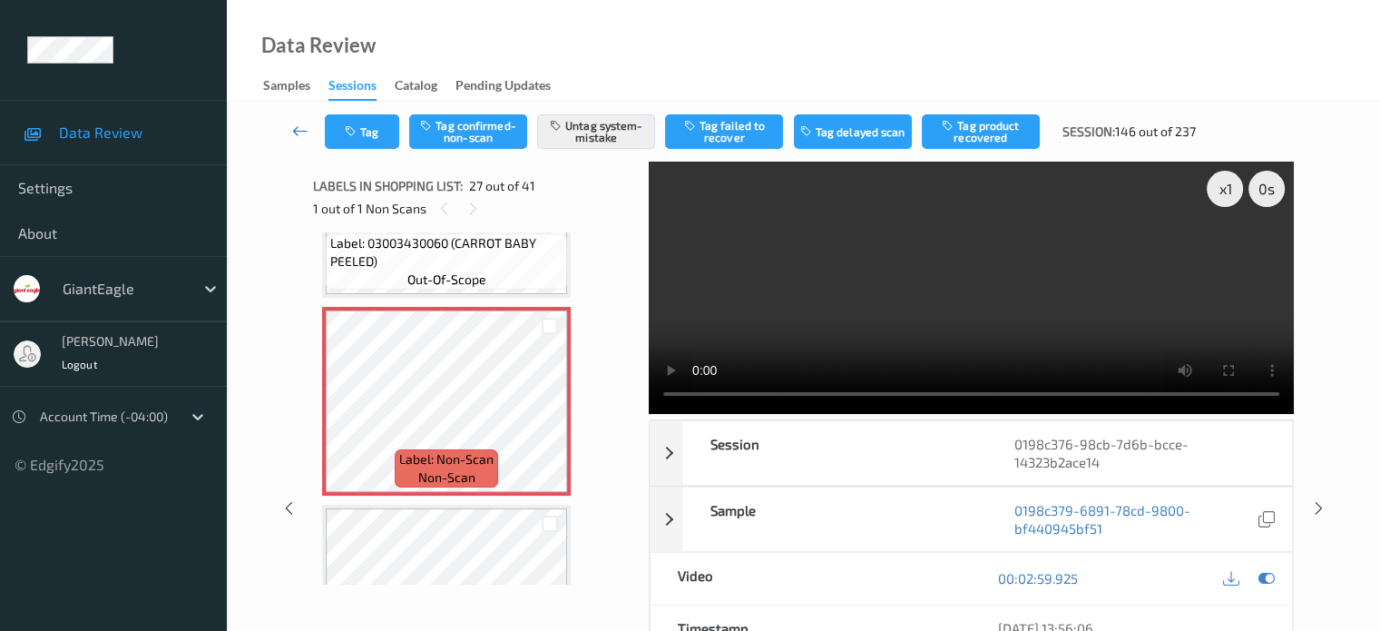
click at [299, 133] on icon at bounding box center [300, 131] width 16 height 18
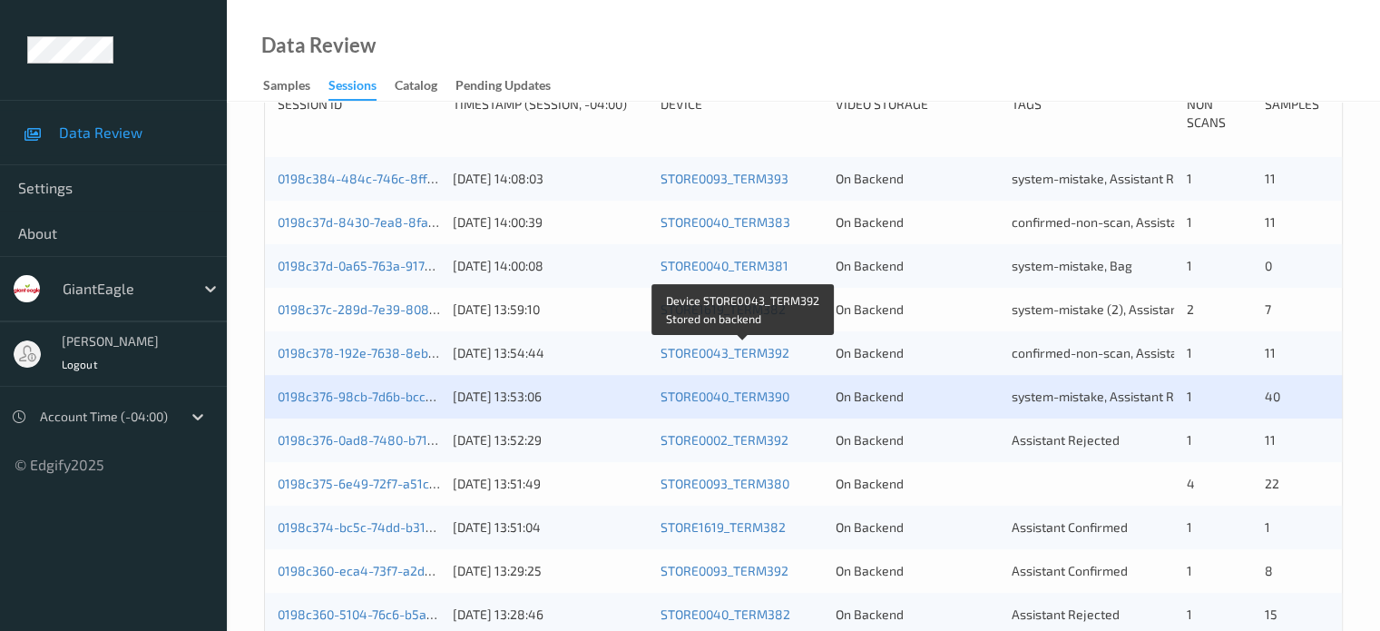
scroll to position [408, 0]
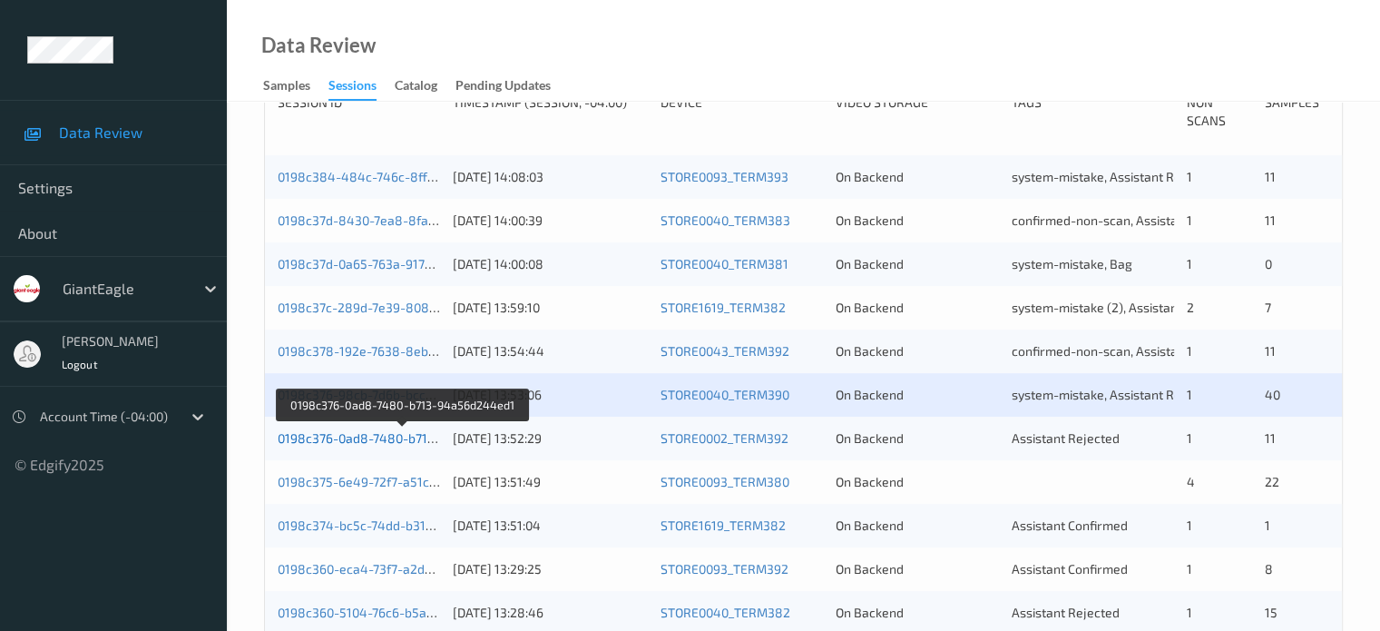
click at [371, 436] on link "0198c376-0ad8-7480-b713-94a56d244ed1" at bounding box center [403, 437] width 250 height 15
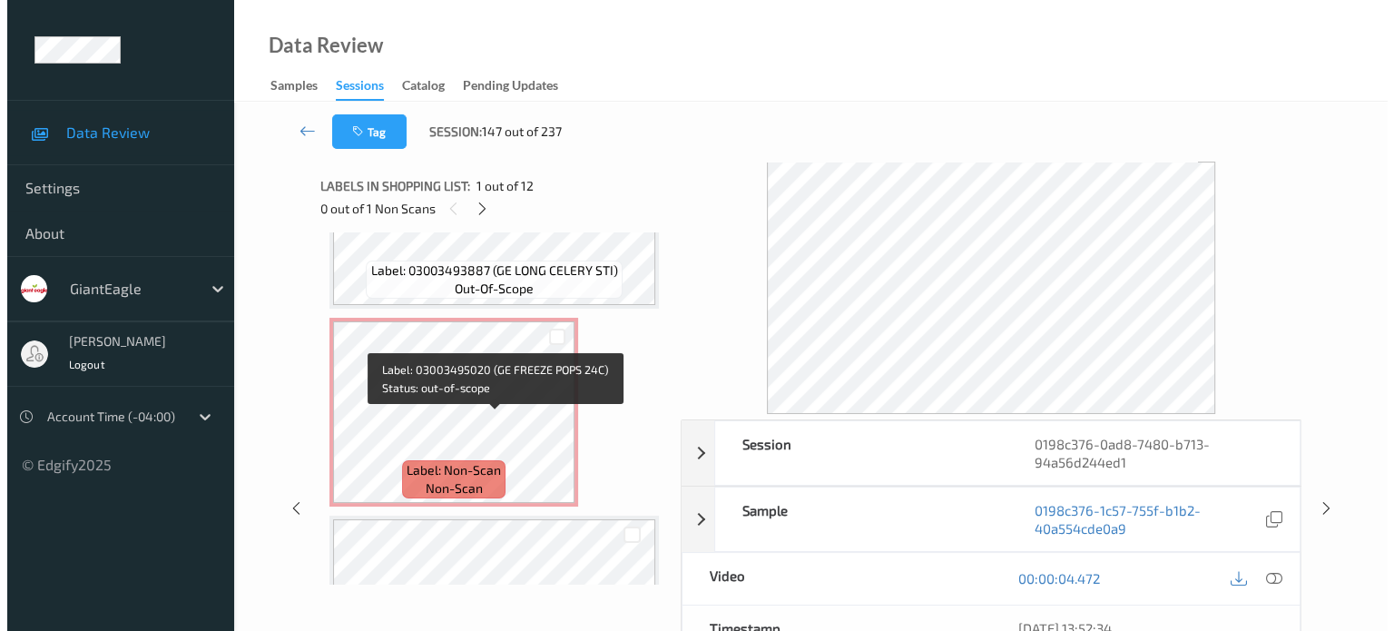
scroll to position [1109, 0]
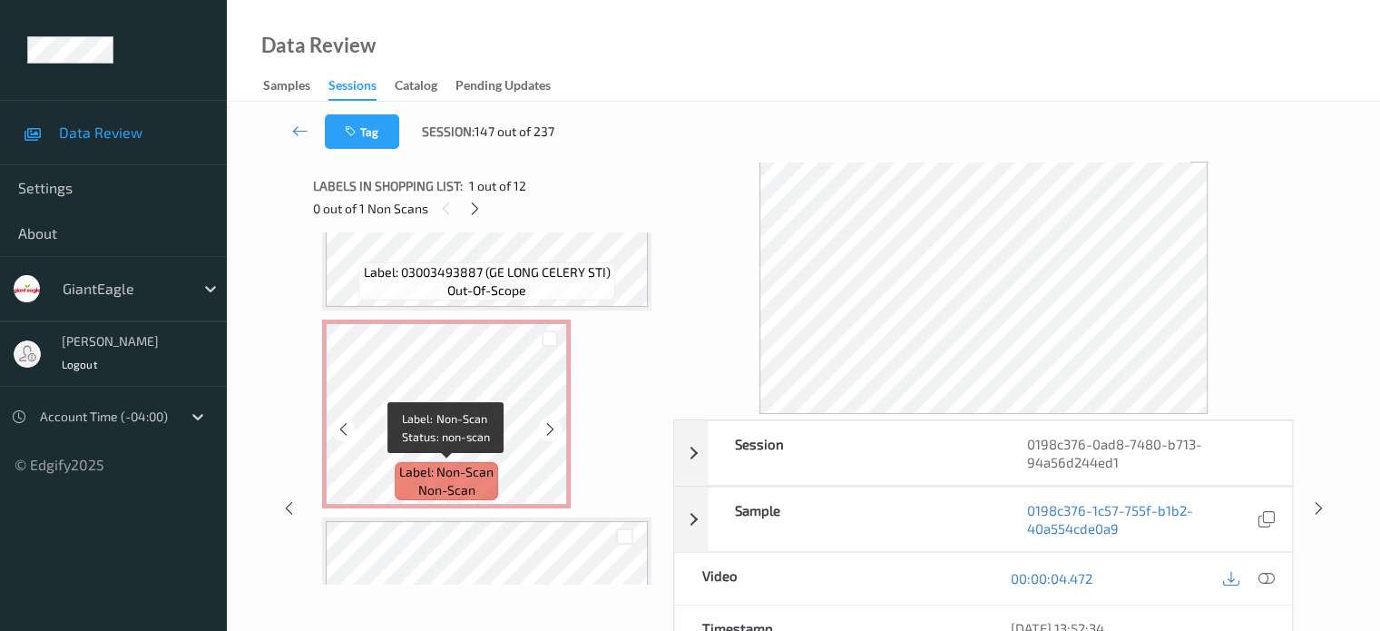
click at [436, 484] on span "non-scan" at bounding box center [446, 490] width 57 height 18
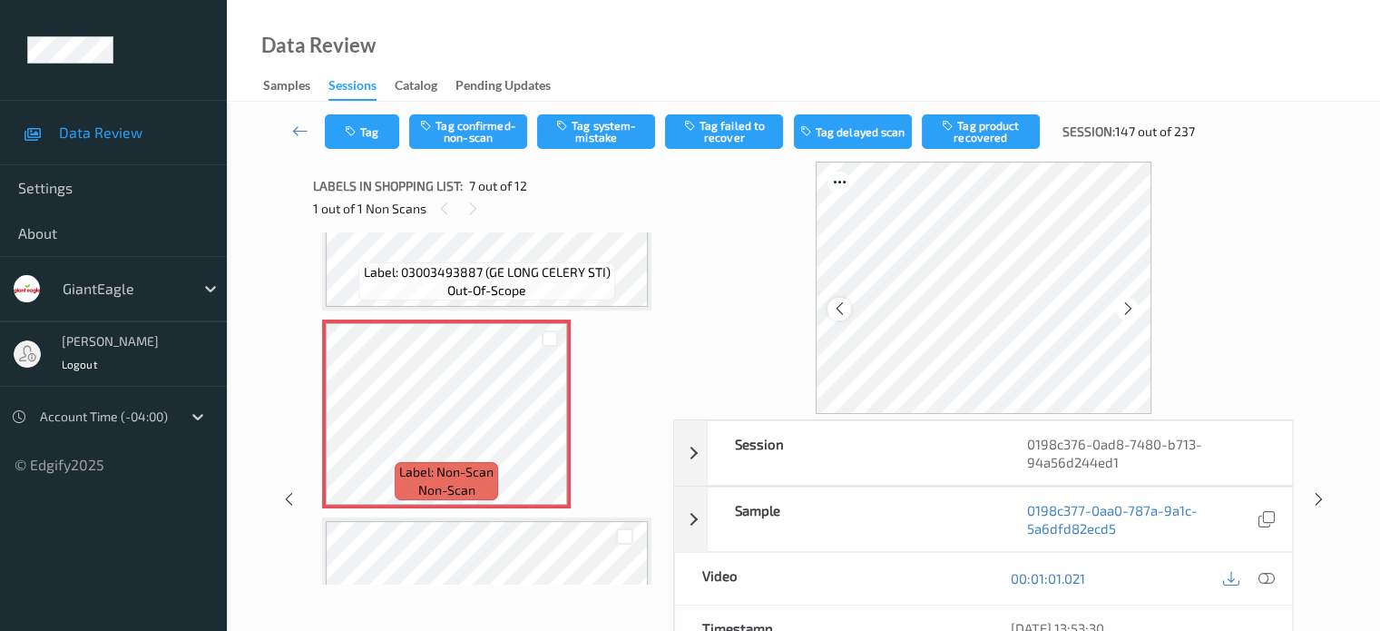
click at [842, 304] on icon at bounding box center [839, 308] width 15 height 16
click at [1261, 582] on icon at bounding box center [1266, 578] width 16 height 16
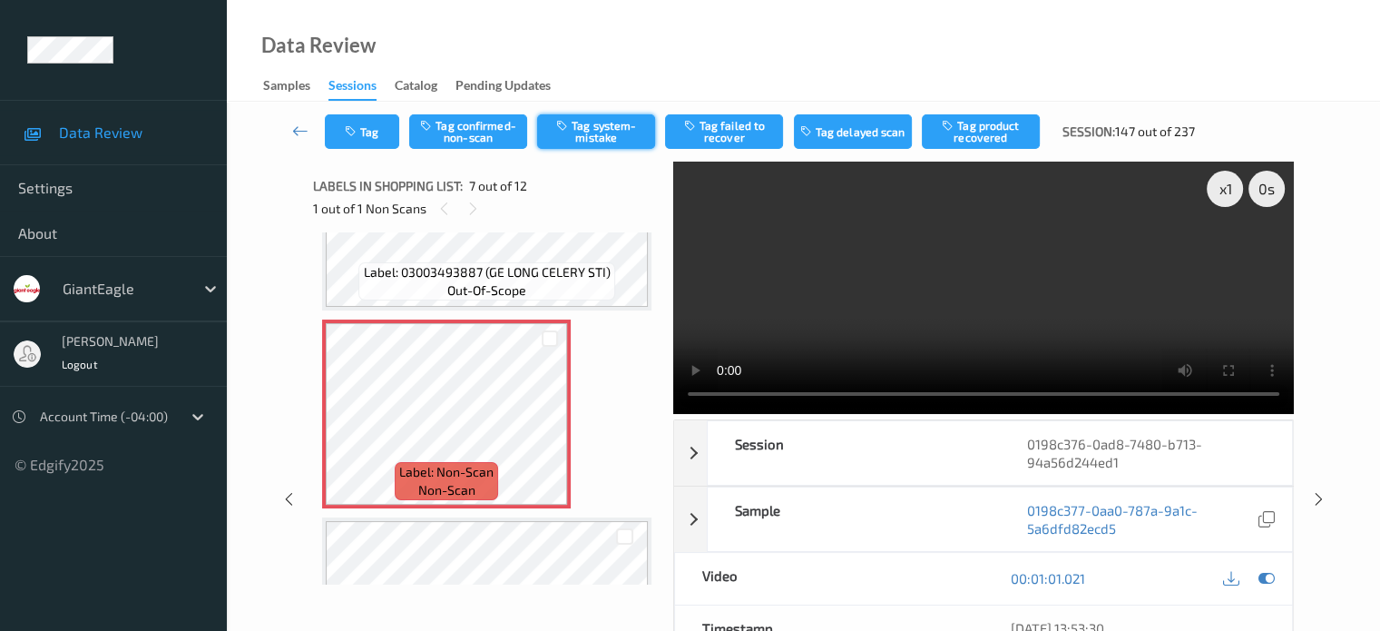
click at [583, 126] on button "Tag system-mistake" at bounding box center [596, 131] width 118 height 34
click at [343, 121] on button "Tag" at bounding box center [362, 131] width 74 height 34
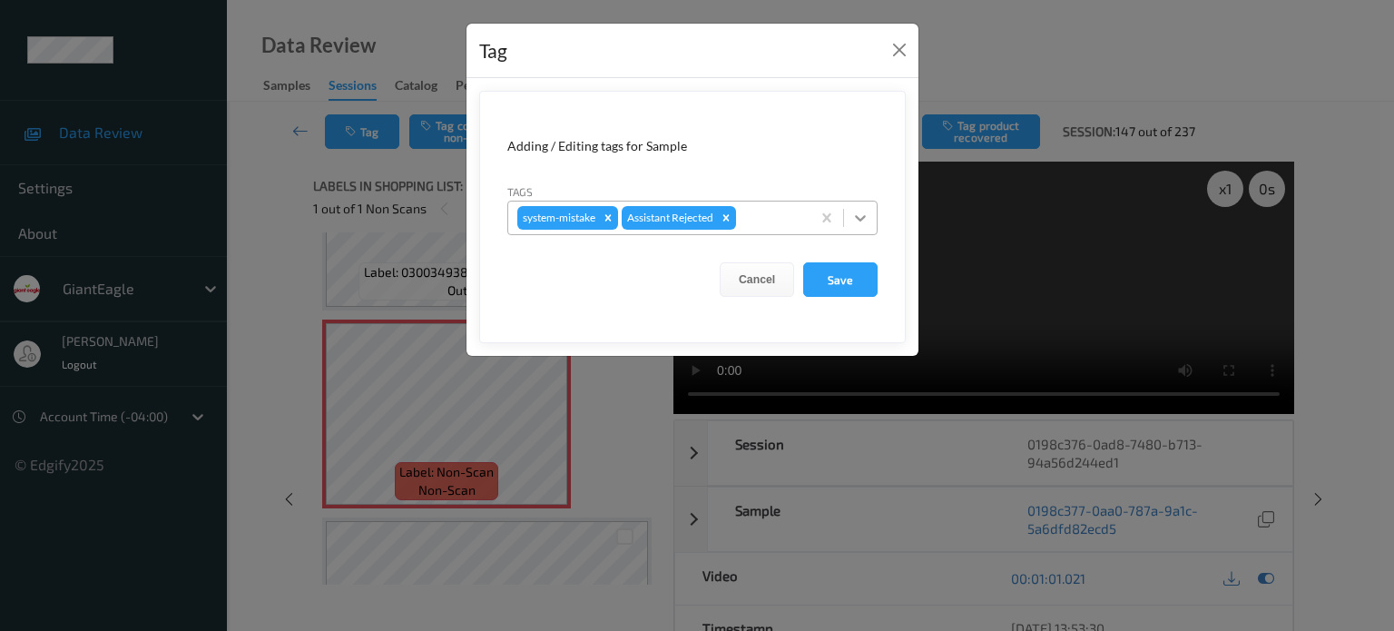
click at [851, 219] on icon at bounding box center [860, 218] width 18 height 18
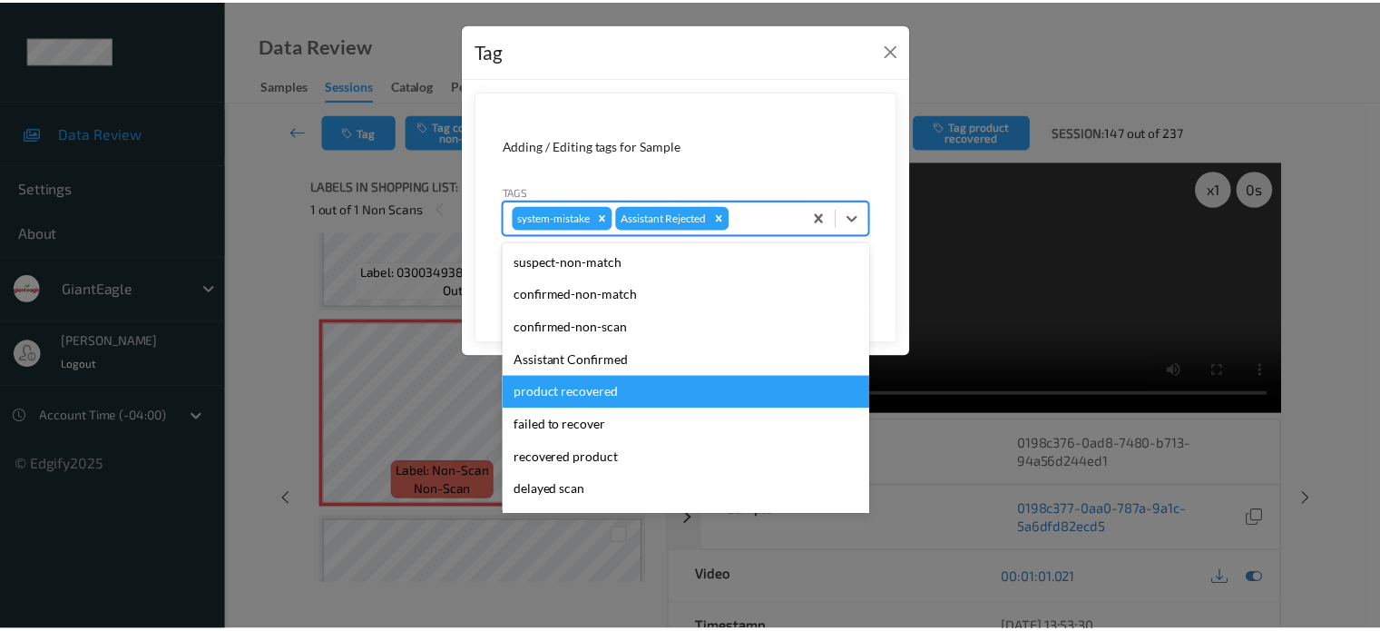
scroll to position [160, 0]
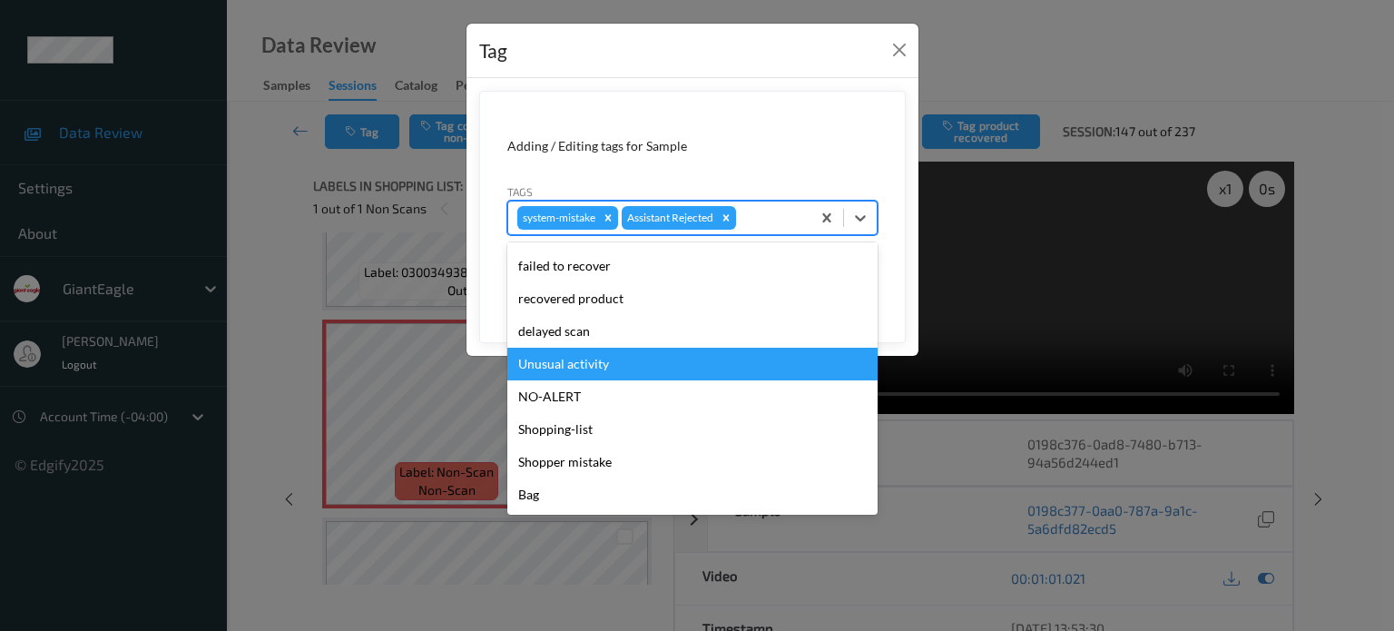
click at [600, 358] on div "Unusual activity" at bounding box center [692, 363] width 370 height 33
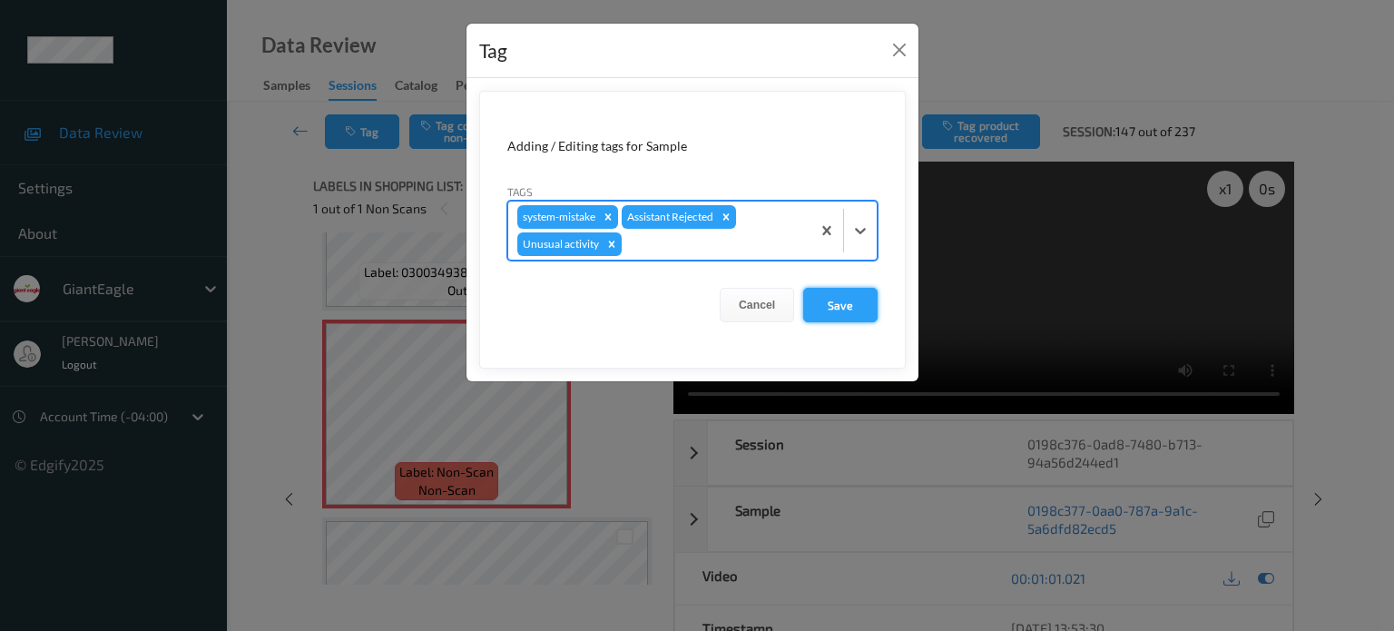
click at [847, 308] on button "Save" at bounding box center [840, 305] width 74 height 34
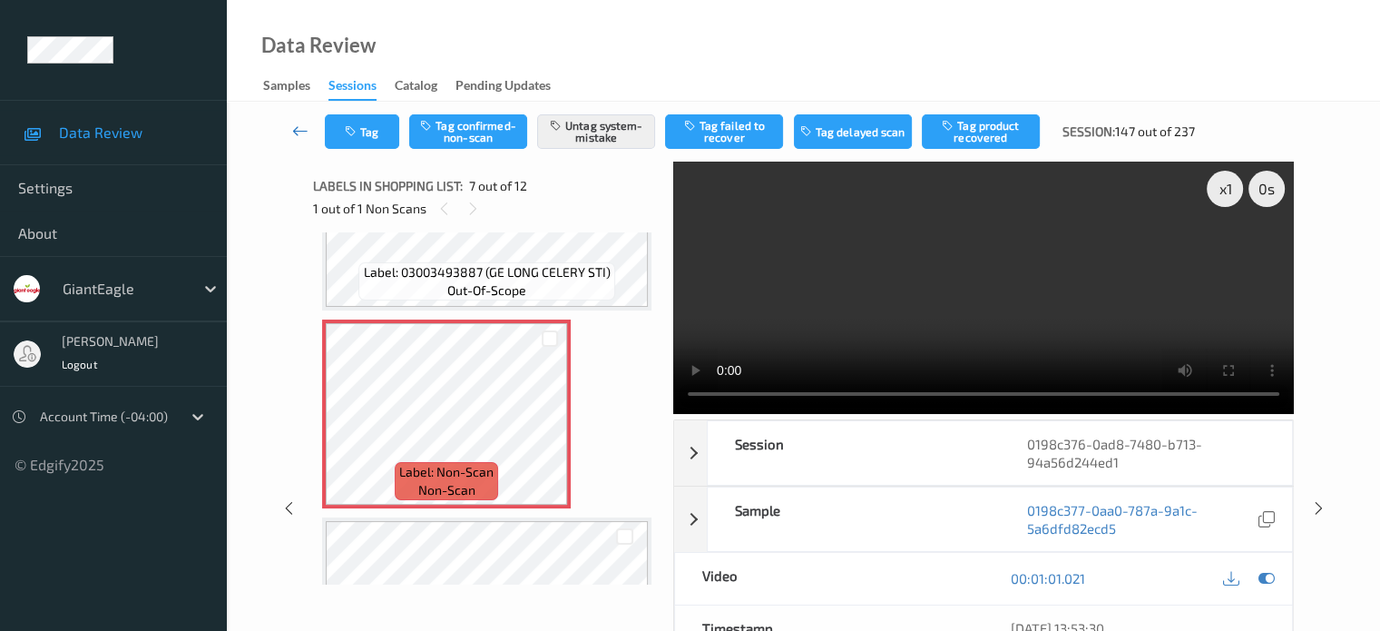
click at [305, 135] on icon at bounding box center [300, 131] width 16 height 18
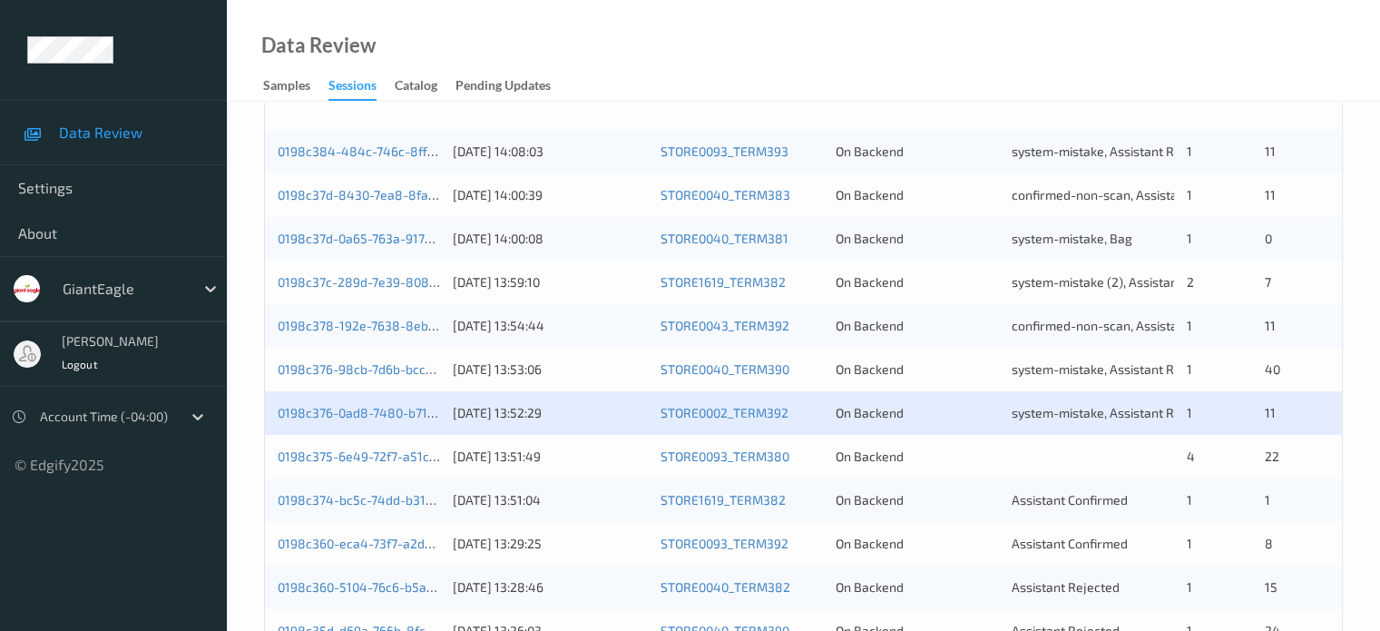
scroll to position [474, 0]
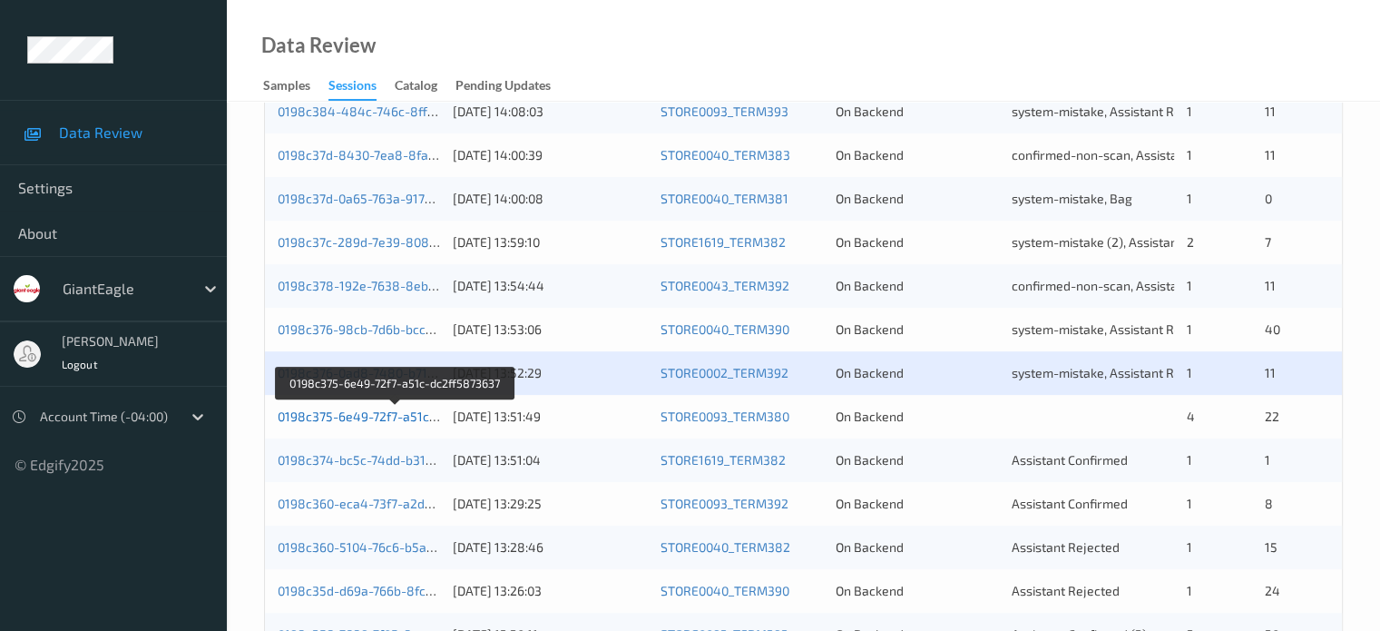
click at [364, 422] on link "0198c375-6e49-72f7-a51c-dc2ff5873637" at bounding box center [396, 415] width 237 height 15
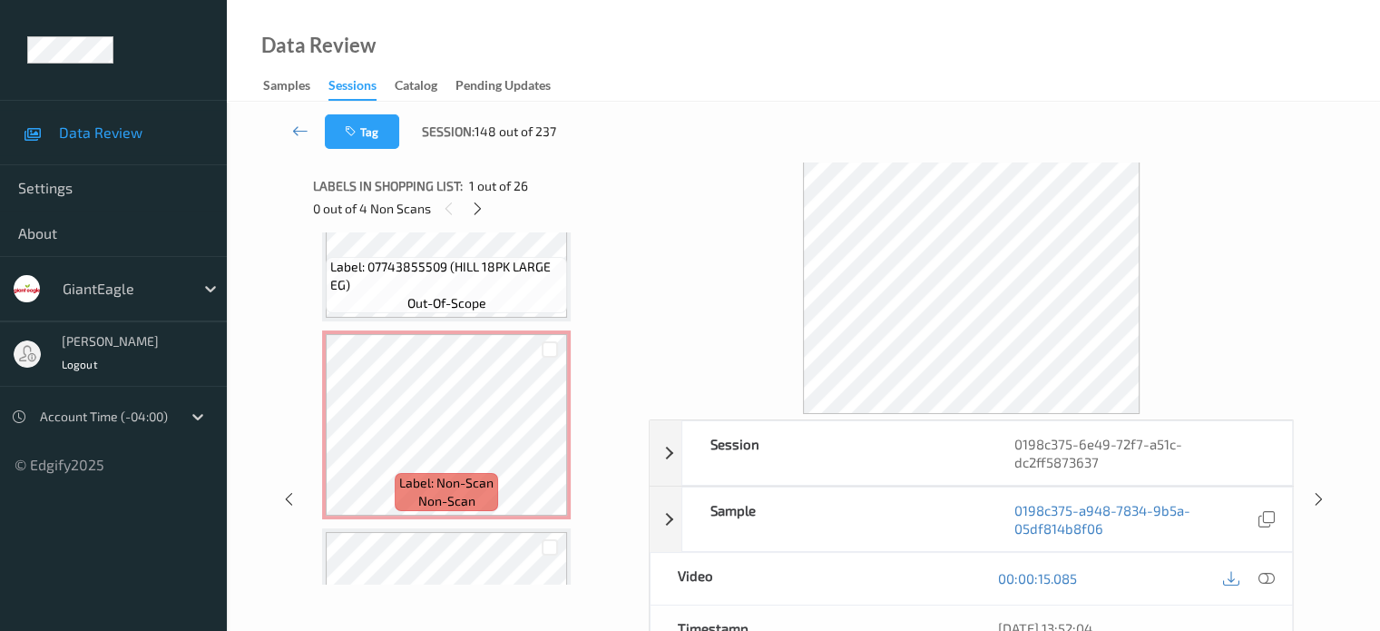
scroll to position [363, 0]
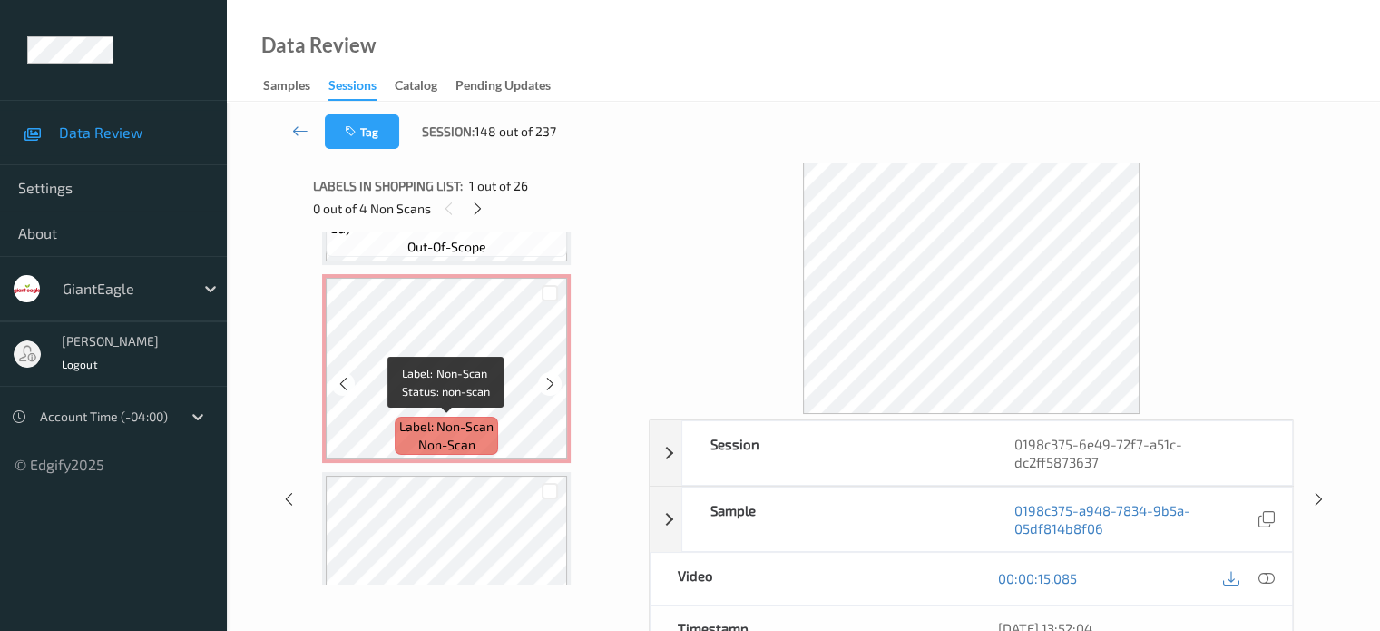
click at [436, 417] on span "Label: Non-Scan" at bounding box center [446, 426] width 94 height 18
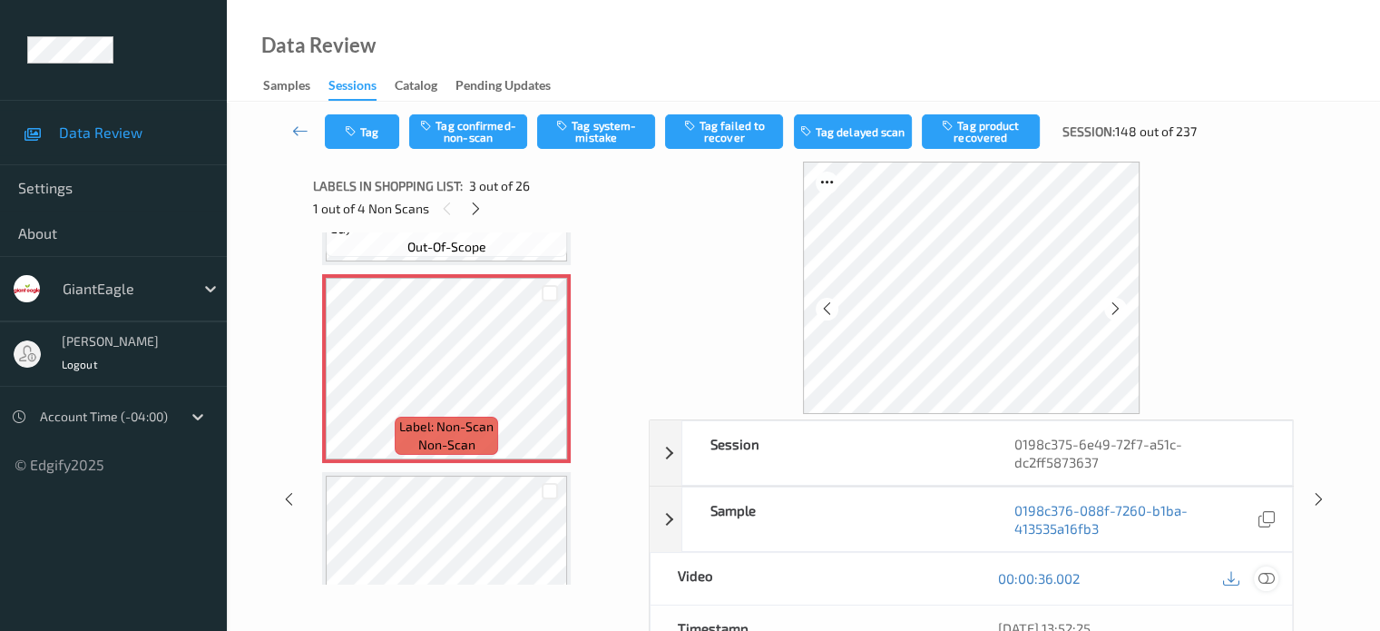
click at [1265, 570] on icon at bounding box center [1266, 578] width 16 height 16
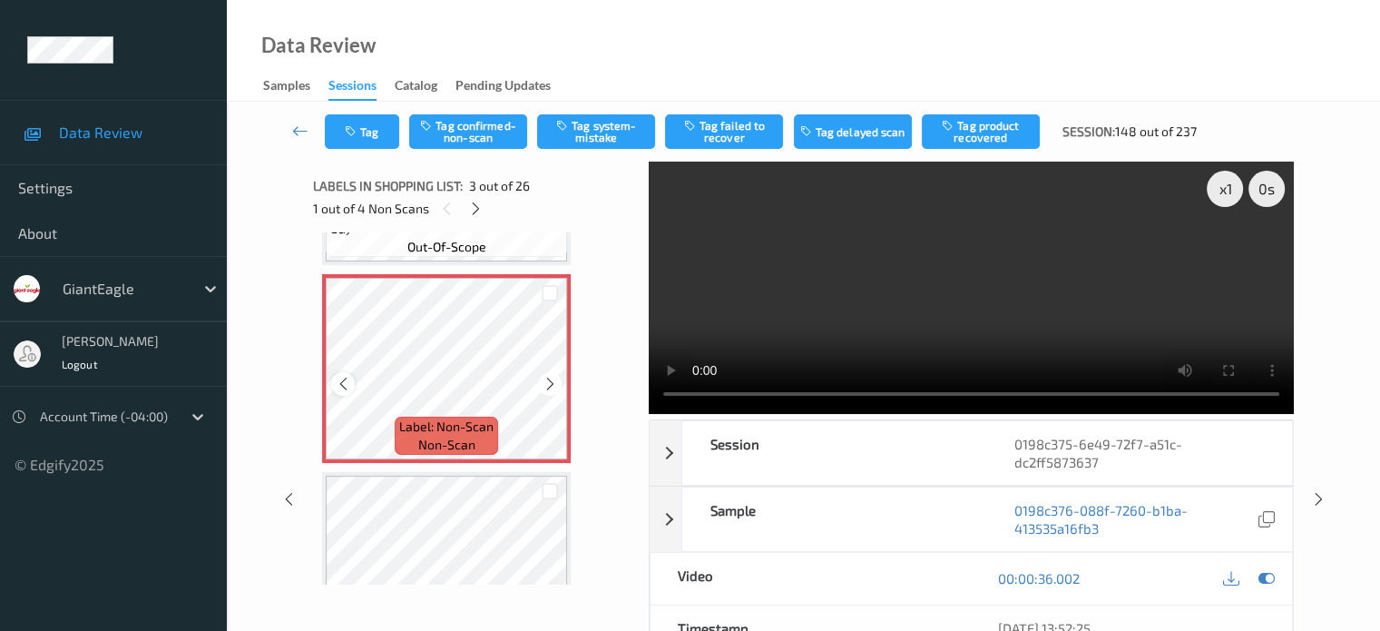
click at [343, 384] on icon at bounding box center [343, 384] width 15 height 16
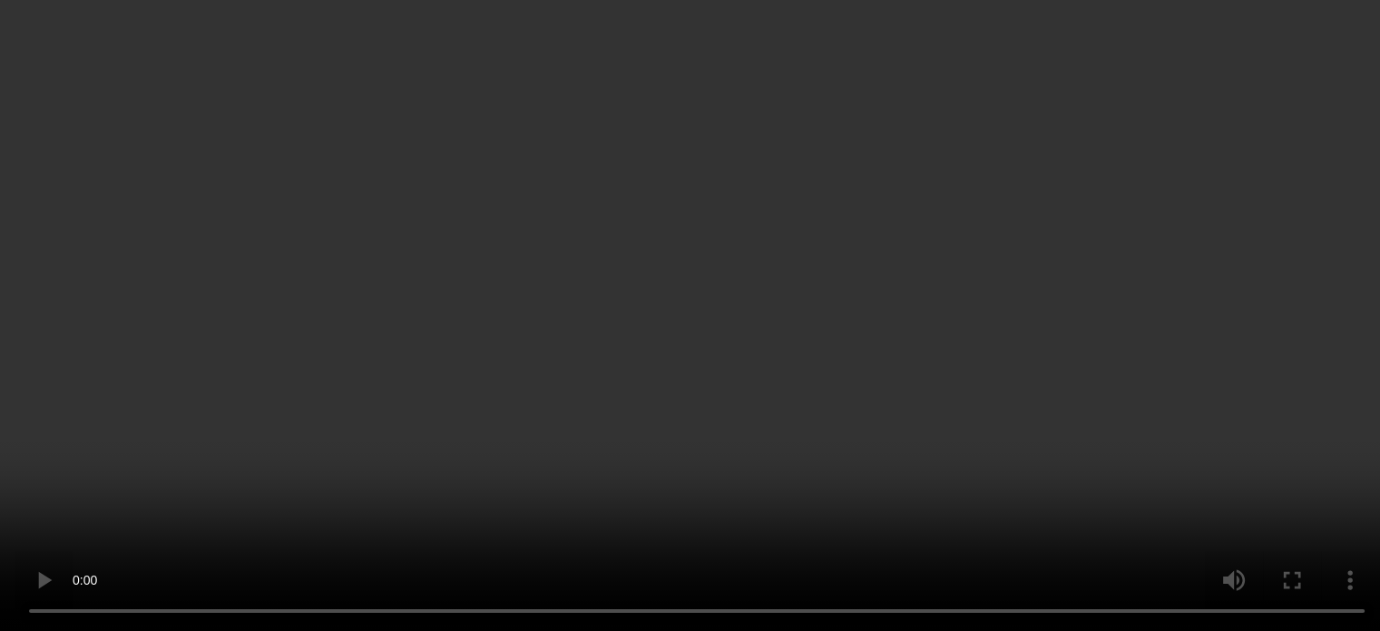
scroll to position [460, 0]
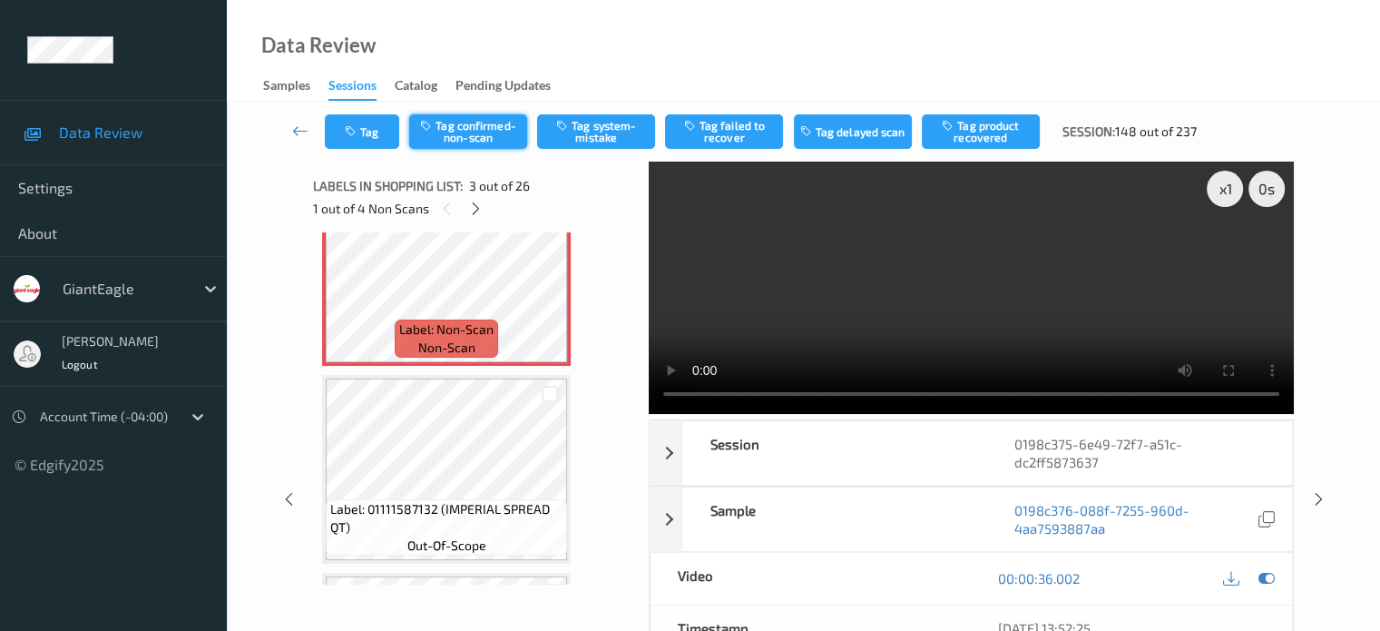
click at [466, 127] on button "Tag confirmed-non-scan" at bounding box center [468, 131] width 118 height 34
click at [743, 131] on button "Tag failed to recover" at bounding box center [724, 131] width 118 height 34
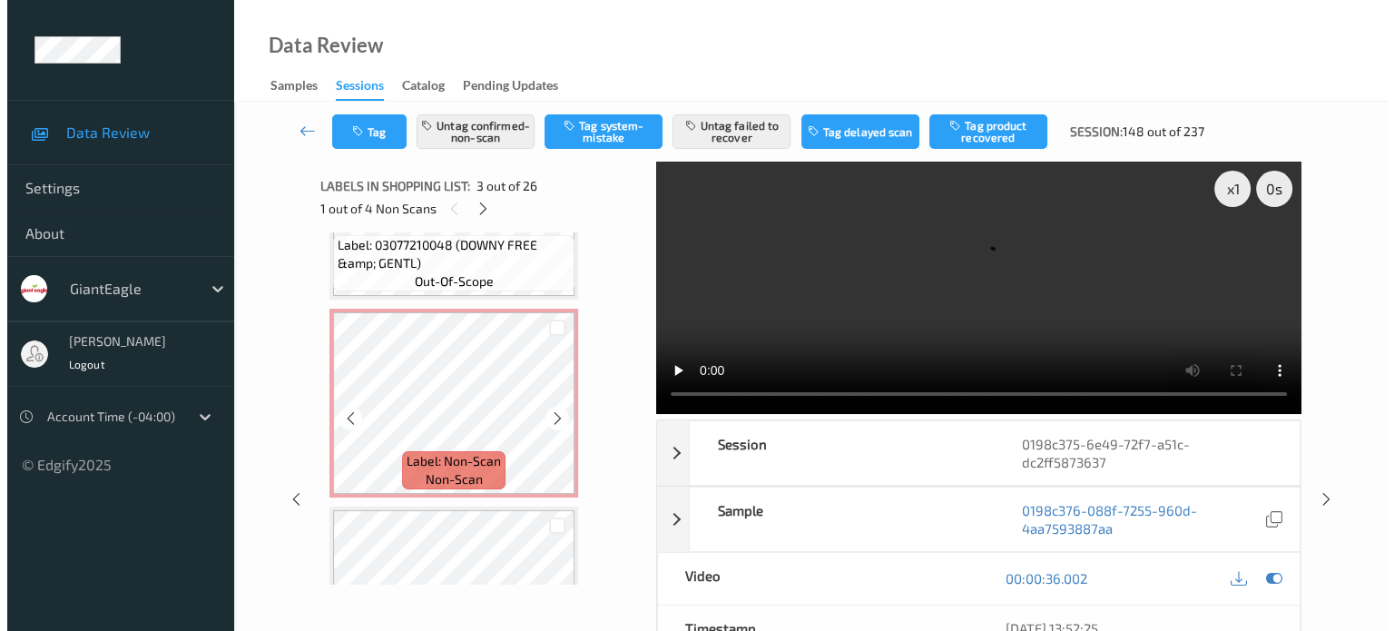
scroll to position [2503, 0]
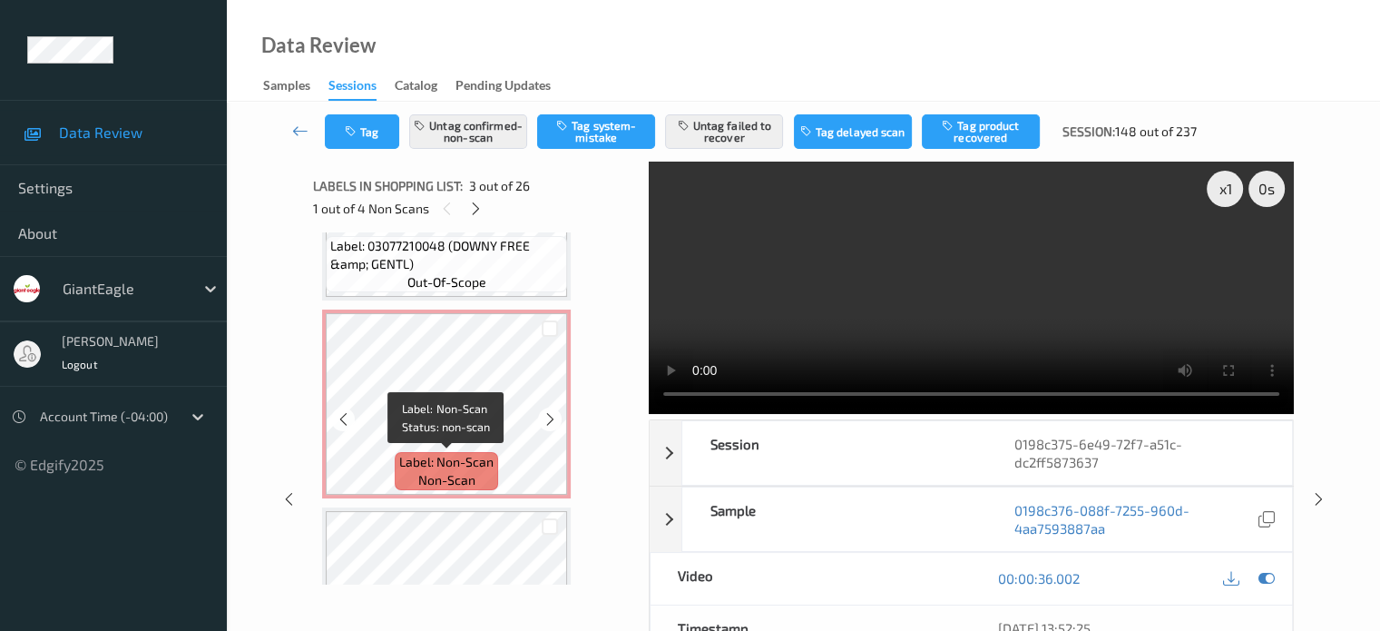
click at [436, 478] on span "non-scan" at bounding box center [446, 480] width 57 height 18
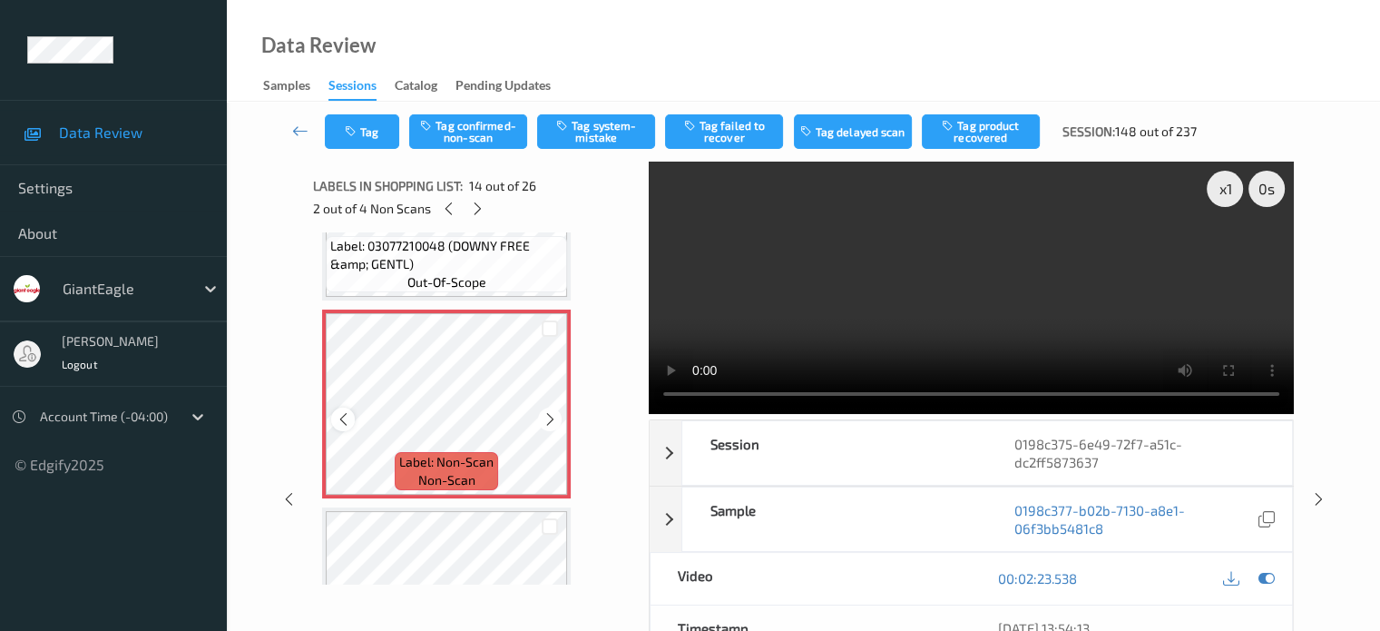
click at [348, 413] on icon at bounding box center [343, 419] width 15 height 16
click at [1267, 570] on icon at bounding box center [1266, 578] width 16 height 16
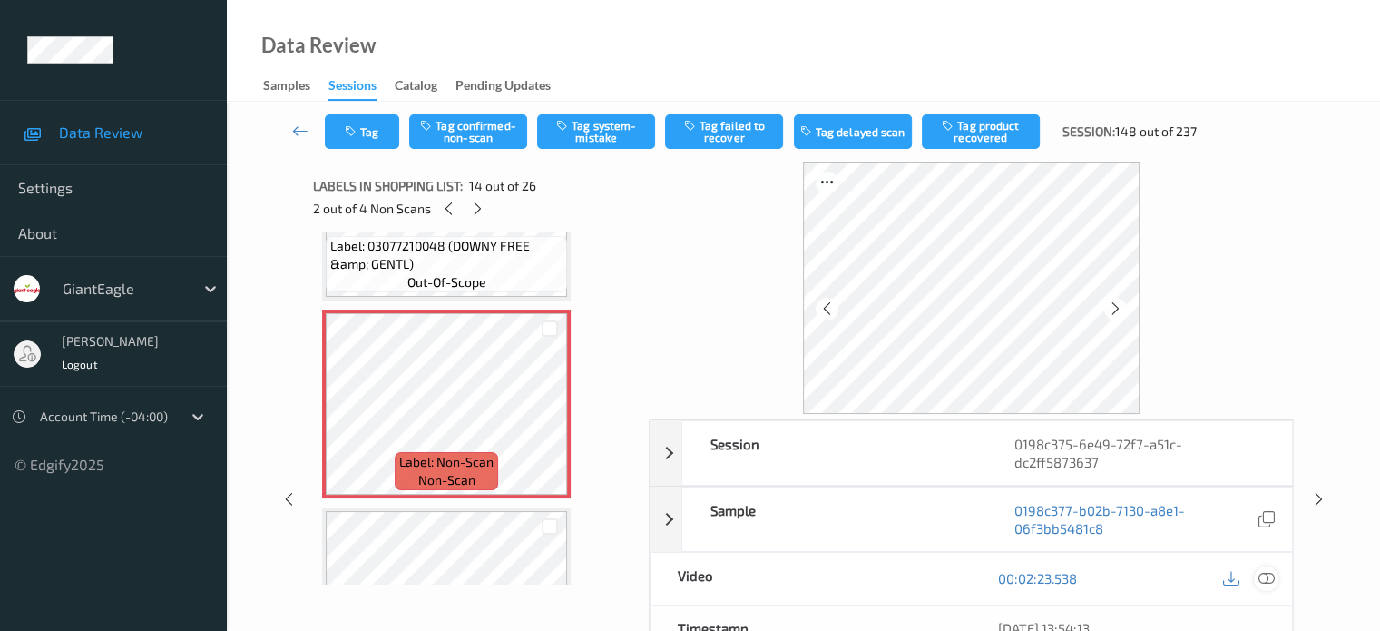
click at [1267, 570] on icon at bounding box center [1266, 578] width 16 height 16
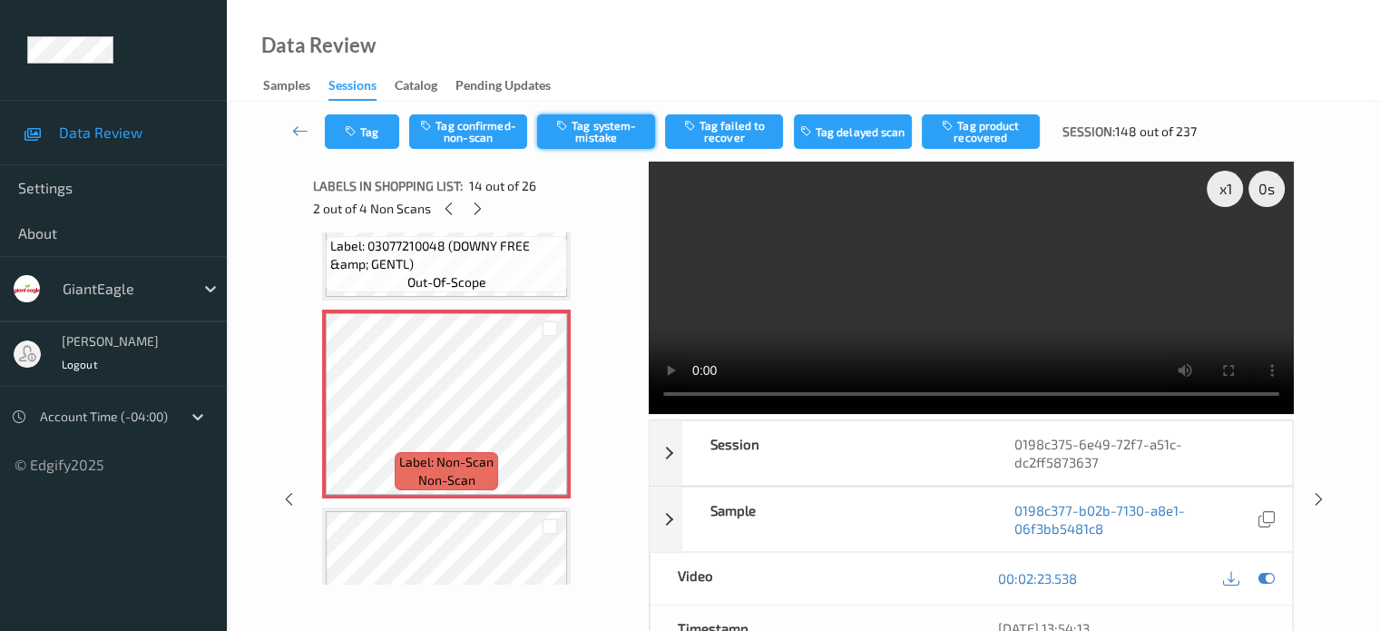
click at [586, 133] on button "Tag system-mistake" at bounding box center [596, 131] width 118 height 34
click at [367, 126] on button "Tag" at bounding box center [362, 131] width 74 height 34
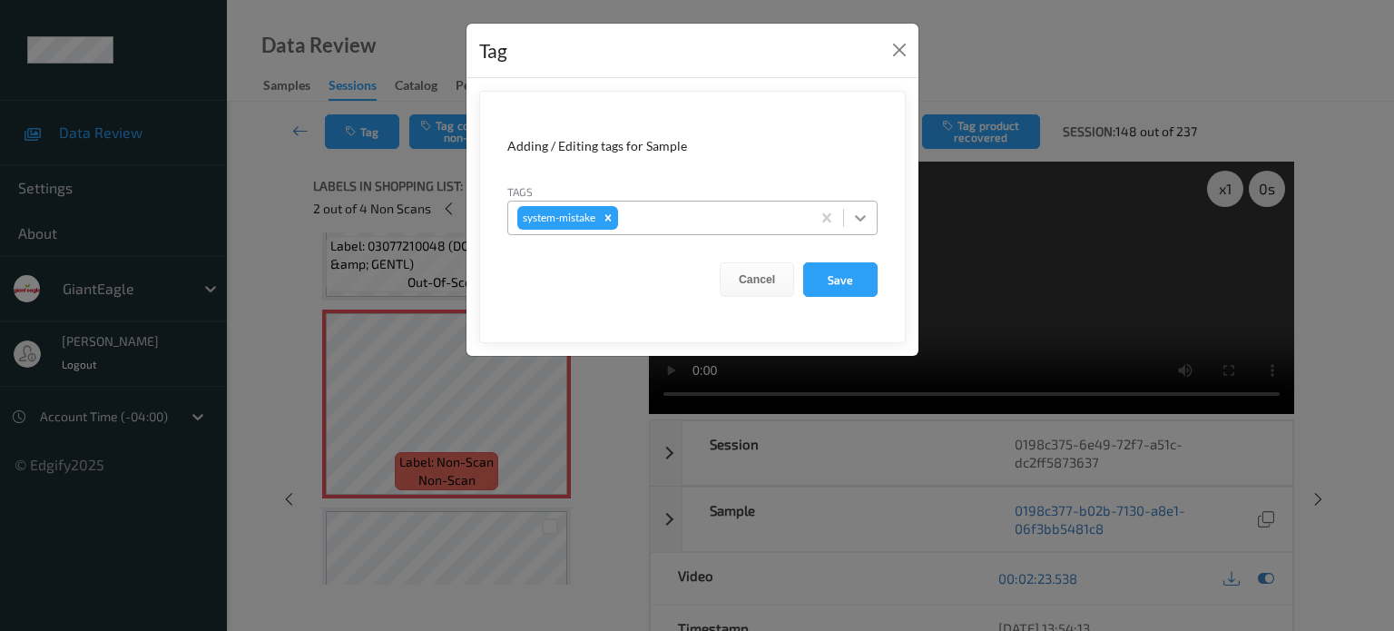
click at [863, 217] on icon at bounding box center [860, 218] width 11 height 6
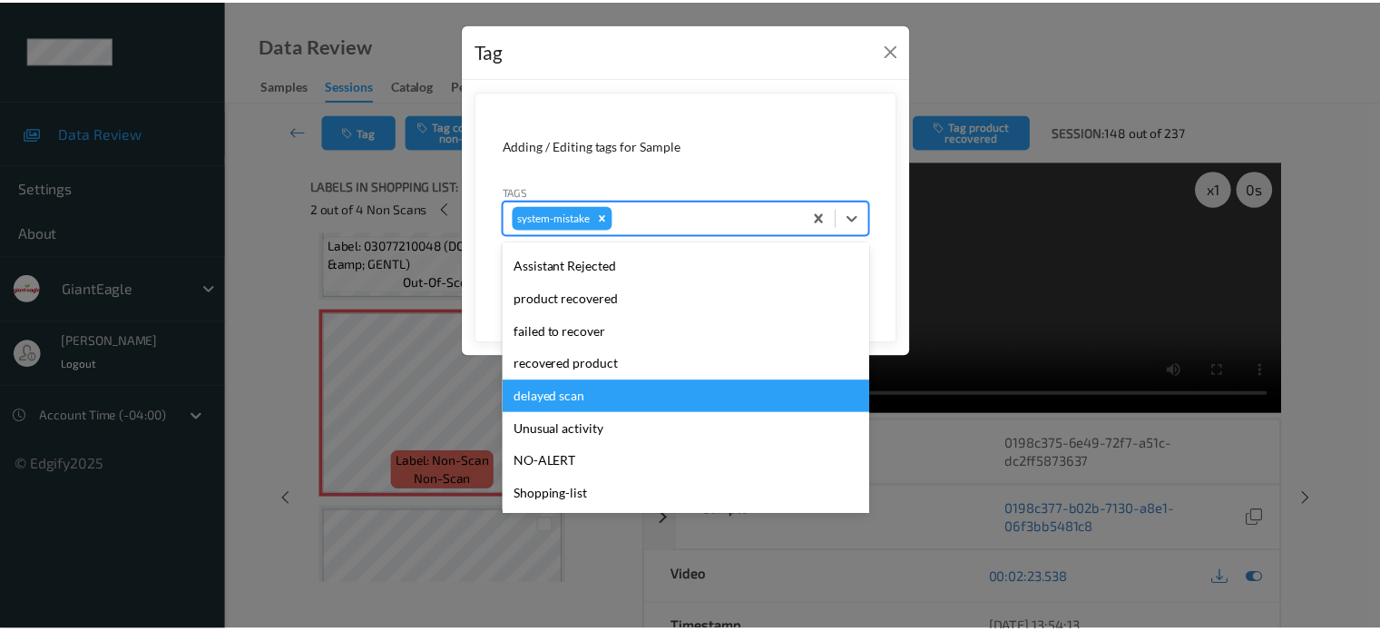
scroll to position [192, 0]
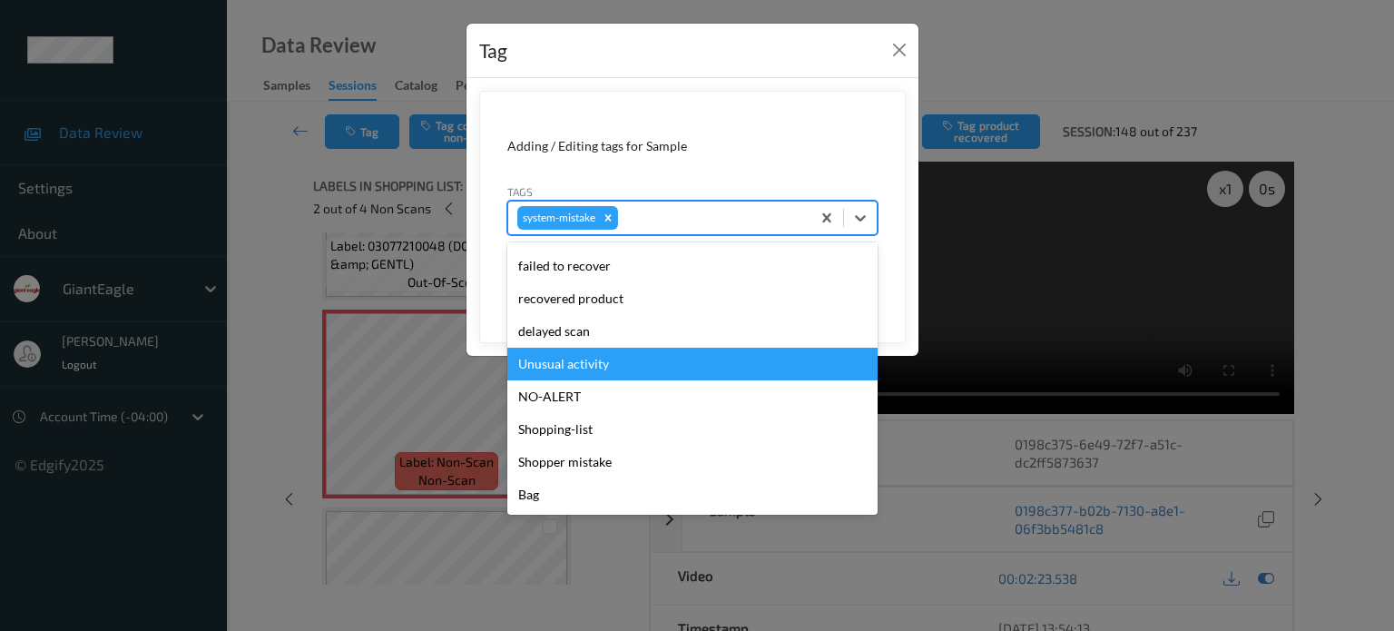
click at [577, 369] on div "Unusual activity" at bounding box center [692, 363] width 370 height 33
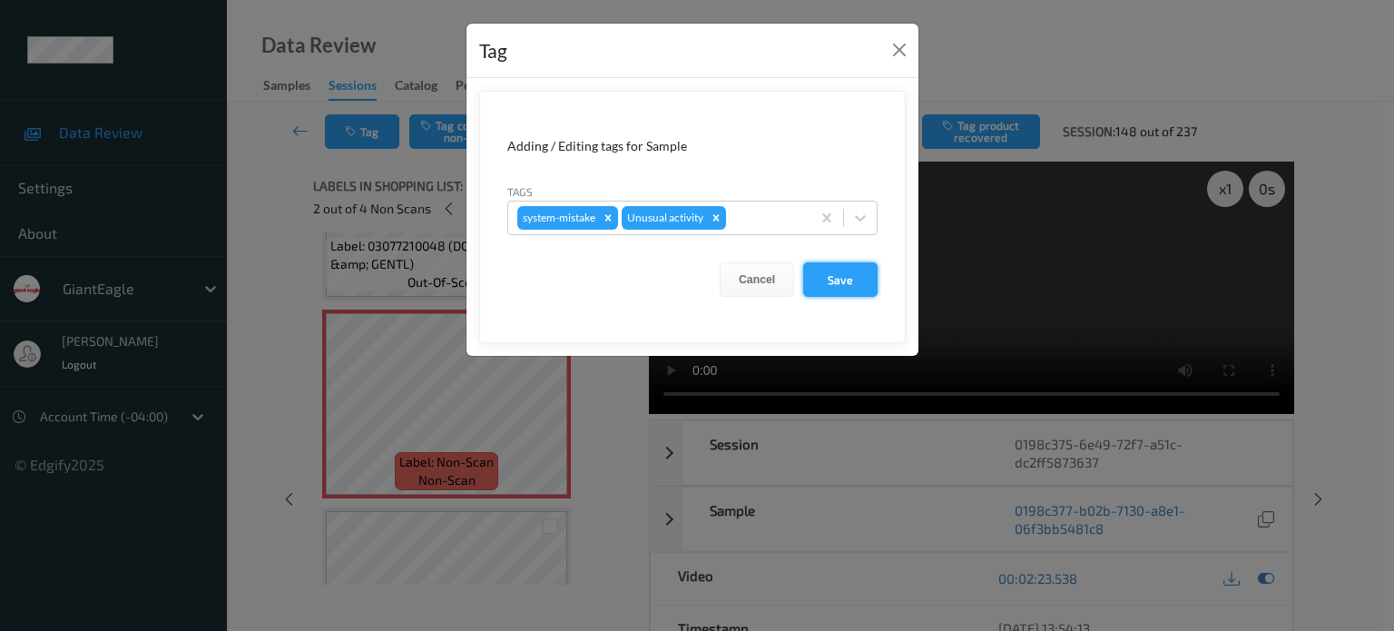
click at [829, 279] on button "Save" at bounding box center [840, 279] width 74 height 34
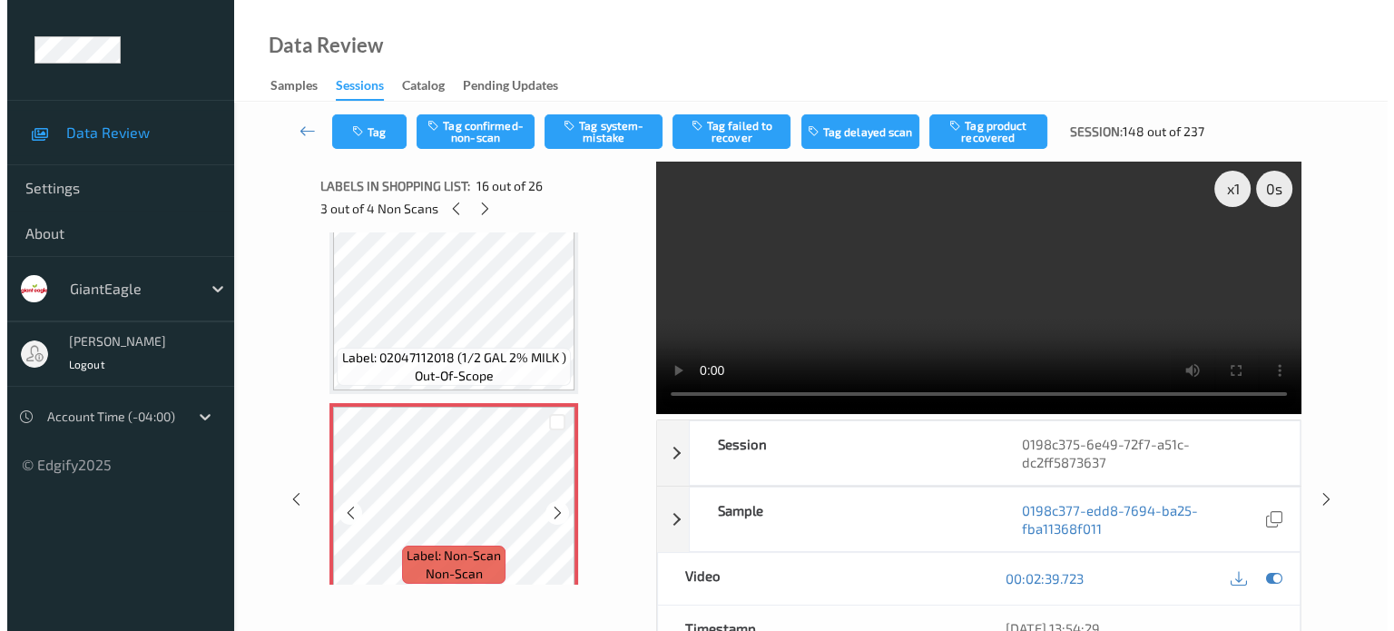
scroll to position [2957, 0]
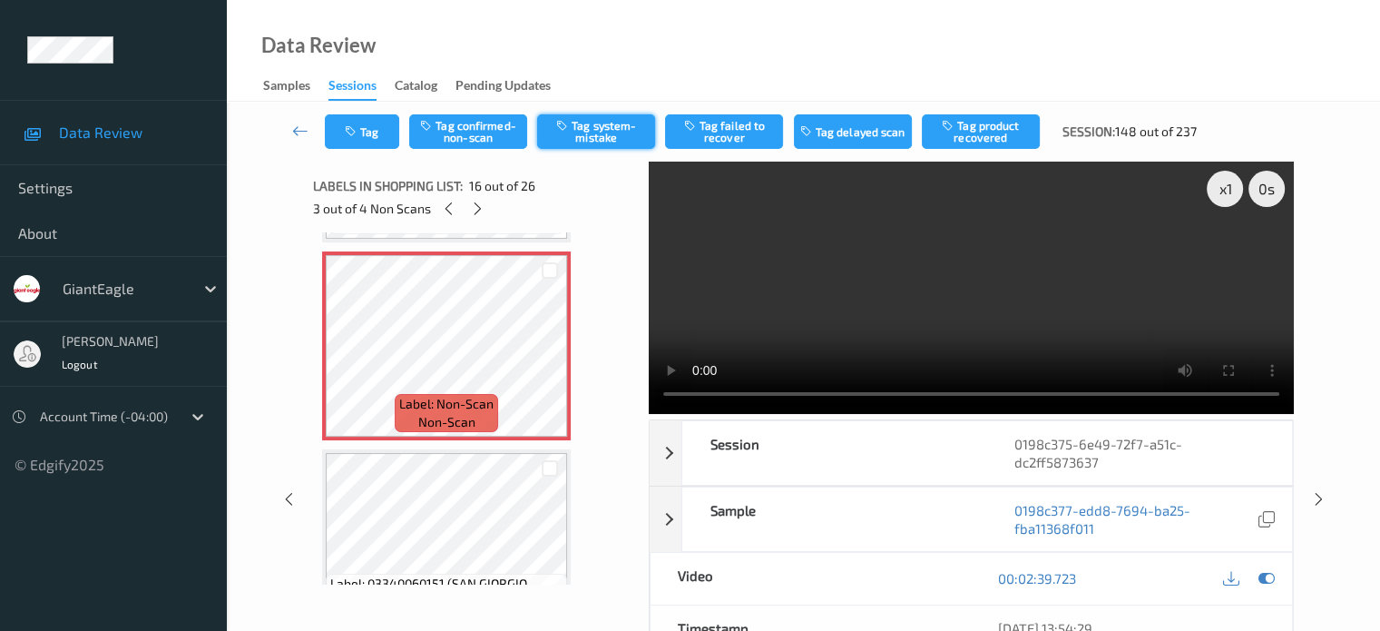
click at [589, 141] on button "Tag system-mistake" at bounding box center [596, 131] width 118 height 34
click at [377, 135] on button "Tag" at bounding box center [362, 131] width 74 height 34
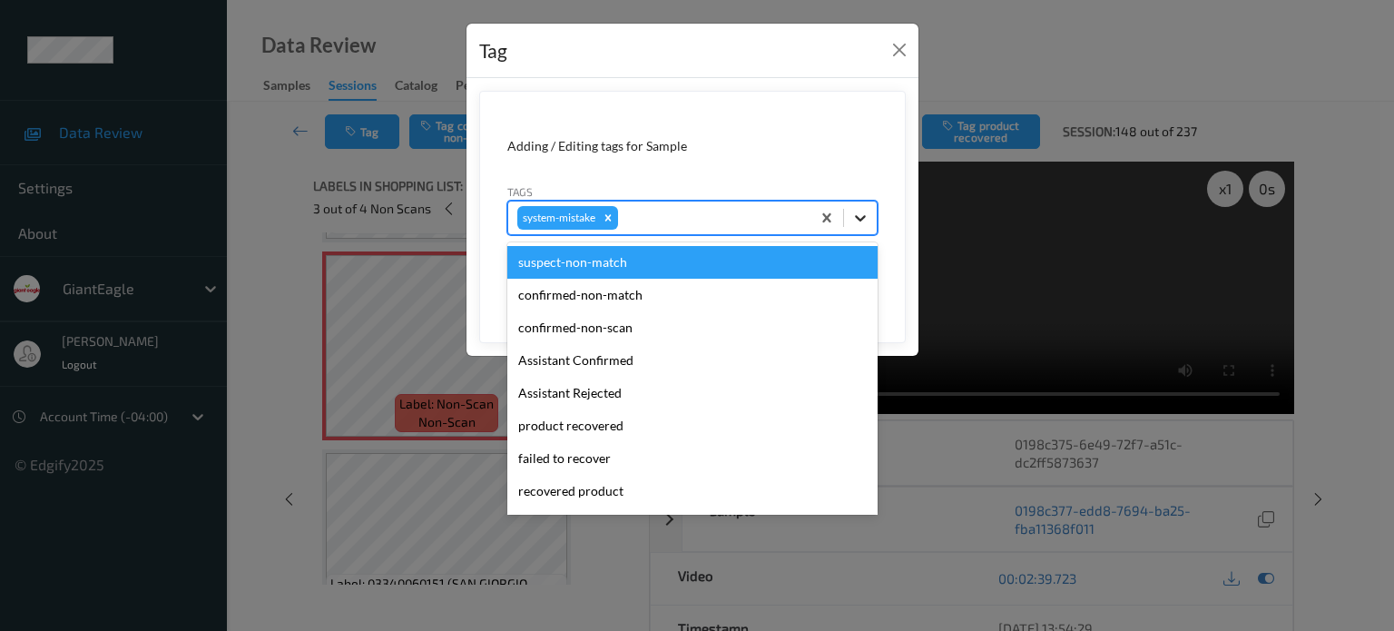
click at [860, 220] on icon at bounding box center [860, 218] width 11 height 6
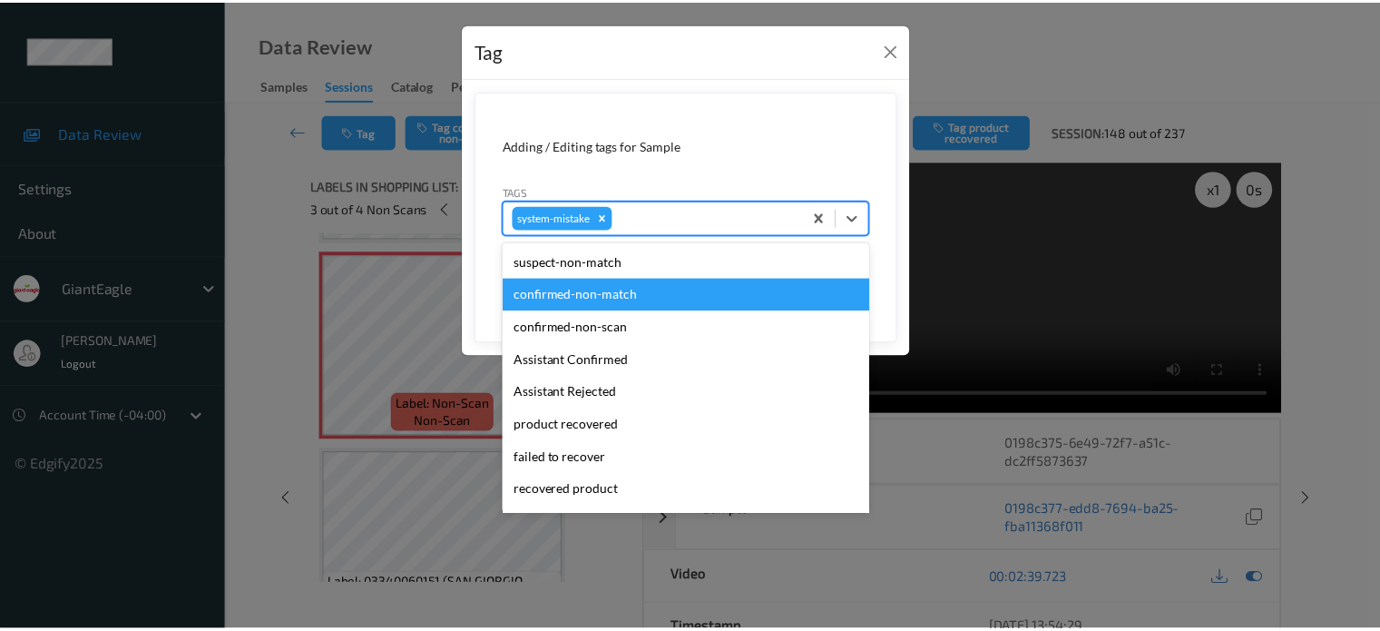
scroll to position [192, 0]
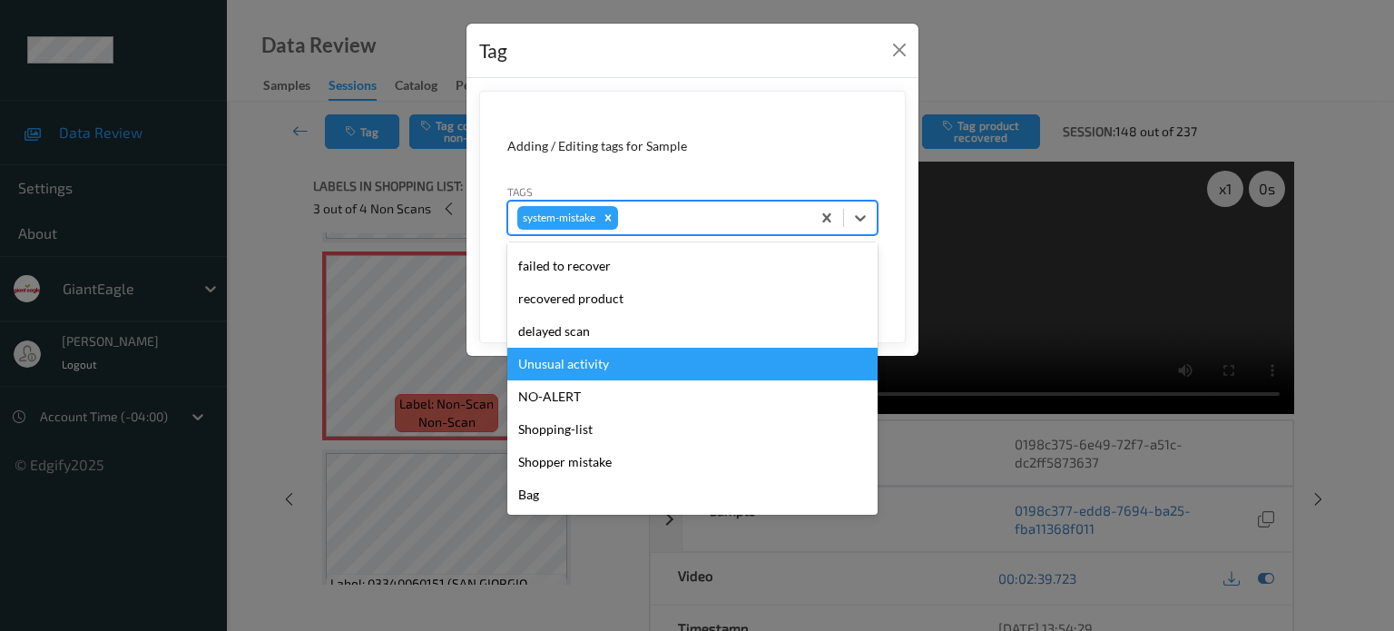
click at [548, 367] on div "Unusual activity" at bounding box center [692, 363] width 370 height 33
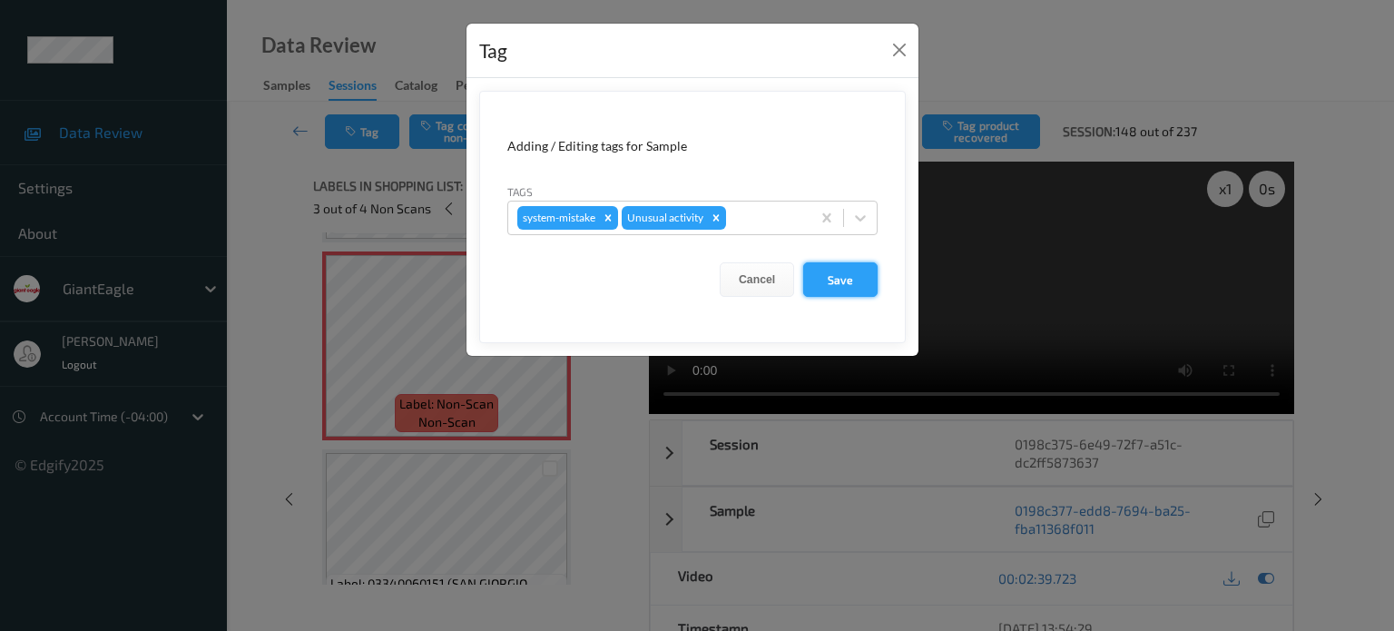
click at [839, 276] on button "Save" at bounding box center [840, 279] width 74 height 34
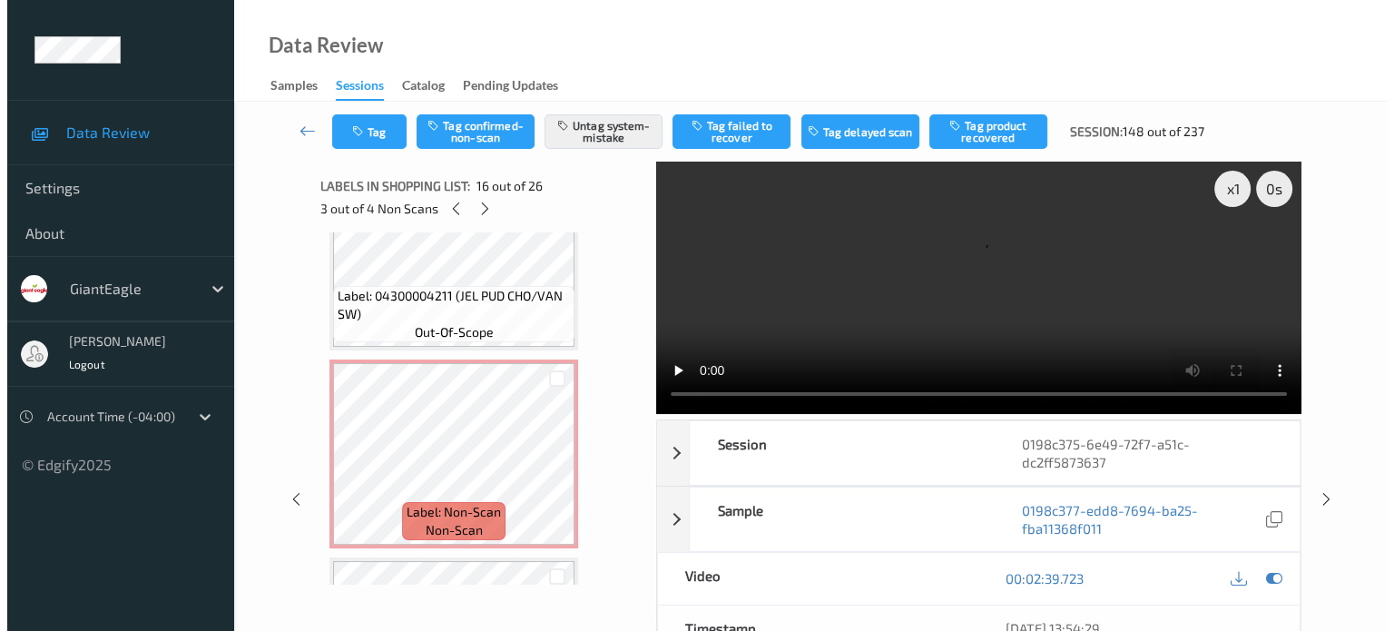
scroll to position [3561, 0]
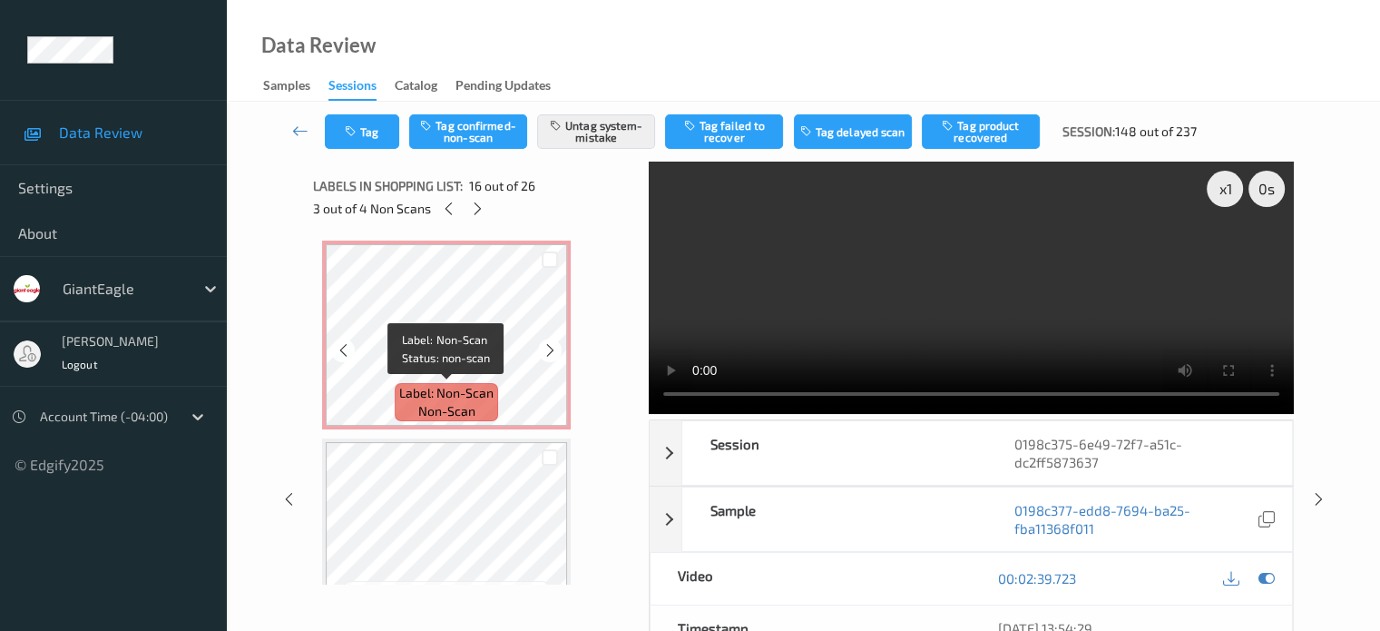
click at [460, 390] on span "Label: Non-Scan" at bounding box center [446, 393] width 94 height 18
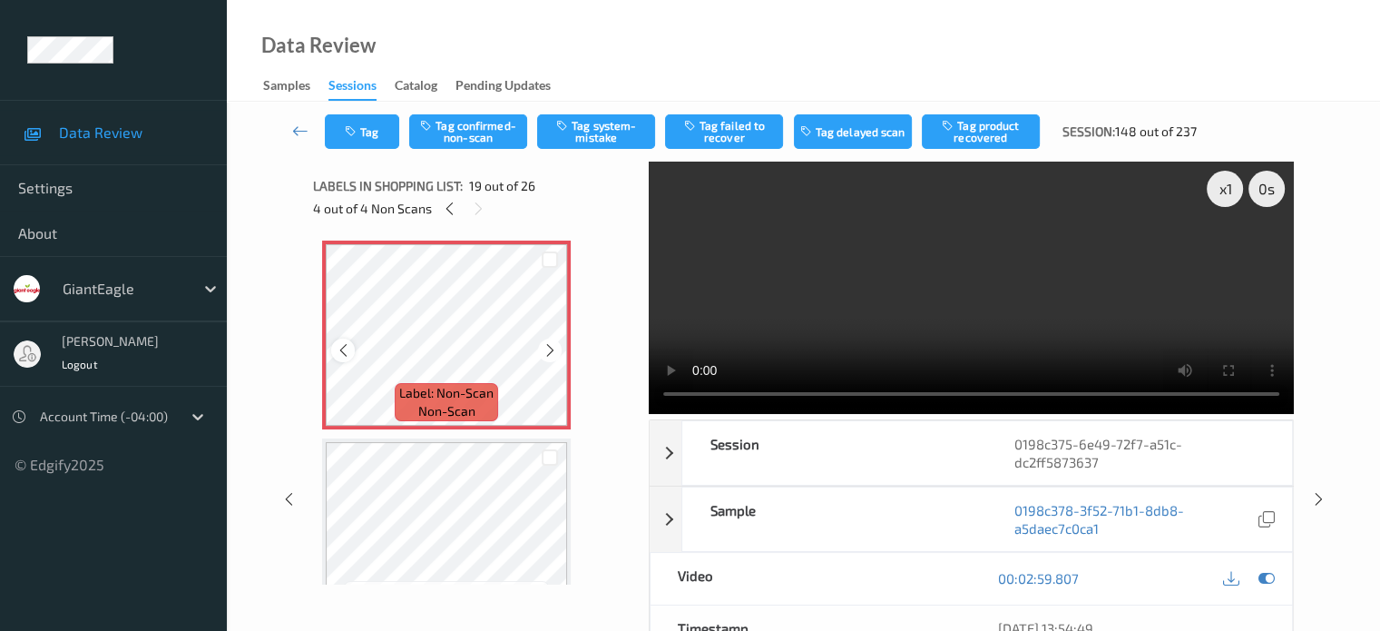
click at [343, 347] on icon at bounding box center [343, 350] width 15 height 16
click at [546, 355] on icon at bounding box center [550, 350] width 15 height 16
click at [338, 349] on icon at bounding box center [343, 350] width 15 height 16
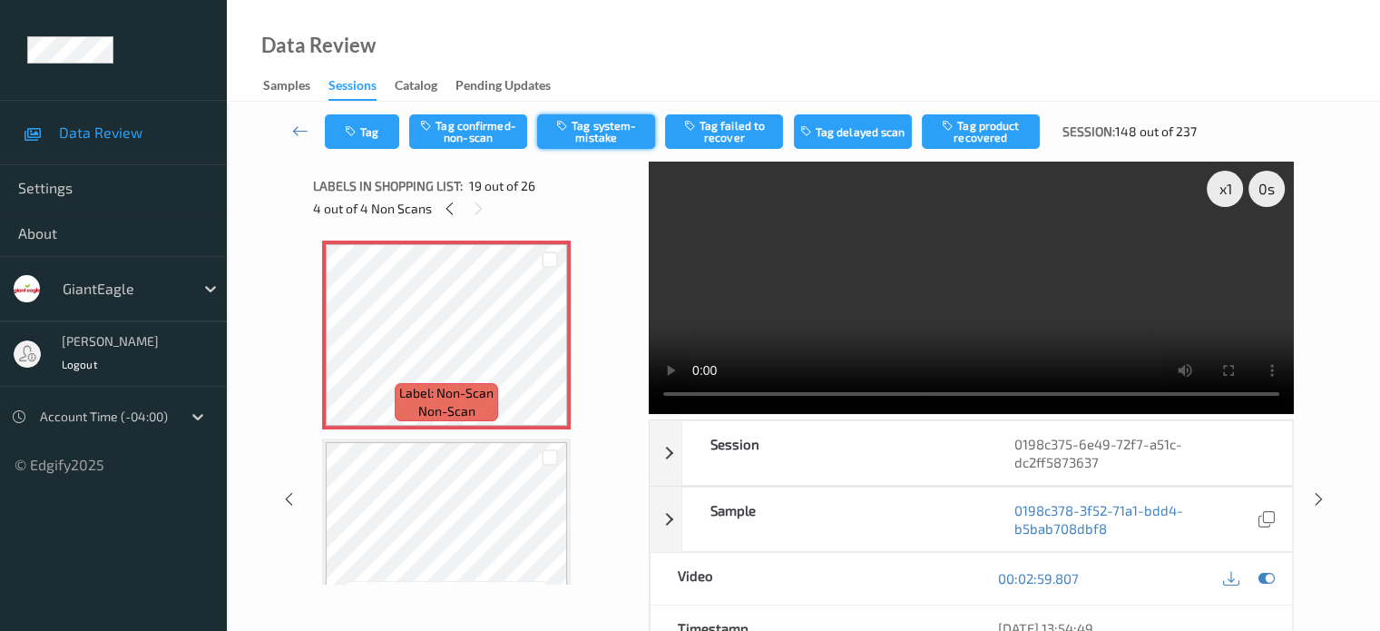
click at [629, 136] on button "Tag system-mistake" at bounding box center [596, 131] width 118 height 34
click at [377, 126] on button "Tag" at bounding box center [362, 131] width 74 height 34
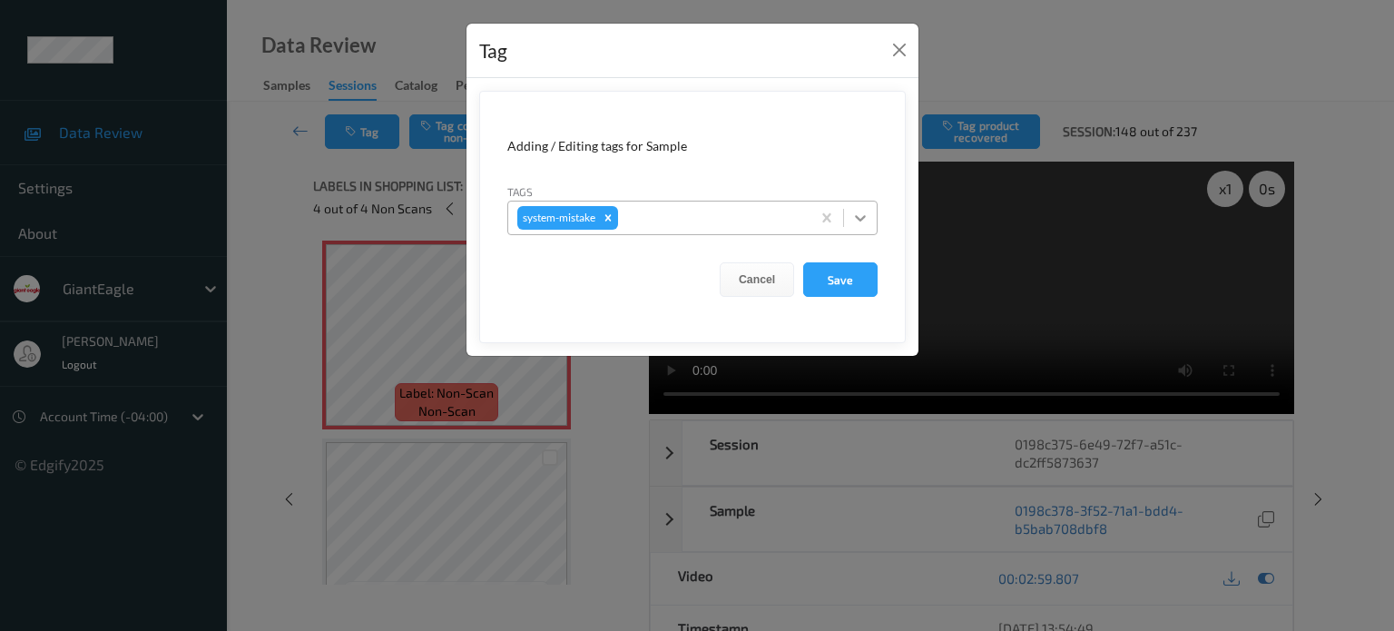
click at [866, 221] on icon at bounding box center [860, 218] width 18 height 18
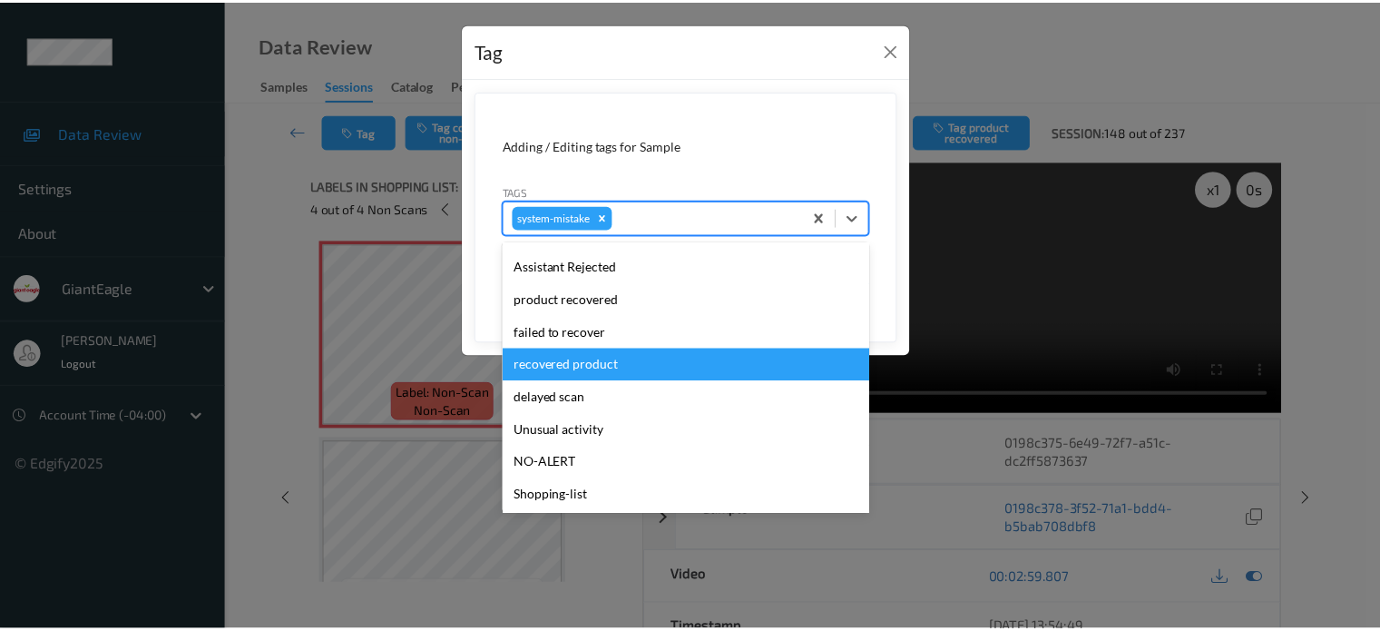
scroll to position [192, 0]
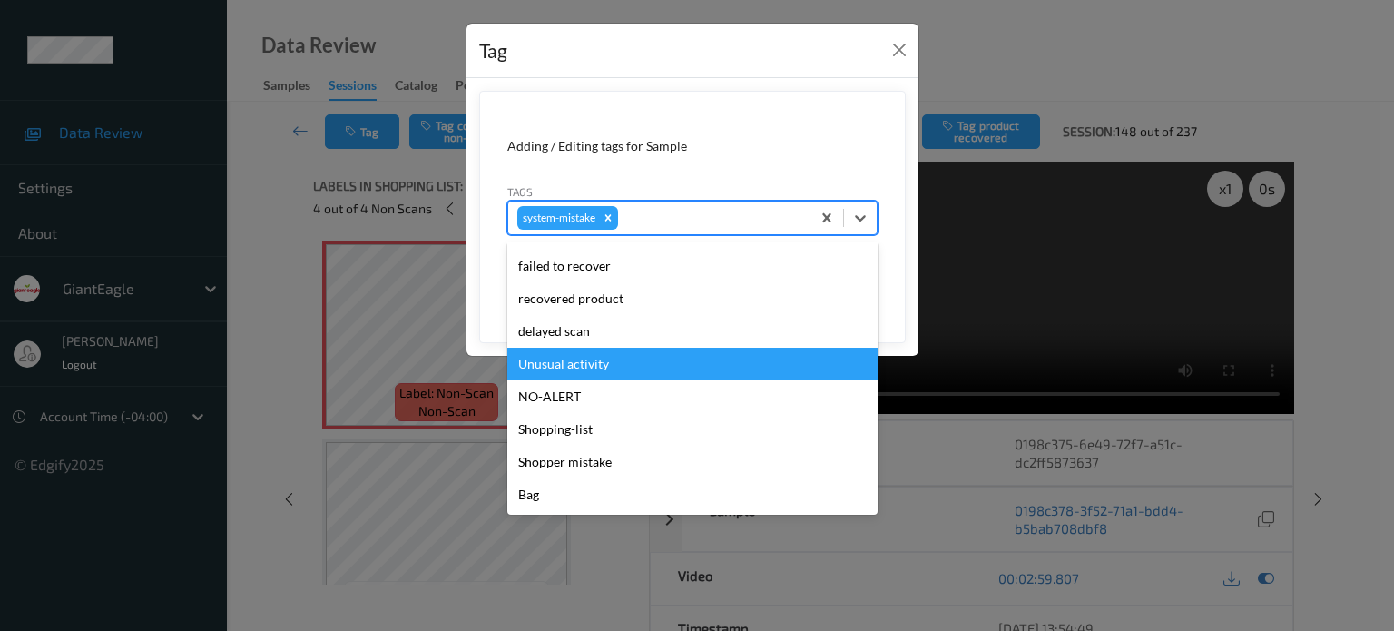
click at [565, 357] on div "Unusual activity" at bounding box center [692, 363] width 370 height 33
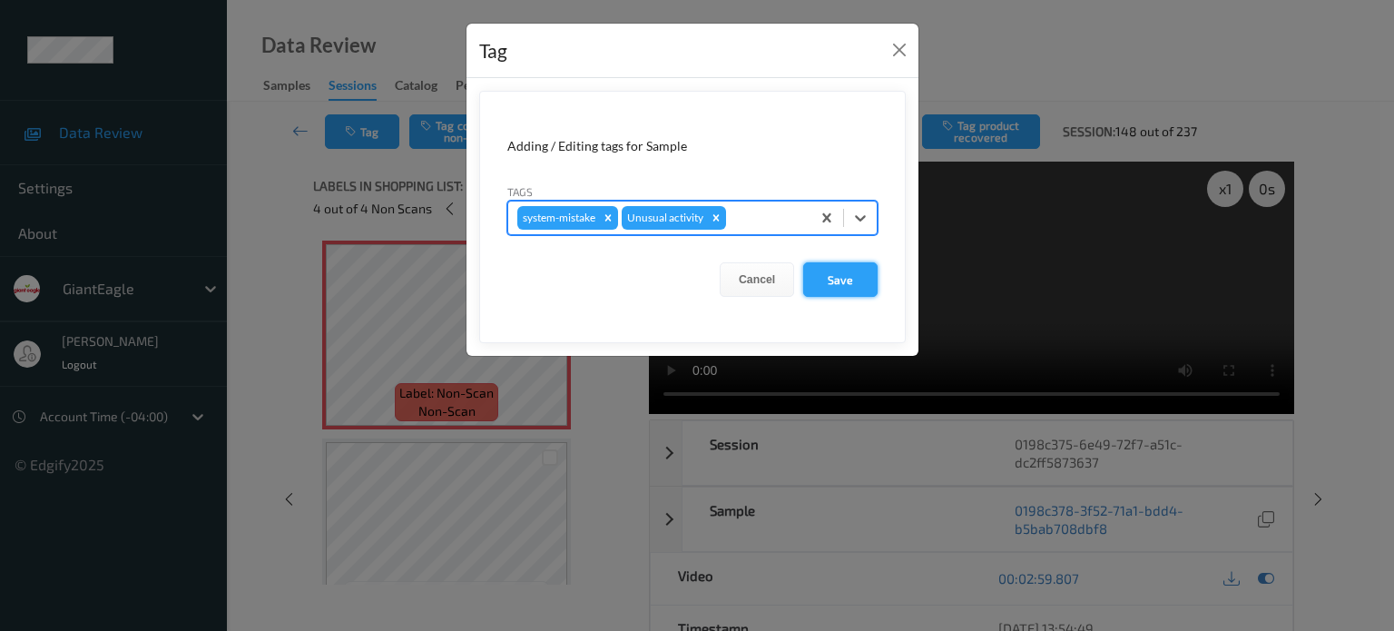
click at [830, 279] on button "Save" at bounding box center [840, 279] width 74 height 34
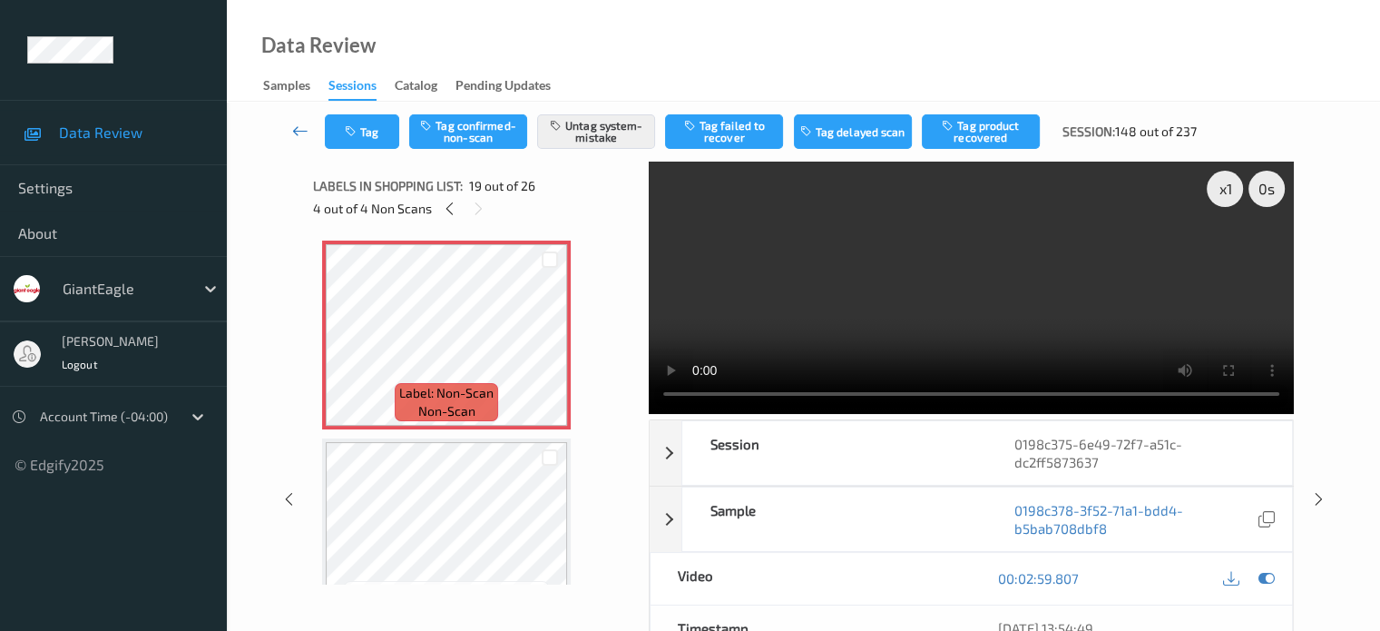
click at [299, 124] on icon at bounding box center [300, 131] width 16 height 18
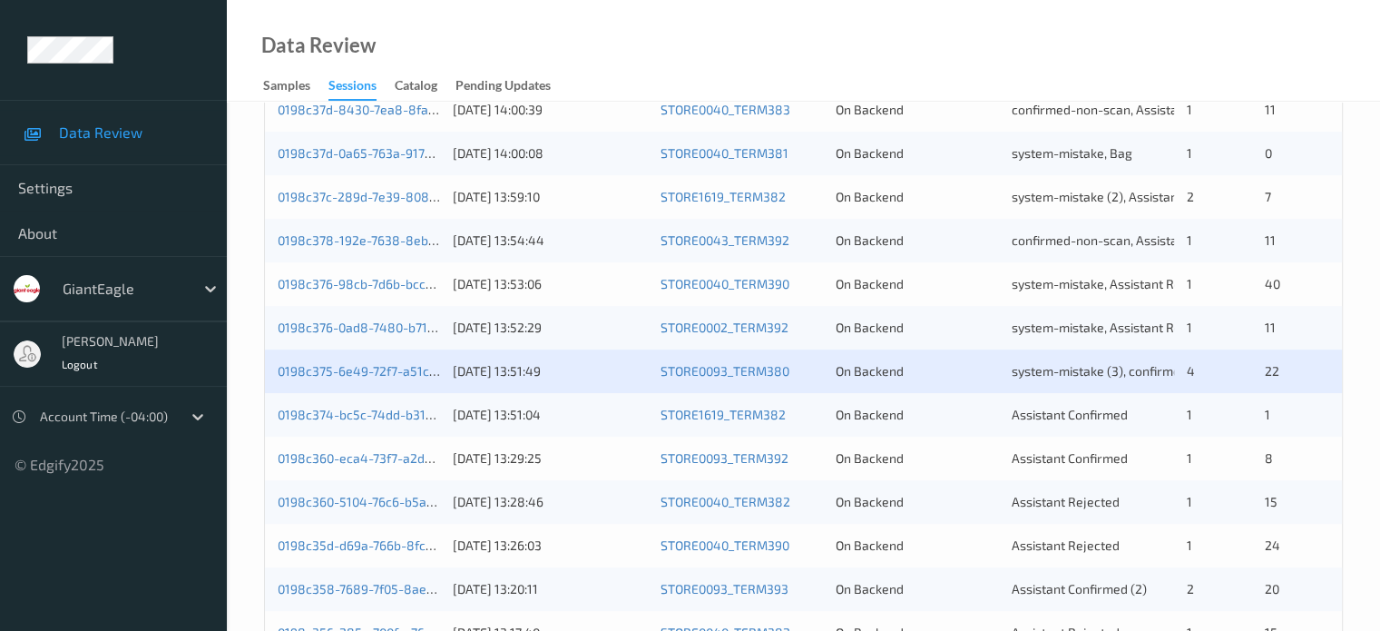
scroll to position [519, 0]
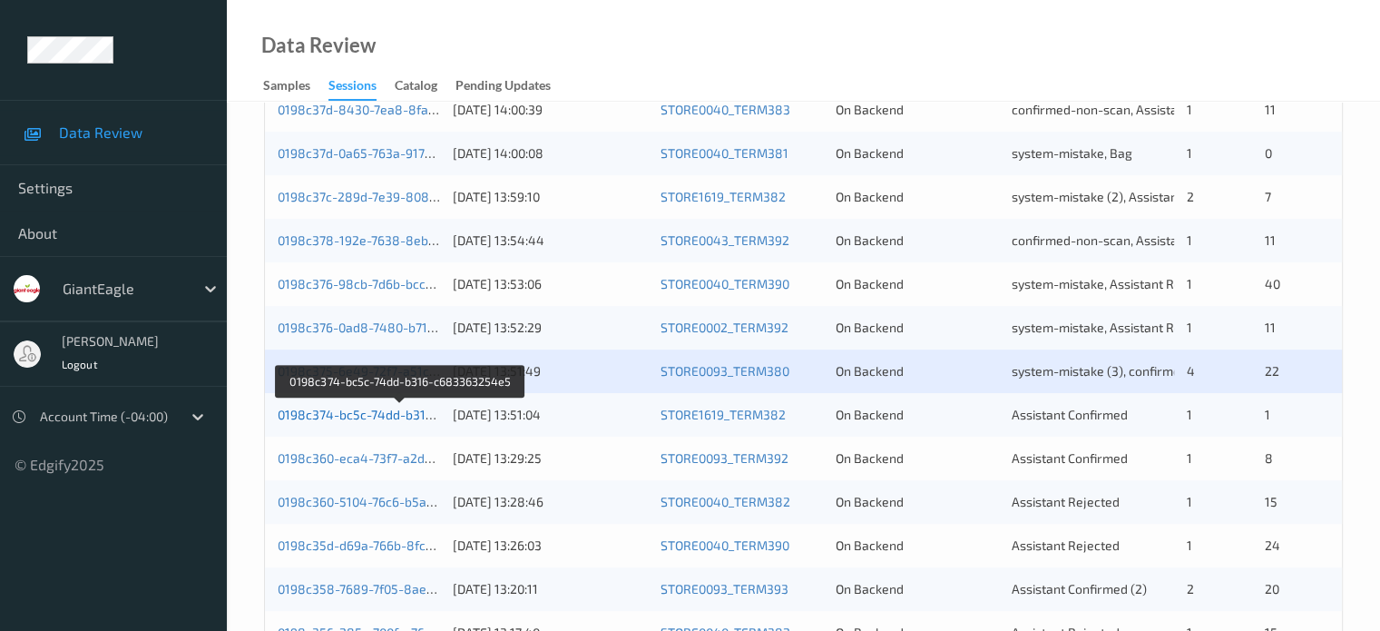
click at [359, 417] on link "0198c374-bc5c-74dd-b316-c683363254e5" at bounding box center [402, 413] width 249 height 15
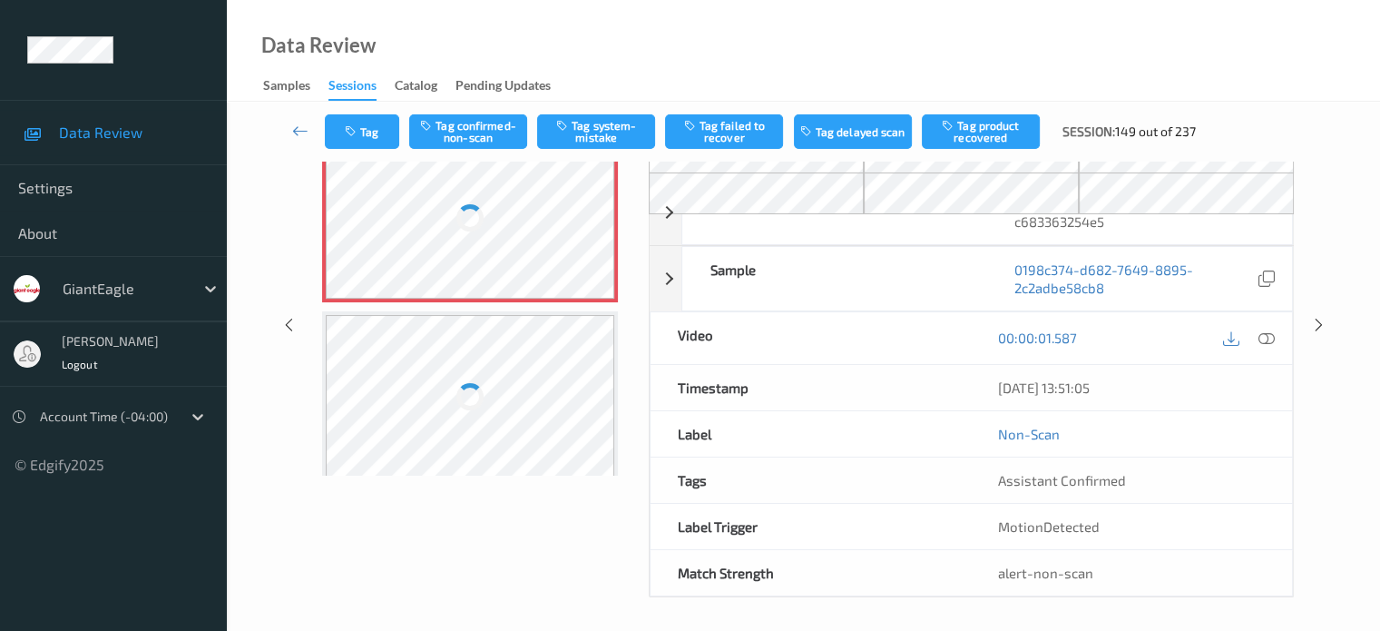
scroll to position [150, 0]
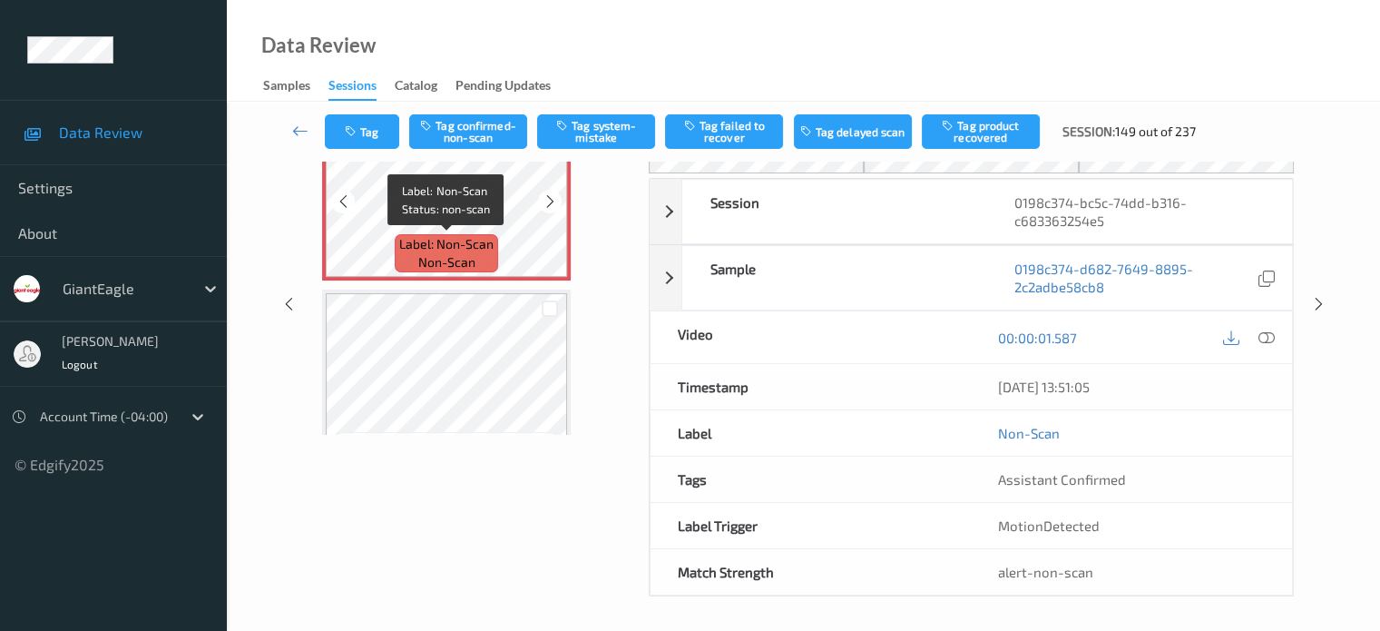
click at [469, 242] on span "Label: Non-Scan" at bounding box center [446, 244] width 94 height 18
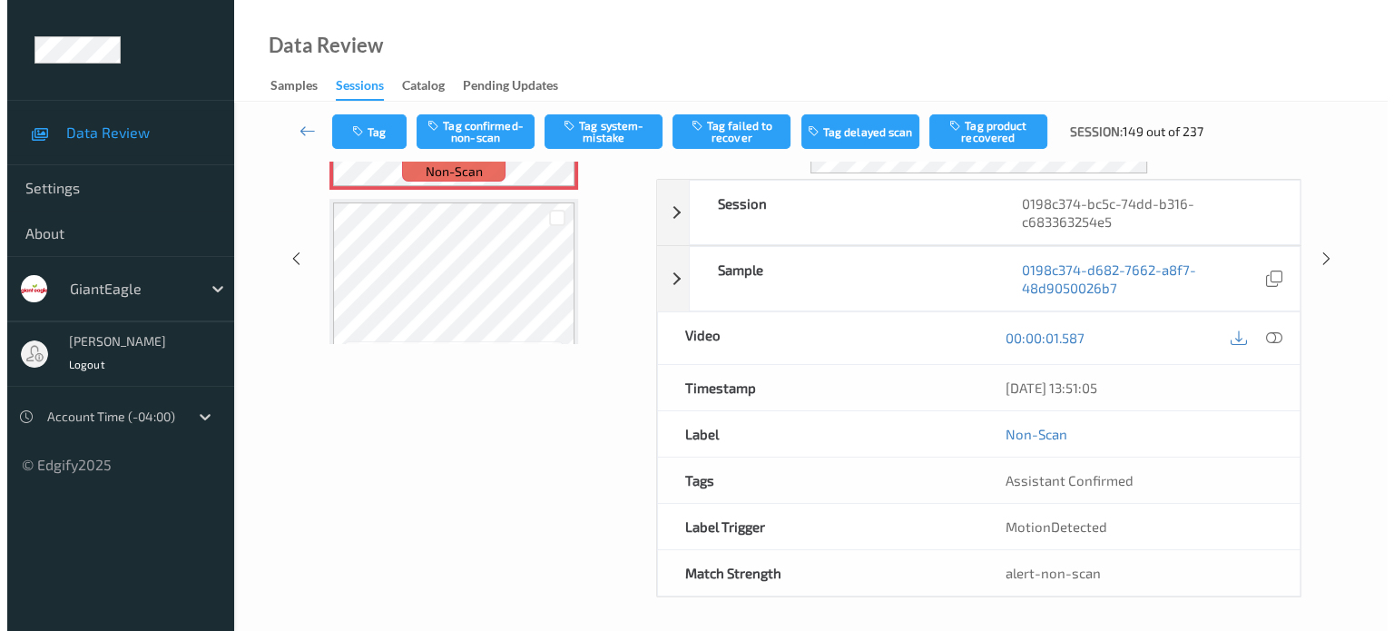
scroll to position [0, 0]
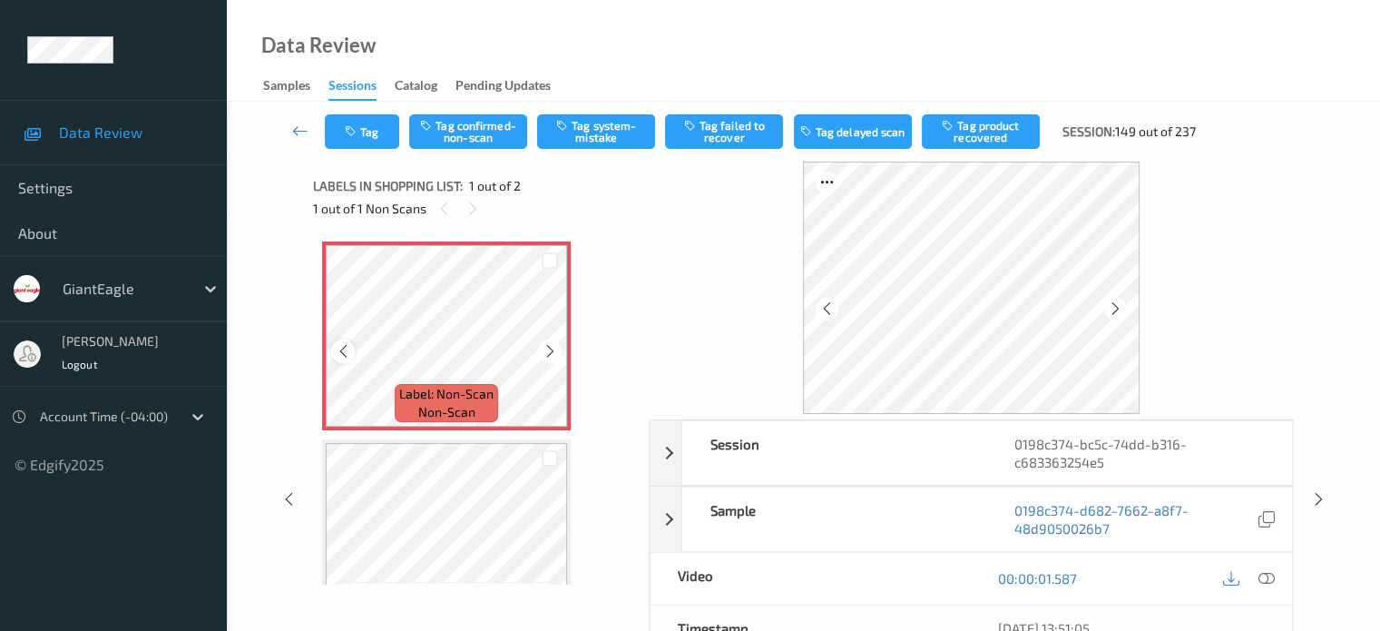
click at [343, 352] on icon at bounding box center [343, 351] width 15 height 16
click at [1259, 582] on icon at bounding box center [1266, 578] width 16 height 16
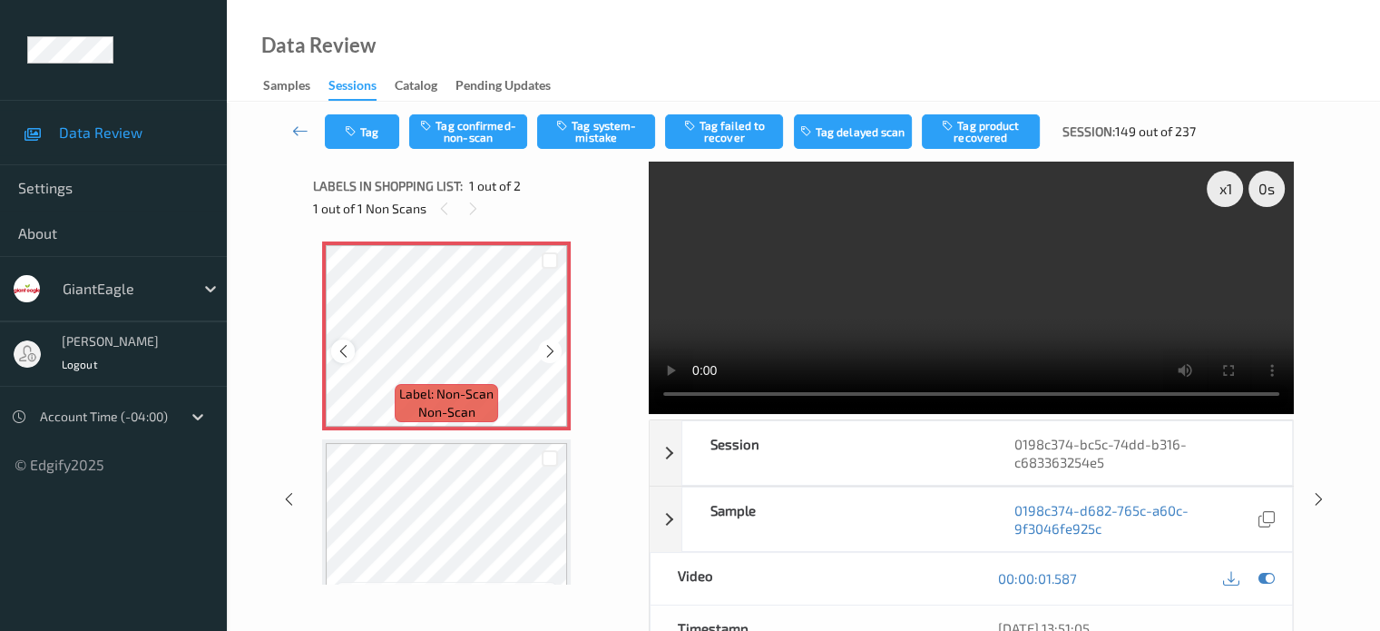
click at [341, 347] on icon at bounding box center [343, 351] width 15 height 16
click at [543, 352] on icon at bounding box center [550, 351] width 15 height 16
click at [549, 358] on icon at bounding box center [550, 351] width 15 height 16
click at [1263, 570] on icon at bounding box center [1266, 578] width 16 height 16
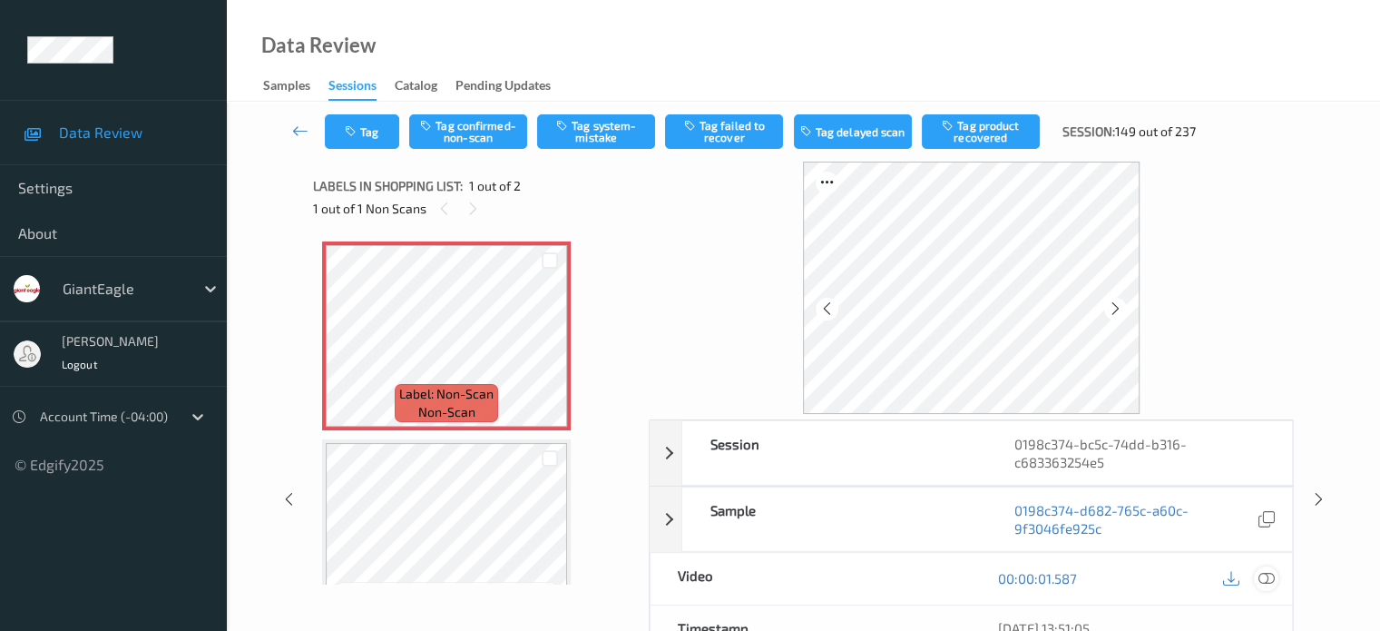
click at [1263, 570] on icon at bounding box center [1266, 578] width 16 height 16
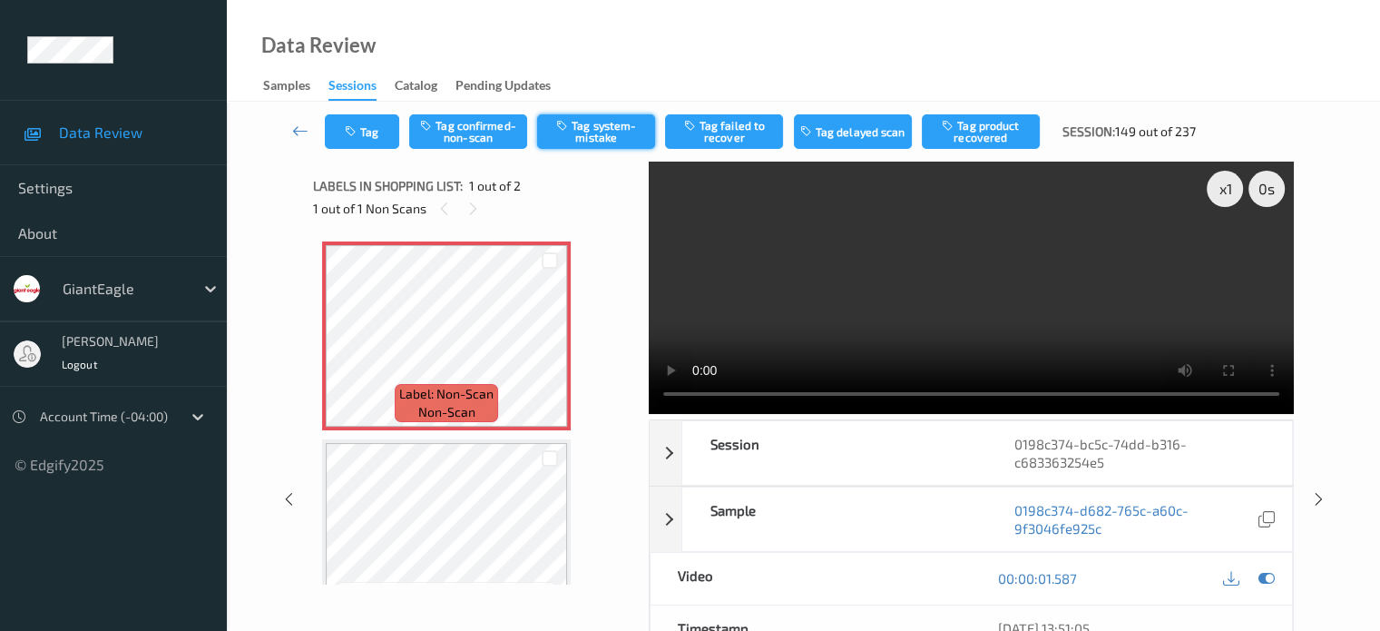
click at [584, 129] on button "Tag system-mistake" at bounding box center [596, 131] width 118 height 34
click at [356, 141] on button "Tag" at bounding box center [362, 131] width 74 height 34
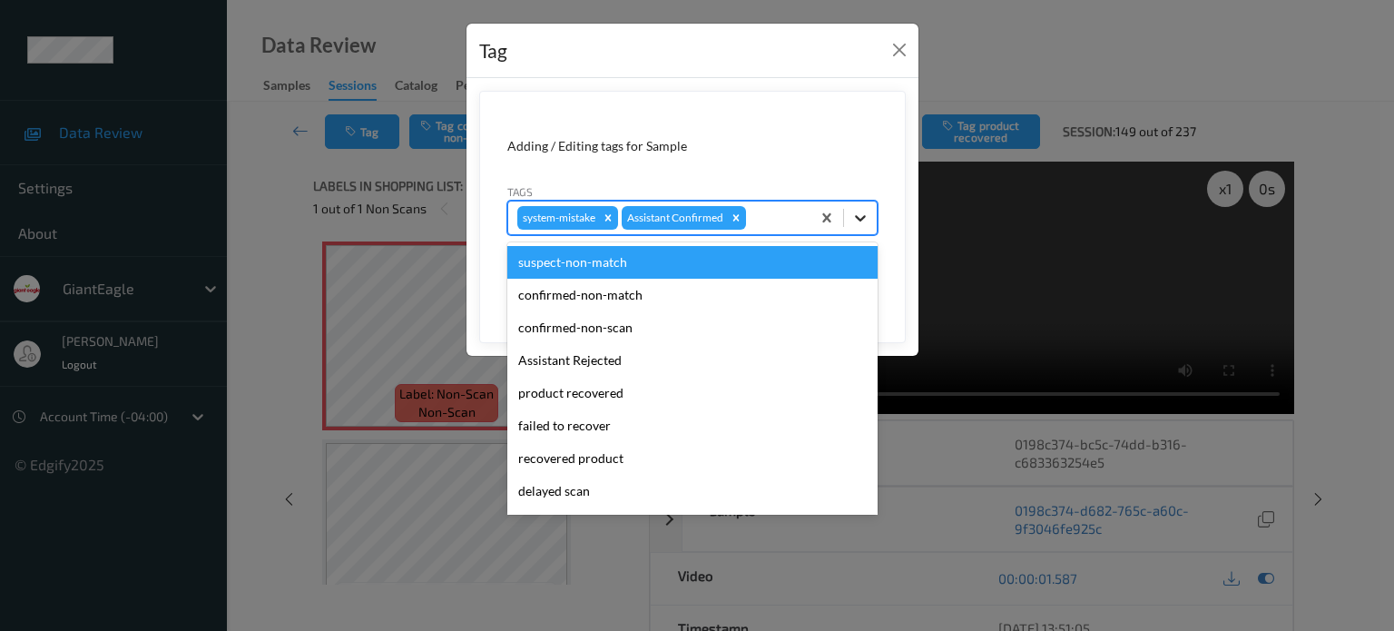
click at [860, 218] on icon at bounding box center [860, 218] width 11 height 6
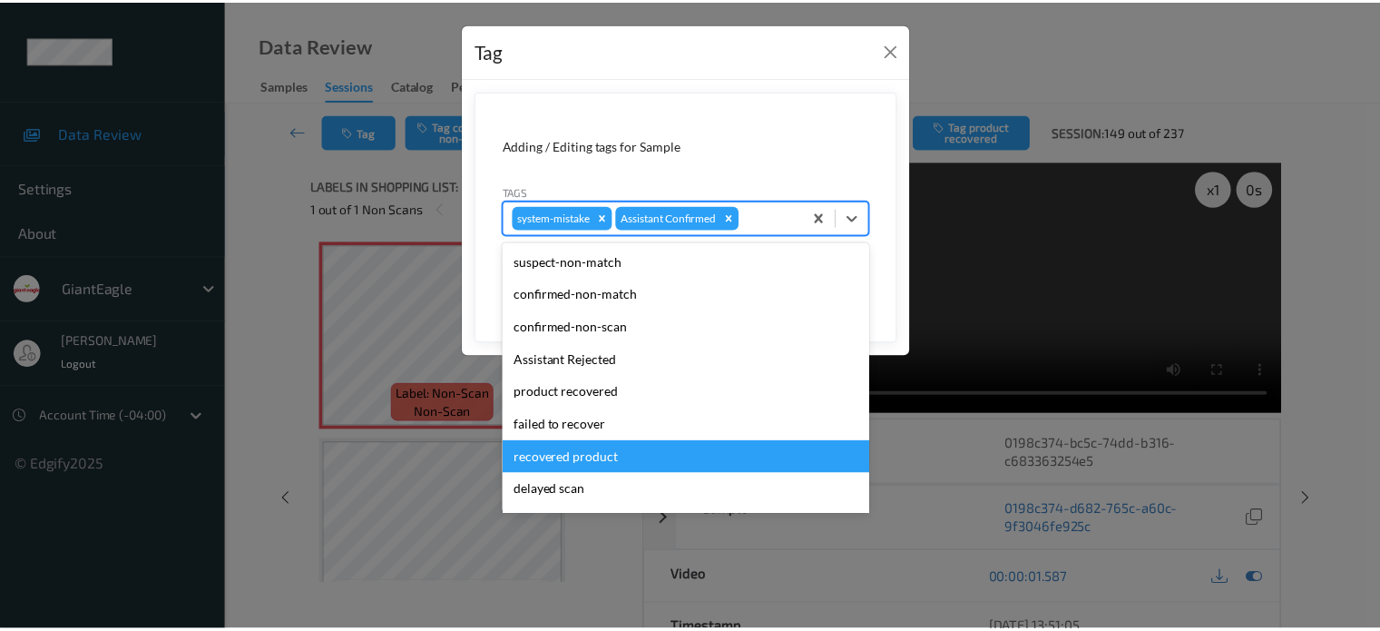
scroll to position [160, 0]
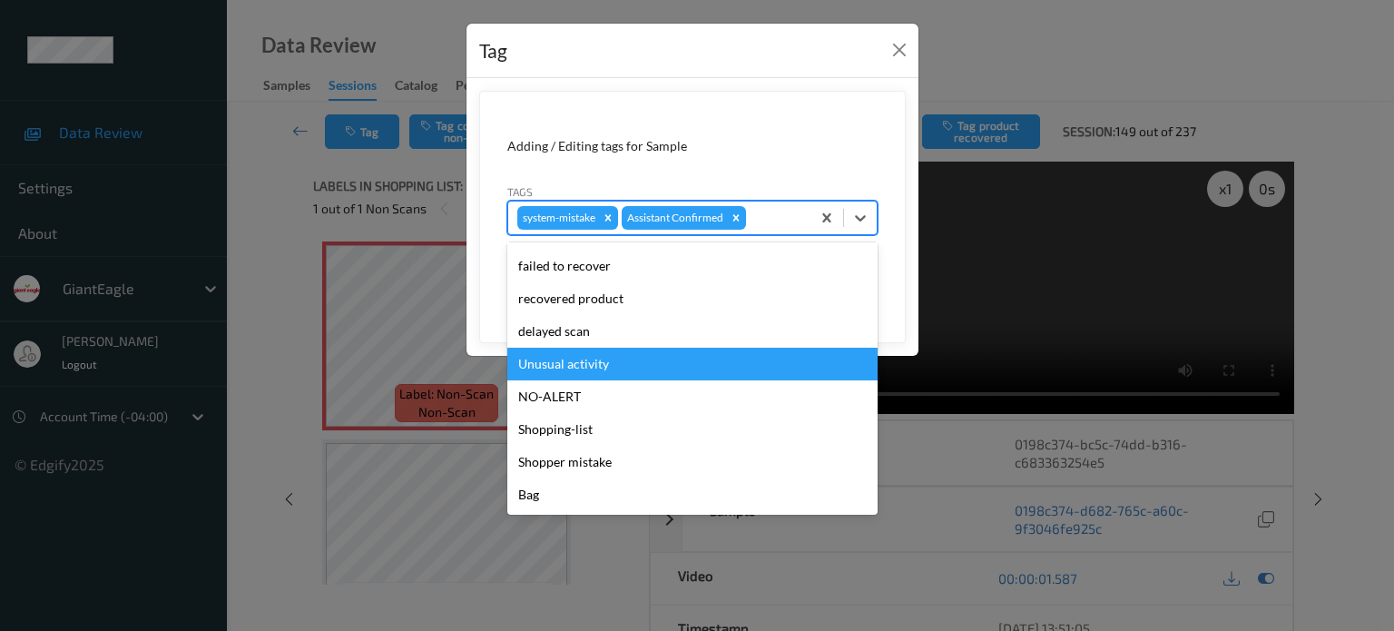
click at [552, 364] on div "Unusual activity" at bounding box center [692, 363] width 370 height 33
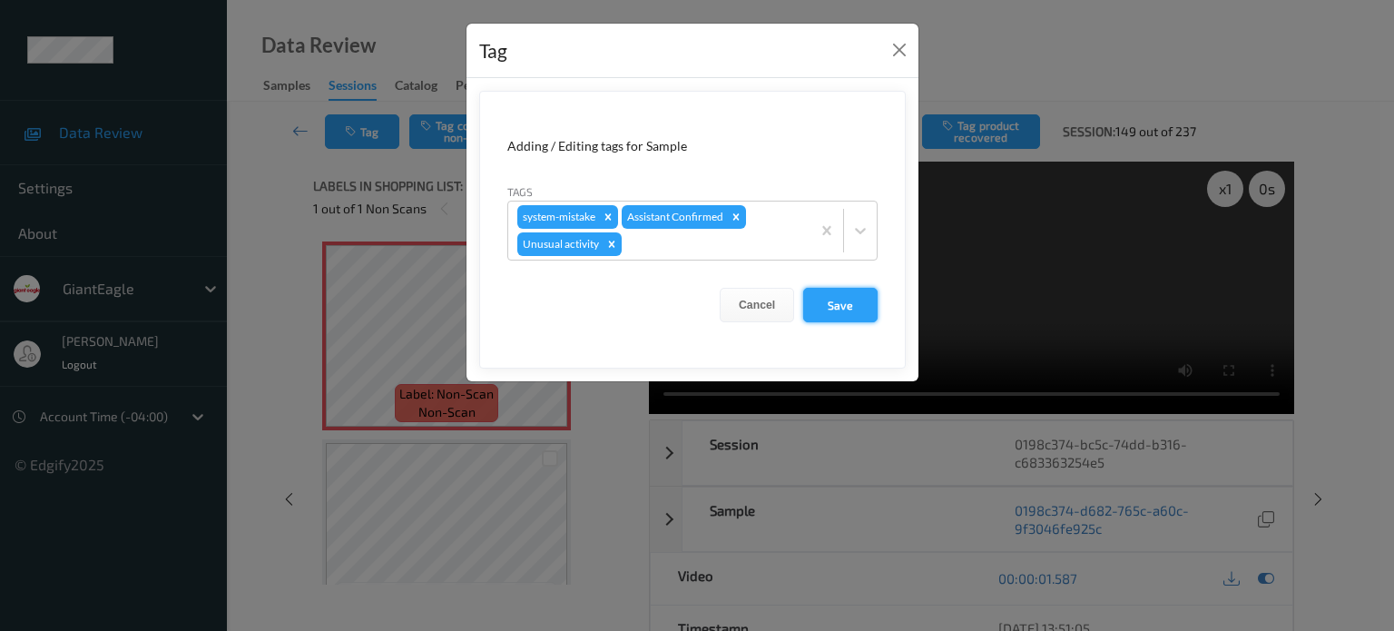
click at [824, 304] on button "Save" at bounding box center [840, 305] width 74 height 34
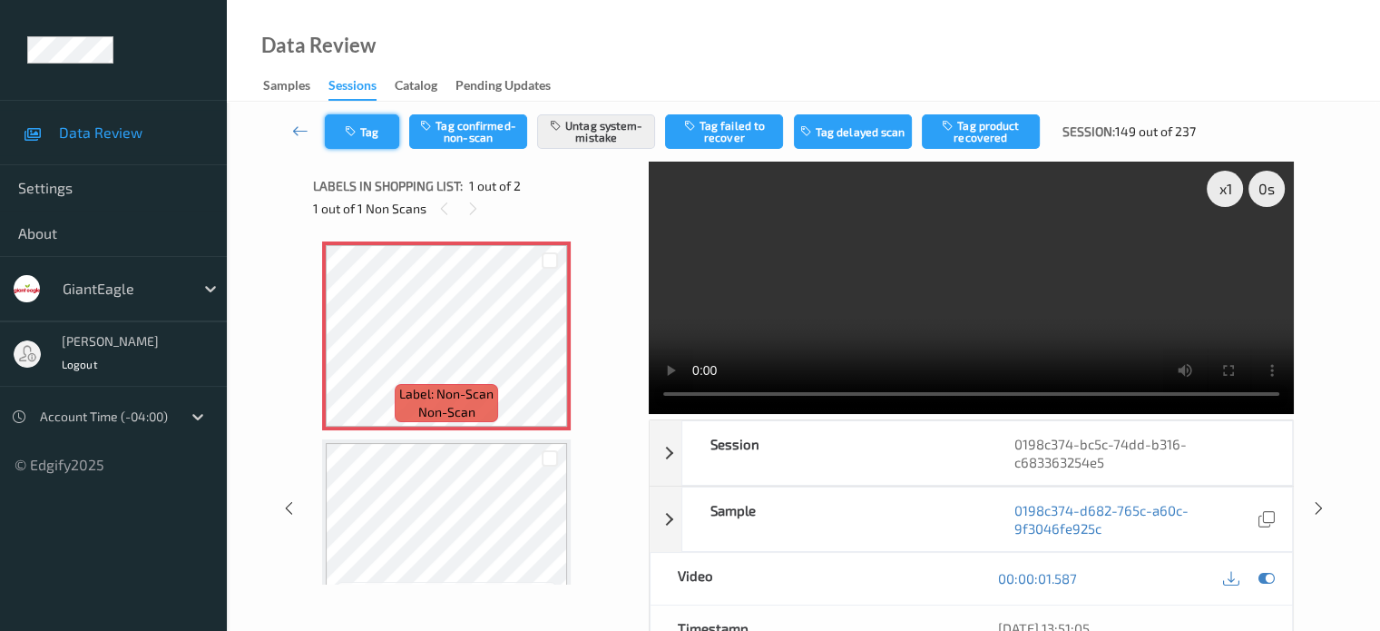
click at [356, 142] on button "Tag" at bounding box center [362, 131] width 74 height 34
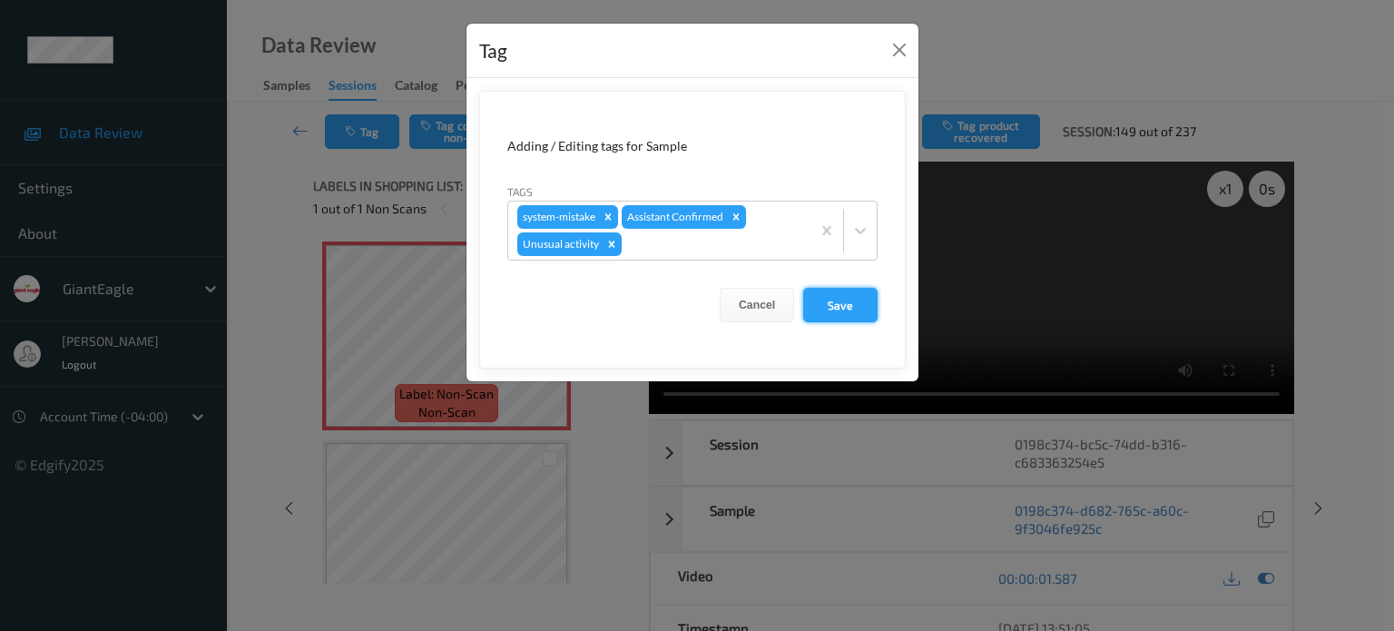
click at [853, 306] on button "Save" at bounding box center [840, 305] width 74 height 34
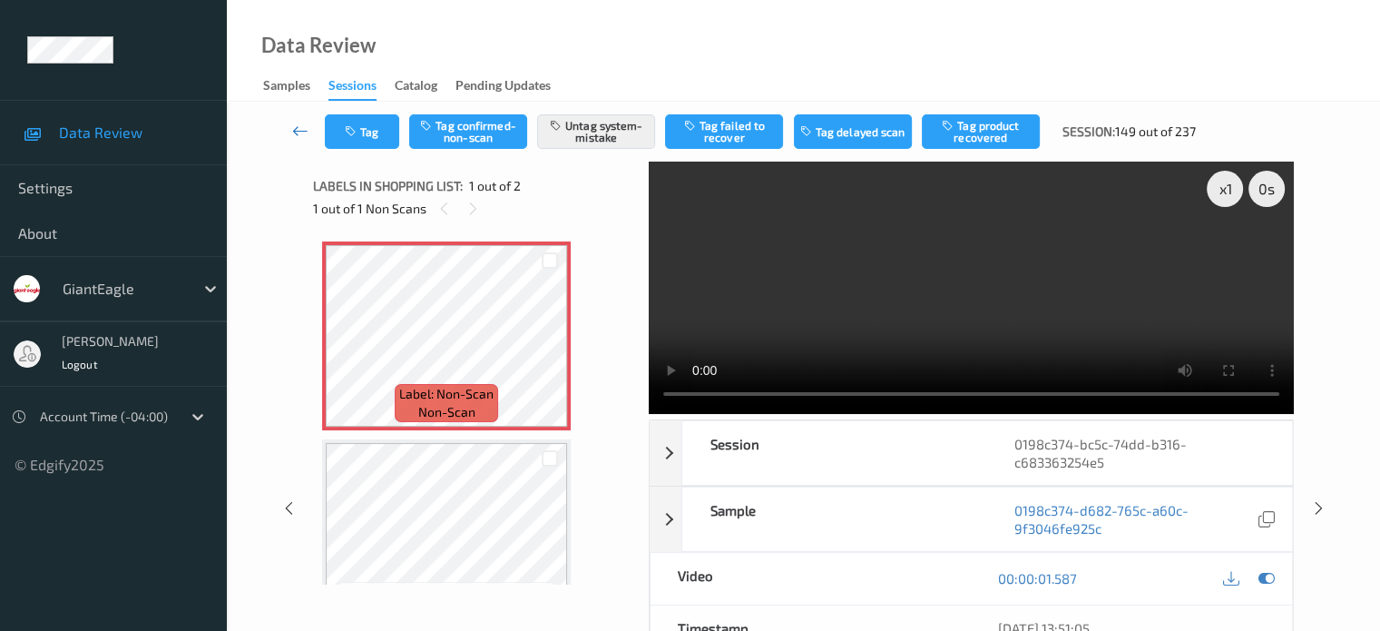
click at [297, 132] on icon at bounding box center [300, 131] width 16 height 18
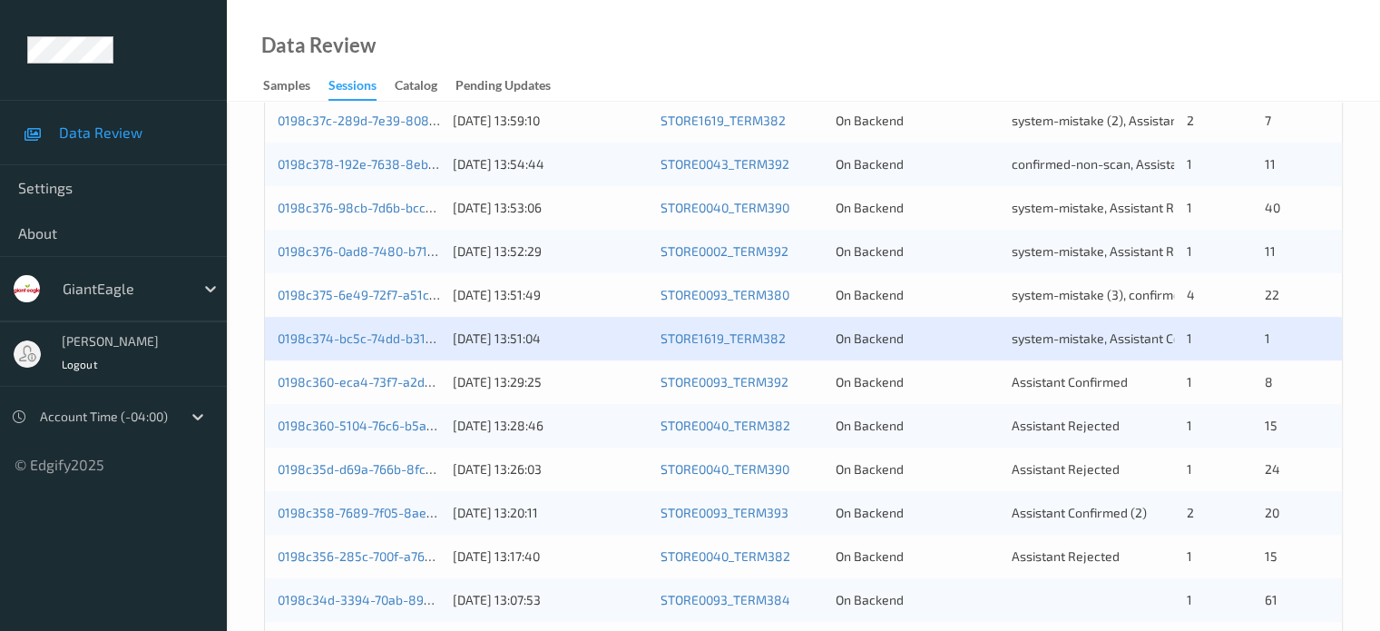
scroll to position [599, 0]
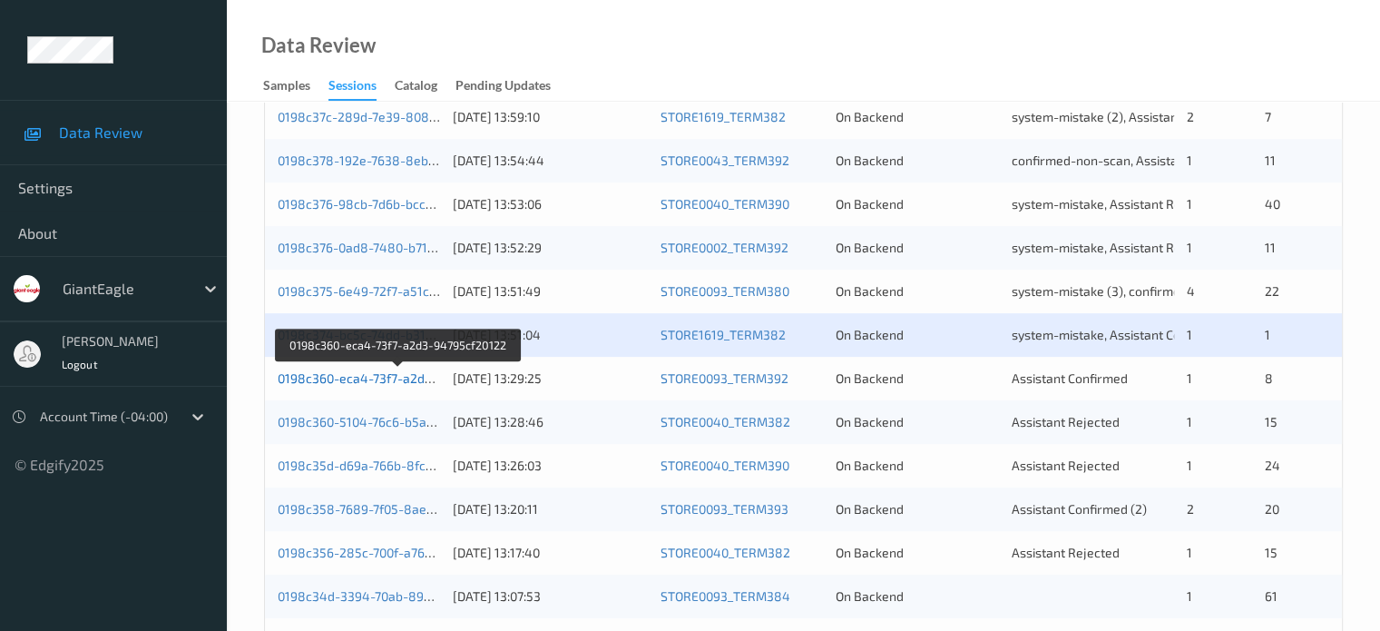
click at [388, 375] on link "0198c360-eca4-73f7-a2d3-94795cf20122" at bounding box center [398, 377] width 241 height 15
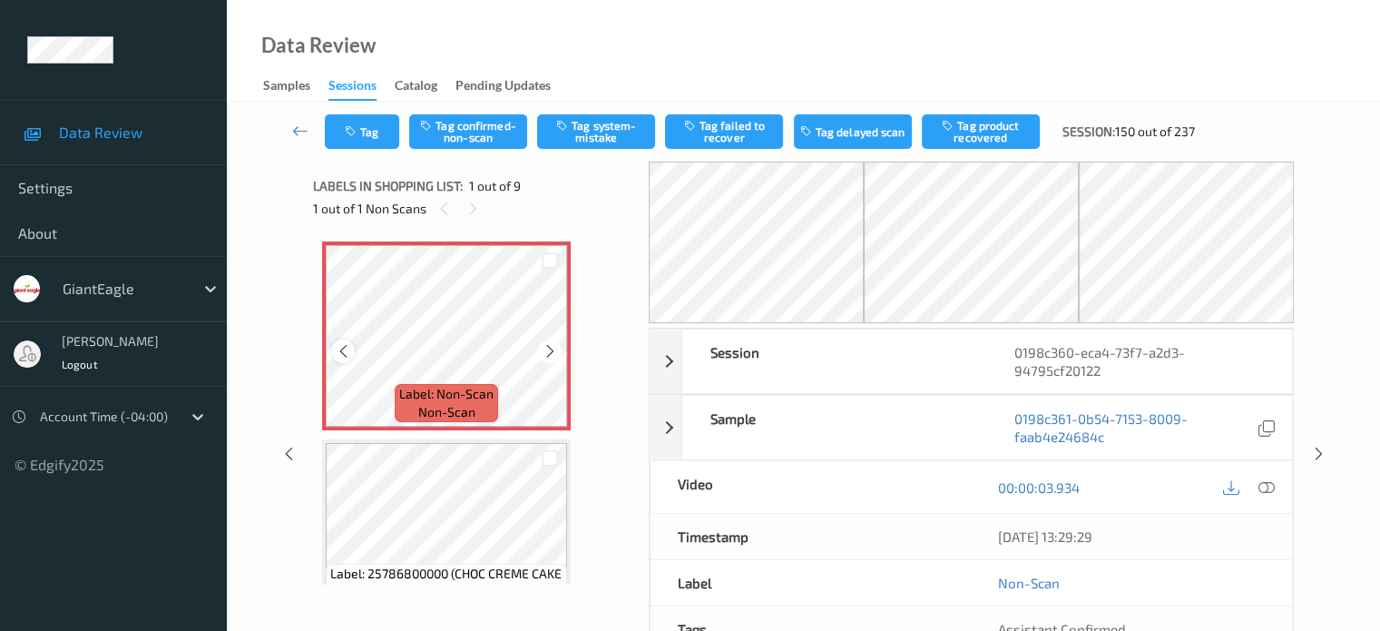
click at [353, 352] on div at bounding box center [342, 350] width 23 height 23
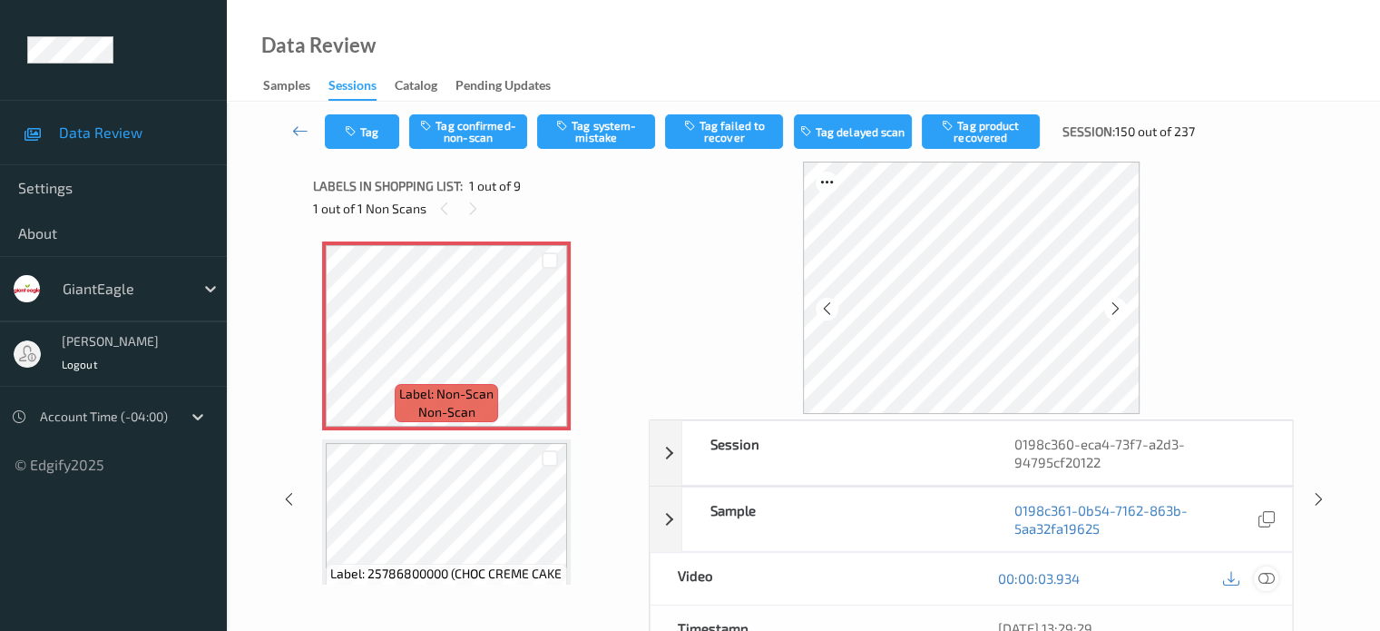
click at [1269, 573] on icon at bounding box center [1266, 578] width 16 height 16
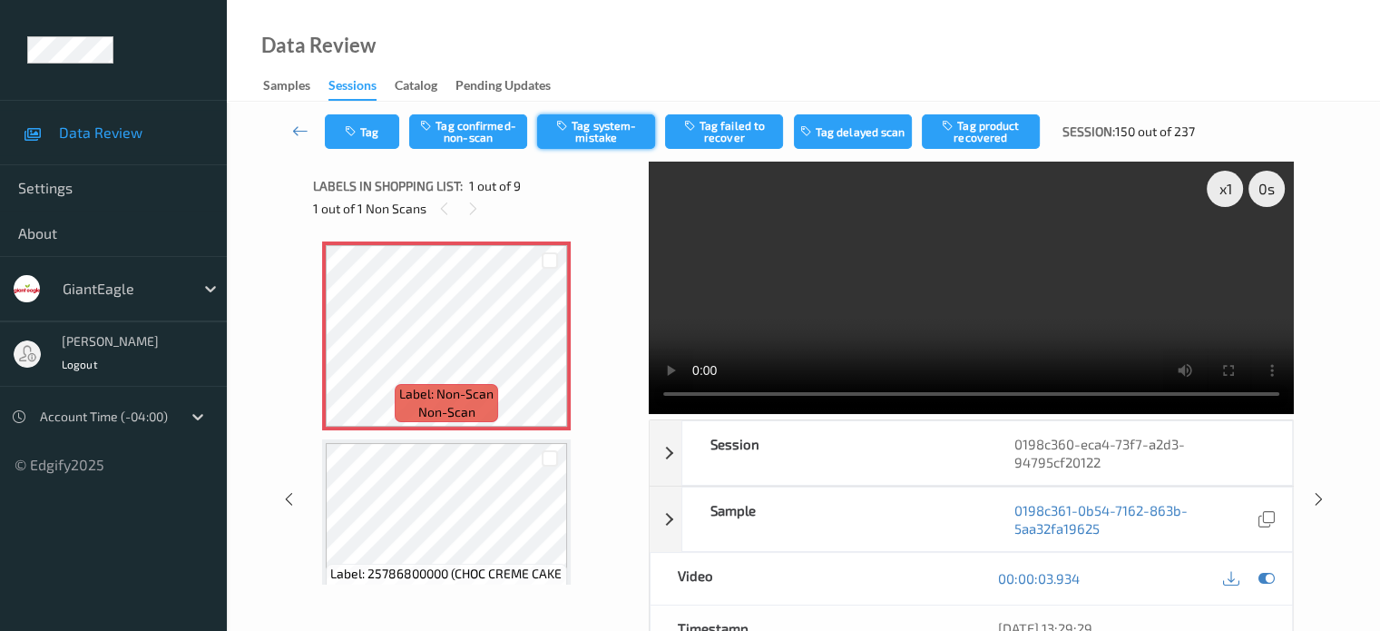
click at [606, 130] on button "Tag system-mistake" at bounding box center [596, 131] width 118 height 34
click at [358, 137] on icon "button" at bounding box center [352, 131] width 15 height 13
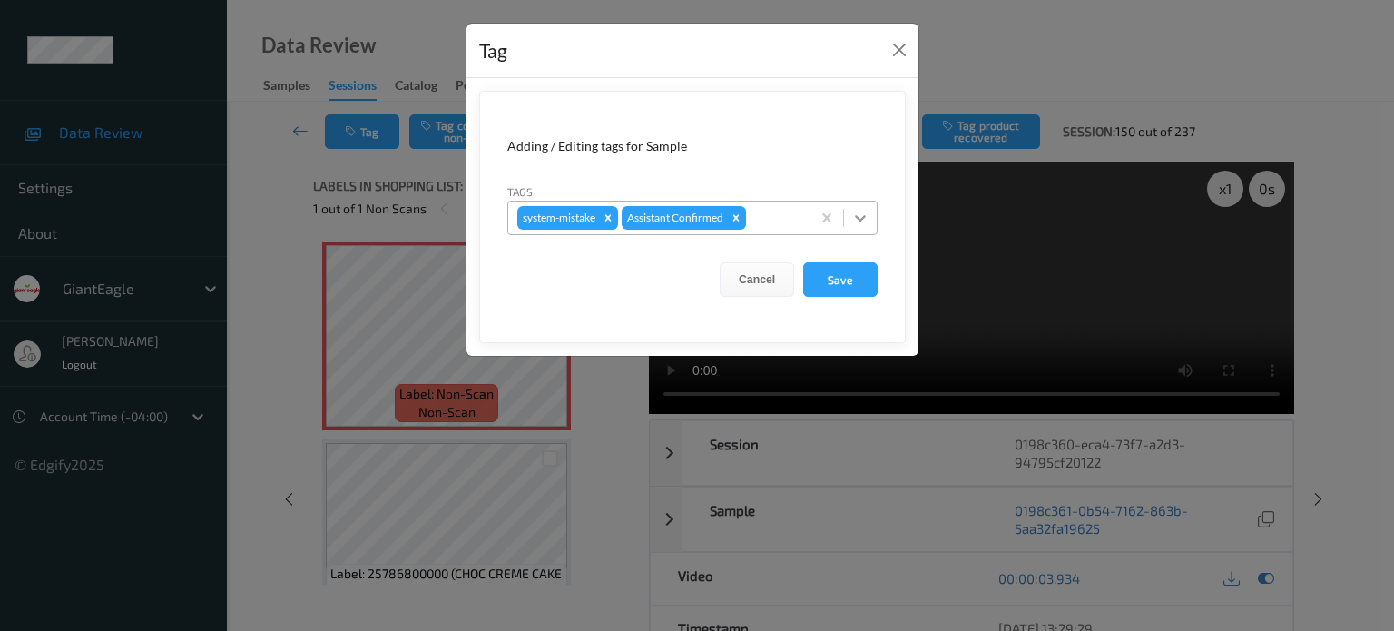
click at [866, 225] on icon at bounding box center [860, 218] width 18 height 18
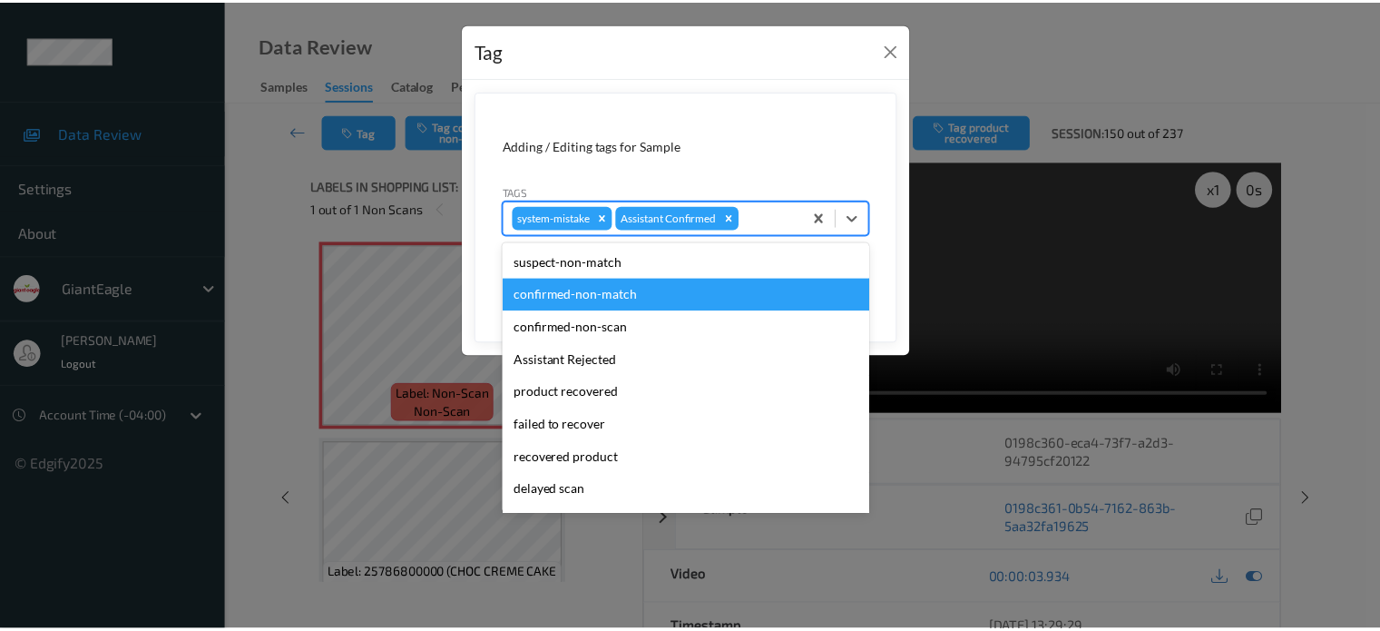
scroll to position [160, 0]
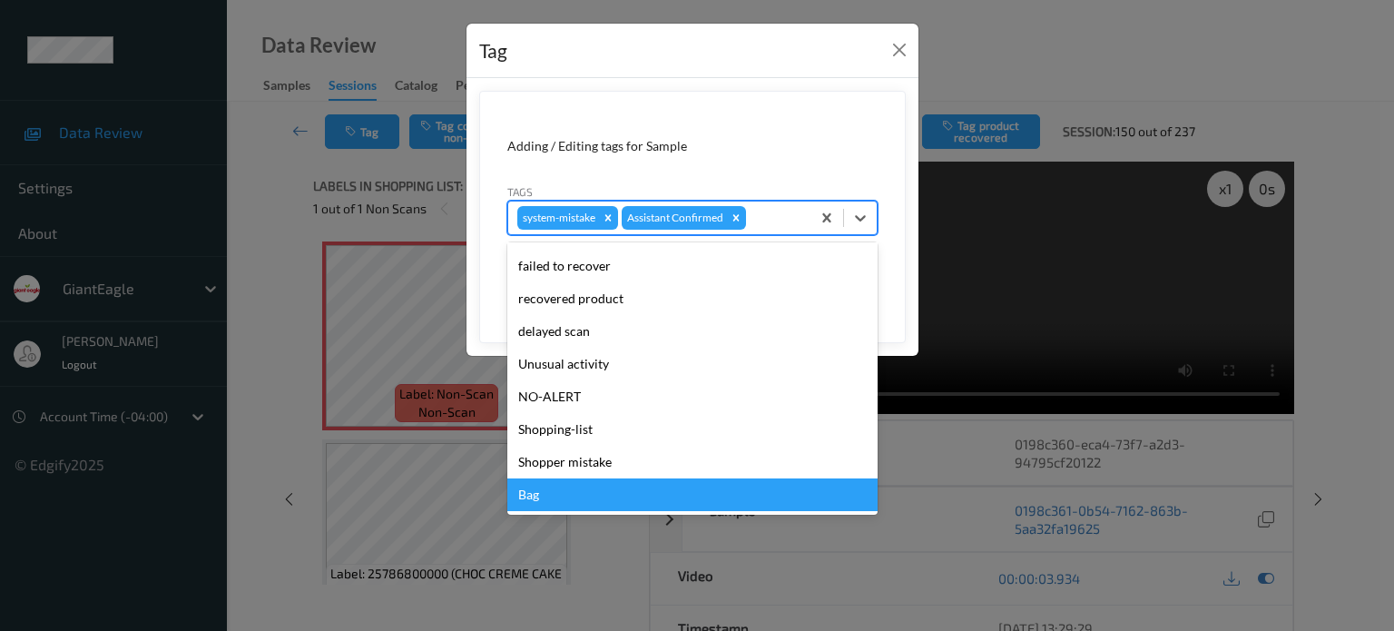
click at [542, 489] on div "Bag" at bounding box center [692, 494] width 370 height 33
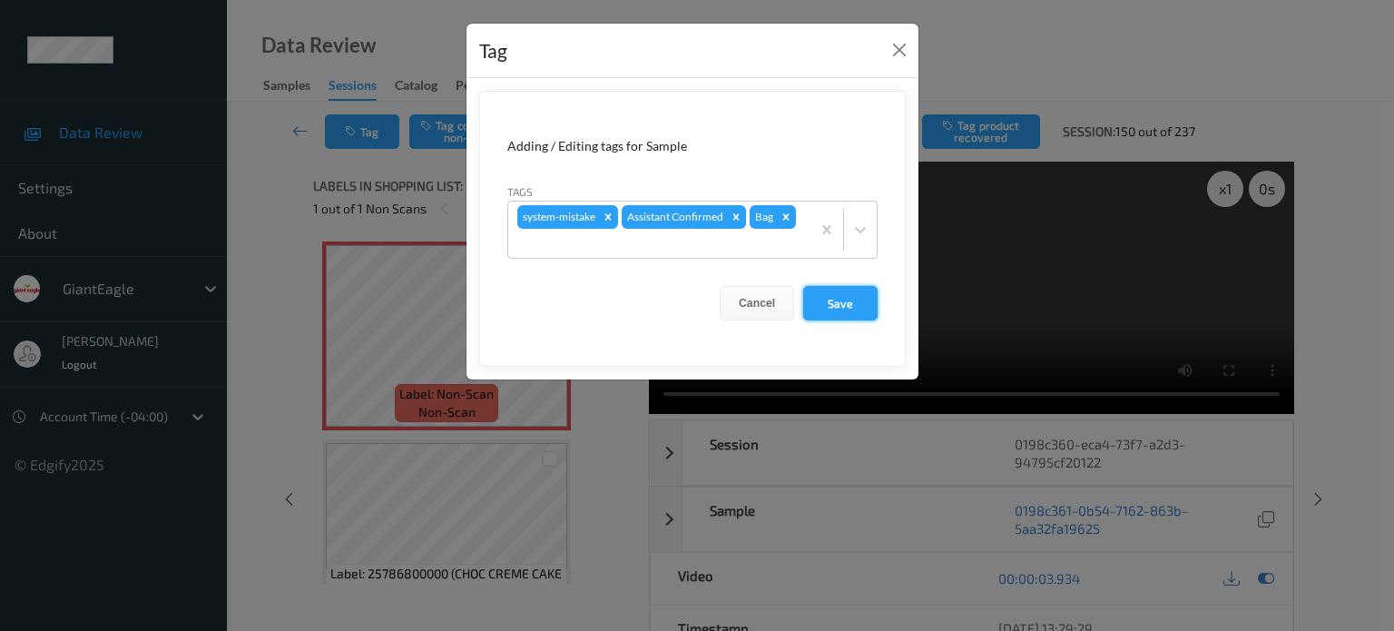
click at [858, 299] on button "Save" at bounding box center [840, 303] width 74 height 34
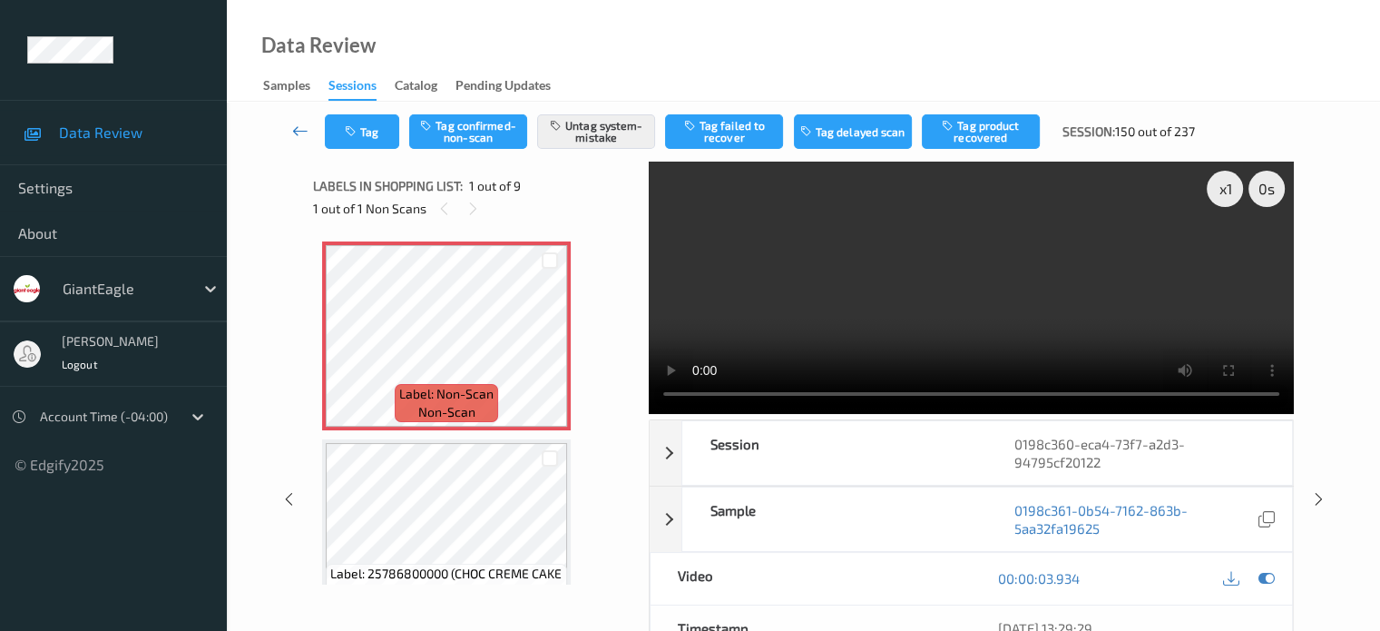
click at [298, 137] on icon at bounding box center [300, 131] width 16 height 18
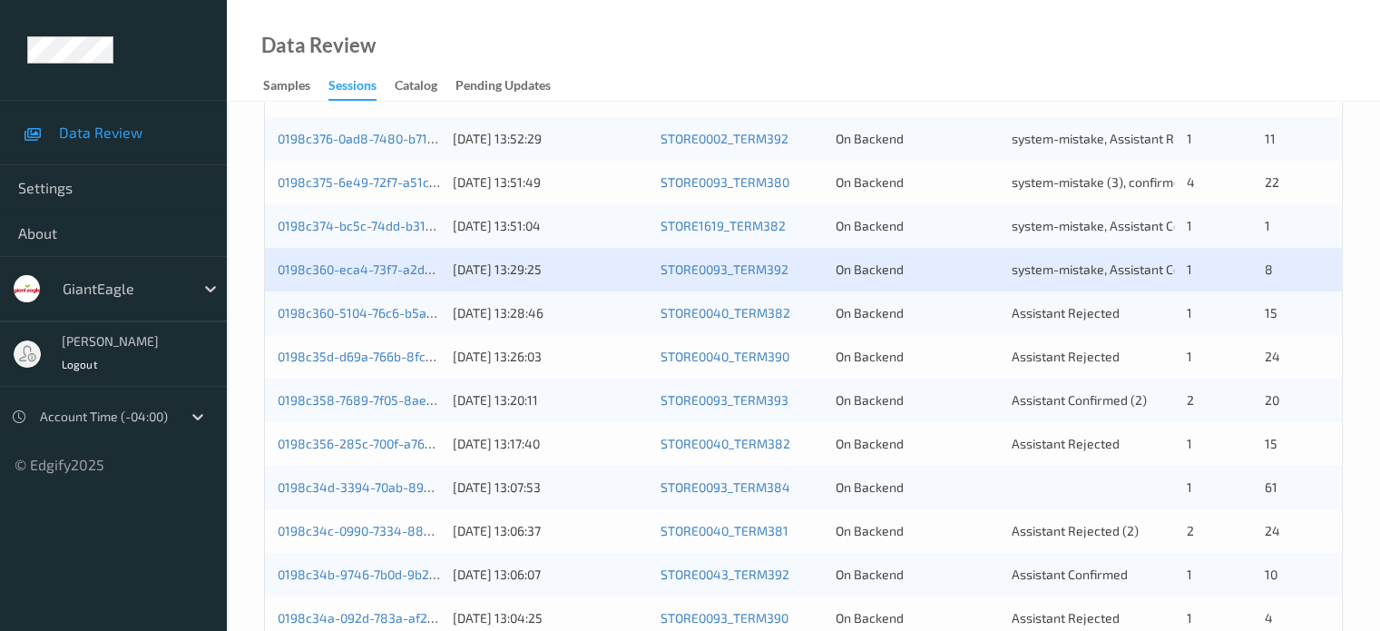
scroll to position [711, 0]
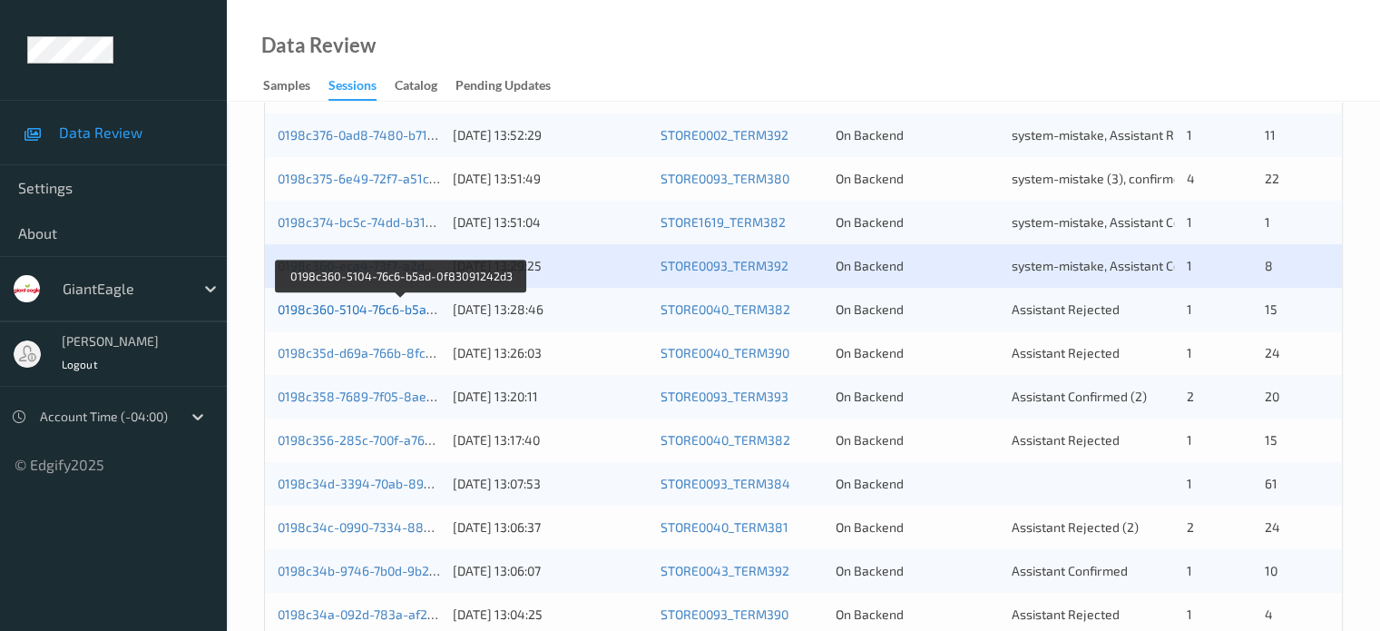
click at [361, 308] on link "0198c360-5104-76c6-b5ad-0f83091242d3" at bounding box center [401, 308] width 246 height 15
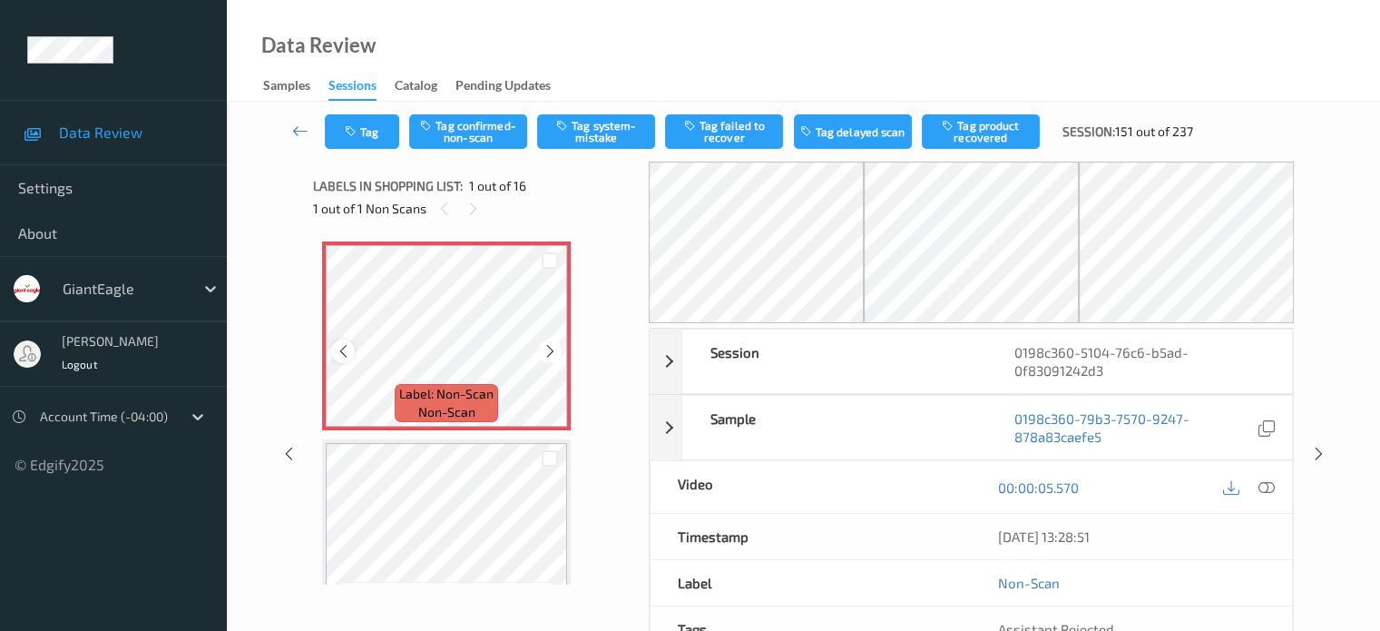
click at [351, 345] on div at bounding box center [342, 350] width 23 height 23
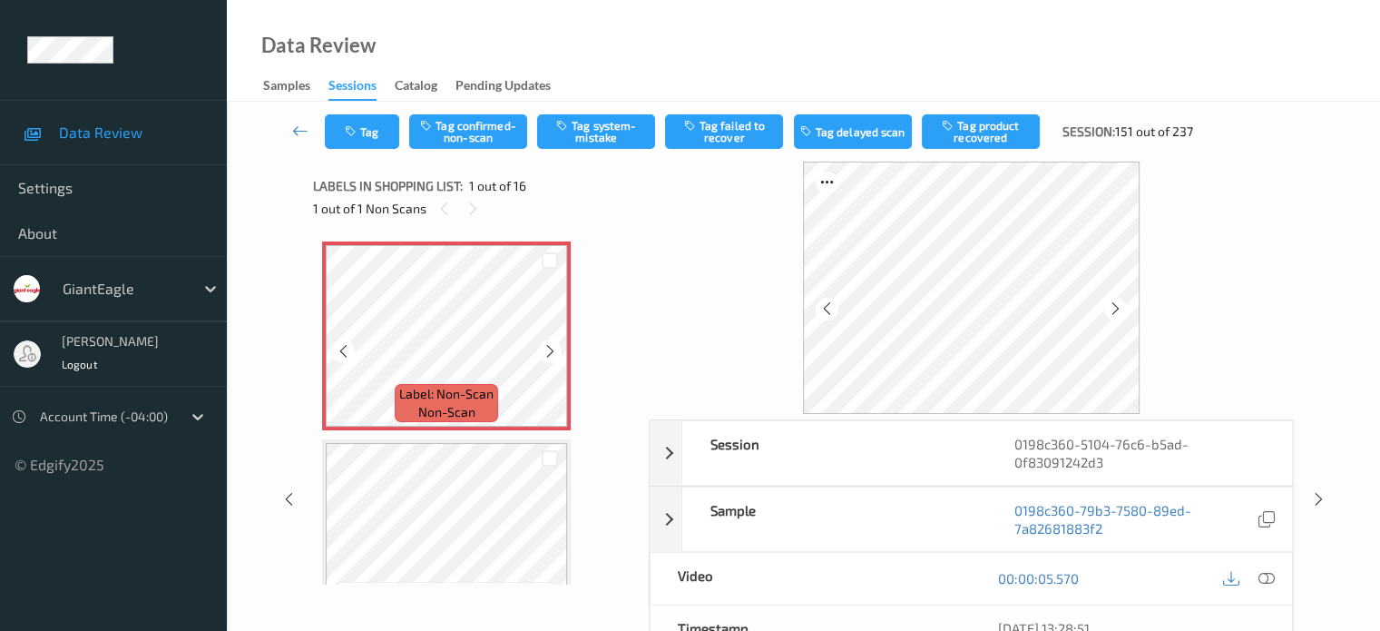
click at [442, 396] on span "Label: Non-Scan" at bounding box center [446, 394] width 94 height 18
click at [1260, 572] on icon at bounding box center [1266, 578] width 16 height 16
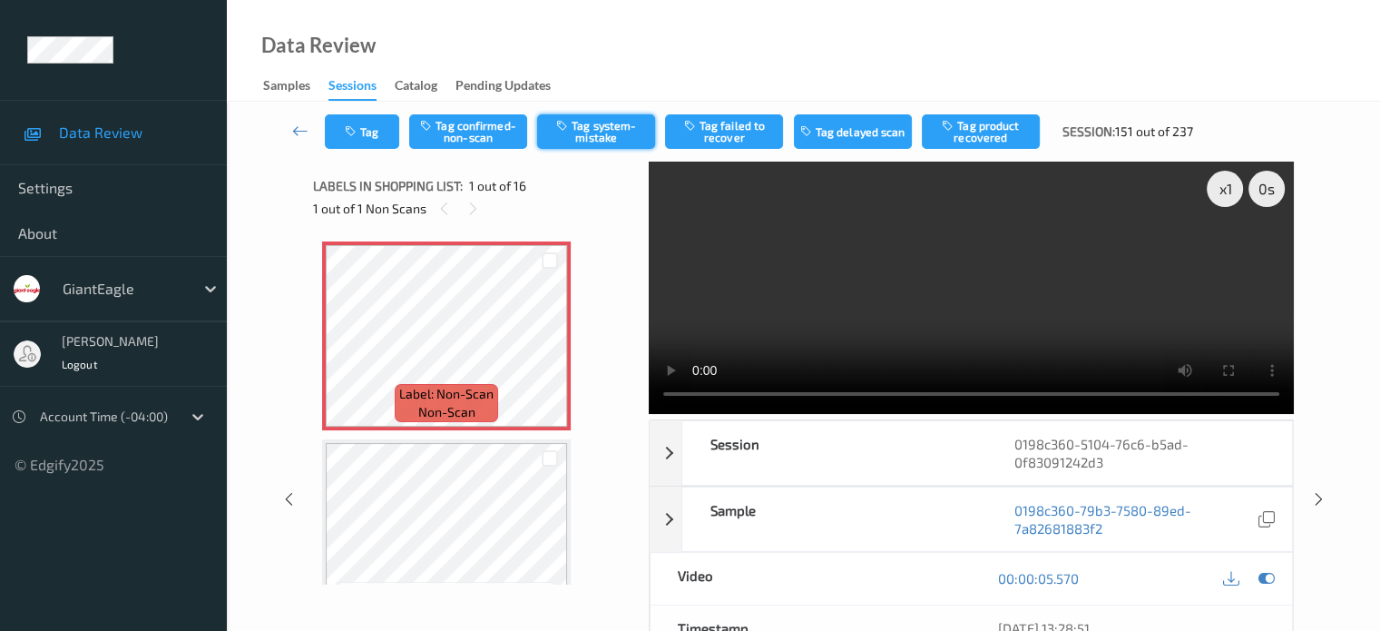
click at [589, 141] on button "Tag system-mistake" at bounding box center [596, 131] width 118 height 34
click at [360, 137] on button "Tag" at bounding box center [362, 131] width 74 height 34
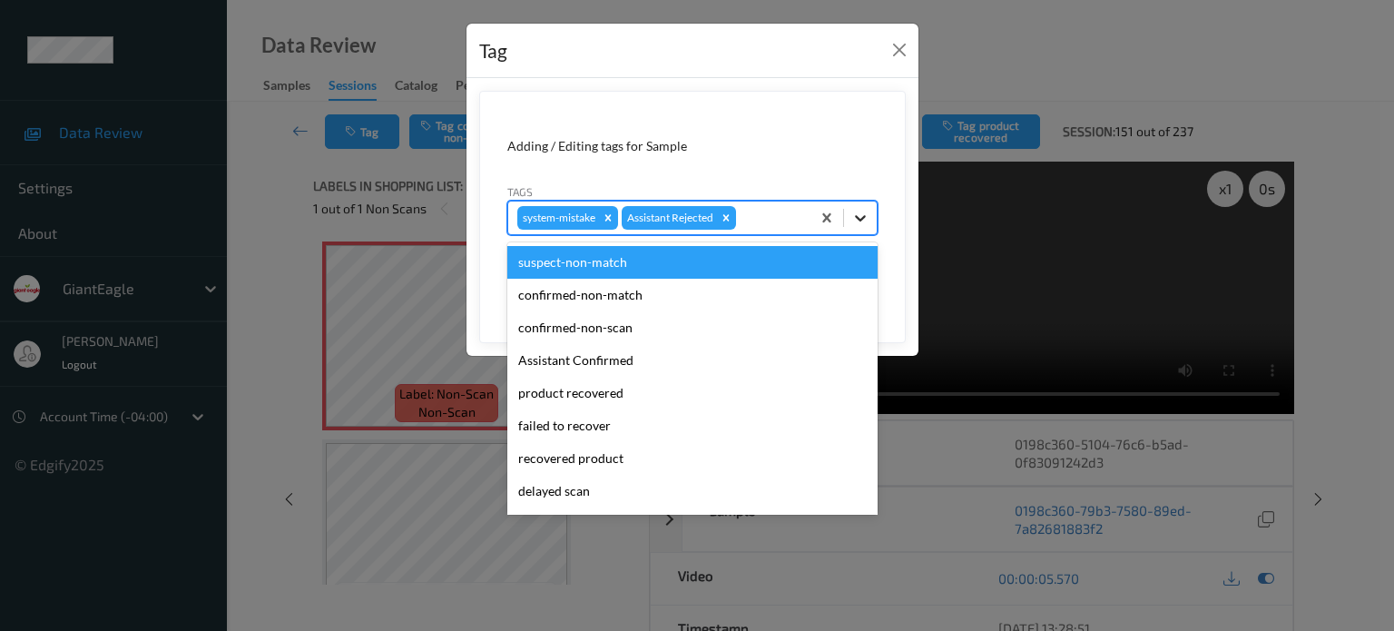
click at [864, 224] on icon at bounding box center [860, 218] width 18 height 18
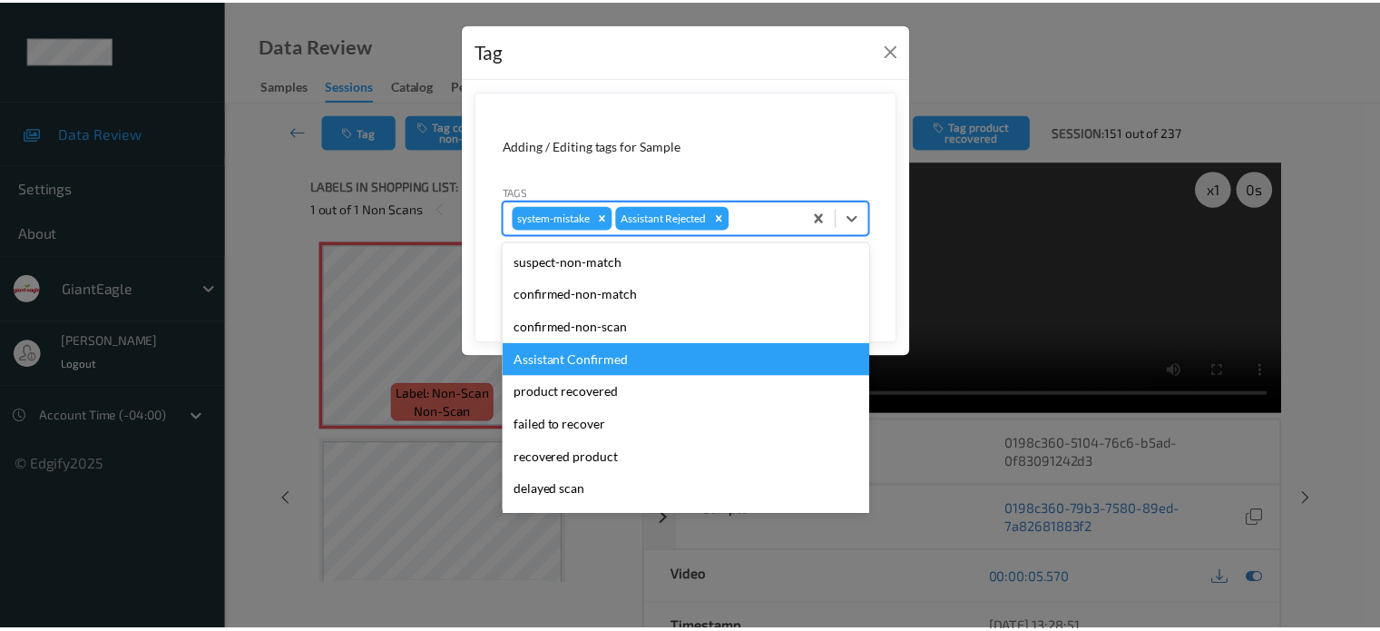
scroll to position [160, 0]
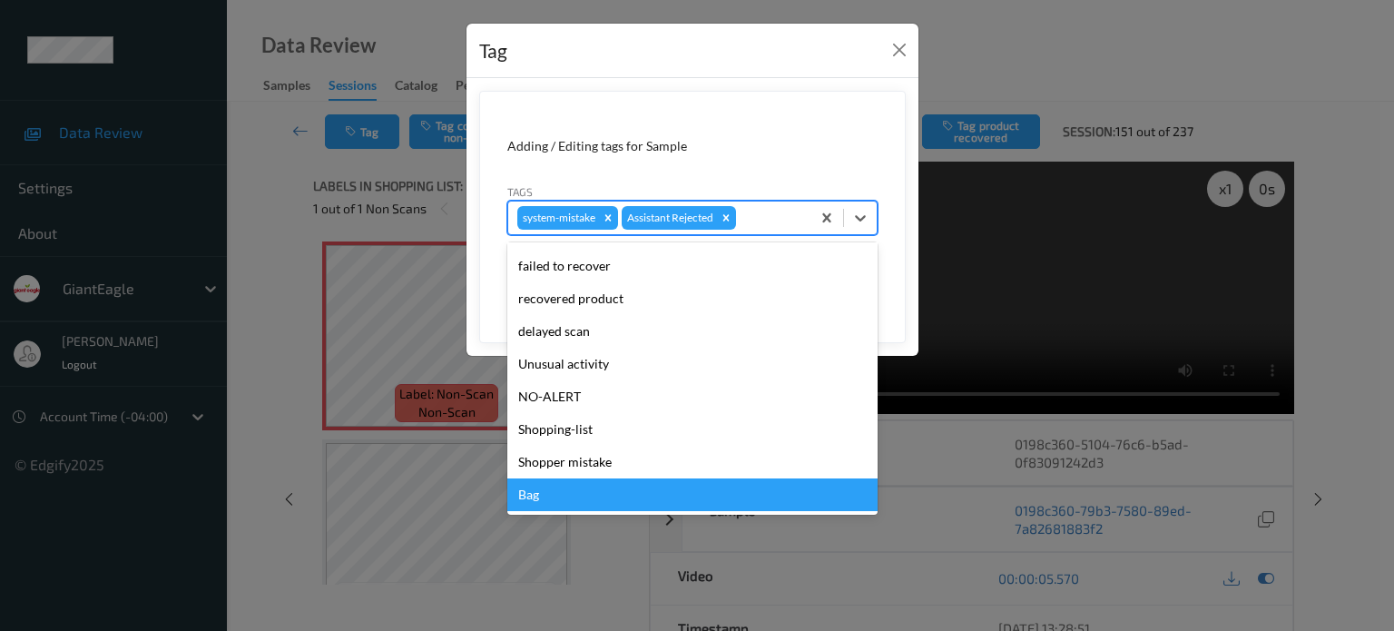
click at [518, 504] on div "Bag" at bounding box center [692, 494] width 370 height 33
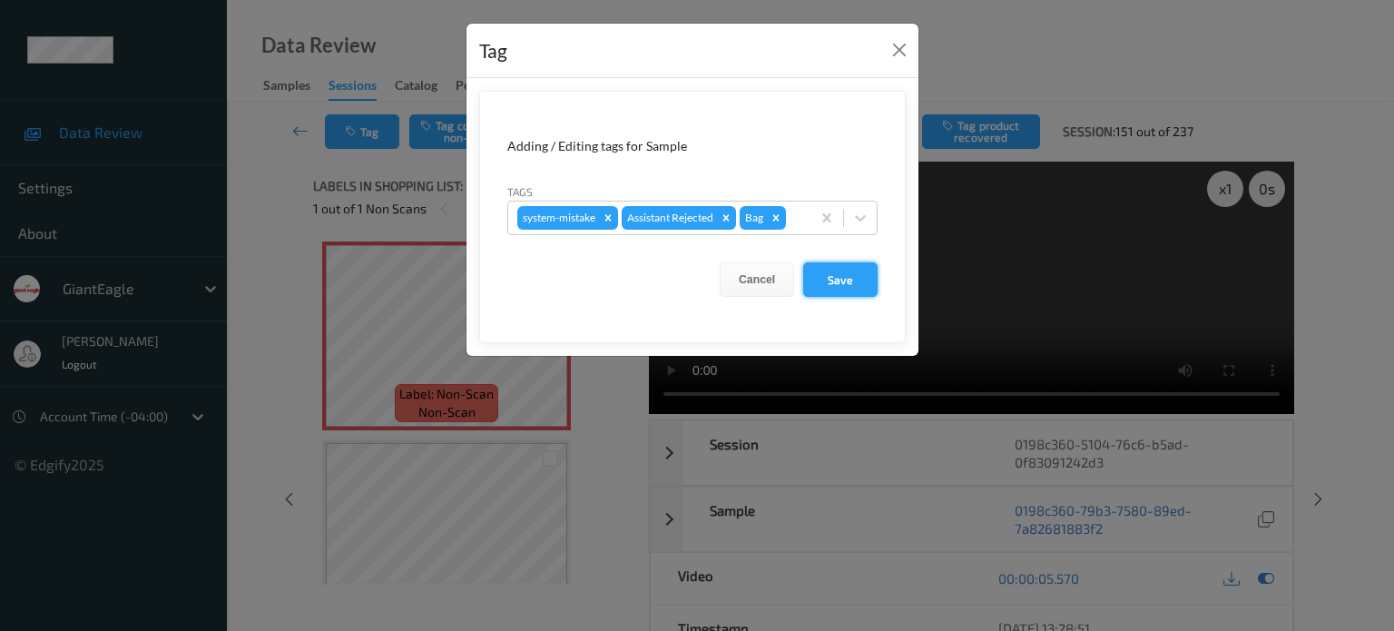
click at [838, 285] on button "Save" at bounding box center [840, 279] width 74 height 34
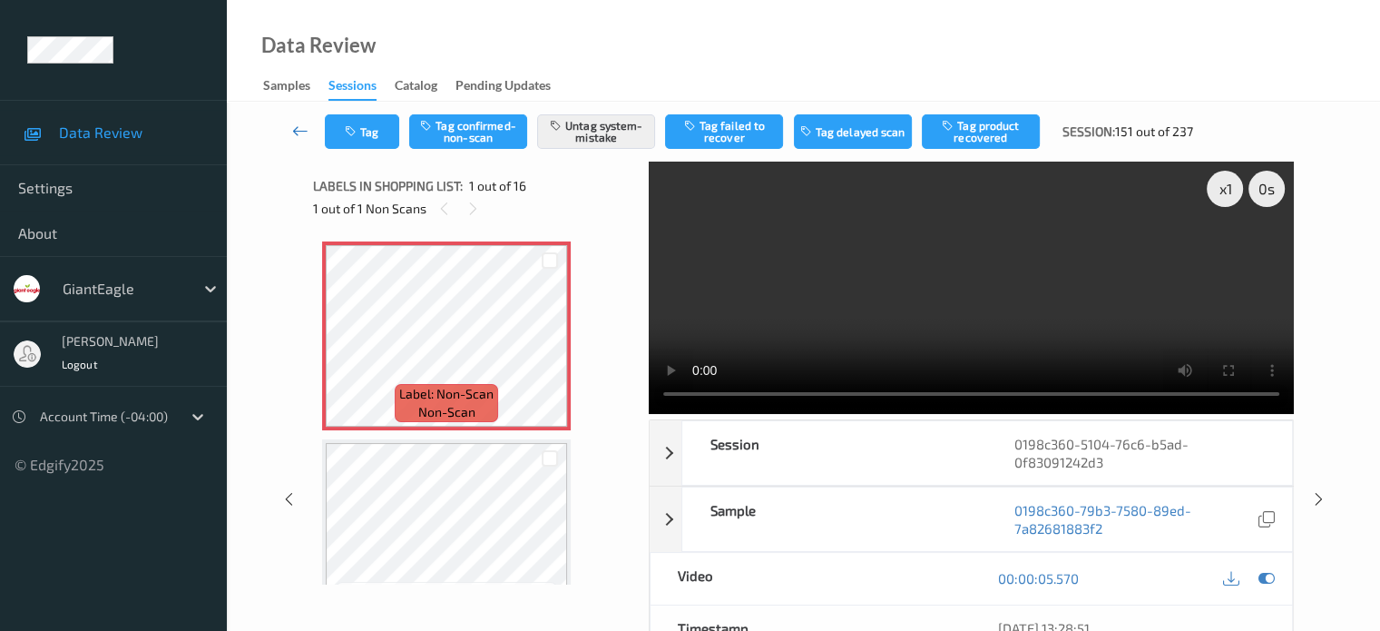
click at [298, 128] on icon at bounding box center [300, 131] width 16 height 18
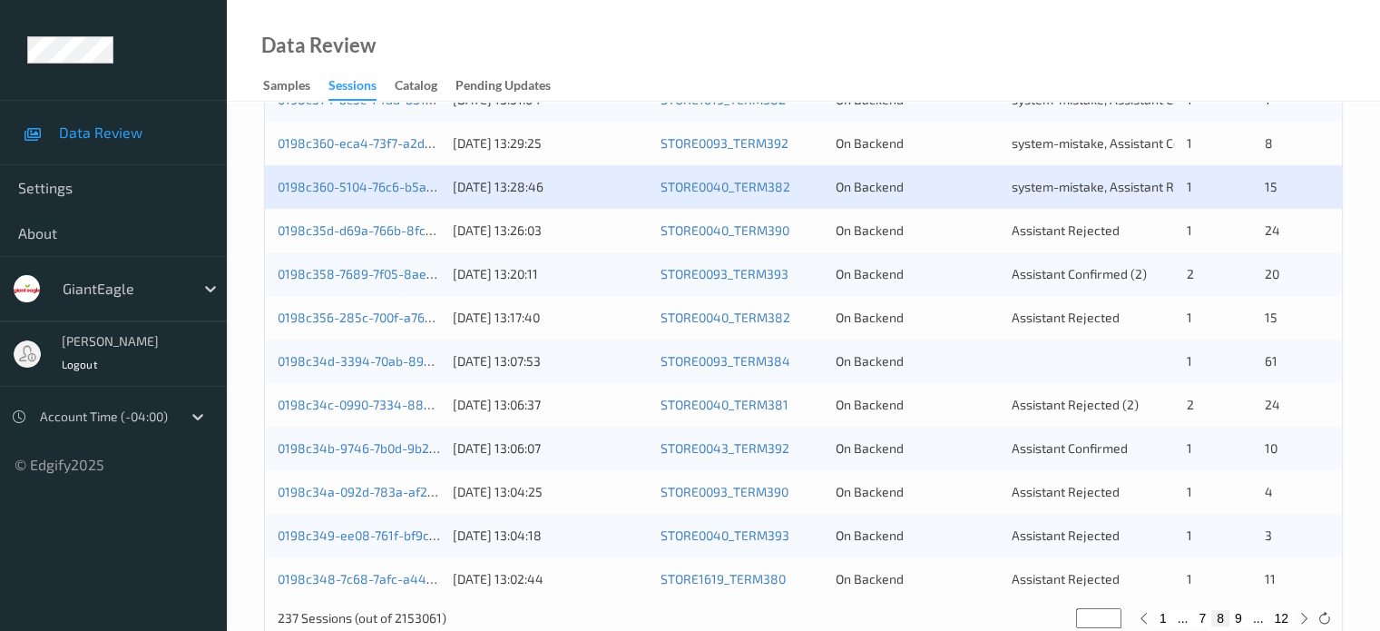
scroll to position [876, 0]
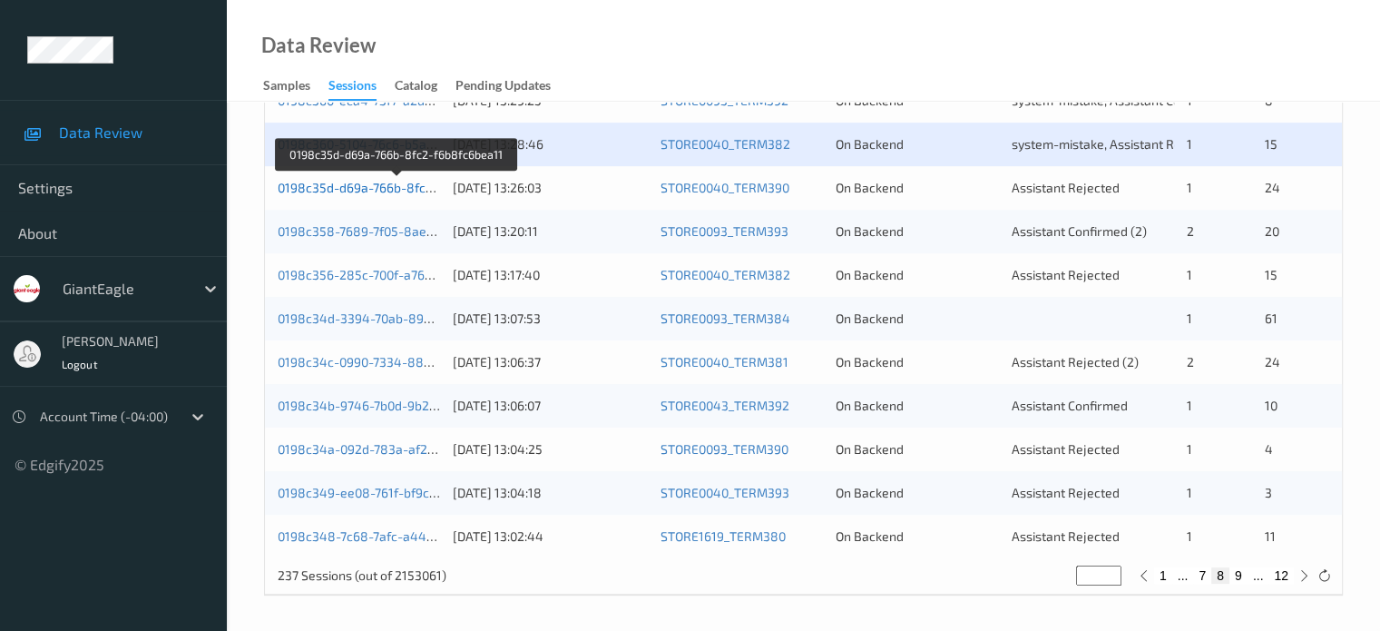
click at [380, 186] on link "0198c35d-d69a-766b-8fc2-f6b8fc6bea11" at bounding box center [397, 187] width 239 height 15
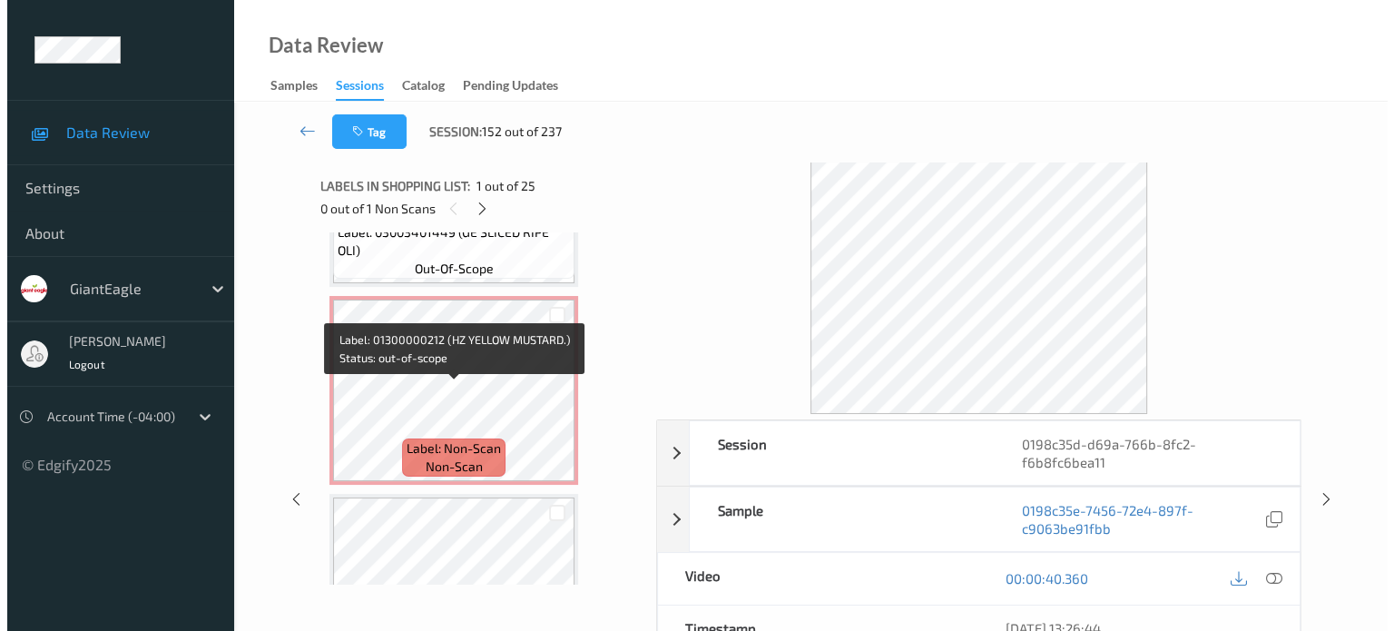
scroll to position [4333, 0]
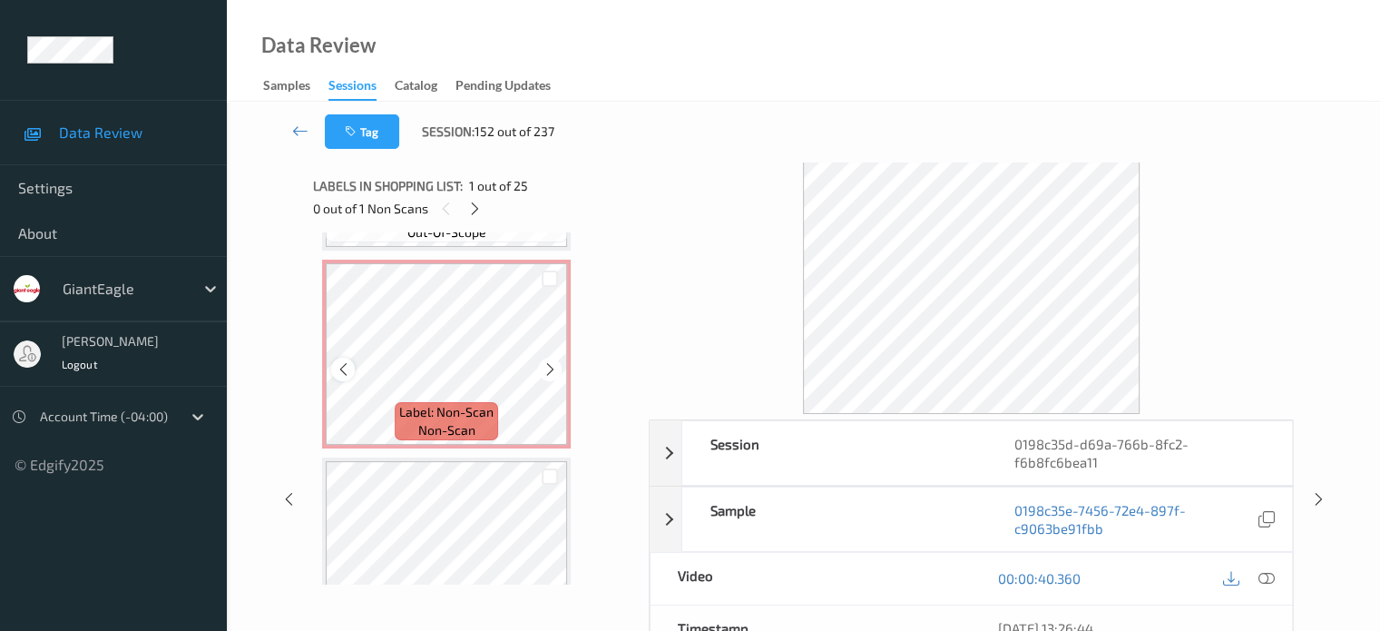
click at [348, 369] on icon at bounding box center [343, 369] width 15 height 16
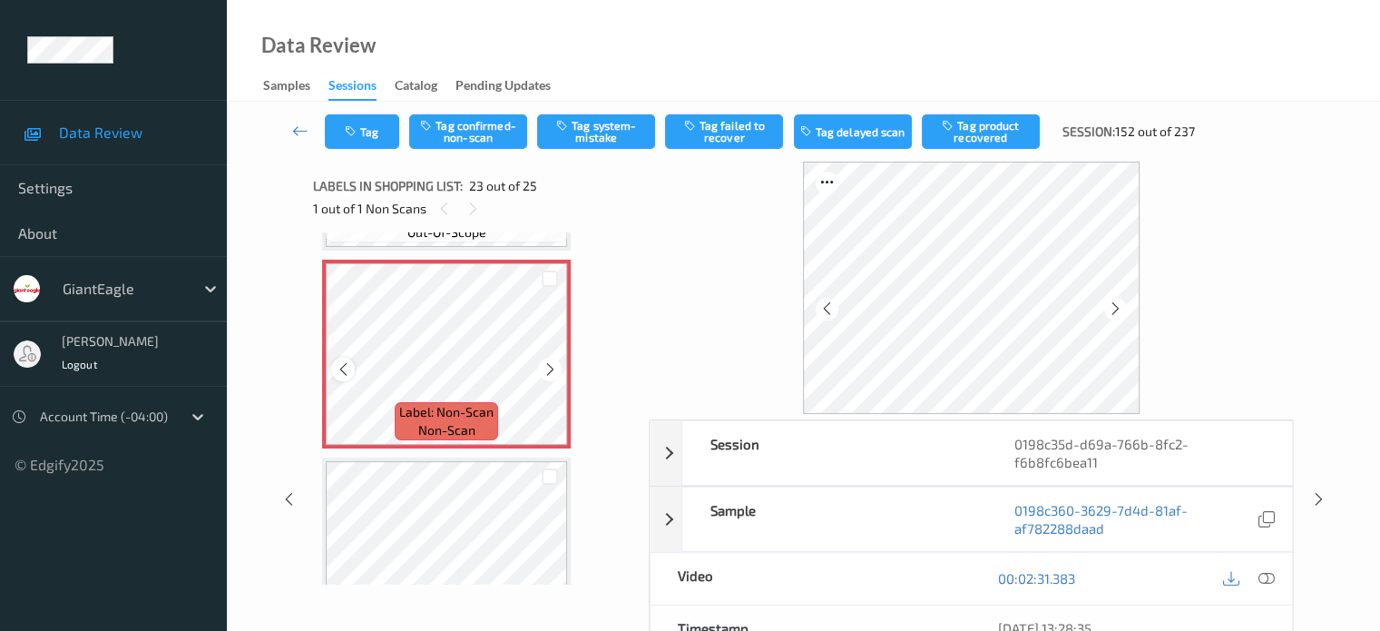
click at [345, 370] on icon at bounding box center [343, 369] width 15 height 16
click at [1267, 570] on icon at bounding box center [1266, 578] width 16 height 16
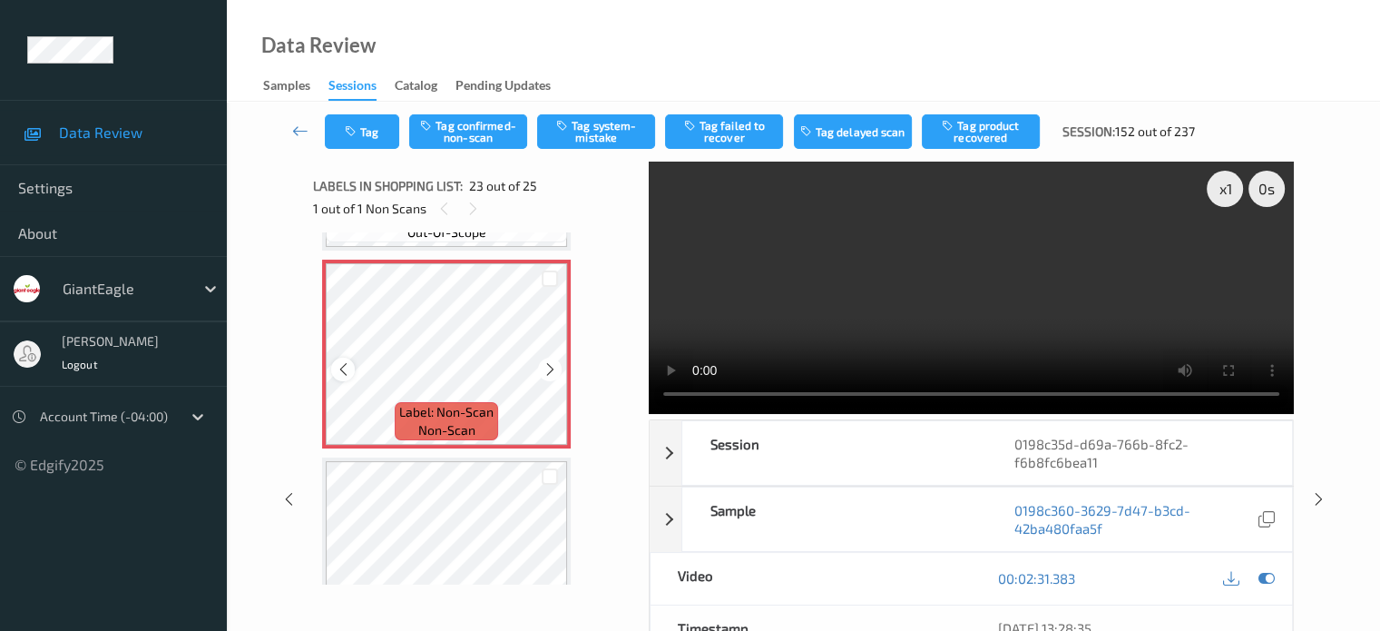
click at [345, 364] on icon at bounding box center [343, 369] width 15 height 16
click at [589, 124] on button "Tag system-mistake" at bounding box center [596, 131] width 118 height 34
click at [602, 130] on div "Tag Tag confirmed-non-scan Tag system-mistake Tag failed to recover Tag delayed…" at bounding box center [803, 132] width 1079 height 60
click at [374, 123] on button "Tag" at bounding box center [362, 131] width 74 height 34
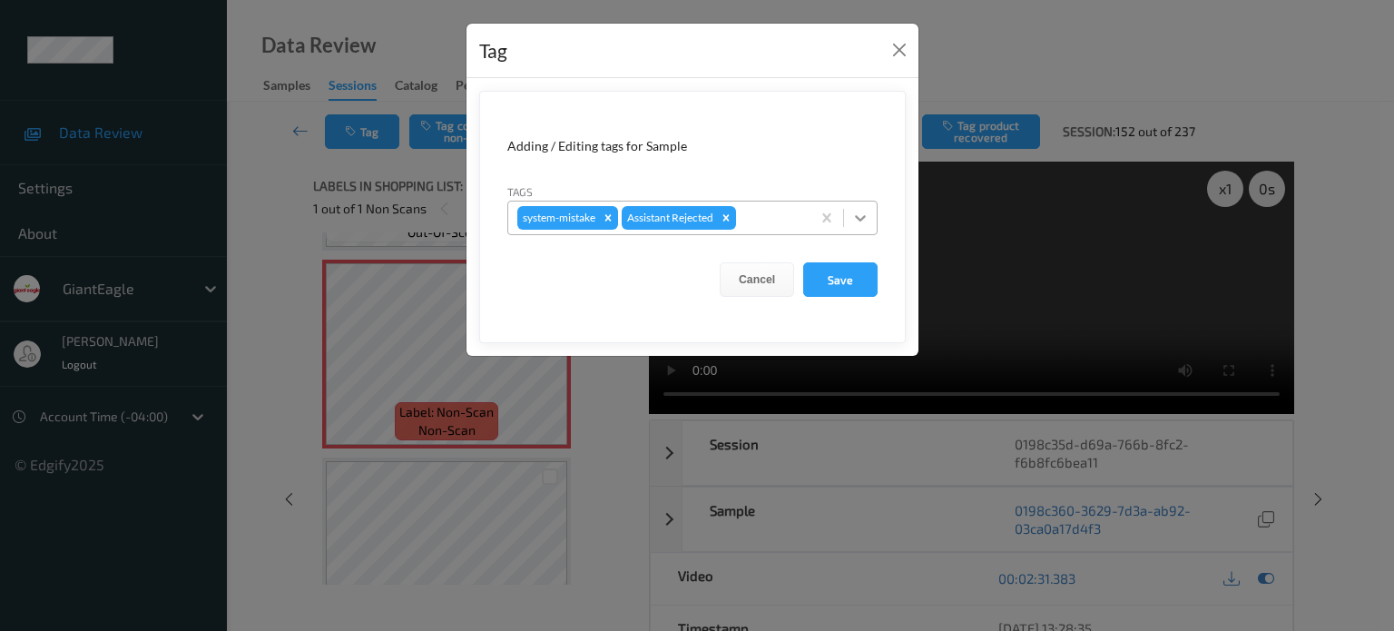
click at [870, 217] on div at bounding box center [860, 217] width 33 height 33
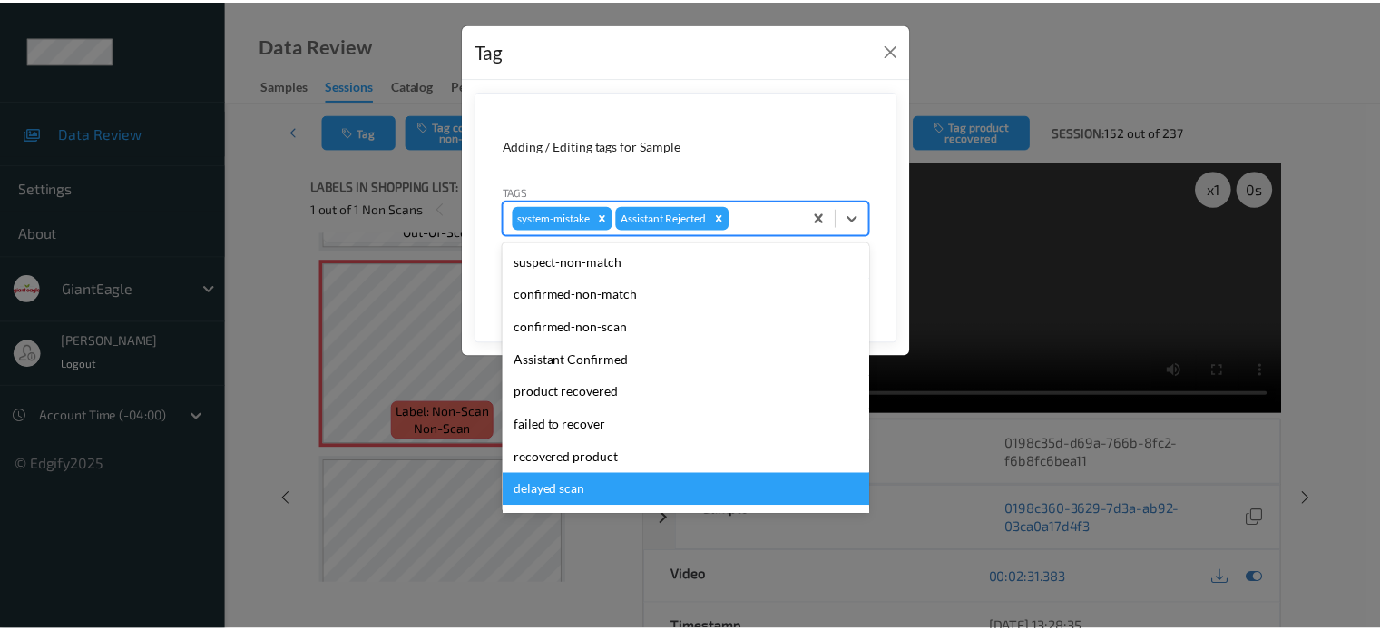
scroll to position [160, 0]
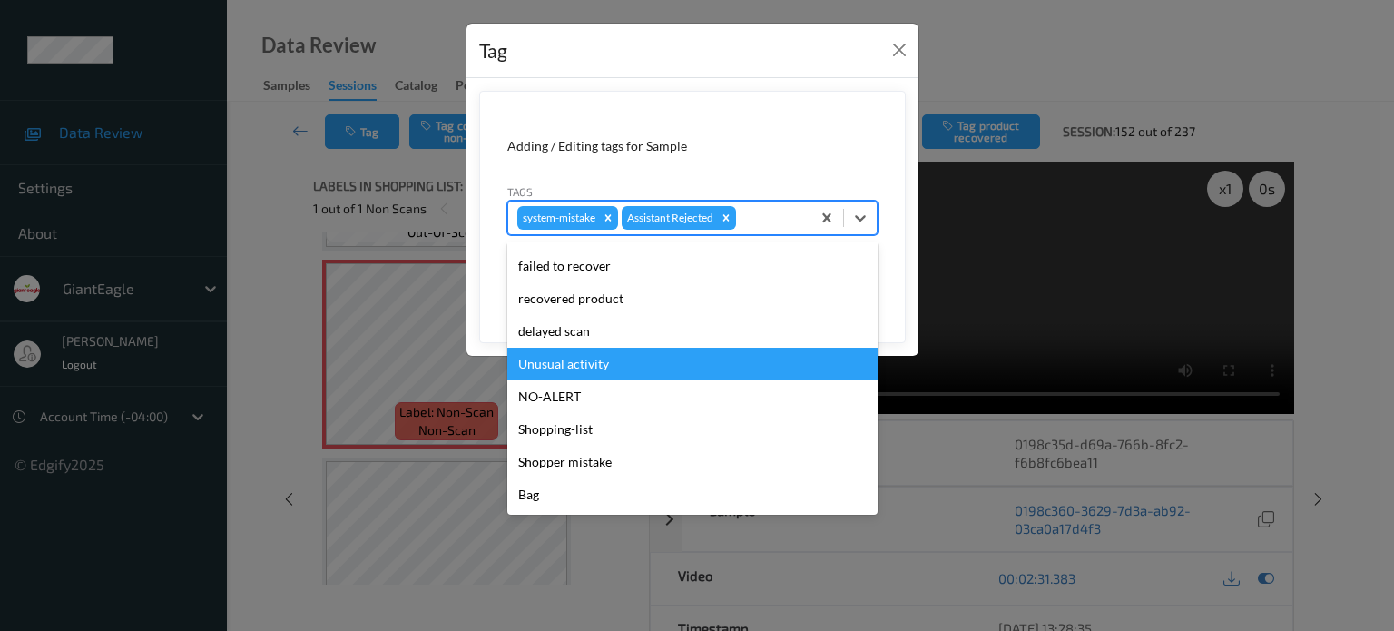
click at [559, 360] on div "Unusual activity" at bounding box center [692, 363] width 370 height 33
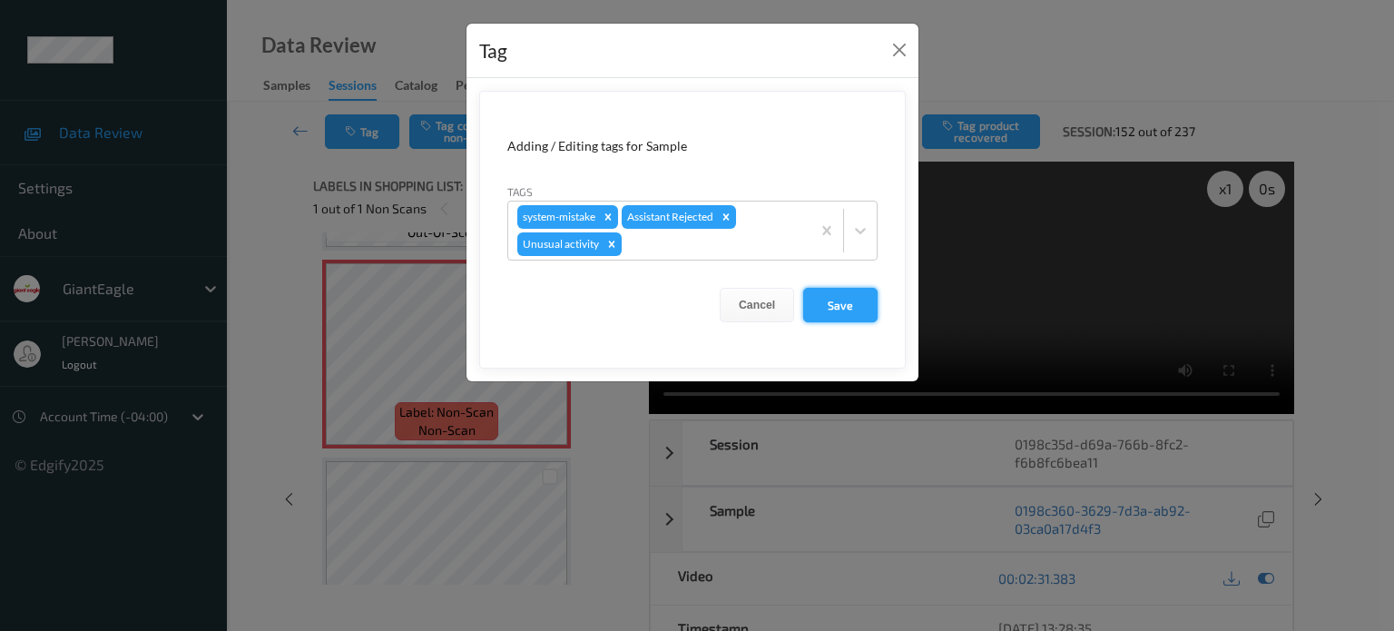
click at [844, 308] on button "Save" at bounding box center [840, 305] width 74 height 34
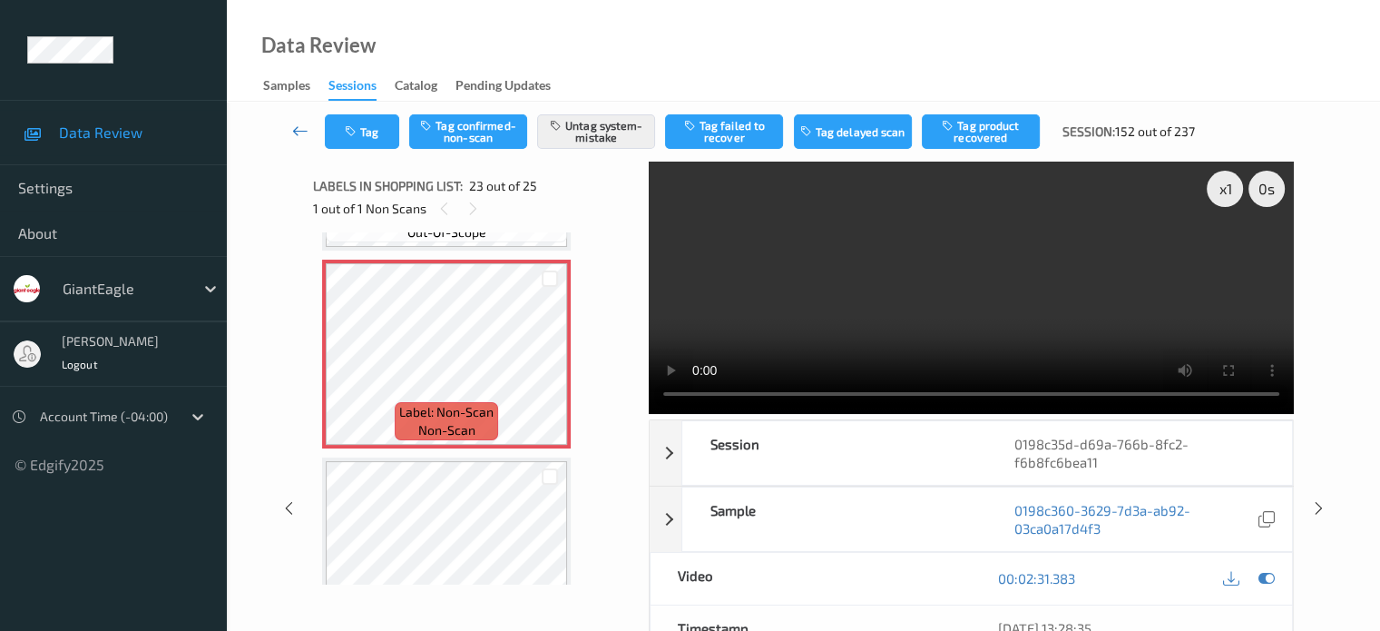
click at [302, 127] on icon at bounding box center [300, 131] width 16 height 18
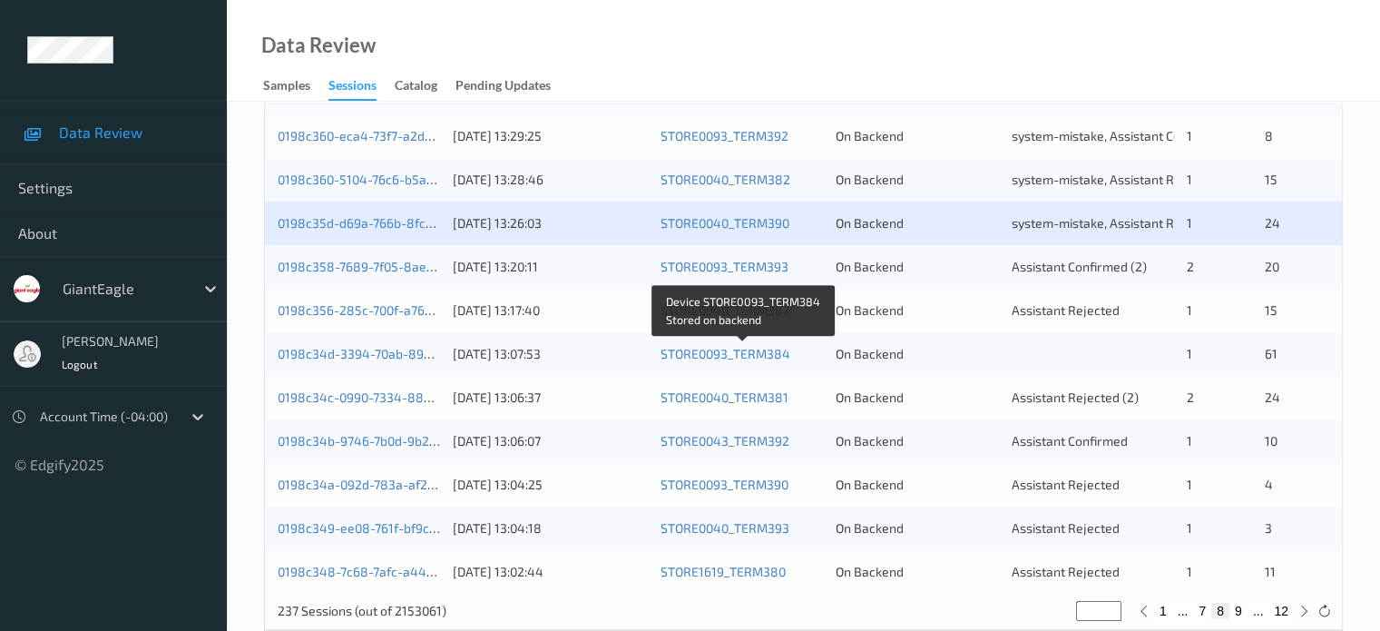
scroll to position [876, 0]
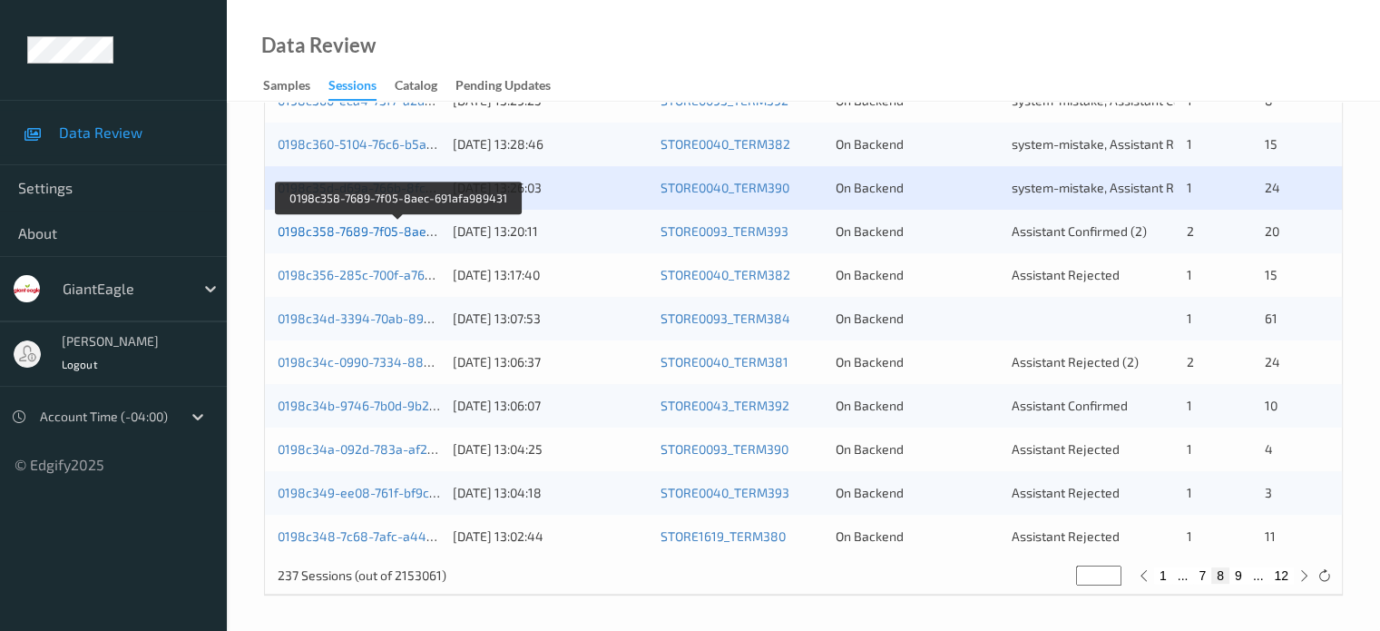
click at [370, 230] on link "0198c358-7689-7f05-8aec-691afa989431" at bounding box center [399, 230] width 243 height 15
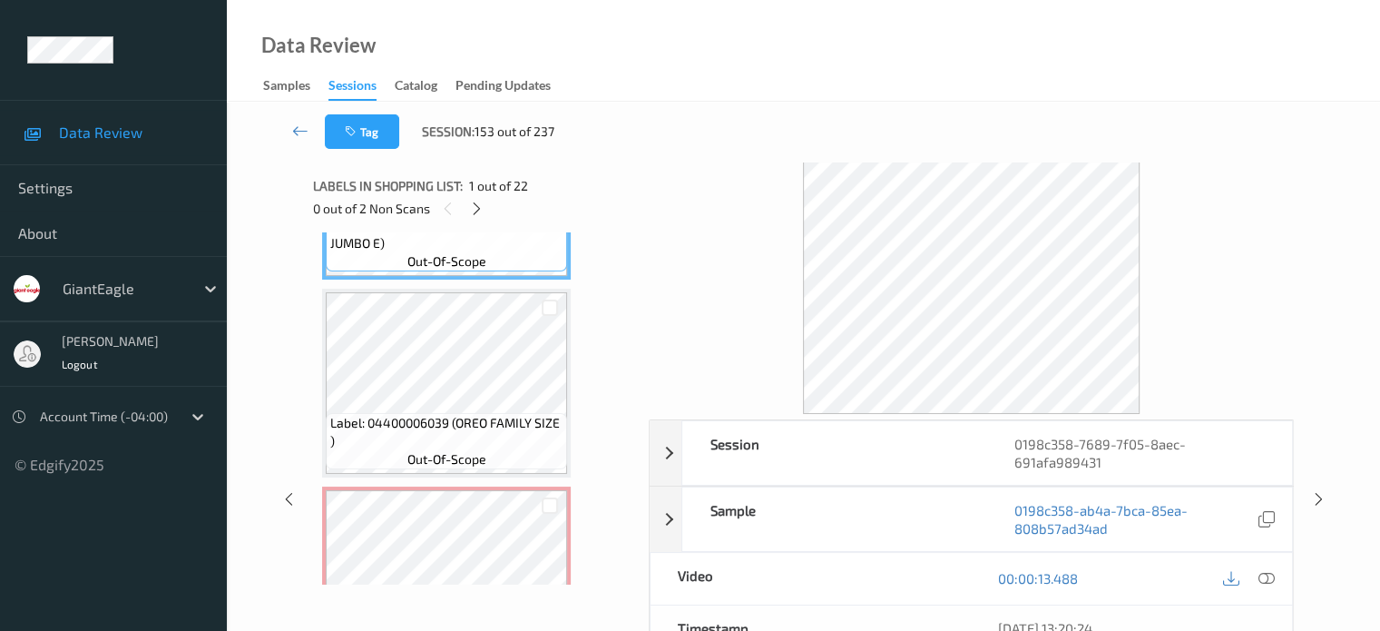
scroll to position [302, 0]
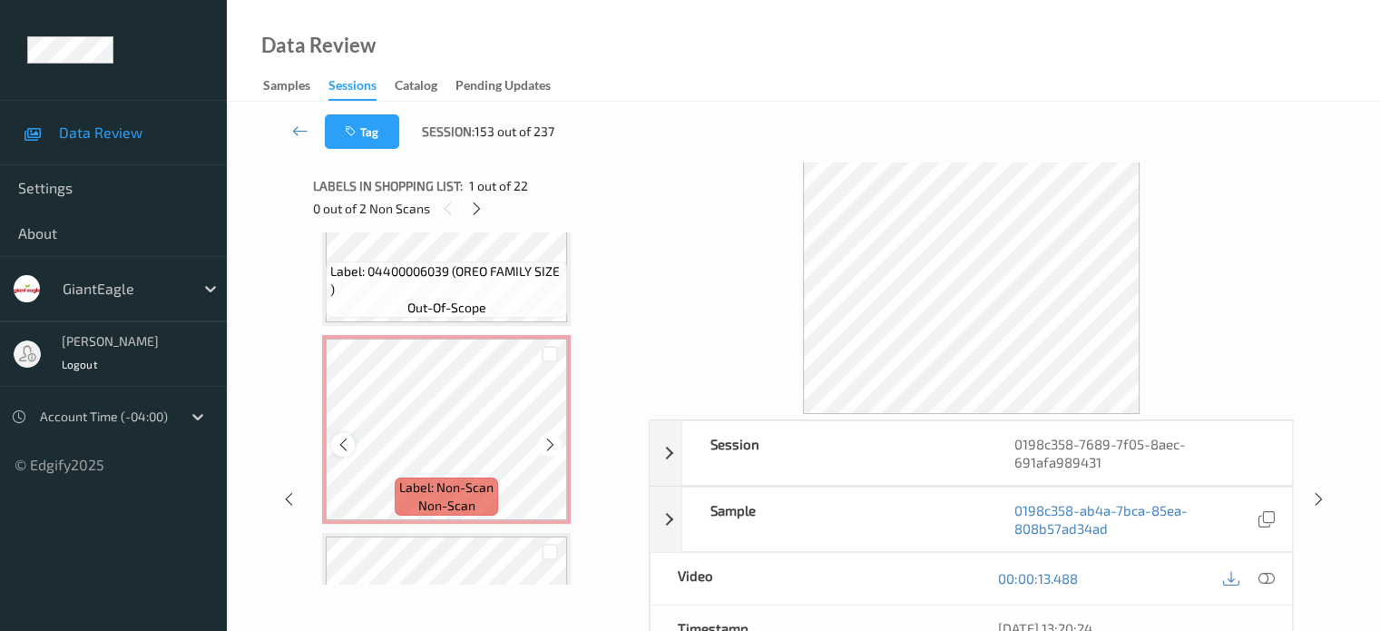
click at [346, 443] on icon at bounding box center [343, 444] width 15 height 16
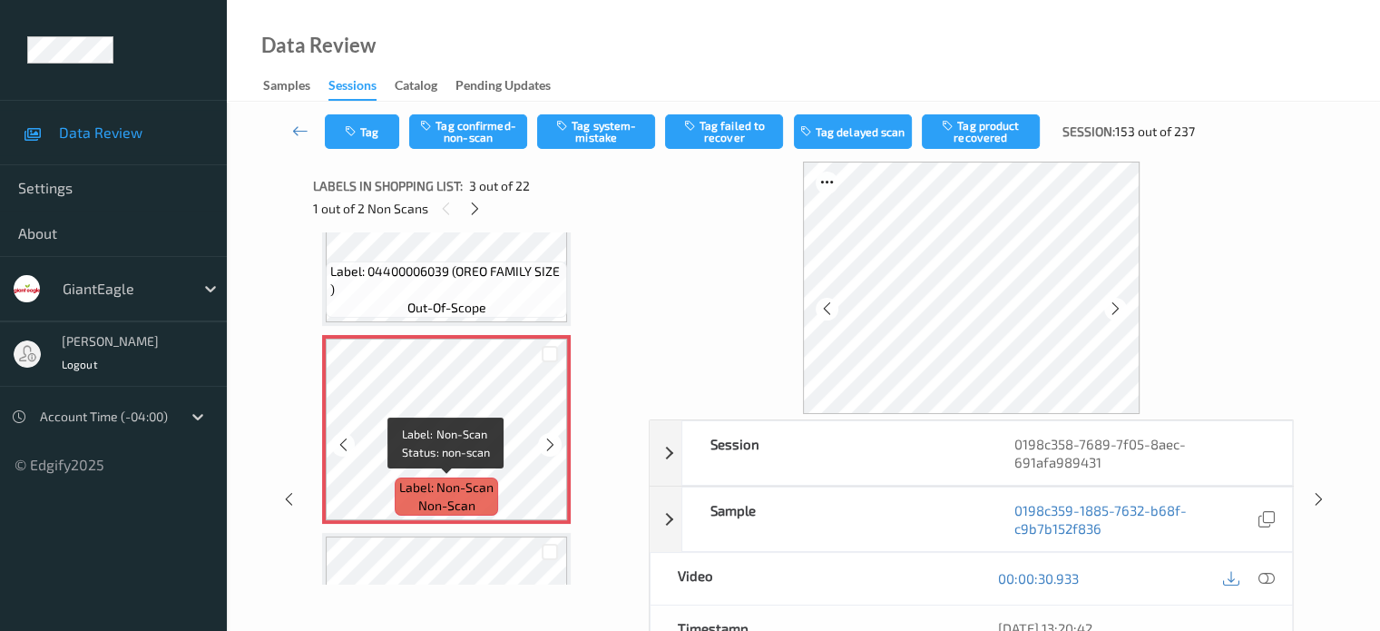
click at [468, 496] on span "non-scan" at bounding box center [446, 505] width 57 height 18
click at [1259, 580] on icon at bounding box center [1266, 578] width 16 height 16
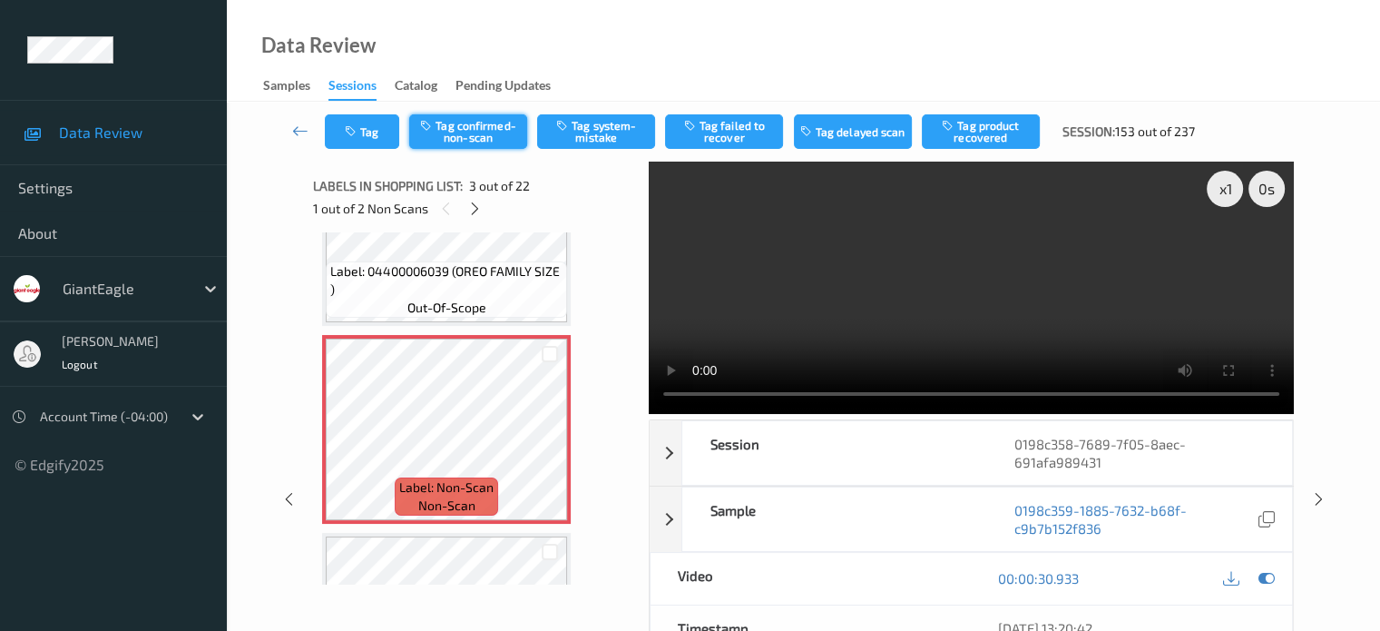
click at [465, 122] on button "Tag confirmed-non-scan" at bounding box center [468, 131] width 118 height 34
click at [978, 136] on button "Tag product recovered" at bounding box center [981, 131] width 118 height 34
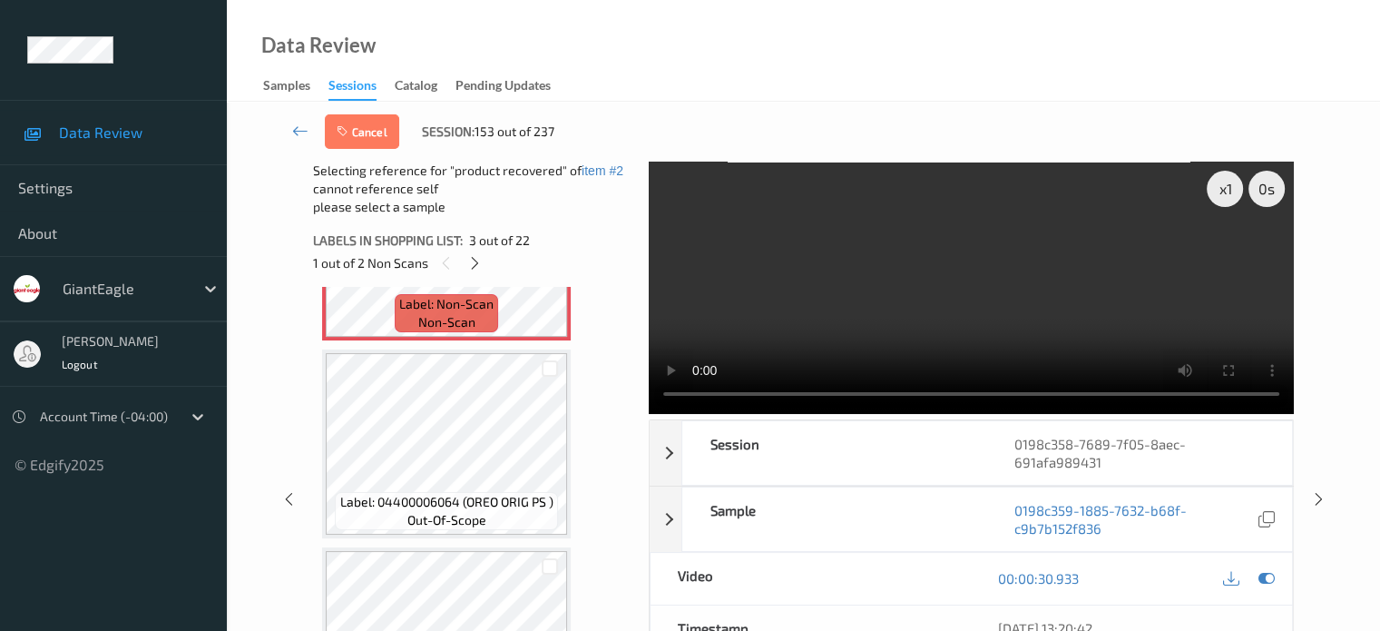
scroll to position [531, 0]
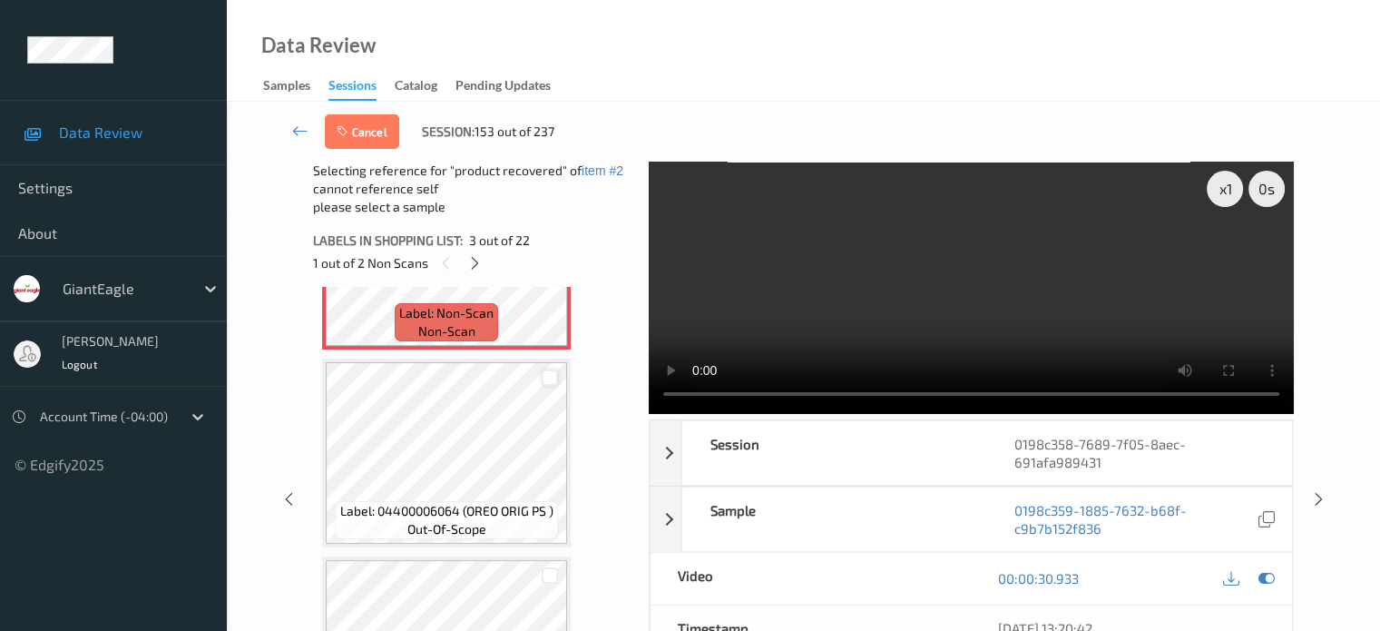
click at [548, 383] on div at bounding box center [550, 377] width 17 height 17
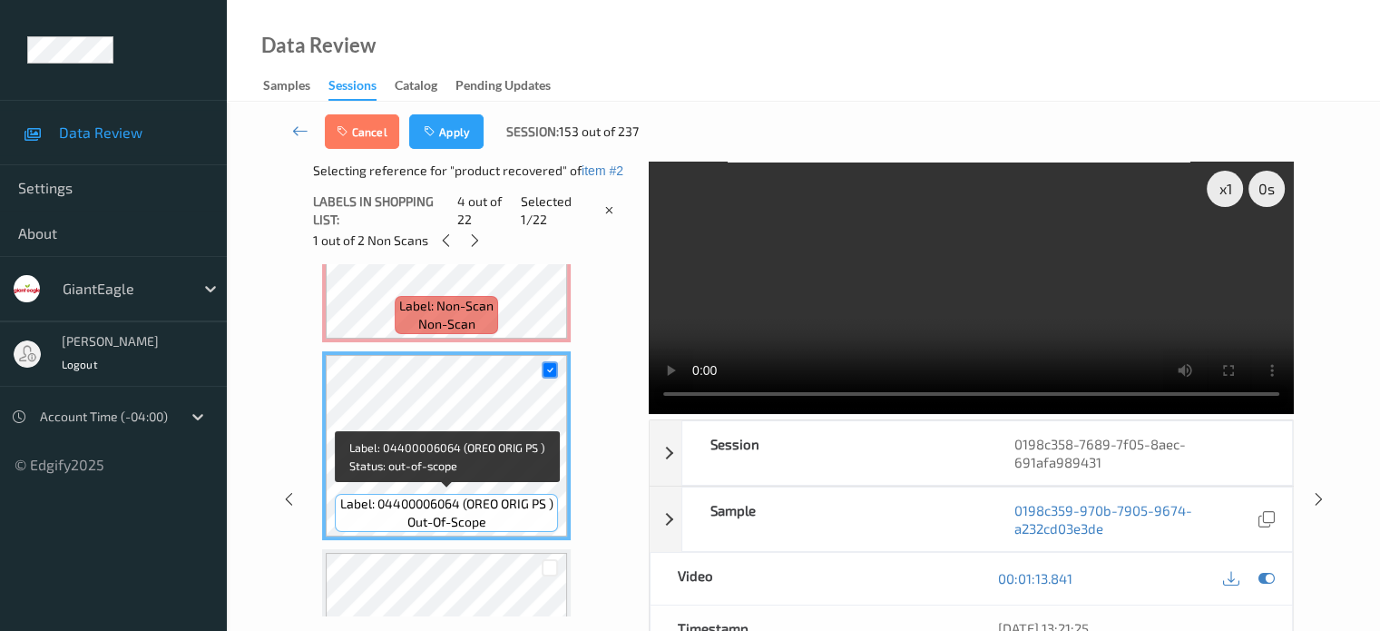
scroll to position [520, 0]
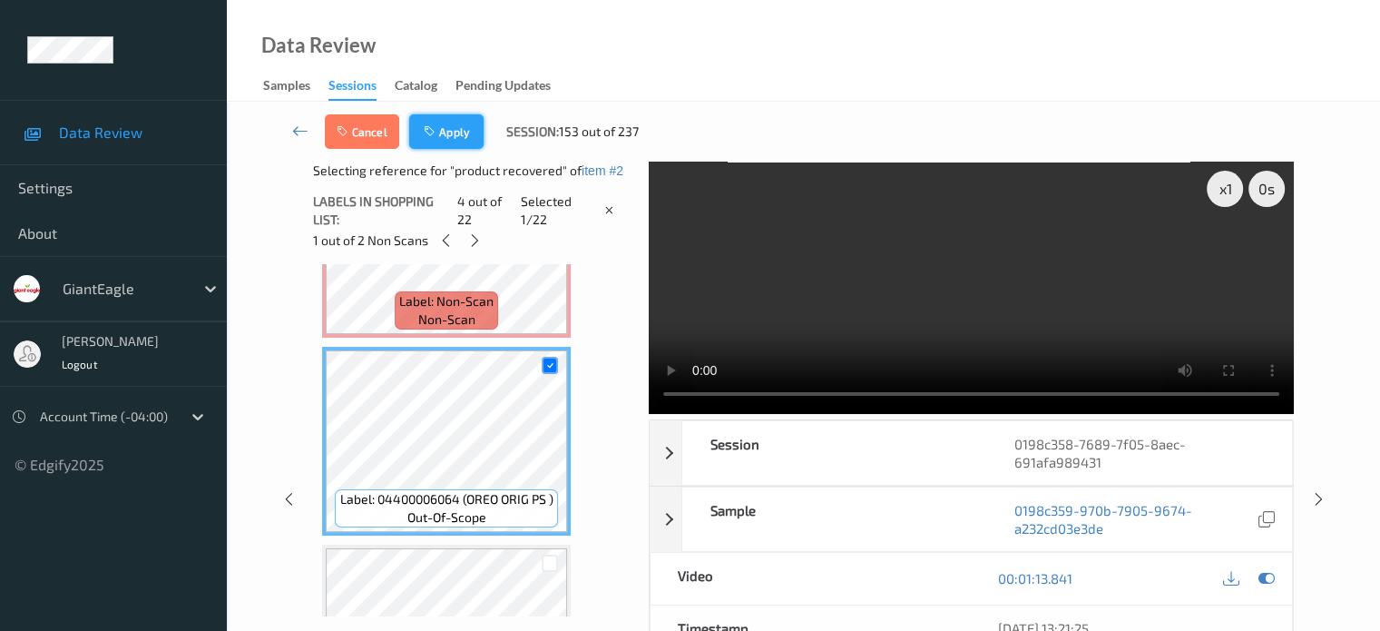
click at [456, 127] on button "Apply" at bounding box center [446, 131] width 74 height 34
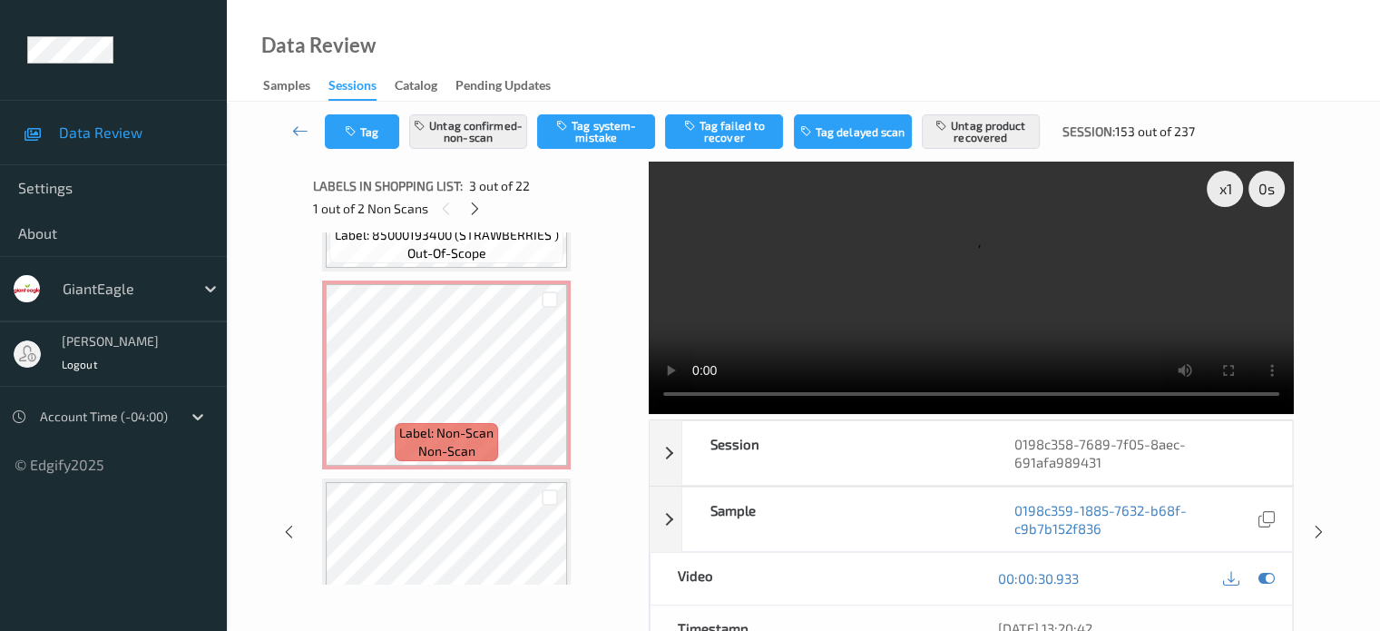
scroll to position [3684, 0]
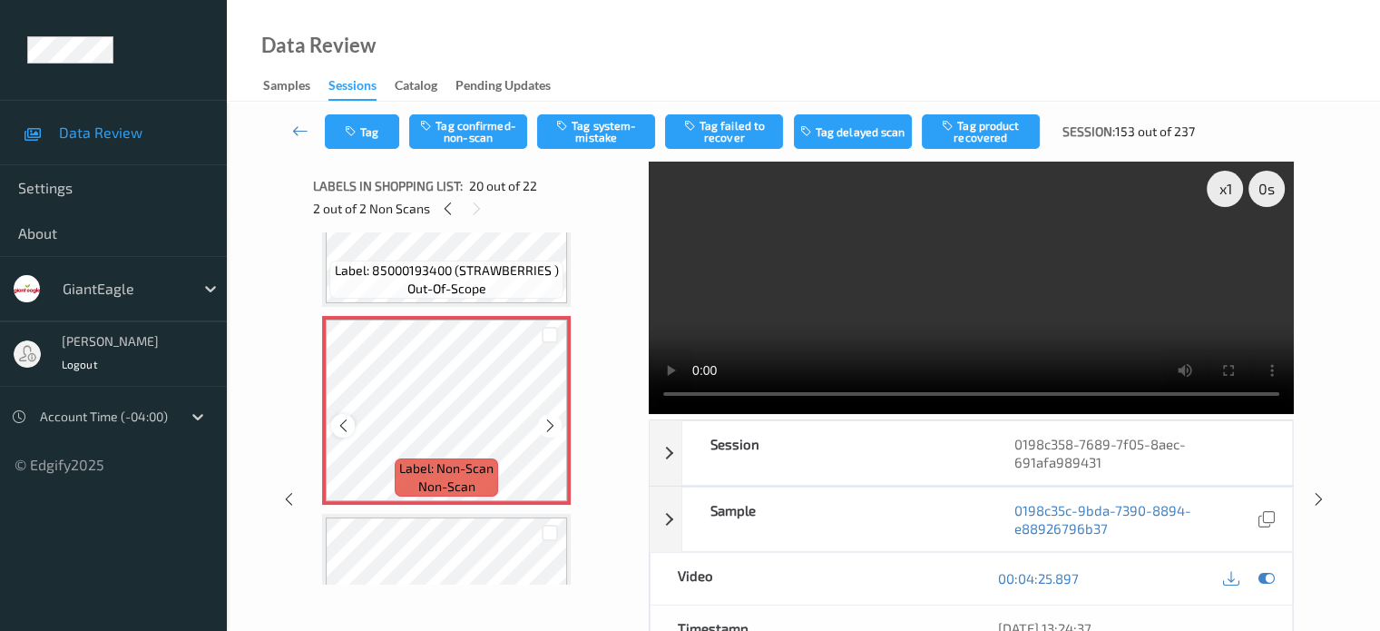
click at [338, 424] on icon at bounding box center [343, 425] width 15 height 16
click at [459, 129] on button "Tag confirmed-non-scan" at bounding box center [468, 131] width 118 height 34
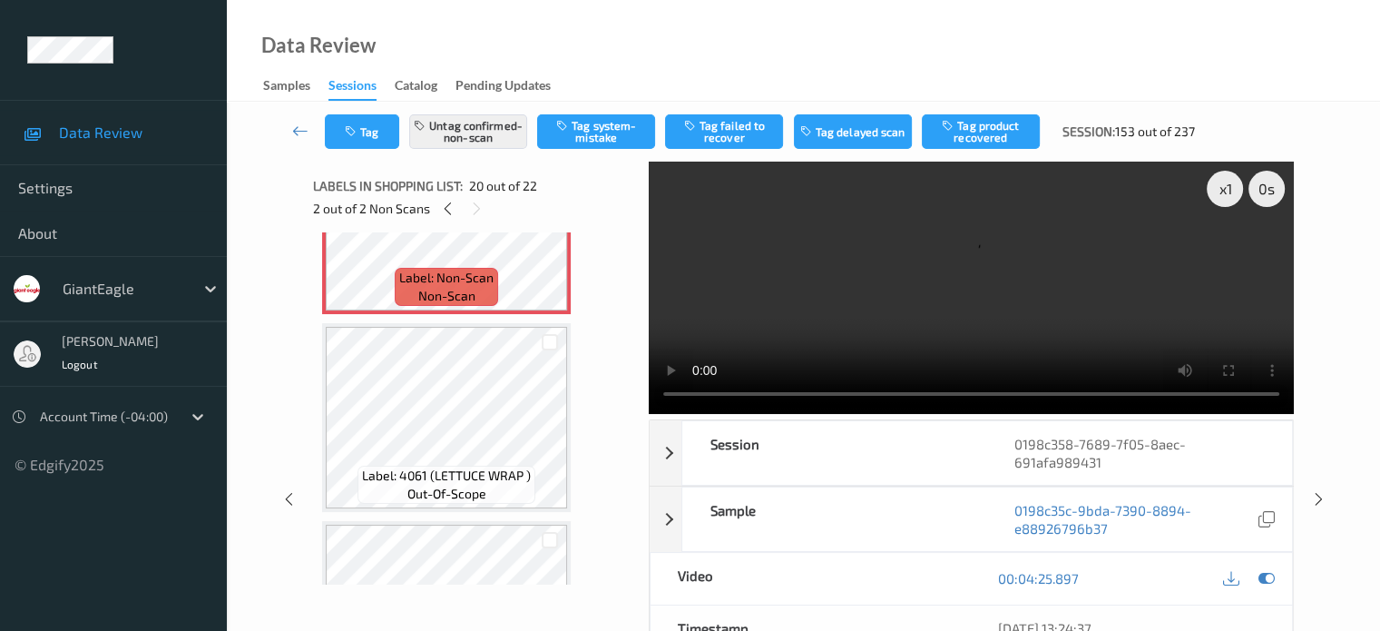
scroll to position [3860, 0]
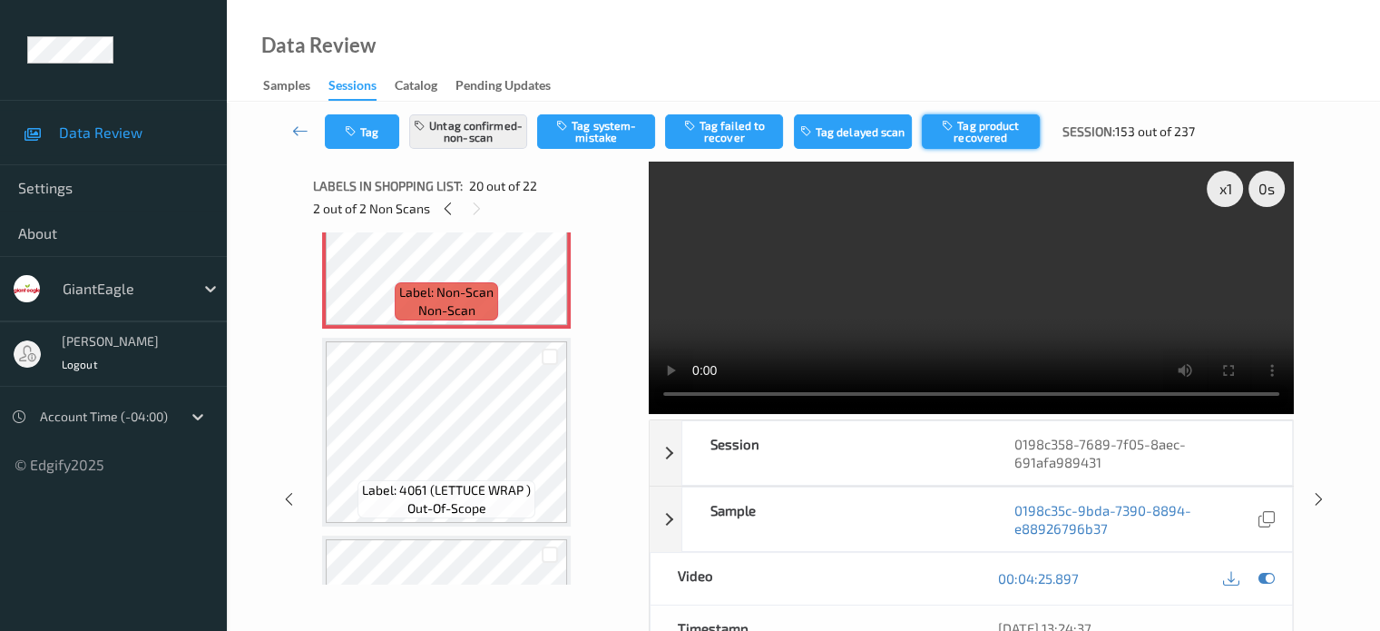
click at [967, 124] on button "Tag product recovered" at bounding box center [981, 131] width 118 height 34
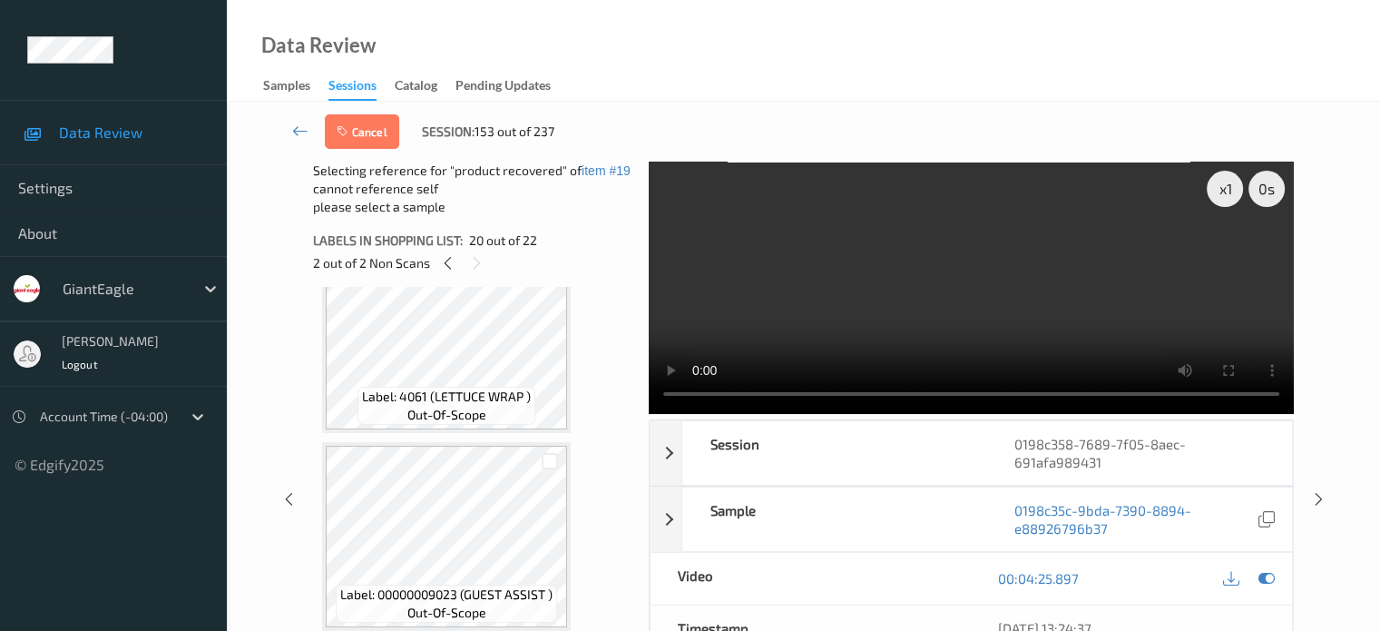
scroll to position [3857, 0]
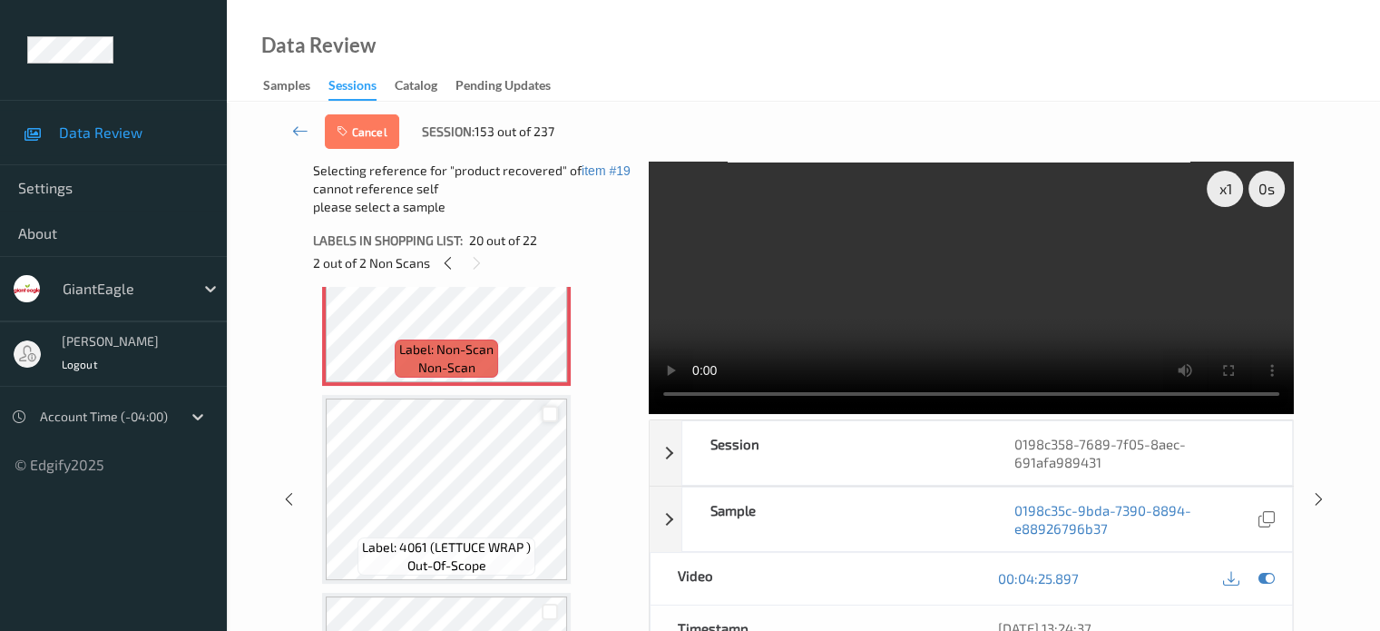
click at [550, 416] on div at bounding box center [550, 414] width 17 height 17
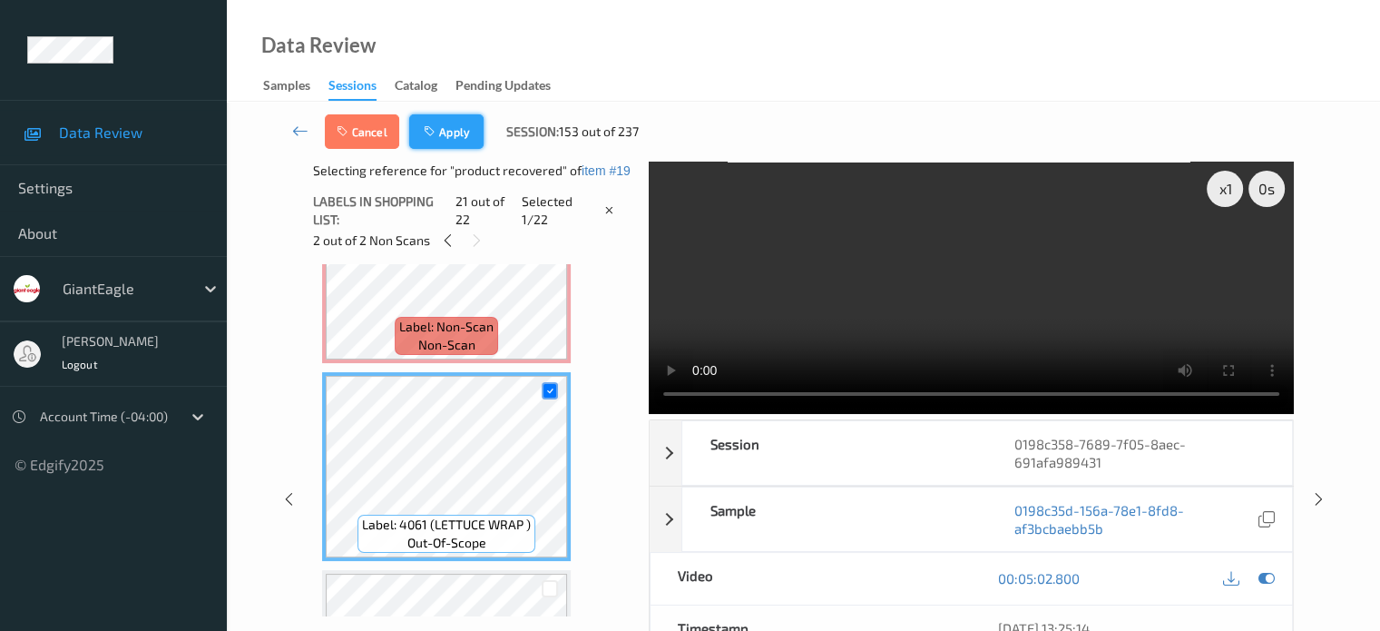
click at [460, 130] on button "Apply" at bounding box center [446, 131] width 74 height 34
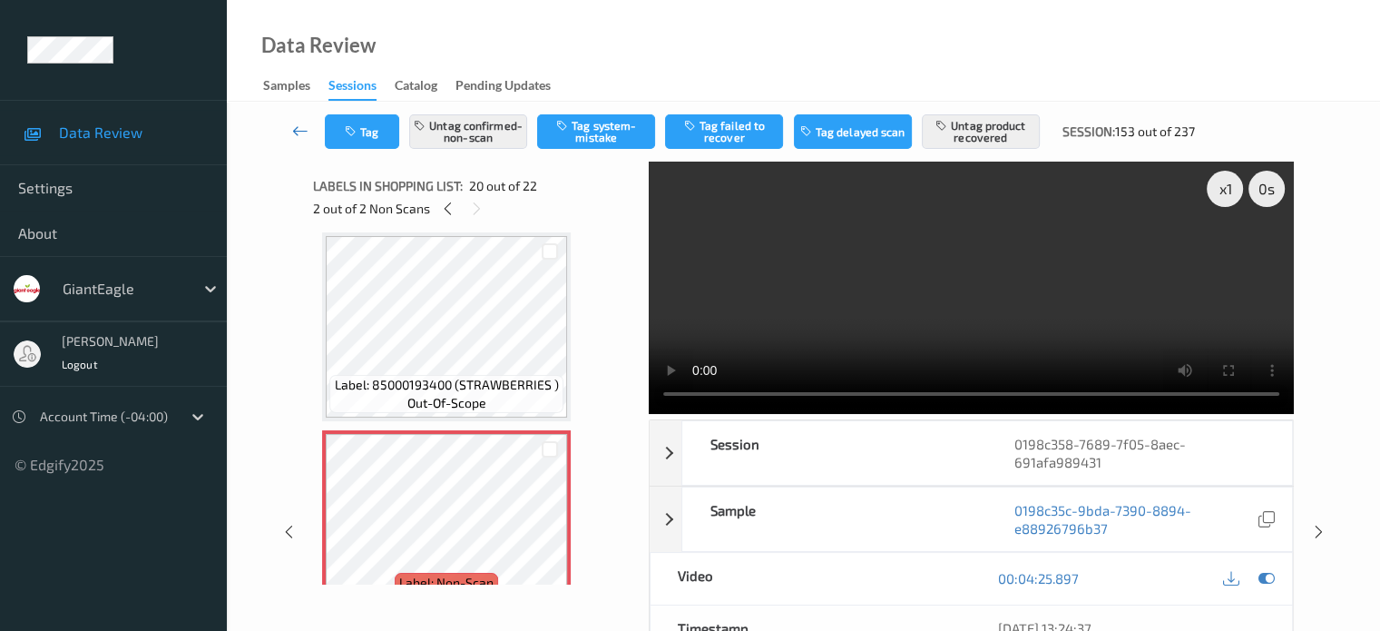
click at [297, 122] on icon at bounding box center [300, 131] width 16 height 18
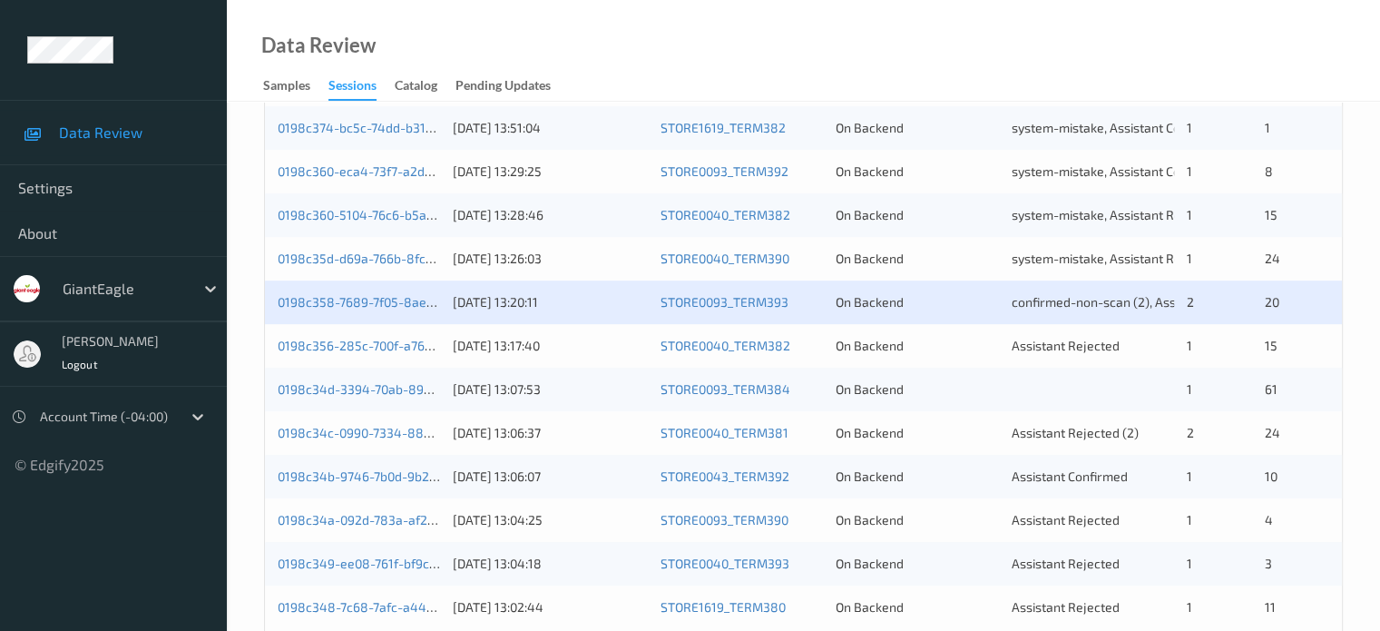
scroll to position [876, 0]
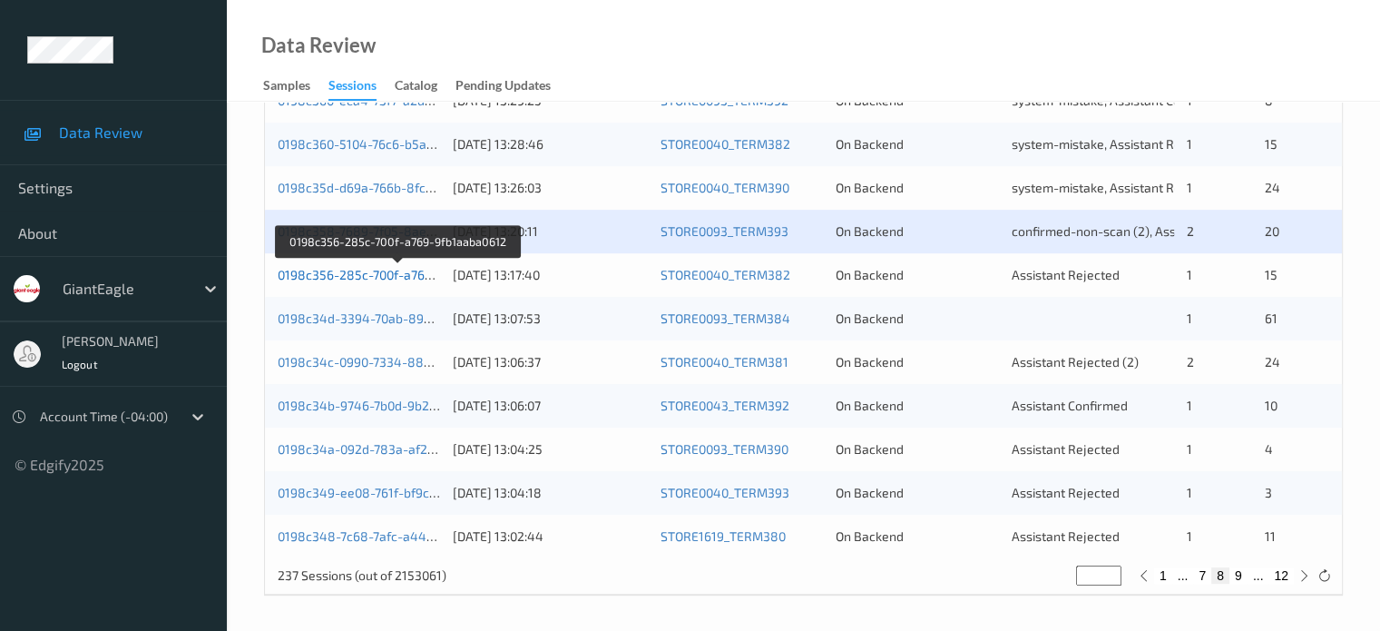
click at [387, 279] on link "0198c356-285c-700f-a769-9fb1aaba0612" at bounding box center [398, 274] width 240 height 15
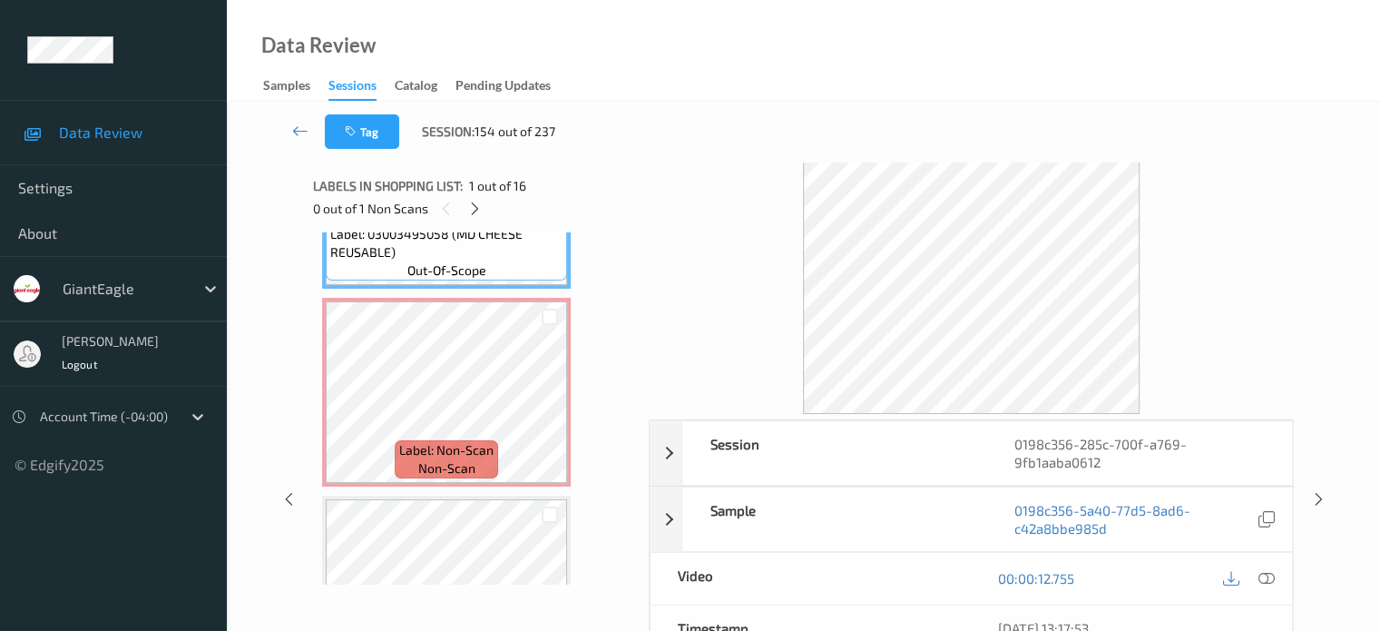
scroll to position [141, 0]
click at [345, 407] on icon at bounding box center [343, 408] width 15 height 16
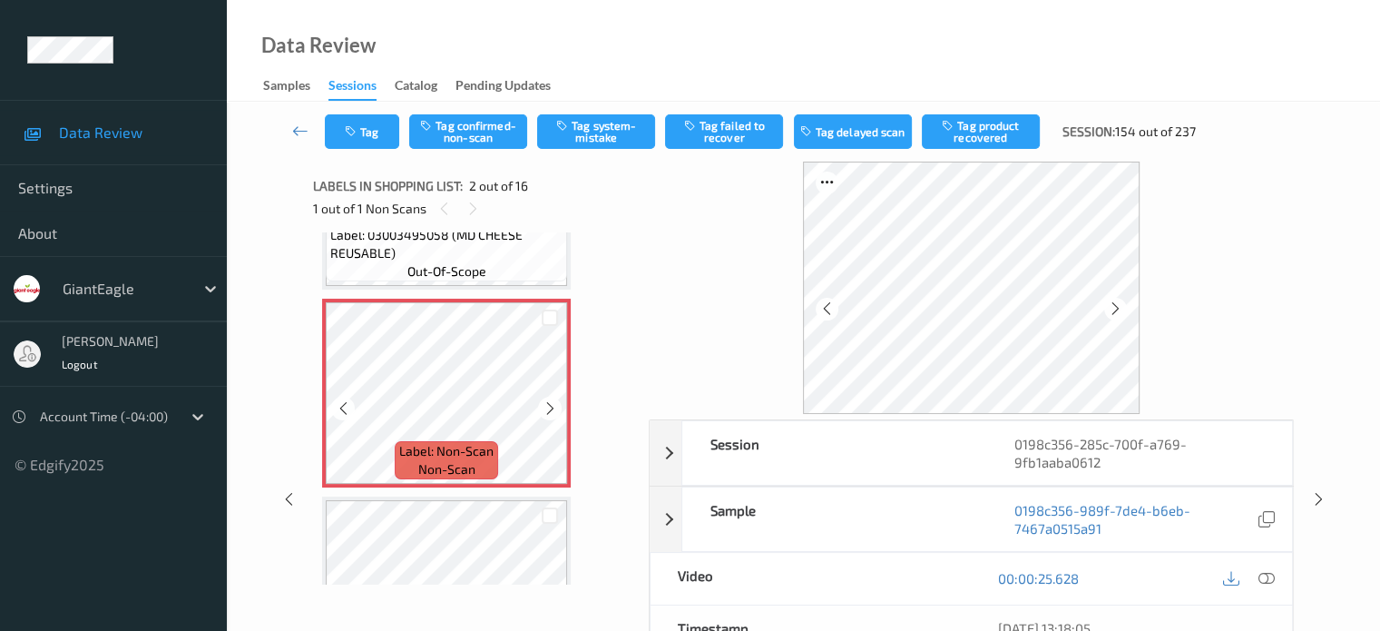
click at [345, 407] on icon at bounding box center [343, 408] width 15 height 16
click at [463, 459] on span "Label: Non-Scan" at bounding box center [446, 451] width 94 height 18
click at [1267, 580] on icon at bounding box center [1266, 578] width 16 height 16
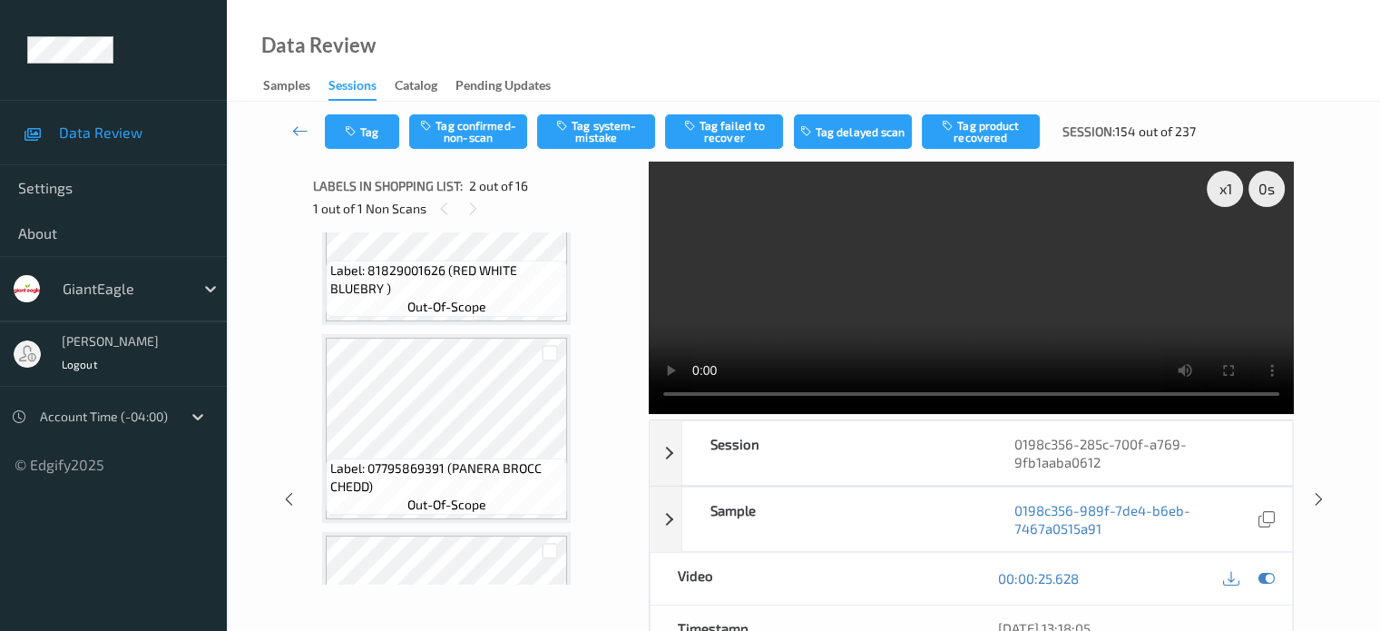
scroll to position [511, 0]
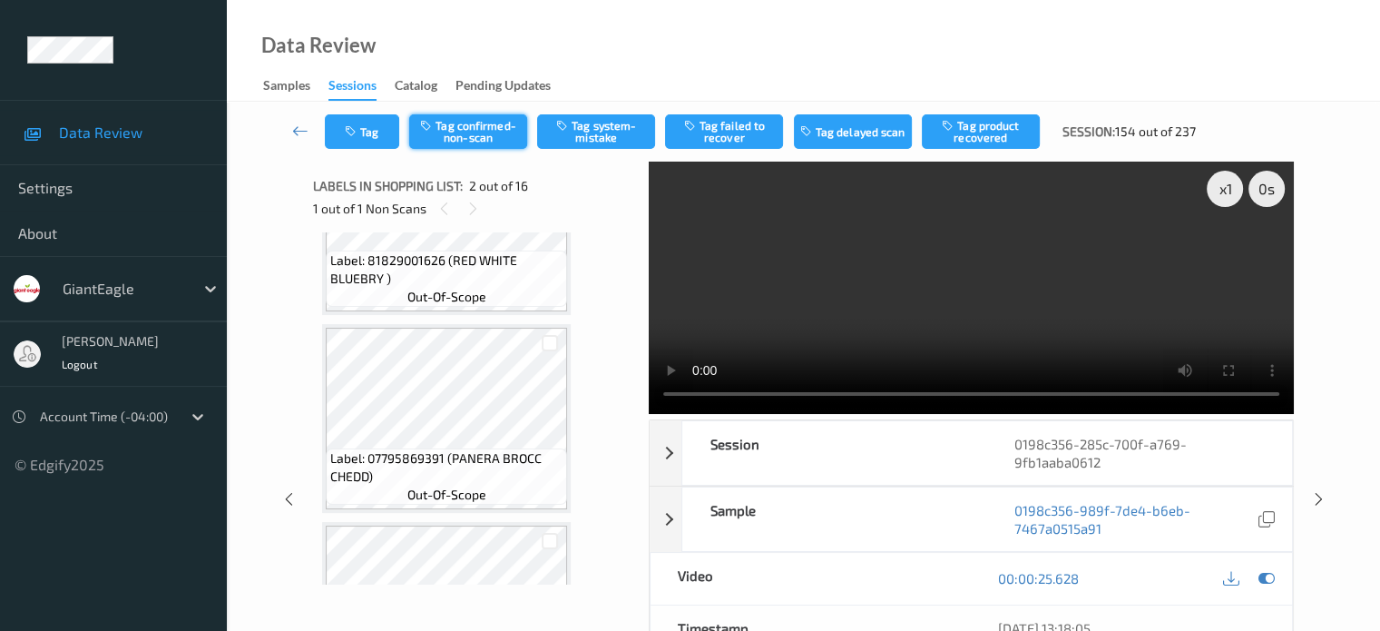
click at [470, 130] on button "Tag confirmed-non-scan" at bounding box center [468, 131] width 118 height 34
click at [719, 136] on button "Tag failed to recover" at bounding box center [724, 131] width 118 height 34
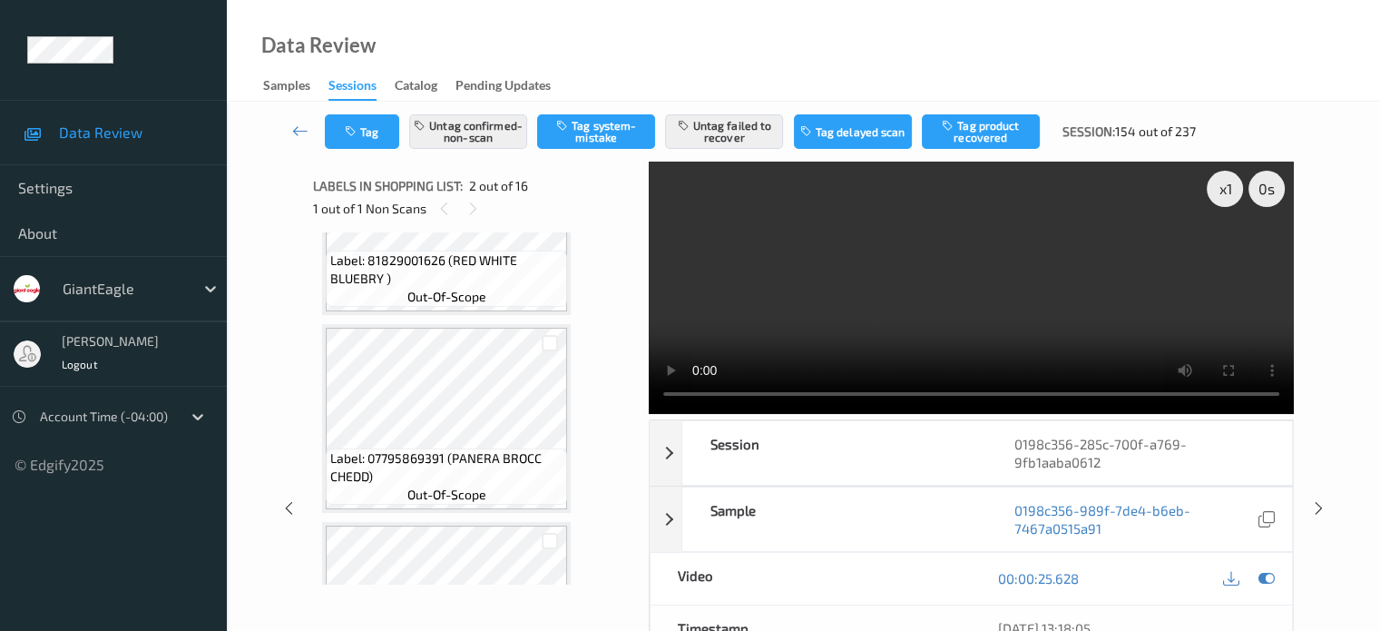
click at [687, 28] on div "Data Review Samples Sessions Catalog Pending Updates" at bounding box center [803, 51] width 1153 height 102
click at [298, 126] on icon at bounding box center [300, 131] width 16 height 18
